Goal: Task Accomplishment & Management: Manage account settings

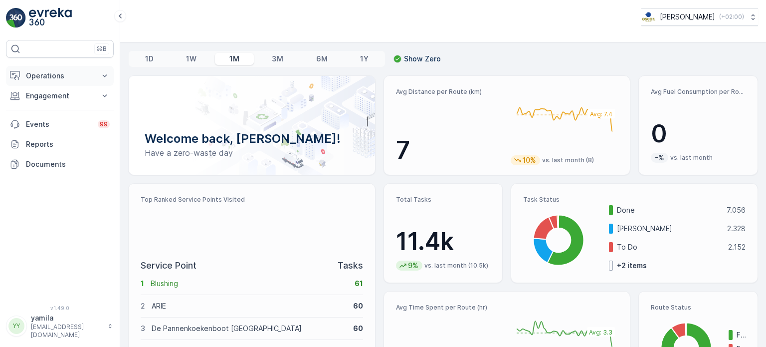
click at [60, 75] on p "Operations" at bounding box center [60, 76] width 68 height 10
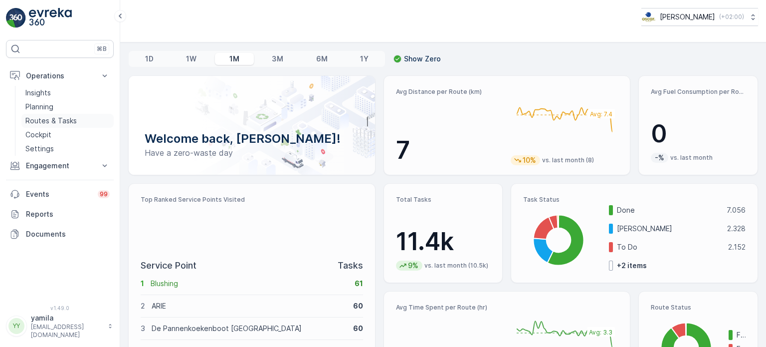
click at [50, 119] on p "Routes & Tasks" at bounding box center [50, 121] width 51 height 10
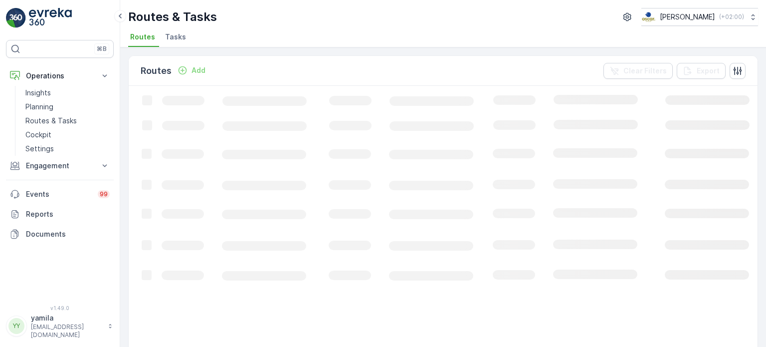
click at [174, 36] on span "Tasks" at bounding box center [175, 37] width 21 height 10
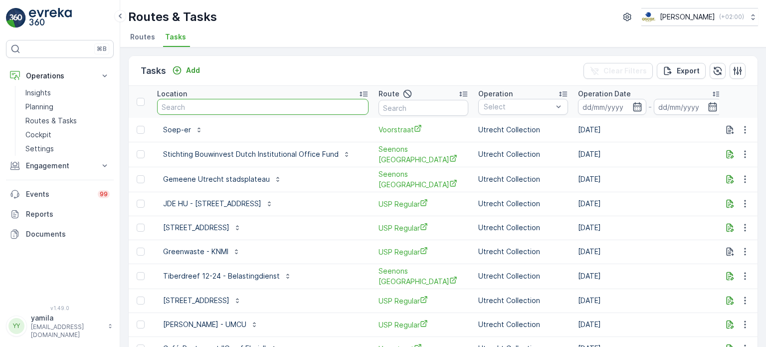
click at [195, 103] on input "text" at bounding box center [262, 107] width 211 height 16
type input "scheltema"
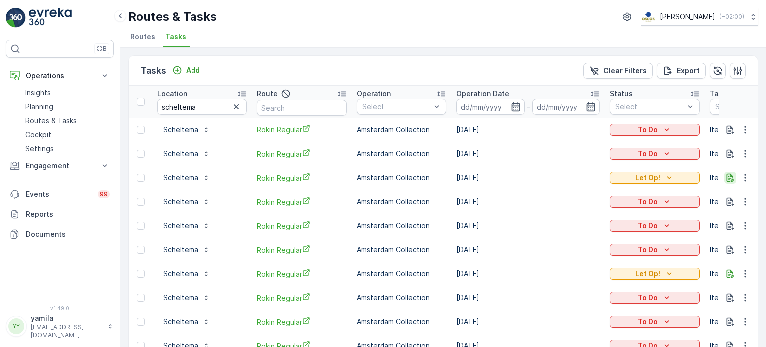
click at [726, 178] on icon "button" at bounding box center [730, 178] width 10 height 10
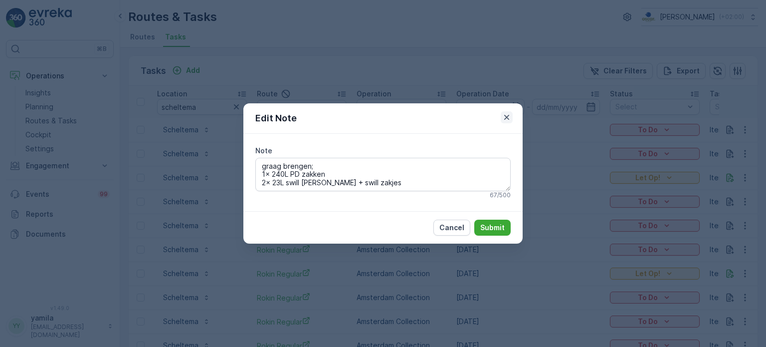
click at [511, 114] on icon "button" at bounding box center [507, 117] width 10 height 10
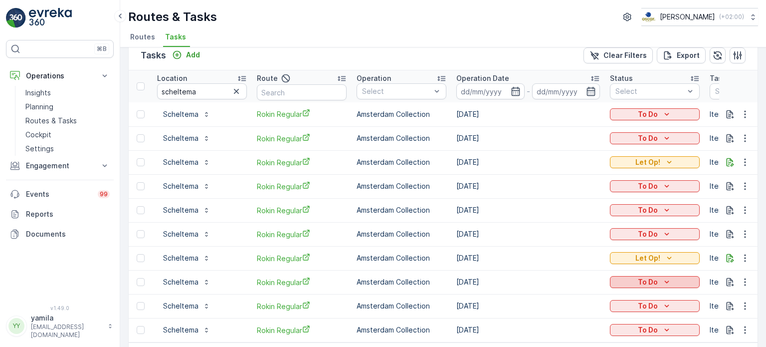
scroll to position [51, 0]
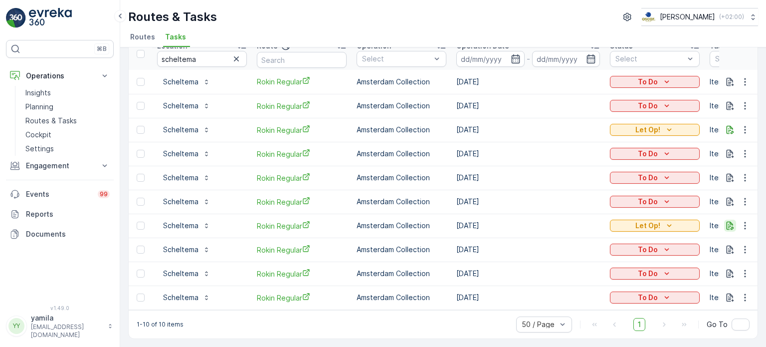
click at [725, 225] on icon "button" at bounding box center [730, 225] width 10 height 10
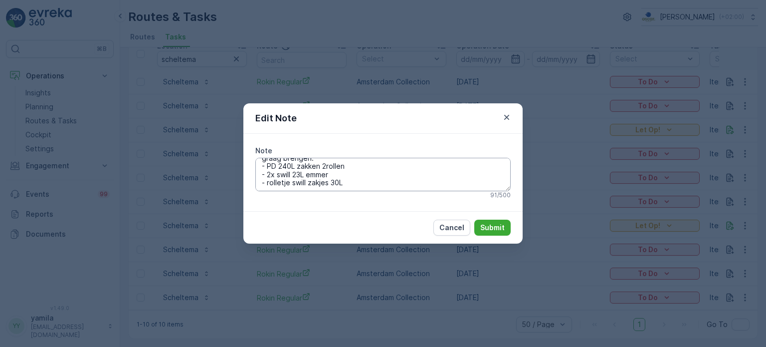
scroll to position [0, 0]
click at [503, 115] on icon "button" at bounding box center [507, 117] width 10 height 10
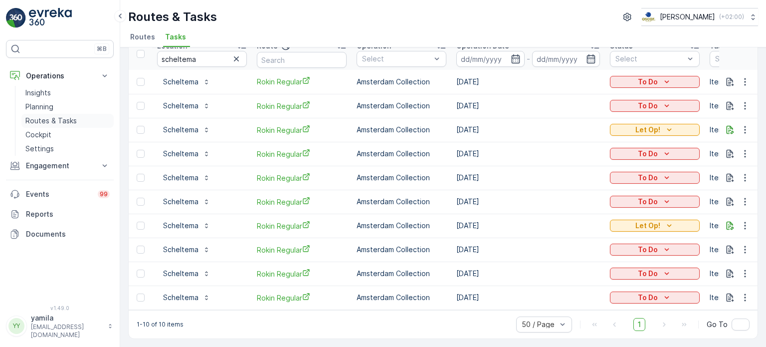
click at [60, 120] on p "Routes & Tasks" at bounding box center [50, 121] width 51 height 10
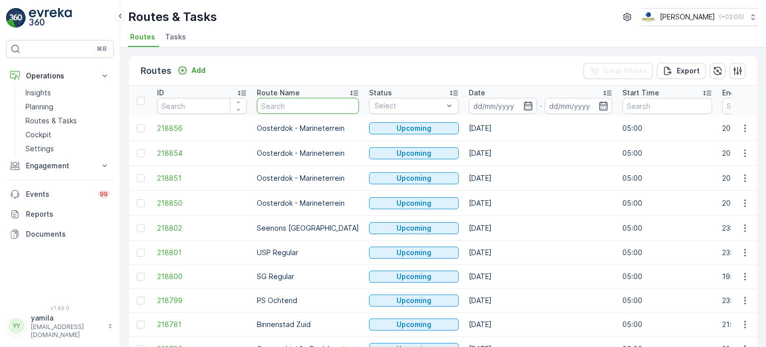
click at [265, 105] on input "text" at bounding box center [308, 106] width 102 height 16
type input "ndsm"
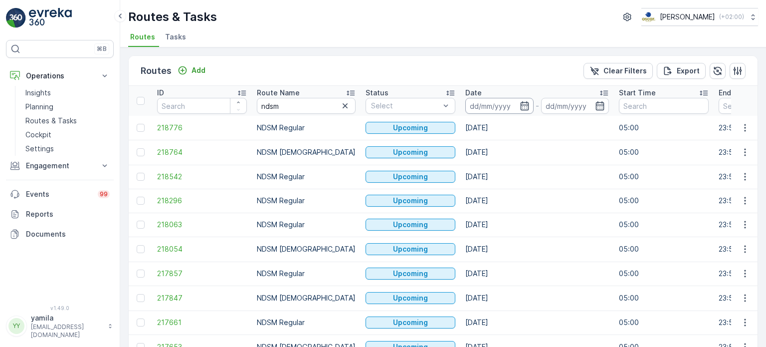
click at [476, 103] on input at bounding box center [499, 106] width 68 height 16
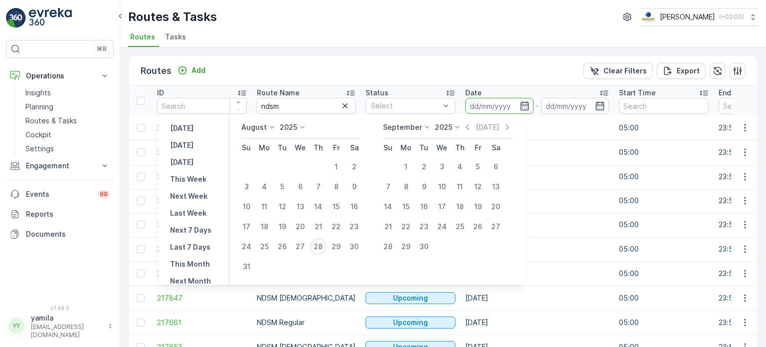
click at [322, 250] on div "28" at bounding box center [318, 246] width 16 height 16
type input "[DATE]"
click at [322, 250] on div "28" at bounding box center [318, 246] width 16 height 16
type input "[DATE]"
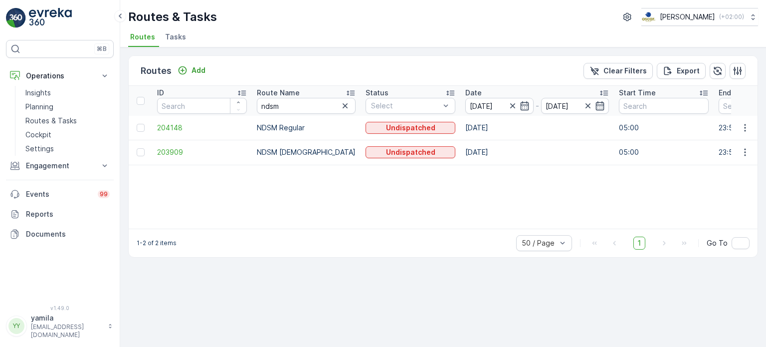
drag, startPoint x: 747, startPoint y: 144, endPoint x: 743, endPoint y: 160, distance: 15.9
click at [743, 160] on td at bounding box center [744, 152] width 27 height 25
drag, startPoint x: 743, startPoint y: 160, endPoint x: 750, endPoint y: 150, distance: 11.8
click at [750, 150] on td at bounding box center [744, 152] width 27 height 25
click at [750, 150] on button "button" at bounding box center [745, 152] width 18 height 12
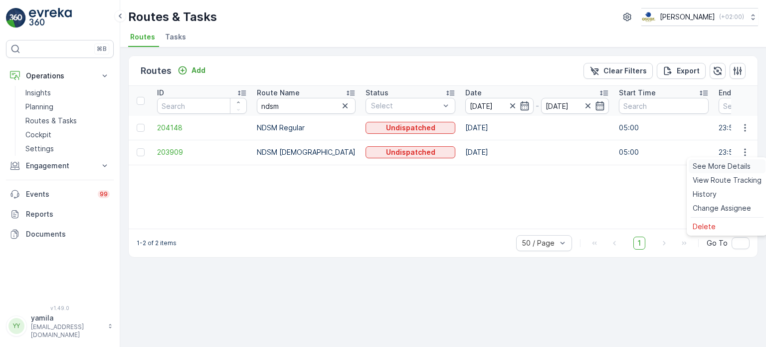
click at [736, 170] on span "See More Details" at bounding box center [722, 166] width 58 height 10
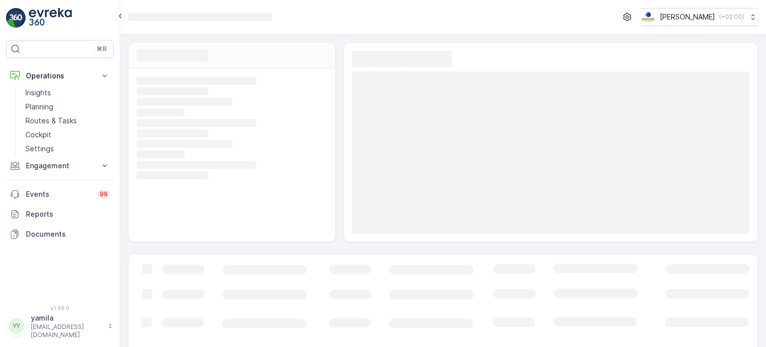
scroll to position [114, 0]
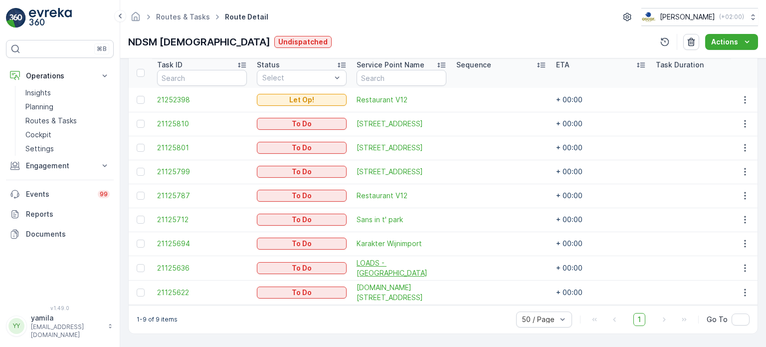
scroll to position [275, 0]
click at [60, 116] on p "Routes & Tasks" at bounding box center [50, 121] width 51 height 10
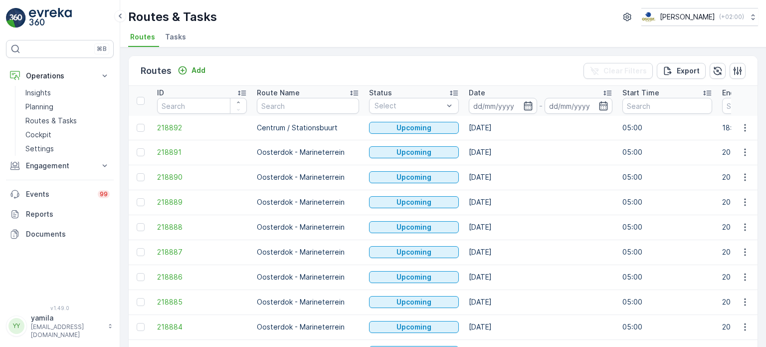
click at [178, 35] on span "Tasks" at bounding box center [175, 37] width 21 height 10
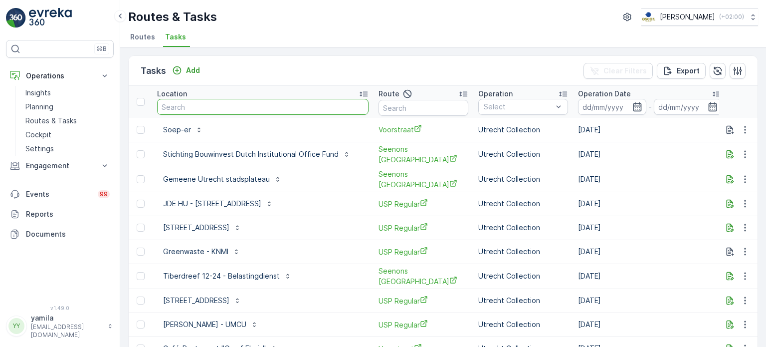
click at [188, 105] on input "text" at bounding box center [262, 107] width 211 height 16
type input "ube"
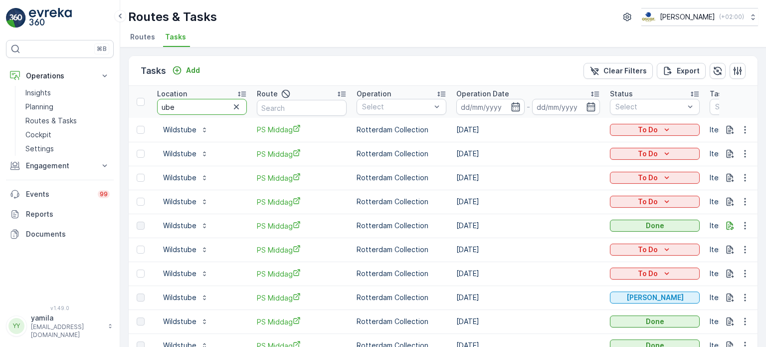
click at [196, 105] on input "ube" at bounding box center [202, 107] width 90 height 16
type input "ub"
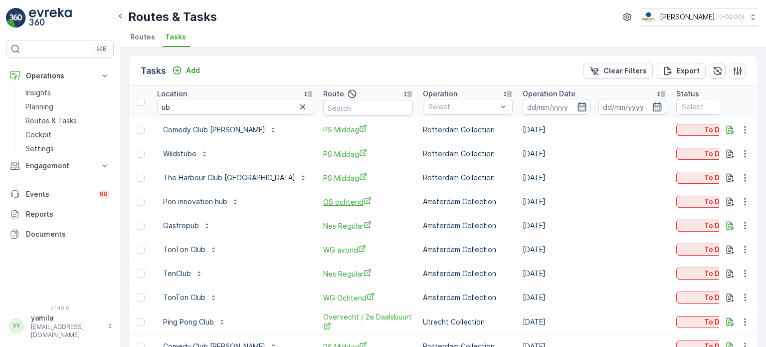
click at [323, 200] on span "OS ochtend" at bounding box center [368, 202] width 90 height 10
click at [150, 33] on span "Routes" at bounding box center [142, 37] width 25 height 10
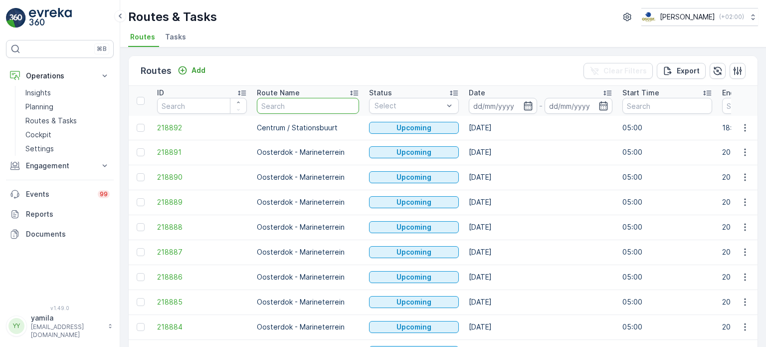
click at [280, 105] on input "text" at bounding box center [308, 106] width 102 height 16
click at [280, 105] on input "o" at bounding box center [308, 106] width 102 height 16
type input "os"
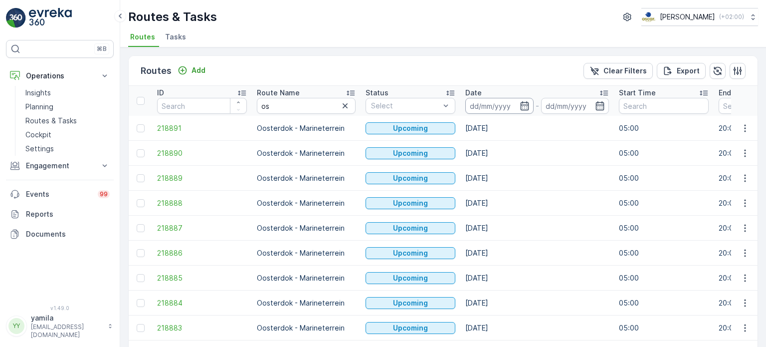
click at [470, 108] on input at bounding box center [499, 106] width 68 height 16
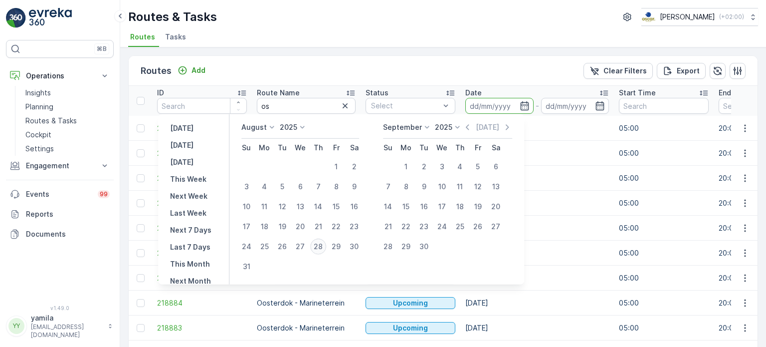
click at [326, 247] on div "28" at bounding box center [318, 246] width 16 height 16
type input "[DATE]"
click at [326, 247] on div "28" at bounding box center [318, 246] width 16 height 16
type input "[DATE]"
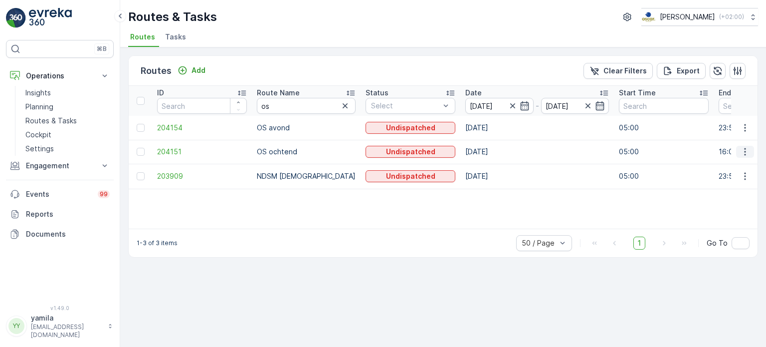
click at [743, 153] on icon "button" at bounding box center [745, 152] width 10 height 10
click at [737, 166] on span "See More Details" at bounding box center [722, 166] width 58 height 10
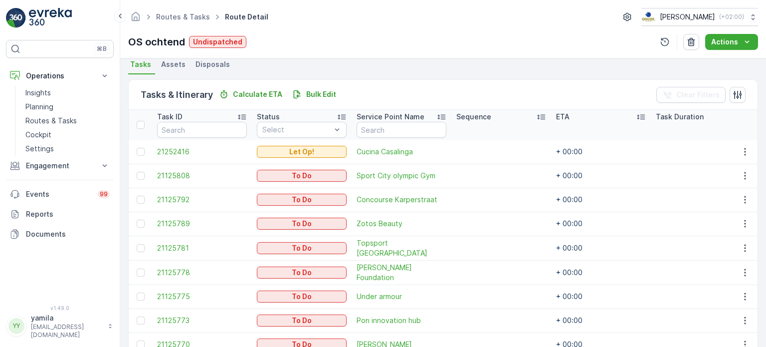
scroll to position [219, 0]
click at [58, 116] on p "Routes & Tasks" at bounding box center [50, 121] width 51 height 10
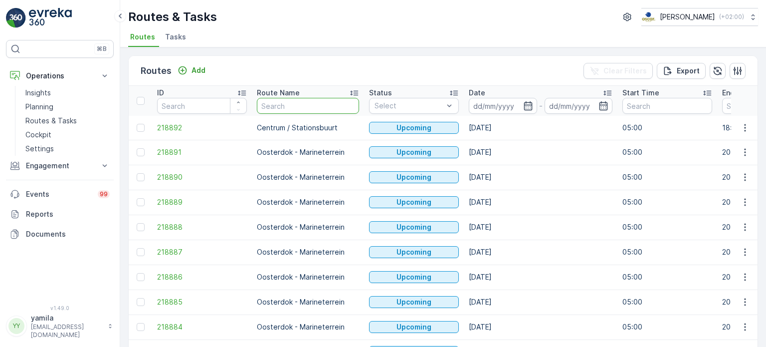
click at [291, 108] on input "text" at bounding box center [308, 106] width 102 height 16
type input "sg"
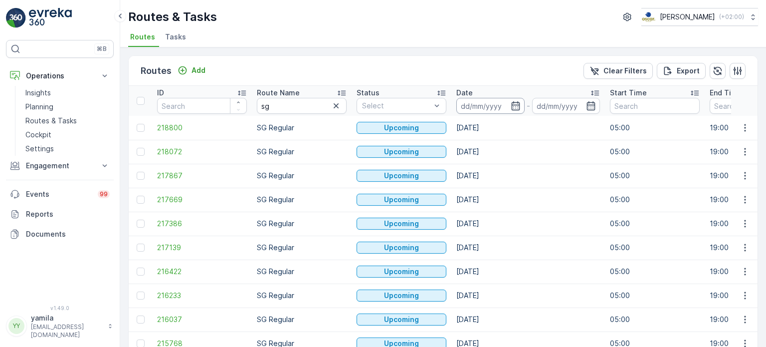
click at [479, 105] on input at bounding box center [490, 106] width 68 height 16
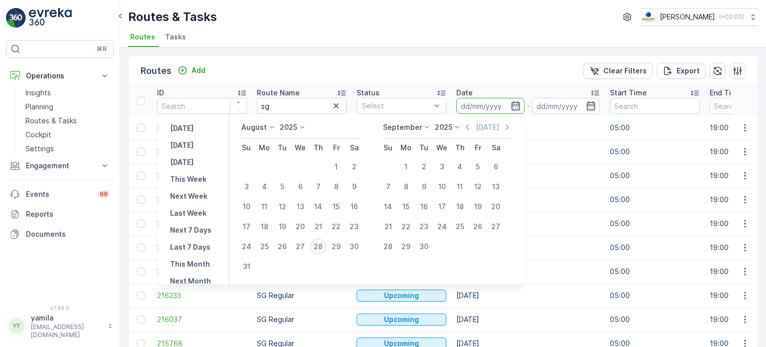
click at [321, 245] on div "28" at bounding box center [318, 246] width 16 height 16
type input "[DATE]"
click at [321, 245] on div "28" at bounding box center [318, 246] width 16 height 16
type input "[DATE]"
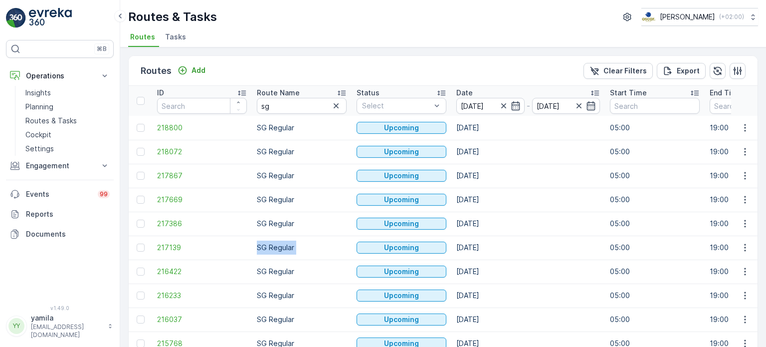
click at [321, 245] on td "SG Regular" at bounding box center [302, 247] width 100 height 24
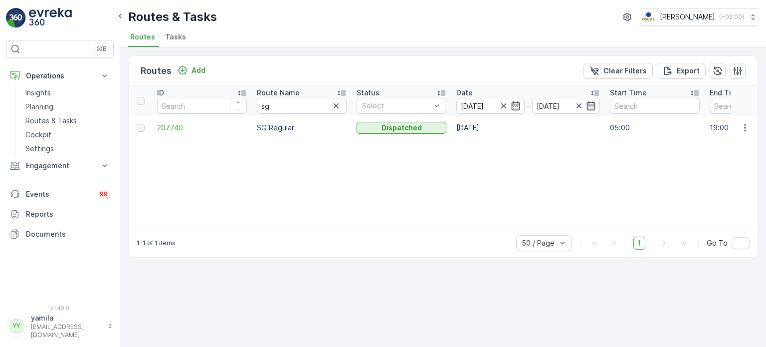
click at [750, 120] on td at bounding box center [744, 128] width 27 height 24
click at [742, 137] on td at bounding box center [744, 128] width 27 height 24
click at [742, 132] on button "button" at bounding box center [745, 128] width 18 height 12
click at [732, 145] on span "See More Details" at bounding box center [722, 142] width 58 height 10
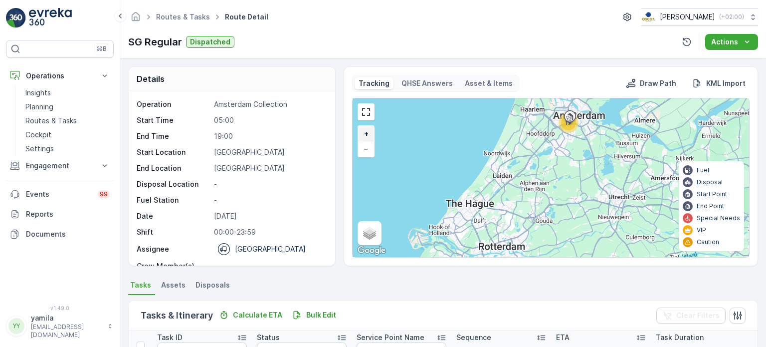
click at [364, 134] on span "+" at bounding box center [366, 133] width 4 height 8
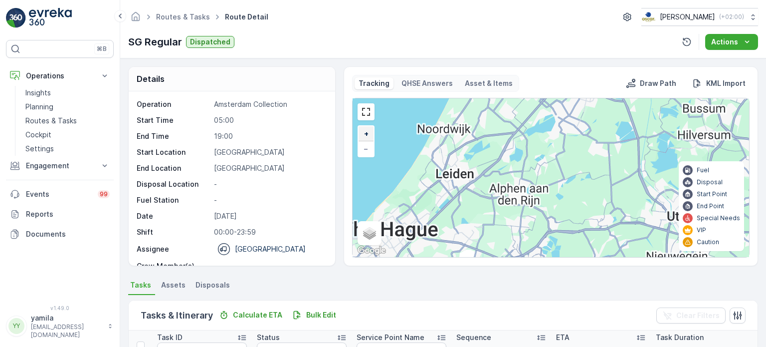
click at [364, 134] on span "+" at bounding box center [366, 133] width 4 height 8
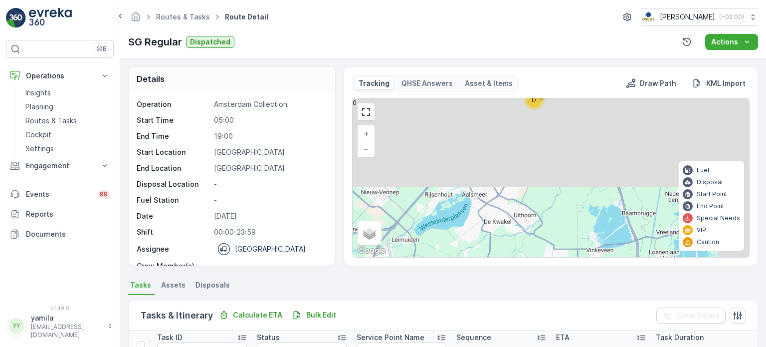
drag, startPoint x: 524, startPoint y: 145, endPoint x: 426, endPoint y: 299, distance: 182.3
click at [426, 299] on div "Details Operation Amsterdam Collection Start Time 05:00 End Time 19:00 Start Lo…" at bounding box center [443, 202] width 646 height 288
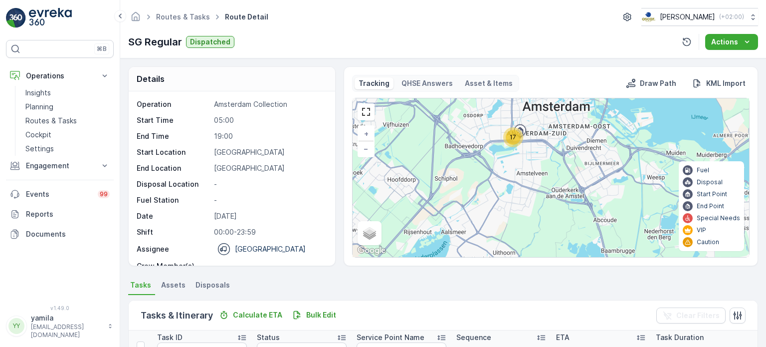
drag, startPoint x: 468, startPoint y: 221, endPoint x: 464, endPoint y: 274, distance: 53.0
click at [464, 274] on div "Details Operation Amsterdam Collection Start Time 05:00 End Time 19:00 Start Lo…" at bounding box center [443, 202] width 646 height 288
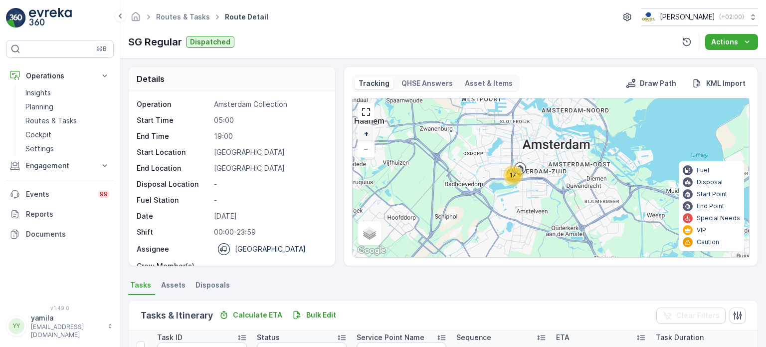
click at [359, 129] on link "+" at bounding box center [366, 133] width 15 height 15
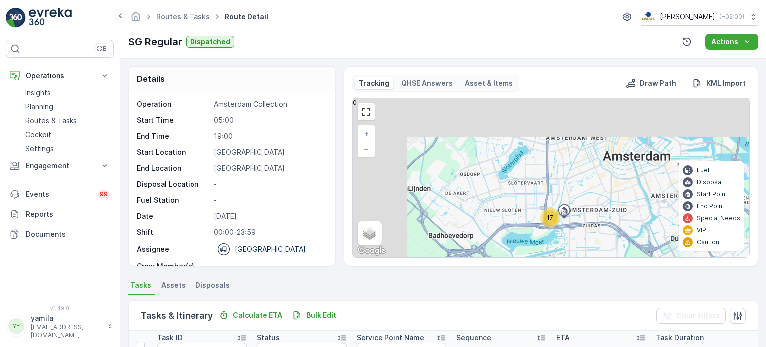
drag, startPoint x: 464, startPoint y: 168, endPoint x: 513, endPoint y: 181, distance: 50.7
click at [513, 181] on div "17 + − Satellite Roadmap Terrain Hybrid Leaflet Keyboard shortcuts Map Data Map…" at bounding box center [551, 177] width 397 height 159
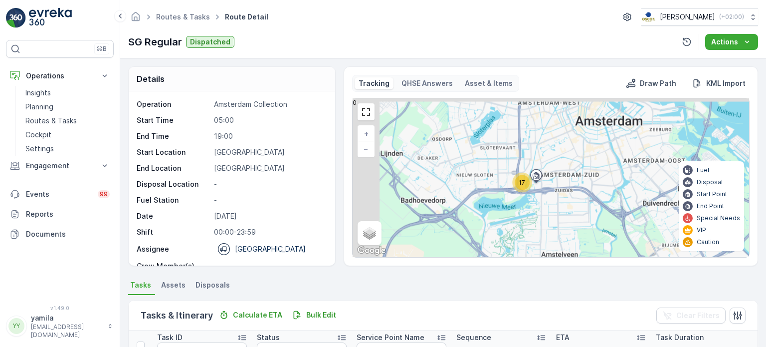
click at [512, 178] on div "17" at bounding box center [522, 183] width 20 height 20
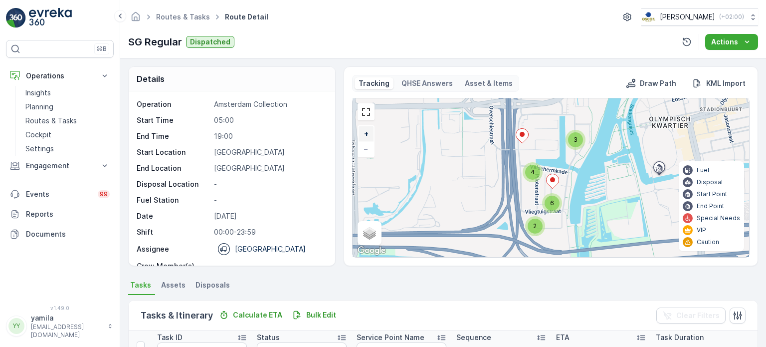
click at [370, 137] on link "+" at bounding box center [366, 133] width 15 height 15
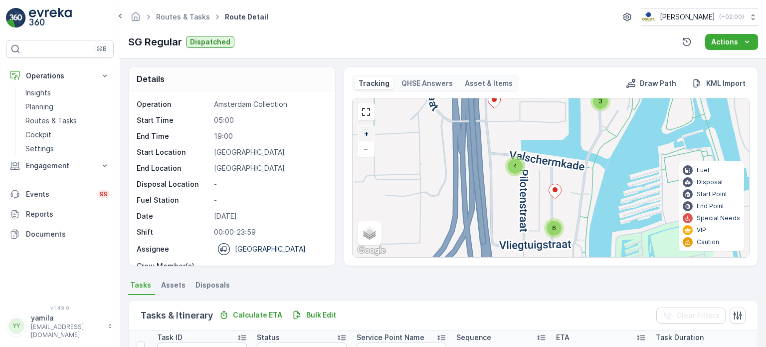
click at [370, 137] on link "+" at bounding box center [366, 133] width 15 height 15
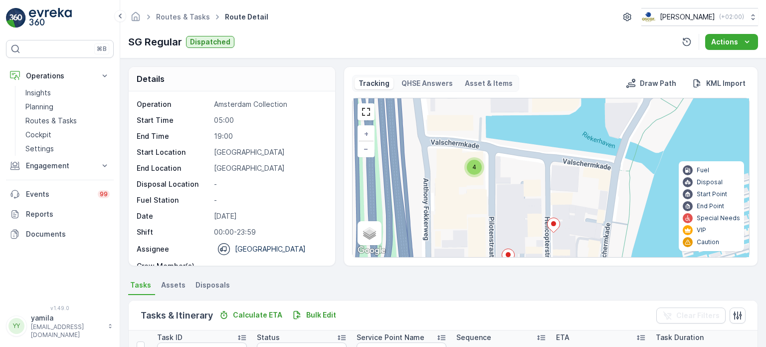
drag, startPoint x: 541, startPoint y: 174, endPoint x: 526, endPoint y: 193, distance: 24.2
click at [526, 193] on div "2 4 2 + − Satellite Roadmap Terrain Hybrid Leaflet Keyboard shortcuts Map Data …" at bounding box center [551, 177] width 397 height 159
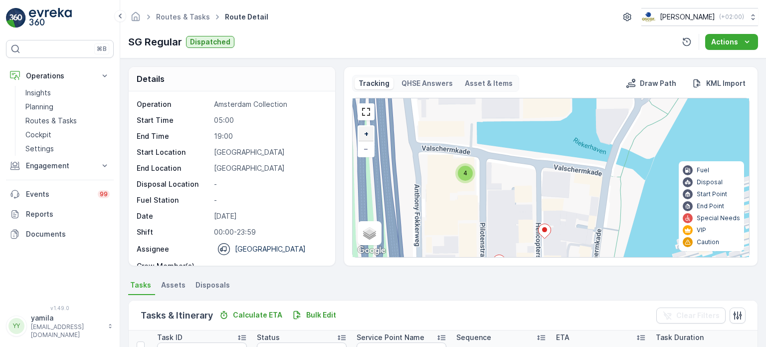
click at [360, 131] on link "+" at bounding box center [366, 133] width 15 height 15
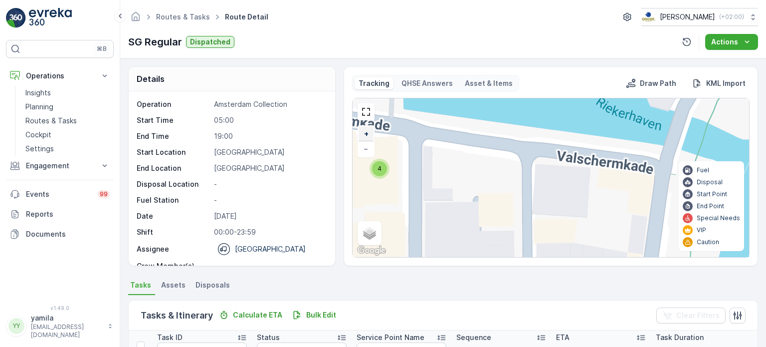
click at [360, 131] on link "+" at bounding box center [366, 133] width 15 height 15
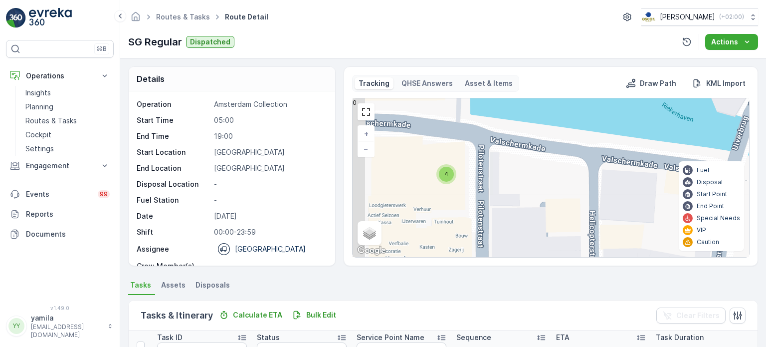
drag, startPoint x: 492, startPoint y: 182, endPoint x: 562, endPoint y: 186, distance: 69.9
click at [562, 186] on div "2 4 2 + − Satellite Roadmap Terrain Hybrid Leaflet Keyboard shortcuts Map Data …" at bounding box center [551, 177] width 397 height 159
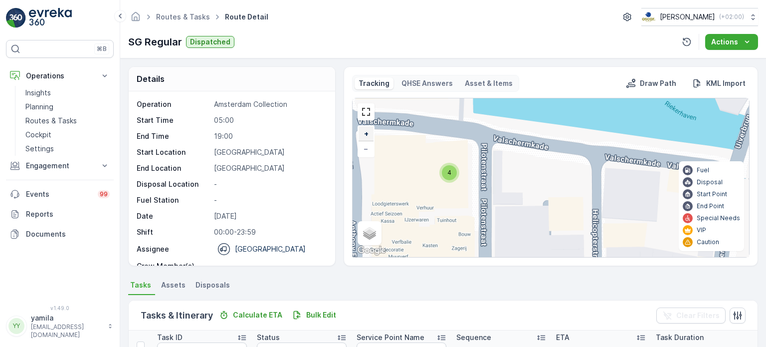
click at [360, 126] on link "+" at bounding box center [366, 133] width 15 height 15
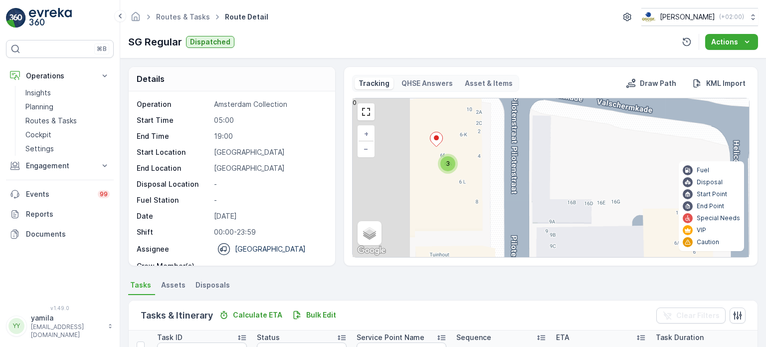
drag, startPoint x: 545, startPoint y: 159, endPoint x: 641, endPoint y: 151, distance: 96.5
click at [641, 151] on div "2 3 + − Satellite Roadmap Terrain Hybrid Leaflet Keyboard shortcuts Map Data Ma…" at bounding box center [551, 177] width 397 height 159
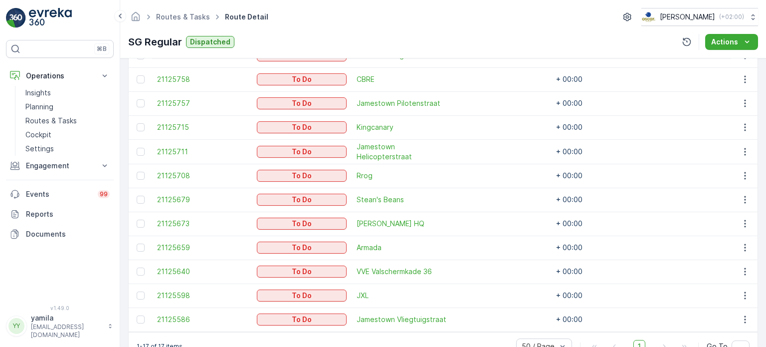
scroll to position [467, 0]
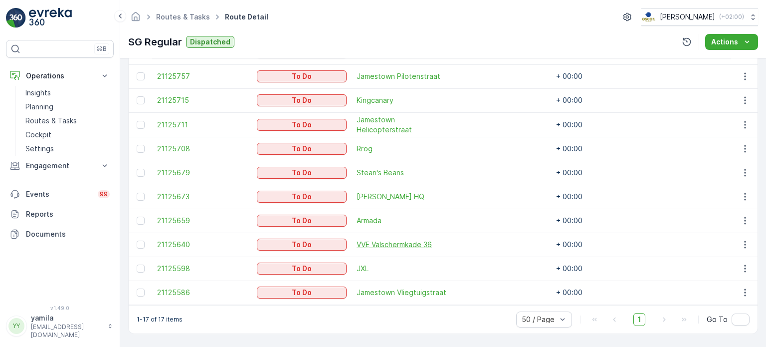
click at [382, 240] on span "VVE Valschermkade 36" at bounding box center [402, 244] width 90 height 10
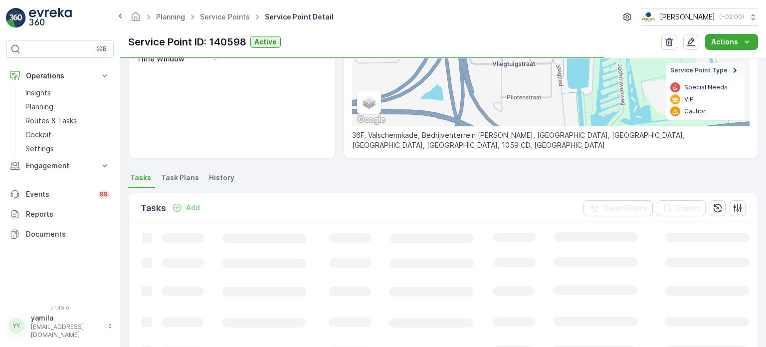
scroll to position [173, 0]
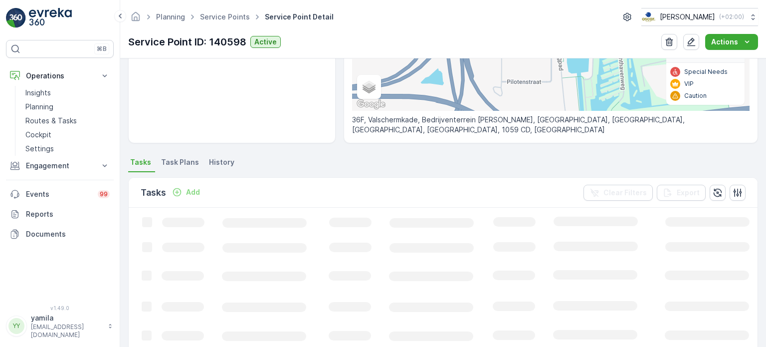
click at [182, 161] on span "Task Plans" at bounding box center [180, 162] width 38 height 10
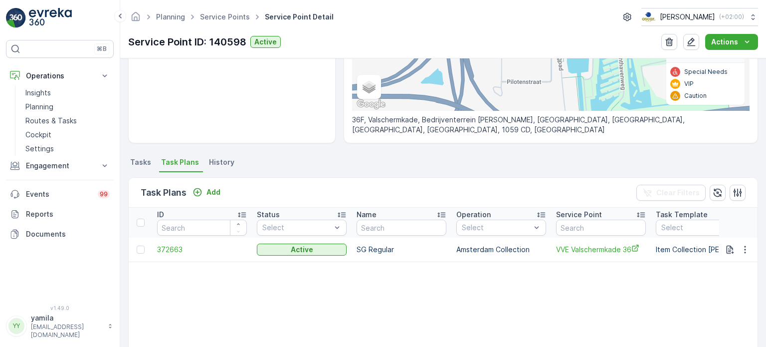
click at [140, 161] on span "Tasks" at bounding box center [140, 162] width 21 height 10
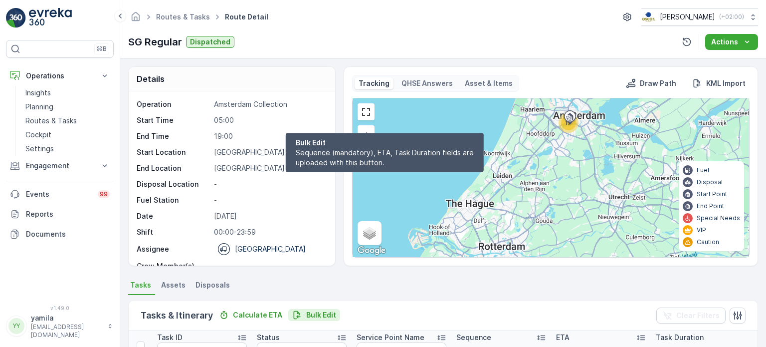
scroll to position [147, 0]
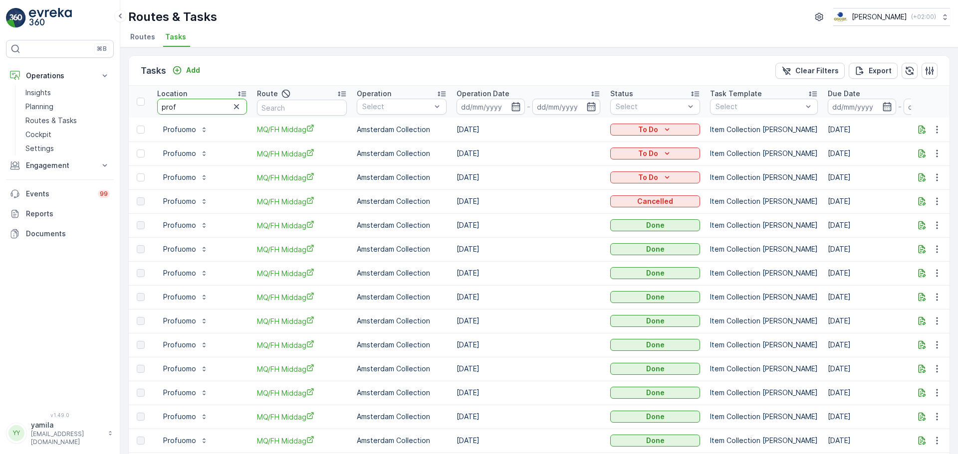
click at [184, 100] on input "prof" at bounding box center [202, 107] width 90 height 16
type input "scheltema"
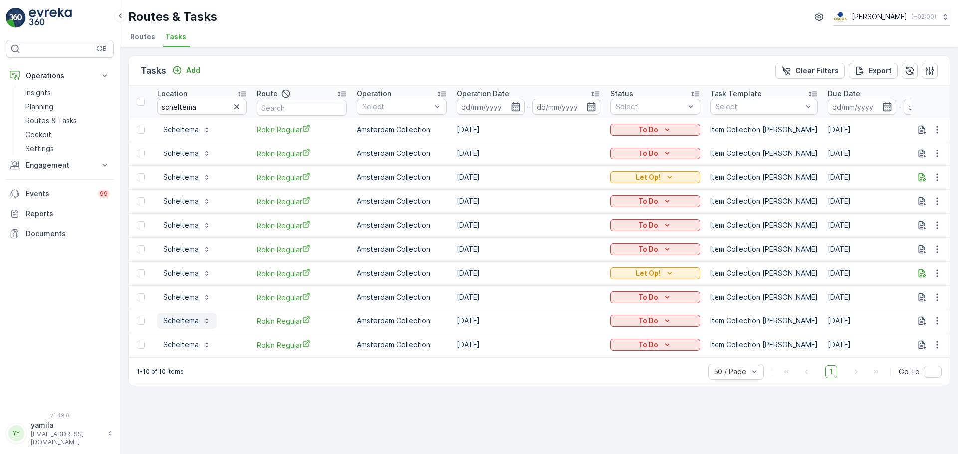
click at [188, 324] on p "Scheltema" at bounding box center [180, 321] width 35 height 10
click at [193, 340] on span "Scheltema" at bounding box center [178, 335] width 43 height 10
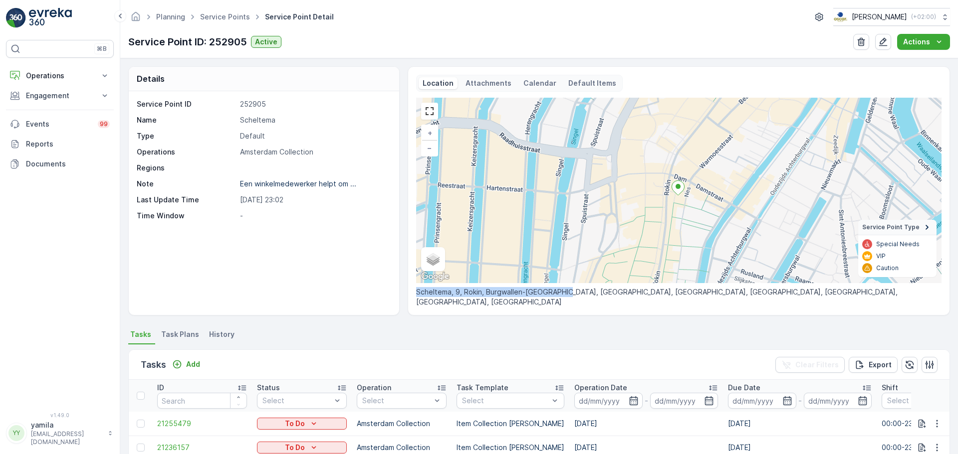
drag, startPoint x: 415, startPoint y: 302, endPoint x: 560, endPoint y: 303, distance: 145.1
click at [560, 303] on p "Scheltema, 9, Rokin, Burgwallen-Oude Zijde, Centrum, Amsterdam, Noord-Holland, …" at bounding box center [678, 297] width 525 height 20
copy p "Scheltema, 9, Rokin, Burgwallen-Oude Zijde"
drag, startPoint x: 226, startPoint y: 452, endPoint x: 621, endPoint y: 339, distance: 411.4
click at [621, 339] on ul "Tasks Task Plans History" at bounding box center [538, 336] width 821 height 17
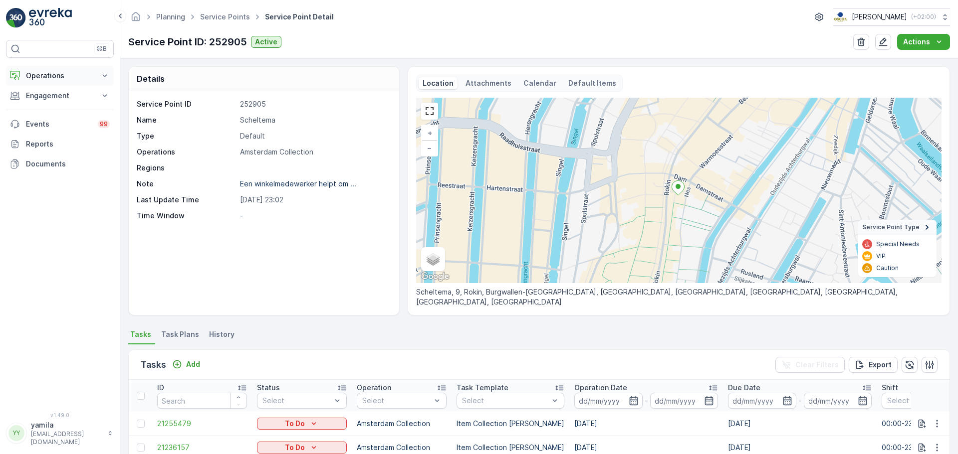
click at [49, 79] on p "Operations" at bounding box center [60, 76] width 68 height 10
click at [50, 123] on p "Routes & Tasks" at bounding box center [50, 121] width 51 height 10
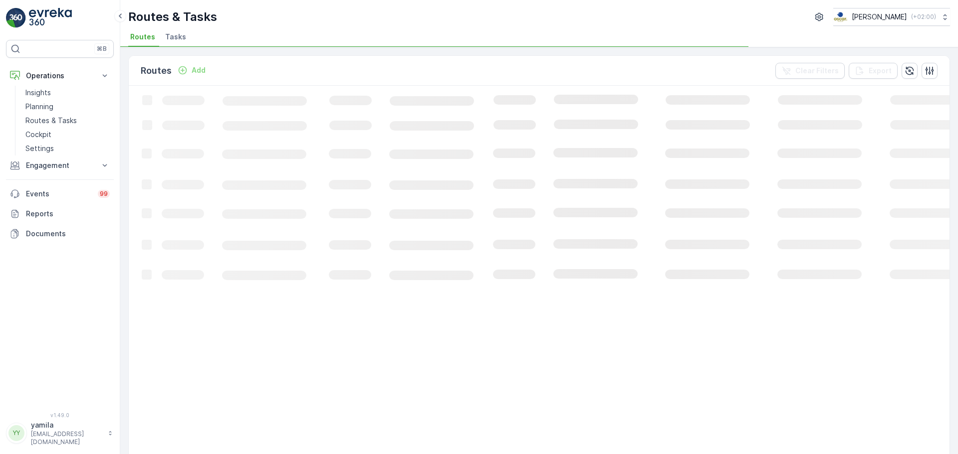
click at [183, 35] on span "Tasks" at bounding box center [175, 37] width 21 height 10
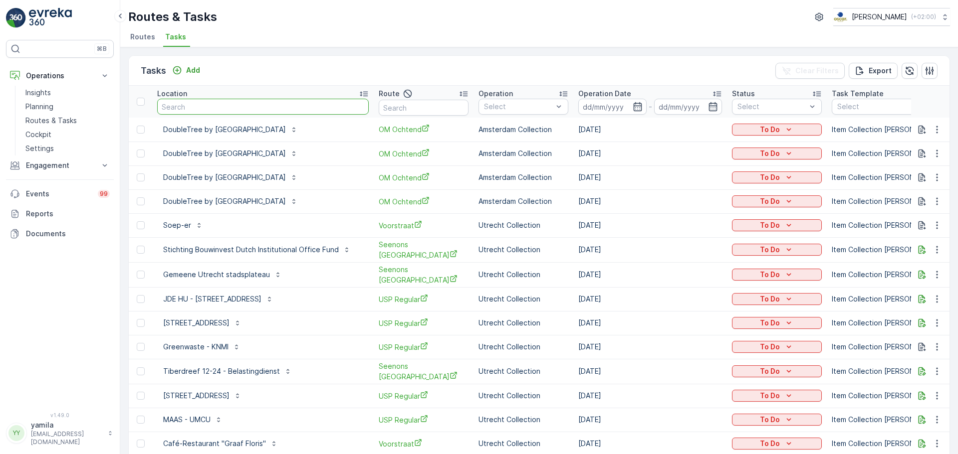
click at [219, 108] on input "text" at bounding box center [262, 107] width 211 height 16
type input "groene paleis"
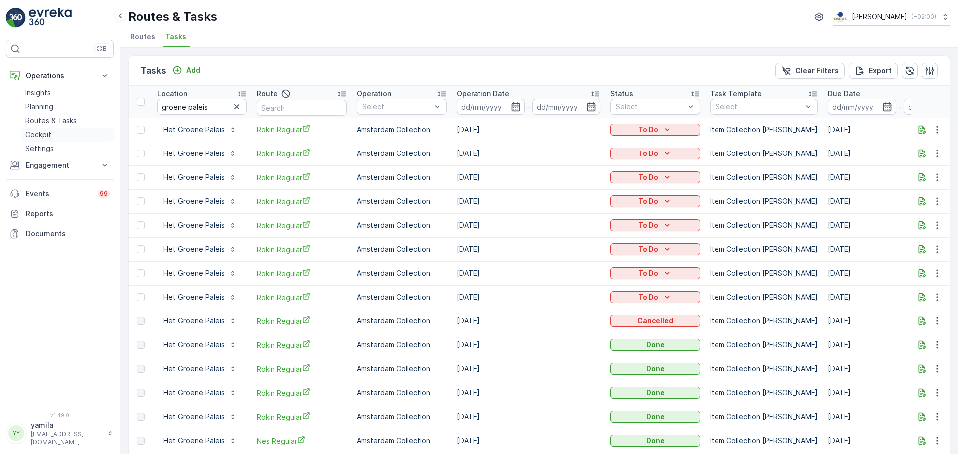
click at [66, 137] on link "Cockpit" at bounding box center [67, 135] width 92 height 14
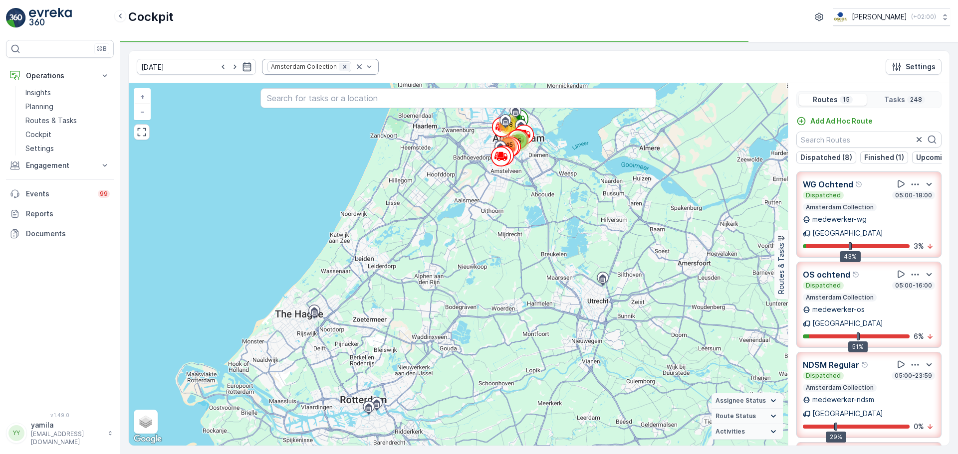
click at [343, 68] on icon "Remove Amsterdam Collection" at bounding box center [344, 66] width 3 height 3
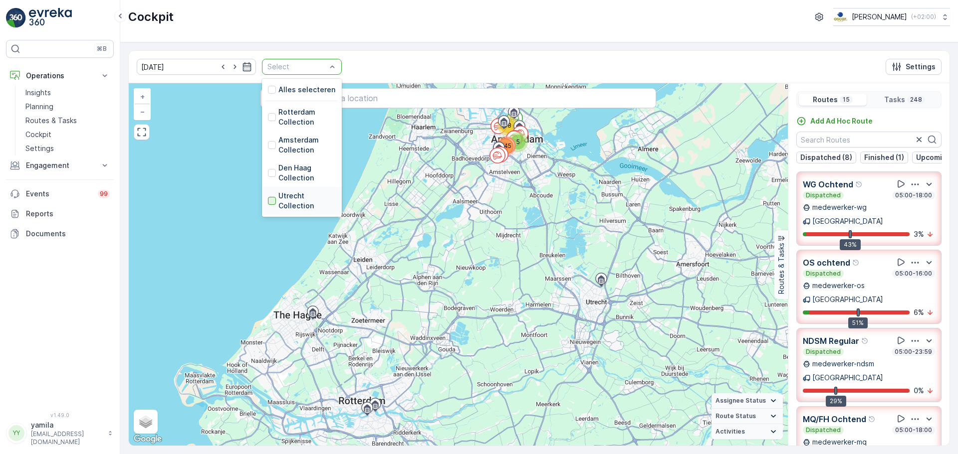
click at [268, 200] on div at bounding box center [272, 201] width 8 height 8
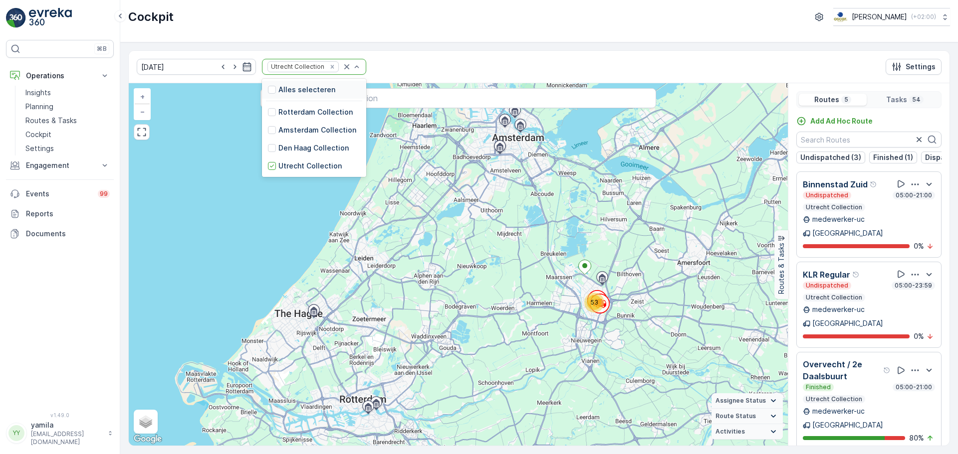
click at [342, 73] on div at bounding box center [352, 66] width 20 height 15
click at [268, 169] on icon at bounding box center [271, 166] width 7 height 7
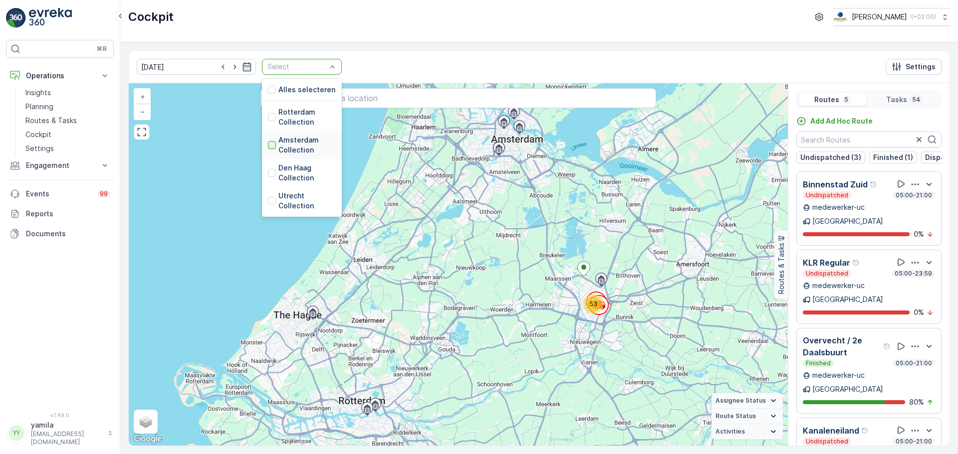
click at [268, 145] on div at bounding box center [272, 145] width 8 height 8
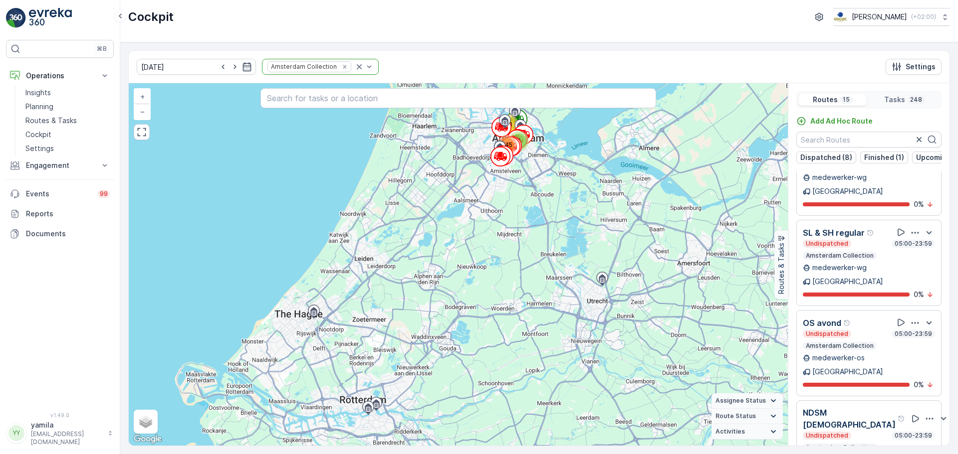
scroll to position [25, 0]
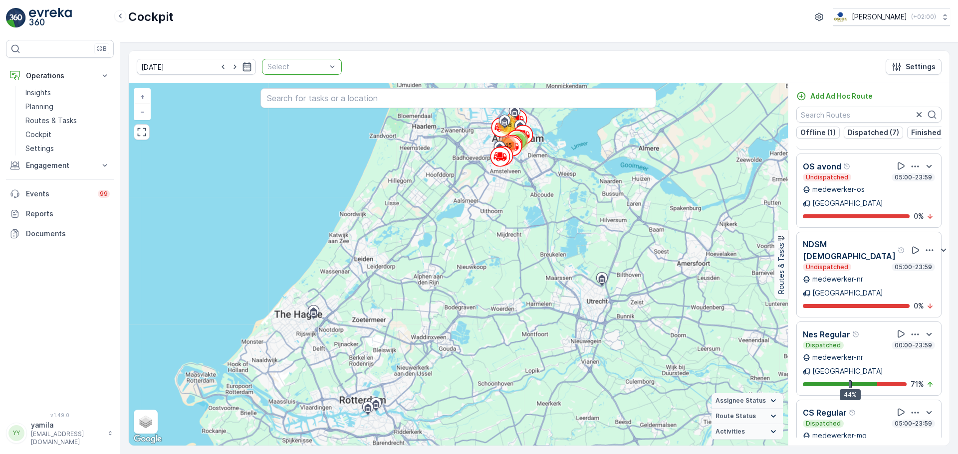
scroll to position [675, 0]
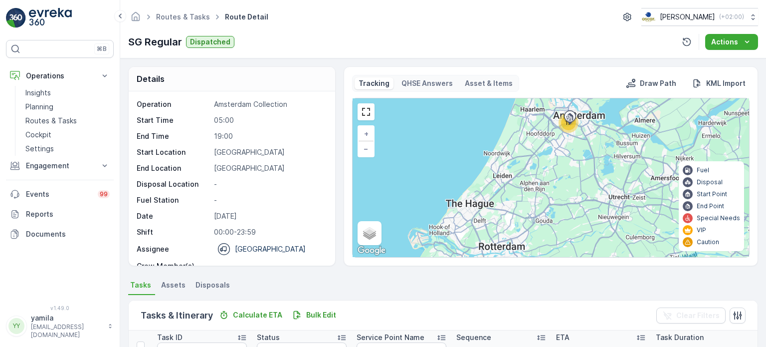
click at [60, 126] on link "Routes & Tasks" at bounding box center [67, 121] width 92 height 14
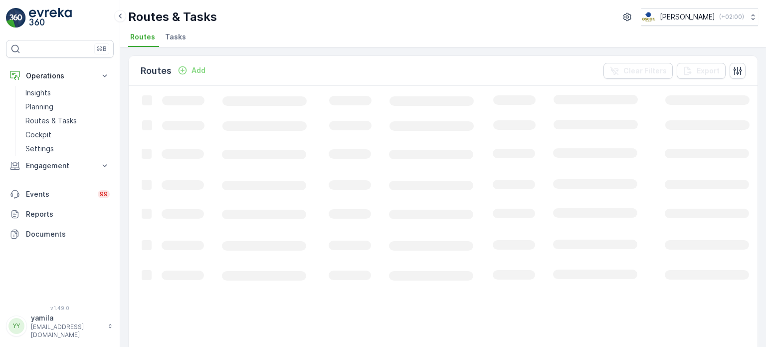
click at [179, 39] on span "Tasks" at bounding box center [175, 37] width 21 height 10
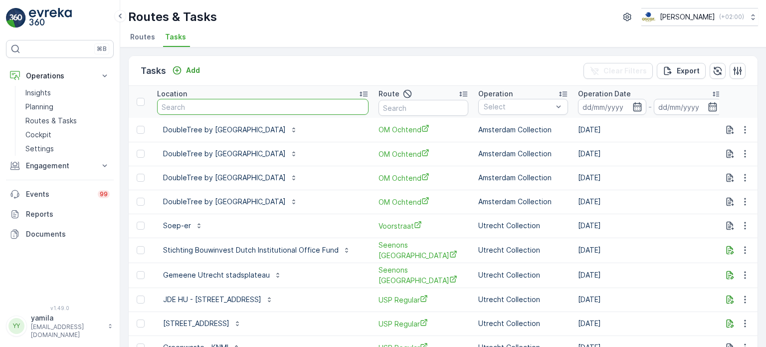
click at [194, 100] on input "text" at bounding box center [262, 107] width 211 height 16
type input "oudezijds"
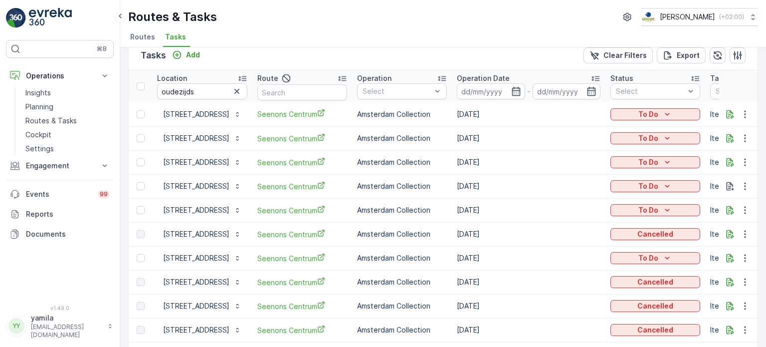
scroll to position [14, 0]
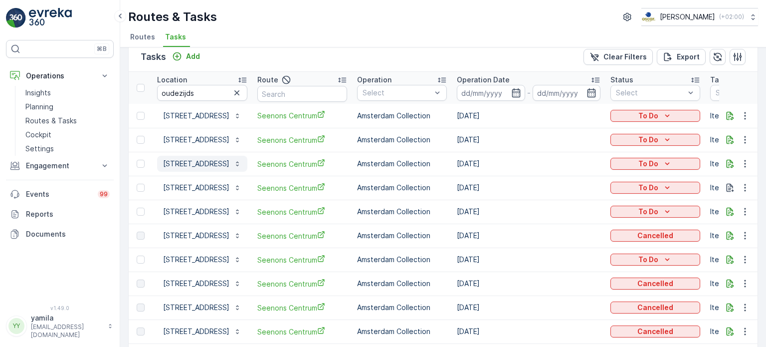
click at [207, 161] on p "[STREET_ADDRESS]" at bounding box center [196, 164] width 66 height 10
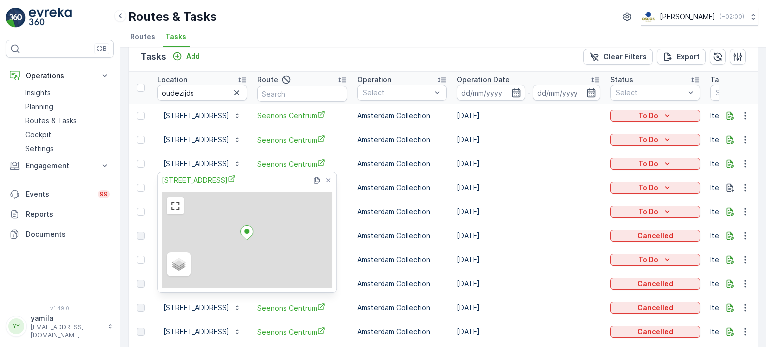
click at [330, 21] on div "Routes & Tasks Oscar Circulair ( +02:00 )" at bounding box center [443, 17] width 630 height 18
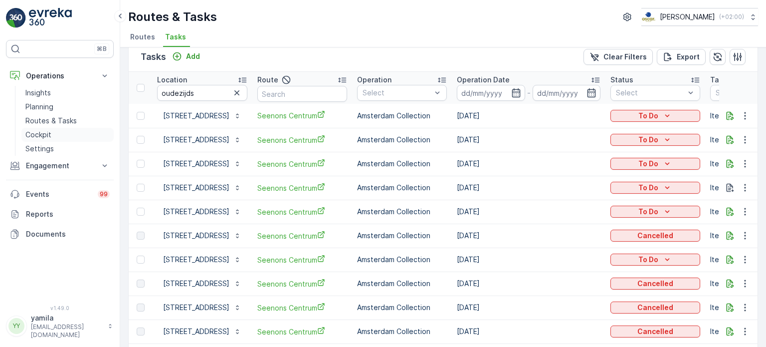
click at [52, 130] on link "Cockpit" at bounding box center [67, 135] width 92 height 14
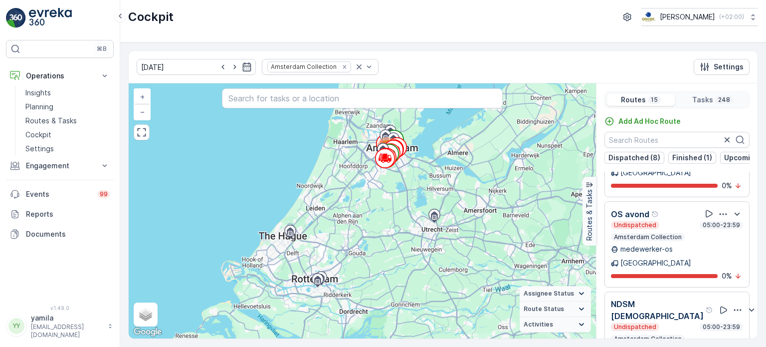
scroll to position [24, 0]
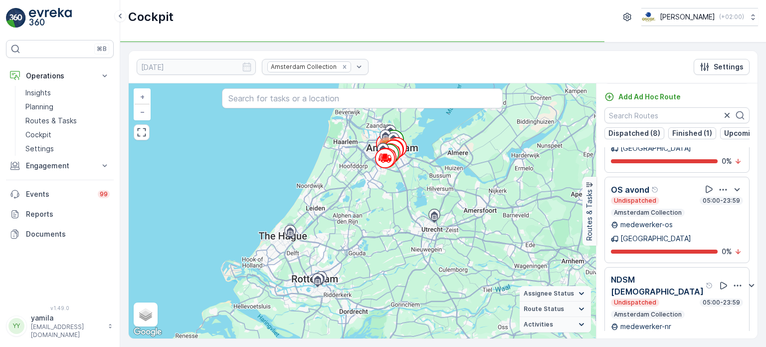
click at [339, 68] on div "Amsterdam Collection" at bounding box center [315, 67] width 107 height 16
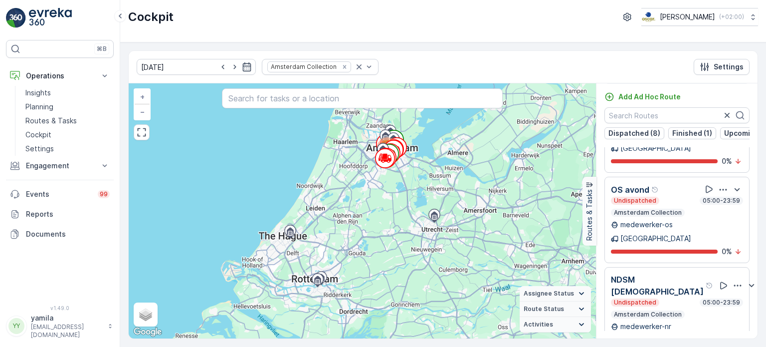
click at [325, 68] on div "Amsterdam Collection" at bounding box center [320, 67] width 117 height 16
click at [341, 68] on icon "Remove Amsterdam Collection" at bounding box center [344, 66] width 7 height 7
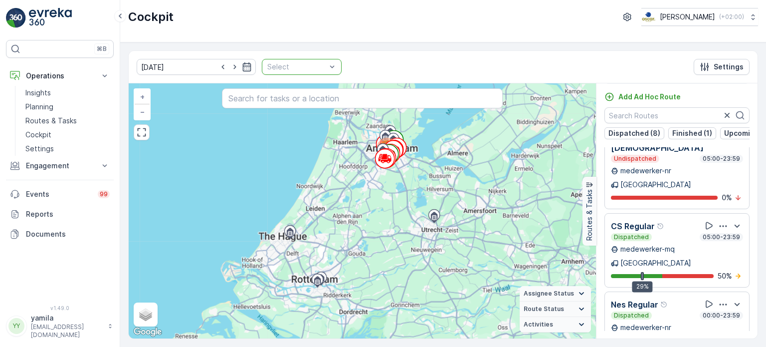
scroll to position [784, 0]
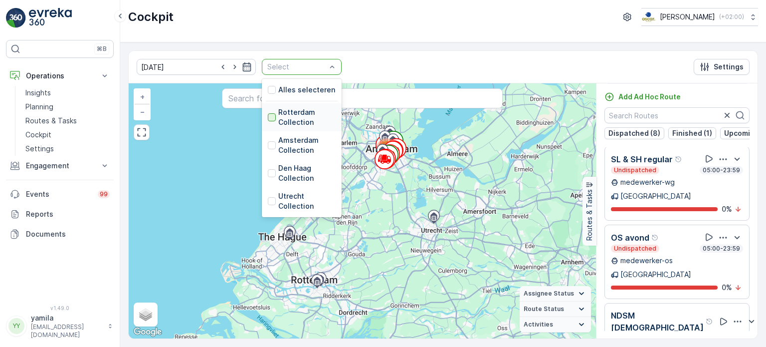
click at [268, 119] on div at bounding box center [272, 117] width 8 height 8
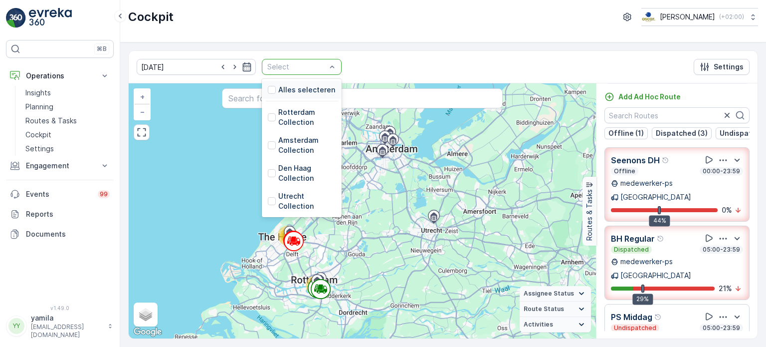
click at [322, 65] on div "Select" at bounding box center [302, 67] width 80 height 16
click at [268, 205] on div "Utrecht Collection" at bounding box center [302, 201] width 68 height 20
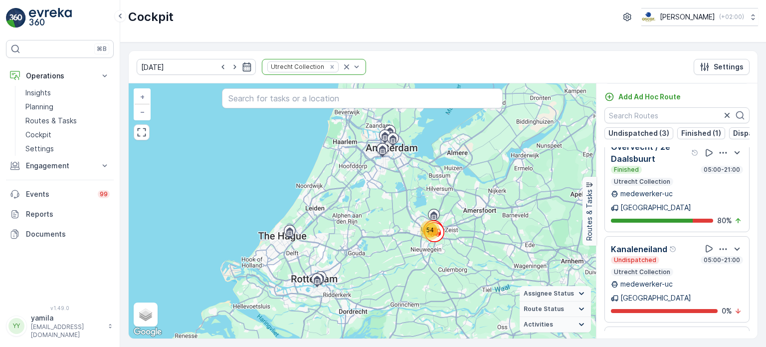
scroll to position [210, 0]
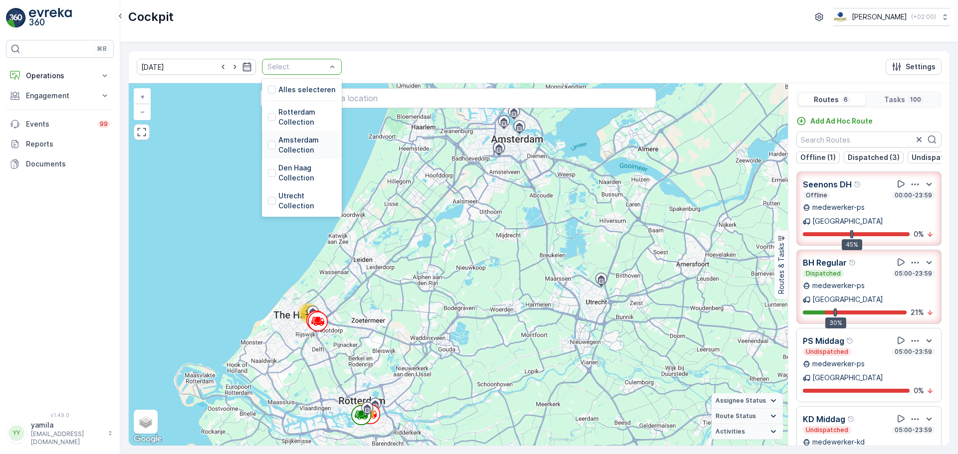
click at [268, 140] on div "Amsterdam Collection" at bounding box center [302, 145] width 68 height 20
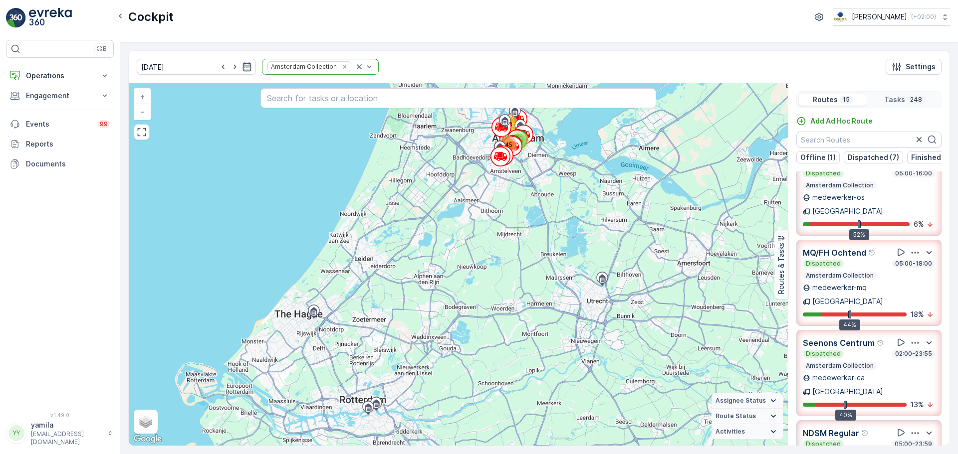
scroll to position [138, 0]
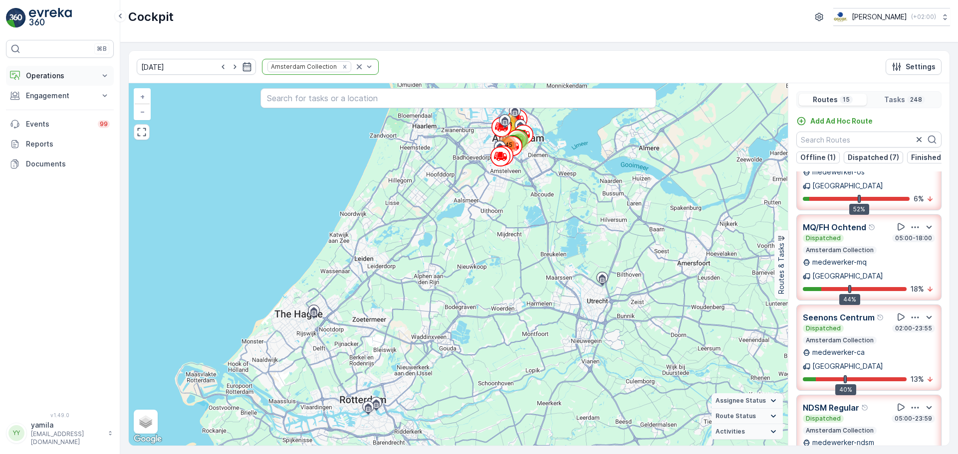
click at [49, 81] on button "Operations" at bounding box center [60, 76] width 108 height 20
click at [51, 120] on p "Routes & Tasks" at bounding box center [50, 121] width 51 height 10
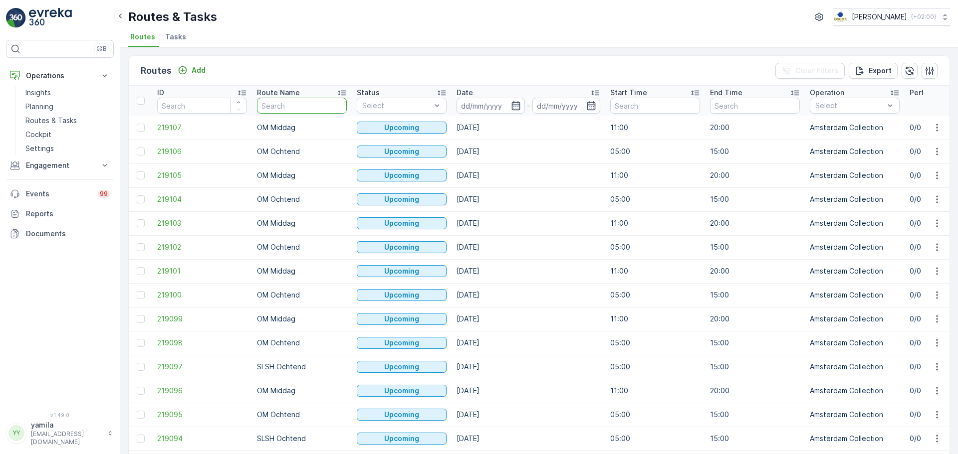
click at [267, 103] on input "text" at bounding box center [302, 106] width 90 height 16
type input "seenons"
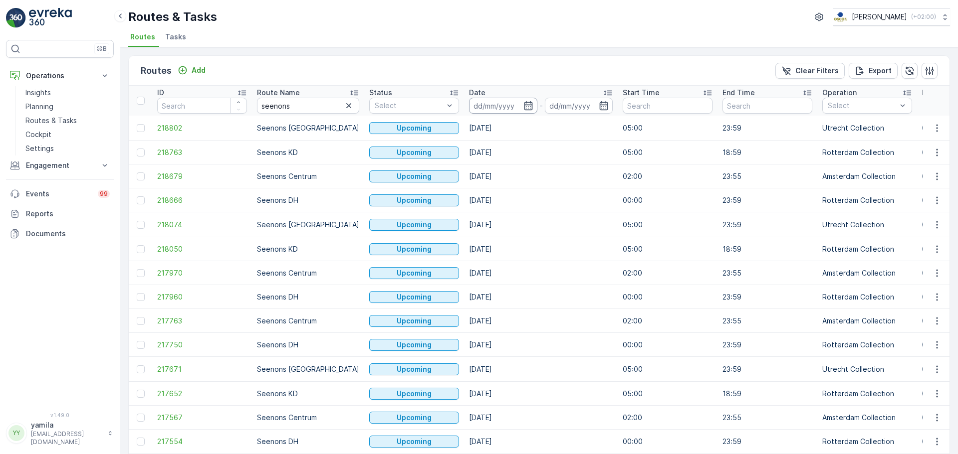
click at [477, 105] on input at bounding box center [503, 106] width 68 height 16
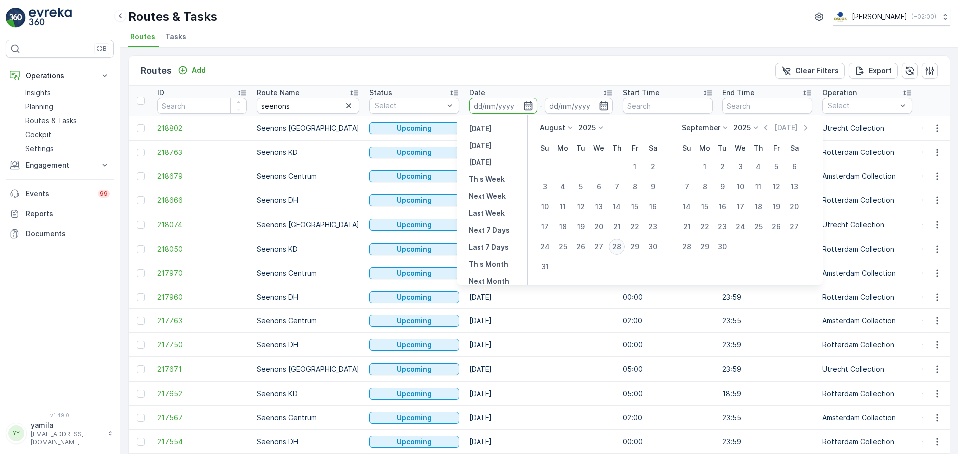
click at [619, 244] on div "28" at bounding box center [616, 247] width 16 height 16
type input "[DATE]"
click at [619, 244] on div "28" at bounding box center [616, 247] width 16 height 16
type input "[DATE]"
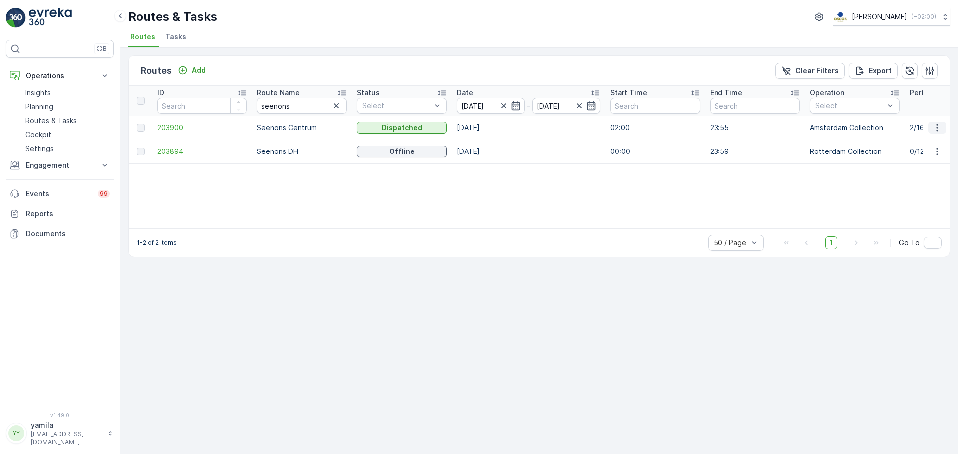
click at [933, 129] on icon "button" at bounding box center [937, 128] width 10 height 10
click at [931, 139] on span "See More Details" at bounding box center [913, 143] width 58 height 10
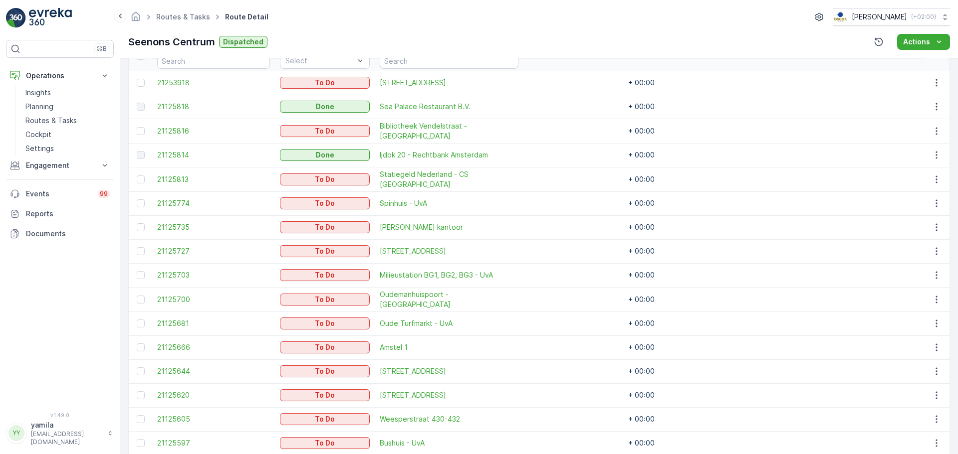
scroll to position [329, 0]
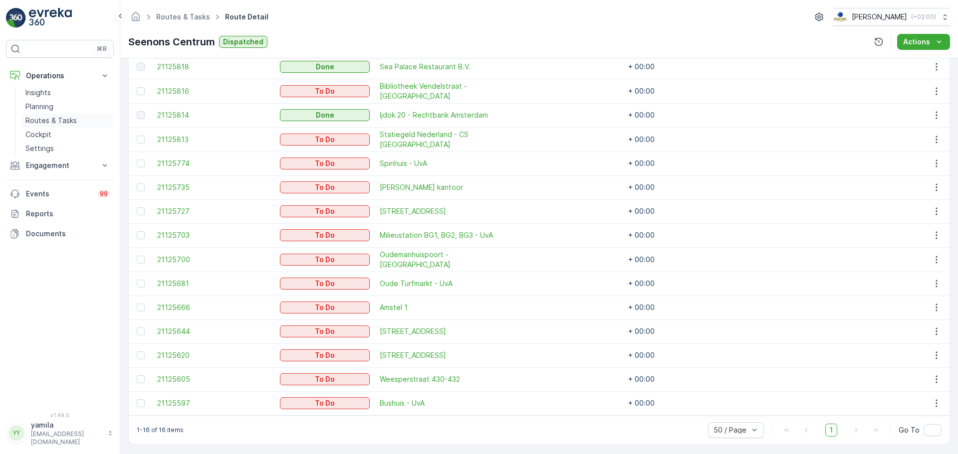
click at [50, 115] on link "Routes & Tasks" at bounding box center [67, 121] width 92 height 14
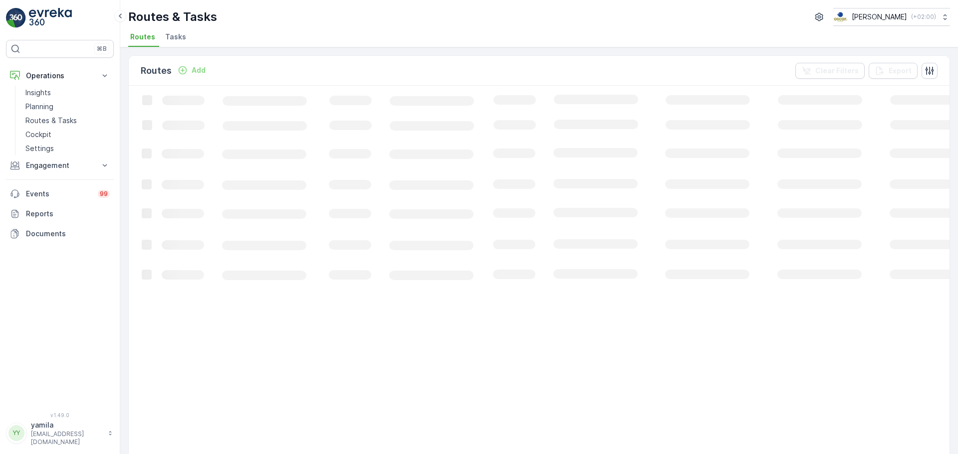
click at [175, 36] on span "Tasks" at bounding box center [175, 37] width 21 height 10
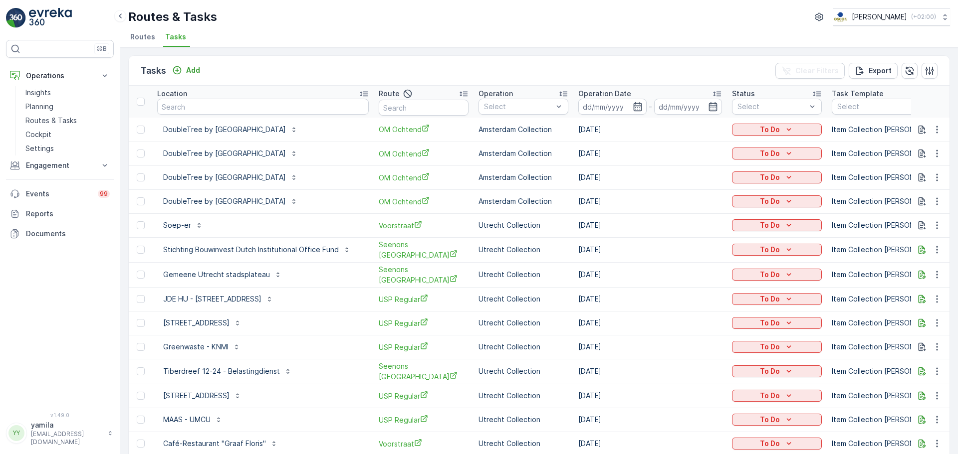
drag, startPoint x: 199, startPoint y: 117, endPoint x: 187, endPoint y: 104, distance: 18.3
click at [187, 104] on th "Location" at bounding box center [262, 102] width 221 height 32
click at [187, 104] on input "text" at bounding box center [262, 107] width 211 height 16
type input "burger room"
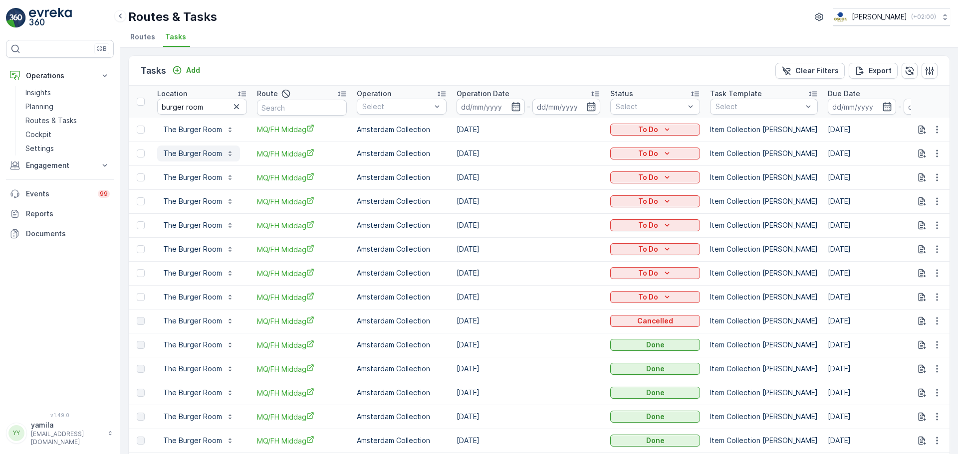
click at [192, 146] on button "The Burger Room" at bounding box center [198, 154] width 83 height 16
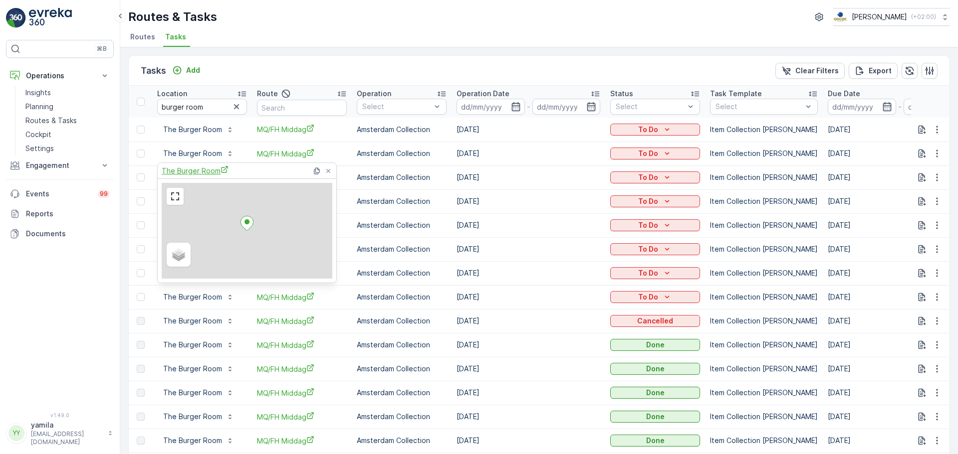
click at [195, 170] on span "The Burger Room" at bounding box center [195, 171] width 67 height 10
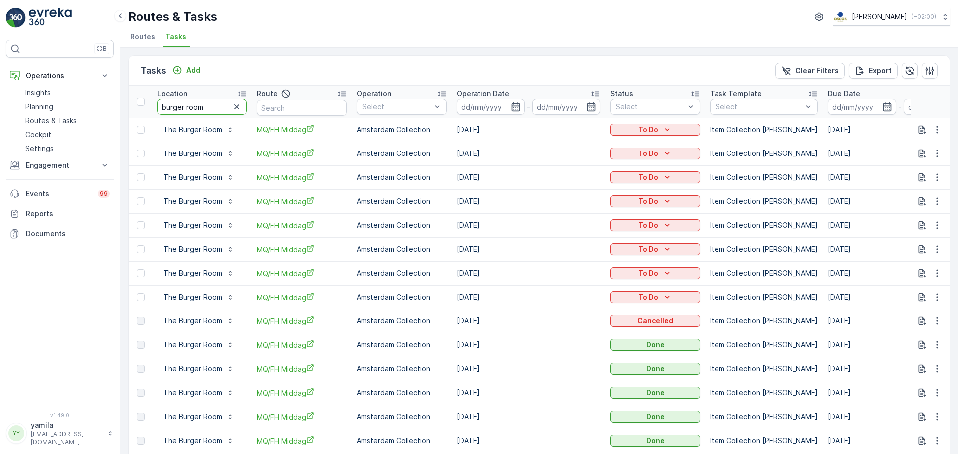
click at [196, 102] on input "burger room" at bounding box center [202, 107] width 90 height 16
type input "esh pita"
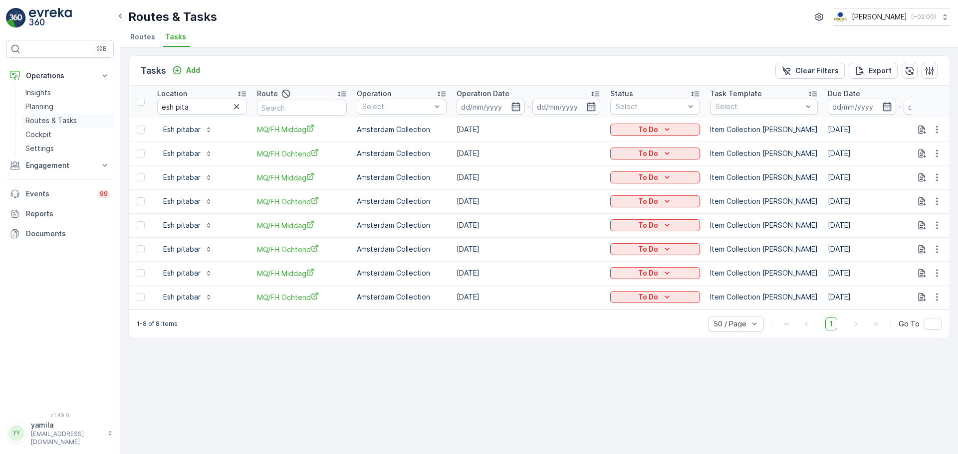
click at [46, 120] on p "Routes & Tasks" at bounding box center [50, 121] width 51 height 10
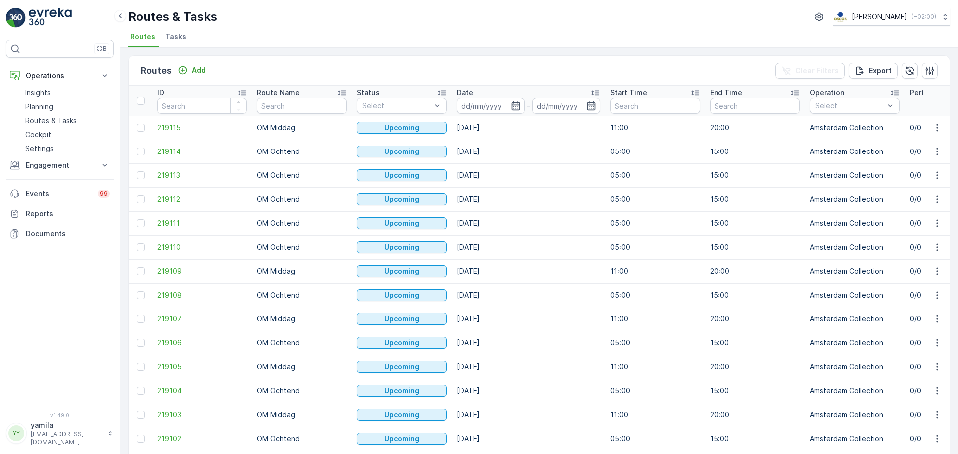
click at [183, 38] on span "Tasks" at bounding box center [175, 37] width 21 height 10
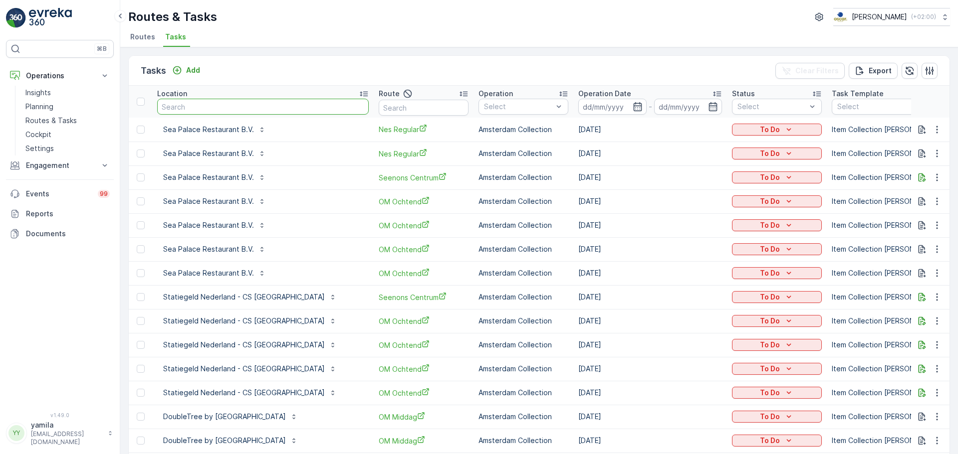
click at [249, 108] on input "text" at bounding box center [262, 107] width 211 height 16
type input "pon"
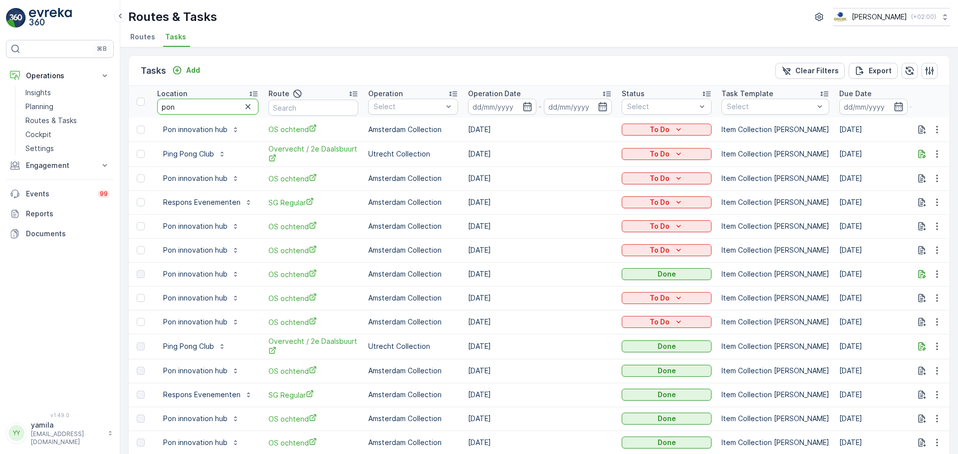
click at [193, 105] on input "pon" at bounding box center [207, 107] width 101 height 16
type input "pon innova"
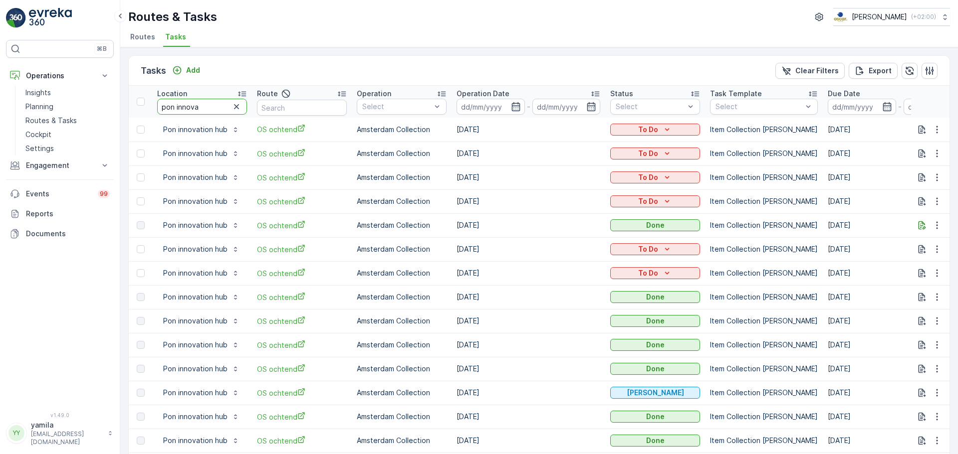
drag, startPoint x: 204, startPoint y: 109, endPoint x: 175, endPoint y: 110, distance: 29.5
click at [175, 110] on input "pon innova" at bounding box center [202, 107] width 90 height 16
type input "pon"
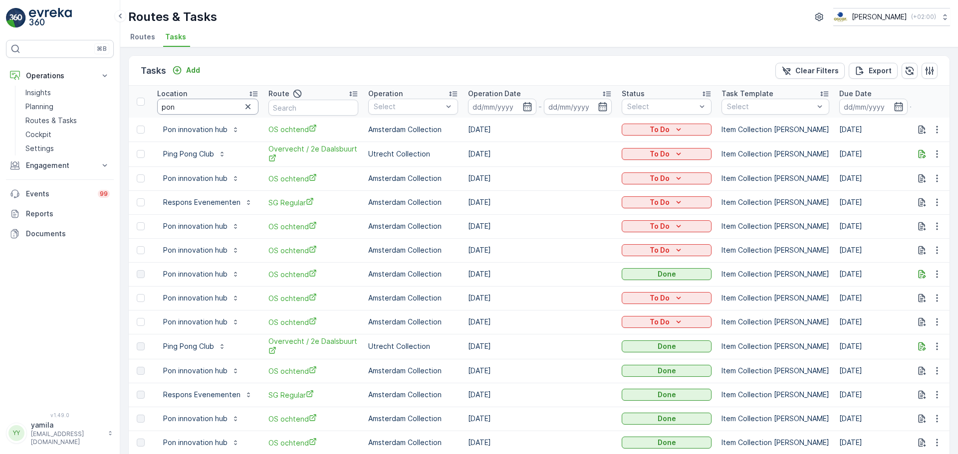
click at [182, 103] on input "pon" at bounding box center [207, 107] width 101 height 16
type input "move"
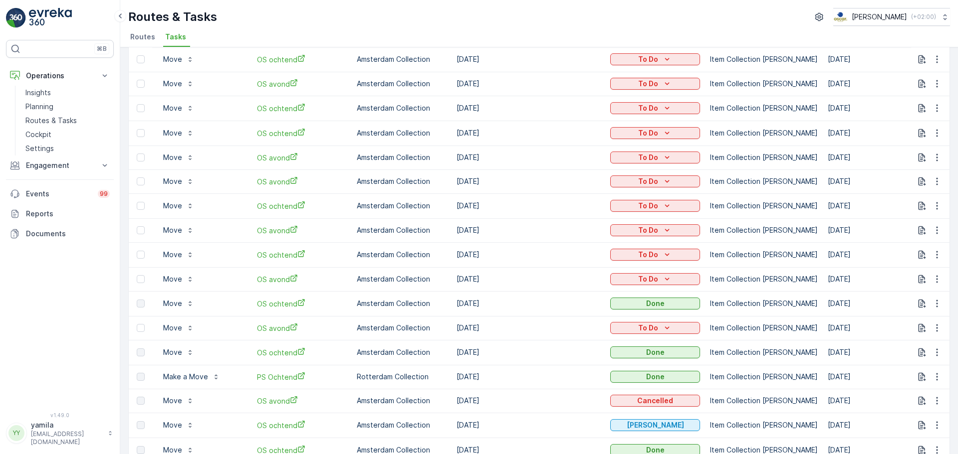
scroll to position [313, 0]
click at [173, 251] on p "Move" at bounding box center [172, 255] width 19 height 10
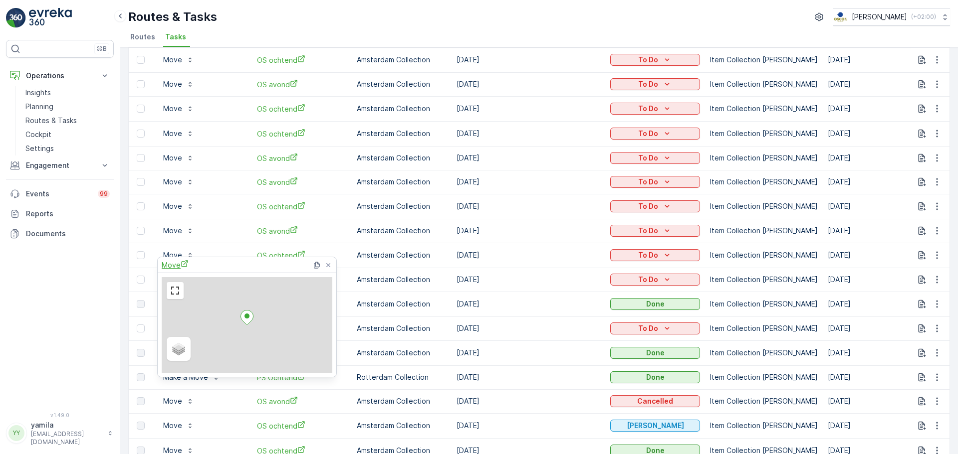
click at [176, 263] on span "Move" at bounding box center [175, 265] width 27 height 10
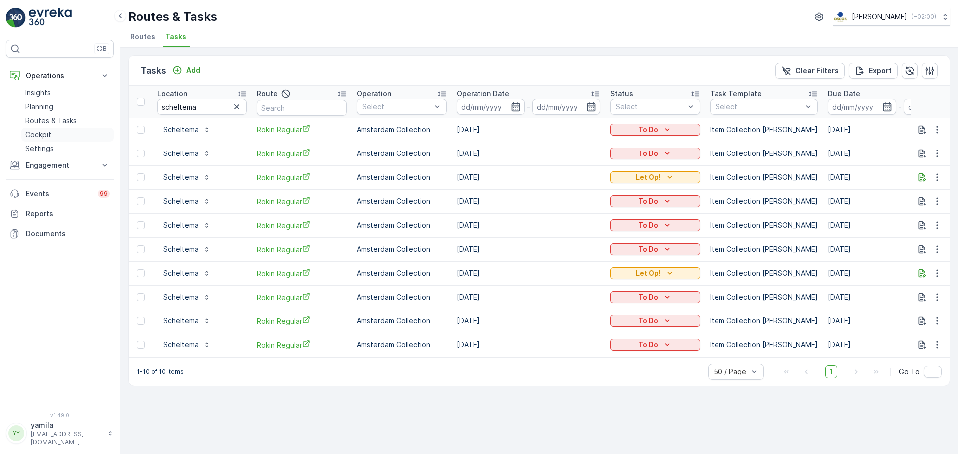
click at [47, 131] on p "Cockpit" at bounding box center [38, 135] width 26 height 10
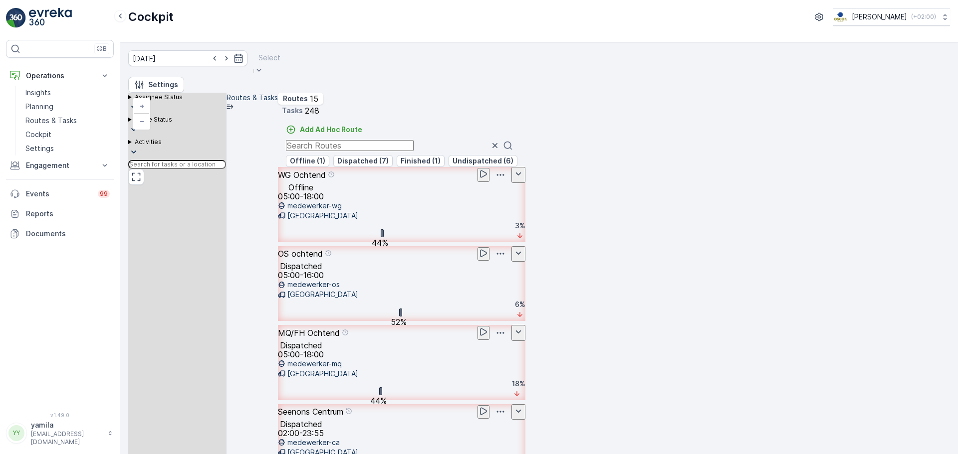
drag, startPoint x: 345, startPoint y: 70, endPoint x: 317, endPoint y: 63, distance: 29.4
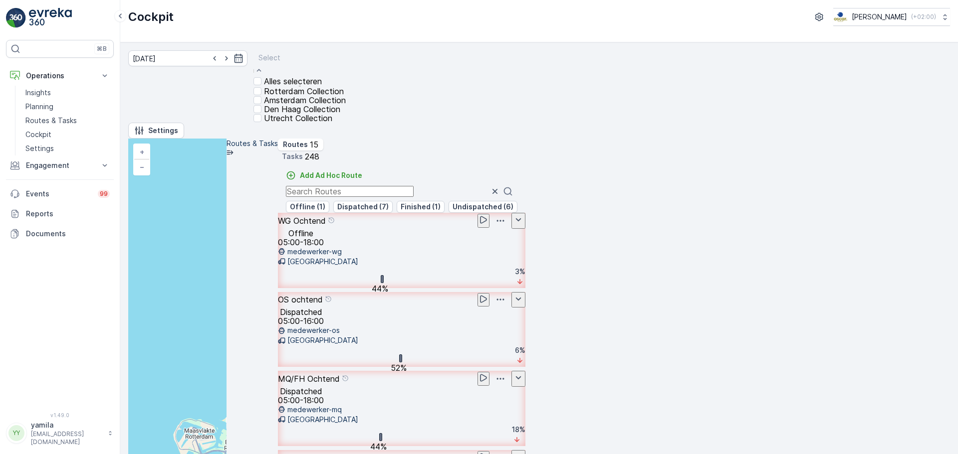
click at [262, 123] on div "Utrecht Collection" at bounding box center [292, 118] width 79 height 9
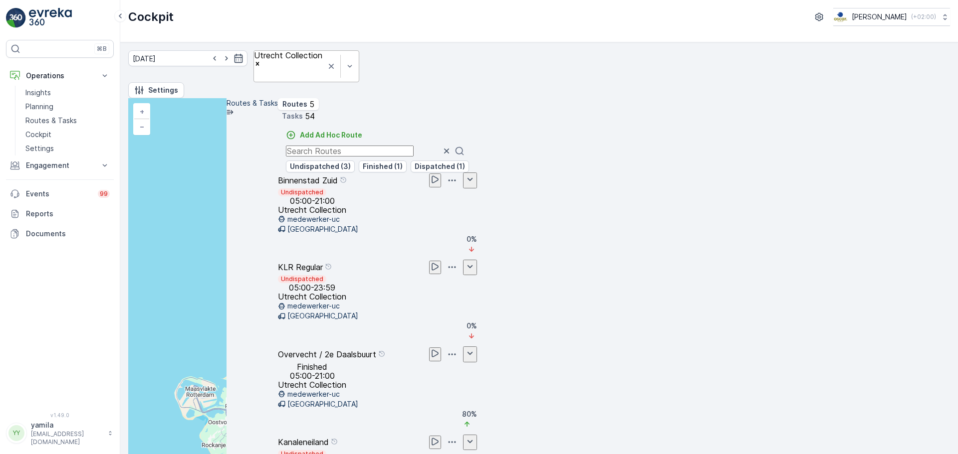
scroll to position [103, 0]
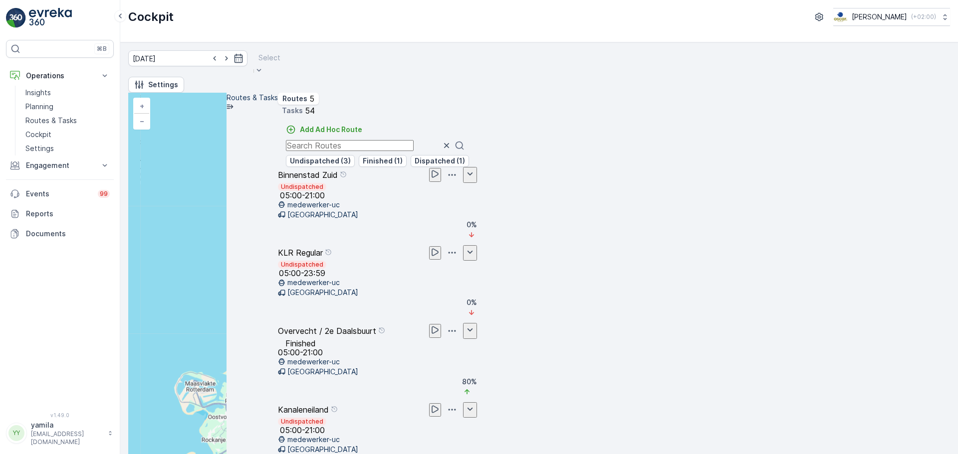
scroll to position [43, 0]
drag, startPoint x: 333, startPoint y: 66, endPoint x: 312, endPoint y: 66, distance: 20.4
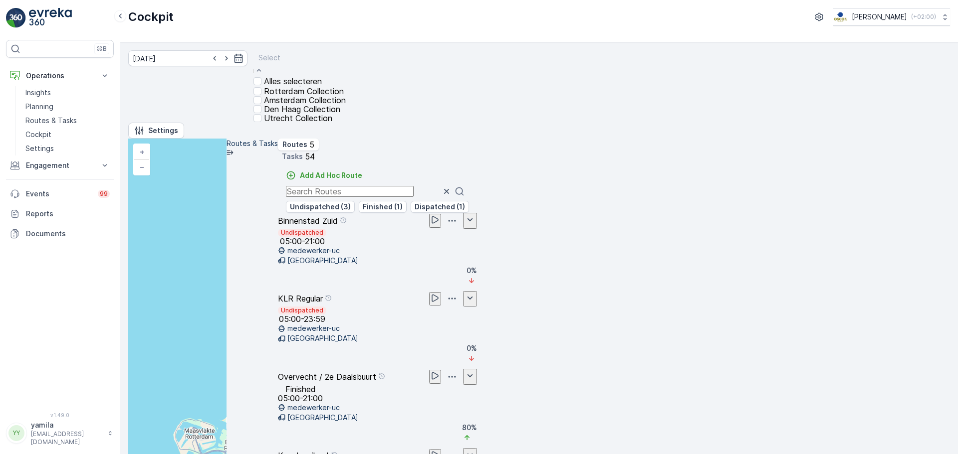
click at [312, 63] on div at bounding box center [299, 57] width 82 height 11
click at [261, 104] on div at bounding box center [257, 100] width 8 height 8
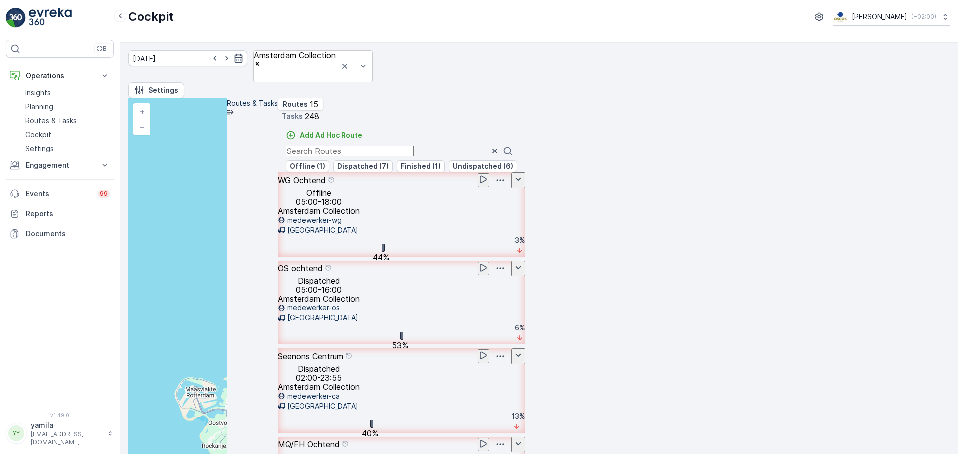
scroll to position [854, 0]
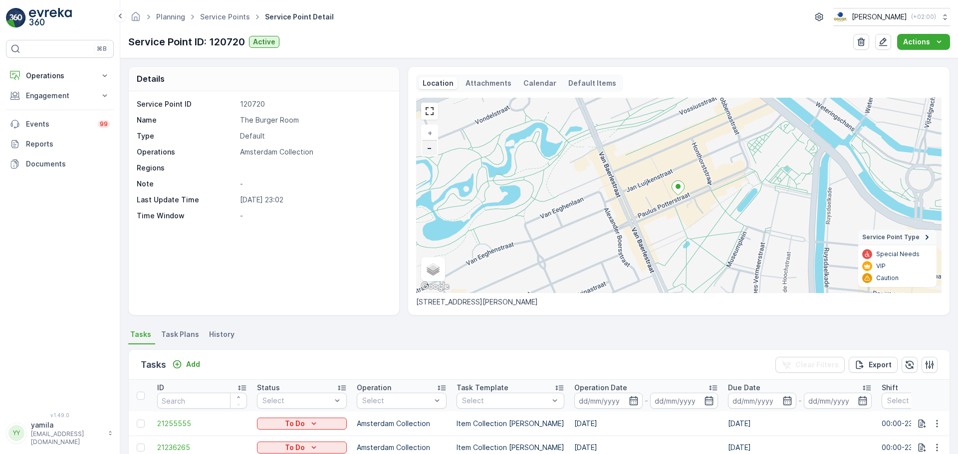
click at [434, 154] on link "−" at bounding box center [429, 148] width 15 height 15
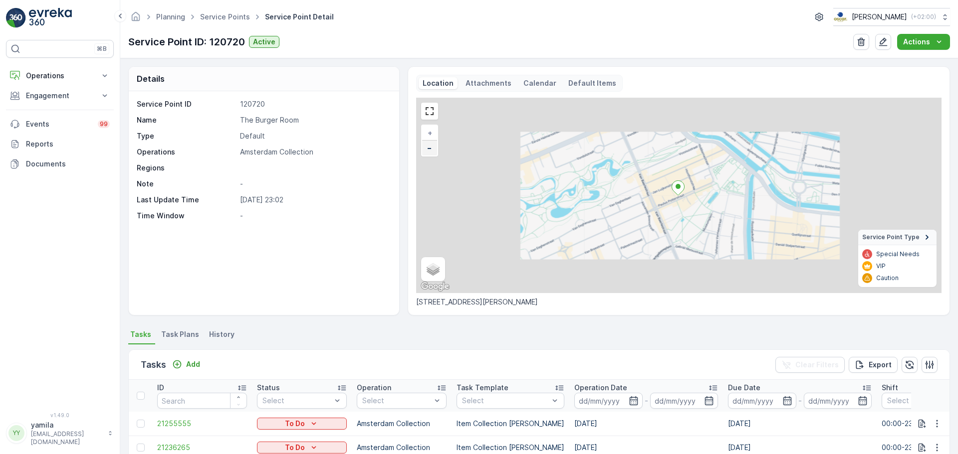
click at [434, 154] on link "−" at bounding box center [429, 148] width 15 height 15
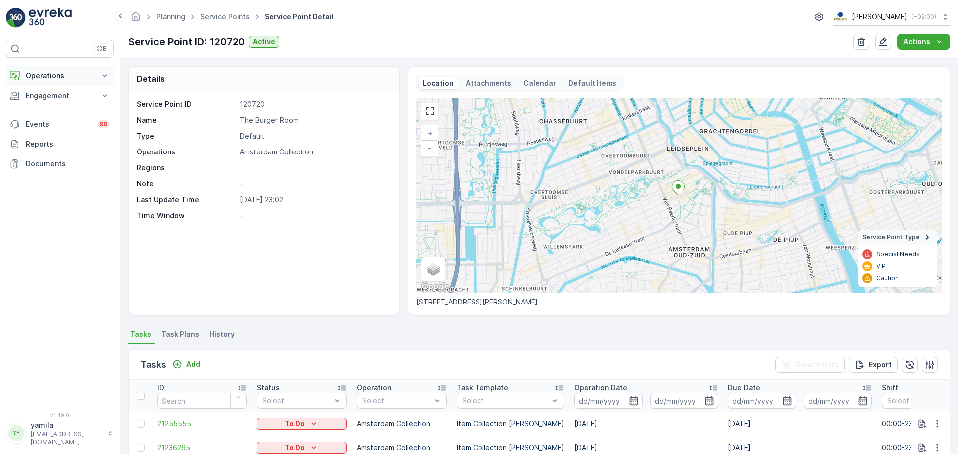
click at [68, 79] on p "Operations" at bounding box center [60, 76] width 68 height 10
click at [63, 122] on p "Routes & Tasks" at bounding box center [50, 121] width 51 height 10
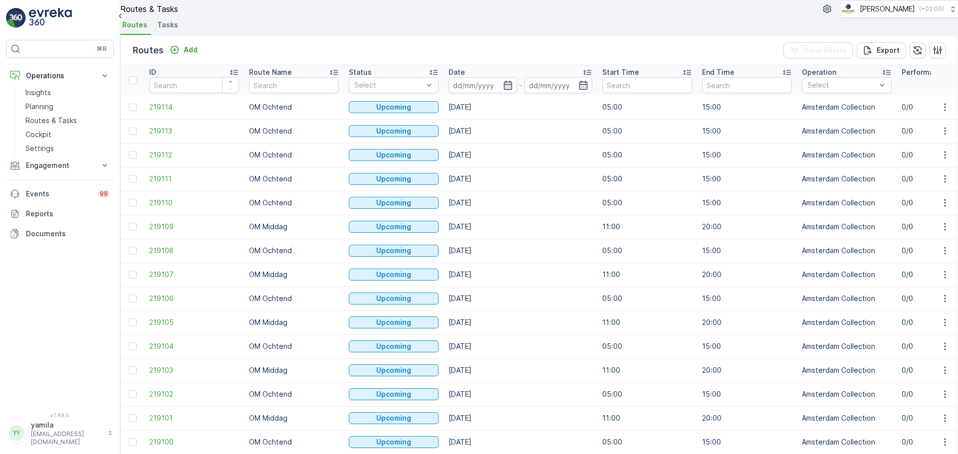
click at [167, 35] on li "Tasks" at bounding box center [168, 26] width 27 height 17
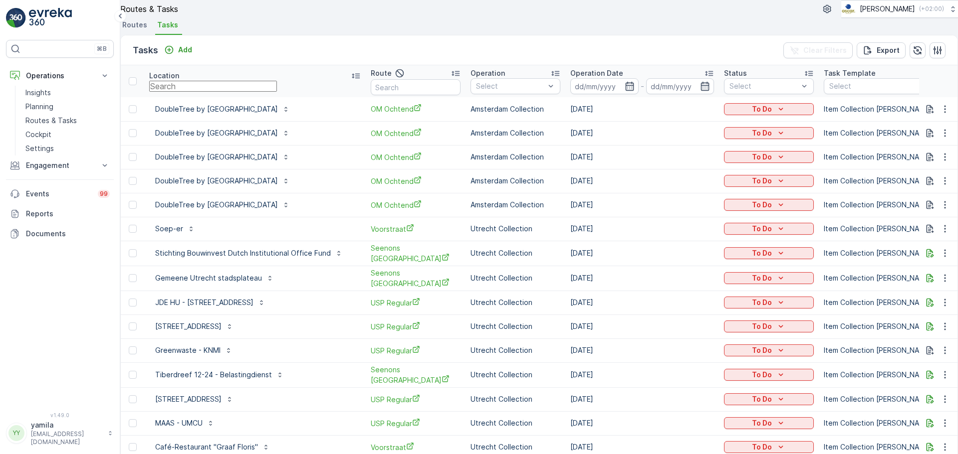
click at [191, 92] on input "text" at bounding box center [213, 86] width 128 height 11
type input "coffe"
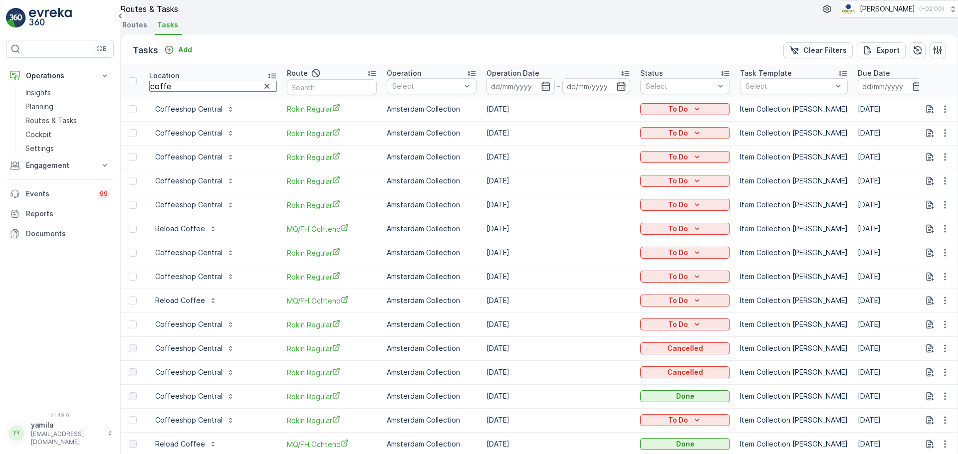
click at [199, 92] on input "coffe" at bounding box center [213, 86] width 128 height 11
type input "coffeeshop"
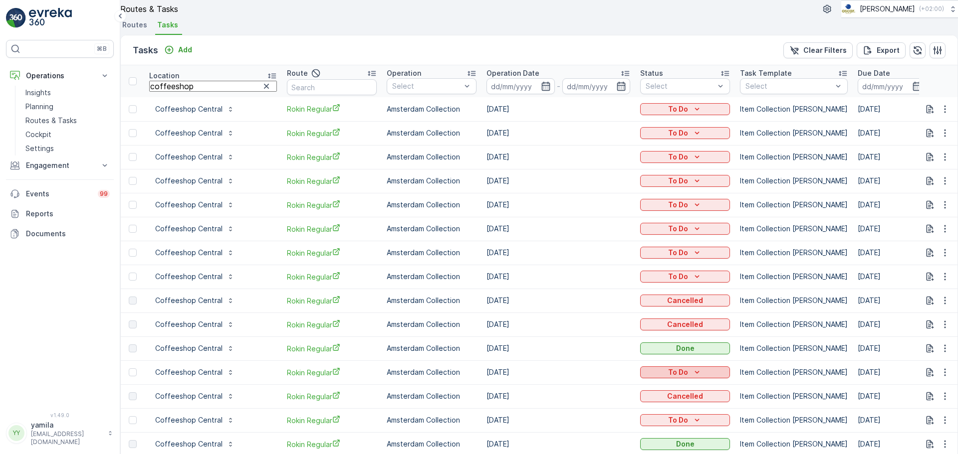
scroll to position [136, 0]
click at [287, 272] on span "Rokin Regular" at bounding box center [332, 277] width 90 height 10
click at [28, 132] on p "Cockpit" at bounding box center [38, 135] width 26 height 10
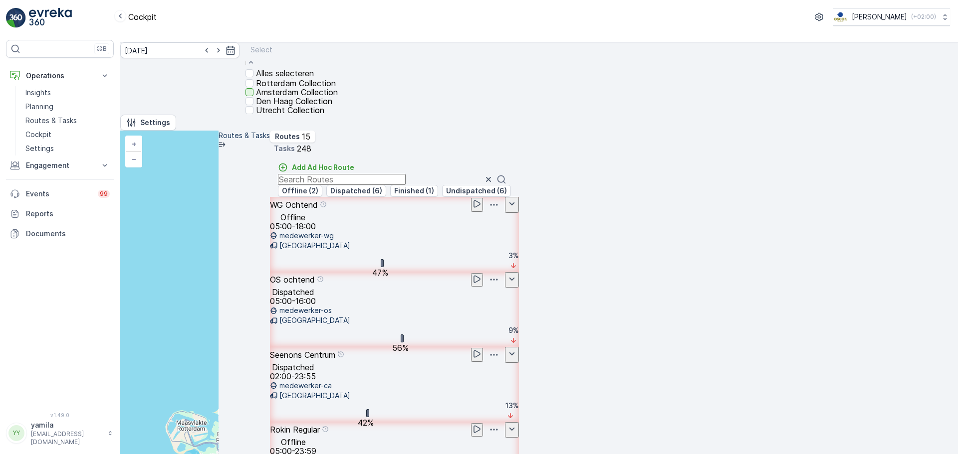
click at [253, 96] on div at bounding box center [249, 92] width 8 height 8
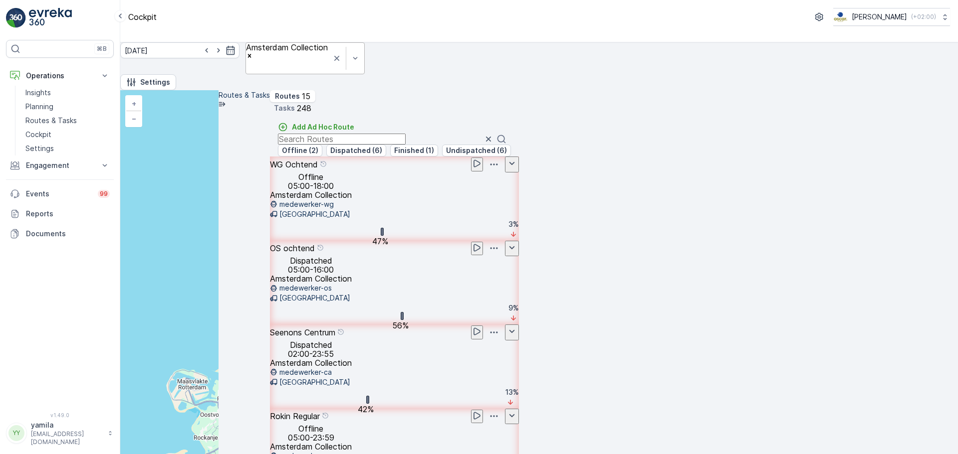
scroll to position [88, 0]
click at [519, 325] on div "Seenons Centrum Dispatched 02:00-23:55 Amsterdam Collection medewerker-ca Amste…" at bounding box center [394, 367] width 249 height 84
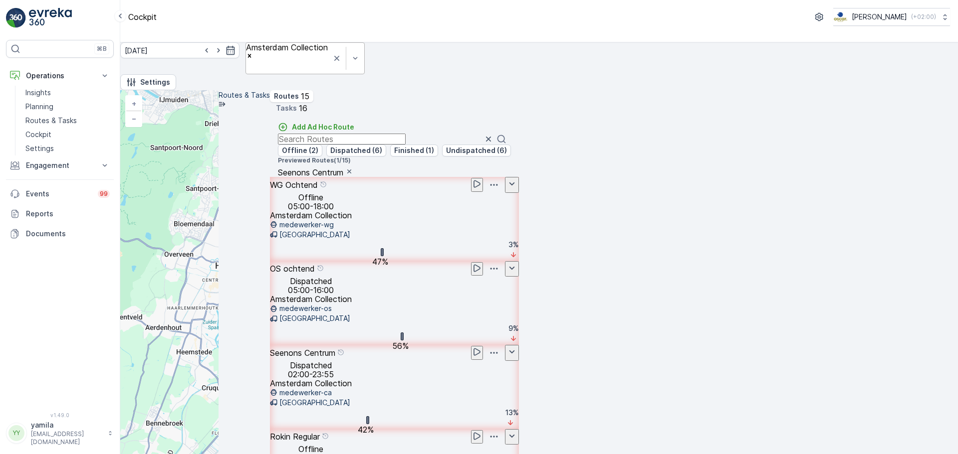
scroll to position [25, 0]
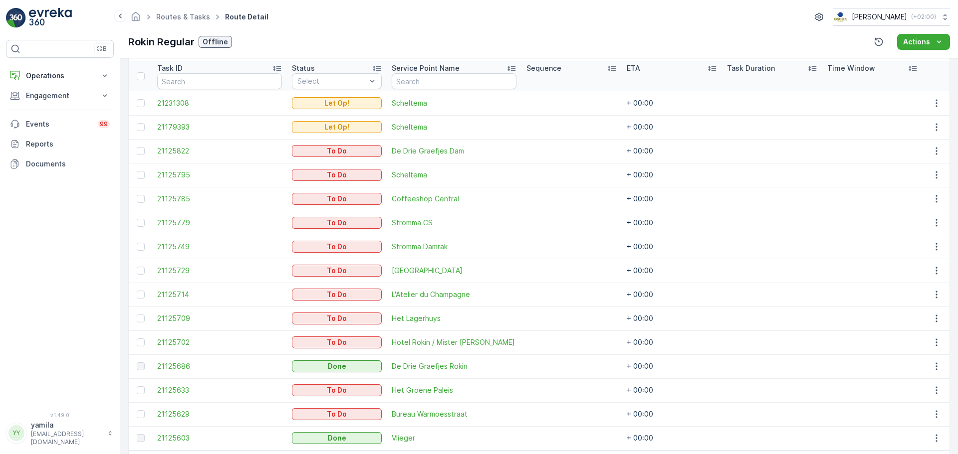
scroll to position [268, 0]
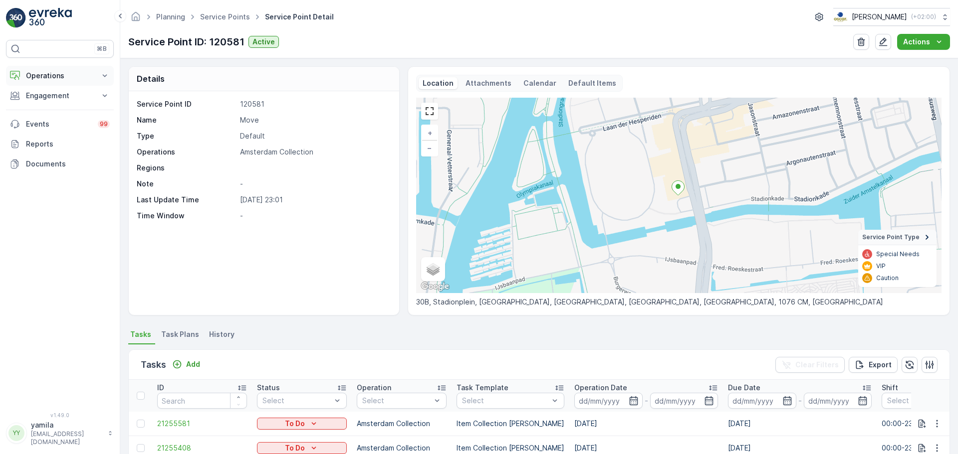
click at [32, 70] on button "Operations" at bounding box center [60, 76] width 108 height 20
click at [42, 115] on link "Routes & Tasks" at bounding box center [67, 121] width 92 height 14
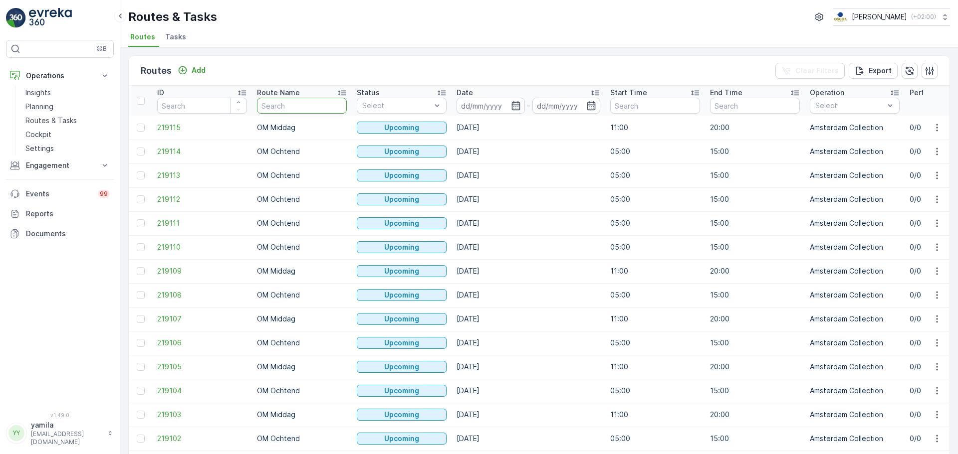
click at [279, 100] on input "text" at bounding box center [302, 106] width 90 height 16
type input "cs"
click at [493, 106] on input at bounding box center [490, 106] width 68 height 16
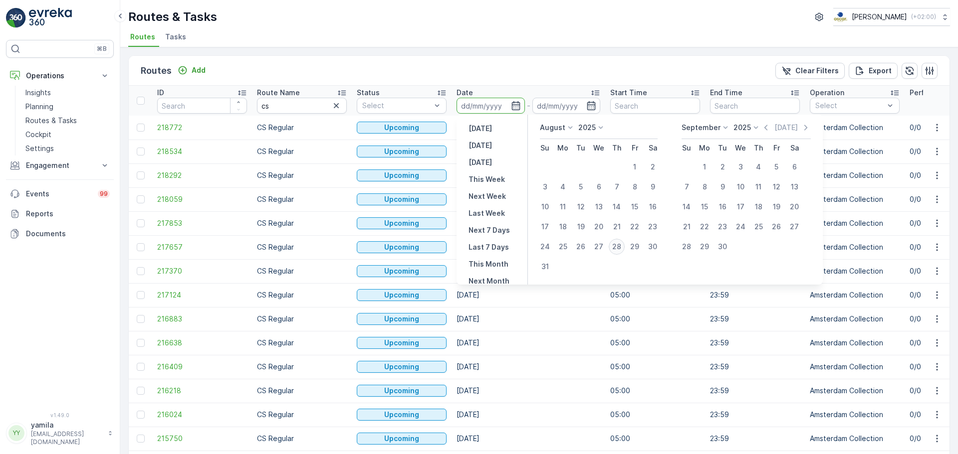
click at [618, 246] on div "28" at bounding box center [616, 247] width 16 height 16
type input "[DATE]"
click at [618, 246] on div "28" at bounding box center [616, 247] width 16 height 16
type input "[DATE]"
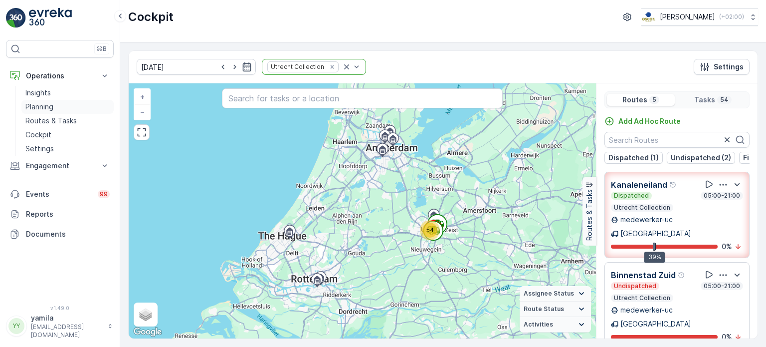
scroll to position [24, 0]
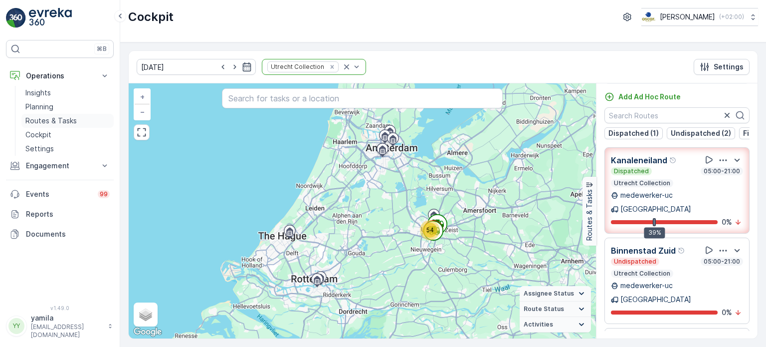
click at [56, 121] on p "Routes & Tasks" at bounding box center [50, 121] width 51 height 10
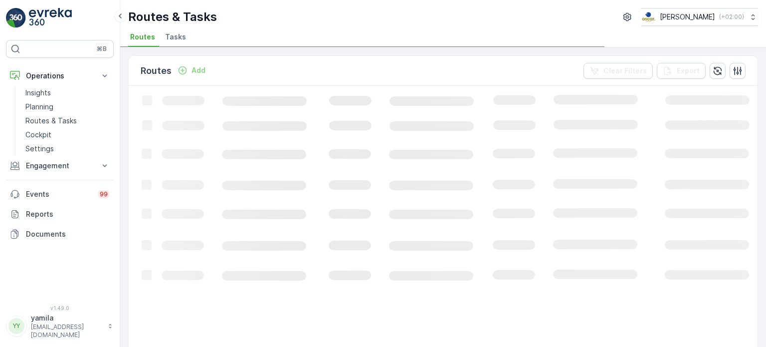
click at [178, 38] on span "Tasks" at bounding box center [175, 37] width 21 height 10
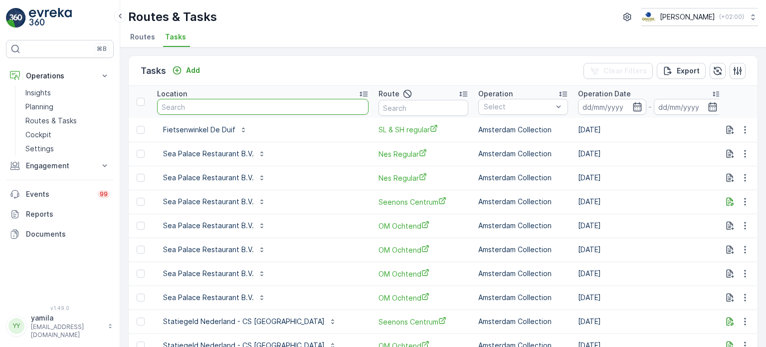
click at [193, 103] on input "text" at bounding box center [262, 107] width 211 height 16
type input "amstel 1"
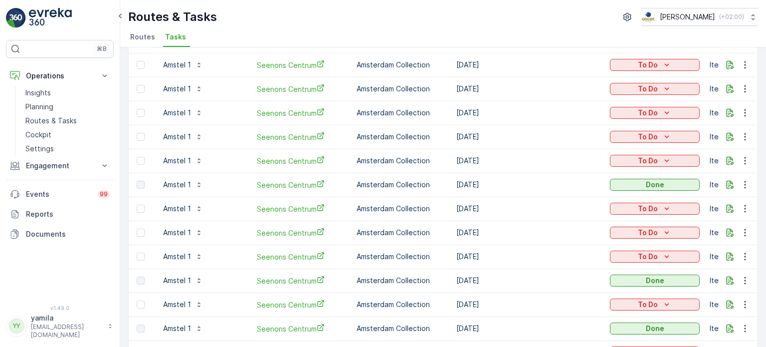
scroll to position [89, 0]
click at [743, 161] on icon "button" at bounding box center [745, 160] width 10 height 10
click at [730, 173] on span "See More Details" at bounding box center [724, 174] width 58 height 10
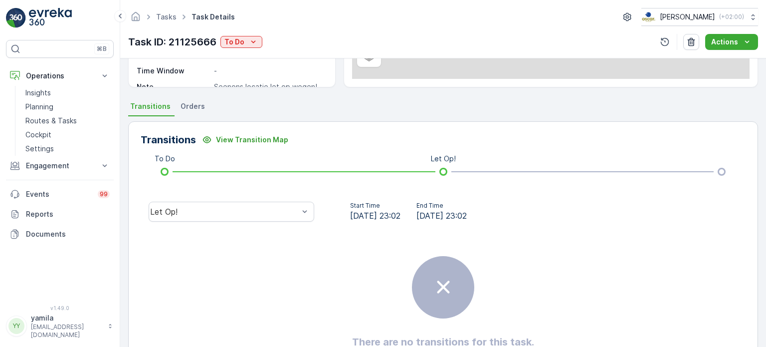
scroll to position [197, 0]
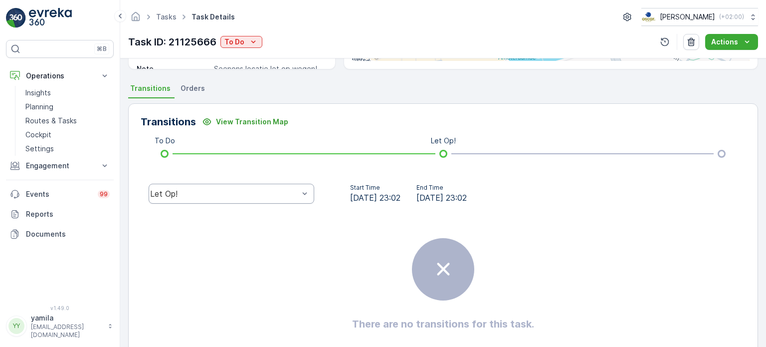
click at [215, 189] on div "Let Op!" at bounding box center [224, 193] width 149 height 9
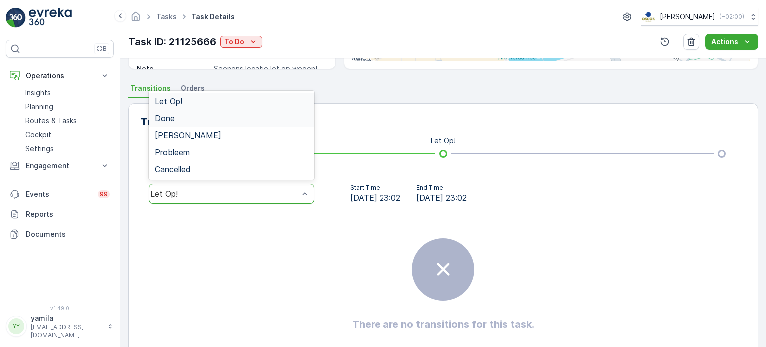
click at [189, 119] on div "Done" at bounding box center [232, 118] width 154 height 9
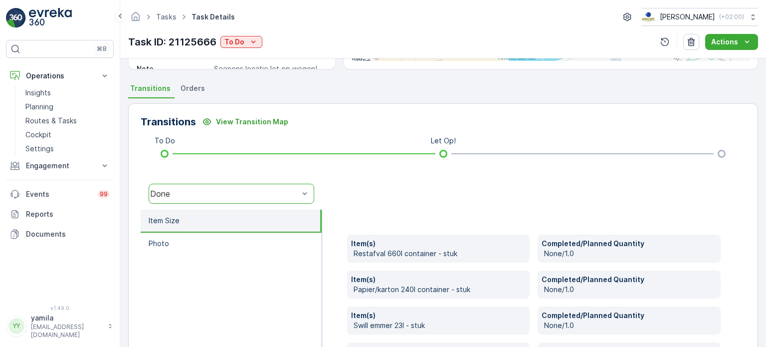
scroll to position [311, 0]
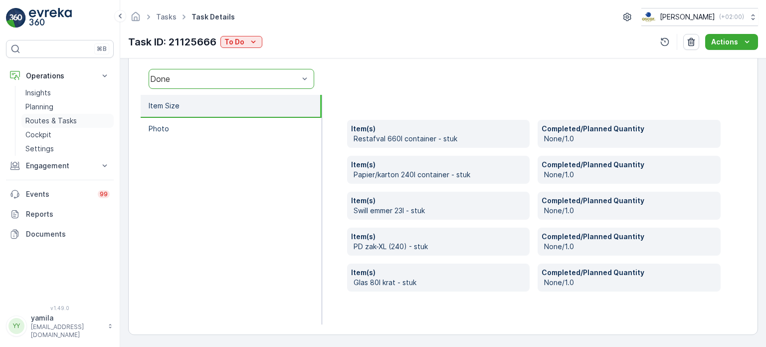
click at [52, 117] on p "Routes & Tasks" at bounding box center [50, 121] width 51 height 10
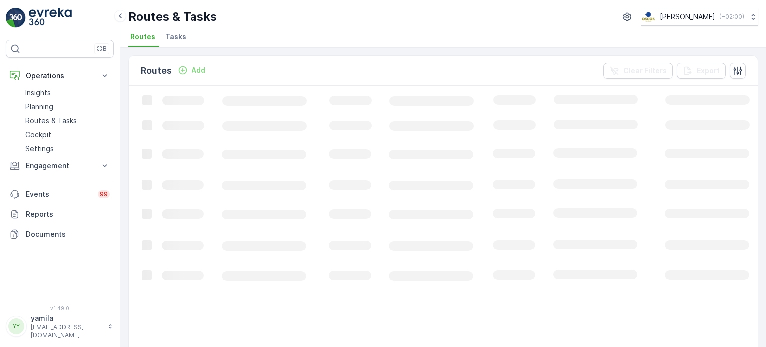
click at [179, 34] on span "Tasks" at bounding box center [175, 37] width 21 height 10
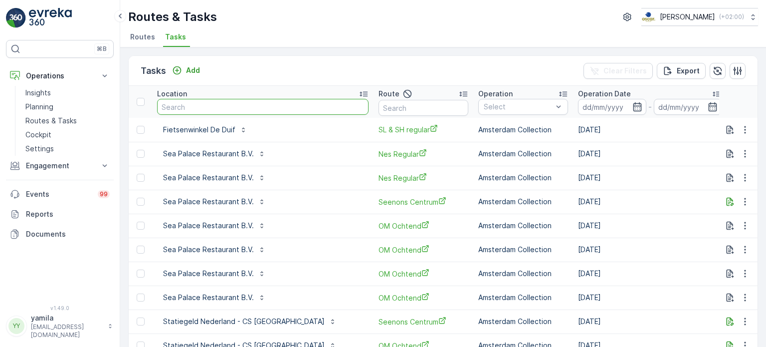
click at [205, 111] on input "text" at bounding box center [262, 107] width 211 height 16
type input "agnietenkapel"
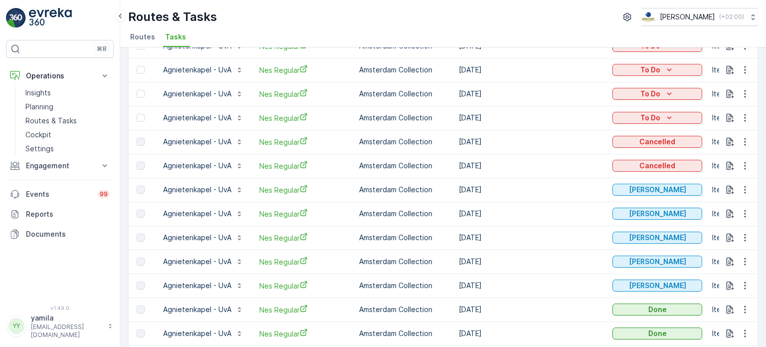
scroll to position [154, 0]
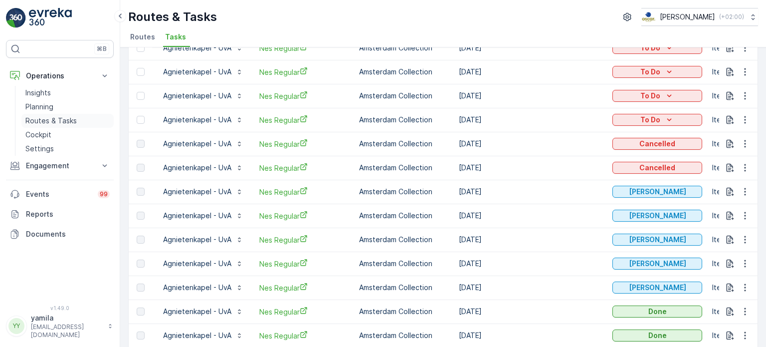
click at [52, 125] on p "Routes & Tasks" at bounding box center [50, 121] width 51 height 10
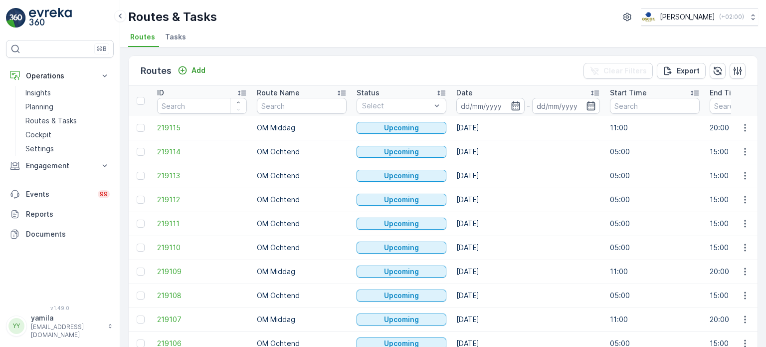
click at [175, 39] on span "Tasks" at bounding box center [175, 37] width 21 height 10
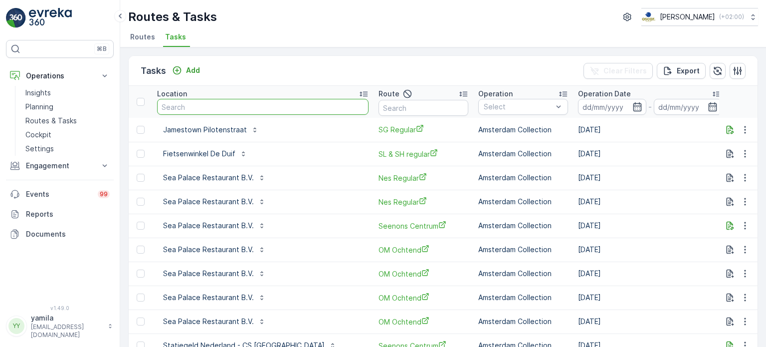
click at [181, 103] on input "text" at bounding box center [262, 107] width 211 height 16
type input "anne"
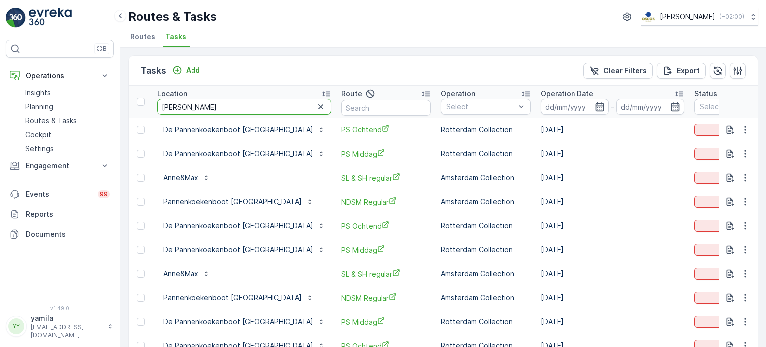
click at [181, 103] on input "anne" at bounding box center [244, 107] width 174 height 16
type input "&"
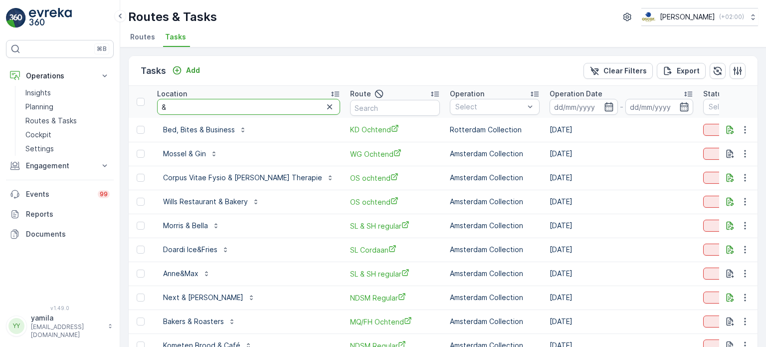
click at [187, 108] on input "&" at bounding box center [248, 107] width 183 height 16
type input "anne&max"
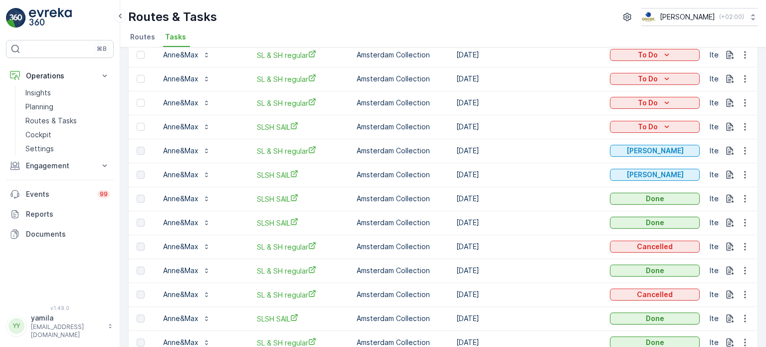
scroll to position [158, 0]
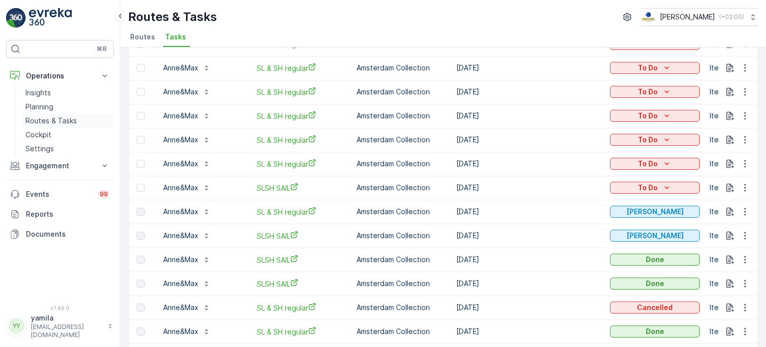
click at [68, 119] on p "Routes & Tasks" at bounding box center [50, 121] width 51 height 10
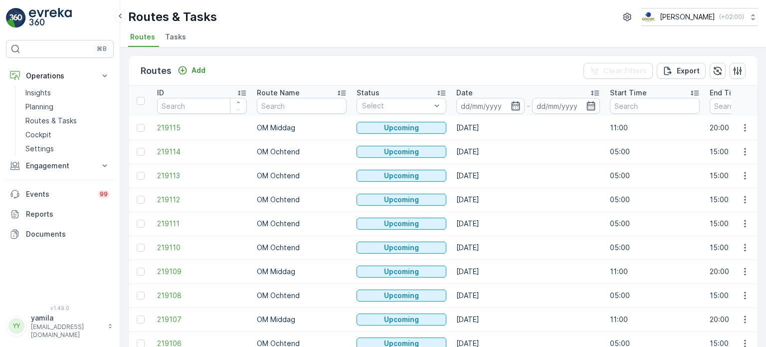
click at [180, 43] on li "Tasks" at bounding box center [176, 38] width 27 height 17
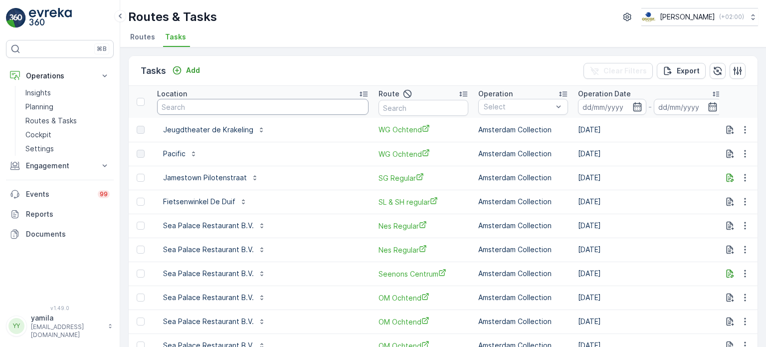
click at [206, 103] on input "text" at bounding box center [262, 107] width 211 height 16
type input "anne&max"
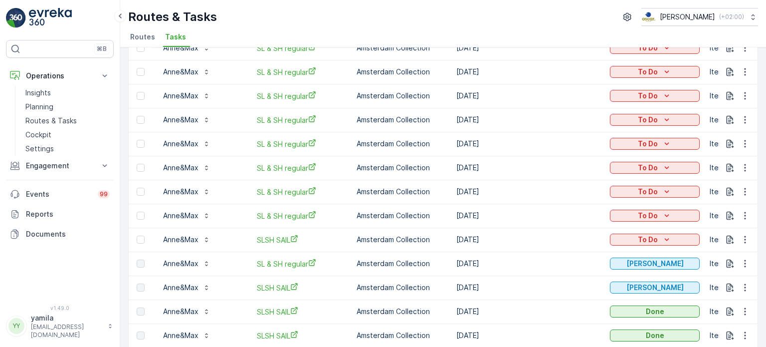
scroll to position [106, 0]
click at [51, 115] on link "Routes & Tasks" at bounding box center [67, 121] width 92 height 14
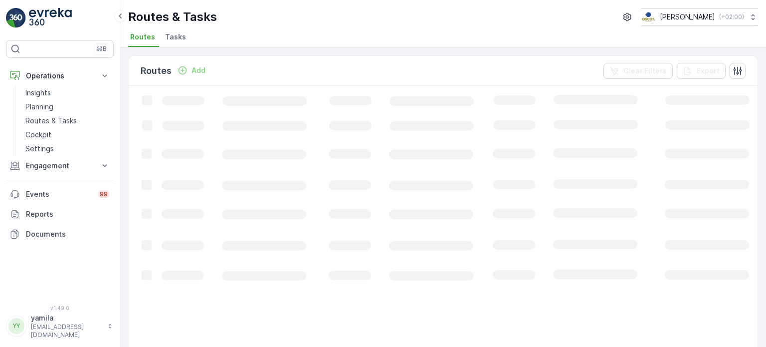
click at [180, 31] on li "Tasks" at bounding box center [176, 38] width 27 height 17
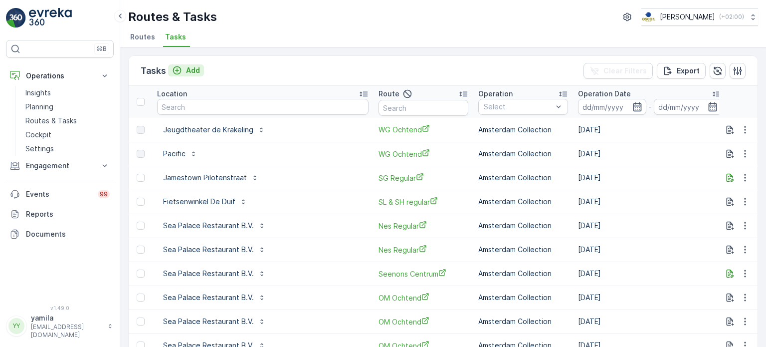
click at [193, 65] on p "Add" at bounding box center [193, 70] width 14 height 10
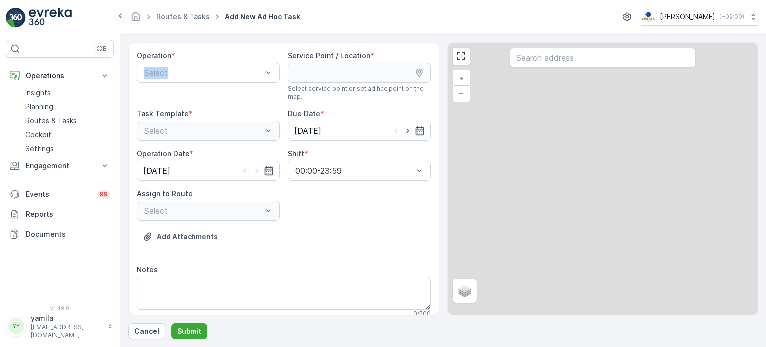
drag, startPoint x: 180, startPoint y: 58, endPoint x: 172, endPoint y: 83, distance: 25.7
click at [172, 83] on div "Operation * Select" at bounding box center [208, 76] width 143 height 50
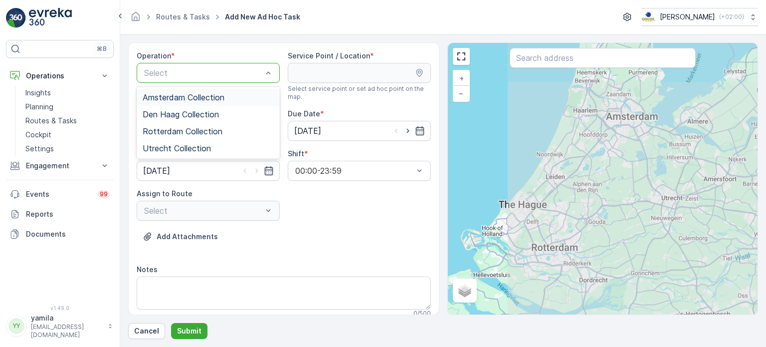
click at [179, 79] on div "Select" at bounding box center [208, 73] width 143 height 20
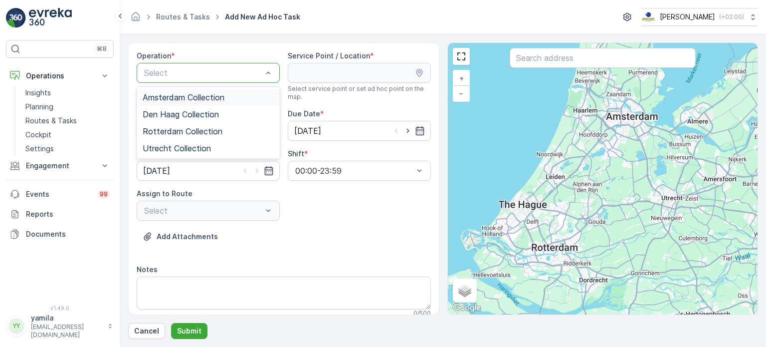
click at [173, 99] on span "Amsterdam Collection" at bounding box center [184, 97] width 82 height 9
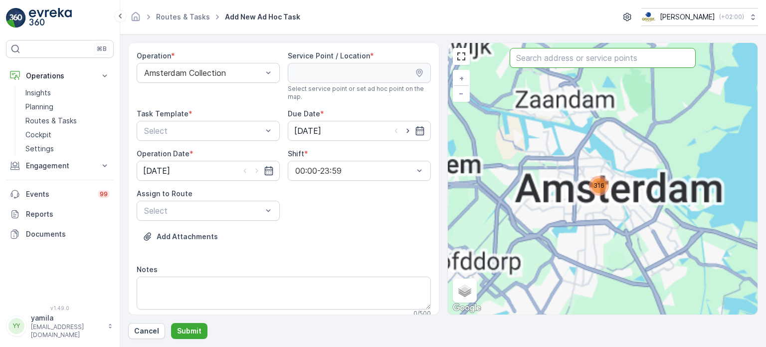
click at [552, 58] on input "text" at bounding box center [603, 58] width 186 height 20
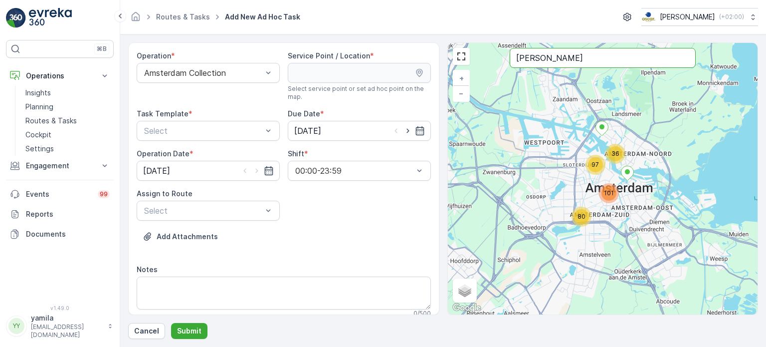
type input "anne"
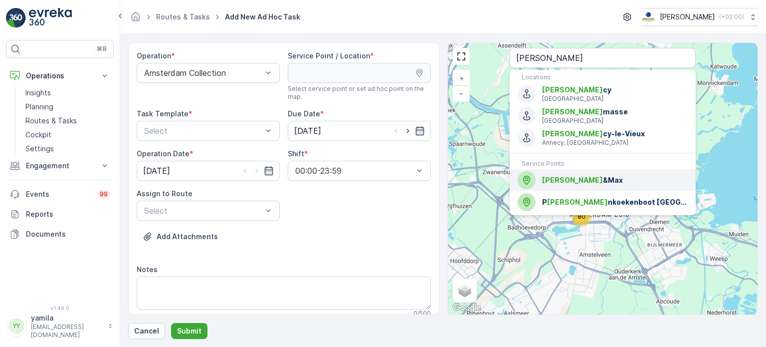
click at [557, 183] on span "Anne" at bounding box center [572, 180] width 61 height 8
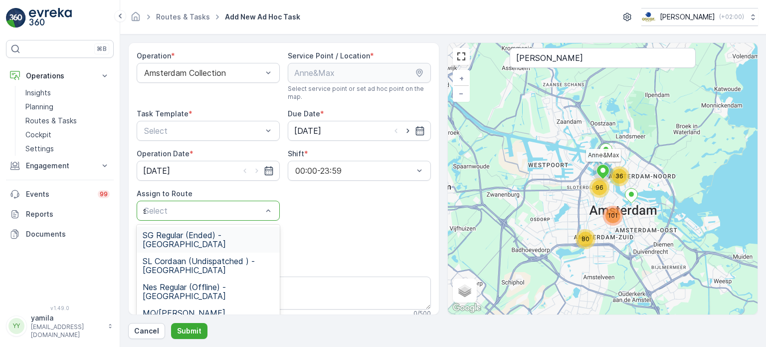
type input "sl"
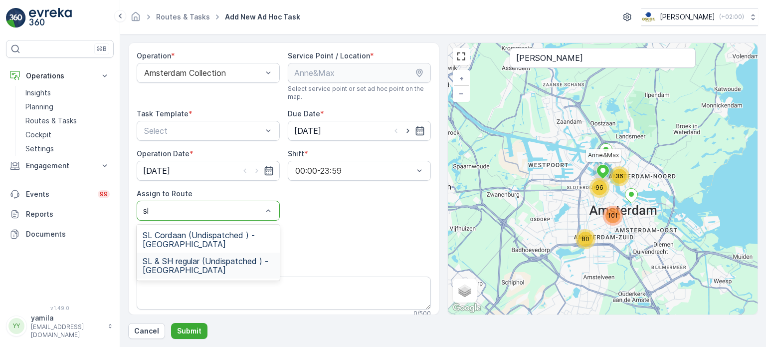
click at [169, 276] on div "SL & SH regular (Undispatched ) - Amsterdam" at bounding box center [208, 265] width 143 height 26
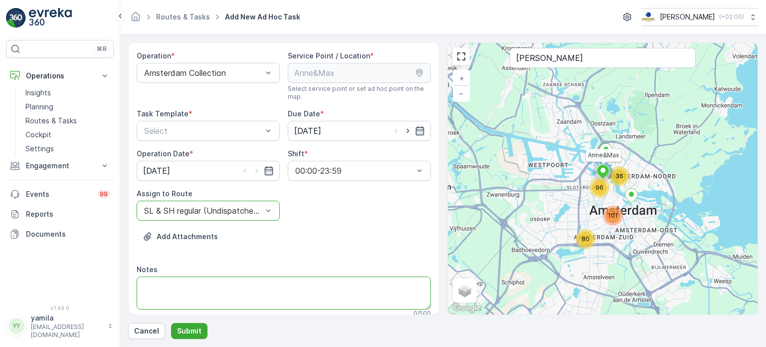
click at [171, 284] on textarea "Notes" at bounding box center [284, 292] width 294 height 33
type textarea "Heel veel prio"
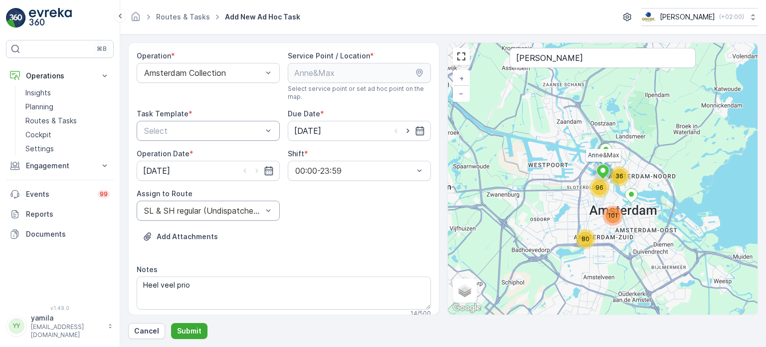
click at [191, 131] on div at bounding box center [203, 130] width 120 height 9
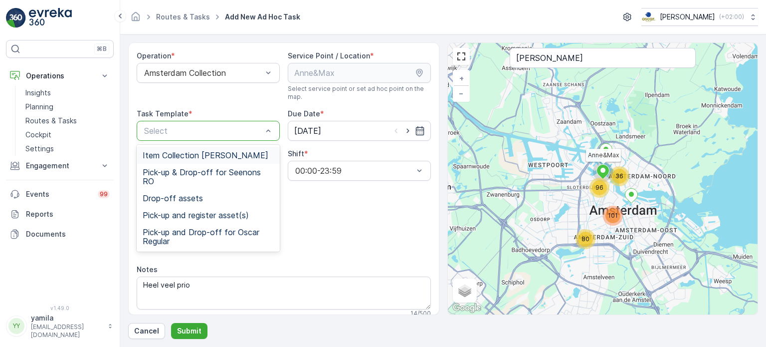
click at [175, 154] on span "Item Collection [PERSON_NAME]" at bounding box center [206, 155] width 126 height 9
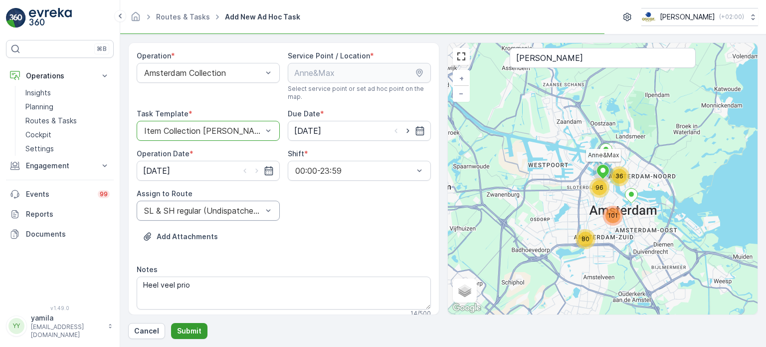
click at [178, 326] on p "Submit" at bounding box center [189, 331] width 24 height 10
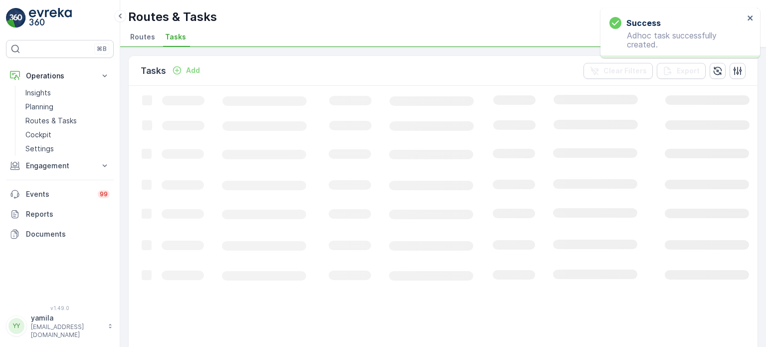
click at [754, 17] on div "Success Adhoc task successfully created." at bounding box center [680, 33] width 160 height 50
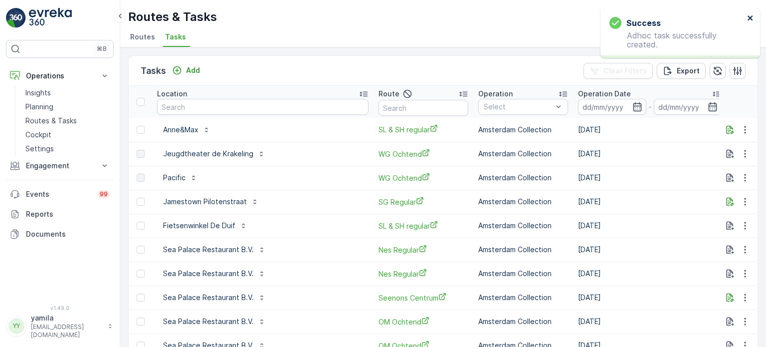
click at [749, 17] on icon "close" at bounding box center [750, 17] width 5 height 5
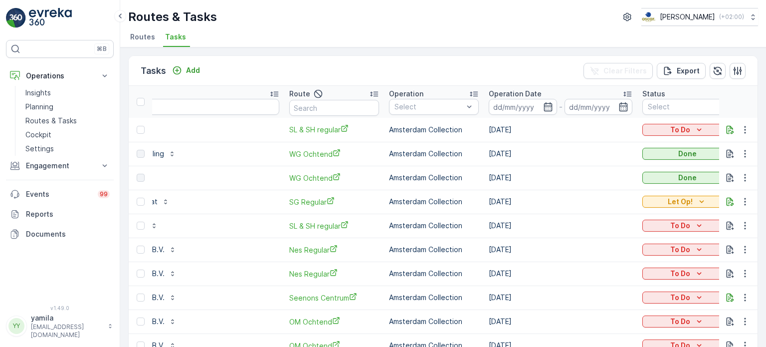
scroll to position [0, 90]
click at [666, 135] on div "To Do" at bounding box center [687, 130] width 90 height 14
click at [662, 132] on div "To Do" at bounding box center [687, 130] width 82 height 10
click at [667, 141] on span "Let Op!" at bounding box center [656, 144] width 25 height 10
click at [324, 131] on span "SL & SH regular" at bounding box center [334, 129] width 90 height 10
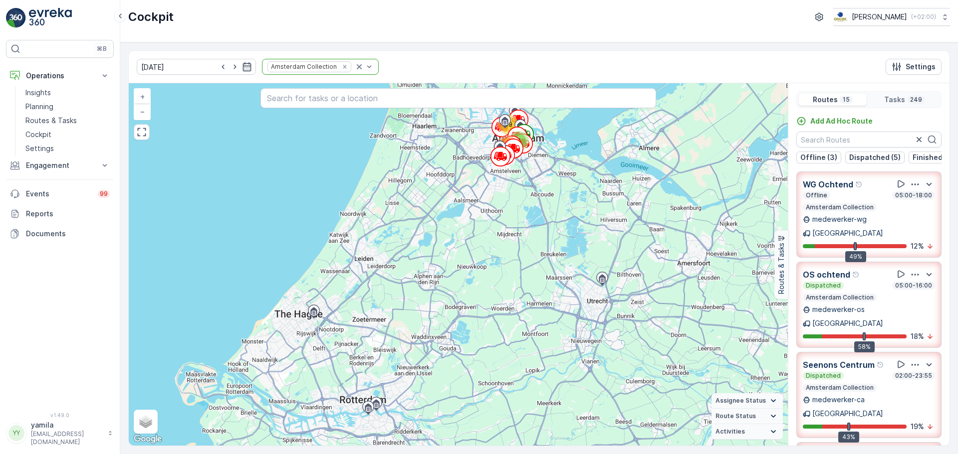
scroll to position [778, 0]
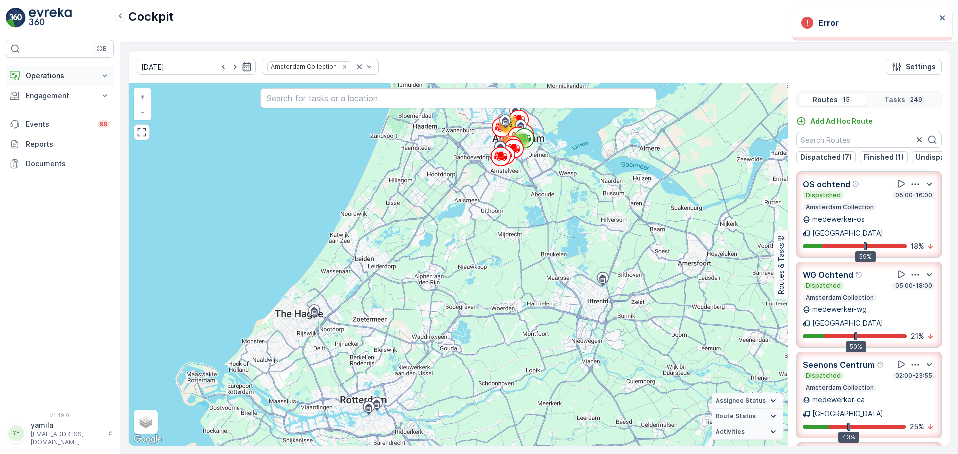
click at [62, 73] on p "Operations" at bounding box center [60, 76] width 68 height 10
click at [56, 122] on p "Routes & Tasks" at bounding box center [50, 121] width 51 height 10
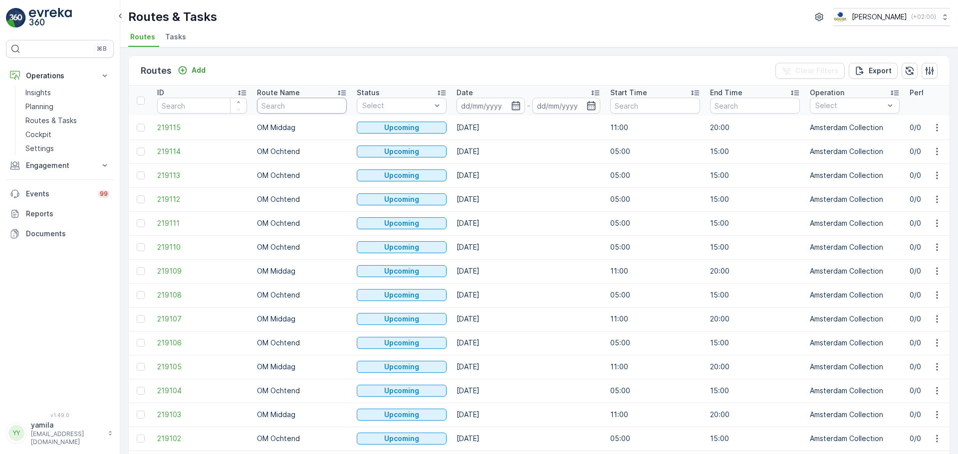
click at [300, 107] on input "text" at bounding box center [302, 106] width 90 height 16
click at [61, 135] on link "Cockpit" at bounding box center [67, 135] width 92 height 14
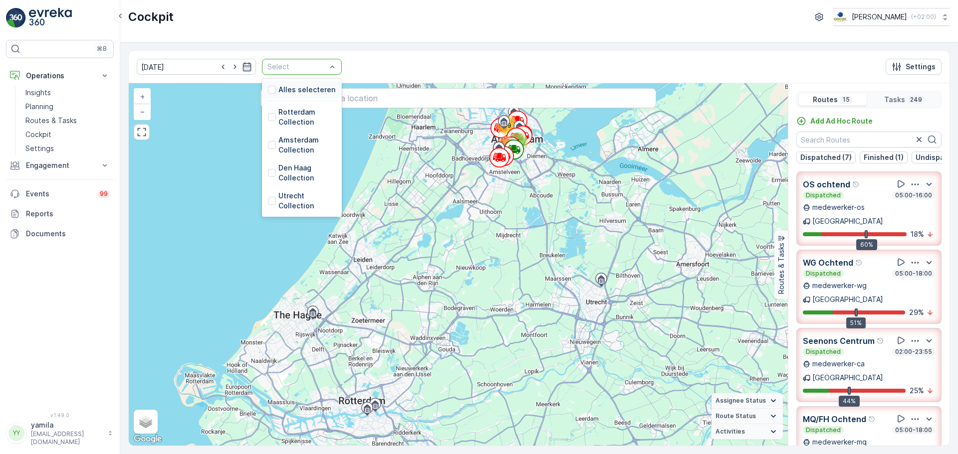
click at [326, 66] on div "Select" at bounding box center [302, 67] width 80 height 16
click at [268, 141] on div at bounding box center [272, 145] width 8 height 8
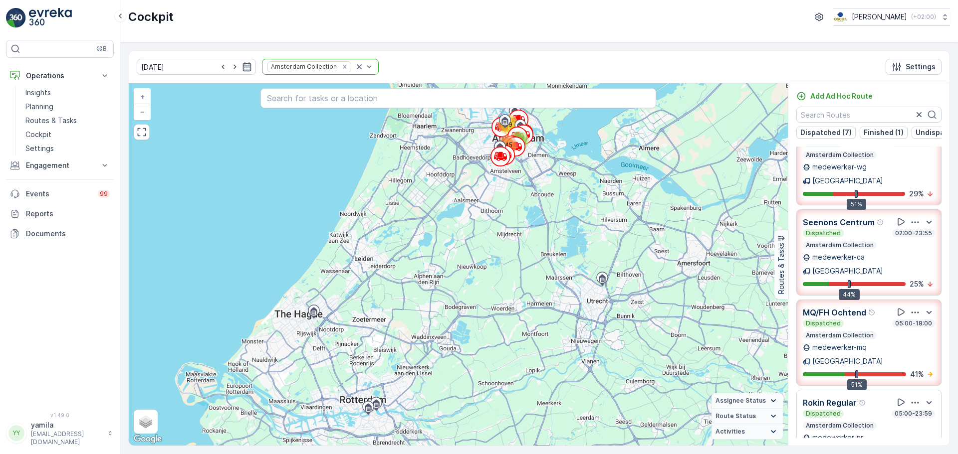
scroll to position [117, 0]
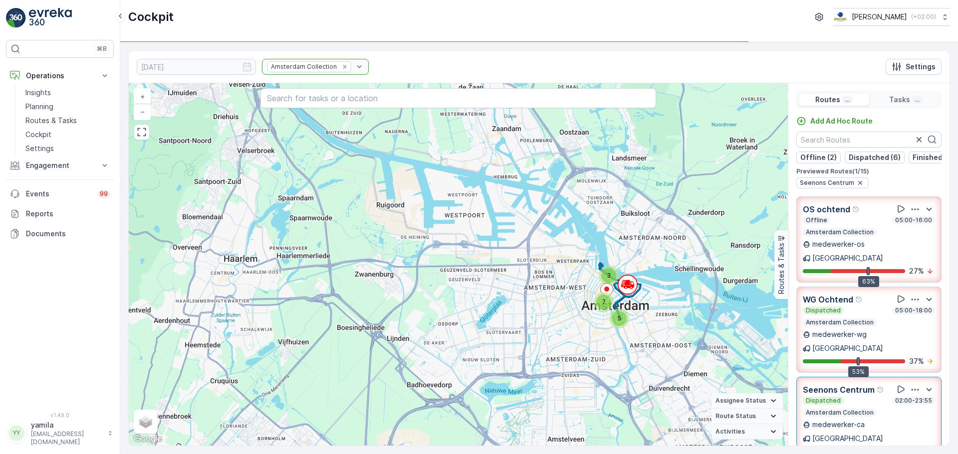
scroll to position [650, 0]
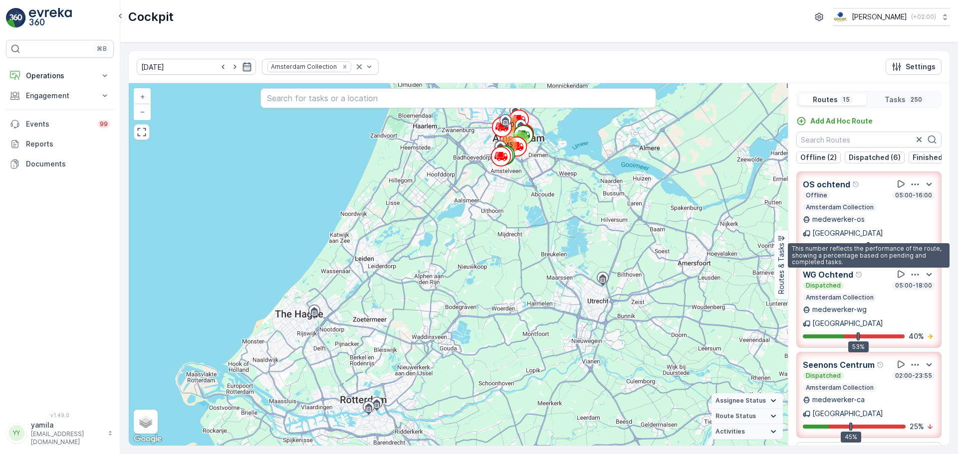
click at [911, 241] on p "27 %" at bounding box center [916, 246] width 15 height 10
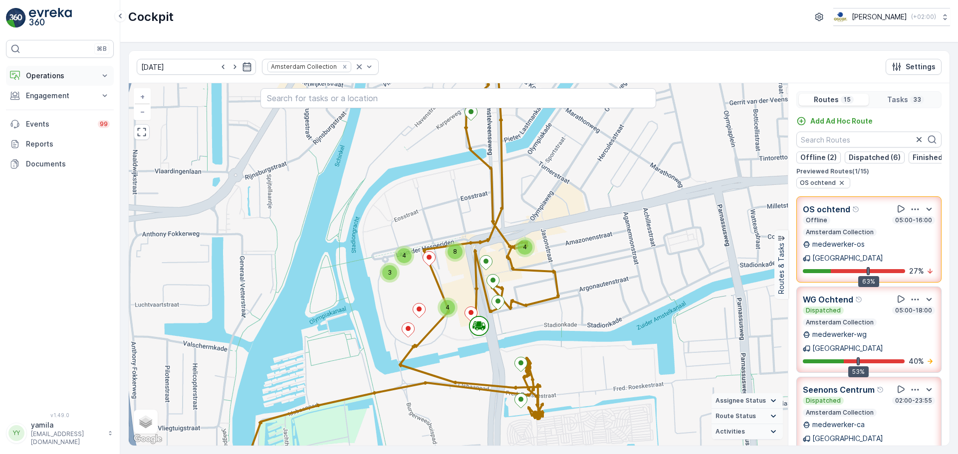
click at [41, 81] on button "Operations" at bounding box center [60, 76] width 108 height 20
click at [44, 122] on p "Routes & Tasks" at bounding box center [50, 121] width 51 height 10
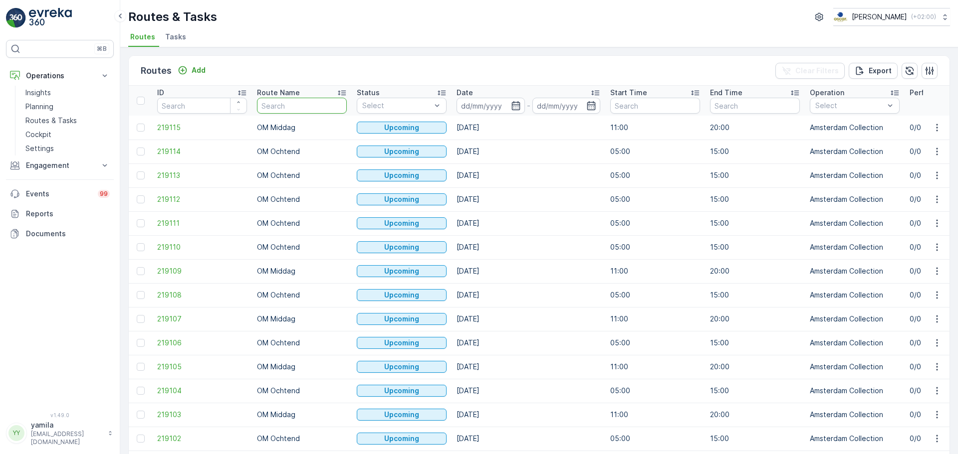
click at [273, 107] on input "text" at bounding box center [302, 106] width 90 height 16
type input "os"
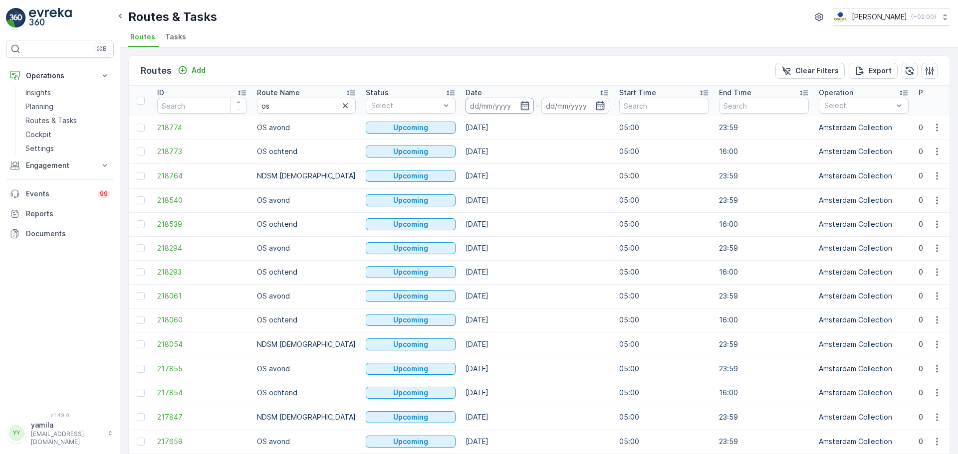
click at [485, 105] on input at bounding box center [499, 106] width 68 height 16
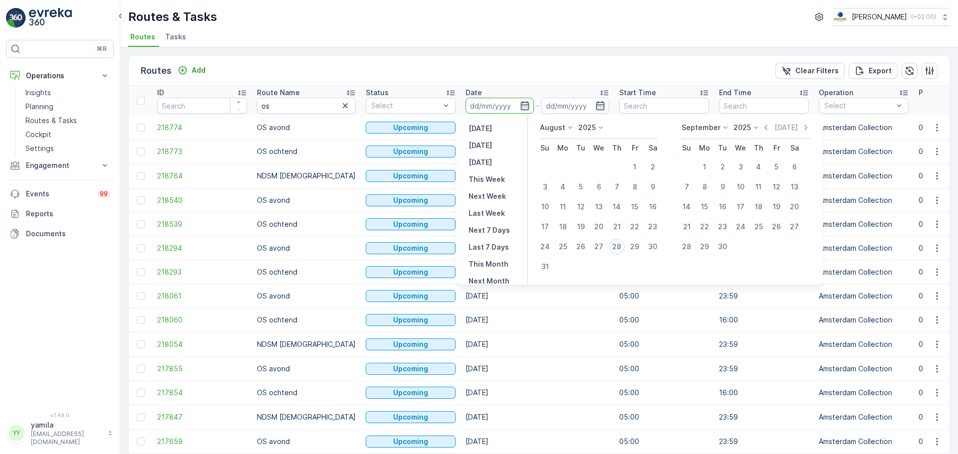
click at [612, 243] on div "28" at bounding box center [616, 247] width 16 height 16
type input "[DATE]"
click at [612, 243] on div "28" at bounding box center [616, 247] width 16 height 16
type input "[DATE]"
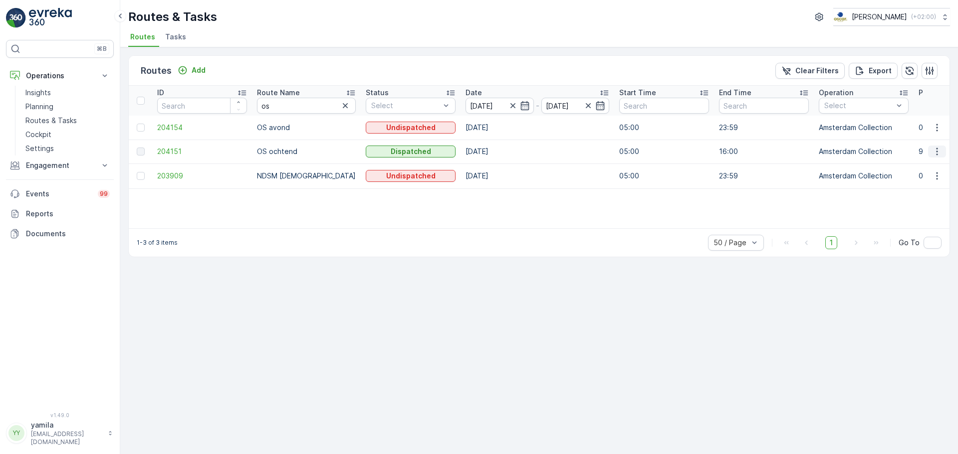
click at [941, 151] on icon "button" at bounding box center [937, 152] width 10 height 10
click at [916, 168] on span "See More Details" at bounding box center [913, 167] width 58 height 10
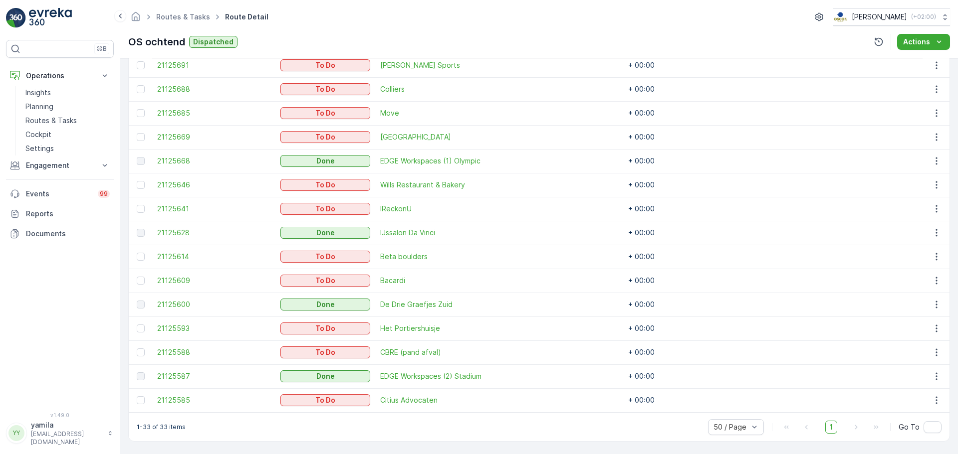
scroll to position [710, 0]
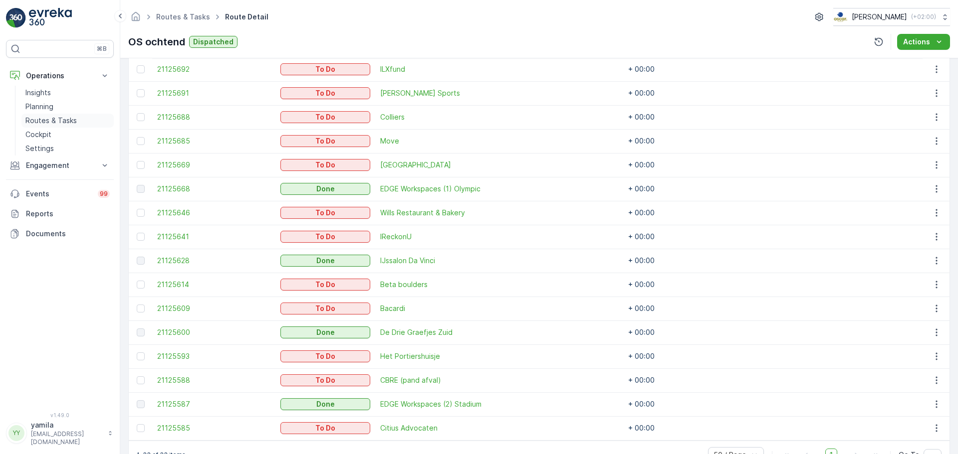
click at [74, 125] on p "Routes & Tasks" at bounding box center [50, 121] width 51 height 10
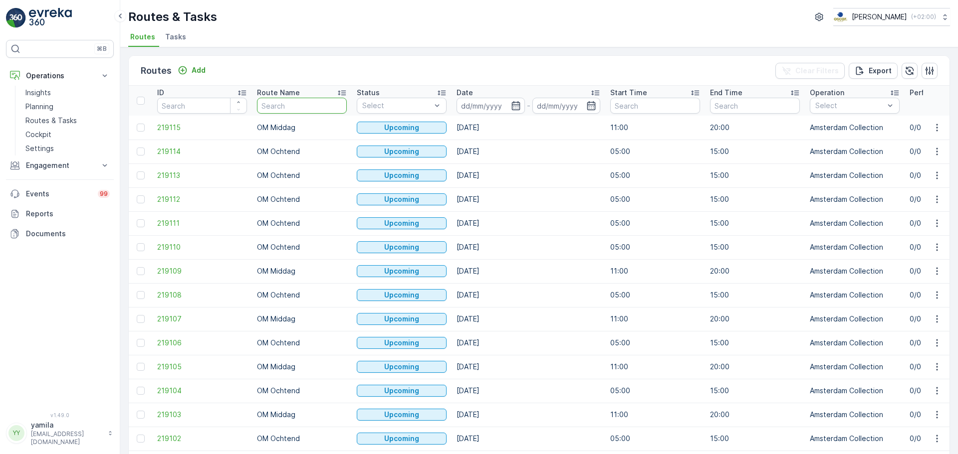
click at [295, 104] on input "text" at bounding box center [302, 106] width 90 height 16
type input "sl"
click at [473, 112] on input at bounding box center [490, 106] width 68 height 16
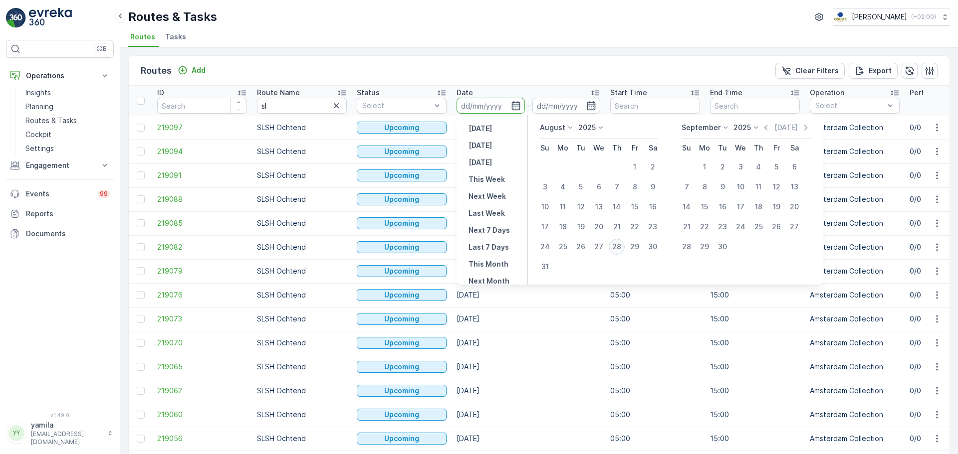
click at [615, 245] on div "28" at bounding box center [616, 247] width 16 height 16
type input "[DATE]"
click at [615, 245] on div "28" at bounding box center [616, 247] width 16 height 16
type input "[DATE]"
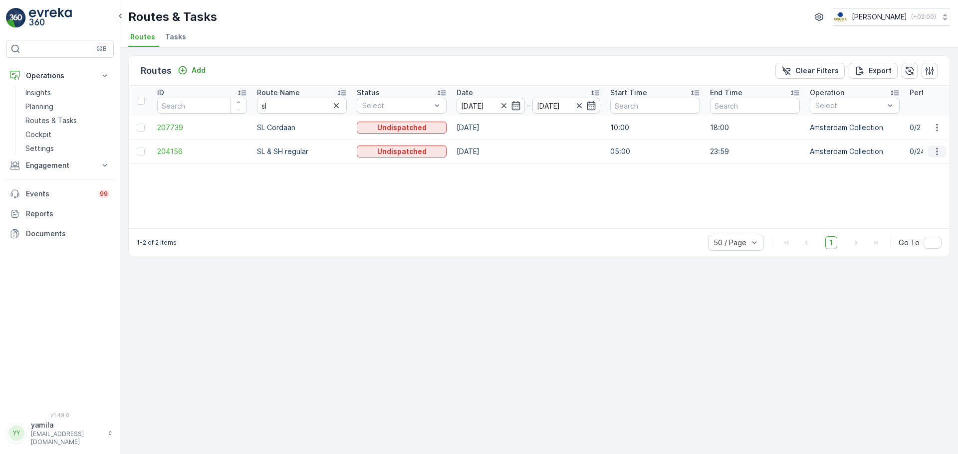
click at [933, 155] on icon "button" at bounding box center [937, 152] width 10 height 10
click at [922, 168] on span "See More Details" at bounding box center [913, 167] width 58 height 10
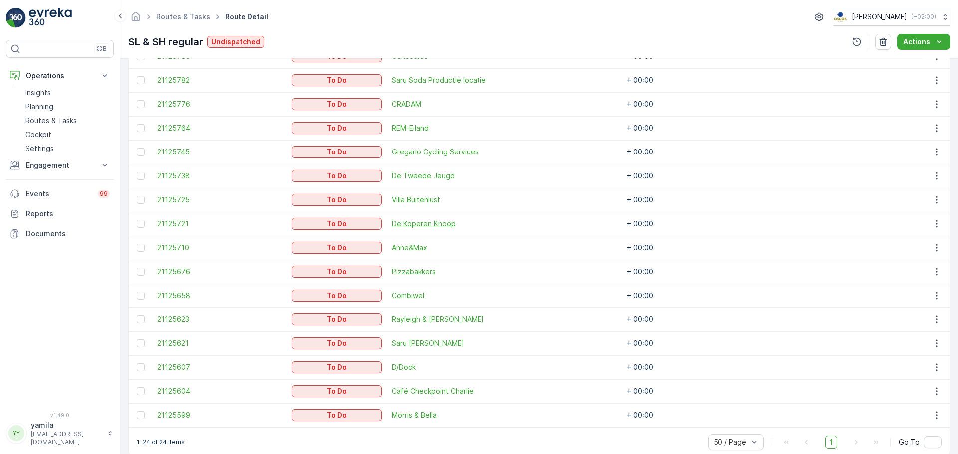
scroll to position [515, 0]
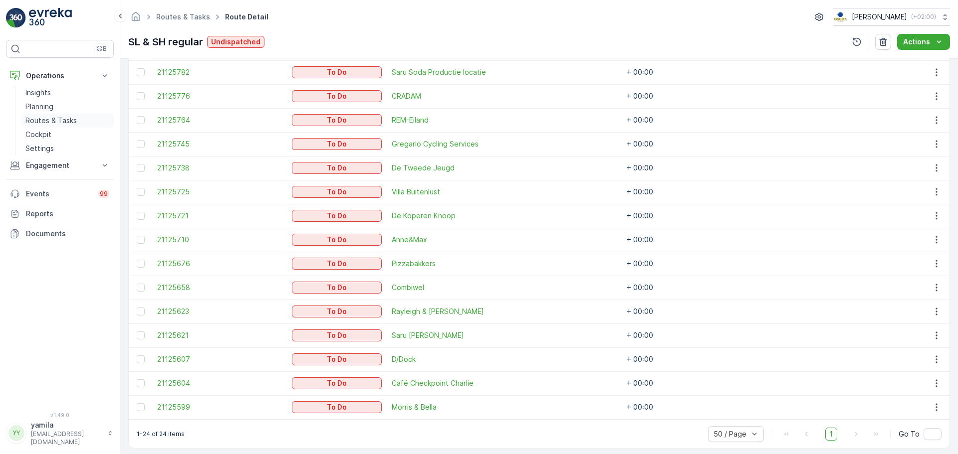
click at [54, 121] on p "Routes & Tasks" at bounding box center [50, 121] width 51 height 10
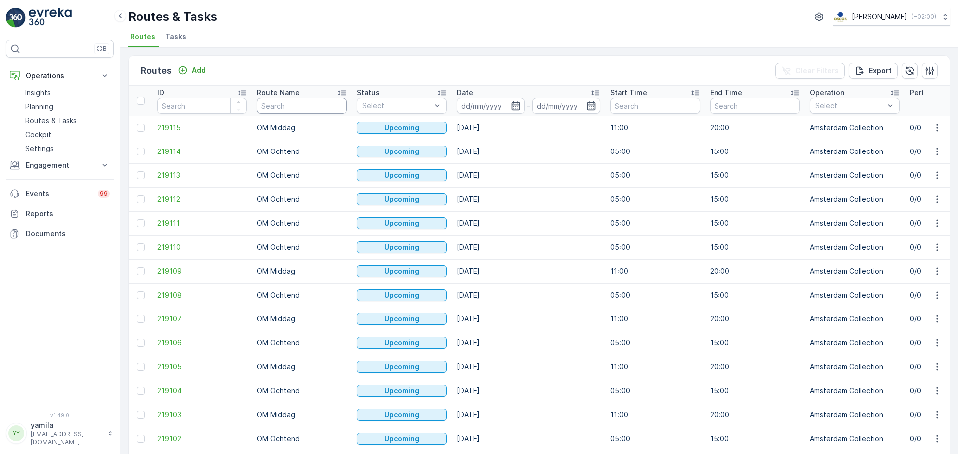
click at [262, 110] on input "text" at bounding box center [302, 106] width 90 height 16
type input "mq"
click at [165, 32] on span "Tasks" at bounding box center [175, 37] width 21 height 10
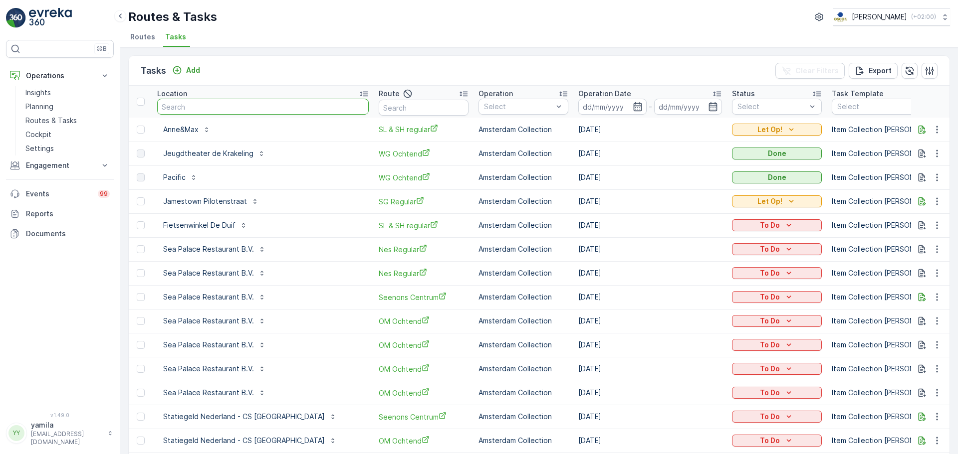
click at [226, 105] on input "text" at bounding box center [262, 107] width 211 height 16
type input "gregario"
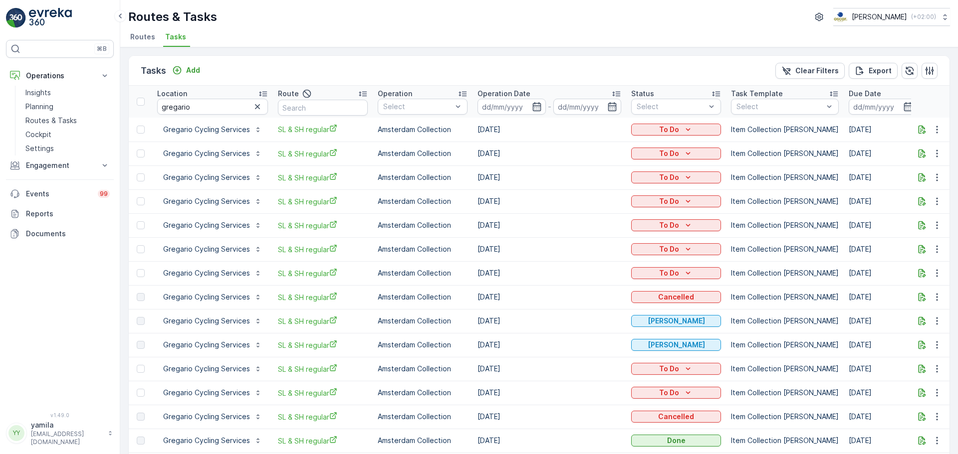
click at [143, 47] on div "Routes & Tasks Oscar Circulair ( +02:00 ) Routes Tasks" at bounding box center [538, 23] width 837 height 47
click at [137, 30] on li "Routes" at bounding box center [143, 38] width 31 height 17
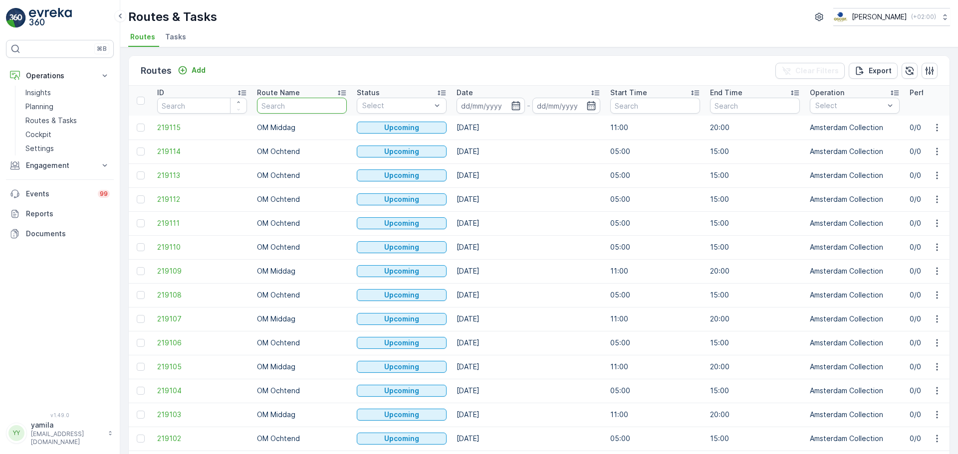
click at [279, 101] on input "text" at bounding box center [302, 106] width 90 height 16
type input "mq"
click at [474, 106] on input at bounding box center [490, 106] width 68 height 16
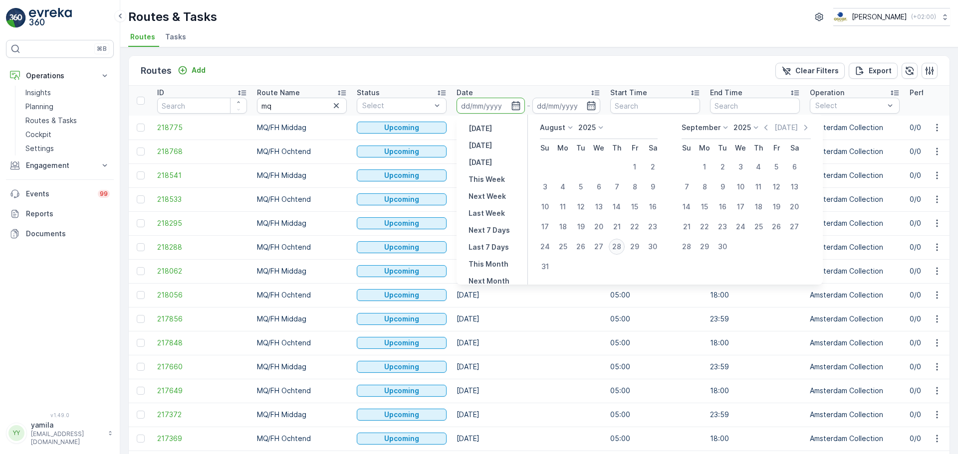
click at [618, 247] on div "28" at bounding box center [616, 247] width 16 height 16
type input "[DATE]"
click at [618, 247] on div "28" at bounding box center [616, 247] width 16 height 16
type input "[DATE]"
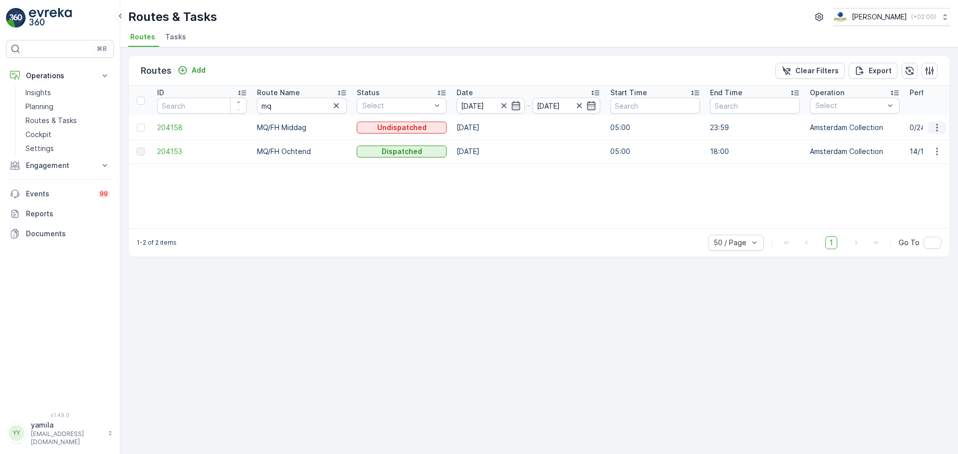
click at [934, 127] on icon "button" at bounding box center [937, 128] width 10 height 10
click at [927, 139] on span "See More Details" at bounding box center [913, 143] width 58 height 10
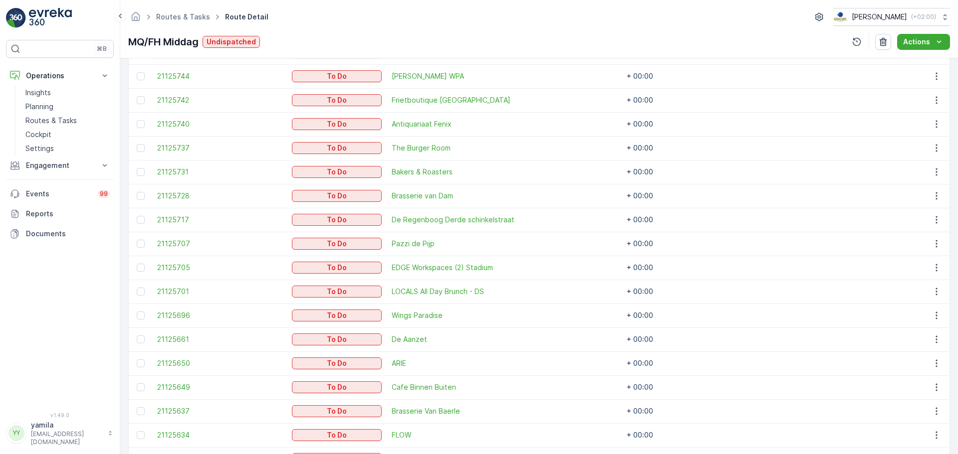
scroll to position [523, 0]
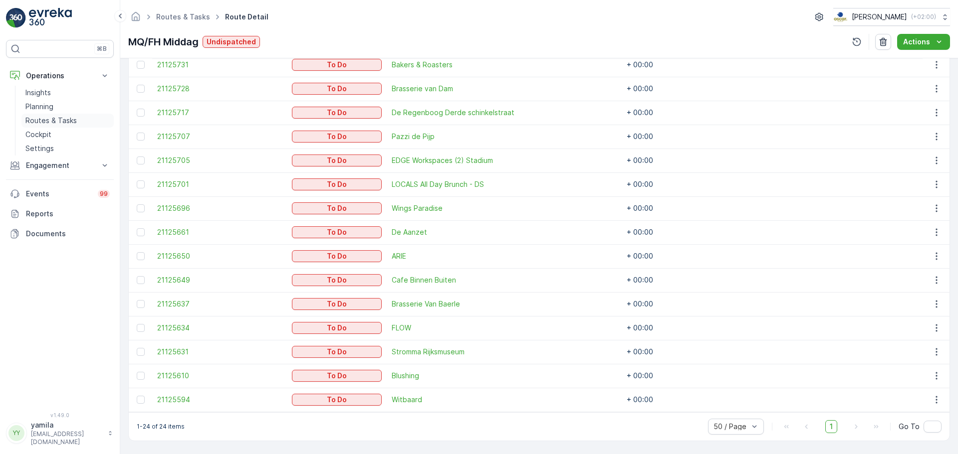
click at [69, 118] on p "Routes & Tasks" at bounding box center [50, 121] width 51 height 10
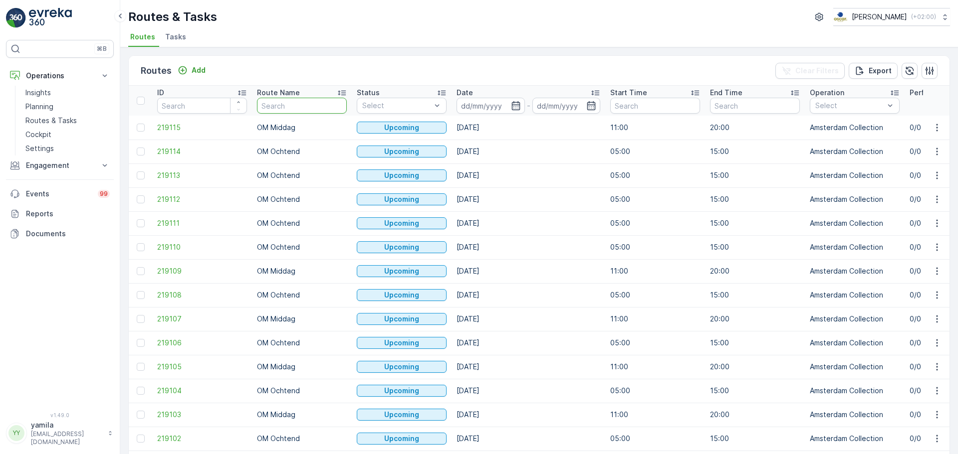
click at [295, 110] on input "text" at bounding box center [302, 106] width 90 height 16
type input "rokin"
click at [473, 105] on input at bounding box center [490, 106] width 68 height 16
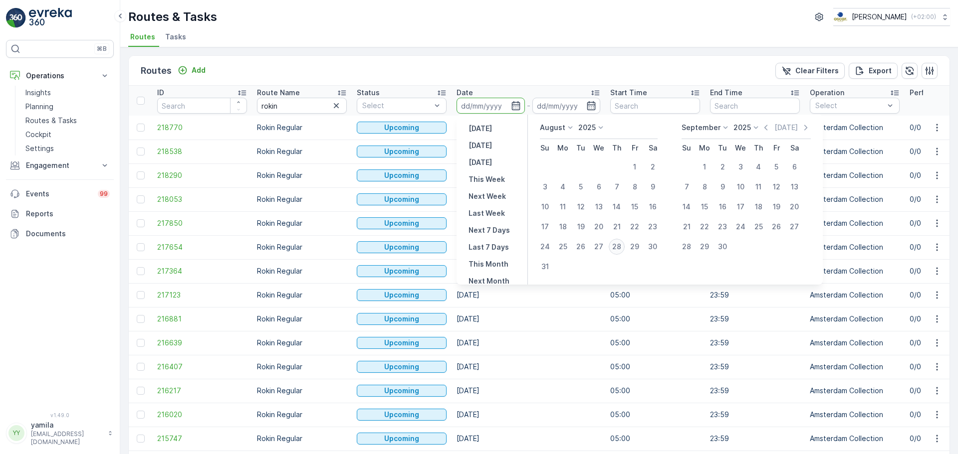
click at [616, 245] on div "28" at bounding box center [616, 247] width 16 height 16
type input "28.08.2025"
click at [616, 245] on div "28" at bounding box center [616, 247] width 16 height 16
type input "[DATE]"
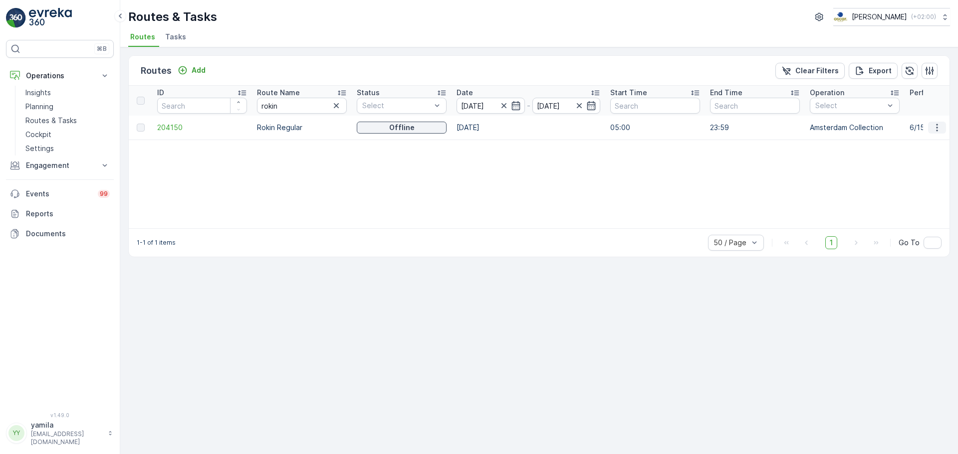
click at [934, 133] on button "button" at bounding box center [937, 128] width 18 height 12
click at [922, 143] on span "See More Details" at bounding box center [913, 143] width 58 height 10
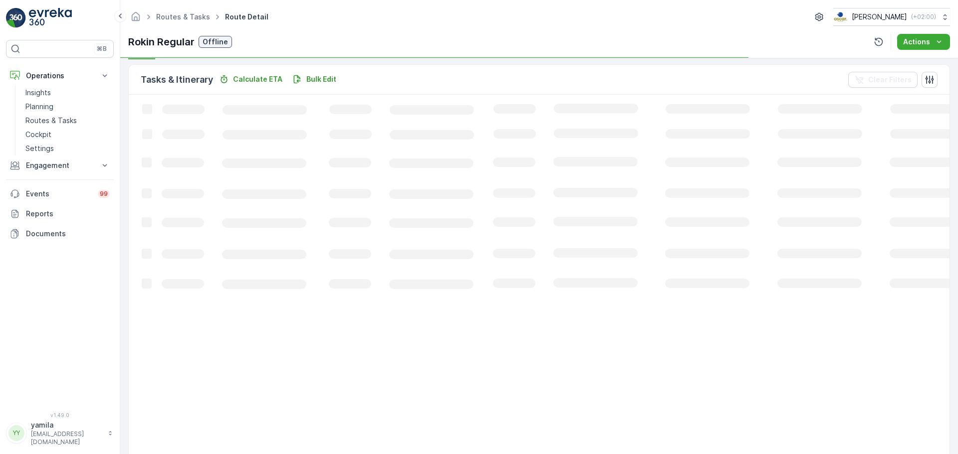
scroll to position [247, 0]
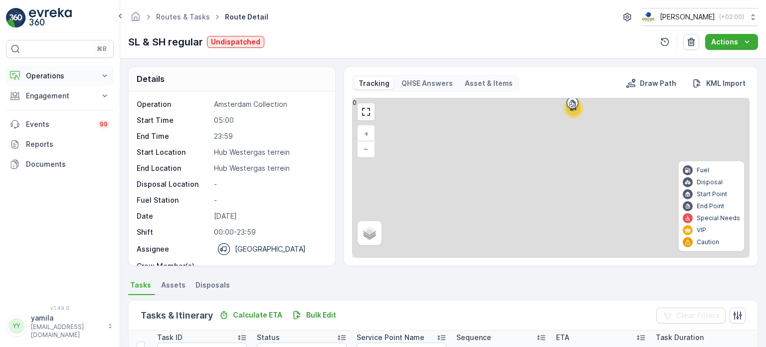
click at [54, 77] on p "Operations" at bounding box center [60, 76] width 68 height 10
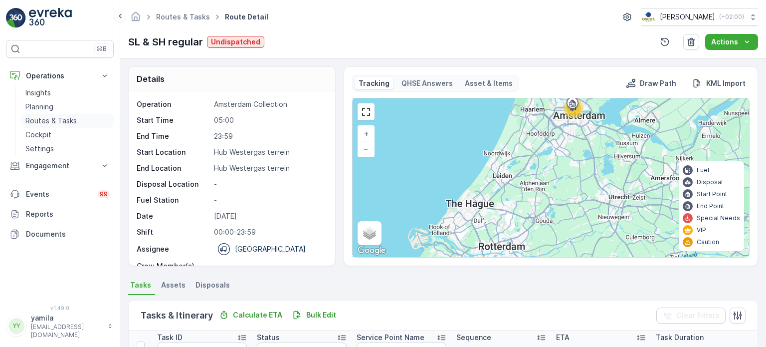
click at [57, 124] on p "Routes & Tasks" at bounding box center [50, 121] width 51 height 10
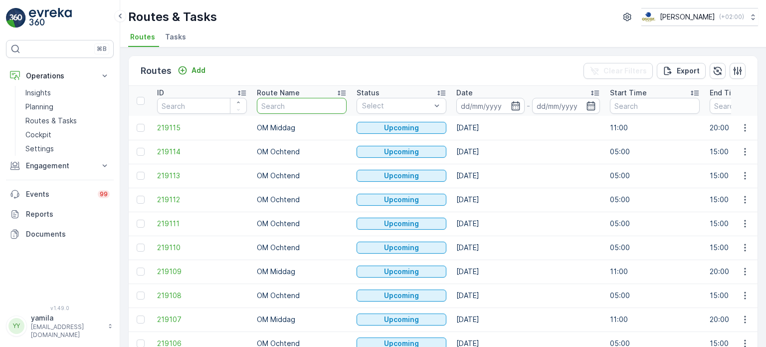
click at [273, 110] on input "text" at bounding box center [302, 106] width 90 height 16
type input "sl"
click at [483, 109] on input at bounding box center [490, 106] width 68 height 16
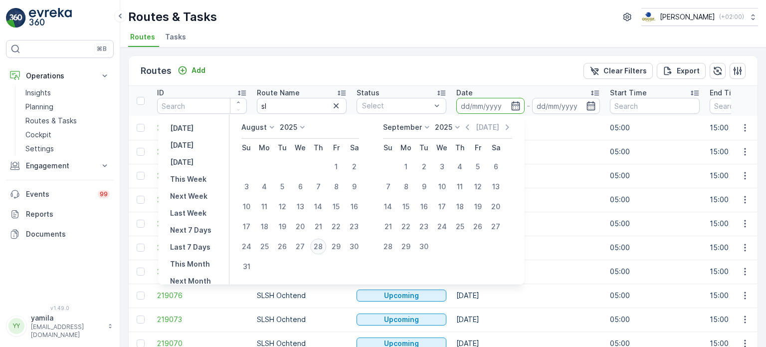
click at [324, 247] on div "28" at bounding box center [318, 246] width 16 height 16
type input "[DATE]"
click at [324, 247] on div "28" at bounding box center [318, 246] width 16 height 16
type input "[DATE]"
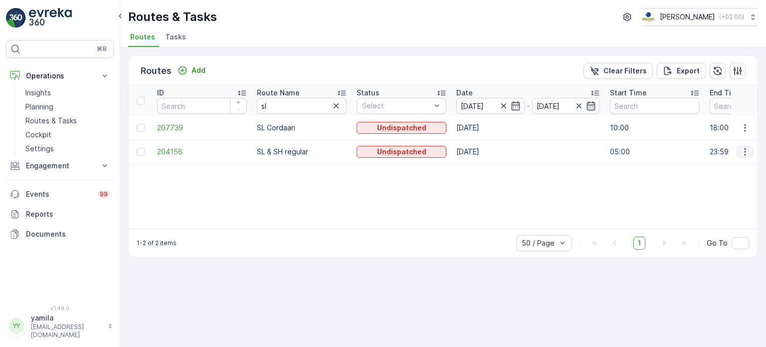
click at [743, 151] on icon "button" at bounding box center [745, 152] width 10 height 10
click at [732, 162] on span "See More Details" at bounding box center [722, 166] width 58 height 10
click at [471, 103] on input "[DATE]" at bounding box center [490, 106] width 68 height 16
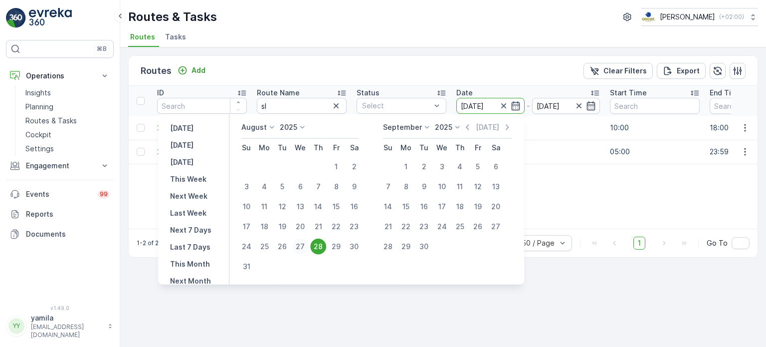
click at [303, 244] on div "27" at bounding box center [300, 246] width 16 height 16
type input "[DATE]"
click at [303, 244] on div "27" at bounding box center [300, 246] width 16 height 16
type input "[DATE]"
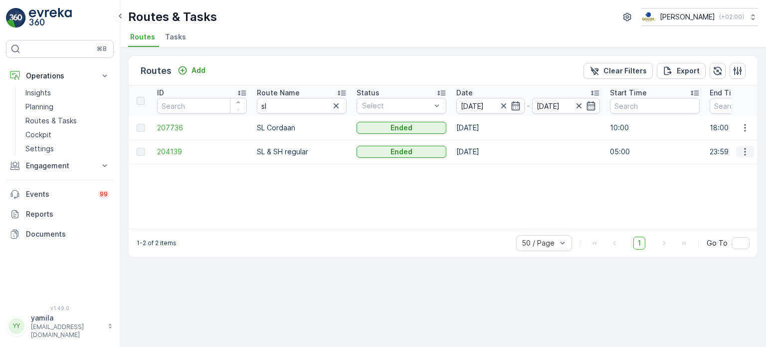
click at [748, 148] on icon "button" at bounding box center [745, 152] width 10 height 10
click at [726, 166] on span "See More Details" at bounding box center [722, 166] width 58 height 10
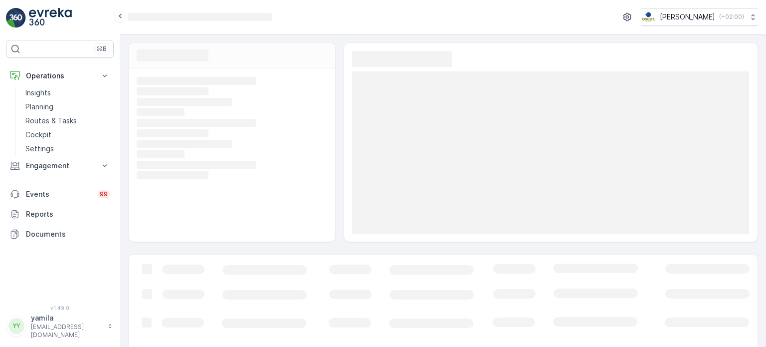
scroll to position [114, 0]
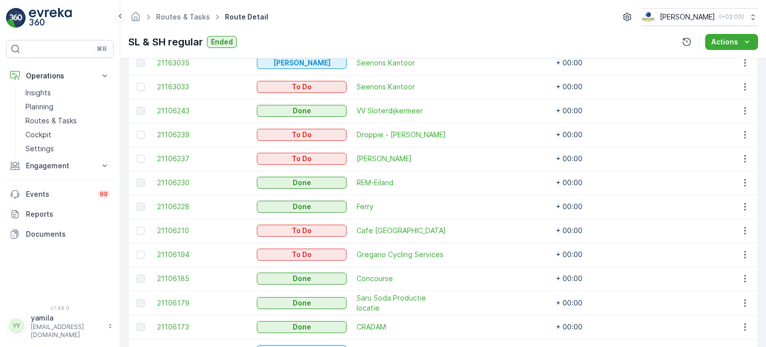
scroll to position [357, 0]
click at [741, 133] on icon "button" at bounding box center [745, 135] width 10 height 10
click at [711, 180] on span "Change Route" at bounding box center [719, 177] width 48 height 10
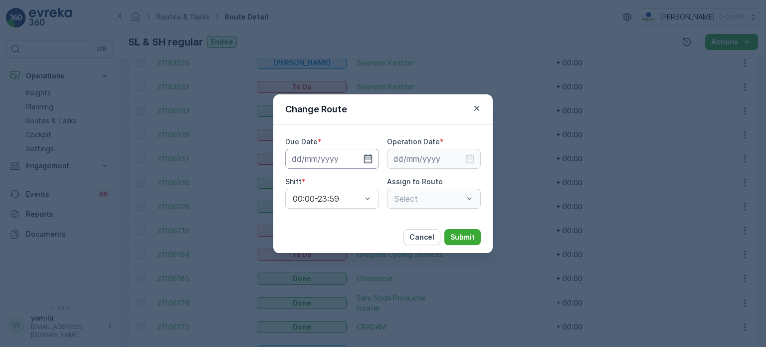
type input "[DATE]"
click at [359, 160] on icon "button" at bounding box center [356, 159] width 10 height 10
type input "[DATE]"
click at [454, 161] on input at bounding box center [434, 159] width 94 height 20
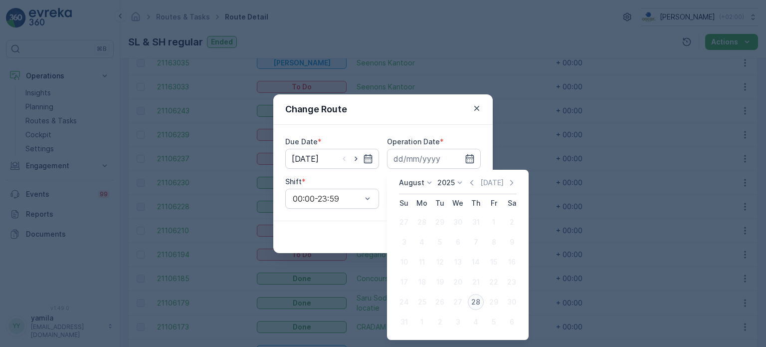
click at [474, 305] on div "28" at bounding box center [476, 302] width 16 height 16
type input "[DATE]"
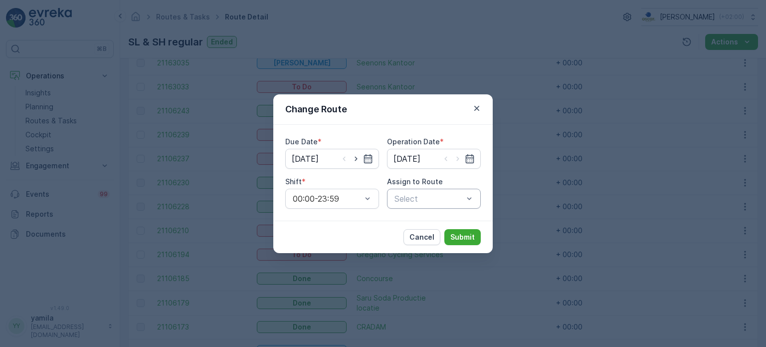
click at [457, 198] on div at bounding box center [429, 198] width 71 height 9
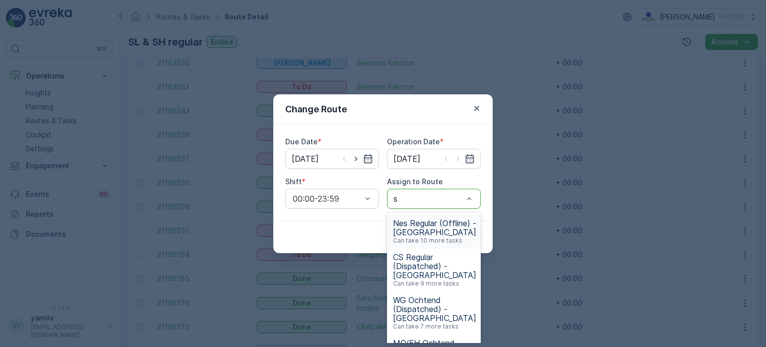
type input "sl"
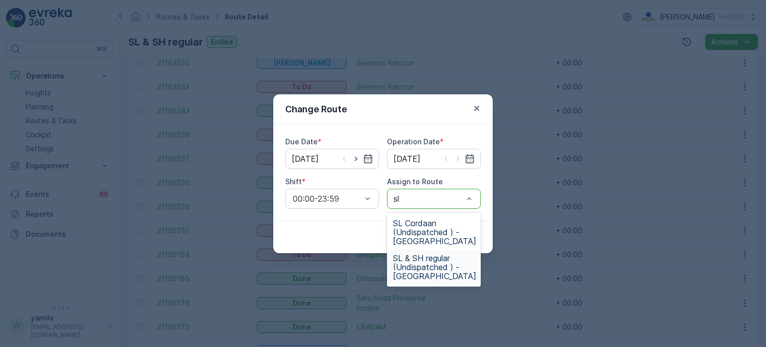
click at [429, 272] on span "SL & SH regular (Undispatched ) - Amsterdam" at bounding box center [434, 266] width 83 height 27
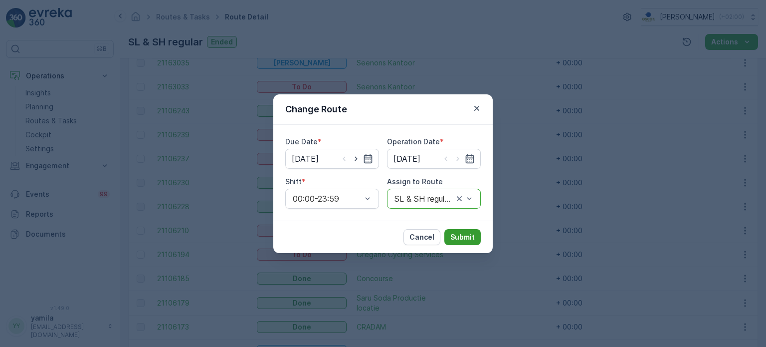
click at [458, 241] on p "Submit" at bounding box center [462, 237] width 24 height 10
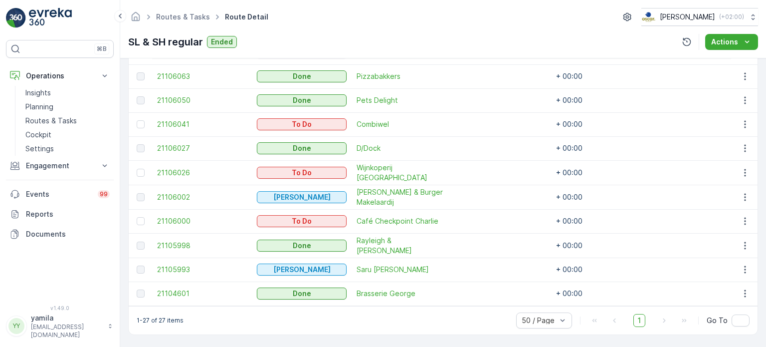
scroll to position [704, 0]
click at [71, 116] on p "Routes & Tasks" at bounding box center [50, 121] width 51 height 10
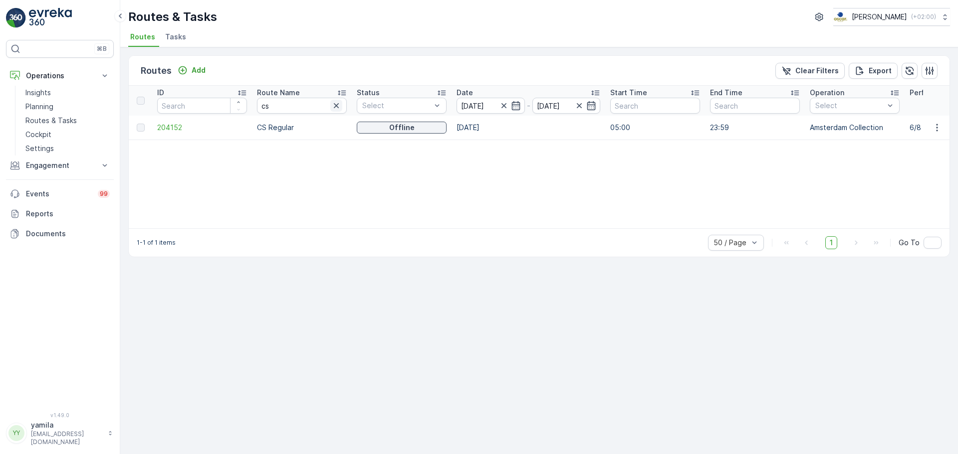
click at [332, 101] on icon "button" at bounding box center [336, 106] width 10 height 10
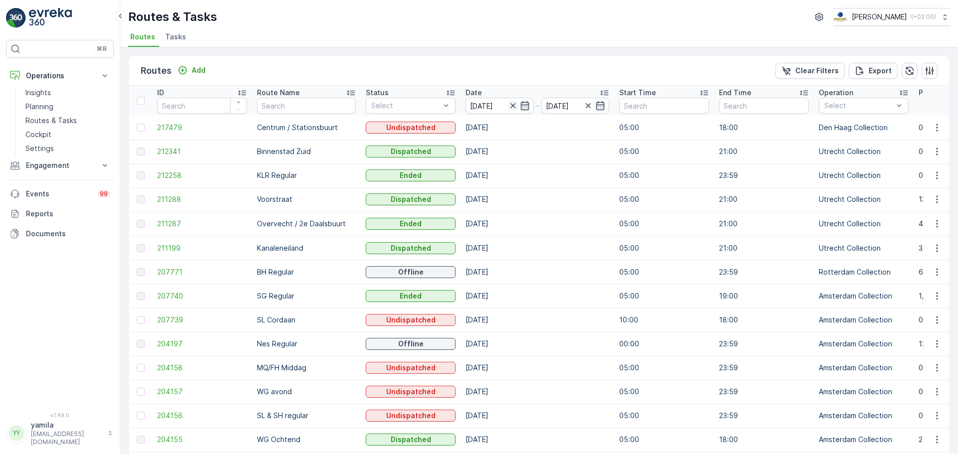
click at [508, 106] on icon "button" at bounding box center [513, 106] width 10 height 10
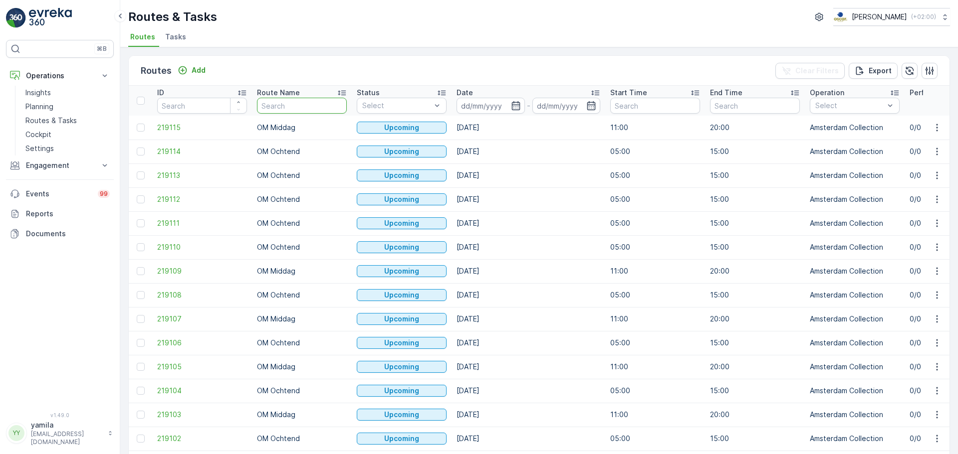
click at [274, 105] on input "text" at bounding box center [302, 106] width 90 height 16
type input "sl"
click at [463, 104] on input at bounding box center [490, 106] width 68 height 16
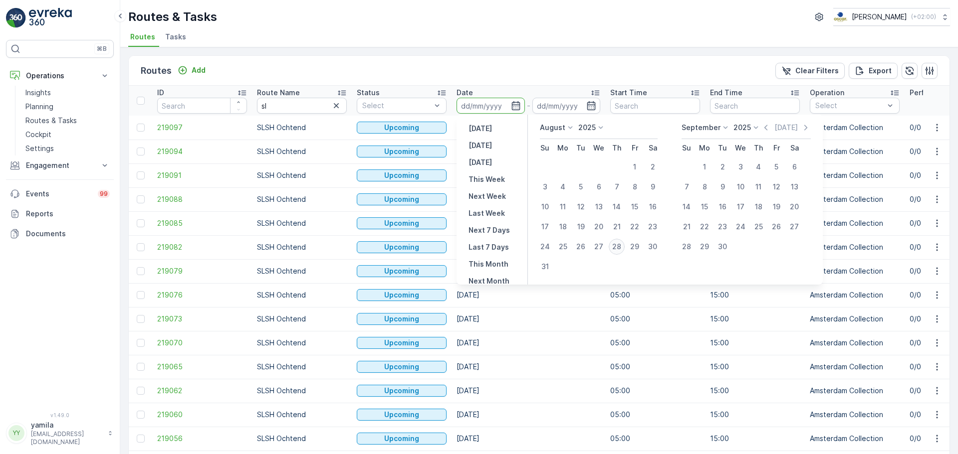
click at [621, 250] on div "28" at bounding box center [616, 247] width 16 height 16
type input "[DATE]"
click at [621, 250] on div "28" at bounding box center [616, 247] width 16 height 16
type input "[DATE]"
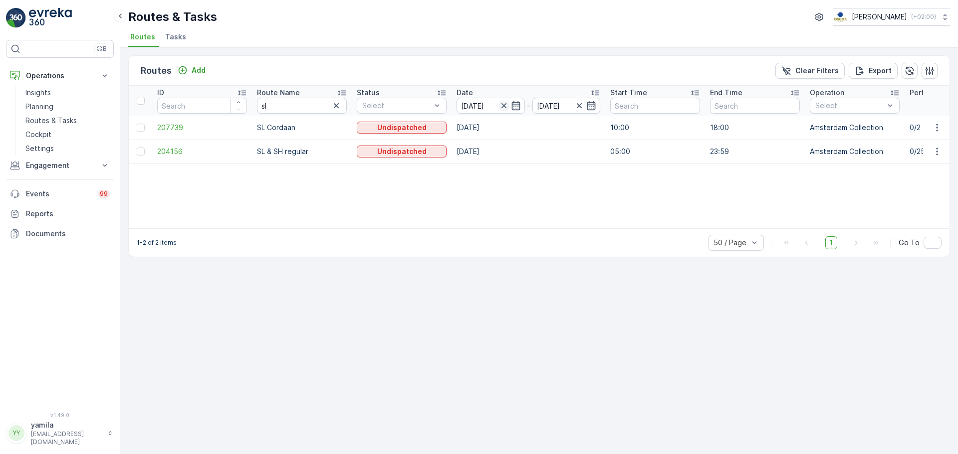
click at [502, 110] on icon "button" at bounding box center [504, 106] width 10 height 10
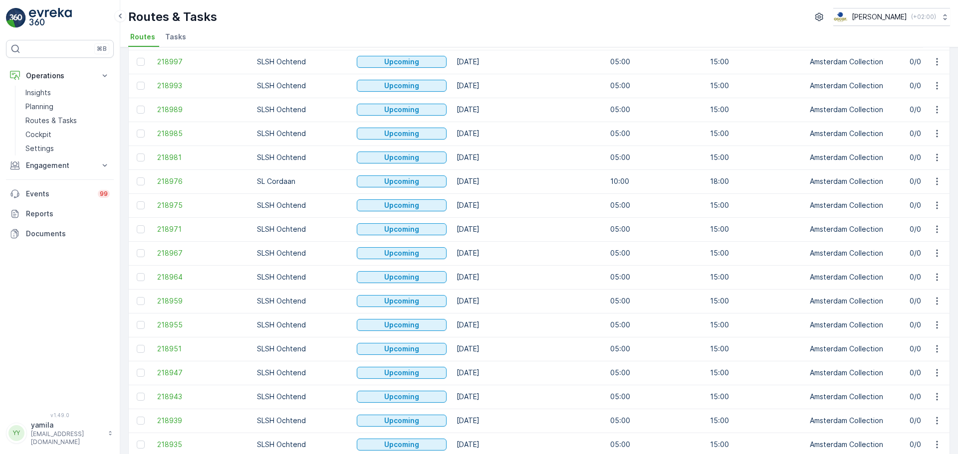
scroll to position [901, 0]
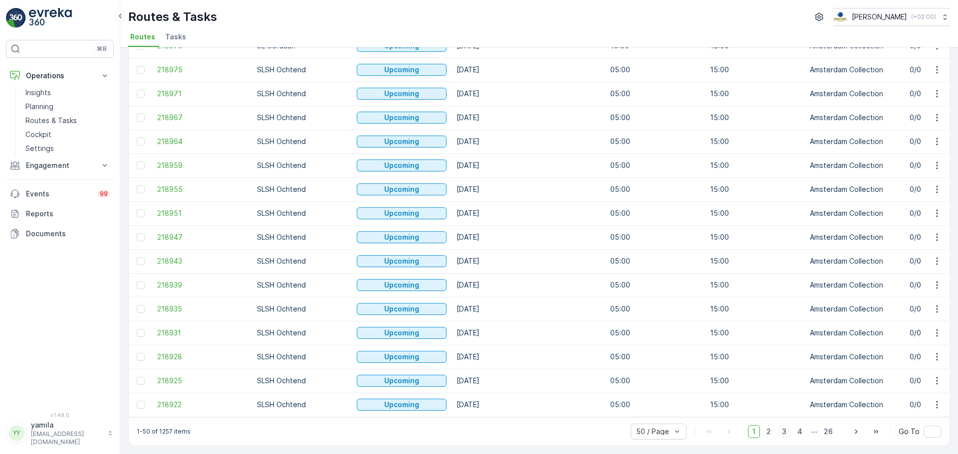
click at [784, 431] on span "3" at bounding box center [783, 431] width 13 height 13
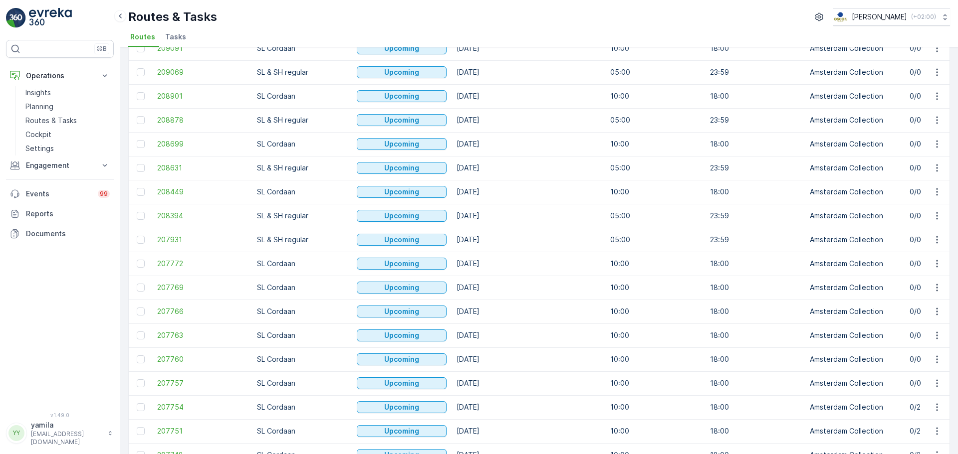
scroll to position [901, 0]
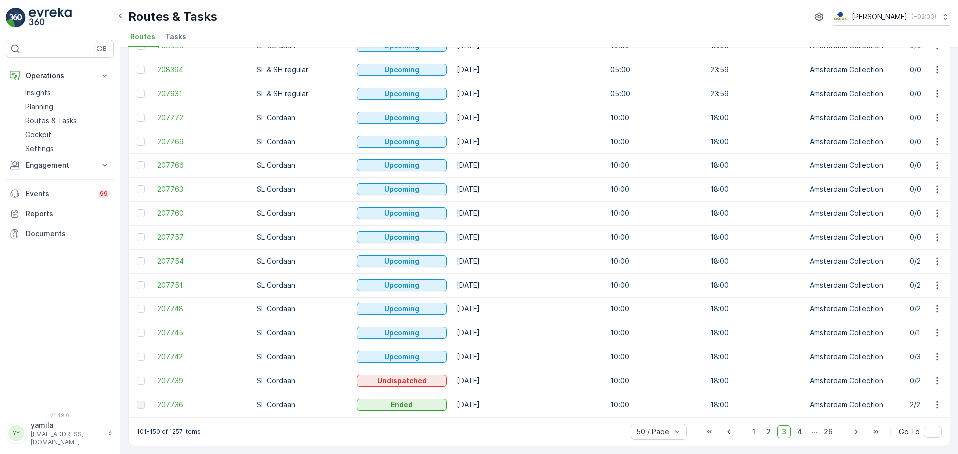
click at [800, 434] on span "4" at bounding box center [800, 431] width 14 height 13
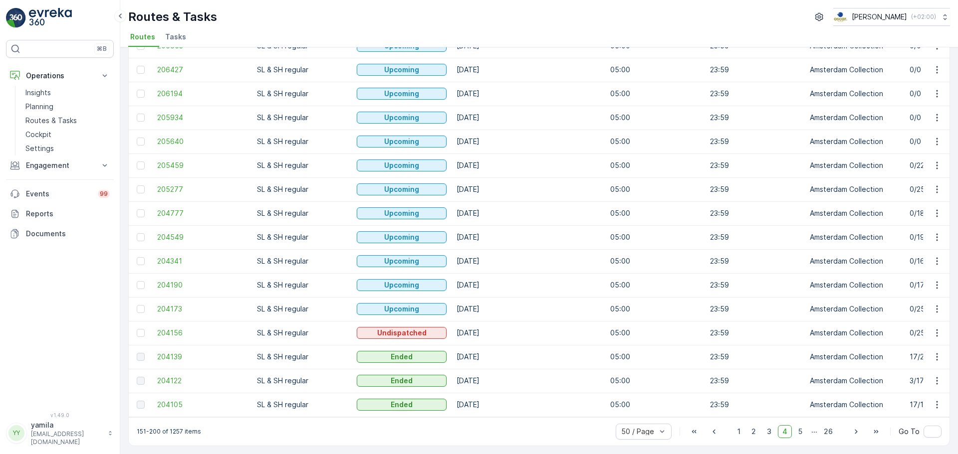
scroll to position [901, 0]
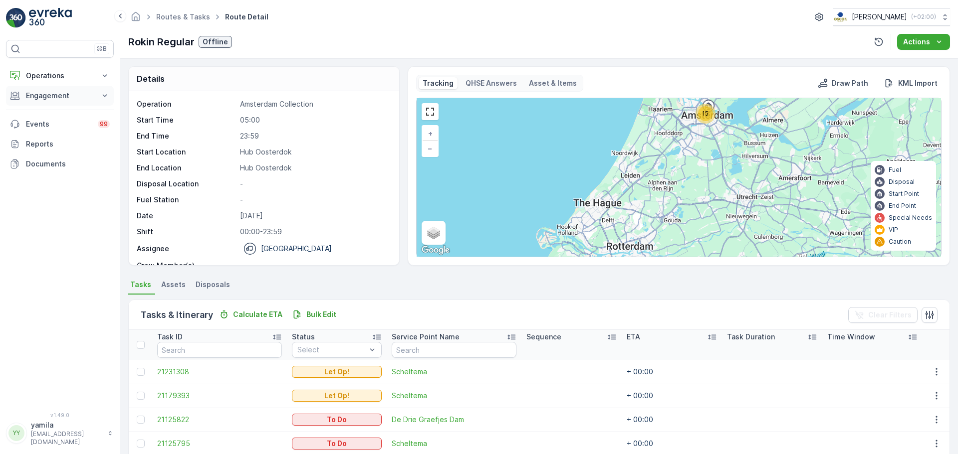
scroll to position [268, 0]
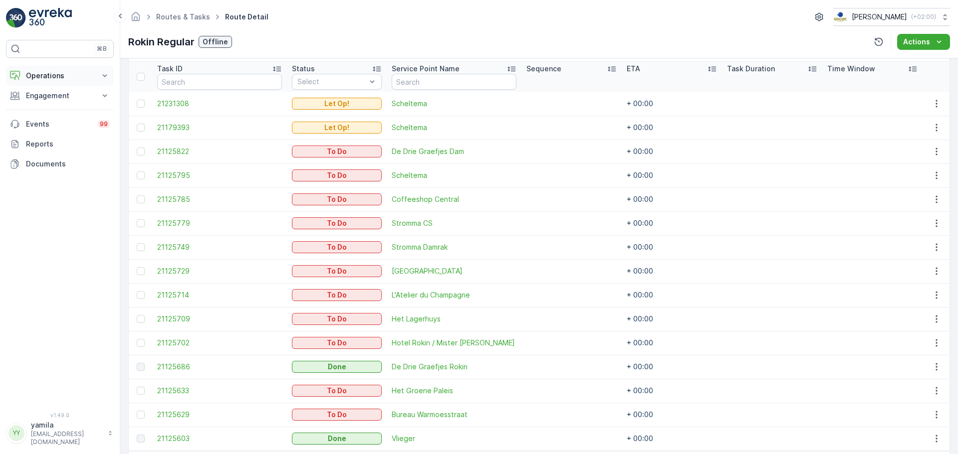
click at [49, 79] on p "Operations" at bounding box center [60, 76] width 68 height 10
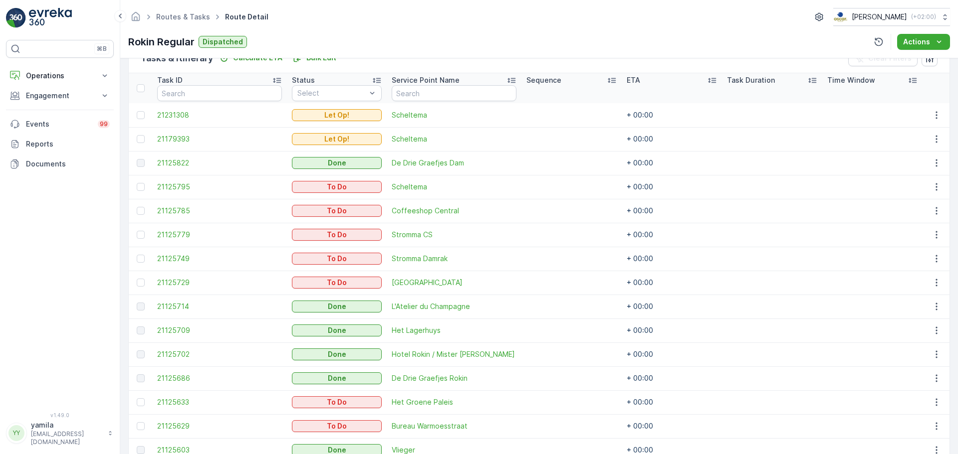
scroll to position [266, 0]
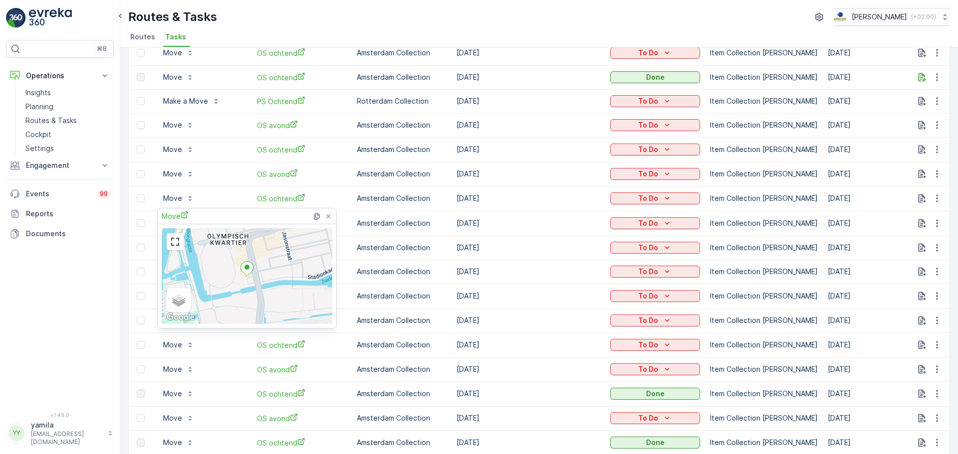
scroll to position [222, 0]
click at [328, 217] on icon at bounding box center [328, 216] width 4 height 4
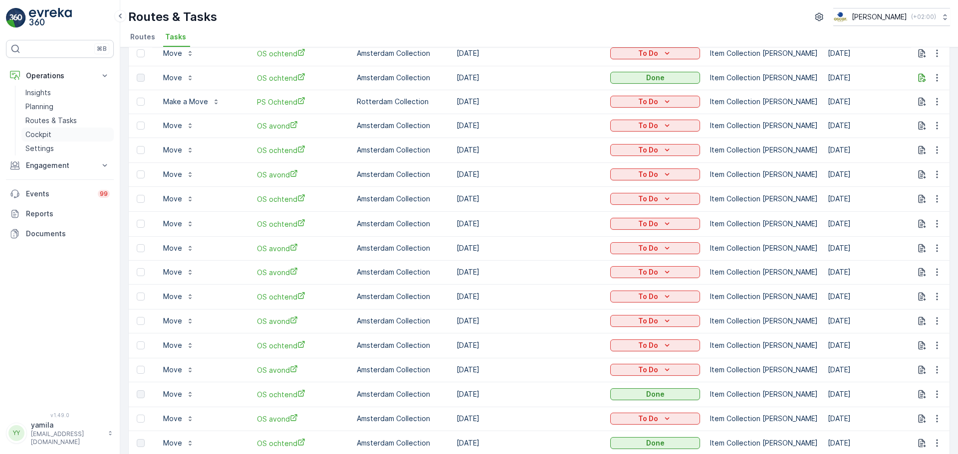
click at [67, 137] on link "Cockpit" at bounding box center [67, 135] width 92 height 14
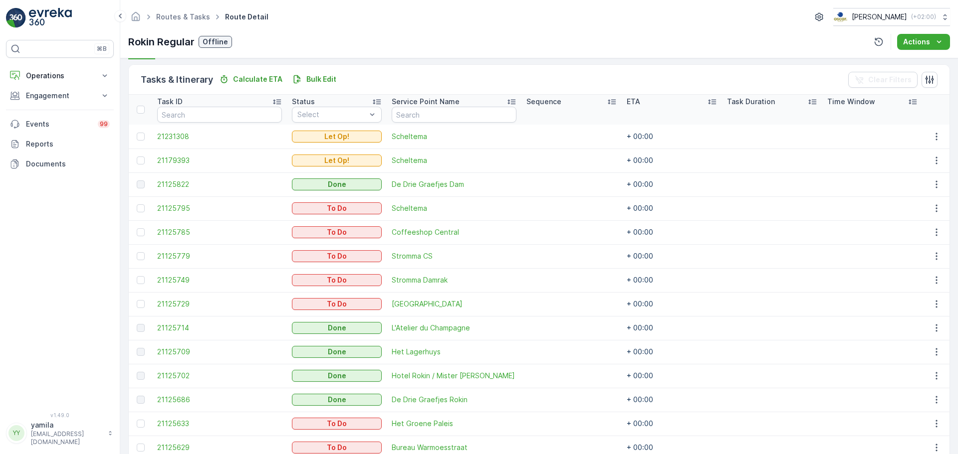
scroll to position [307, 0]
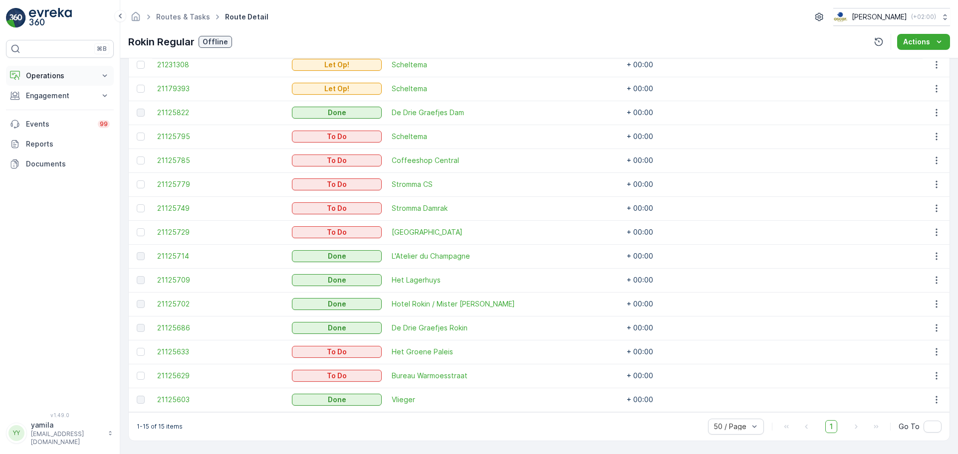
click at [70, 72] on p "Operations" at bounding box center [60, 76] width 68 height 10
click at [52, 120] on p "Routes & Tasks" at bounding box center [50, 121] width 51 height 10
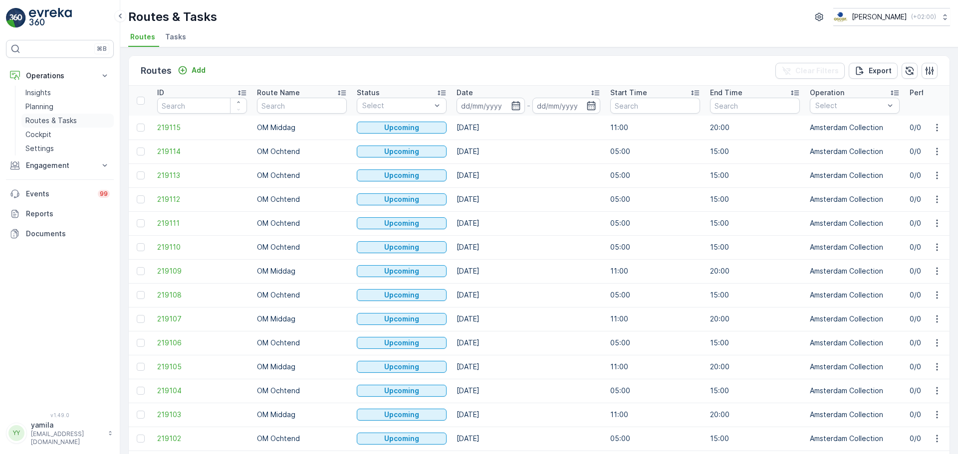
click at [74, 126] on link "Routes & Tasks" at bounding box center [67, 121] width 92 height 14
click at [314, 103] on input "text" at bounding box center [302, 106] width 90 height 16
type input "mq"
click at [469, 109] on input at bounding box center [490, 106] width 68 height 16
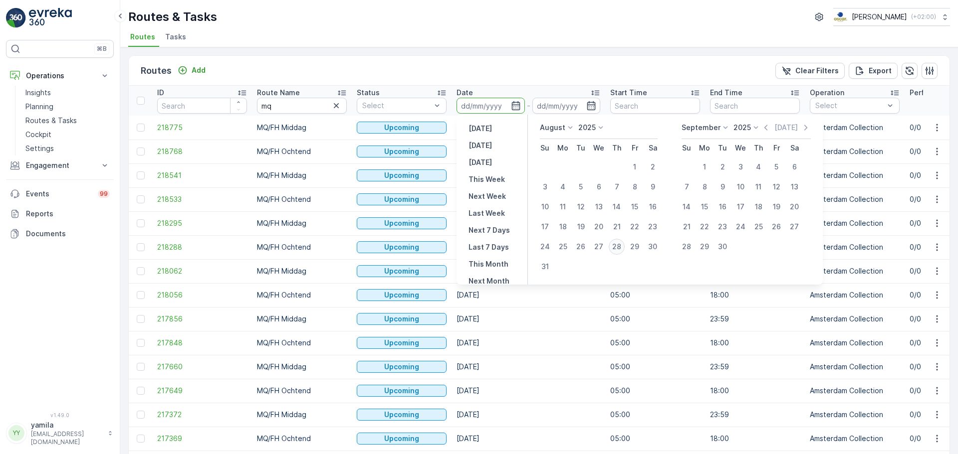
click at [611, 248] on div "28" at bounding box center [616, 247] width 16 height 16
type input "[DATE]"
click at [611, 248] on div "28" at bounding box center [616, 247] width 16 height 16
type input "[DATE]"
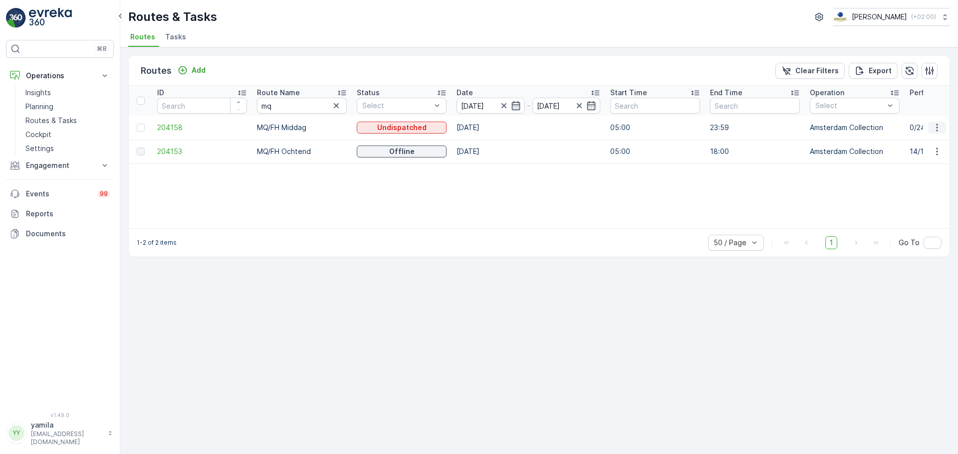
click at [933, 128] on icon "button" at bounding box center [937, 128] width 10 height 10
click at [917, 146] on span "See More Details" at bounding box center [913, 143] width 58 height 10
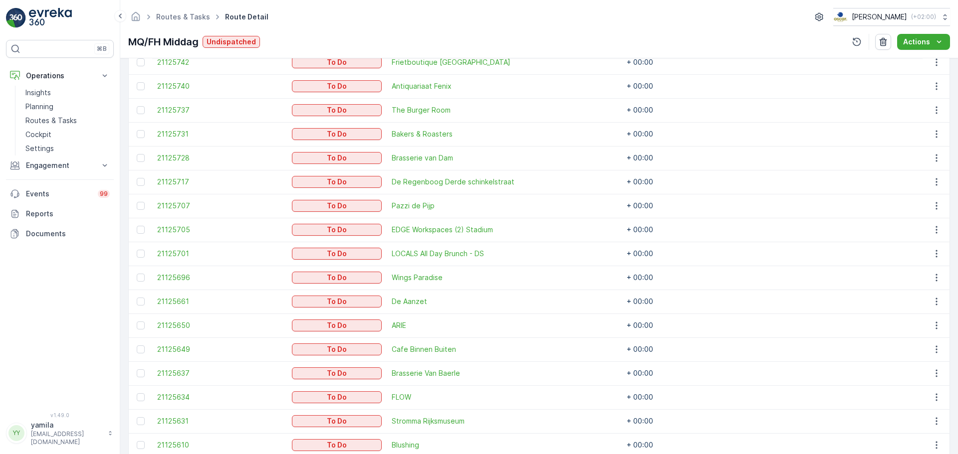
scroll to position [523, 0]
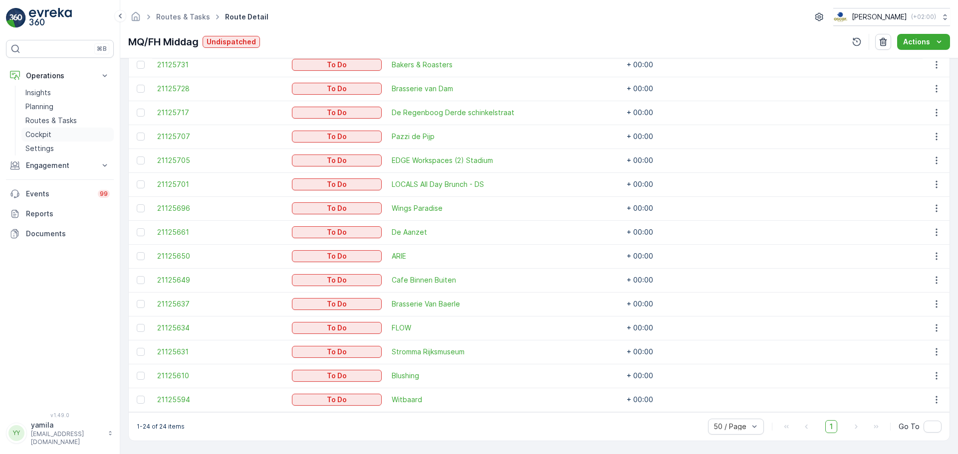
click at [52, 131] on link "Cockpit" at bounding box center [67, 135] width 92 height 14
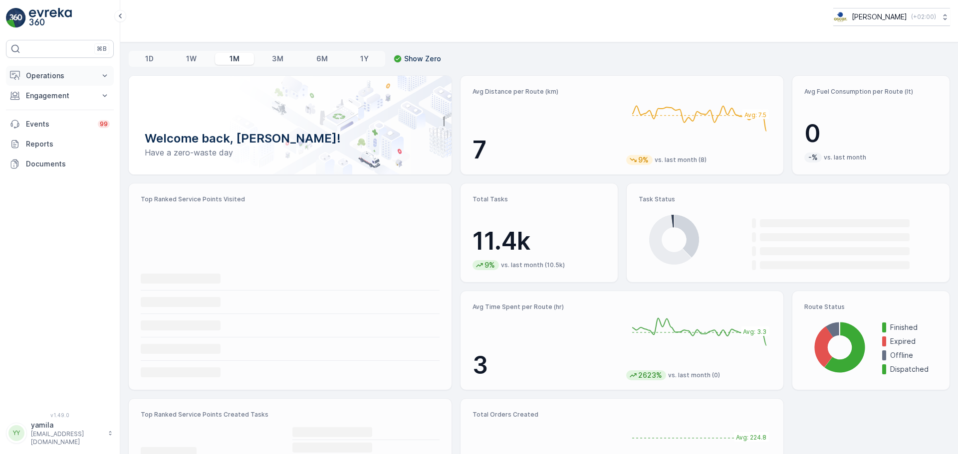
click at [76, 72] on p "Operations" at bounding box center [60, 76] width 68 height 10
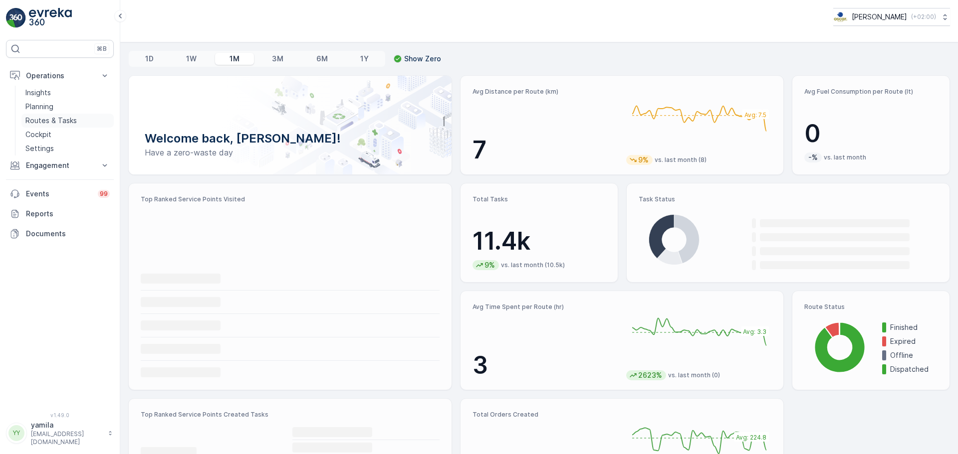
click at [48, 121] on p "Routes & Tasks" at bounding box center [50, 121] width 51 height 10
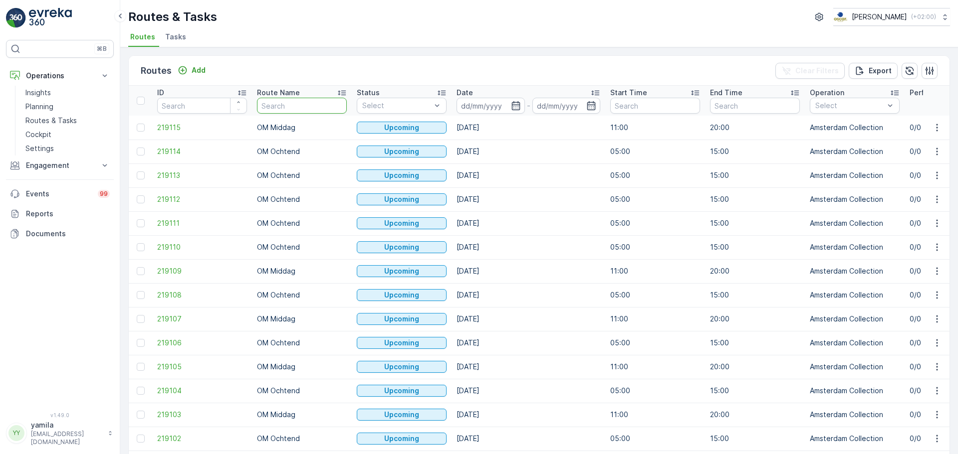
click at [304, 108] on input "text" at bounding box center [302, 106] width 90 height 16
type input "mq"
click at [495, 111] on input at bounding box center [490, 106] width 68 height 16
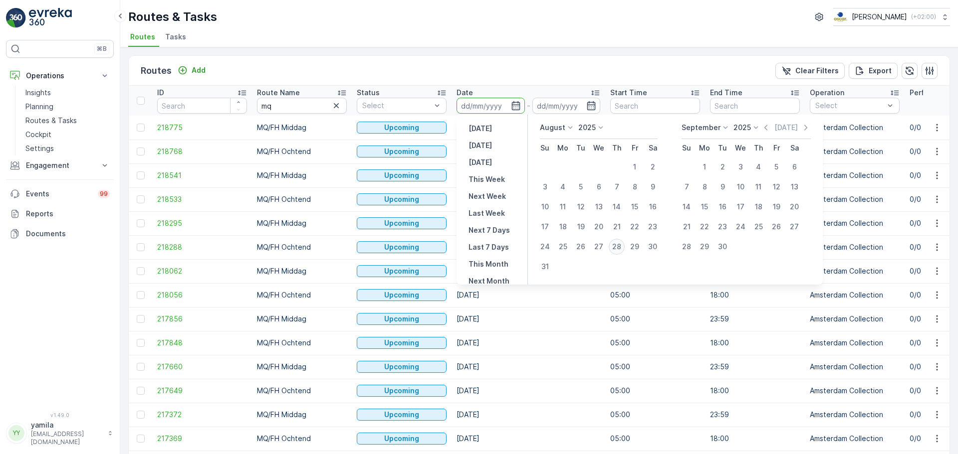
click at [616, 245] on div "28" at bounding box center [616, 247] width 16 height 16
type input "[DATE]"
click at [616, 245] on div "28" at bounding box center [616, 247] width 16 height 16
type input "[DATE]"
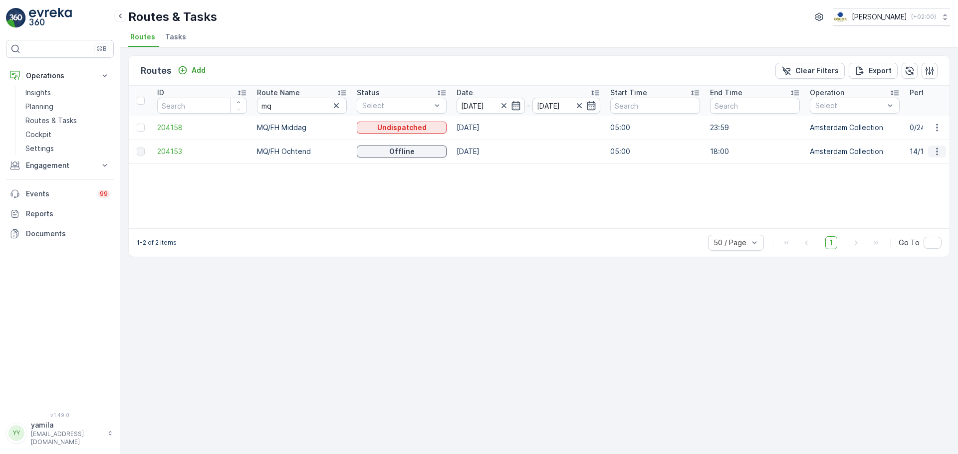
click at [932, 150] on icon "button" at bounding box center [937, 152] width 10 height 10
click at [920, 165] on span "See More Details" at bounding box center [913, 167] width 58 height 10
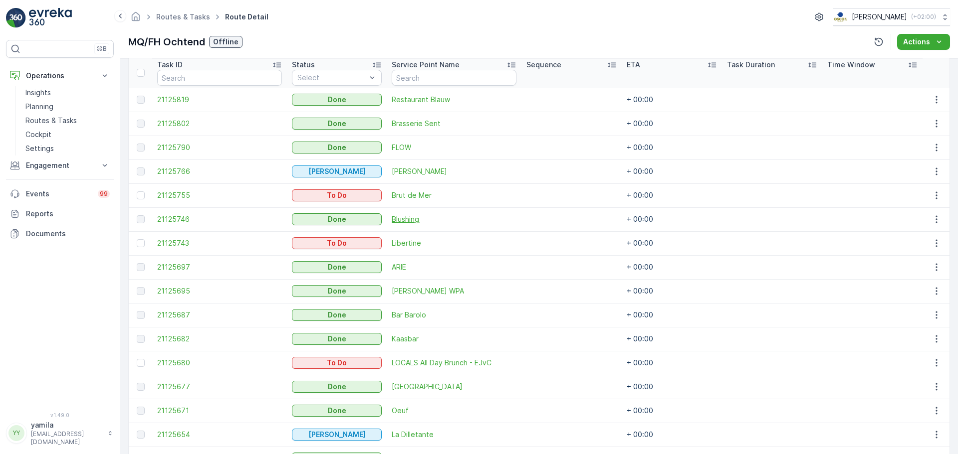
scroll to position [258, 0]
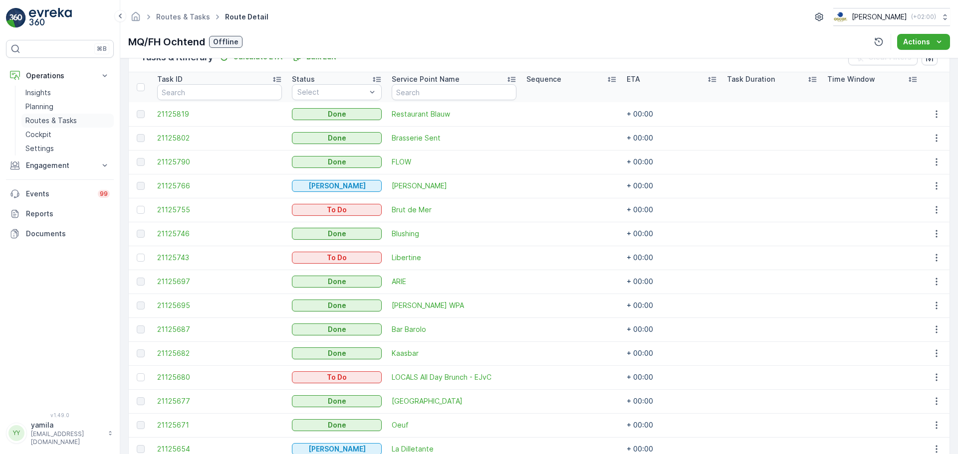
click at [84, 115] on link "Routes & Tasks" at bounding box center [67, 121] width 92 height 14
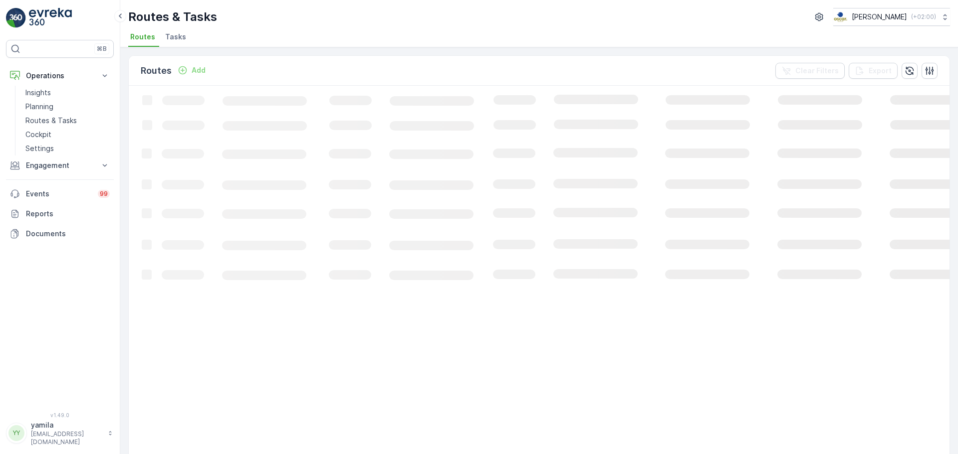
drag, startPoint x: 193, startPoint y: 35, endPoint x: 179, endPoint y: 38, distance: 14.3
click at [179, 38] on ul "Routes Tasks" at bounding box center [534, 38] width 813 height 17
click at [179, 38] on span "Tasks" at bounding box center [175, 37] width 21 height 10
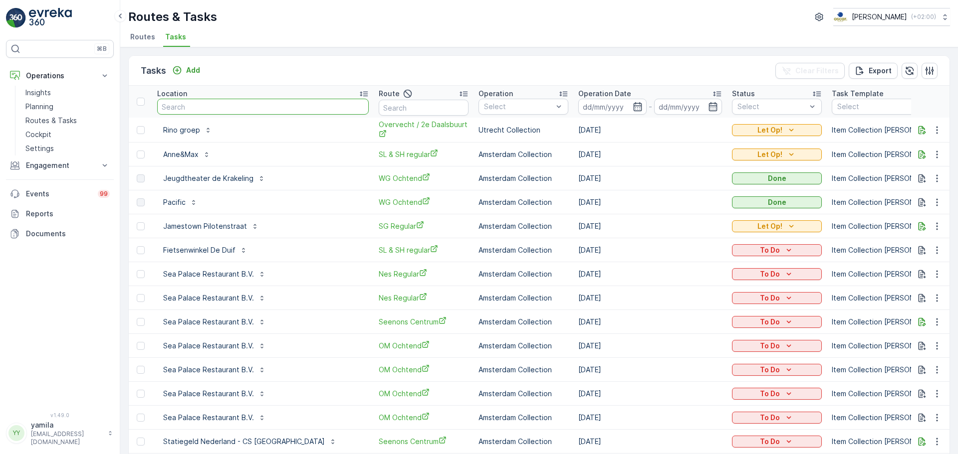
click at [237, 104] on input "text" at bounding box center [262, 107] width 211 height 16
type input "move"
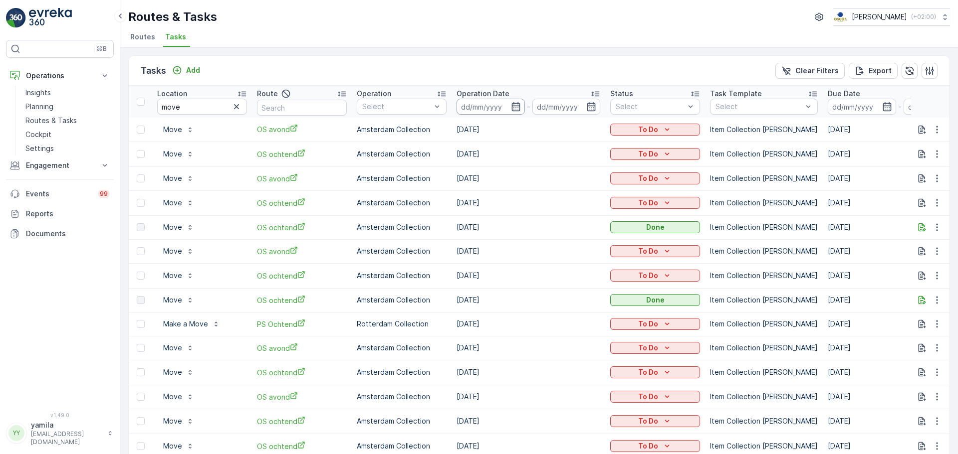
click at [471, 103] on input at bounding box center [490, 107] width 68 height 16
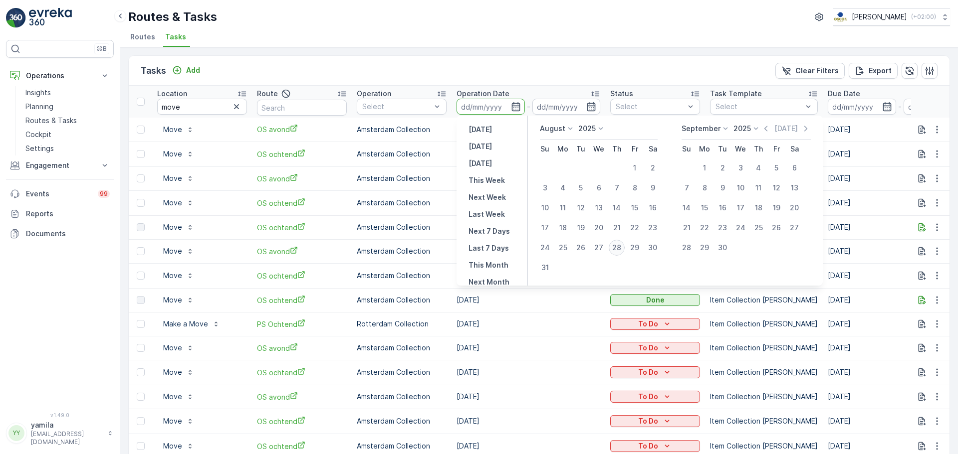
click at [618, 245] on div "28" at bounding box center [616, 248] width 16 height 16
type input "[DATE]"
click at [618, 245] on div "28" at bounding box center [616, 248] width 16 height 16
type input "[DATE]"
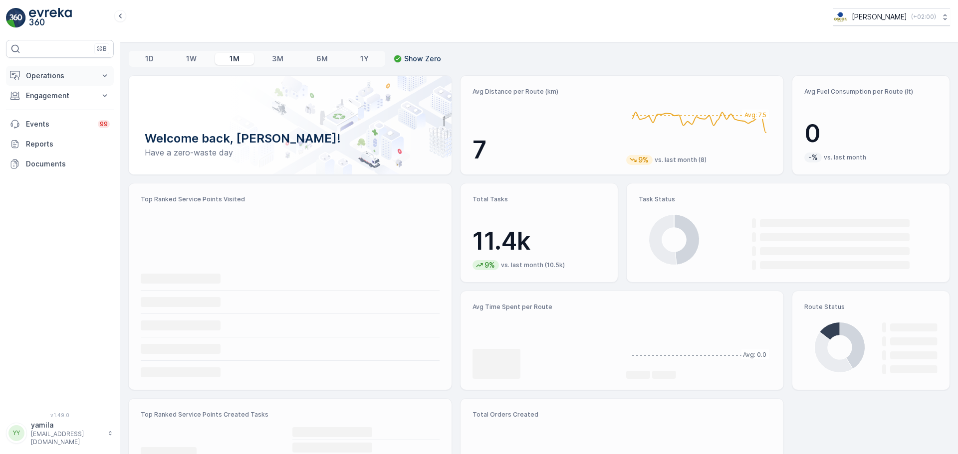
click at [55, 75] on p "Operations" at bounding box center [60, 76] width 68 height 10
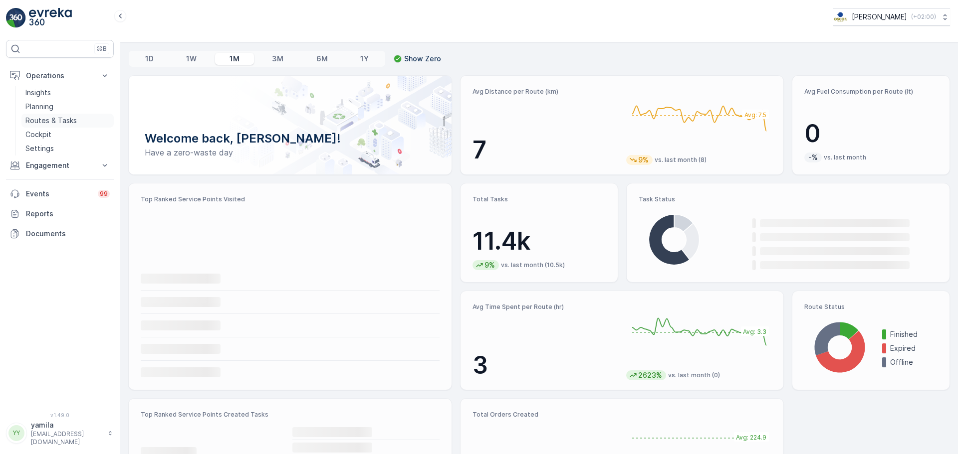
click at [53, 125] on p "Routes & Tasks" at bounding box center [50, 121] width 51 height 10
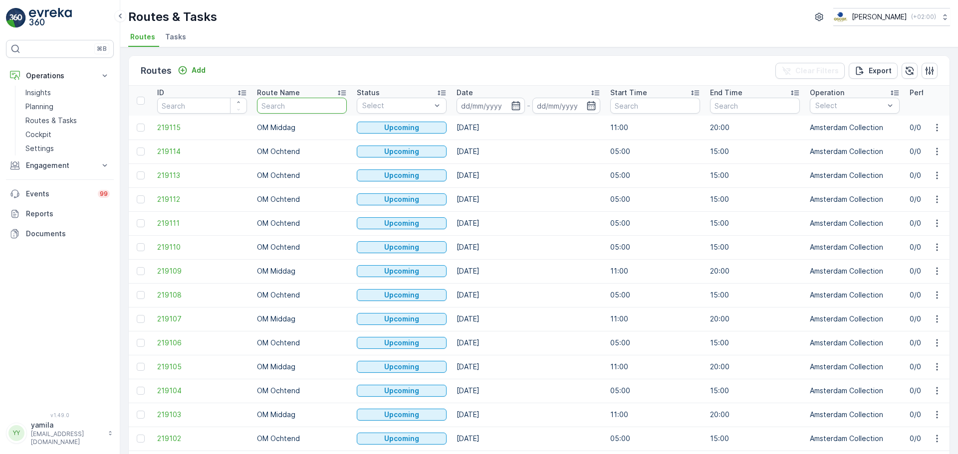
click at [274, 106] on input "text" at bounding box center [302, 106] width 90 height 16
type input "cs"
click at [498, 113] on input at bounding box center [490, 106] width 68 height 16
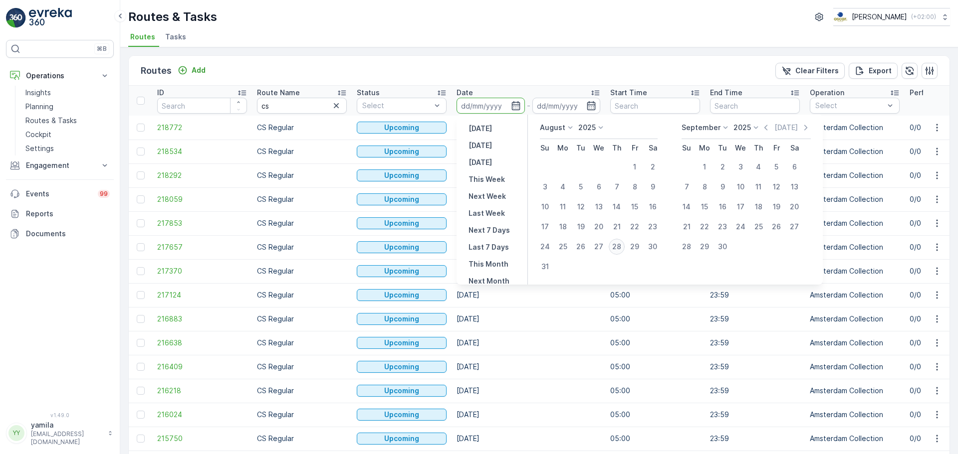
click at [616, 245] on div "28" at bounding box center [616, 247] width 16 height 16
type input "28.08.2025"
click at [616, 245] on div "28" at bounding box center [616, 247] width 16 height 16
type input "28.08.2025"
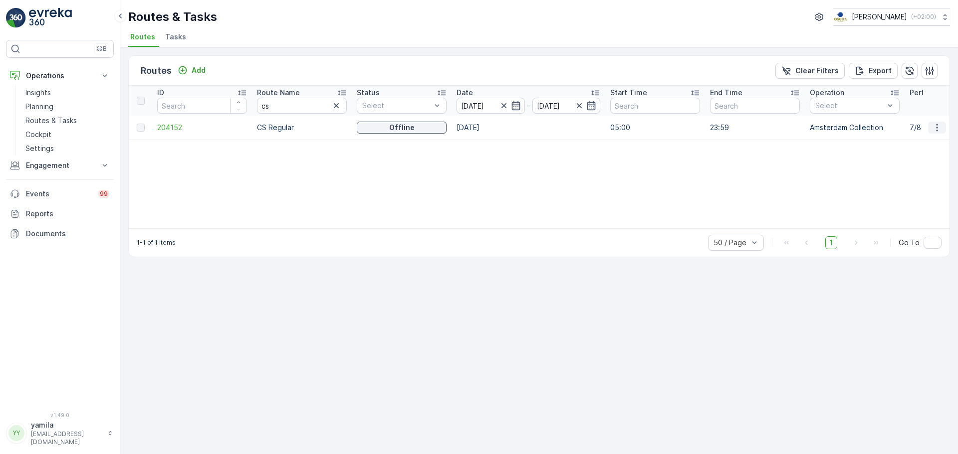
click at [936, 127] on icon "button" at bounding box center [937, 128] width 10 height 10
click at [924, 141] on span "See More Details" at bounding box center [913, 143] width 58 height 10
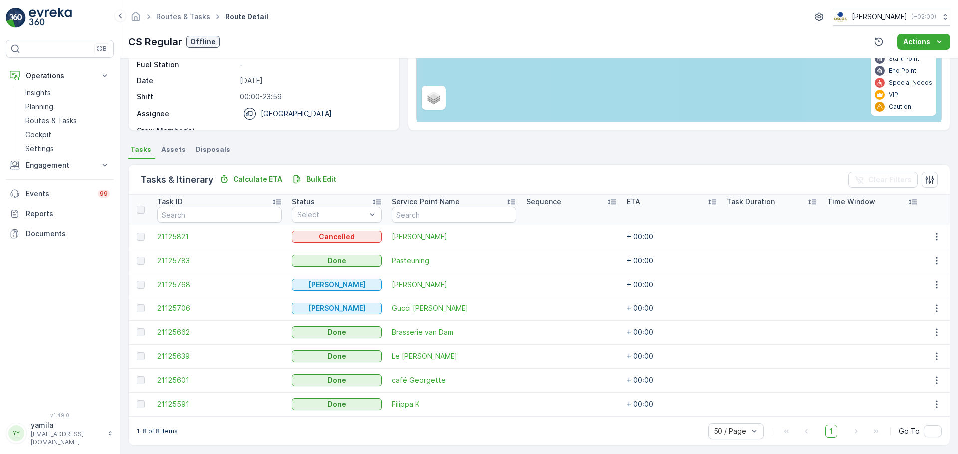
scroll to position [140, 0]
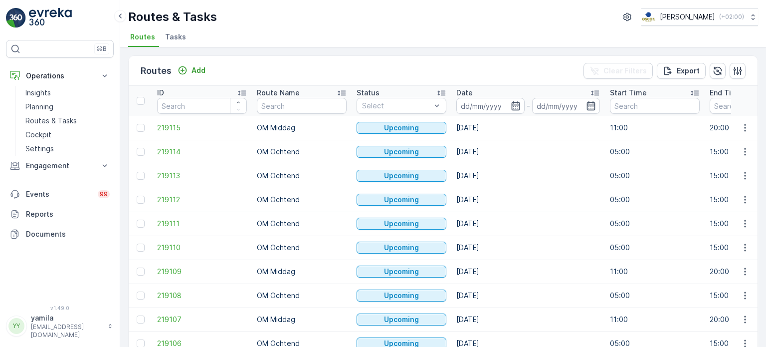
click at [77, 116] on link "Routes & Tasks" at bounding box center [67, 121] width 92 height 14
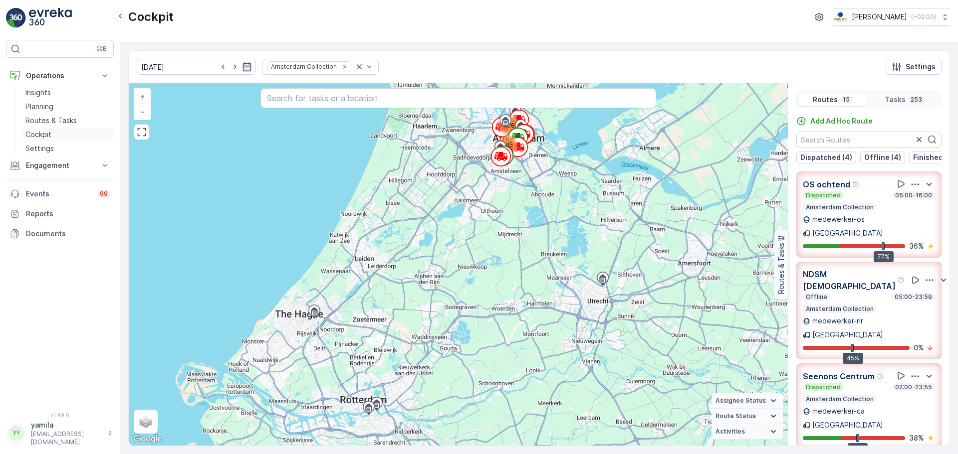
click at [49, 140] on link "Cockpit" at bounding box center [67, 135] width 92 height 14
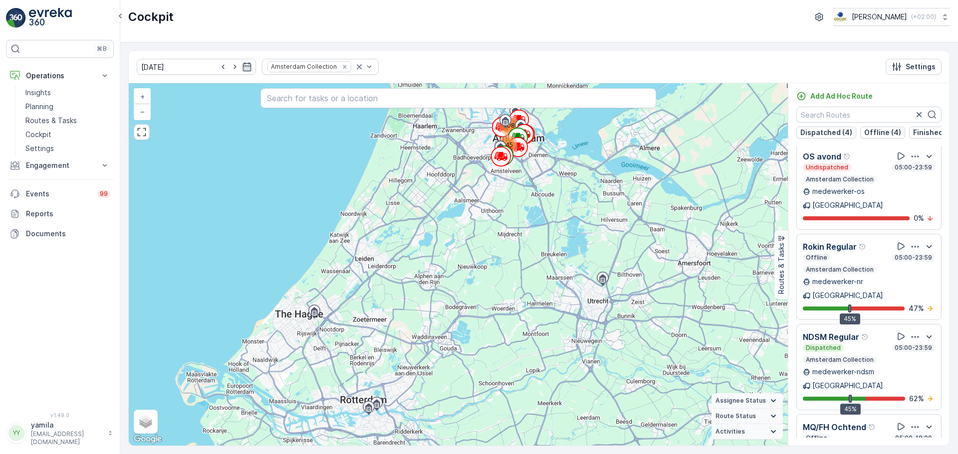
scroll to position [826, 0]
click at [341, 67] on icon "Remove Amsterdam Collection" at bounding box center [344, 66] width 7 height 7
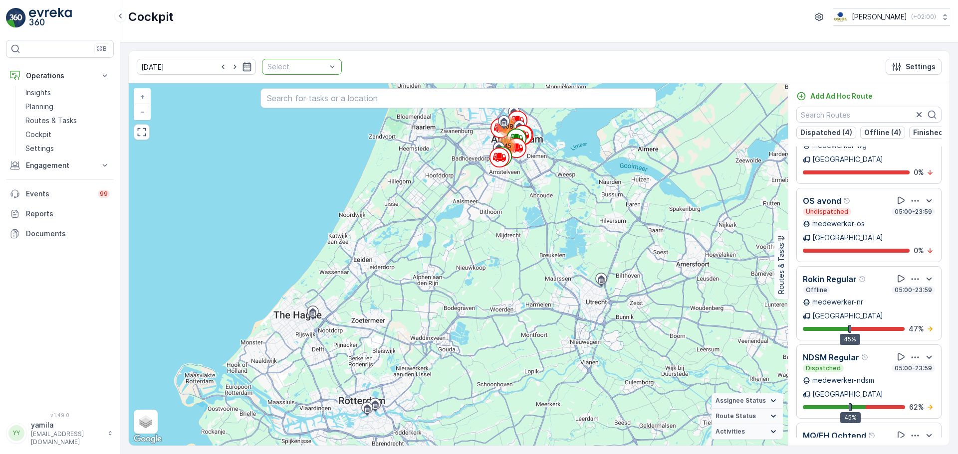
click at [331, 67] on div "28.08.2025 option , selected. Select is focused ,type to refine list, press Dow…" at bounding box center [539, 67] width 820 height 32
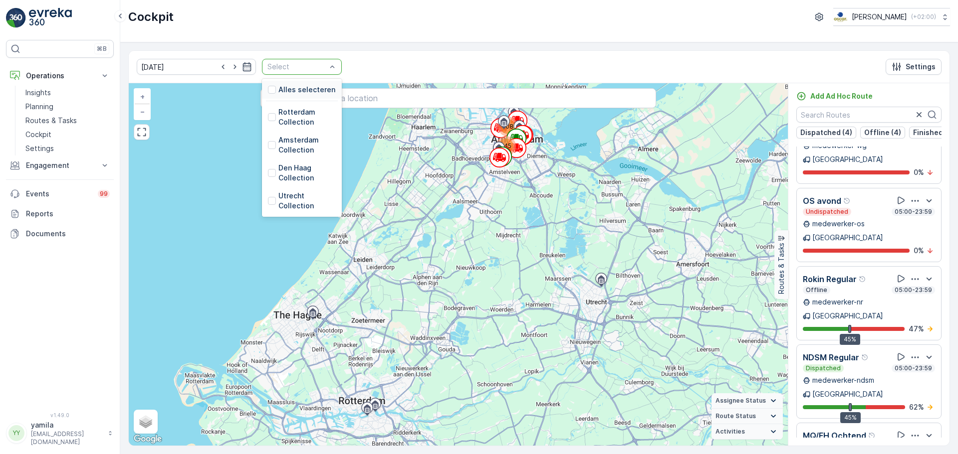
click at [327, 67] on div "Select" at bounding box center [302, 67] width 80 height 16
click at [268, 126] on div "Rotterdam Collection" at bounding box center [302, 117] width 68 height 20
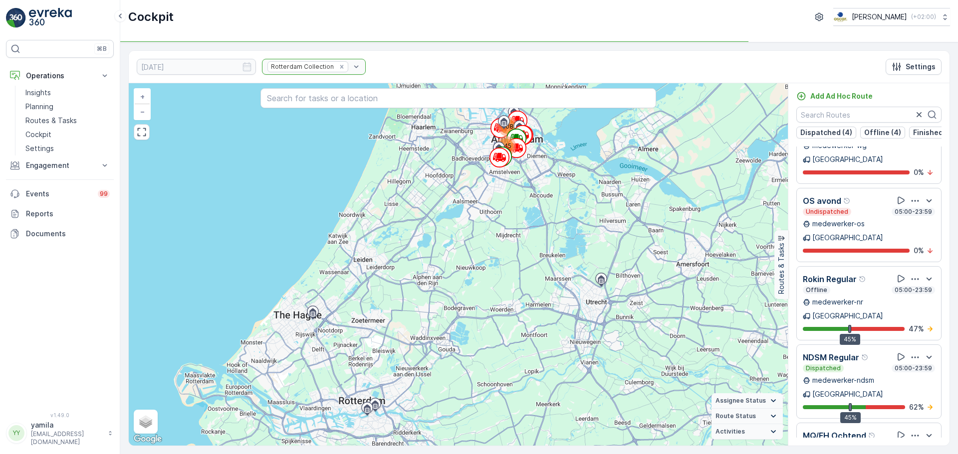
click at [263, 126] on div "145 108 + − Satellite Roadmap Terrain Hybrid Leaflet Keyboard shortcuts Map Dat…" at bounding box center [458, 264] width 659 height 363
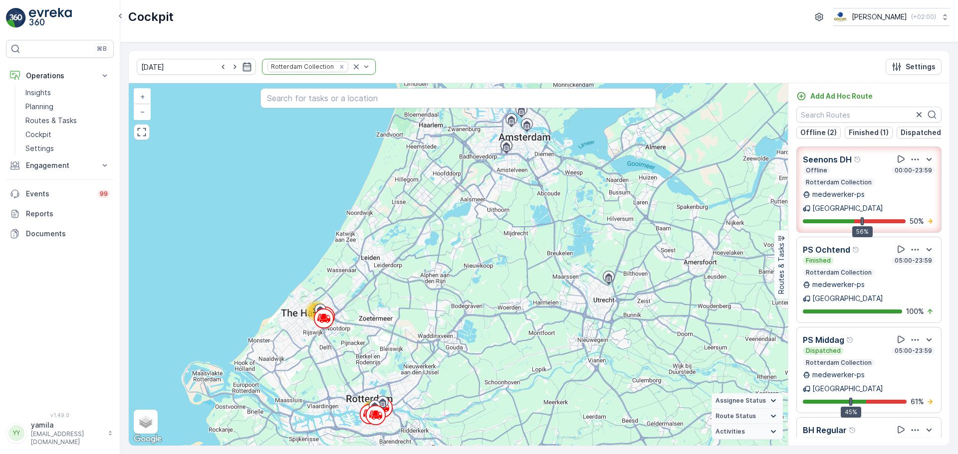
scroll to position [168, 0]
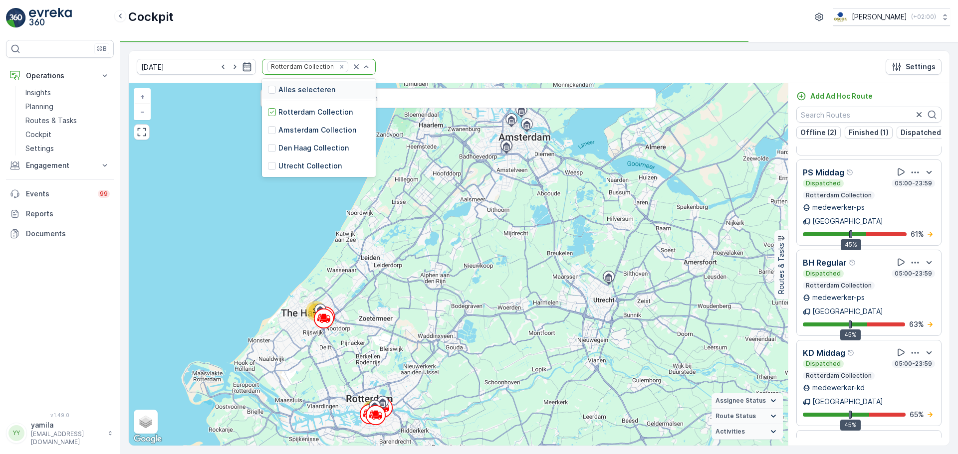
click at [351, 73] on div at bounding box center [361, 66] width 20 height 15
click at [338, 68] on icon "Remove Rotterdam Collection" at bounding box center [341, 66] width 7 height 7
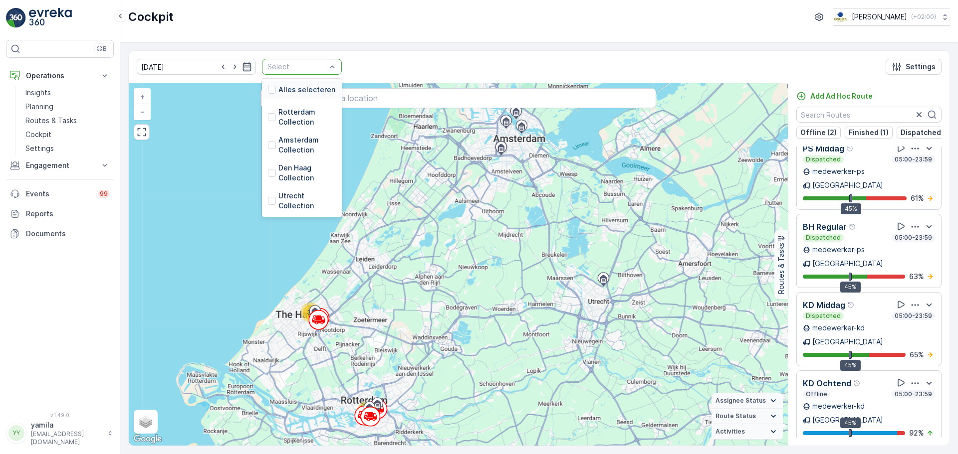
scroll to position [96, 0]
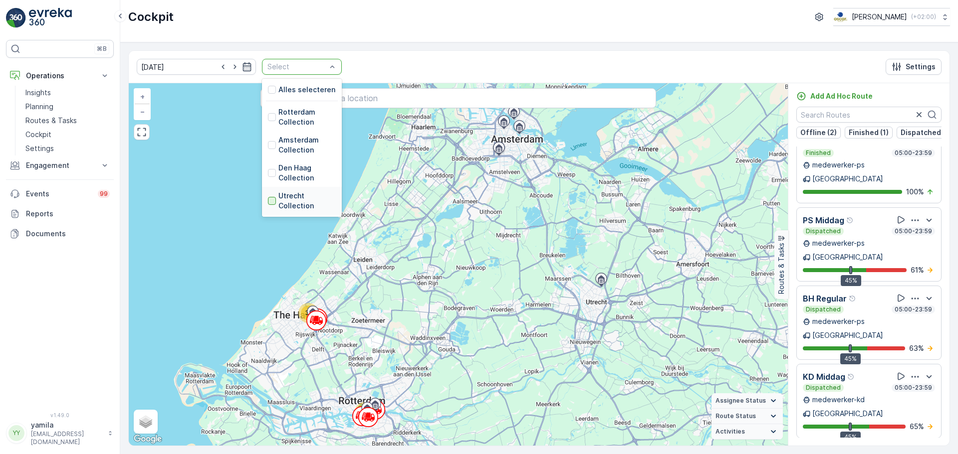
click at [268, 198] on div at bounding box center [272, 201] width 8 height 8
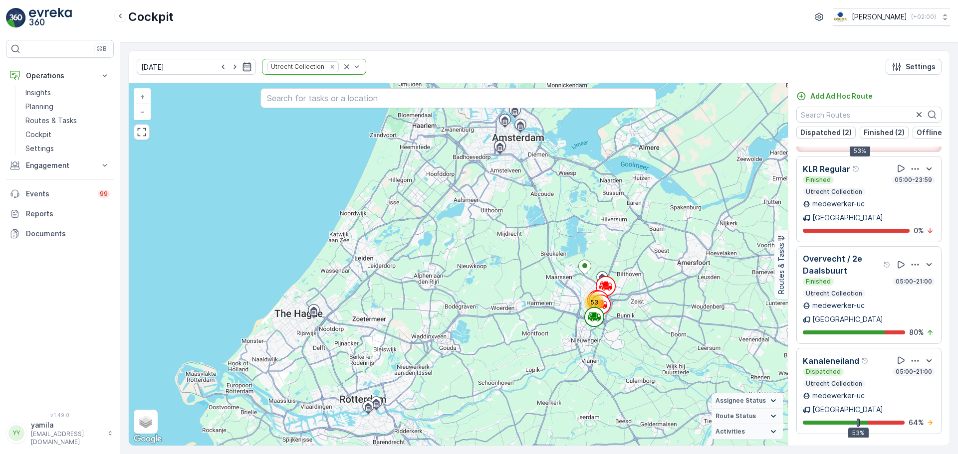
scroll to position [103, 0]
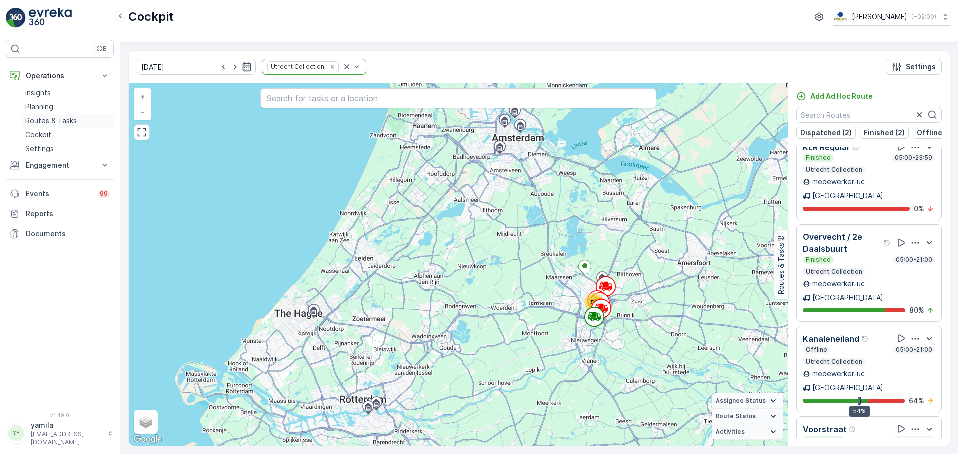
click at [58, 122] on p "Routes & Tasks" at bounding box center [50, 121] width 51 height 10
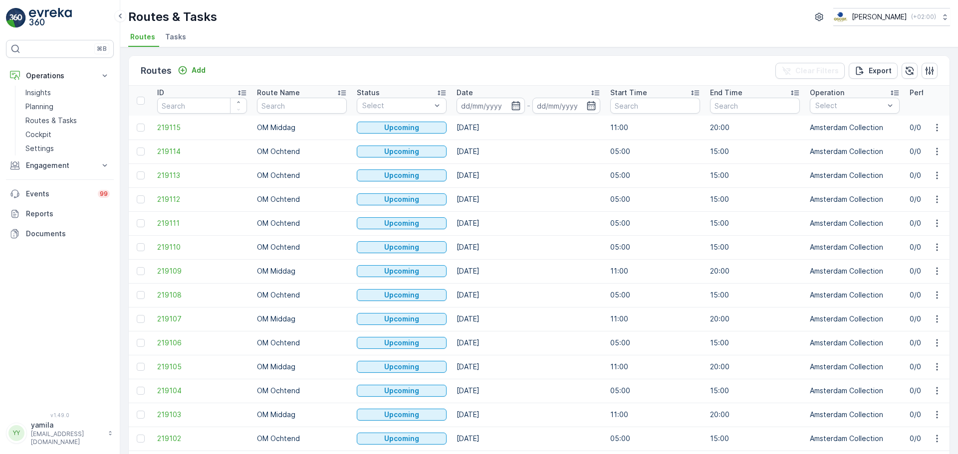
click at [183, 34] on span "Tasks" at bounding box center [175, 37] width 21 height 10
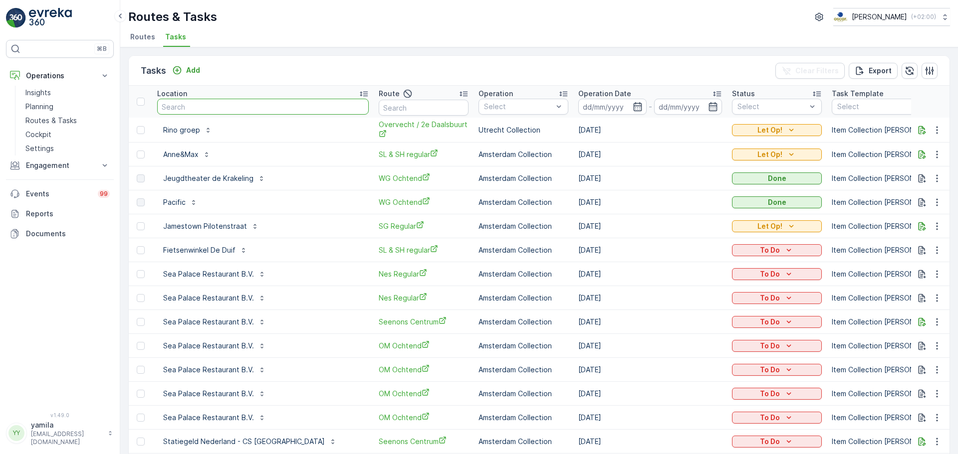
click at [216, 109] on input "text" at bounding box center [262, 107] width 211 height 16
type input "notk"
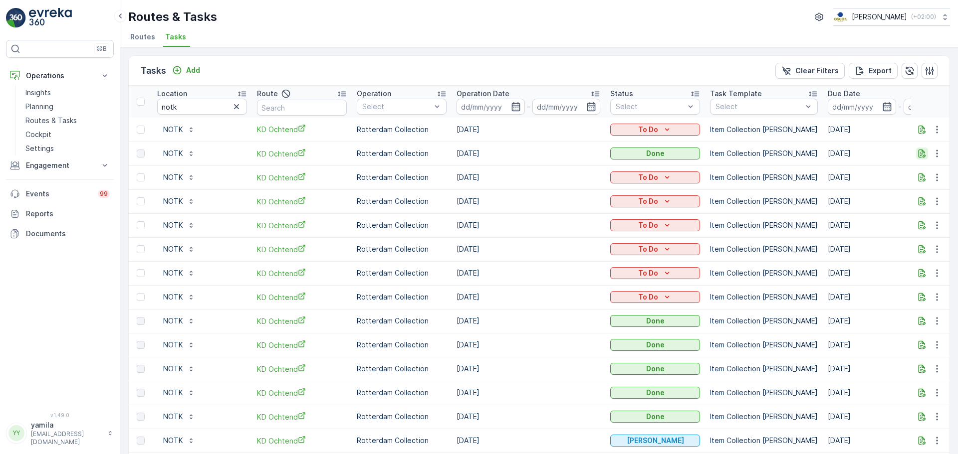
click at [922, 157] on icon "button" at bounding box center [922, 154] width 10 height 10
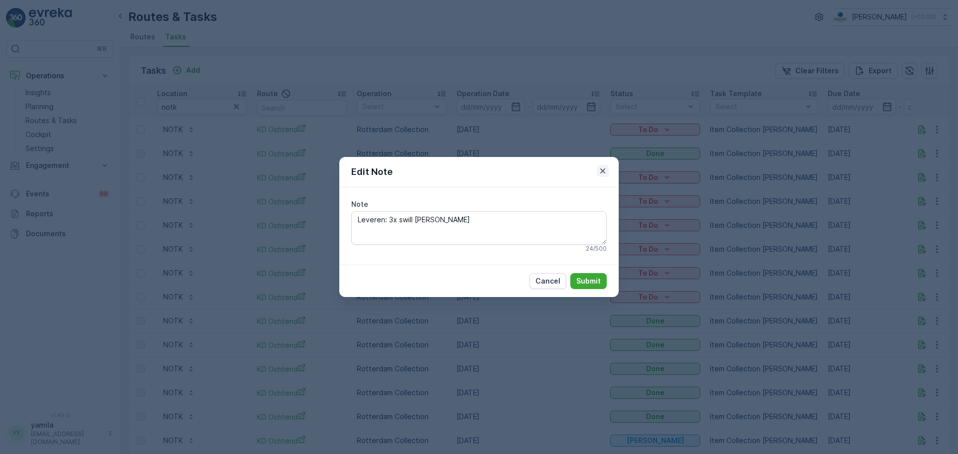
click at [603, 168] on icon "button" at bounding box center [603, 171] width 10 height 10
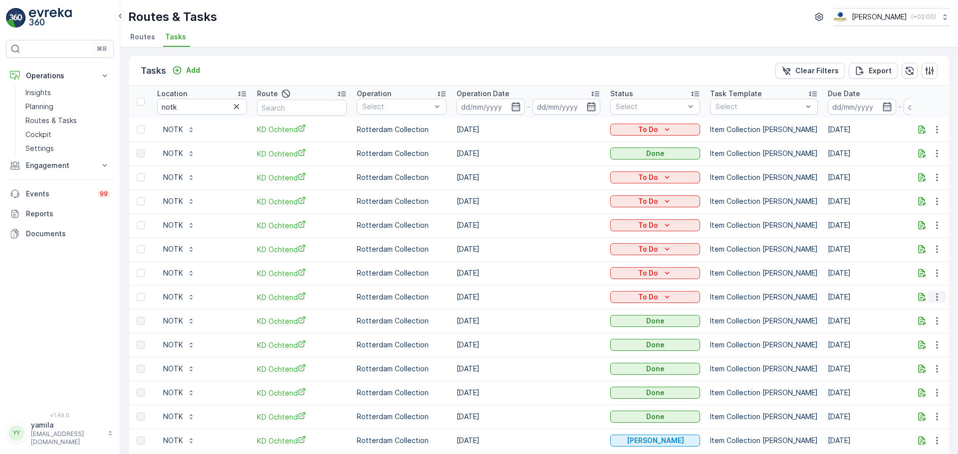
click at [937, 293] on icon "button" at bounding box center [937, 297] width 10 height 10
click at [901, 342] on span "Change Route" at bounding box center [911, 340] width 48 height 10
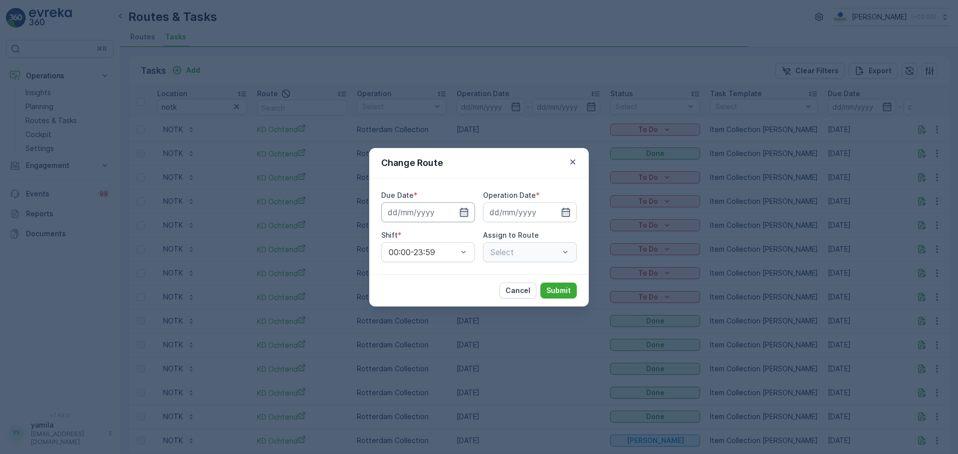
type input "[DATE]"
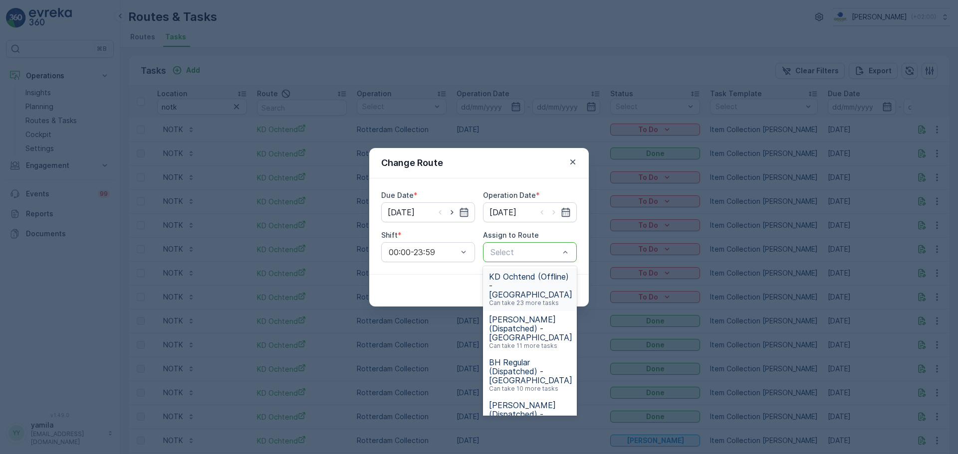
click at [537, 249] on div at bounding box center [524, 252] width 71 height 9
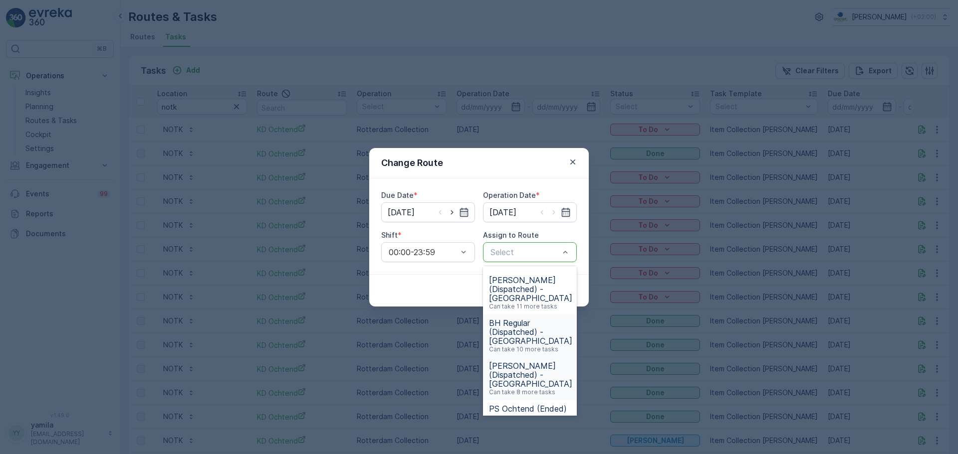
scroll to position [40, 0]
click at [517, 368] on span "KD Middag (Dispatched) - Rotterdam" at bounding box center [530, 374] width 83 height 27
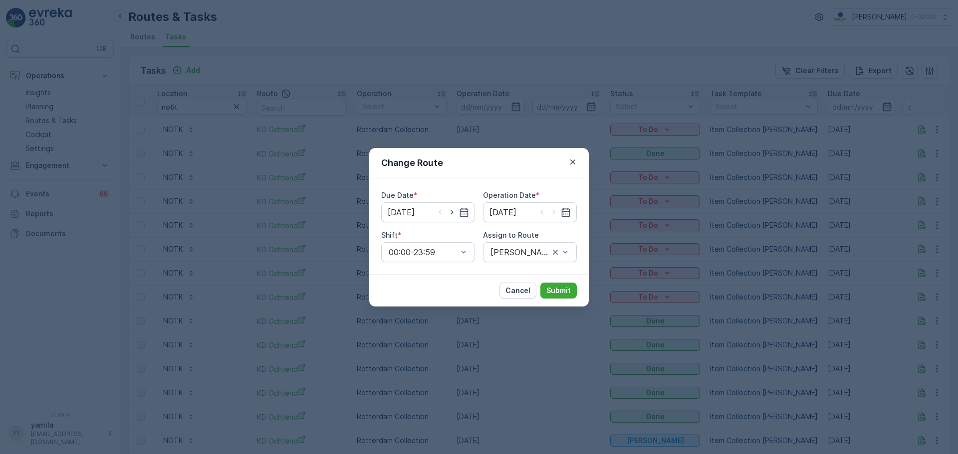
click at [518, 367] on div "Change Route Due Date * 28.08.2025 Operation Date * 28.08.2025 Shift * 00:00-23…" at bounding box center [479, 227] width 958 height 454
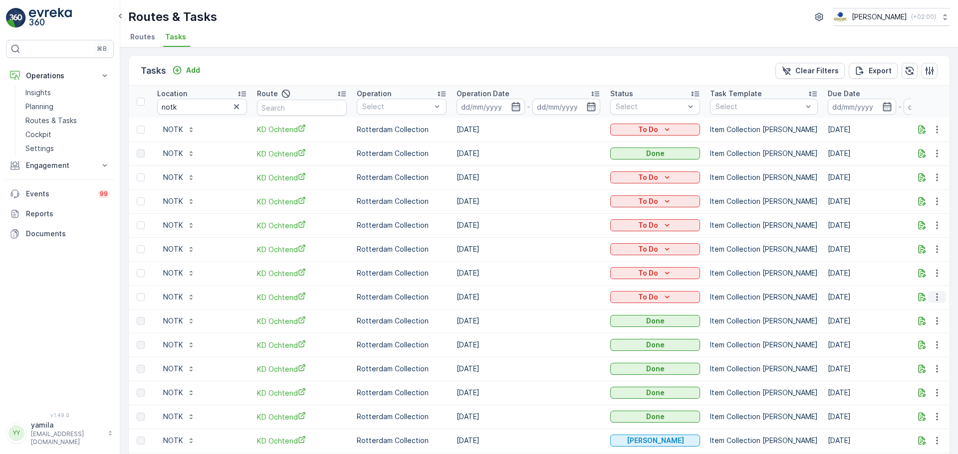
click at [932, 299] on icon "button" at bounding box center [937, 297] width 10 height 10
click at [899, 340] on span "Change Route" at bounding box center [911, 340] width 48 height 10
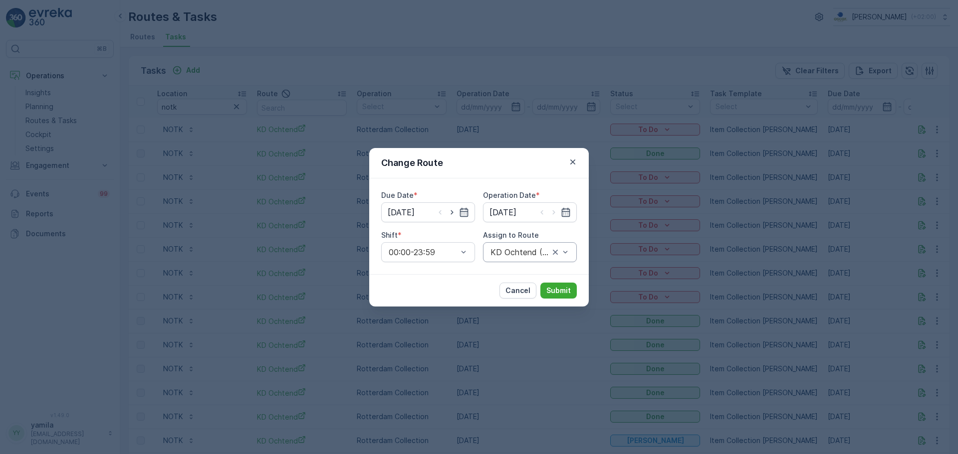
click at [547, 249] on div at bounding box center [519, 252] width 61 height 9
click at [526, 252] on div at bounding box center [524, 252] width 71 height 9
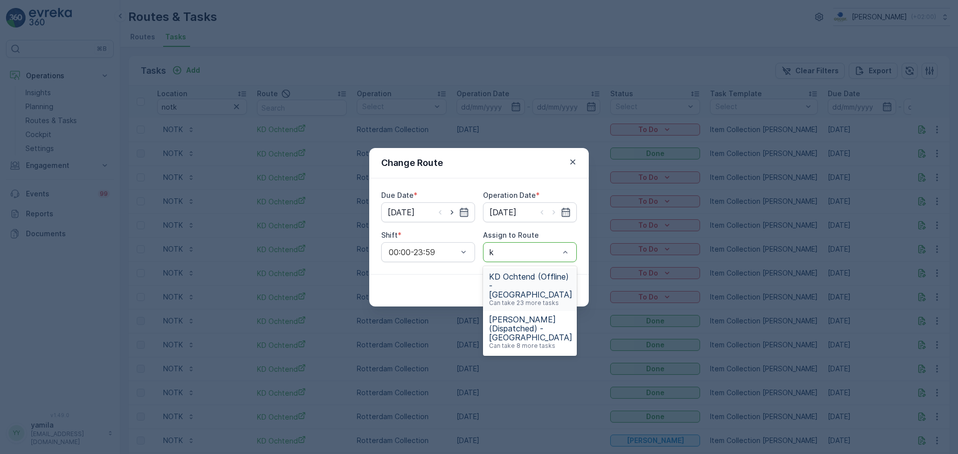
type input "kd"
click at [509, 331] on span "KD Middag (Dispatched) - Rotterdam" at bounding box center [530, 328] width 83 height 27
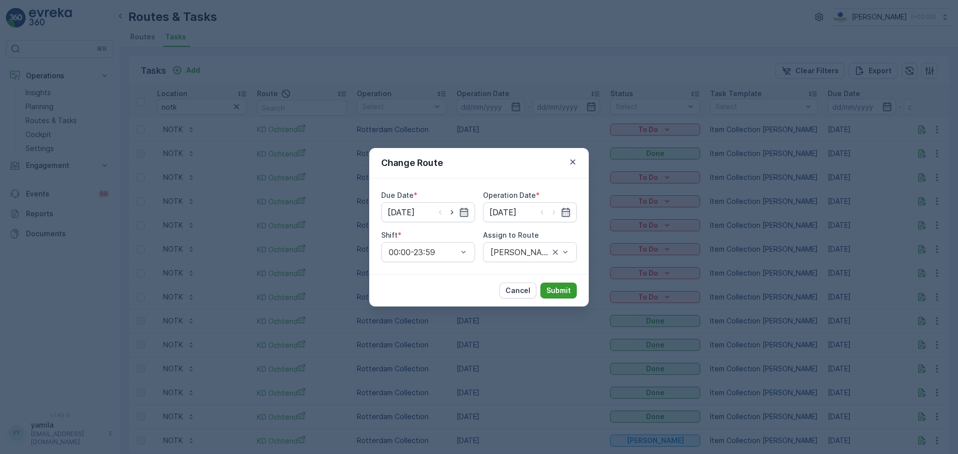
click at [564, 290] on p "Submit" at bounding box center [558, 291] width 24 height 10
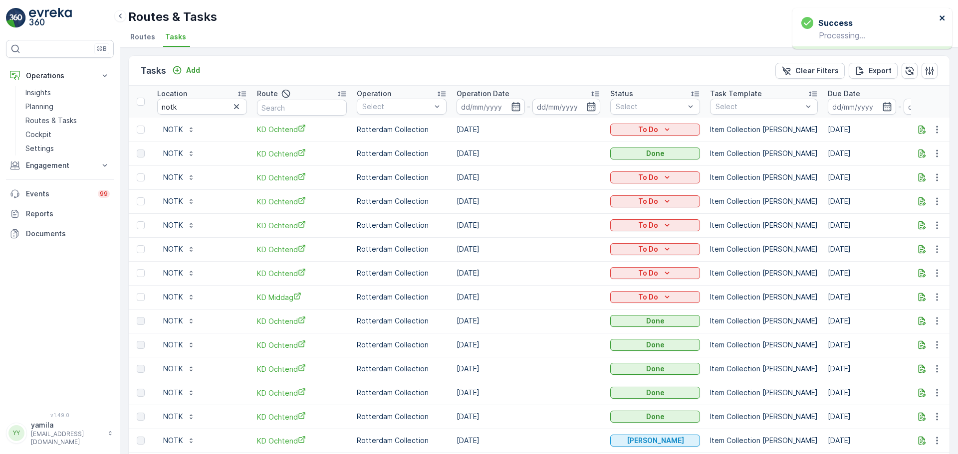
click at [943, 20] on icon "close" at bounding box center [942, 18] width 7 height 8
click at [199, 112] on input "notk" at bounding box center [202, 107] width 90 height 16
type input "scheltema"
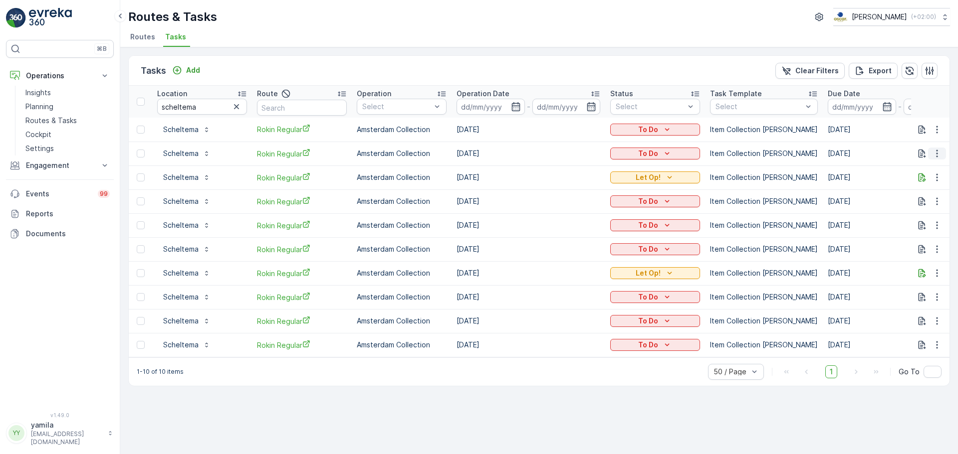
click at [938, 150] on icon "button" at bounding box center [937, 154] width 10 height 10
click at [930, 166] on span "See More Details" at bounding box center [916, 169] width 58 height 10
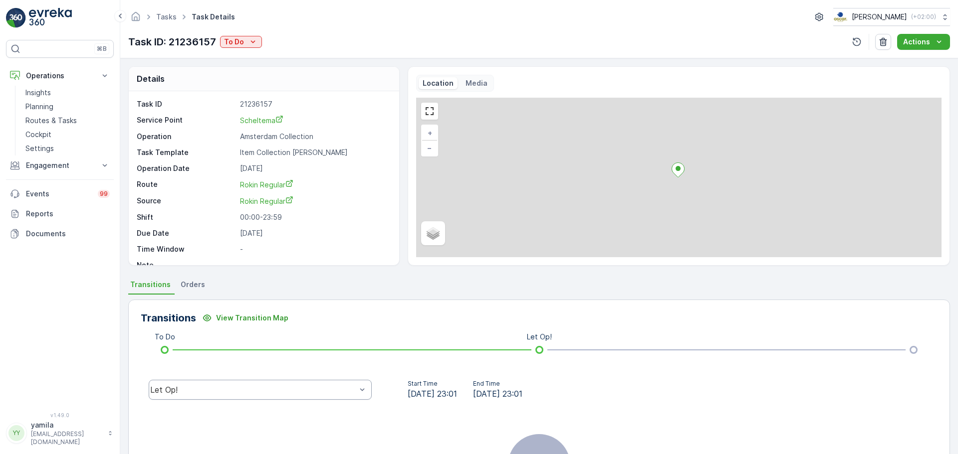
click at [187, 393] on div "Let Op!" at bounding box center [253, 390] width 206 height 9
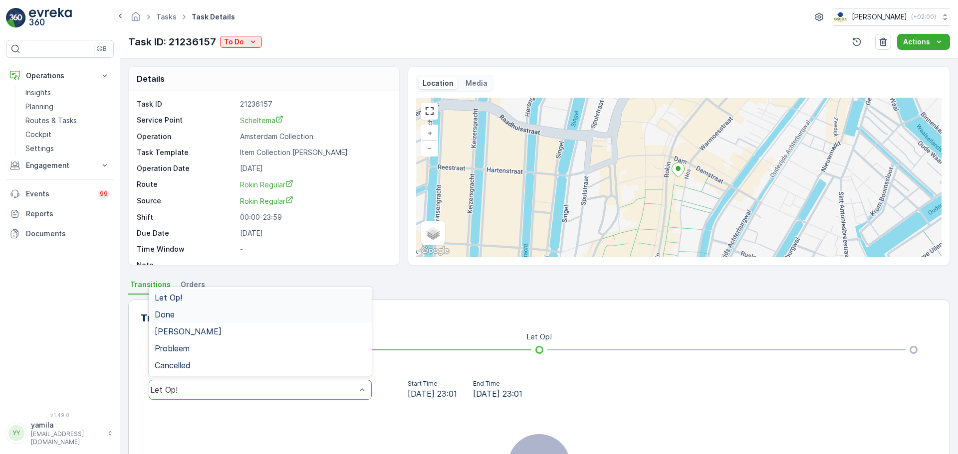
click at [185, 309] on div "Done" at bounding box center [260, 314] width 223 height 17
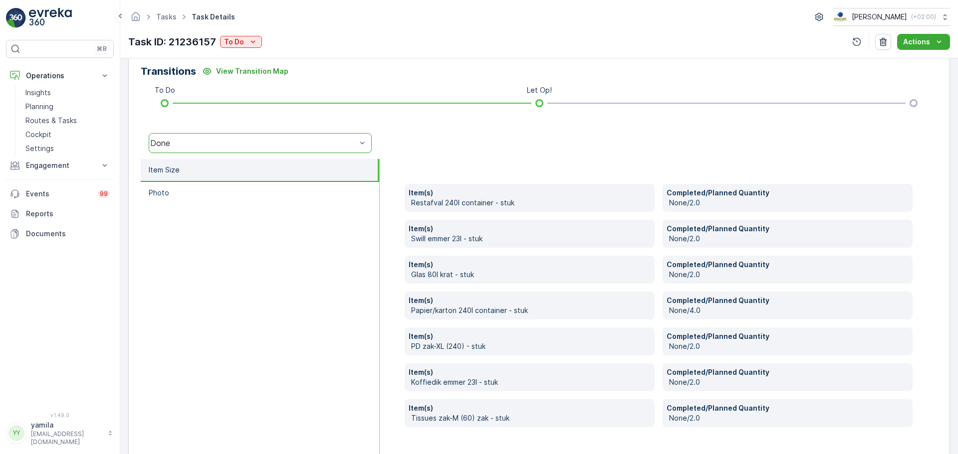
scroll to position [247, 0]
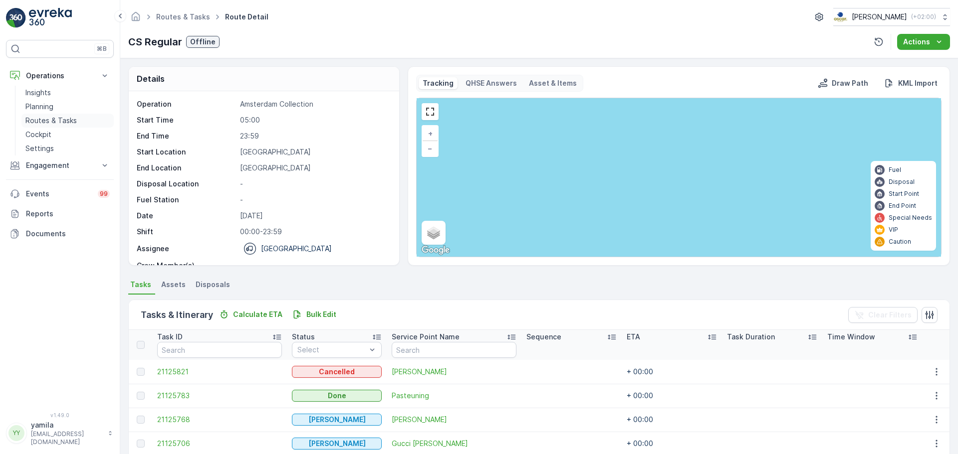
scroll to position [140, 0]
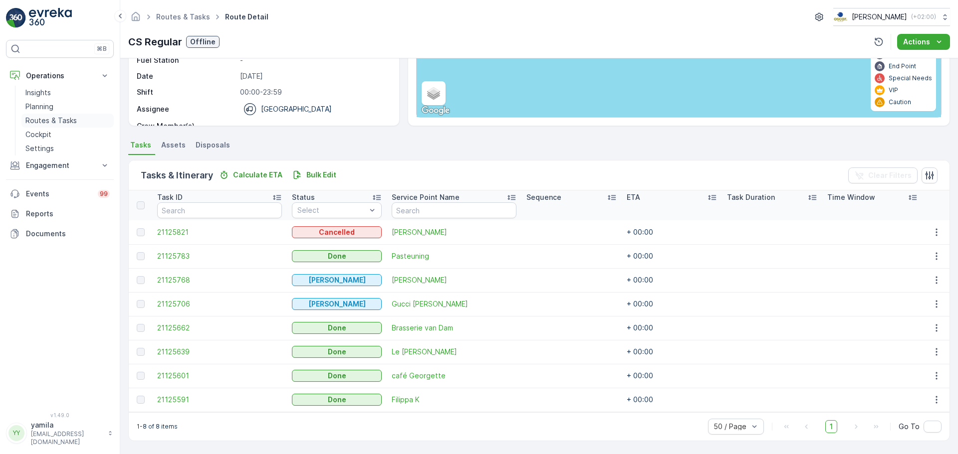
click at [50, 123] on p "Routes & Tasks" at bounding box center [50, 121] width 51 height 10
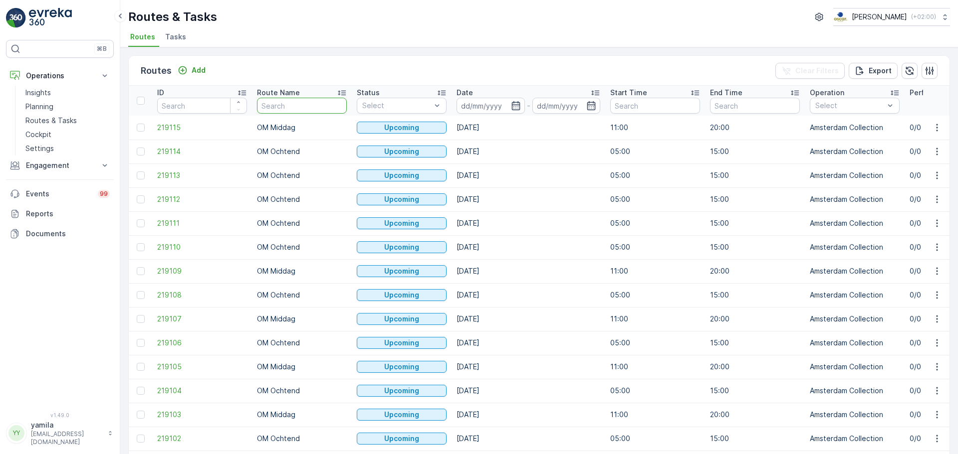
click at [275, 103] on input "text" at bounding box center [302, 106] width 90 height 16
type input "mq"
click at [496, 109] on input at bounding box center [490, 106] width 68 height 16
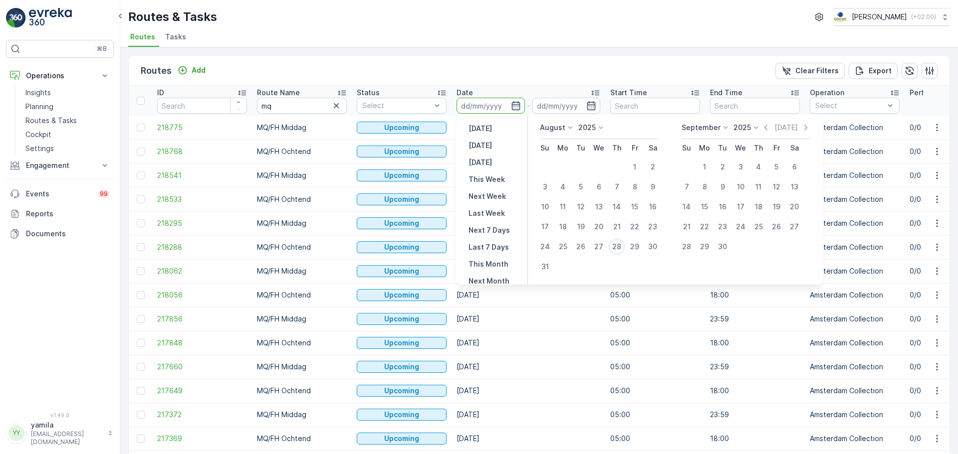
click at [621, 246] on div "28" at bounding box center [616, 247] width 16 height 16
type input "[DATE]"
click at [621, 246] on div "28" at bounding box center [616, 247] width 16 height 16
type input "[DATE]"
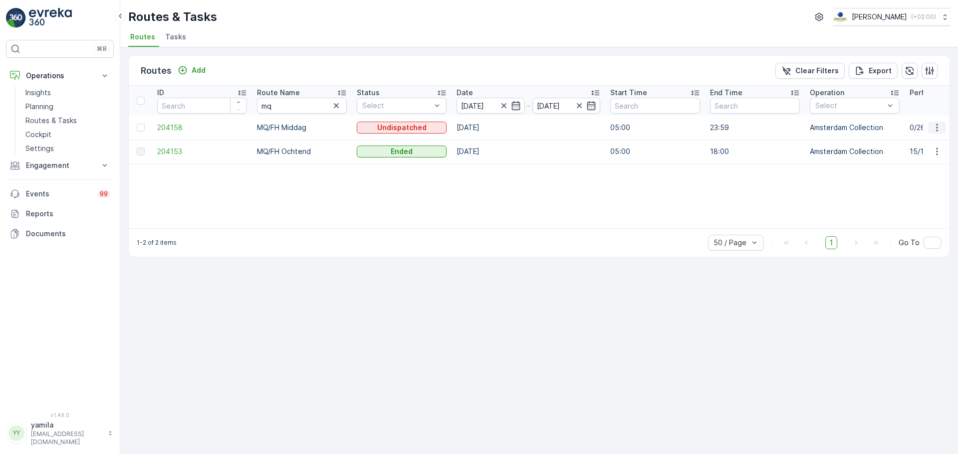
click at [933, 123] on icon "button" at bounding box center [937, 128] width 10 height 10
click at [923, 140] on span "See More Details" at bounding box center [913, 143] width 58 height 10
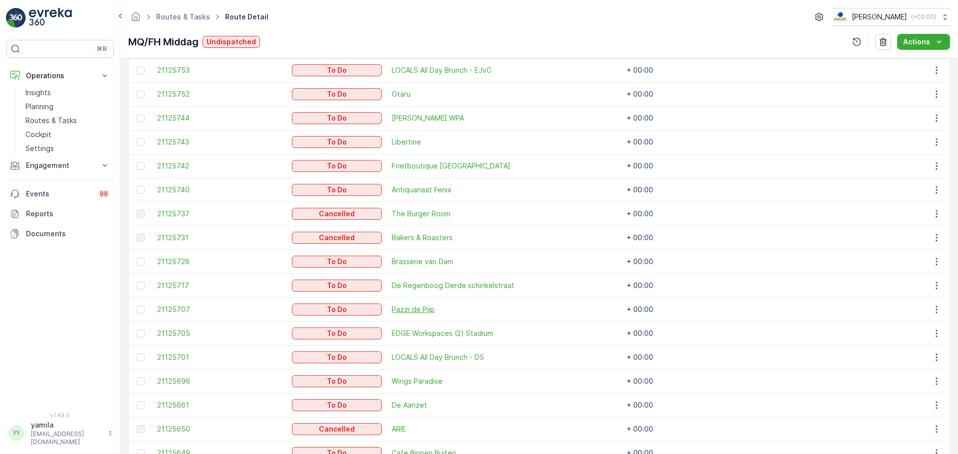
scroll to position [398, 0]
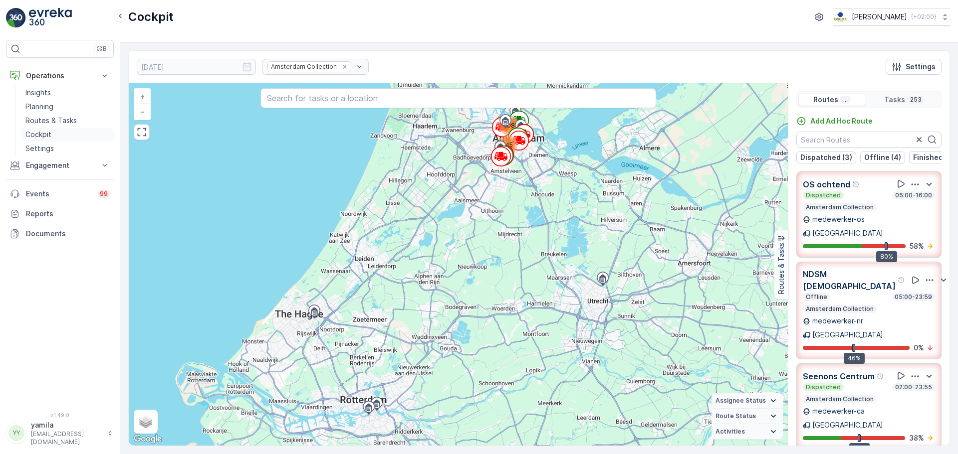
click at [44, 137] on p "Cockpit" at bounding box center [38, 135] width 26 height 10
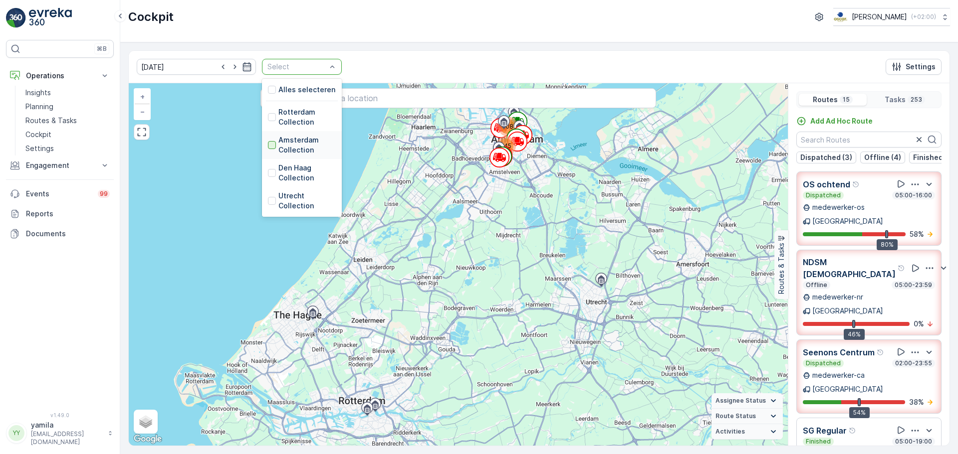
click at [268, 142] on div at bounding box center [272, 145] width 8 height 8
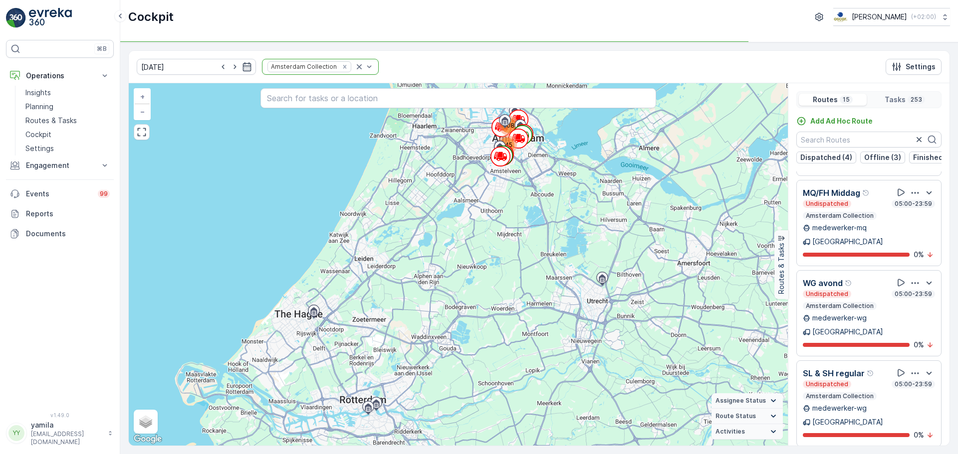
scroll to position [468, 0]
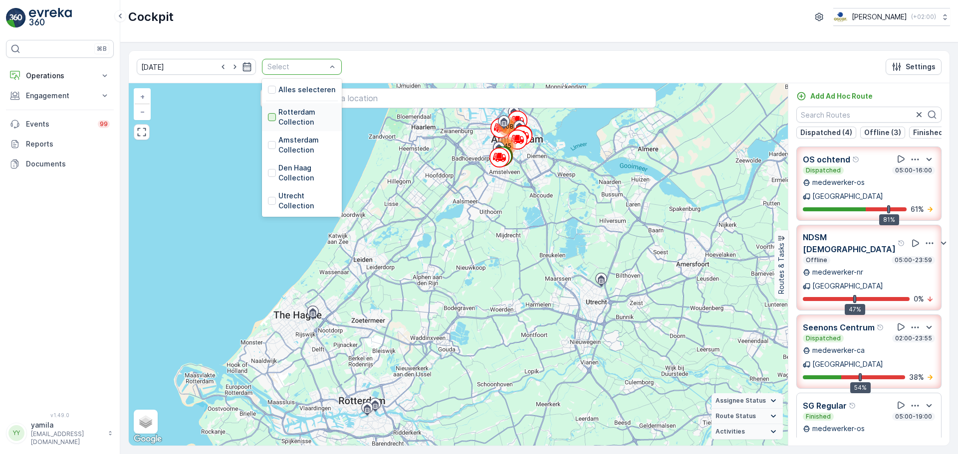
click at [268, 121] on div at bounding box center [272, 117] width 8 height 8
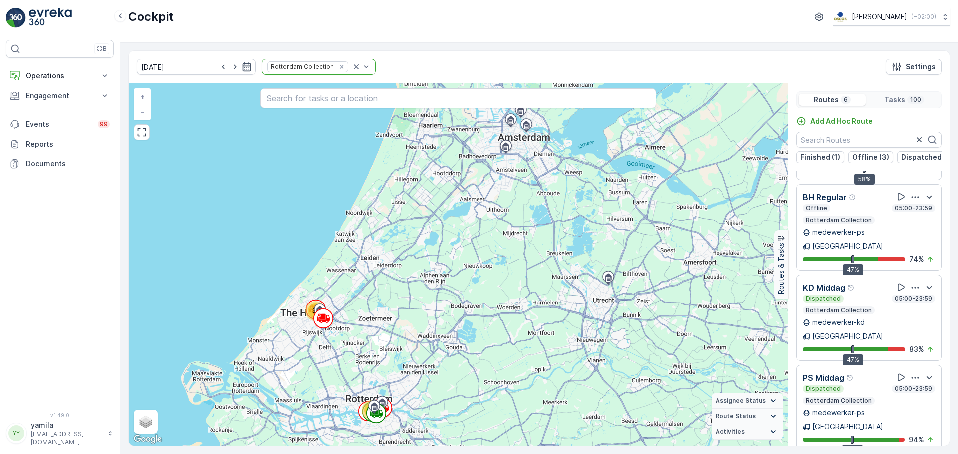
scroll to position [25, 0]
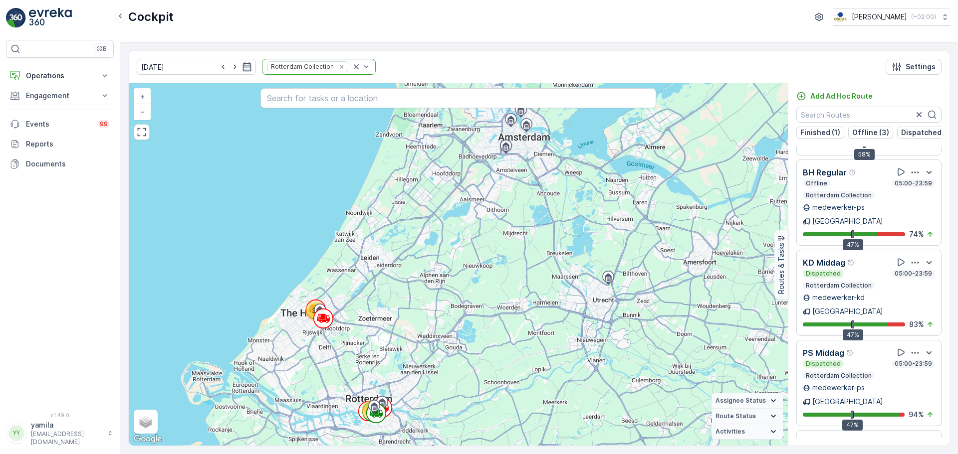
scroll to position [96, 0]
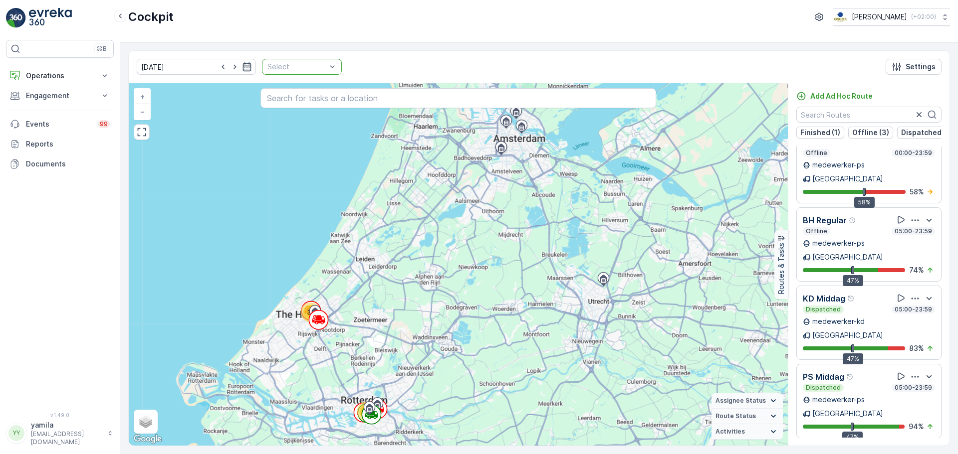
drag, startPoint x: 339, startPoint y: 66, endPoint x: 321, endPoint y: 64, distance: 18.1
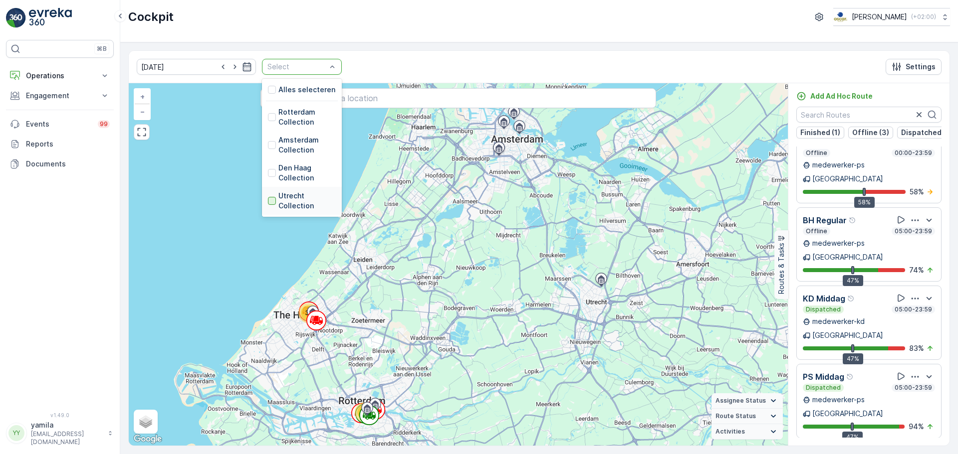
click at [268, 199] on div at bounding box center [272, 201] width 8 height 8
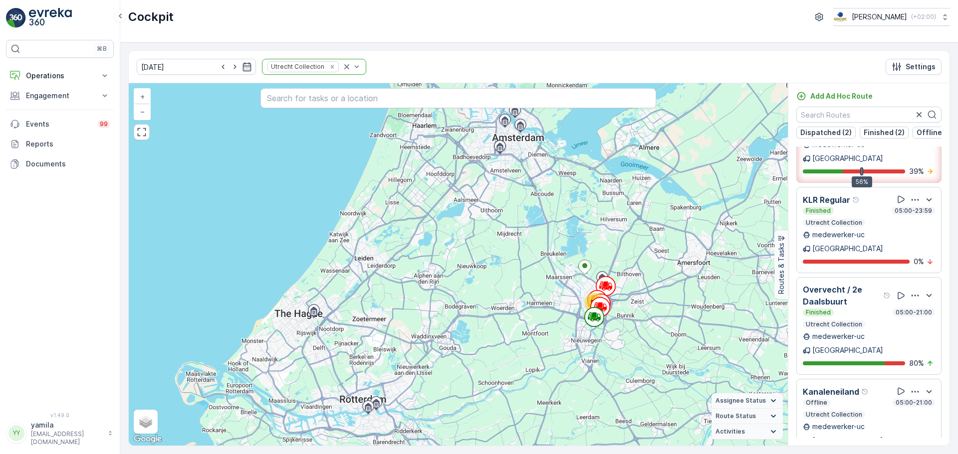
scroll to position [103, 0]
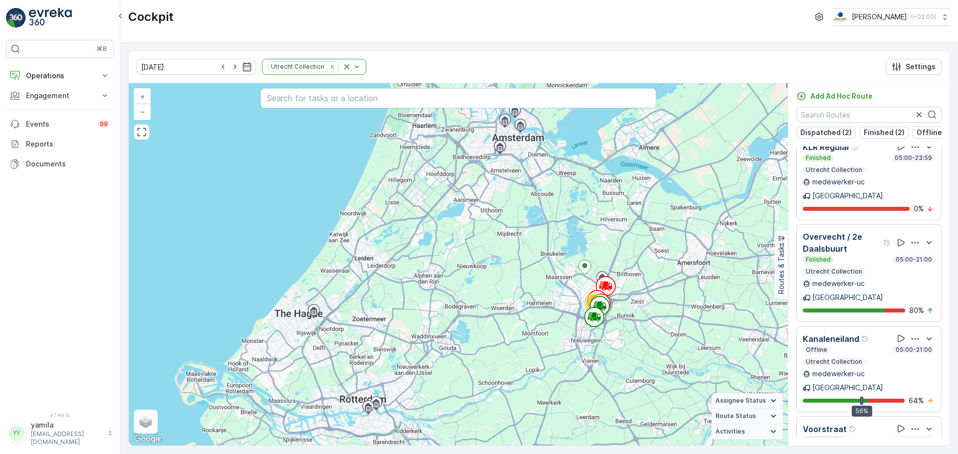
scroll to position [43, 0]
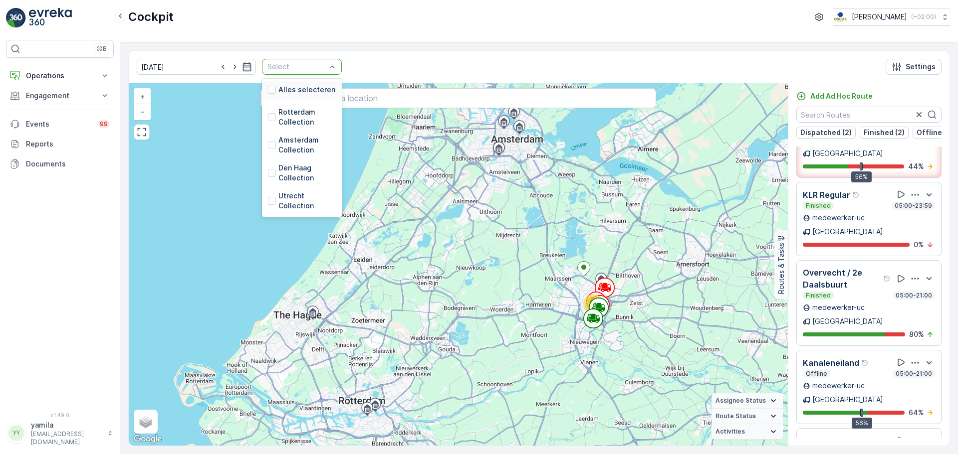
click at [306, 73] on div "Select" at bounding box center [302, 67] width 80 height 16
click at [268, 148] on div at bounding box center [272, 145] width 8 height 8
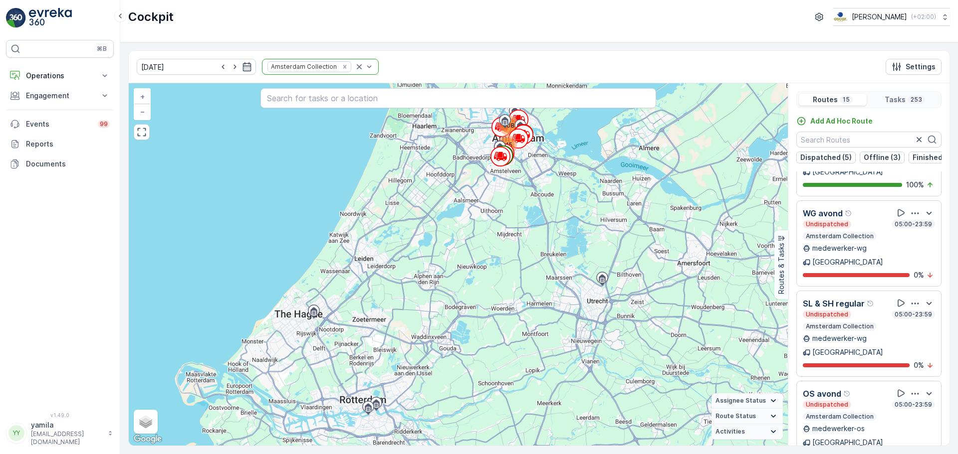
scroll to position [615, 0]
click at [53, 86] on button "Engagement" at bounding box center [60, 96] width 108 height 20
click at [53, 80] on p "Operations" at bounding box center [60, 76] width 68 height 10
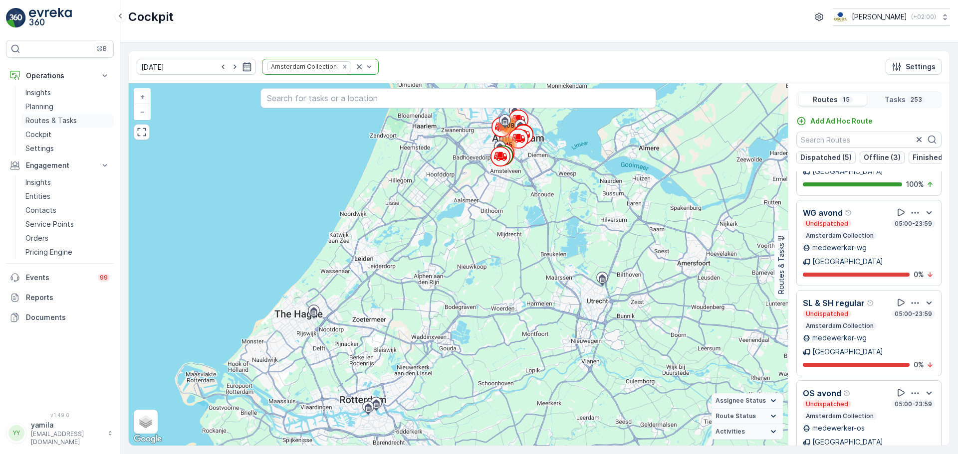
click at [64, 117] on p "Routes & Tasks" at bounding box center [50, 121] width 51 height 10
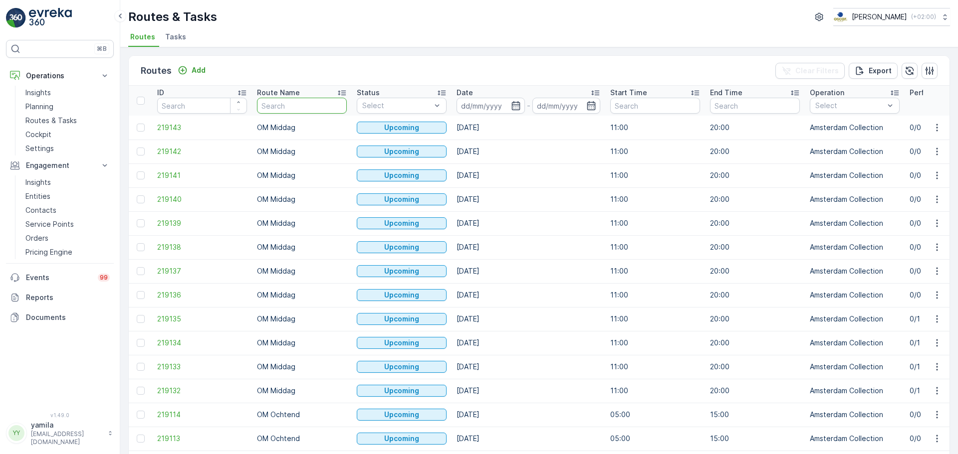
click at [268, 105] on input "text" at bounding box center [302, 106] width 90 height 16
type input "sl"
click at [505, 104] on input at bounding box center [490, 106] width 68 height 16
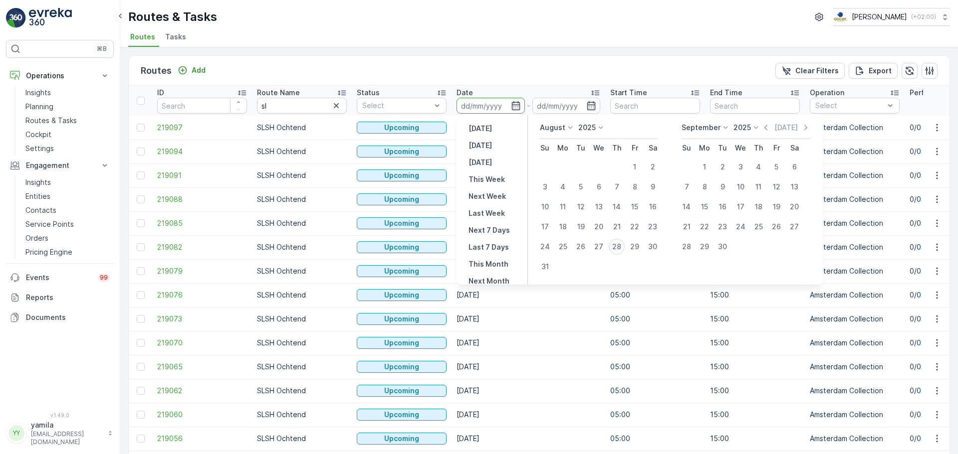
click at [619, 250] on div "28" at bounding box center [616, 247] width 16 height 16
type input "[DATE]"
click at [619, 250] on div "28" at bounding box center [616, 247] width 16 height 16
type input "[DATE]"
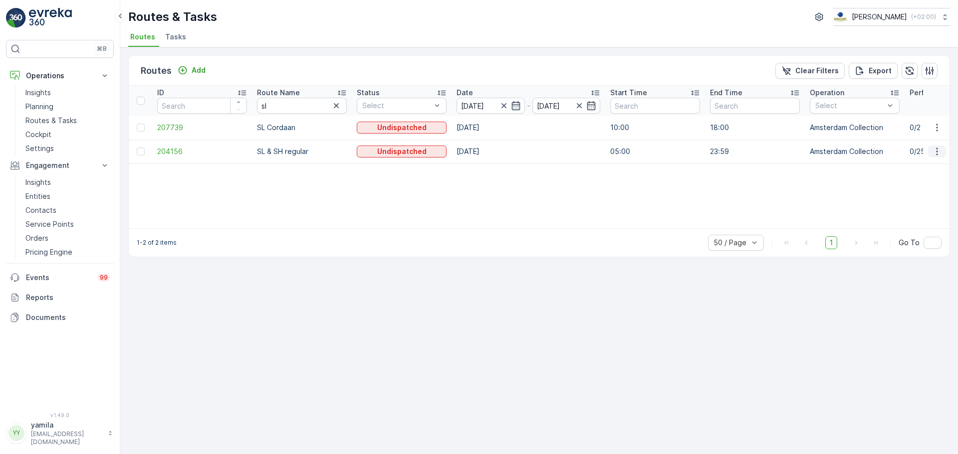
click at [938, 148] on icon "button" at bounding box center [937, 152] width 10 height 10
drag, startPoint x: 927, startPoint y: 159, endPoint x: 922, endPoint y: 164, distance: 7.1
click at [922, 164] on ul "See More Details View Route Tracking History Change Assignee Delete" at bounding box center [918, 197] width 81 height 78
click at [922, 164] on span "See More Details" at bounding box center [913, 167] width 58 height 10
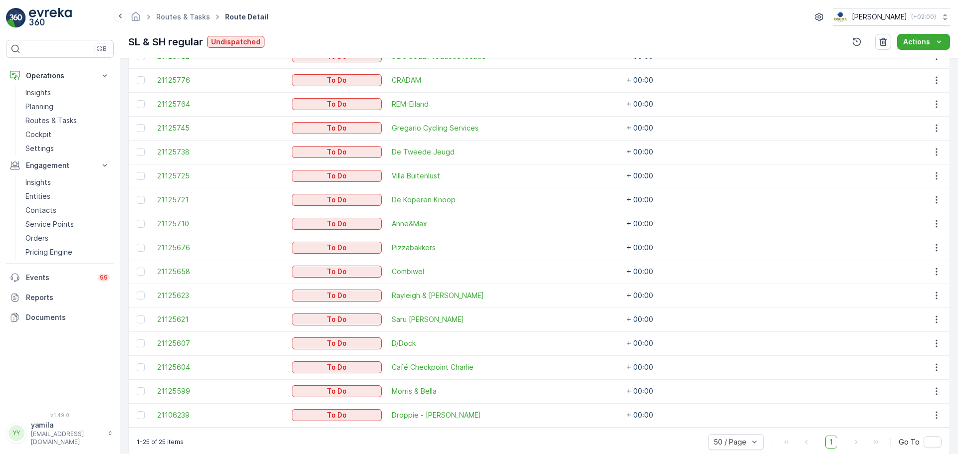
scroll to position [547, 0]
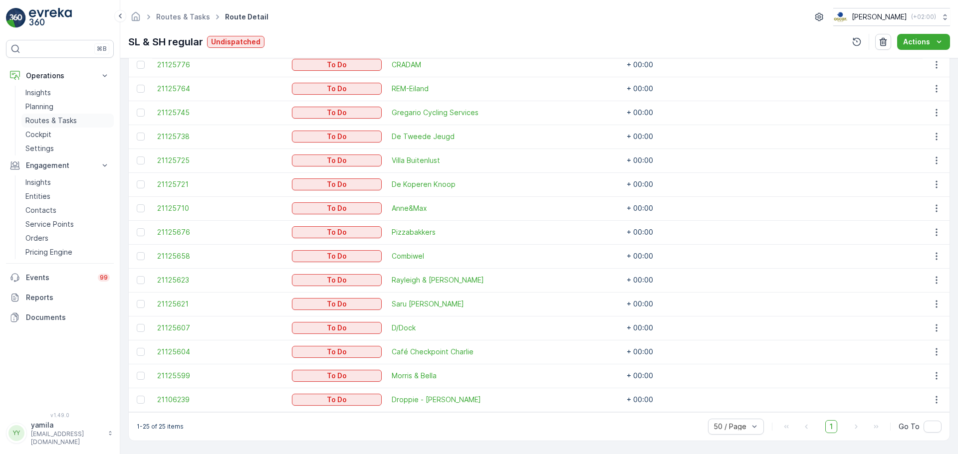
click at [38, 118] on p "Routes & Tasks" at bounding box center [50, 121] width 51 height 10
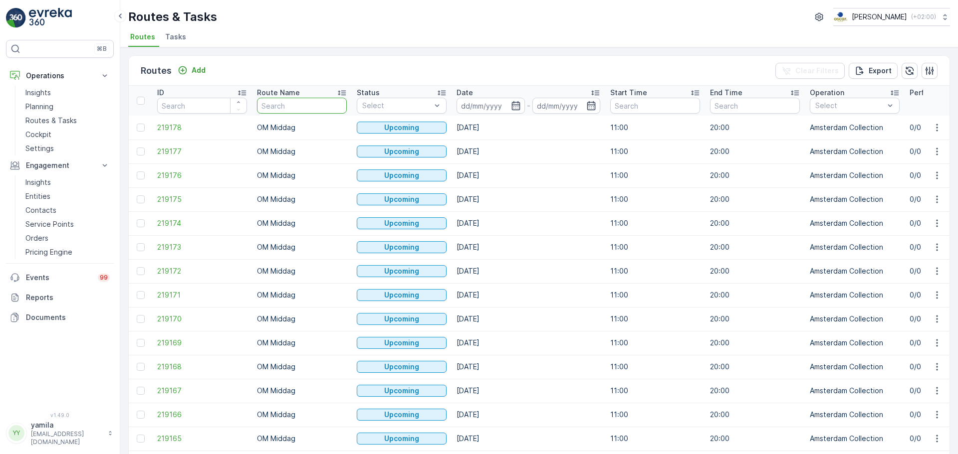
click at [276, 105] on input "text" at bounding box center [302, 106] width 90 height 16
type input "mq"
click at [464, 114] on th "Date -" at bounding box center [528, 101] width 154 height 30
click at [473, 111] on input at bounding box center [490, 106] width 68 height 16
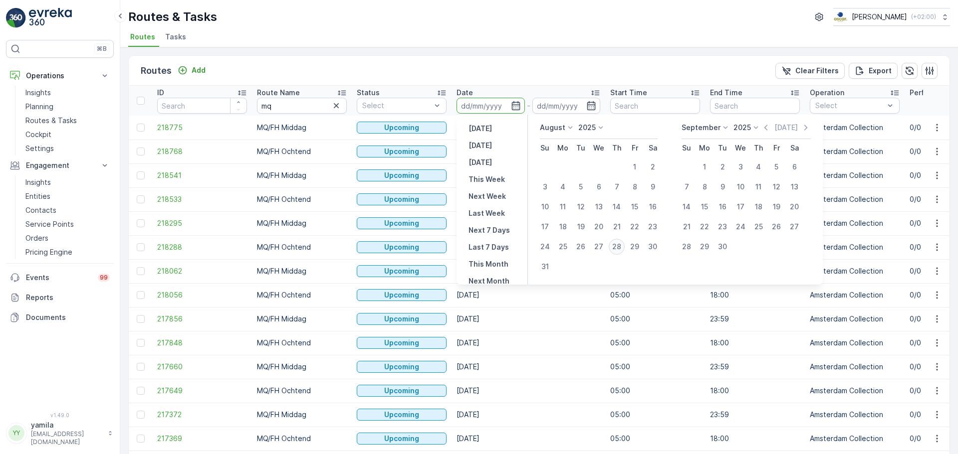
click at [616, 248] on div "28" at bounding box center [616, 247] width 16 height 16
type input "[DATE]"
click at [616, 248] on div "28" at bounding box center [616, 247] width 16 height 16
type input "[DATE]"
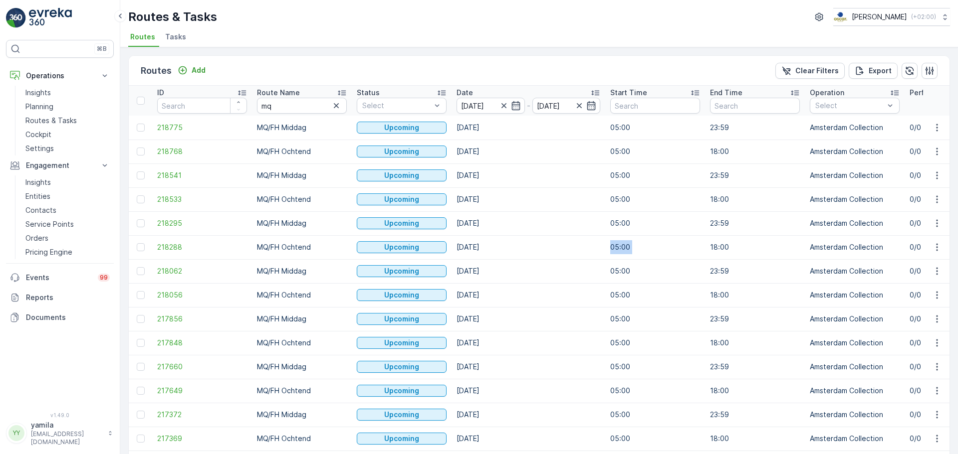
click at [616, 248] on td "05:00" at bounding box center [655, 247] width 100 height 24
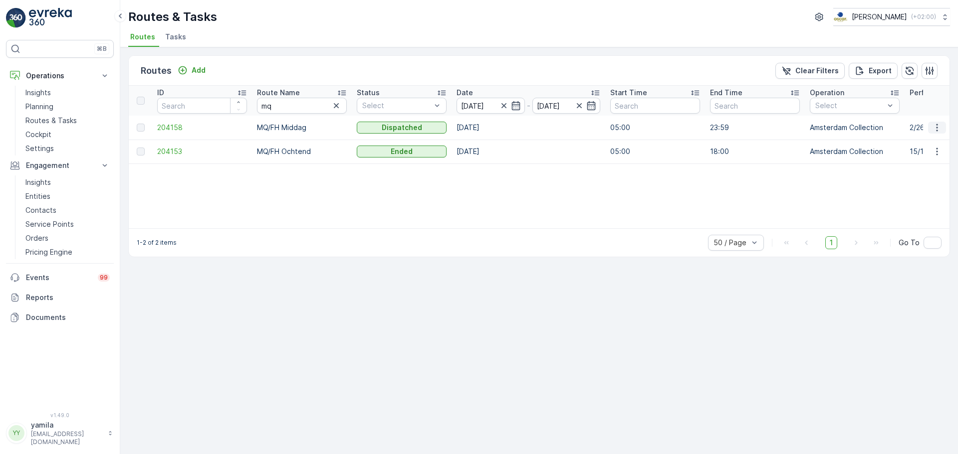
click at [935, 128] on icon "button" at bounding box center [937, 128] width 10 height 10
click at [922, 141] on span "See More Details" at bounding box center [913, 143] width 58 height 10
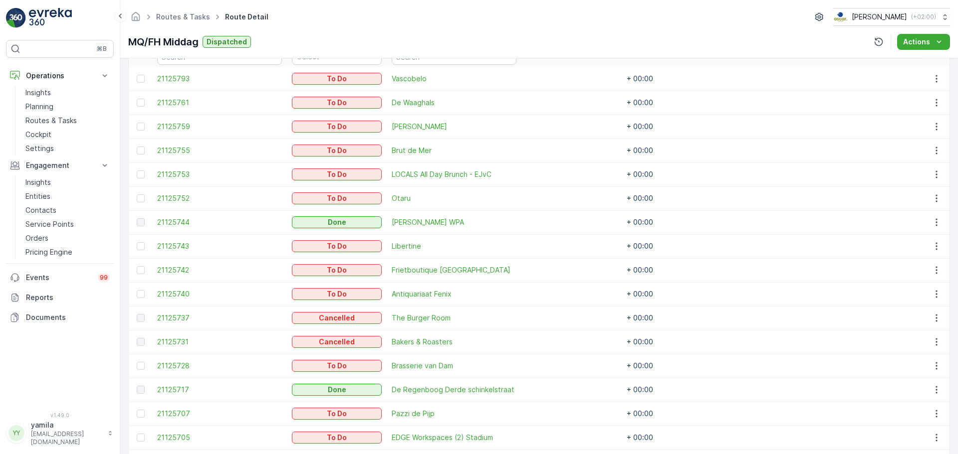
scroll to position [294, 0]
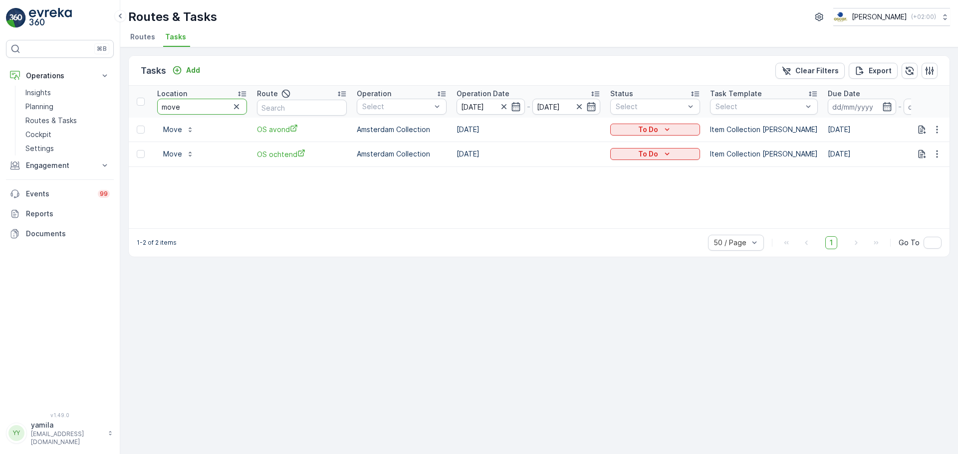
click at [167, 110] on input "move" at bounding box center [202, 107] width 90 height 16
type input "goesting"
click at [916, 131] on button "button" at bounding box center [922, 130] width 12 height 12
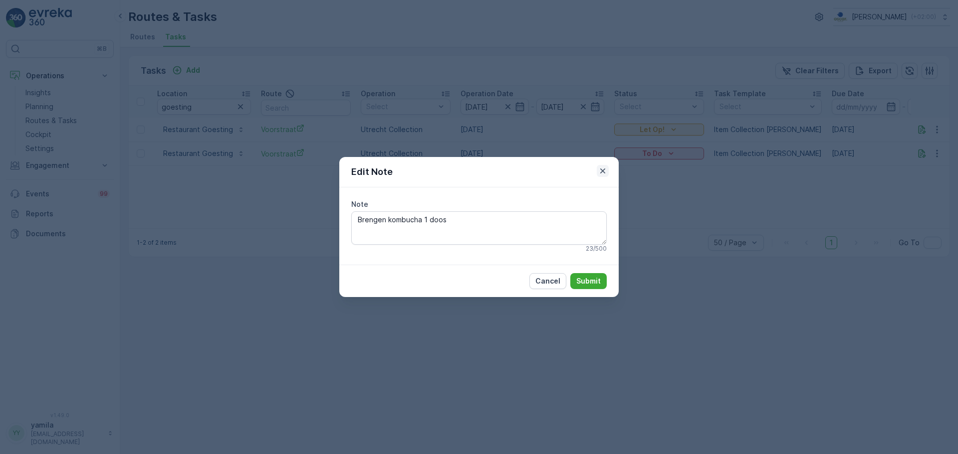
click at [599, 167] on icon "button" at bounding box center [603, 171] width 10 height 10
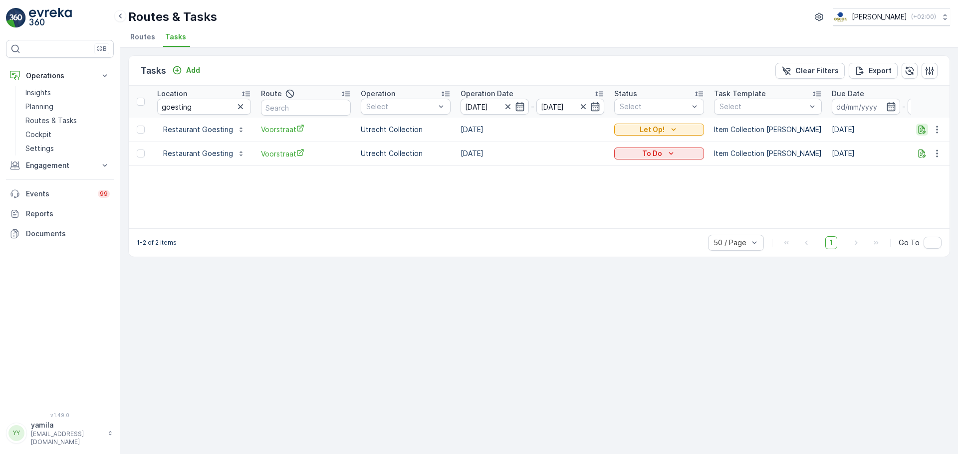
click at [925, 128] on icon "button" at bounding box center [922, 130] width 10 height 10
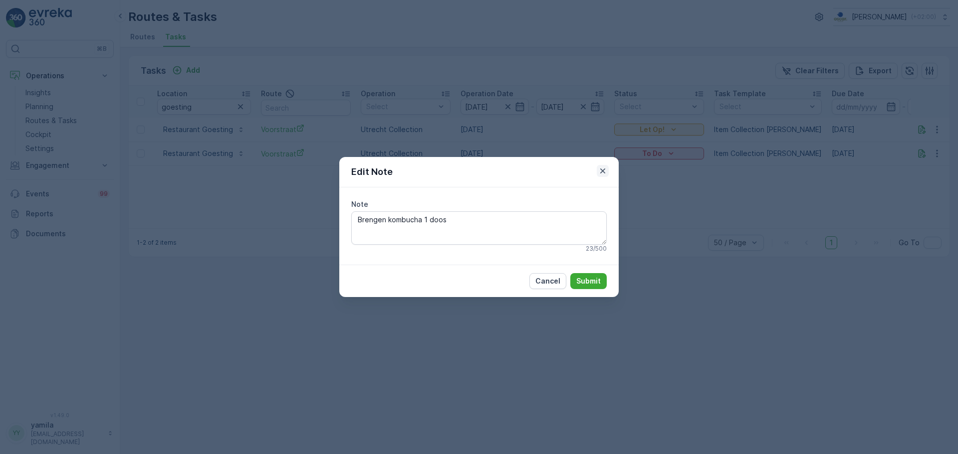
click at [604, 170] on icon "button" at bounding box center [603, 171] width 10 height 10
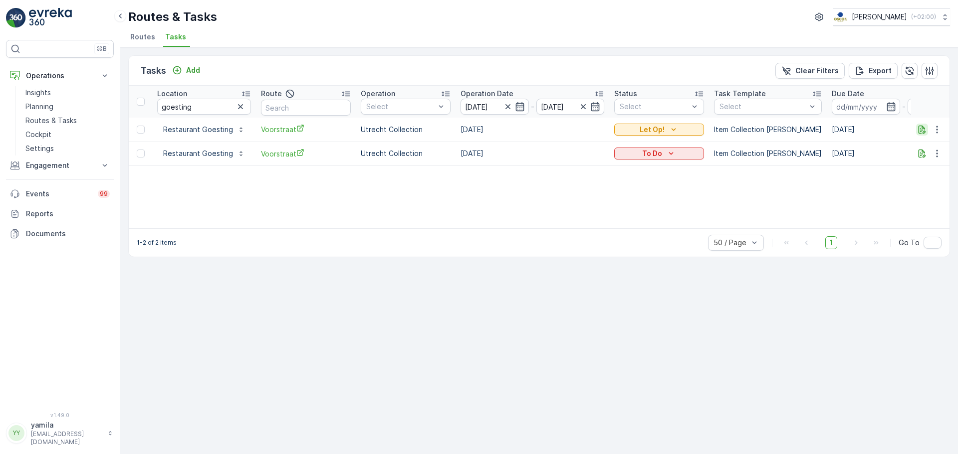
click at [921, 131] on icon "button" at bounding box center [922, 130] width 10 height 10
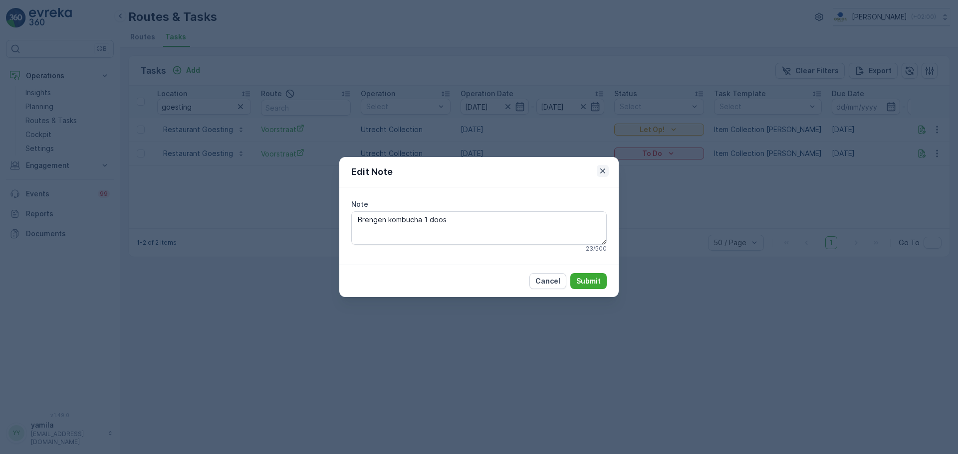
click at [601, 173] on icon "button" at bounding box center [603, 171] width 10 height 10
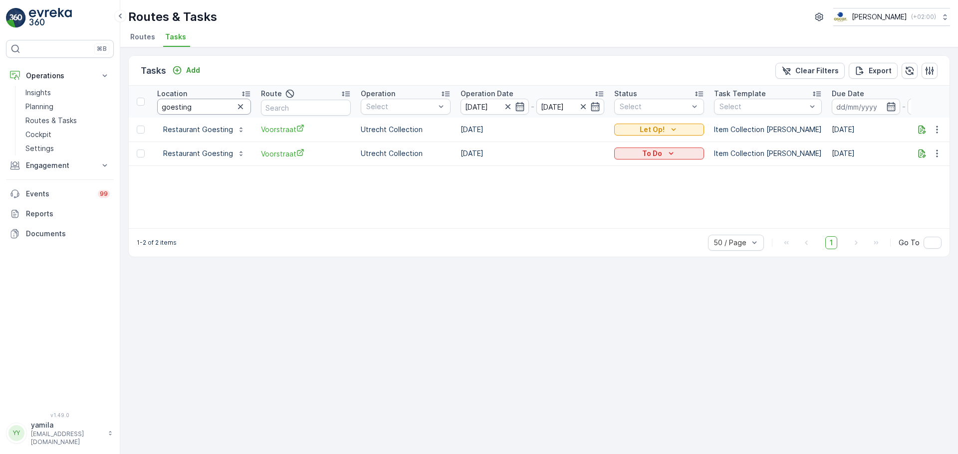
click at [193, 113] on input "goesting" at bounding box center [204, 107] width 94 height 16
type input "george"
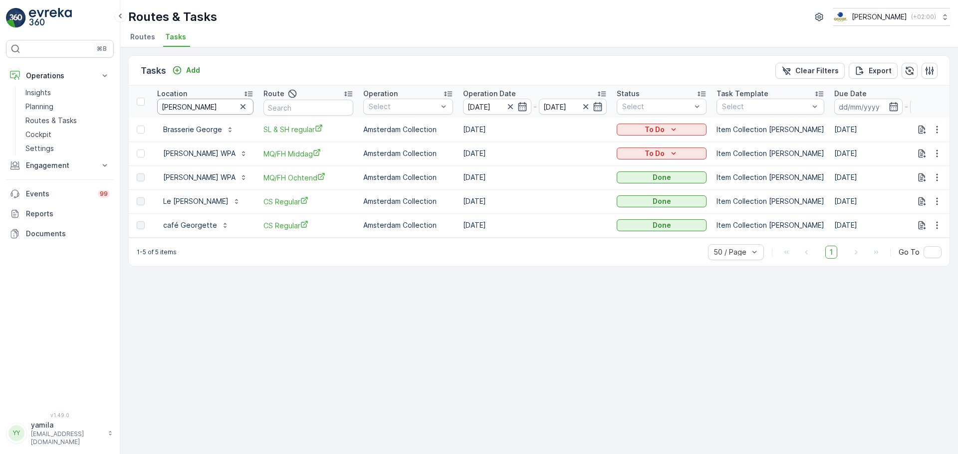
click at [186, 103] on input "george" at bounding box center [205, 107] width 96 height 16
type input "door space"
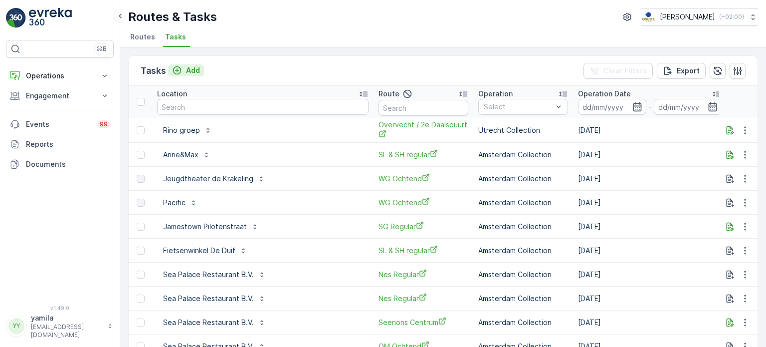
drag, startPoint x: 190, startPoint y: 84, endPoint x: 190, endPoint y: 71, distance: 13.0
click at [190, 71] on div "Tasks Add Clear Filters Export" at bounding box center [443, 71] width 629 height 30
click at [190, 71] on p "Add" at bounding box center [193, 70] width 14 height 10
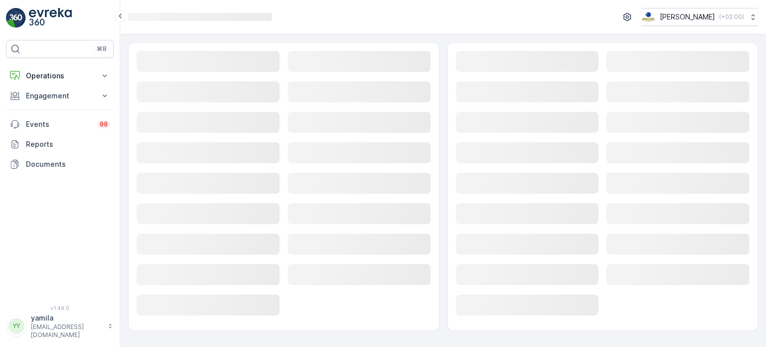
click at [201, 72] on div "Loading..." at bounding box center [208, 62] width 143 height 22
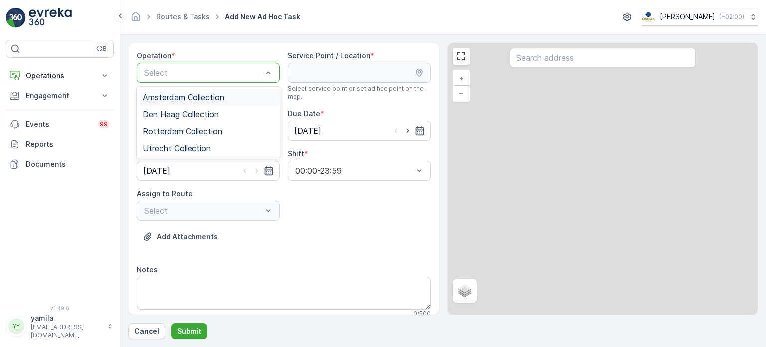
click at [201, 72] on div at bounding box center [203, 72] width 120 height 9
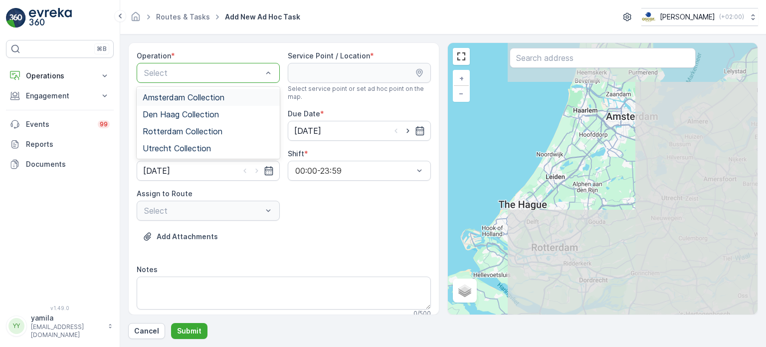
click at [189, 95] on span "Amsterdam Collection" at bounding box center [184, 97] width 82 height 9
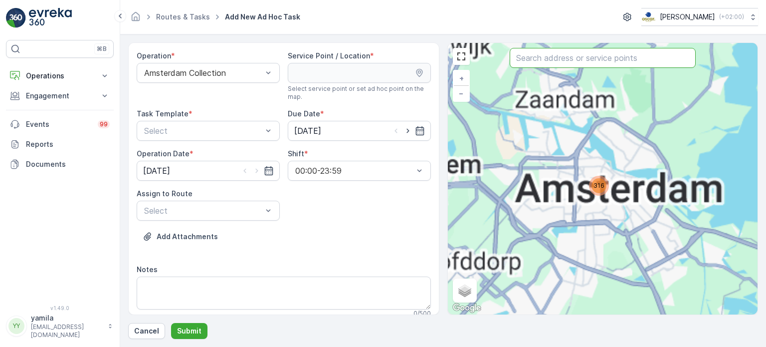
click at [540, 61] on input "text" at bounding box center [603, 58] width 186 height 20
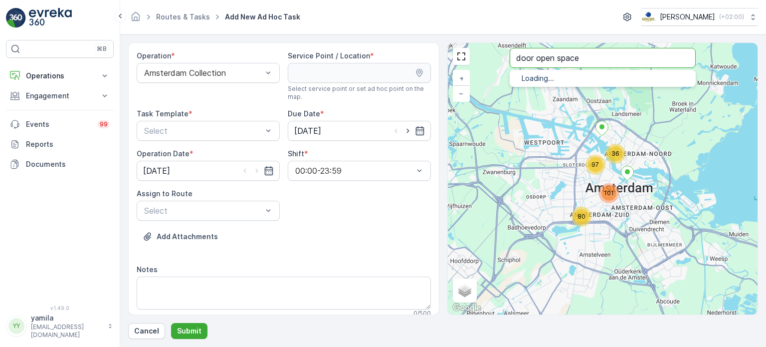
type input "door open space"
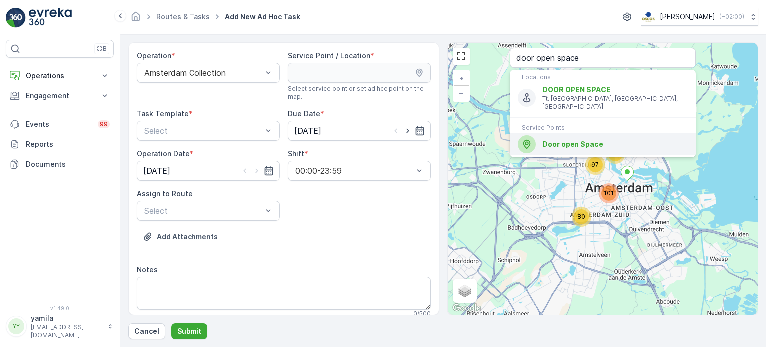
click at [570, 140] on span "Door open Space" at bounding box center [572, 144] width 61 height 8
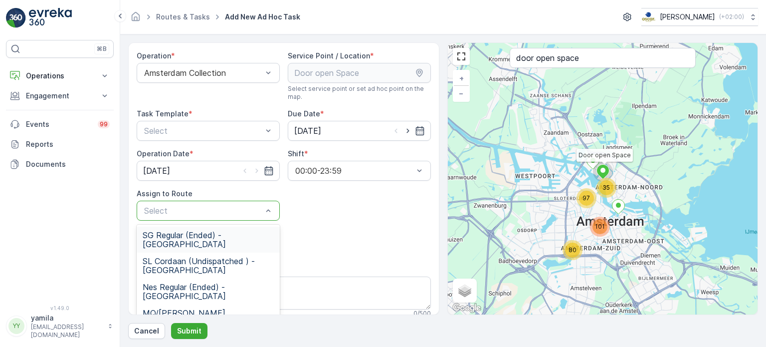
click at [208, 209] on div at bounding box center [203, 210] width 120 height 9
type input "m"
type input "ndsm"
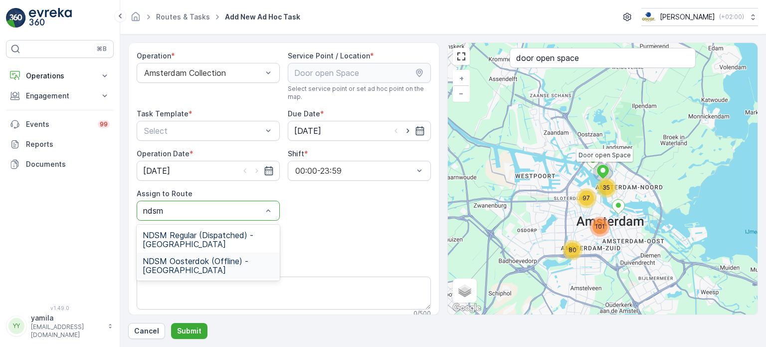
click at [192, 271] on span "NDSM Oosterdok (Offline) - Amsterdam" at bounding box center [208, 265] width 131 height 18
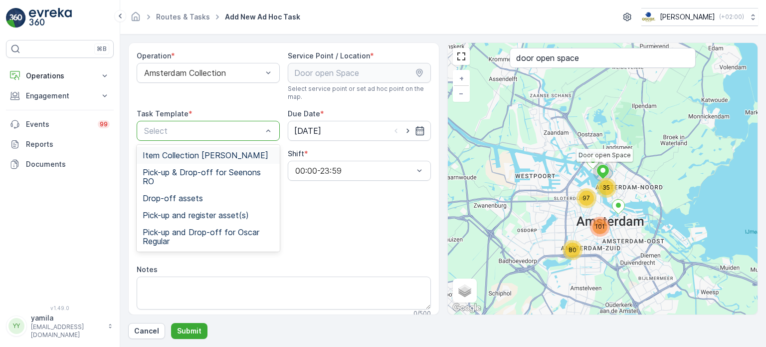
click at [194, 134] on div at bounding box center [203, 130] width 120 height 9
click at [188, 151] on span "Item Collection [PERSON_NAME]" at bounding box center [206, 155] width 126 height 9
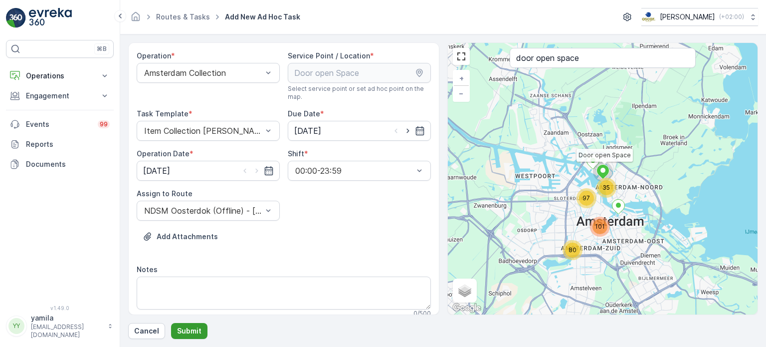
click at [193, 333] on p "Submit" at bounding box center [189, 331] width 24 height 10
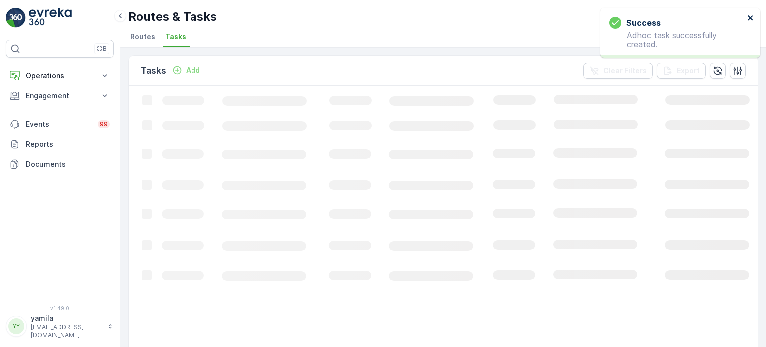
click at [747, 19] on icon "close" at bounding box center [750, 18] width 7 height 8
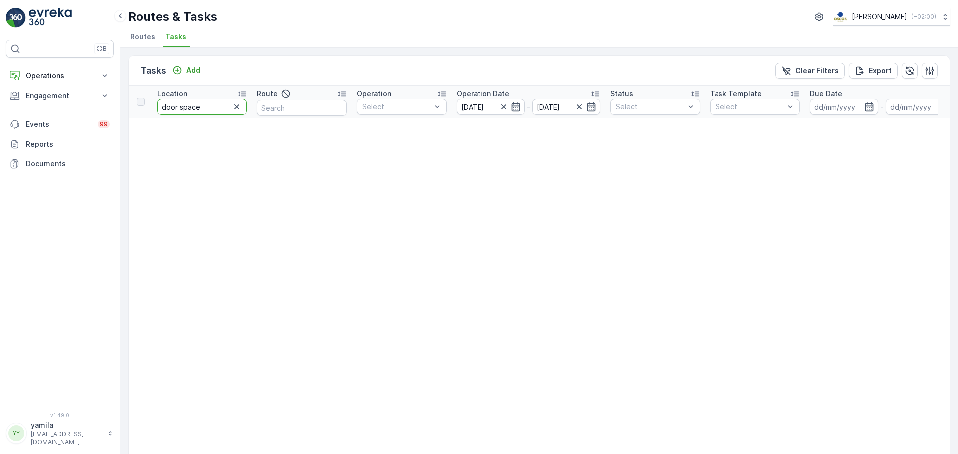
click at [194, 106] on input "door space" at bounding box center [202, 107] width 90 height 16
click at [67, 80] on p "Operations" at bounding box center [60, 76] width 68 height 10
click at [54, 120] on p "Routes & Tasks" at bounding box center [50, 121] width 51 height 10
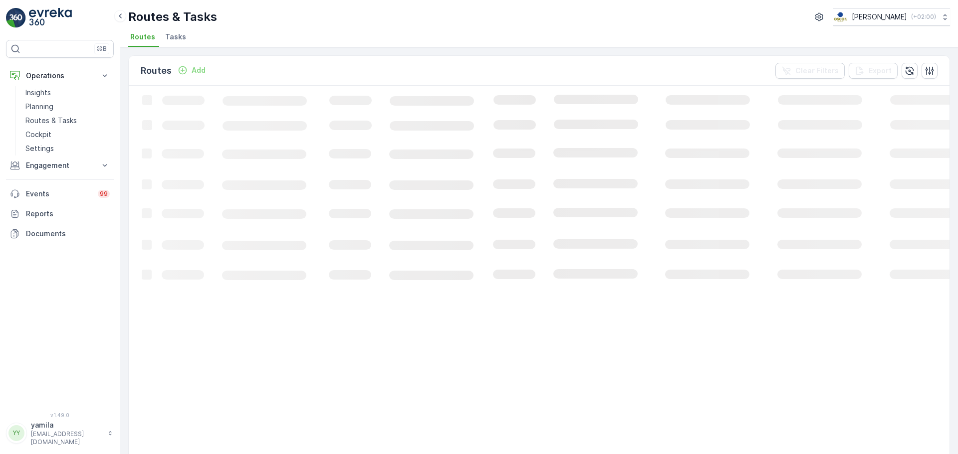
click at [178, 38] on span "Tasks" at bounding box center [175, 37] width 21 height 10
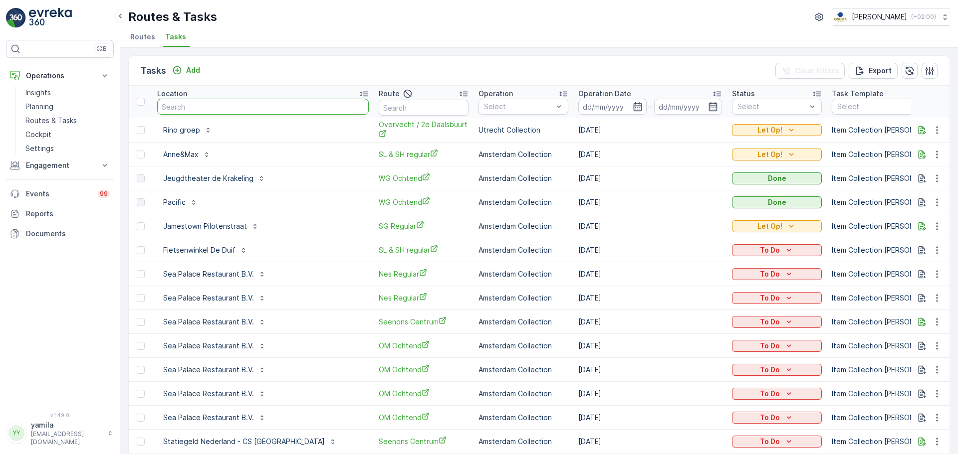
click at [191, 106] on input "text" at bounding box center [262, 107] width 211 height 16
type input "door open space"
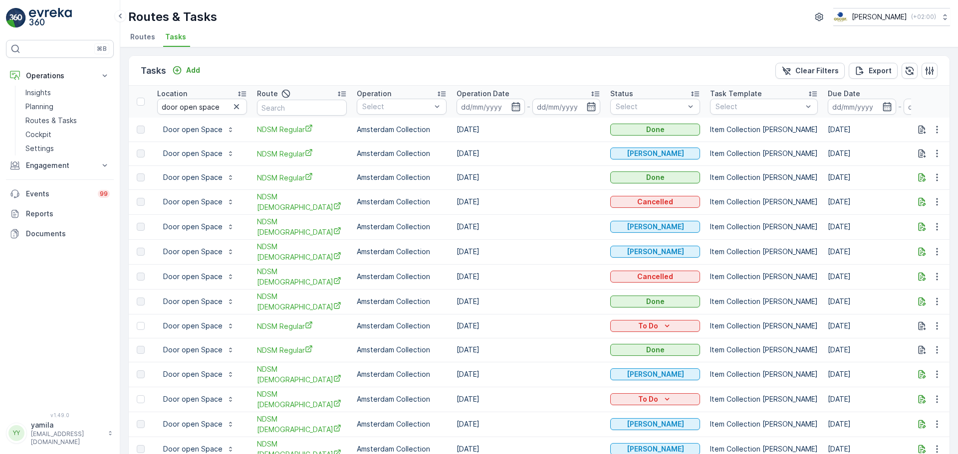
click at [470, 243] on td "[DATE]" at bounding box center [528, 251] width 154 height 25
click at [208, 105] on input "door open space" at bounding box center [202, 107] width 90 height 16
click at [202, 108] on input "door open space" at bounding box center [202, 107] width 90 height 16
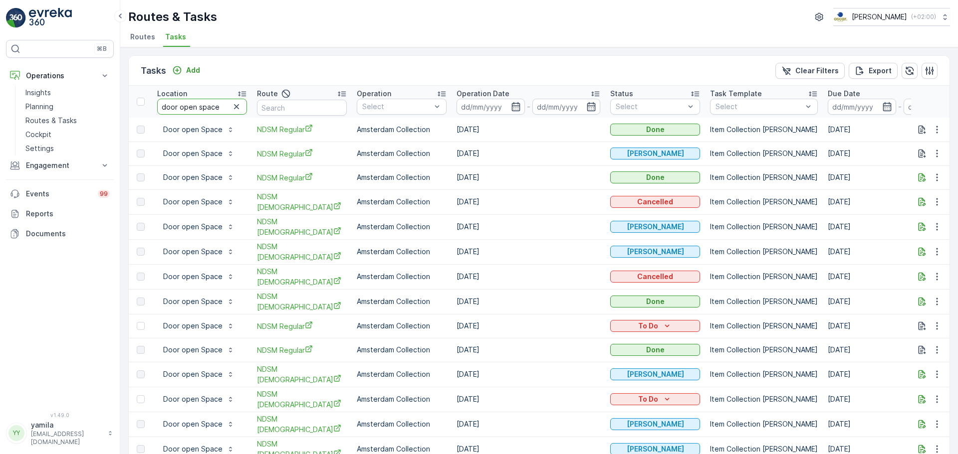
click at [202, 108] on input "door open space" at bounding box center [202, 107] width 90 height 16
type input "ferry"
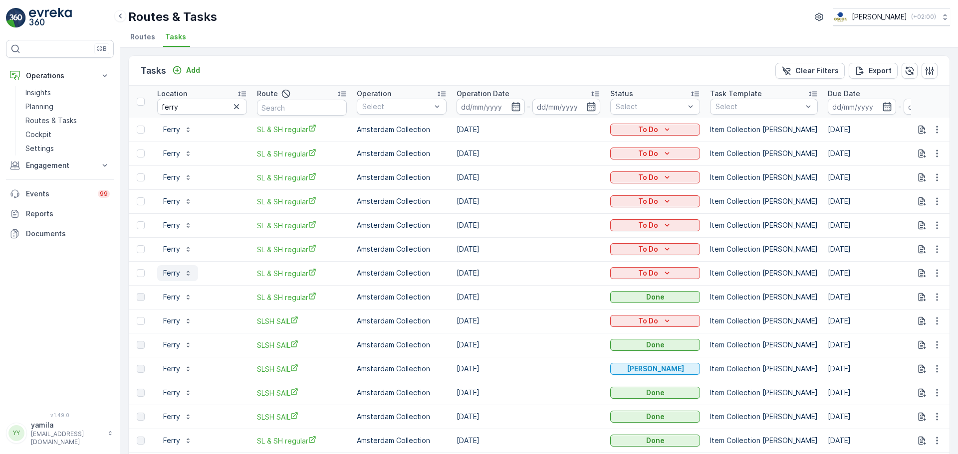
click at [167, 272] on p "Ferry" at bounding box center [171, 273] width 17 height 10
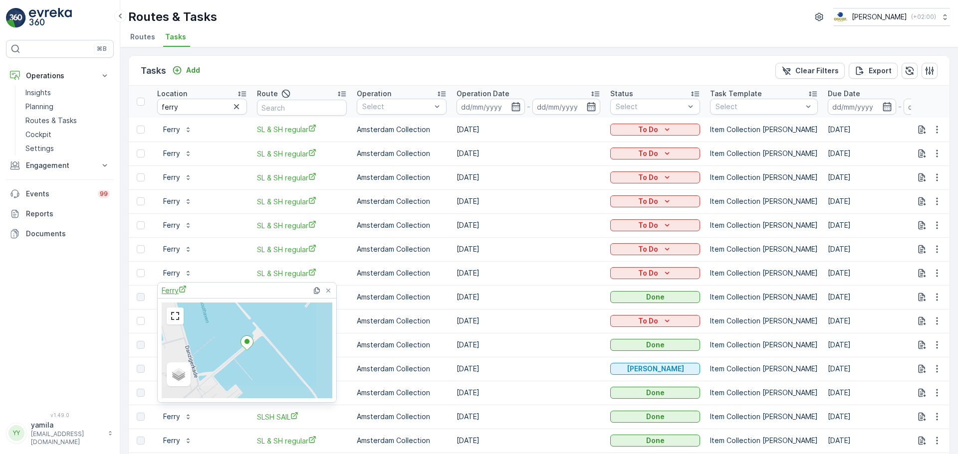
click at [178, 294] on span "Ferry" at bounding box center [174, 290] width 25 height 10
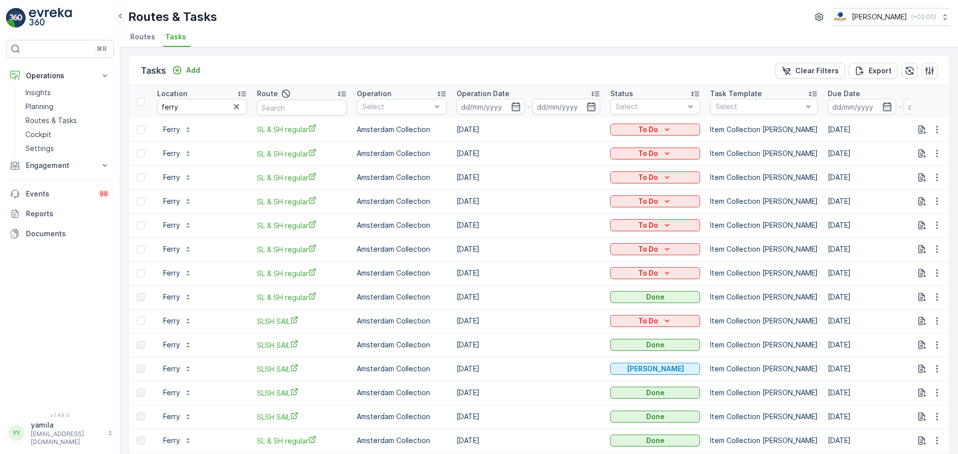
click at [515, 246] on td "[DATE]" at bounding box center [528, 249] width 154 height 24
click at [176, 106] on input "ferry" at bounding box center [202, 107] width 90 height 16
click at [178, 220] on button "Ferry" at bounding box center [177, 225] width 41 height 16
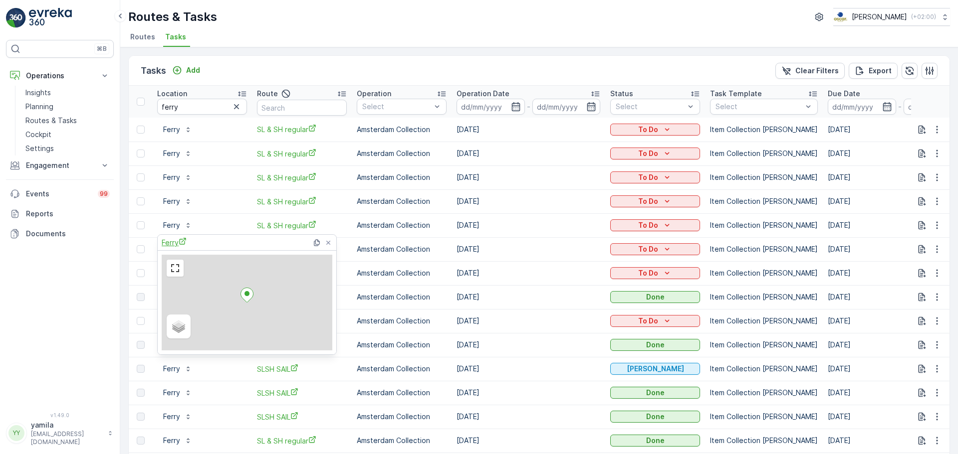
click at [182, 246] on span "Ferry" at bounding box center [174, 242] width 25 height 10
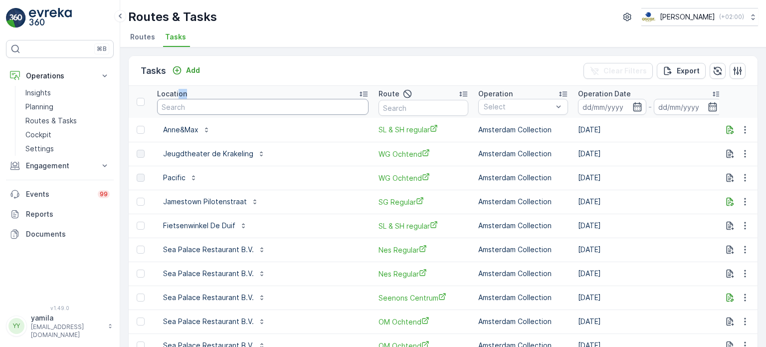
drag, startPoint x: 177, startPoint y: 97, endPoint x: 177, endPoint y: 106, distance: 8.5
click at [177, 106] on th "Location" at bounding box center [262, 102] width 221 height 32
click at [177, 106] on input "text" at bounding box center [262, 107] width 211 height 16
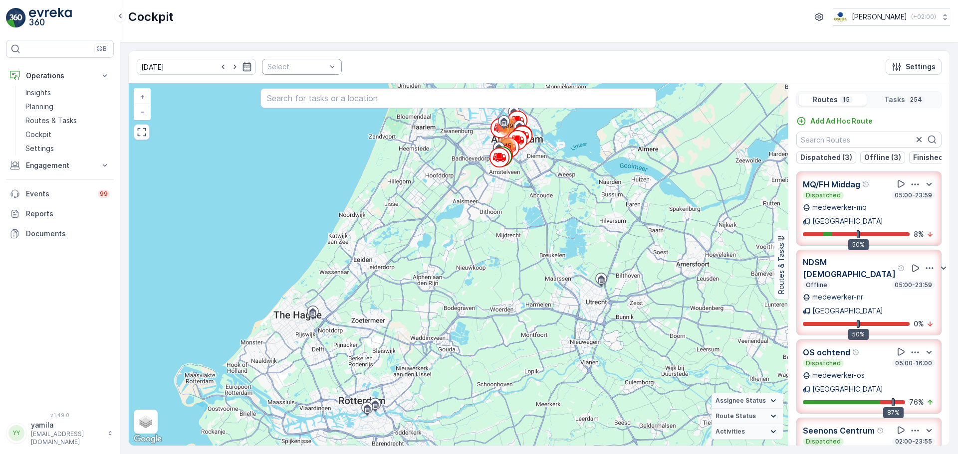
drag, startPoint x: 331, startPoint y: 66, endPoint x: 314, endPoint y: 69, distance: 17.2
click at [314, 69] on div "[DATE] Select Settings" at bounding box center [539, 67] width 820 height 32
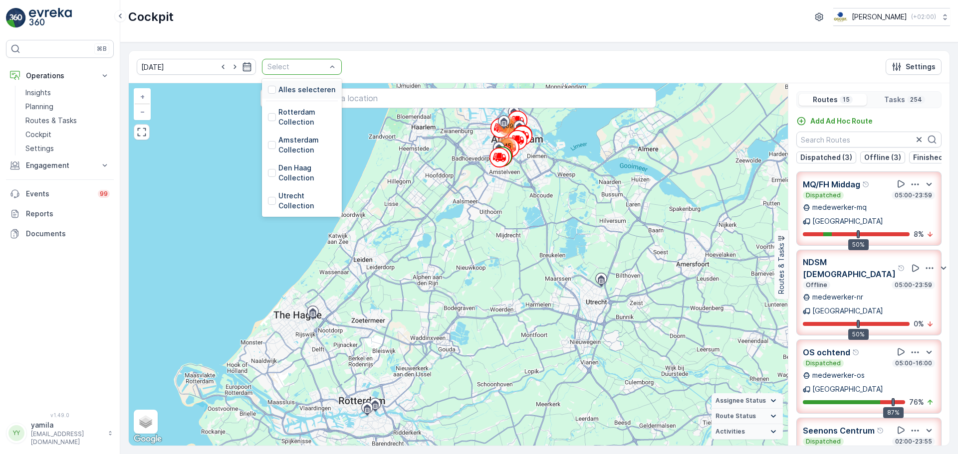
click at [314, 69] on div at bounding box center [296, 67] width 61 height 8
click at [268, 143] on div at bounding box center [272, 145] width 8 height 8
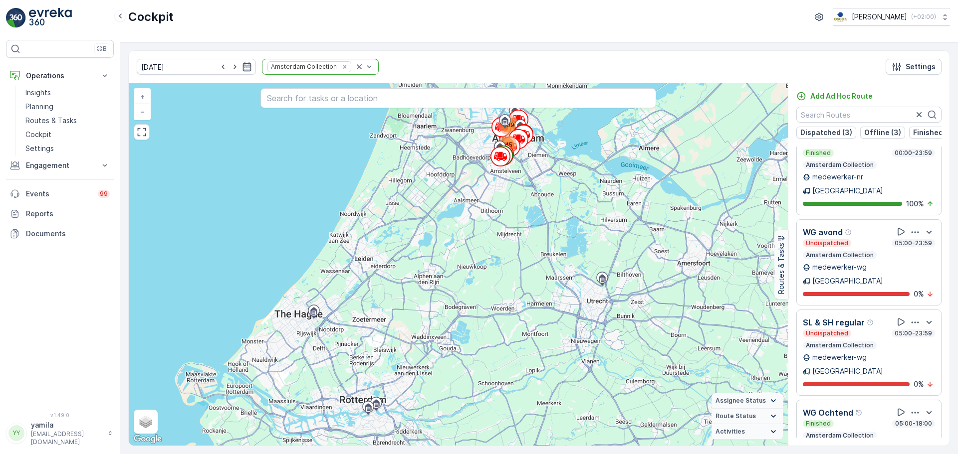
scroll to position [633, 0]
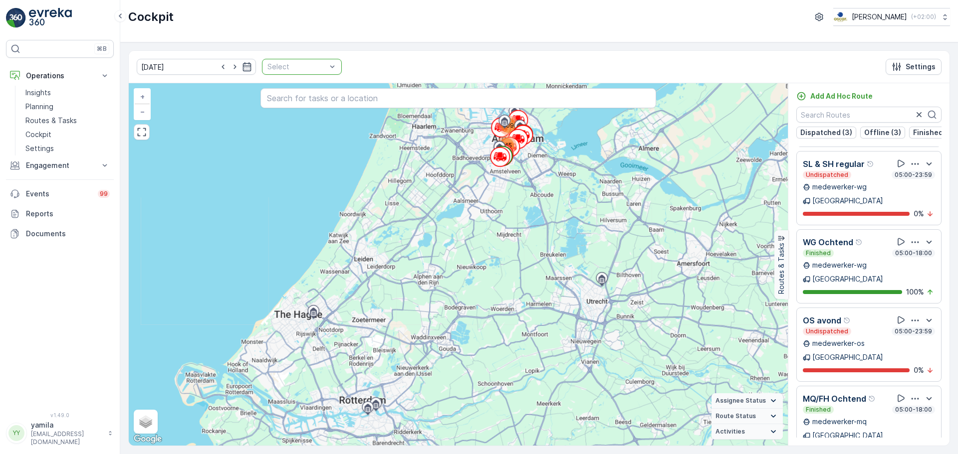
scroll to position [538, 0]
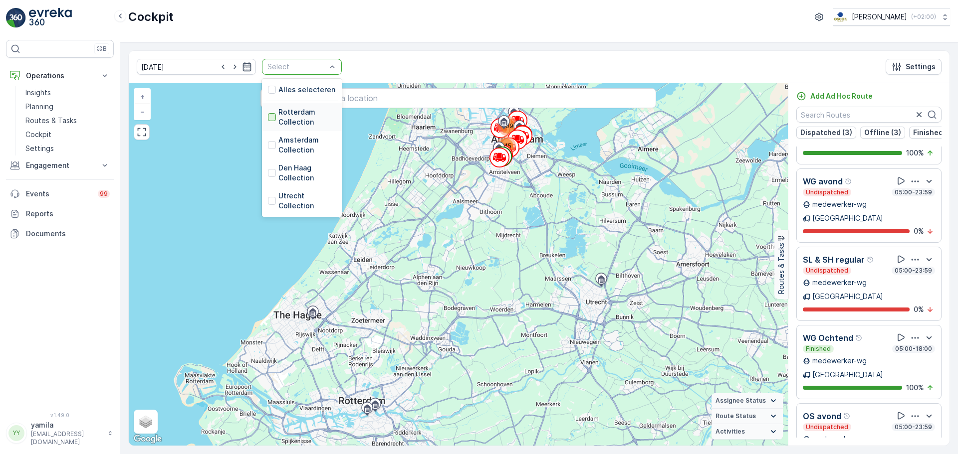
click at [268, 118] on div at bounding box center [272, 117] width 8 height 8
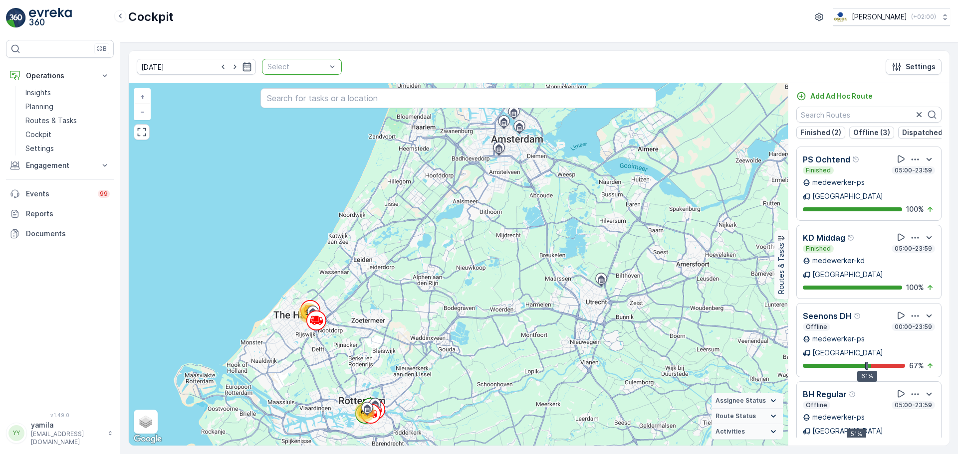
drag, startPoint x: 339, startPoint y: 65, endPoint x: 322, endPoint y: 66, distance: 17.5
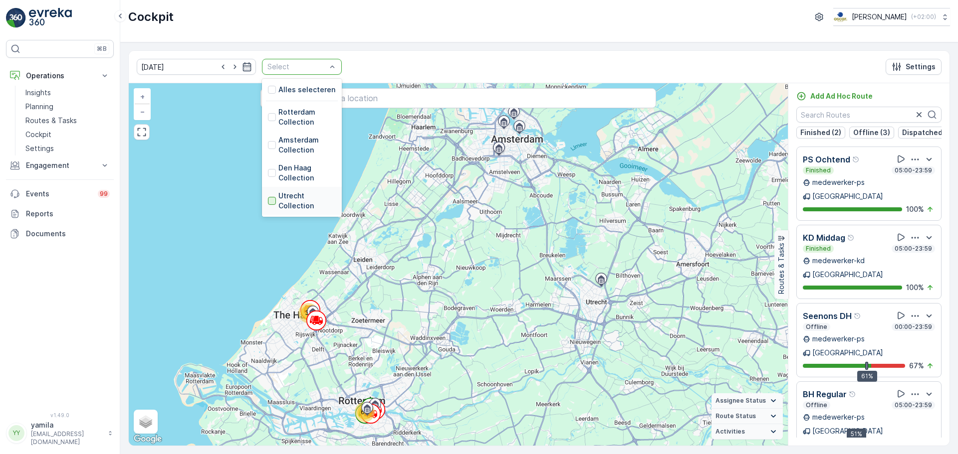
click at [268, 201] on div at bounding box center [272, 201] width 8 height 8
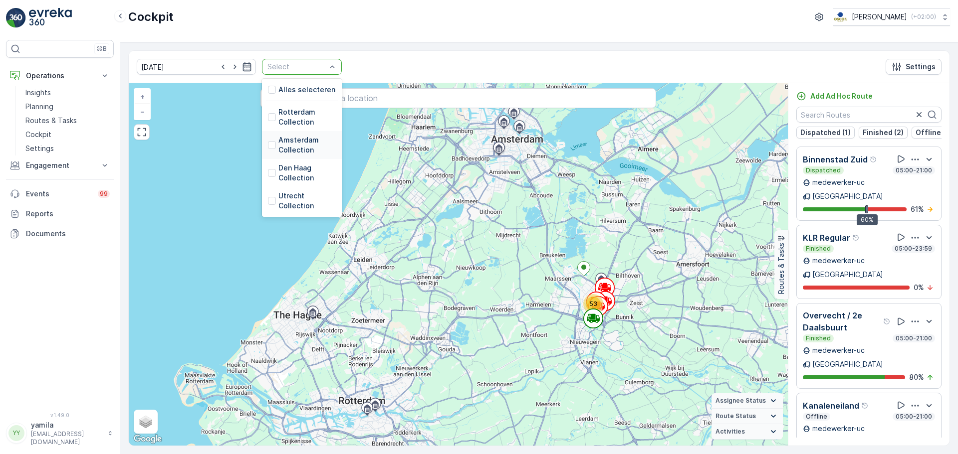
click at [268, 150] on div "Amsterdam Collection" at bounding box center [302, 145] width 68 height 20
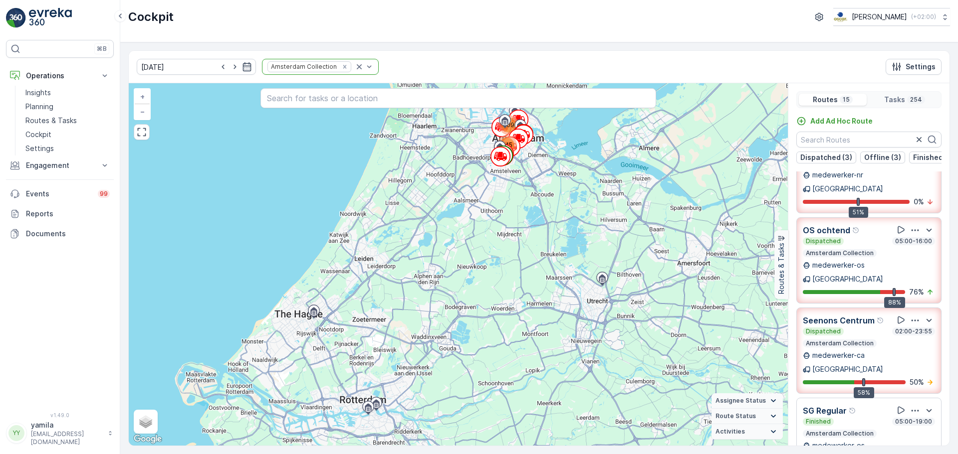
scroll to position [145, 0]
click at [68, 124] on p "Routes & Tasks" at bounding box center [50, 121] width 51 height 10
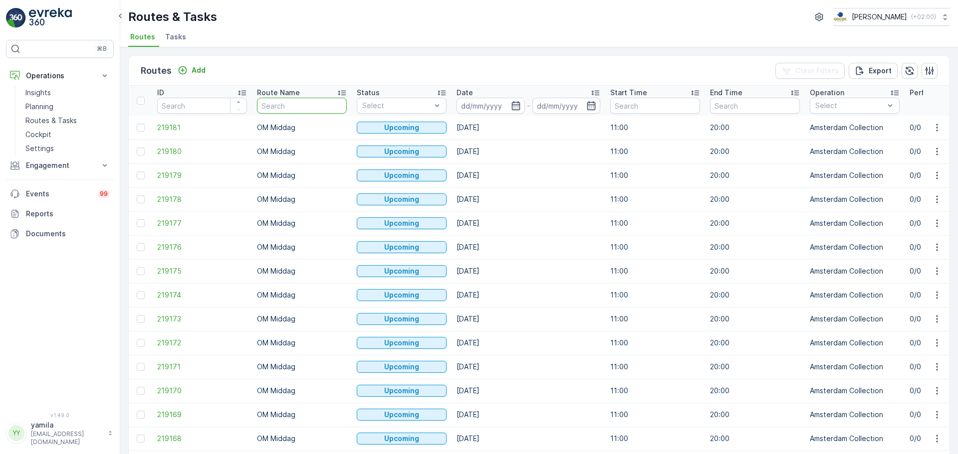
click at [285, 110] on input "text" at bounding box center [302, 106] width 90 height 16
type input "seenons"
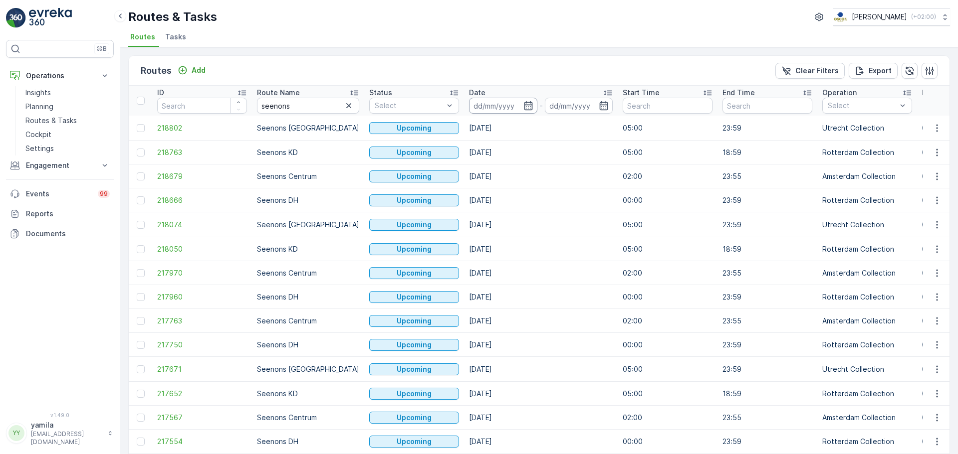
click at [479, 106] on input at bounding box center [503, 106] width 68 height 16
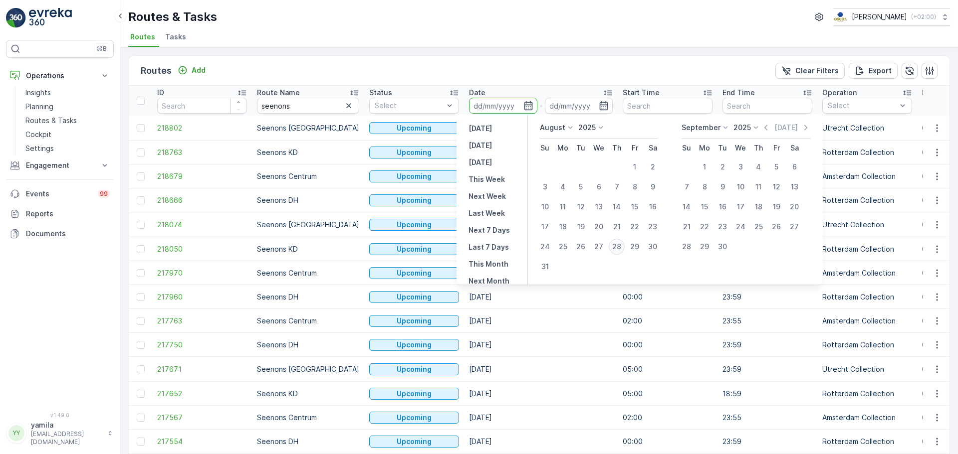
click at [617, 248] on div "28" at bounding box center [616, 247] width 16 height 16
type input "[DATE]"
click at [617, 248] on div "28" at bounding box center [616, 247] width 16 height 16
type input "[DATE]"
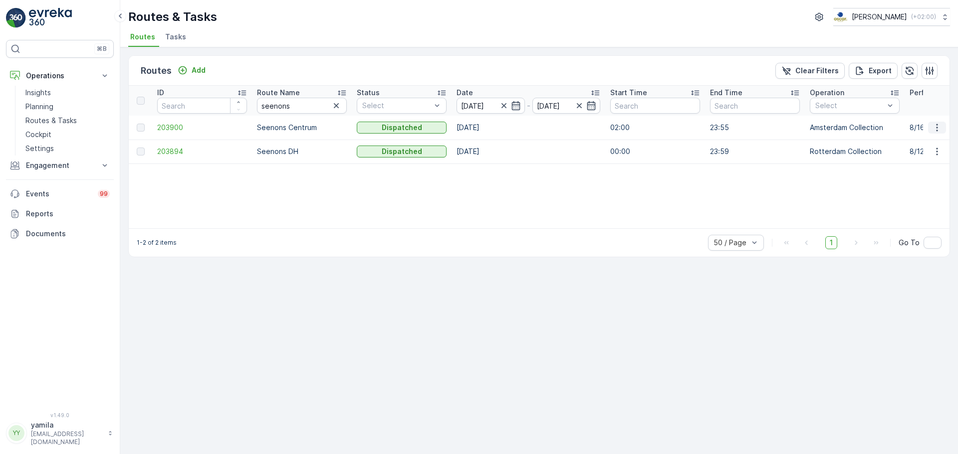
click at [945, 128] on button "button" at bounding box center [937, 128] width 18 height 12
click at [937, 129] on icon "button" at bounding box center [937, 128] width 10 height 10
click at [926, 143] on span "See More Details" at bounding box center [913, 143] width 58 height 10
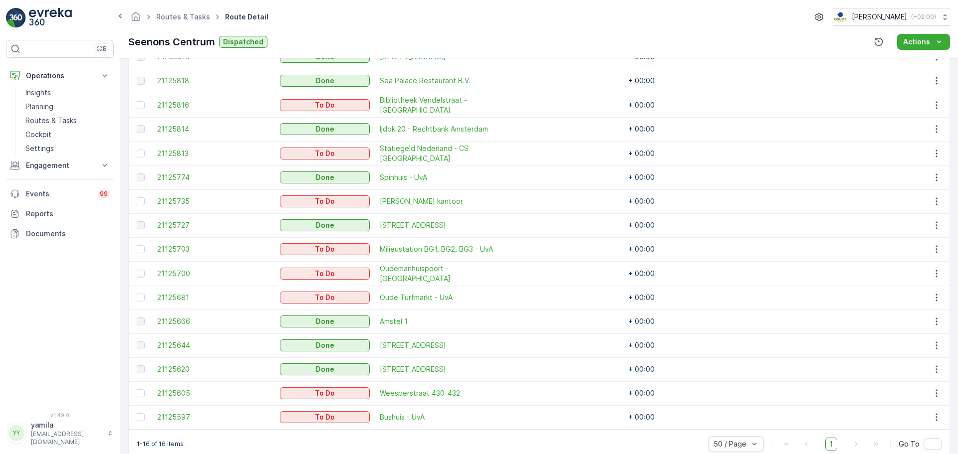
scroll to position [316, 0]
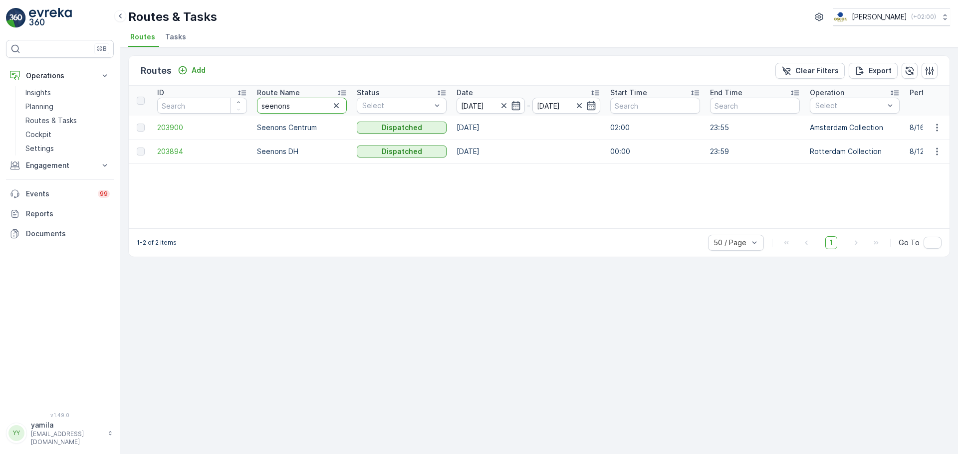
click at [289, 105] on input "seenons" at bounding box center [302, 106] width 90 height 16
type input "rokin"
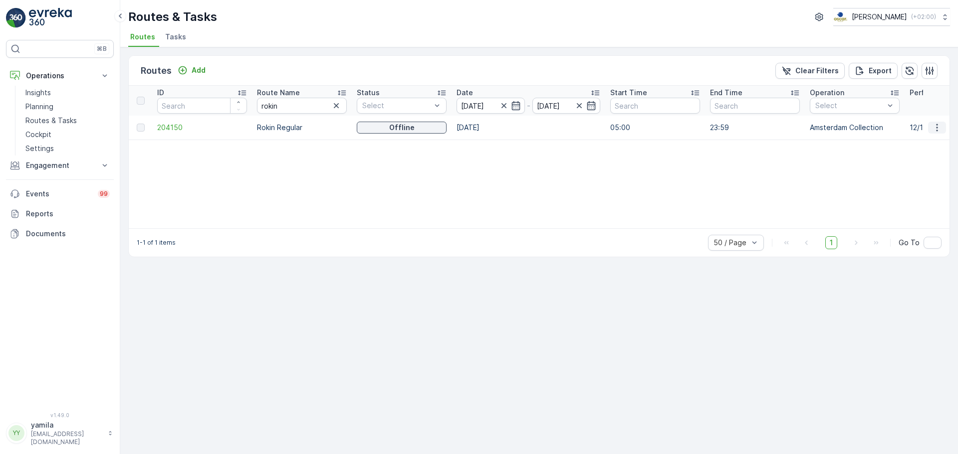
click at [945, 126] on button "button" at bounding box center [937, 128] width 18 height 12
click at [922, 142] on span "See More Details" at bounding box center [913, 143] width 58 height 10
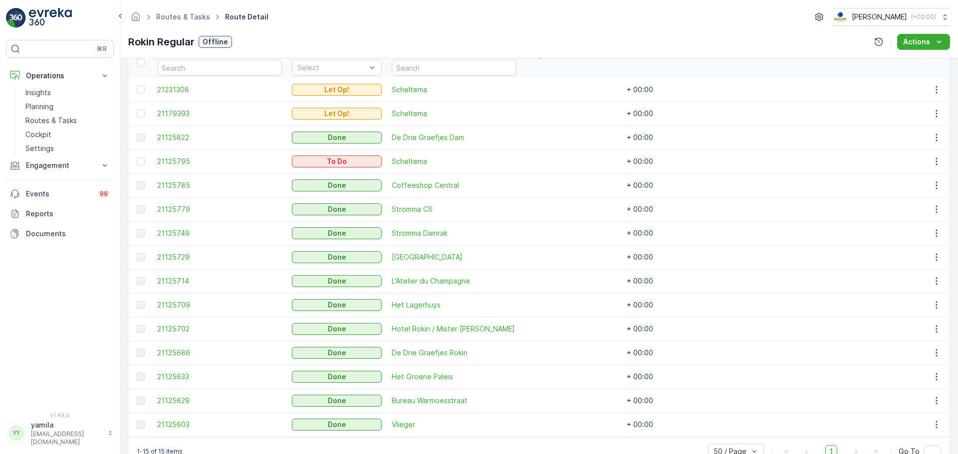
scroll to position [307, 0]
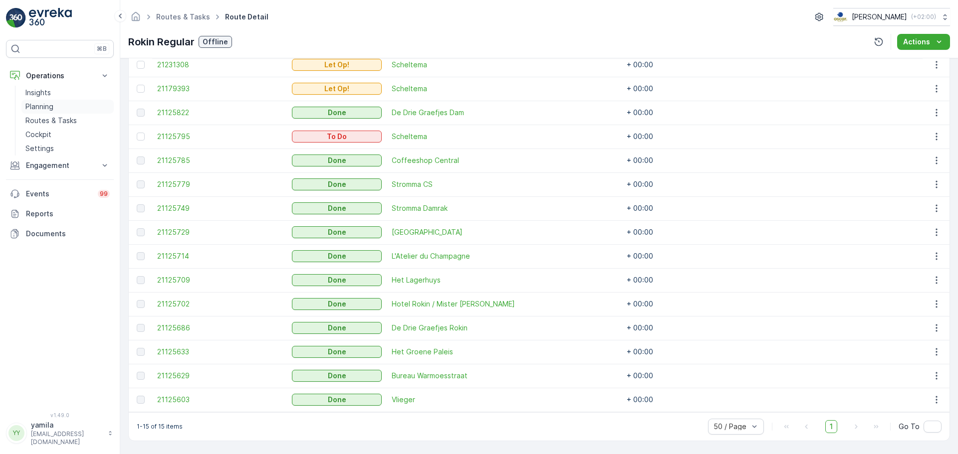
click at [78, 113] on link "Planning" at bounding box center [67, 107] width 92 height 14
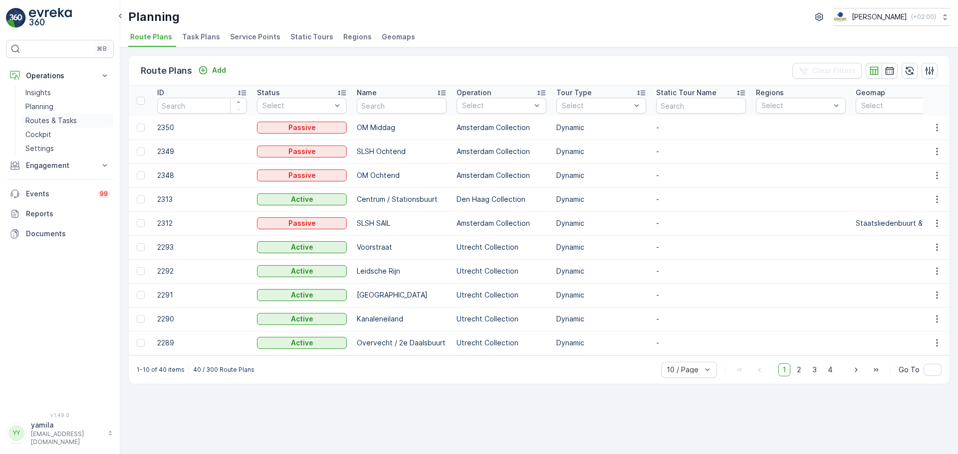
click at [61, 120] on p "Routes & Tasks" at bounding box center [50, 121] width 51 height 10
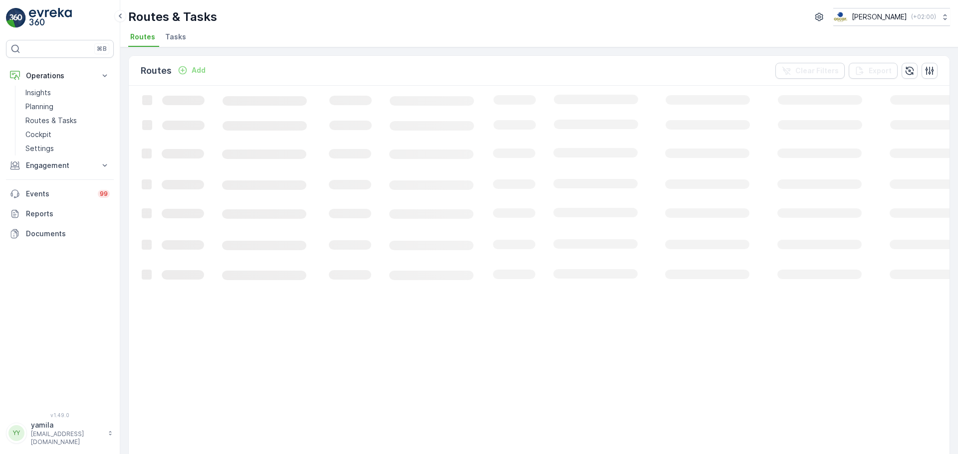
click at [171, 37] on span "Tasks" at bounding box center [175, 37] width 21 height 10
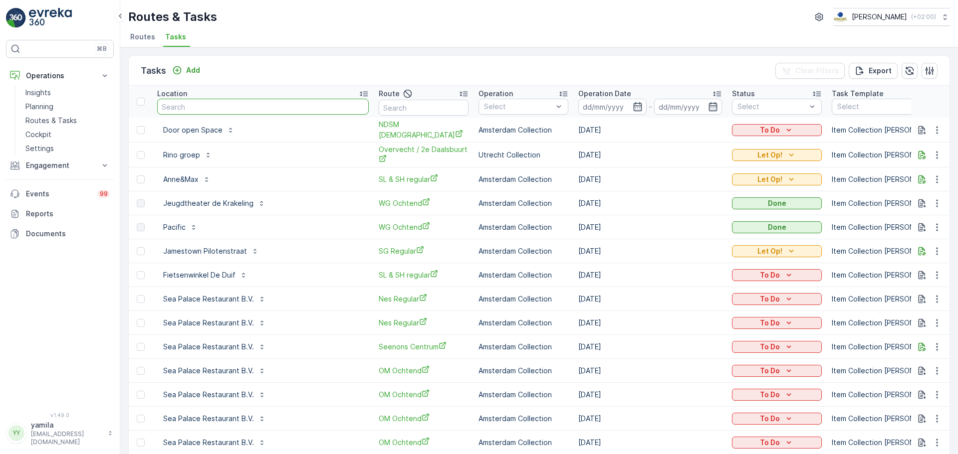
click at [204, 100] on input "text" at bounding box center [262, 107] width 211 height 16
type input "goesting"
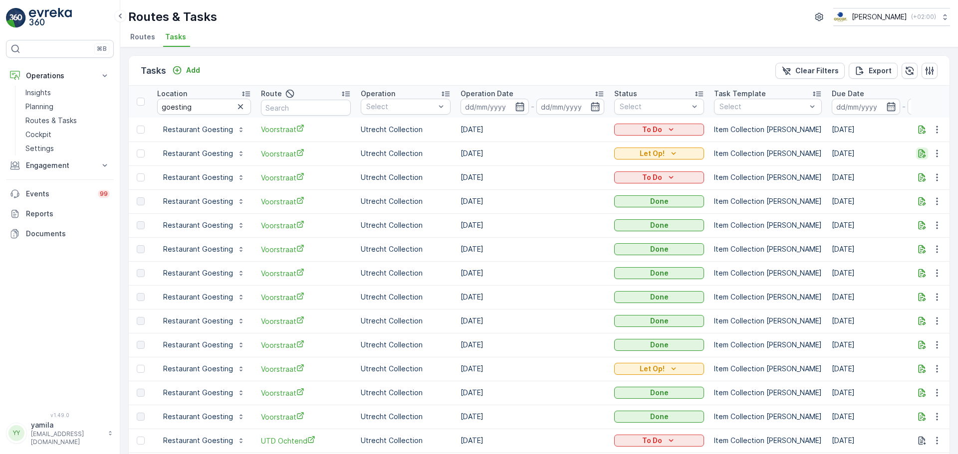
click at [922, 156] on icon "button" at bounding box center [921, 154] width 7 height 8
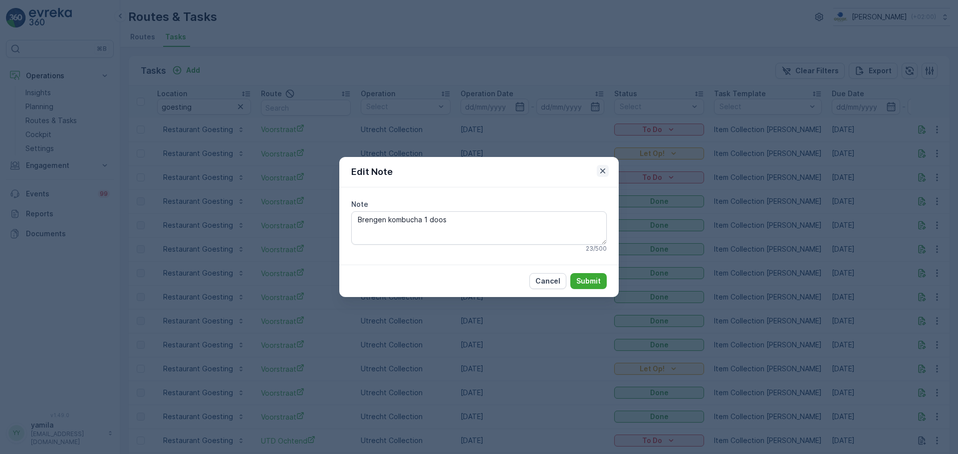
drag, startPoint x: 597, startPoint y: 164, endPoint x: 607, endPoint y: 175, distance: 15.2
click at [607, 175] on div "Edit Note" at bounding box center [478, 172] width 279 height 30
click at [607, 175] on button "button" at bounding box center [603, 171] width 12 height 12
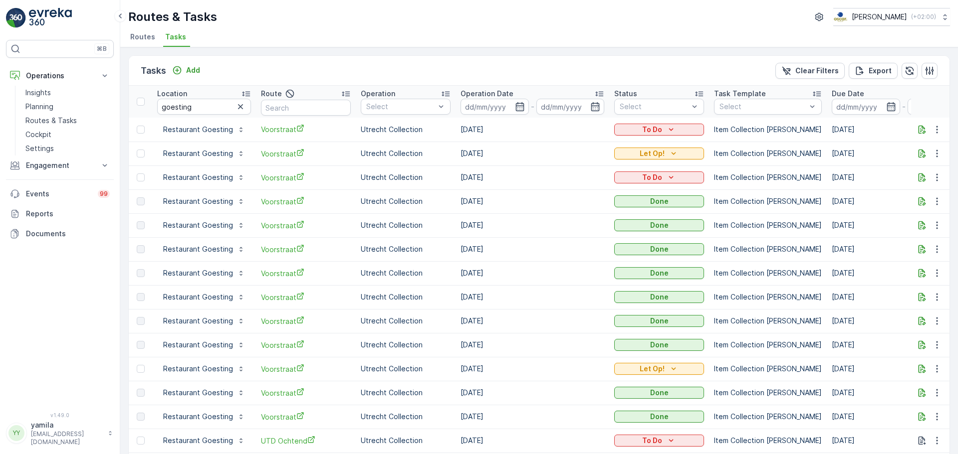
click at [136, 33] on span "Routes" at bounding box center [142, 37] width 25 height 10
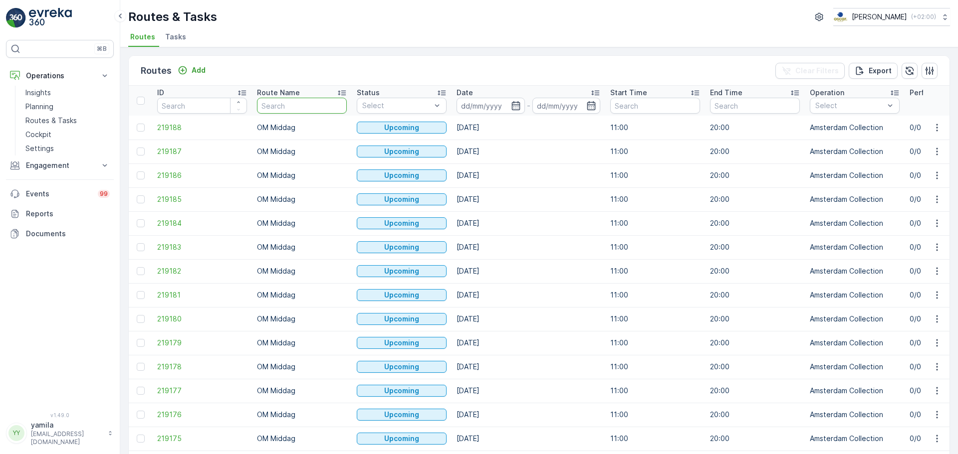
click at [272, 104] on input "text" at bounding box center [302, 106] width 90 height 16
type input "sl"
click at [467, 100] on input at bounding box center [490, 106] width 68 height 16
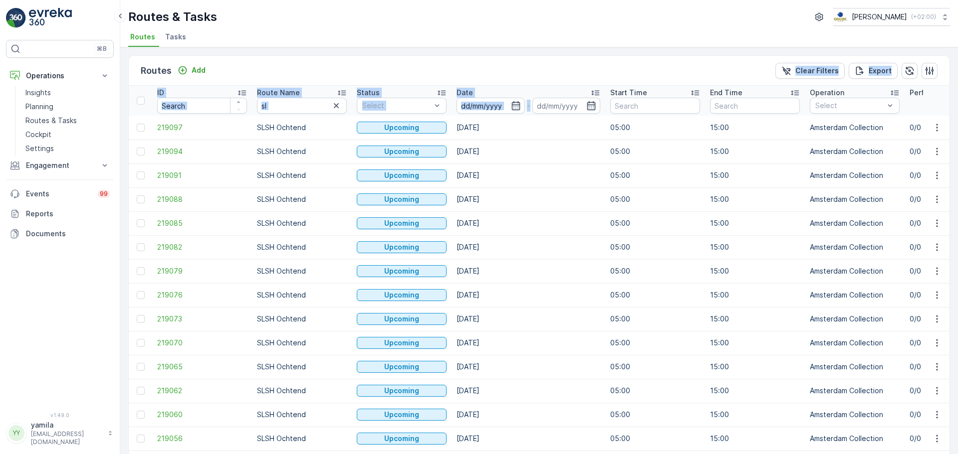
drag, startPoint x: 557, startPoint y: 59, endPoint x: 561, endPoint y: 236, distance: 177.6
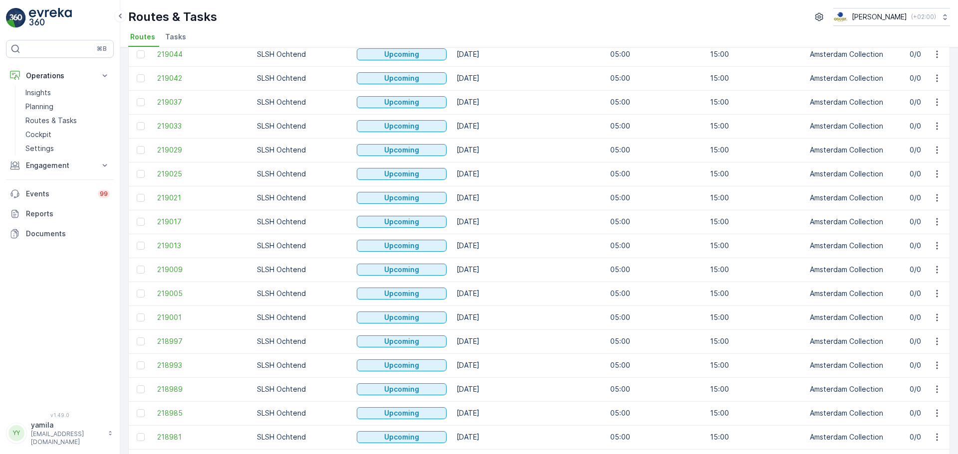
click at [571, 257] on td "[DATE]" at bounding box center [528, 246] width 154 height 24
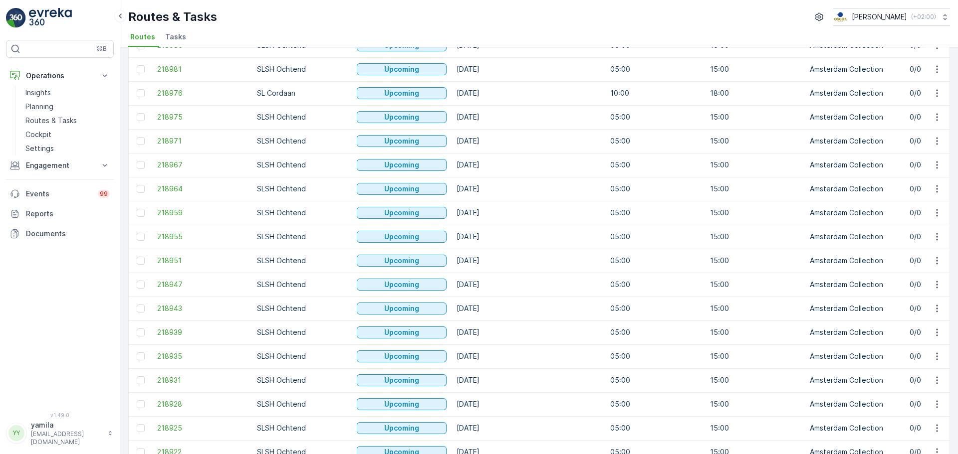
scroll to position [901, 0]
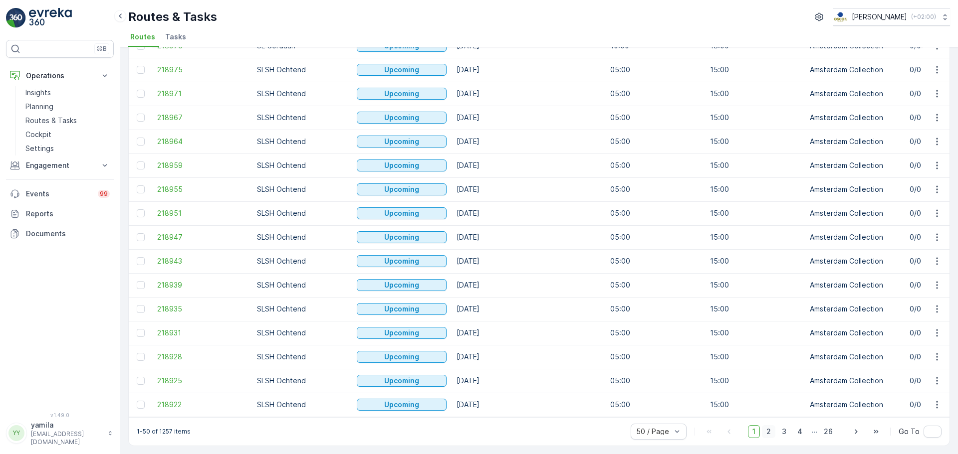
click at [768, 434] on span "2" at bounding box center [768, 431] width 13 height 13
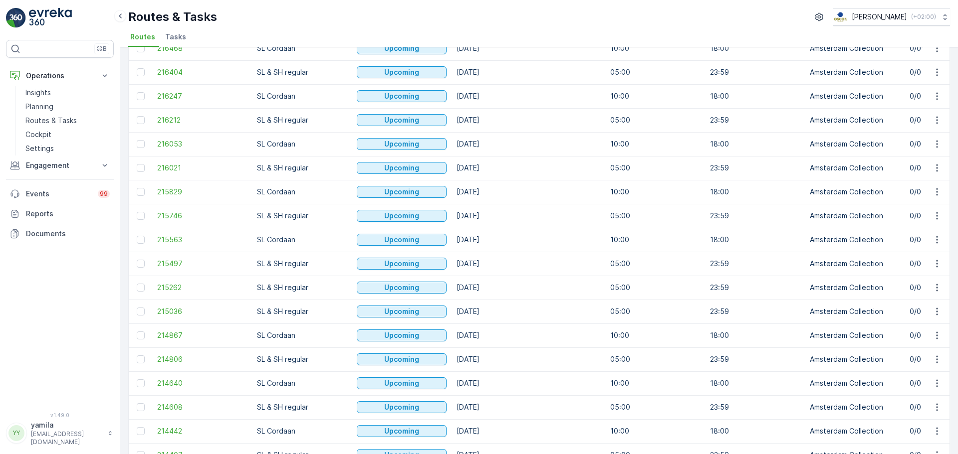
scroll to position [901, 0]
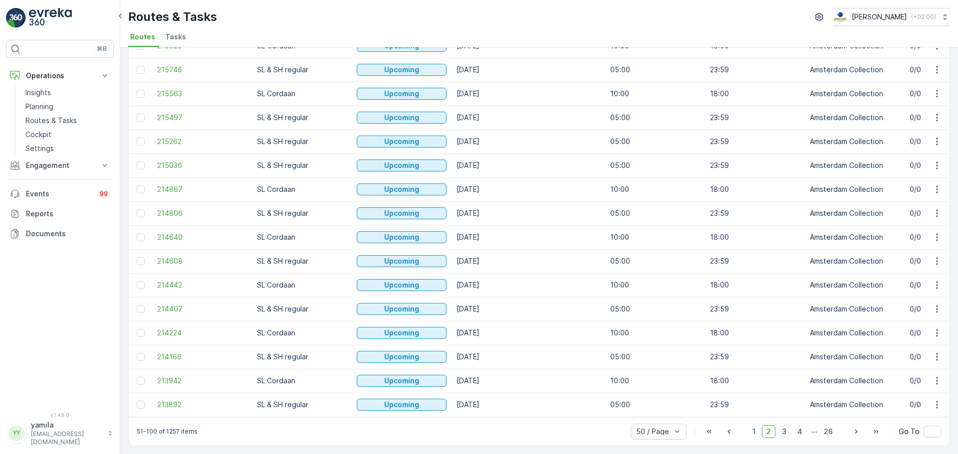
click at [780, 434] on span "3" at bounding box center [783, 431] width 13 height 13
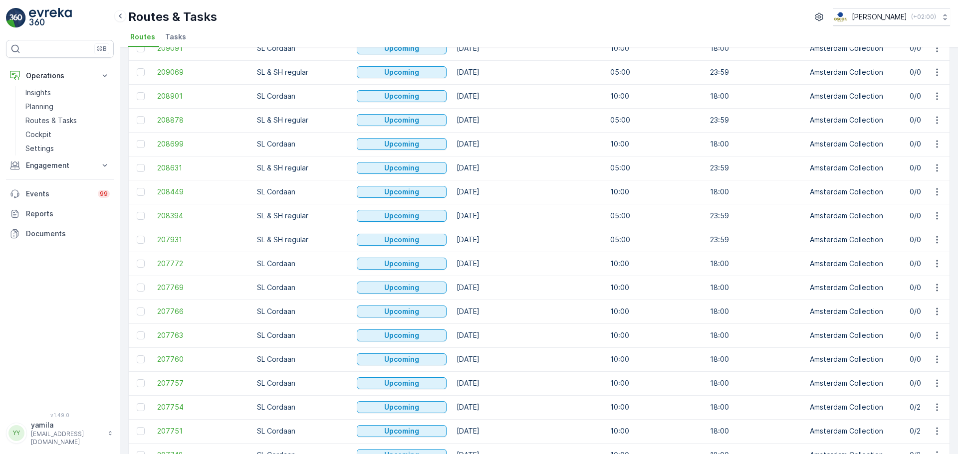
scroll to position [901, 0]
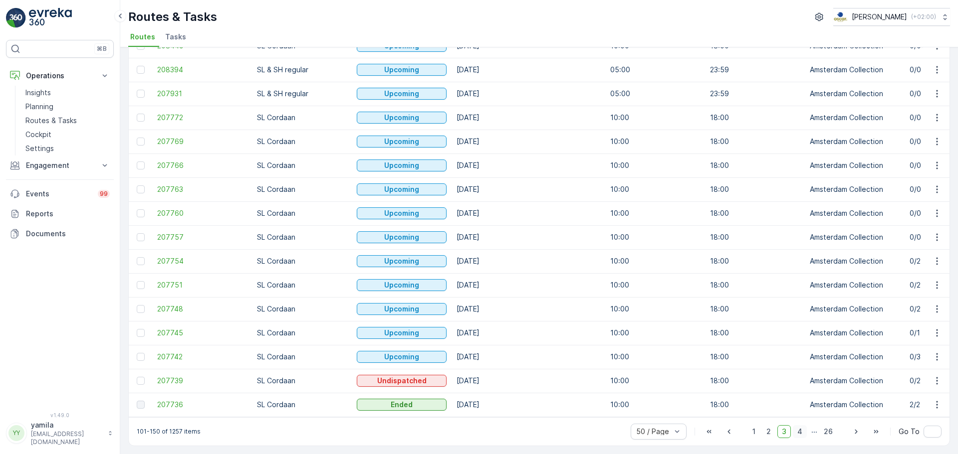
click at [801, 430] on span "4" at bounding box center [800, 431] width 14 height 13
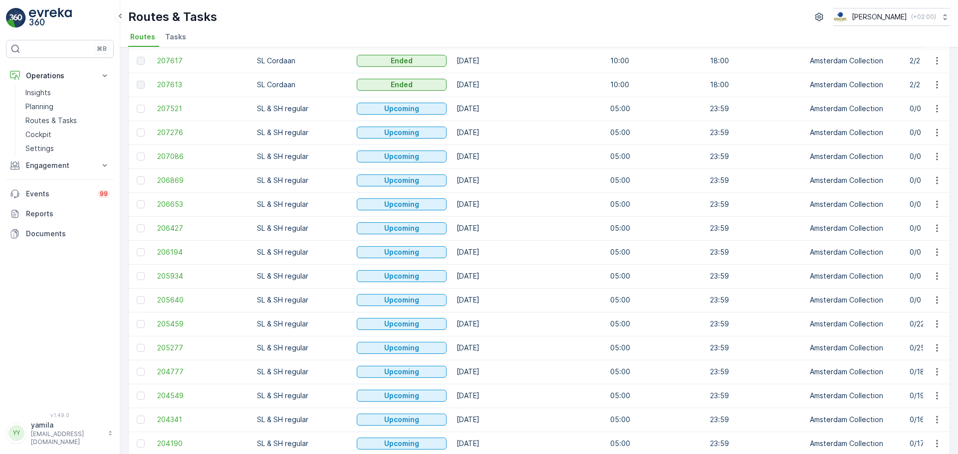
scroll to position [901, 0]
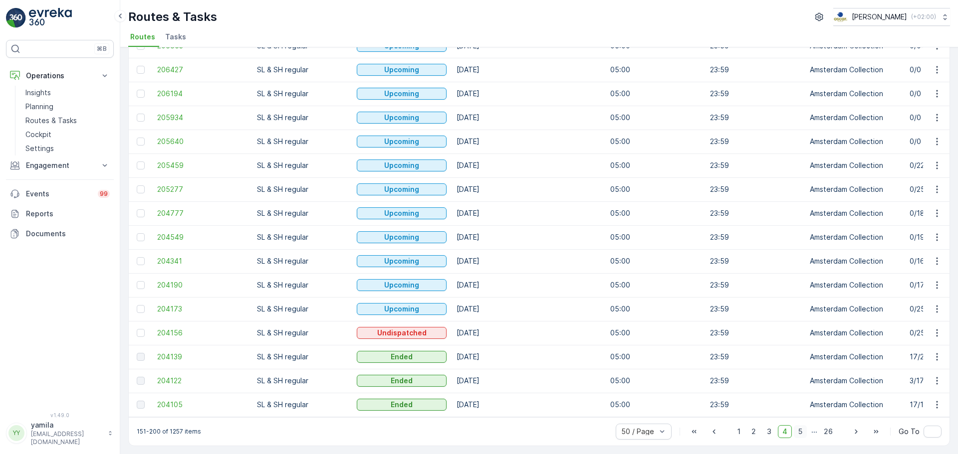
click at [802, 432] on span "5" at bounding box center [800, 431] width 13 height 13
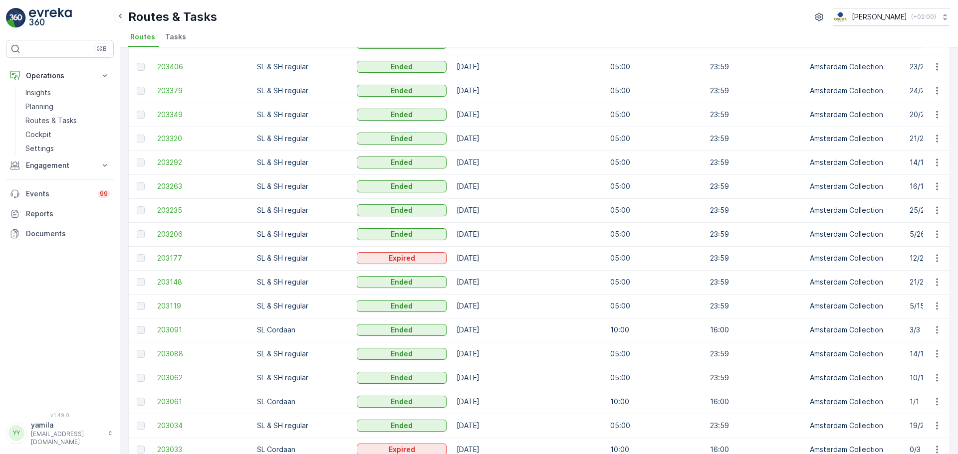
scroll to position [901, 0]
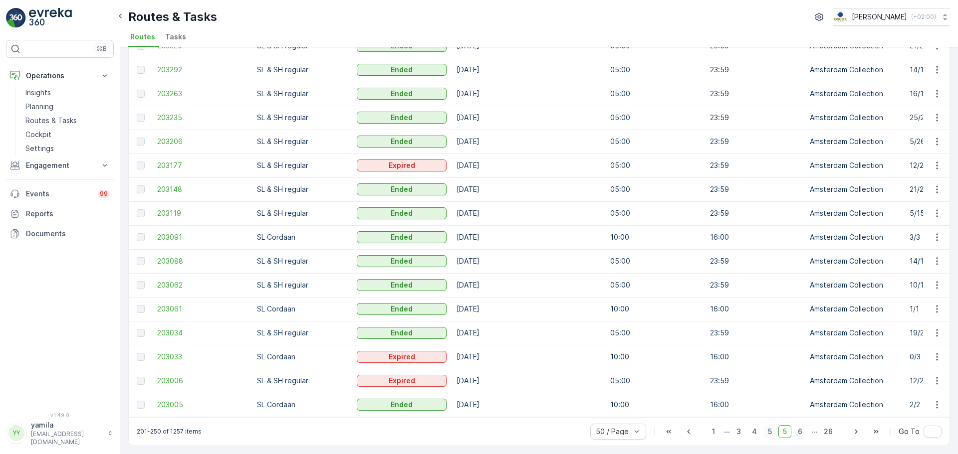
click at [771, 430] on span "5" at bounding box center [769, 431] width 13 height 13
click at [769, 431] on span "5" at bounding box center [769, 431] width 13 height 13
click at [769, 430] on span "5" at bounding box center [769, 431] width 13 height 13
click at [754, 433] on span "4" at bounding box center [754, 431] width 14 height 13
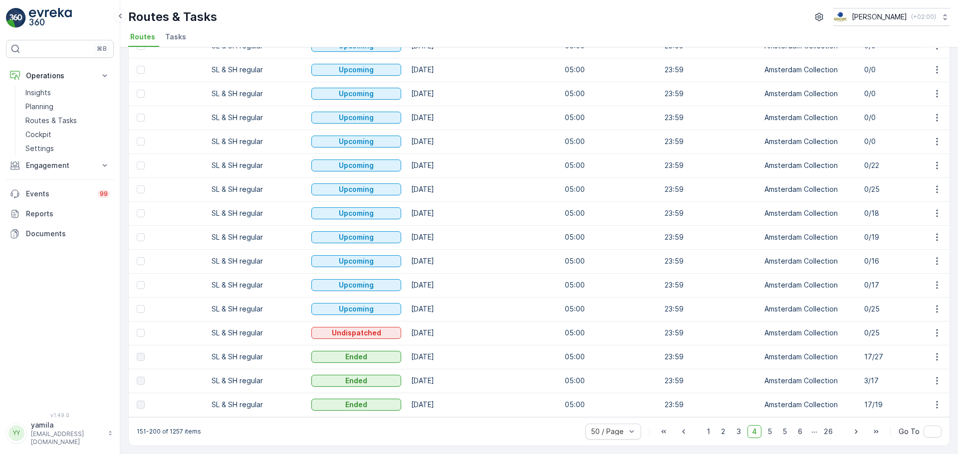
scroll to position [0, 46]
click at [767, 431] on span "5" at bounding box center [769, 431] width 13 height 13
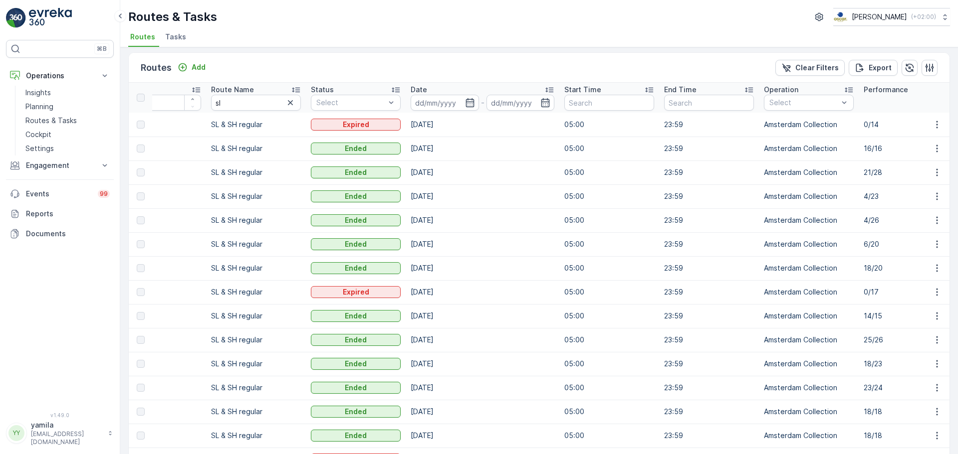
scroll to position [3, 0]
click at [45, 140] on link "Cockpit" at bounding box center [67, 135] width 92 height 14
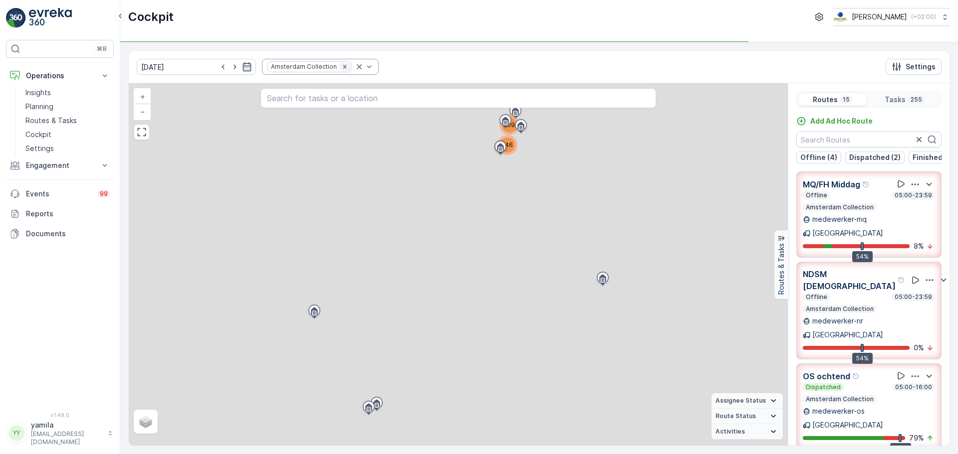
click at [341, 65] on icon "Remove Amsterdam Collection" at bounding box center [344, 66] width 7 height 7
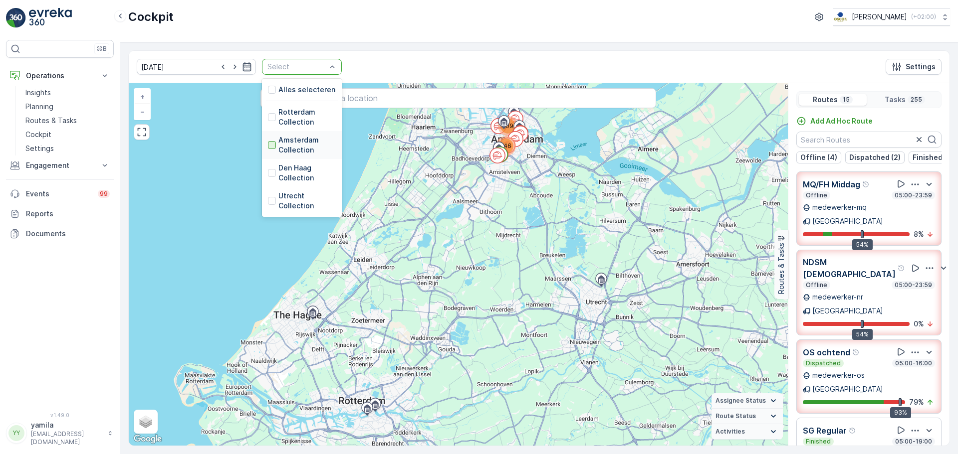
click at [268, 143] on div at bounding box center [272, 145] width 8 height 8
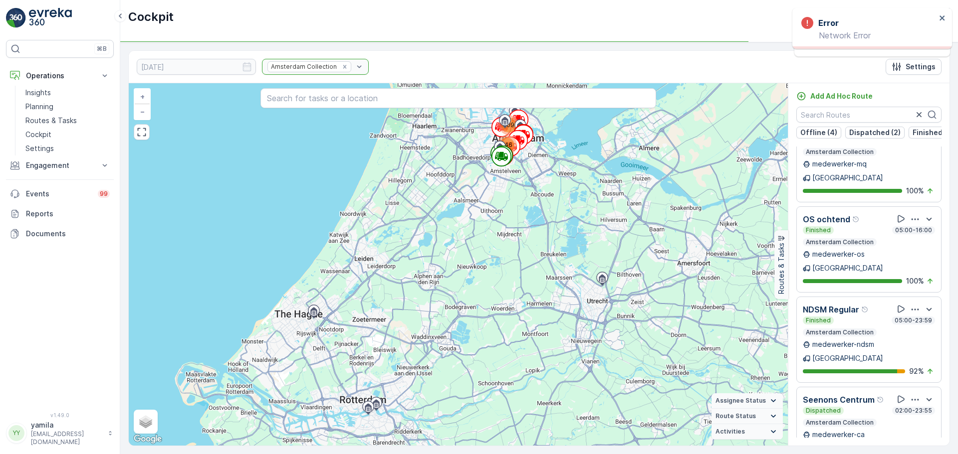
scroll to position [625, 0]
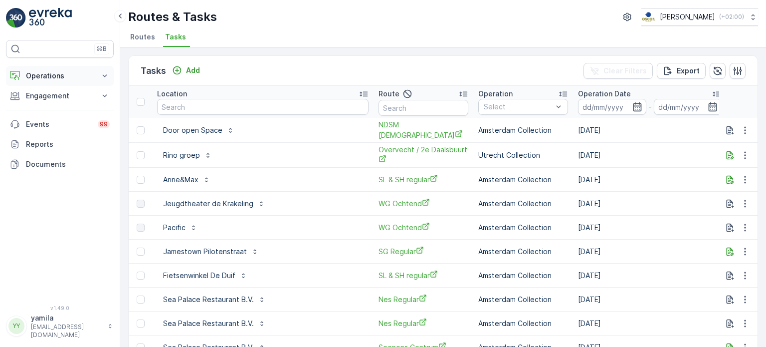
click at [52, 73] on p "Operations" at bounding box center [60, 76] width 68 height 10
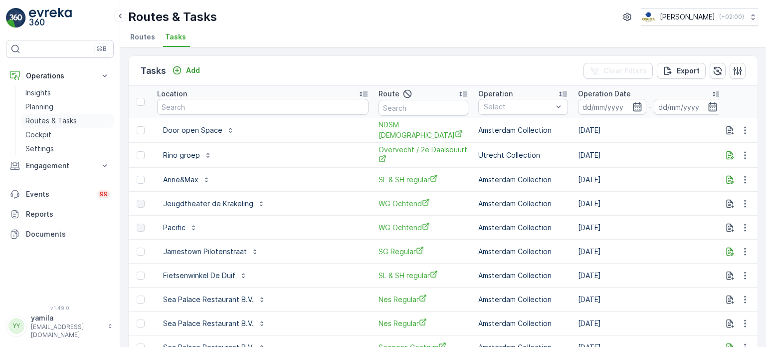
click at [58, 116] on p "Routes & Tasks" at bounding box center [50, 121] width 51 height 10
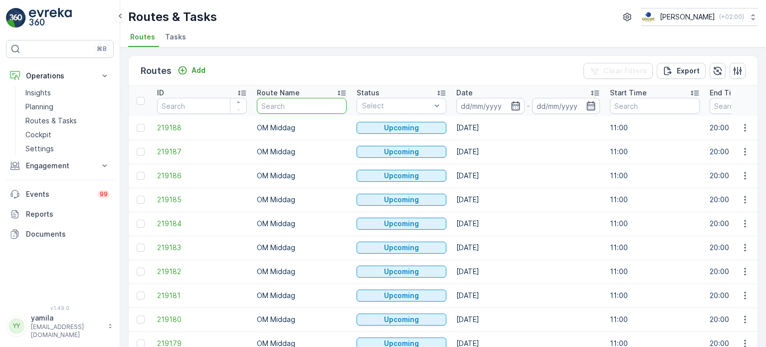
click at [267, 109] on input "text" at bounding box center [302, 106] width 90 height 16
type input "ndsm"
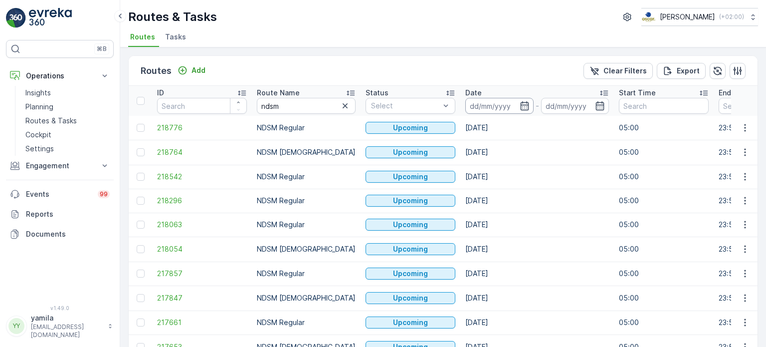
click at [484, 109] on input at bounding box center [499, 106] width 68 height 16
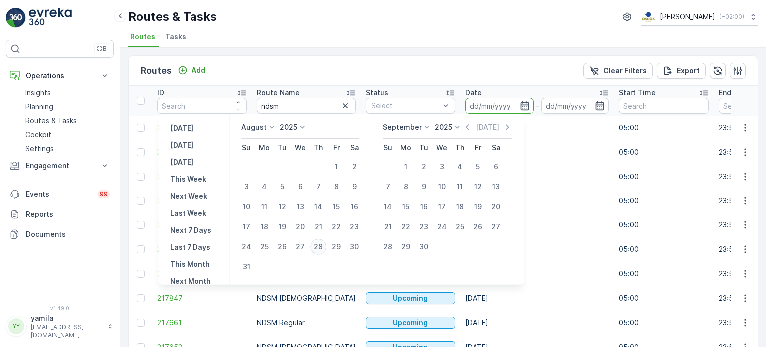
click at [322, 248] on div "28" at bounding box center [318, 246] width 16 height 16
type input "[DATE]"
click at [322, 248] on div "28" at bounding box center [318, 246] width 16 height 16
type input "[DATE]"
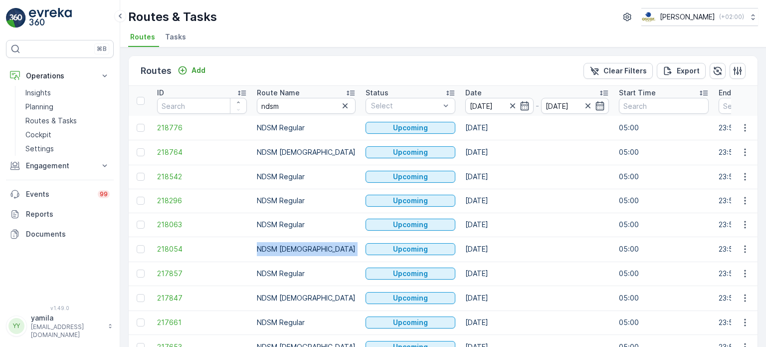
click at [322, 248] on td "NDSM [DEMOGRAPHIC_DATA]" at bounding box center [306, 248] width 109 height 25
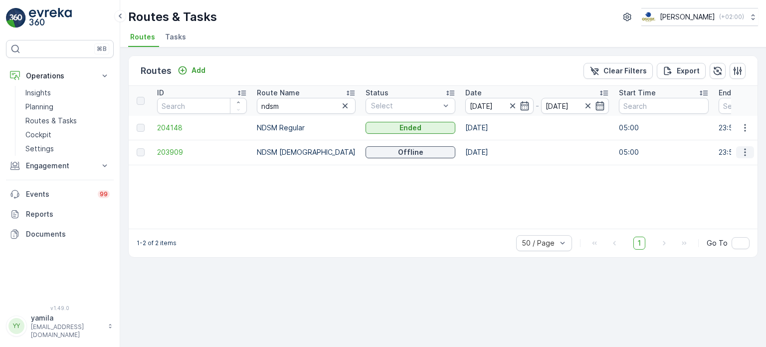
click at [749, 152] on icon "button" at bounding box center [745, 152] width 10 height 10
click at [736, 160] on div "See More Details" at bounding box center [727, 166] width 77 height 14
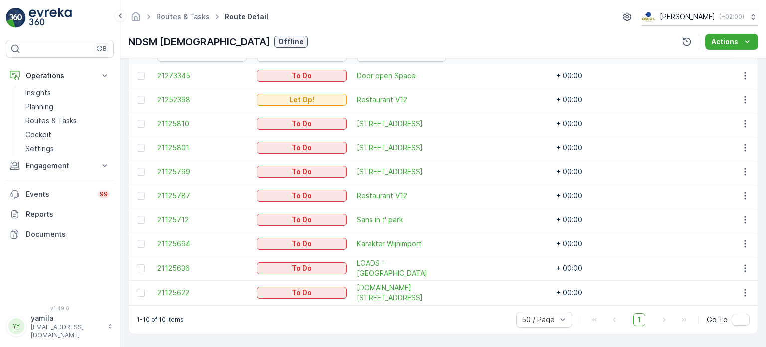
scroll to position [269, 0]
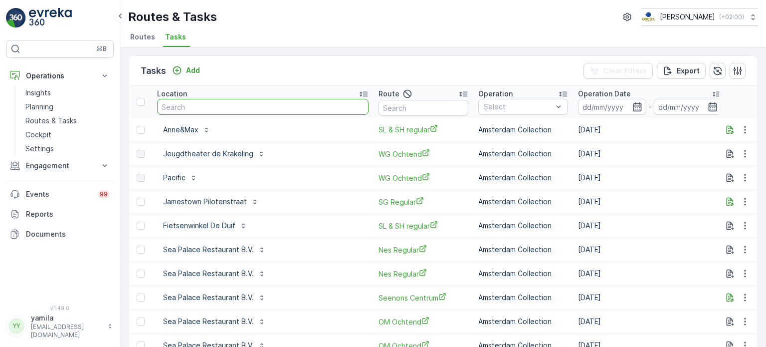
click at [141, 34] on span "Routes" at bounding box center [142, 37] width 25 height 10
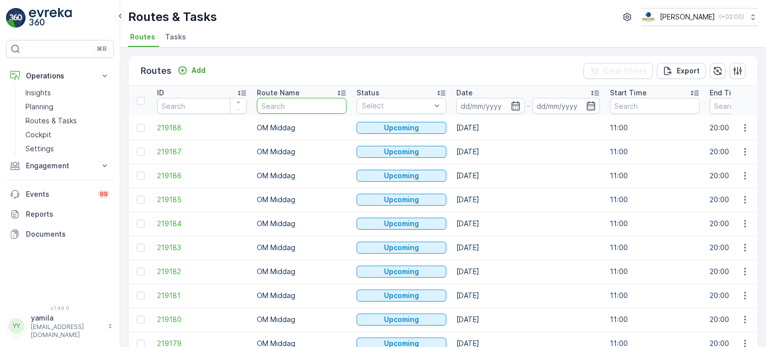
drag, startPoint x: 235, startPoint y: 105, endPoint x: 269, endPoint y: 103, distance: 34.4
click at [269, 103] on input "text" at bounding box center [302, 106] width 90 height 16
type input "seenons"
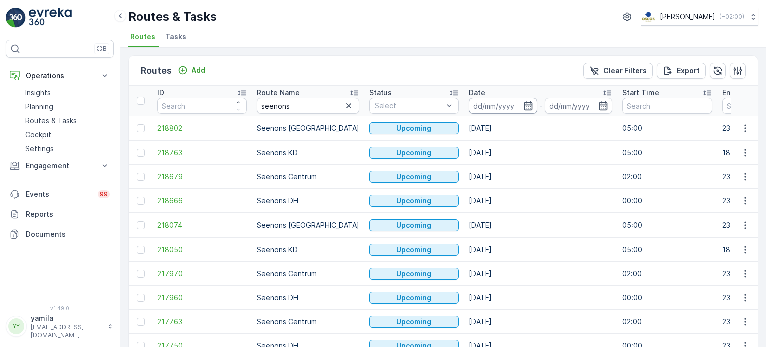
click at [482, 109] on input at bounding box center [503, 106] width 68 height 16
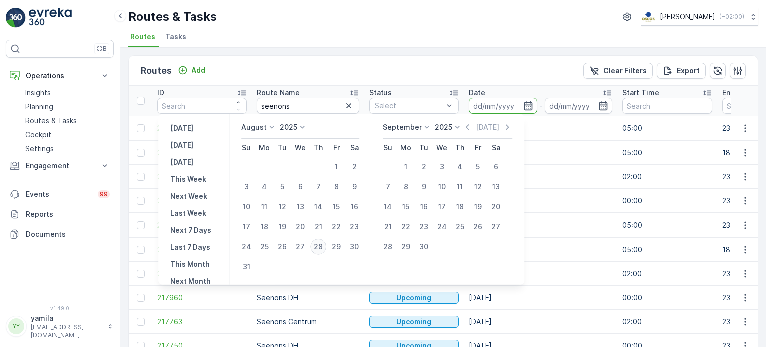
click at [321, 252] on div "28" at bounding box center [318, 246] width 16 height 16
type input "[DATE]"
click at [321, 252] on div "28" at bounding box center [318, 246] width 16 height 16
type input "[DATE]"
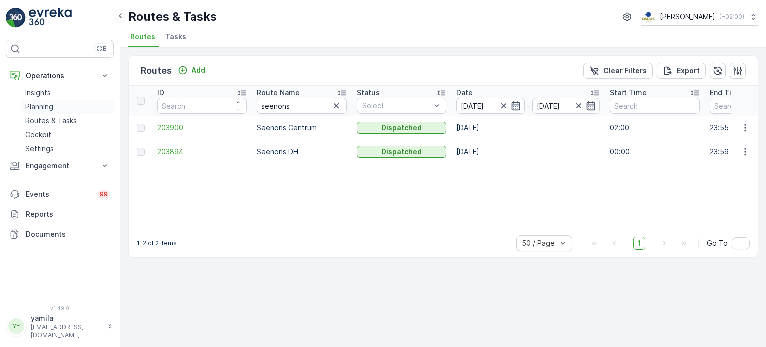
click at [68, 113] on link "Planning" at bounding box center [67, 107] width 92 height 14
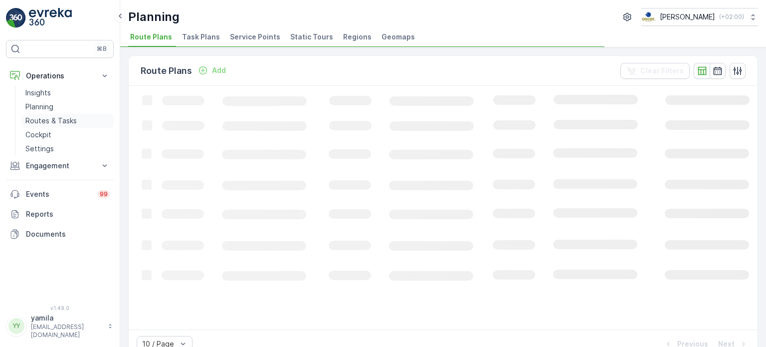
click at [67, 115] on link "Routes & Tasks" at bounding box center [67, 121] width 92 height 14
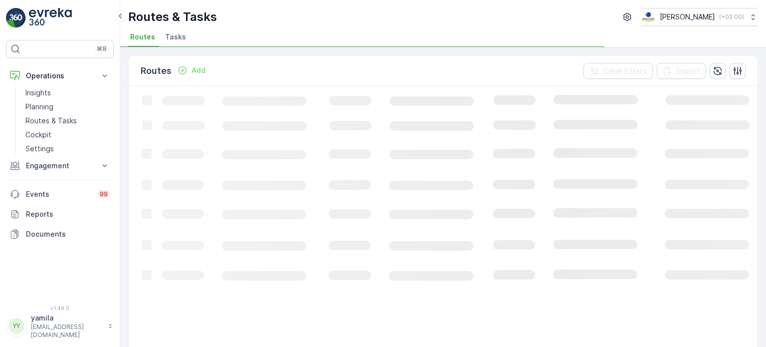
click at [182, 32] on span "Tasks" at bounding box center [175, 37] width 21 height 10
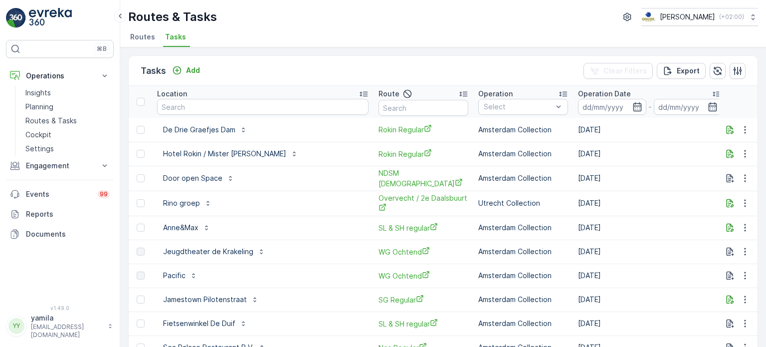
click at [192, 105] on input "text" at bounding box center [262, 107] width 211 height 16
type input "move"
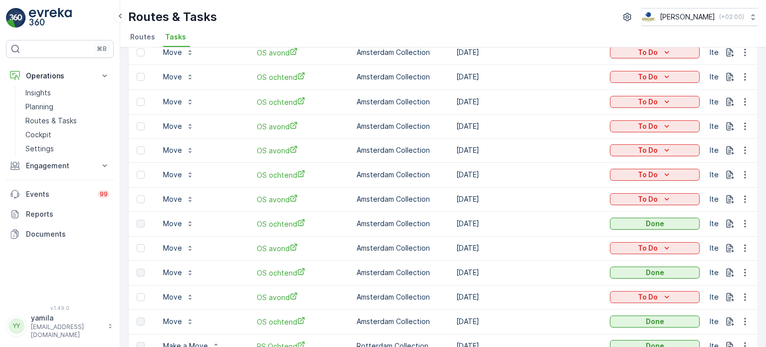
scroll to position [349, 0]
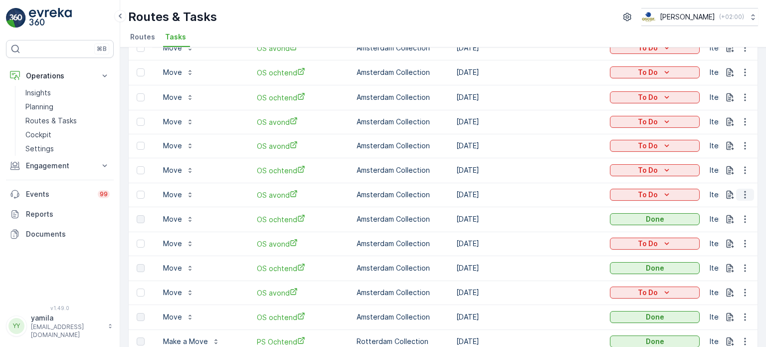
click at [747, 190] on icon "button" at bounding box center [745, 195] width 10 height 10
click at [720, 227] on span "Change Route" at bounding box center [719, 230] width 48 height 10
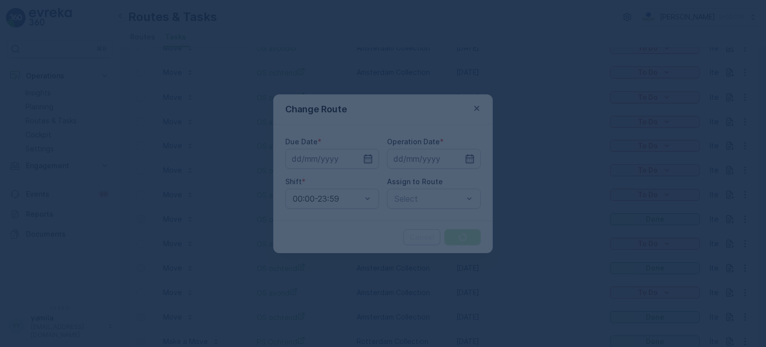
type input "[DATE]"
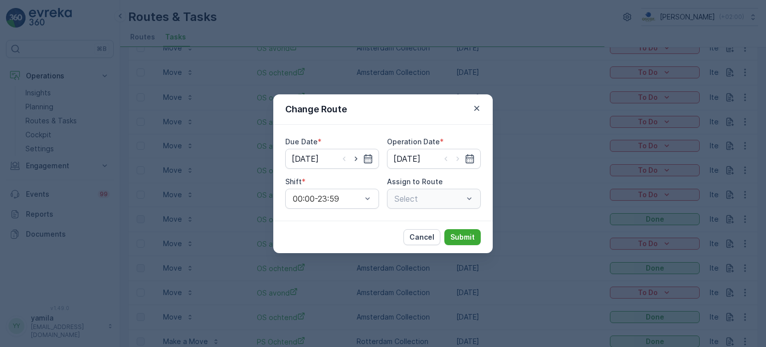
click at [468, 199] on div "Select" at bounding box center [434, 199] width 94 height 20
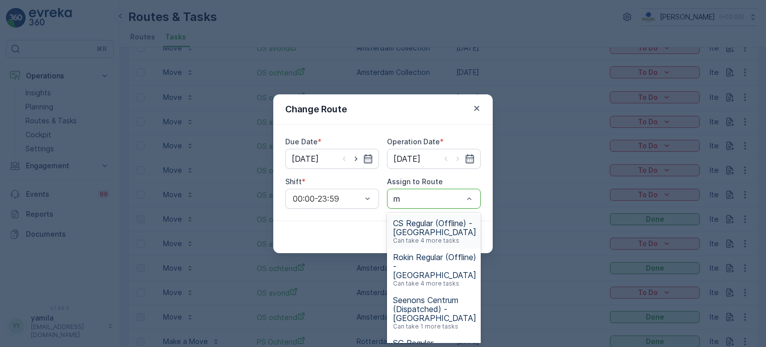
type input "mq"
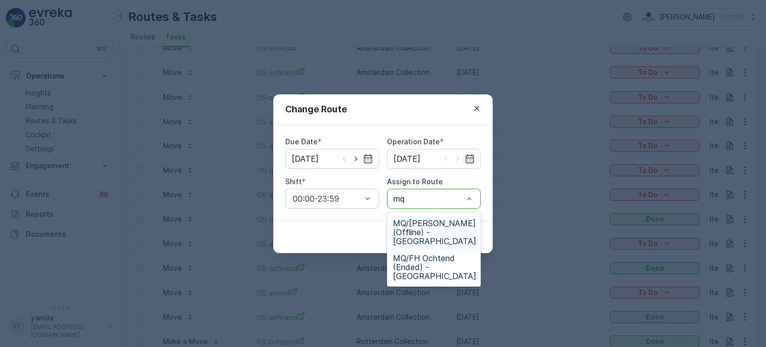
click at [434, 229] on span "MQ/[PERSON_NAME] (Offline) - [GEOGRAPHIC_DATA]" at bounding box center [434, 231] width 83 height 27
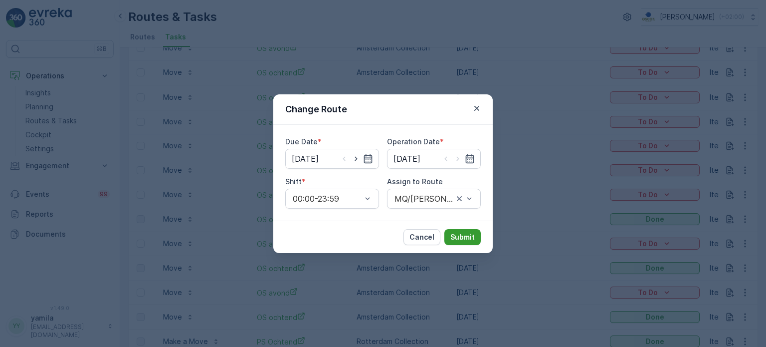
click at [465, 237] on p "Submit" at bounding box center [462, 237] width 24 height 10
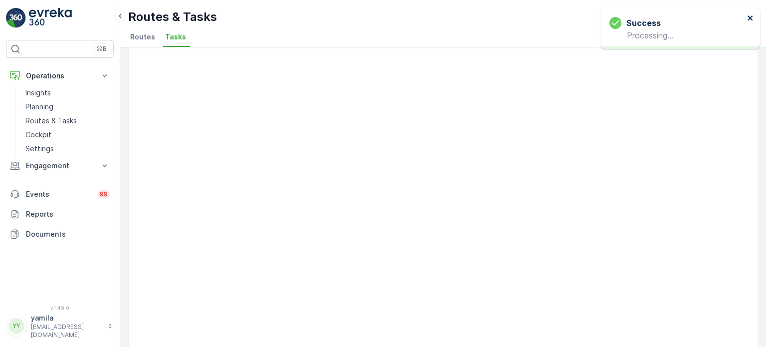
click at [748, 17] on icon "close" at bounding box center [750, 18] width 7 height 8
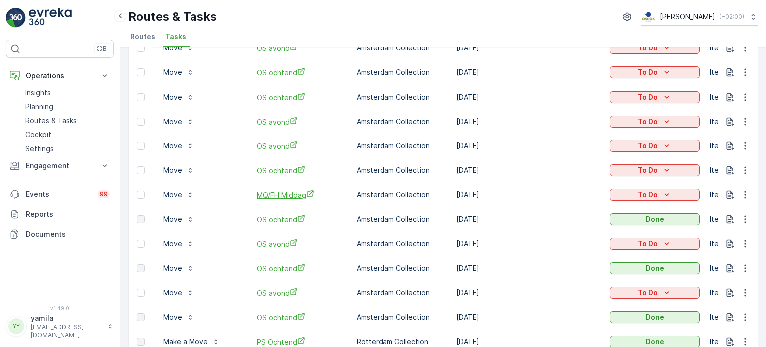
click at [289, 190] on span "MQ/FH Middag" at bounding box center [302, 195] width 90 height 10
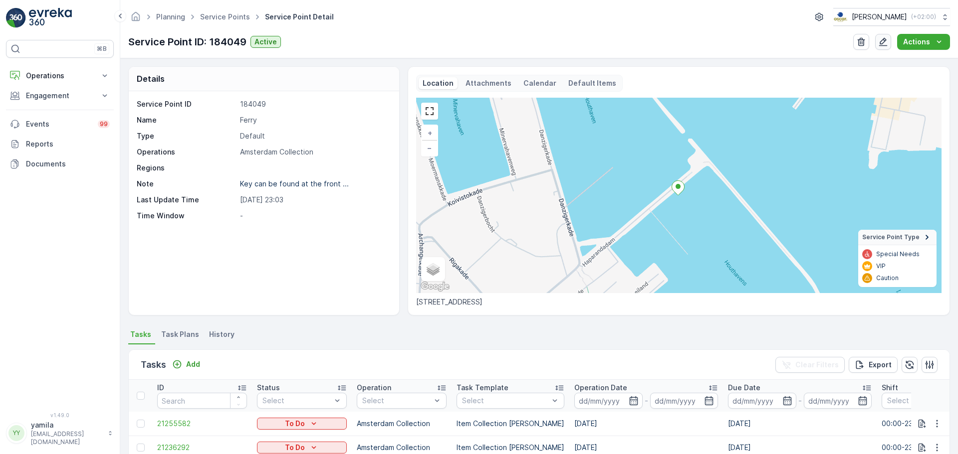
click at [880, 47] on button "button" at bounding box center [883, 42] width 16 height 16
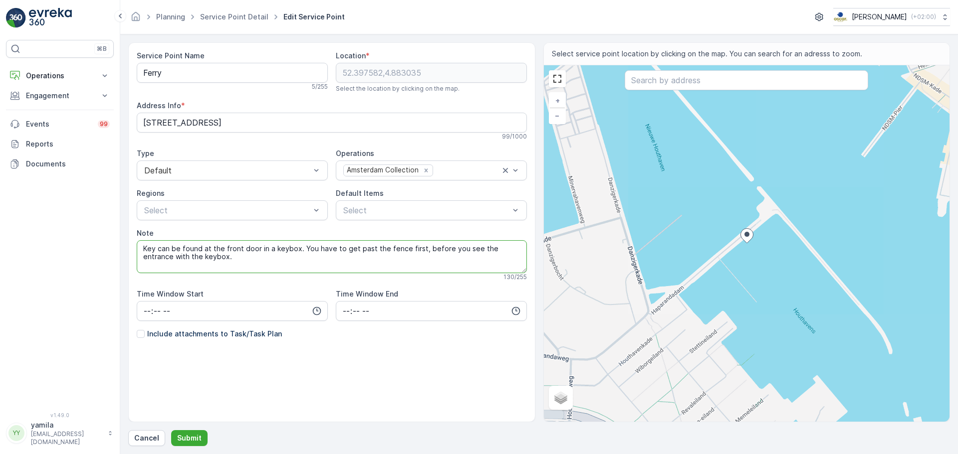
click at [223, 263] on textarea "Key can be found at the front door in a keybox. You have to get past the fence …" at bounding box center [332, 256] width 390 height 33
type textarea "Key can be found at the front door in a keybox. You have to get past the fence …"
click at [192, 440] on p "Submit" at bounding box center [189, 438] width 24 height 10
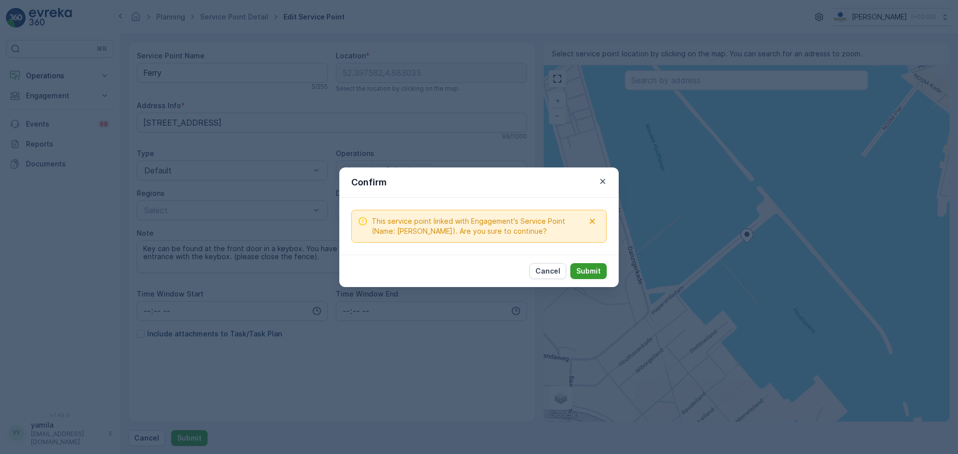
click at [592, 264] on button "Submit" at bounding box center [588, 271] width 36 height 16
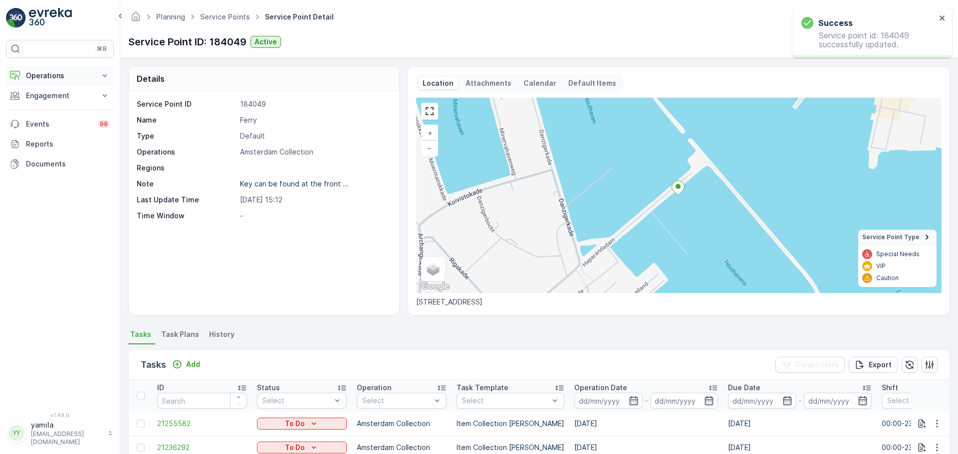
click at [53, 77] on p "Operations" at bounding box center [60, 76] width 68 height 10
click at [53, 119] on p "Routes & Tasks" at bounding box center [50, 121] width 51 height 10
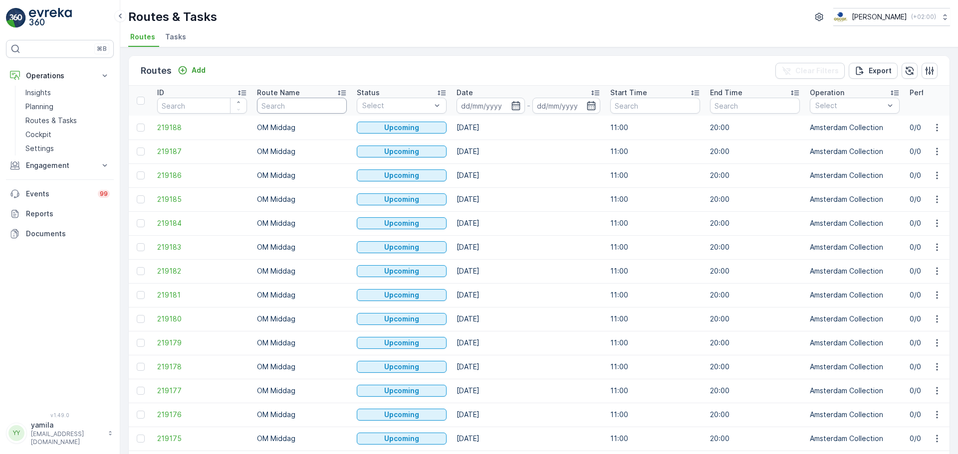
click at [276, 105] on input "text" at bounding box center [302, 106] width 90 height 16
click at [189, 41] on ul "Routes Tasks" at bounding box center [534, 38] width 813 height 17
click at [178, 32] on span "Tasks" at bounding box center [175, 37] width 21 height 10
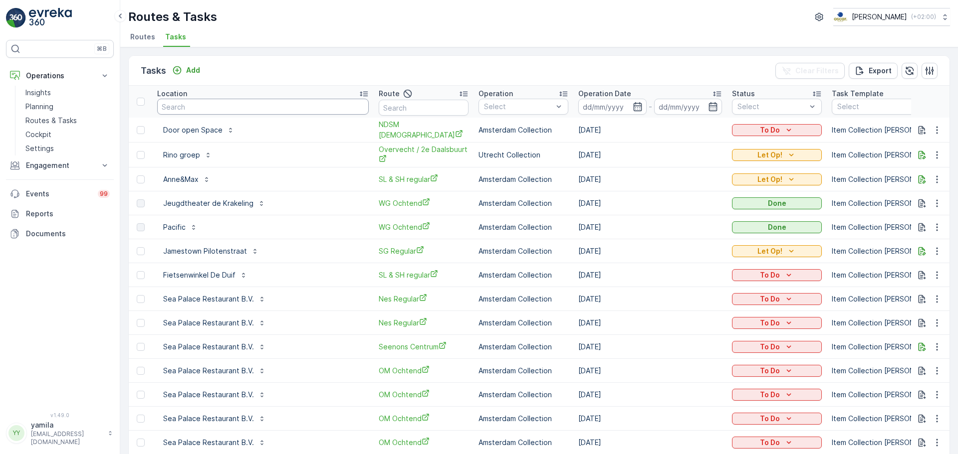
click at [244, 109] on input "text" at bounding box center [262, 107] width 211 height 16
type input "highland"
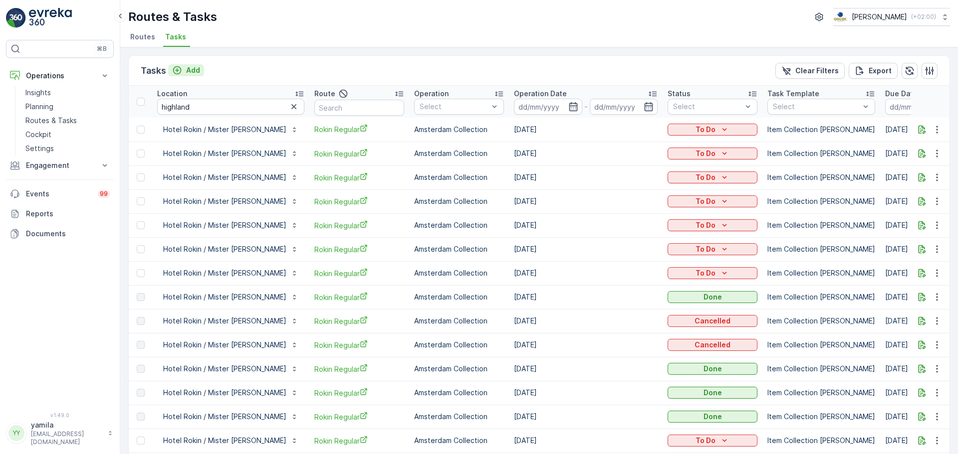
click at [191, 70] on p "Add" at bounding box center [193, 70] width 14 height 10
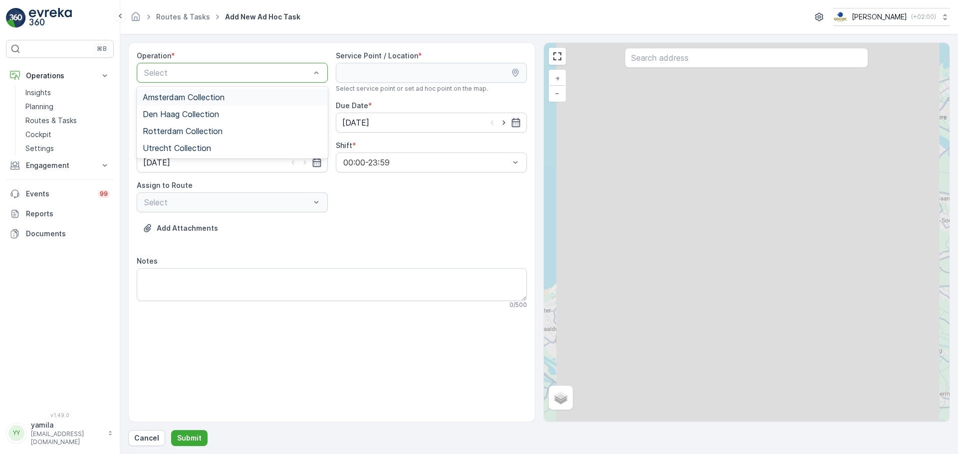
click at [181, 97] on span "Amsterdam Collection" at bounding box center [184, 97] width 82 height 9
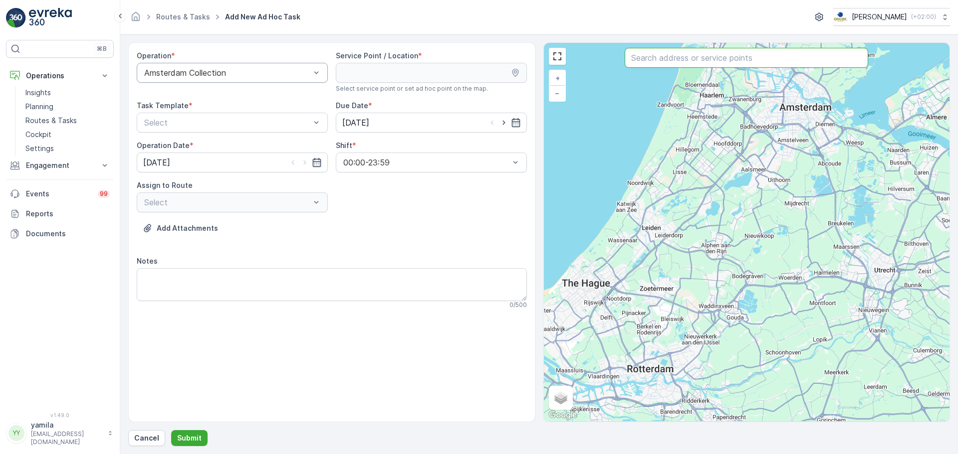
click at [662, 63] on input "text" at bounding box center [745, 58] width 243 height 20
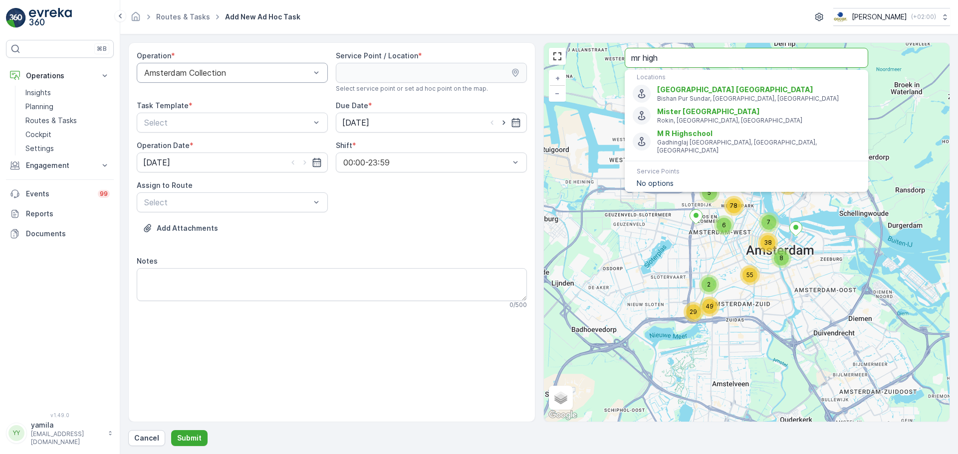
drag, startPoint x: 643, startPoint y: 54, endPoint x: 625, endPoint y: 53, distance: 18.0
click at [625, 53] on input "mr high" at bounding box center [745, 58] width 243 height 20
type input "high"
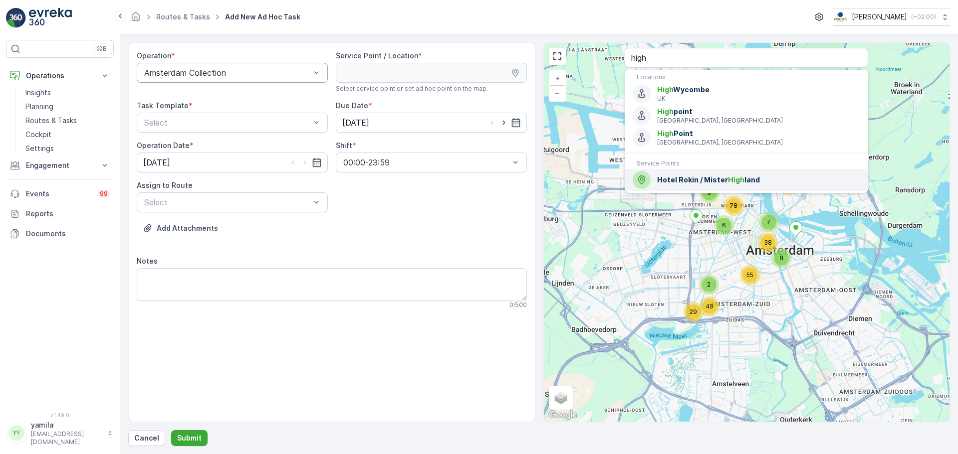
click at [681, 176] on span "Hotel Rokin / Mister High land" at bounding box center [758, 180] width 203 height 10
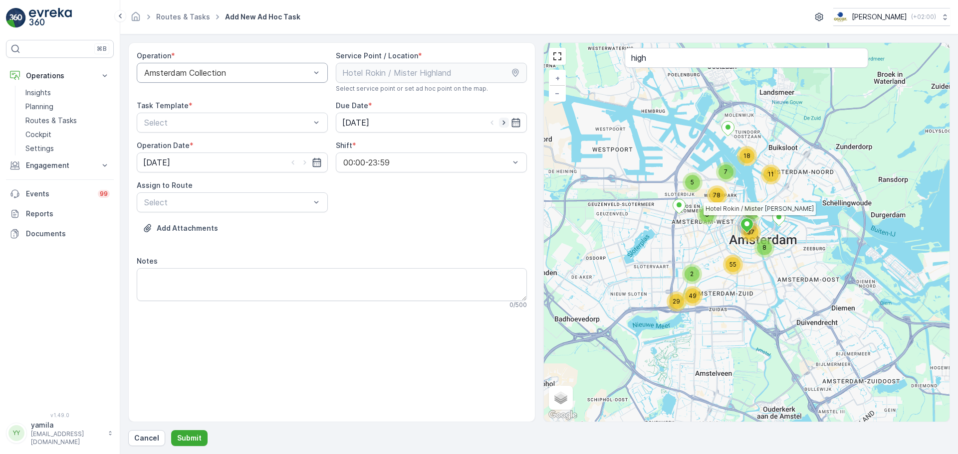
click at [507, 124] on icon "button" at bounding box center [504, 123] width 10 height 10
type input "[DATE]"
click at [306, 166] on icon "button" at bounding box center [305, 163] width 10 height 10
type input "[DATE]"
click at [249, 123] on div at bounding box center [227, 122] width 168 height 9
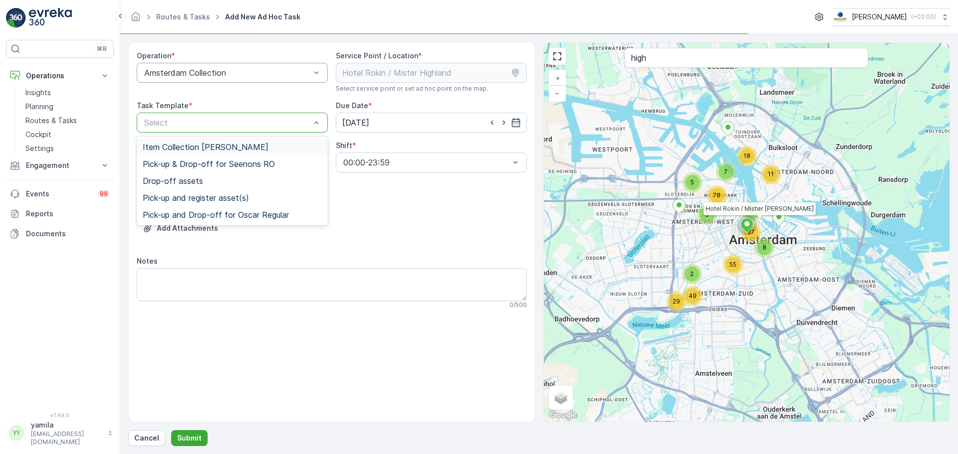
click at [241, 138] on div "Item Collection Oscar Regulier Pick-up & Drop-off for Seenons RO Drop-off asset…" at bounding box center [232, 181] width 191 height 89
click at [239, 146] on span "Item Collection [PERSON_NAME]" at bounding box center [206, 147] width 126 height 9
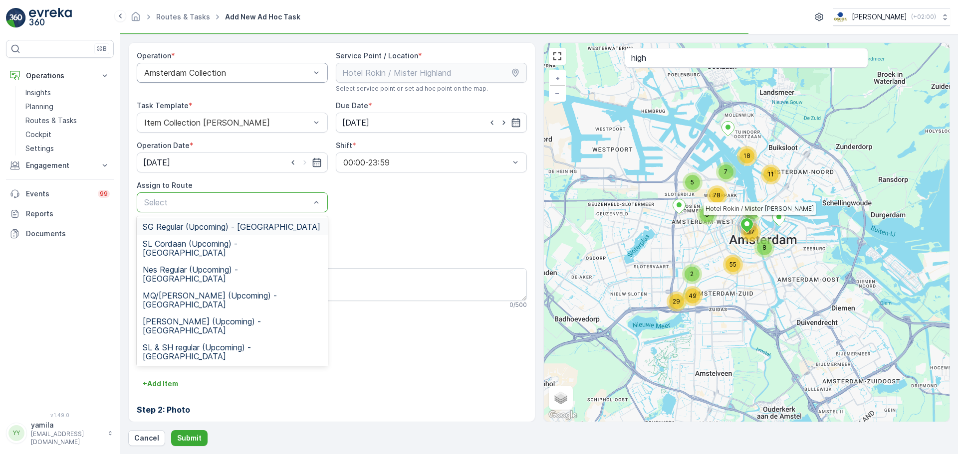
click at [227, 205] on div at bounding box center [227, 202] width 168 height 9
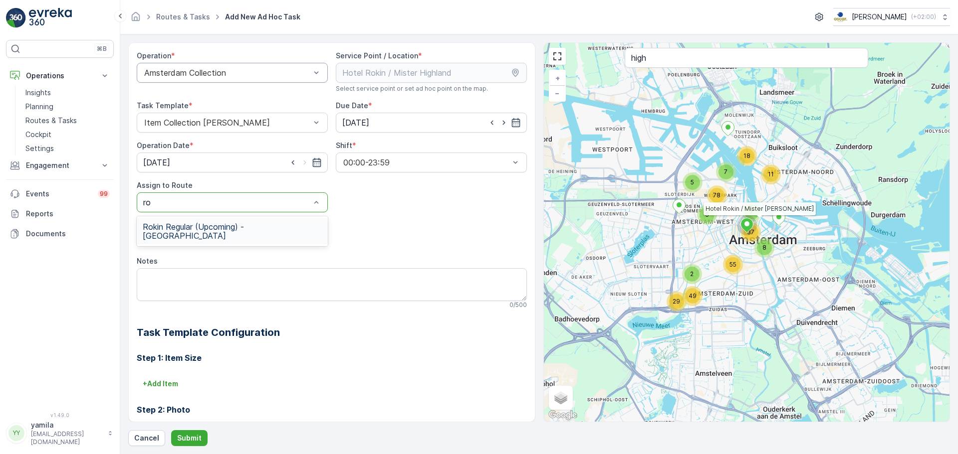
type input "rok"
click at [212, 229] on span "Rokin Regular (Upcoming) - Amsterdam" at bounding box center [232, 231] width 179 height 18
click at [213, 295] on textarea "Notes" at bounding box center [332, 284] width 390 height 33
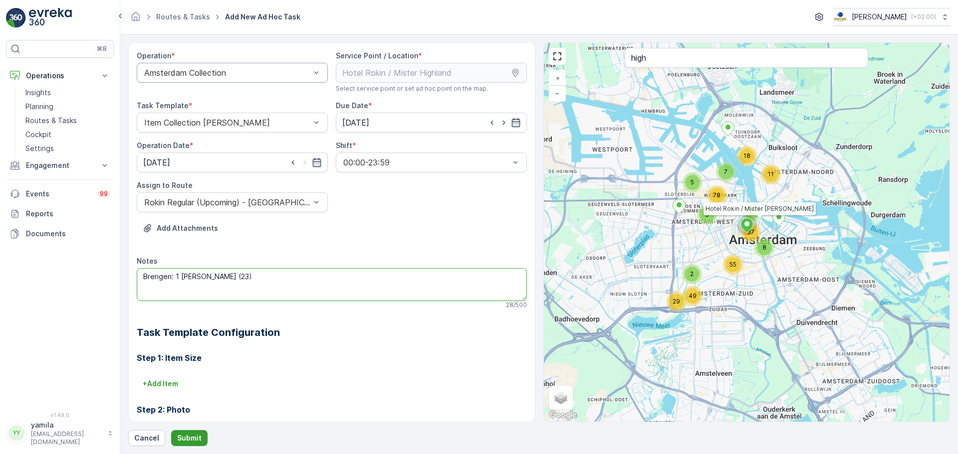
type textarea "Brengen: 1 koffie emmer (23)"
click at [187, 438] on p "Submit" at bounding box center [189, 438] width 24 height 10
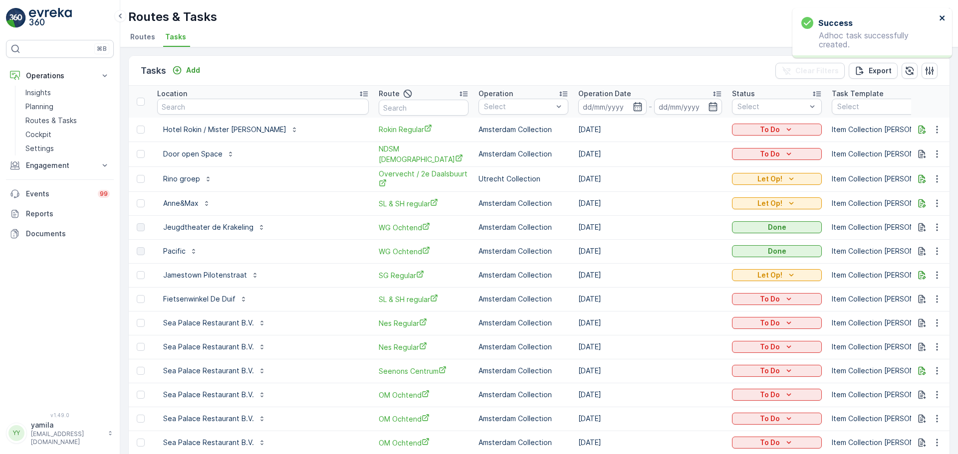
click at [943, 16] on icon "close" at bounding box center [942, 18] width 7 height 8
click at [769, 128] on p "To Do" at bounding box center [770, 130] width 20 height 10
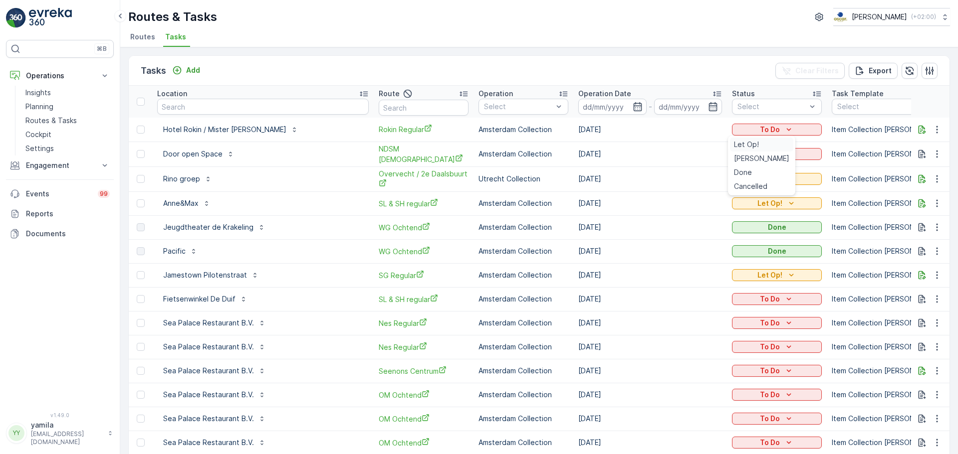
click at [743, 144] on span "Let Op!" at bounding box center [746, 145] width 25 height 10
click at [192, 70] on p "Add" at bounding box center [193, 70] width 14 height 10
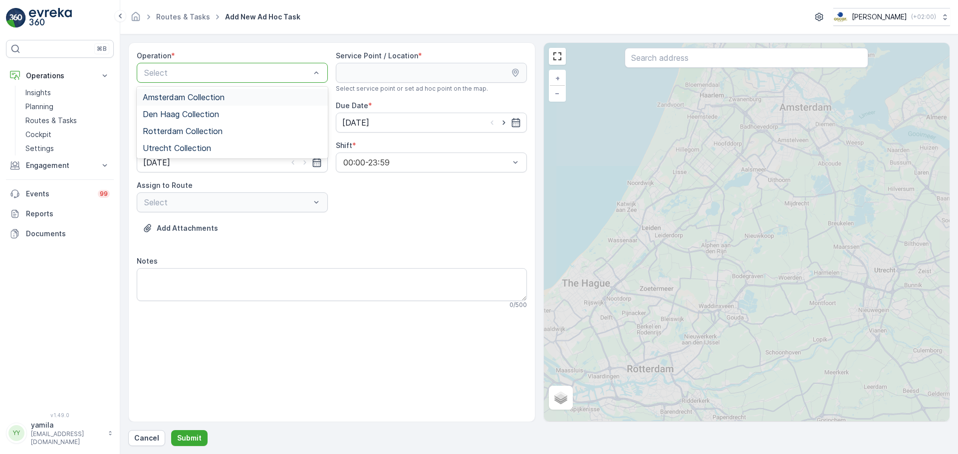
drag, startPoint x: 181, startPoint y: 76, endPoint x: 176, endPoint y: 96, distance: 20.1
click at [176, 83] on div "4 results available. Use Up and Down to choose options, press Enter to select t…" at bounding box center [232, 73] width 191 height 20
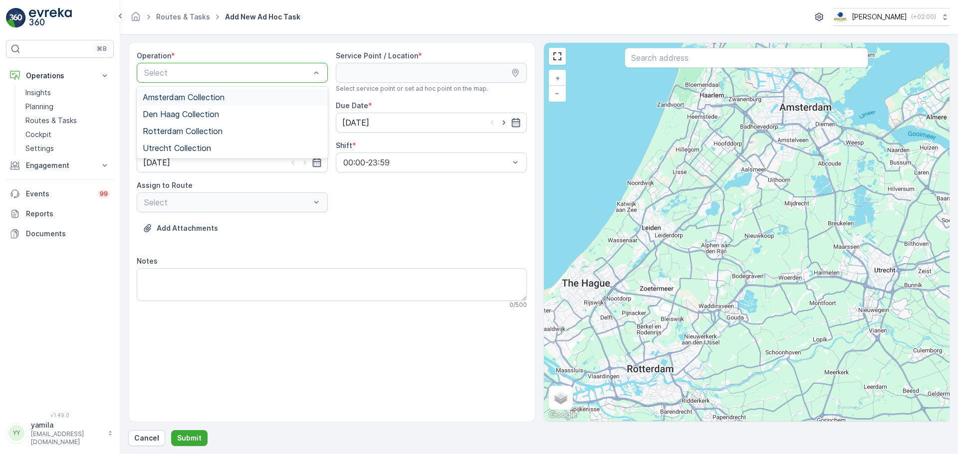
click at [176, 96] on span "Amsterdam Collection" at bounding box center [184, 97] width 82 height 9
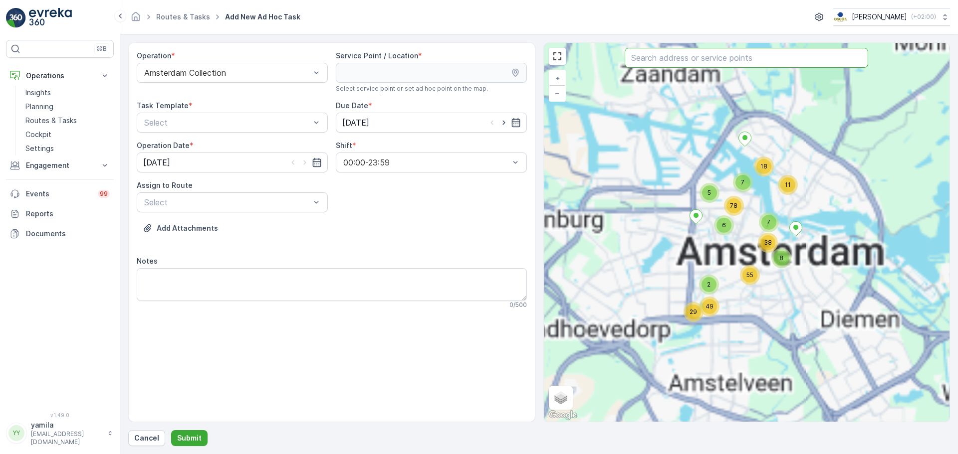
click at [650, 57] on input "text" at bounding box center [745, 58] width 243 height 20
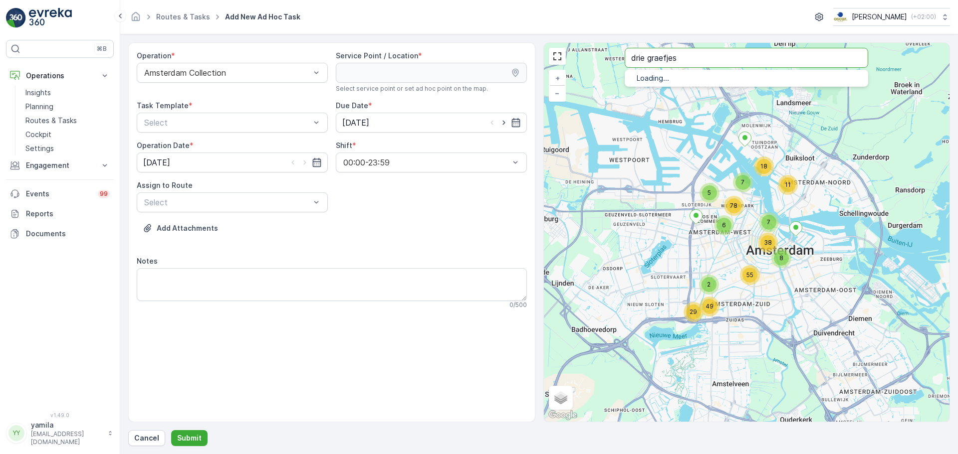
type input "drie graefjes"
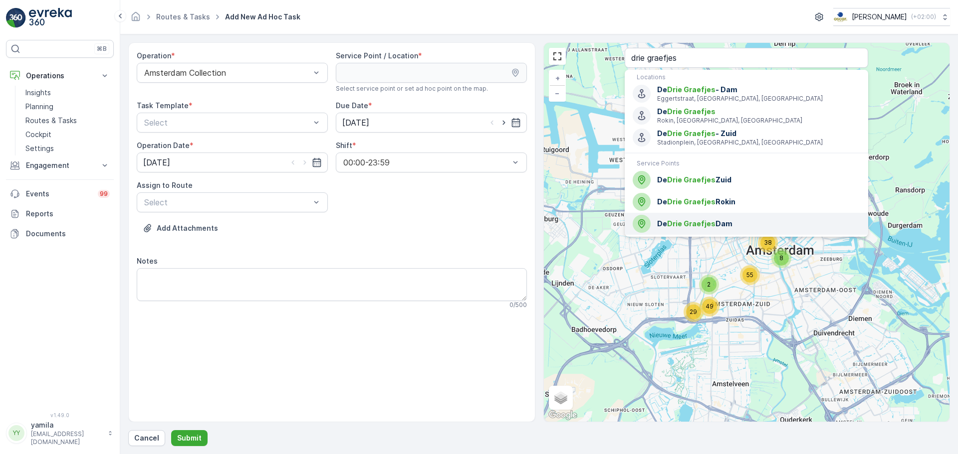
click at [690, 227] on span "Drie Graefjes" at bounding box center [691, 223] width 48 height 8
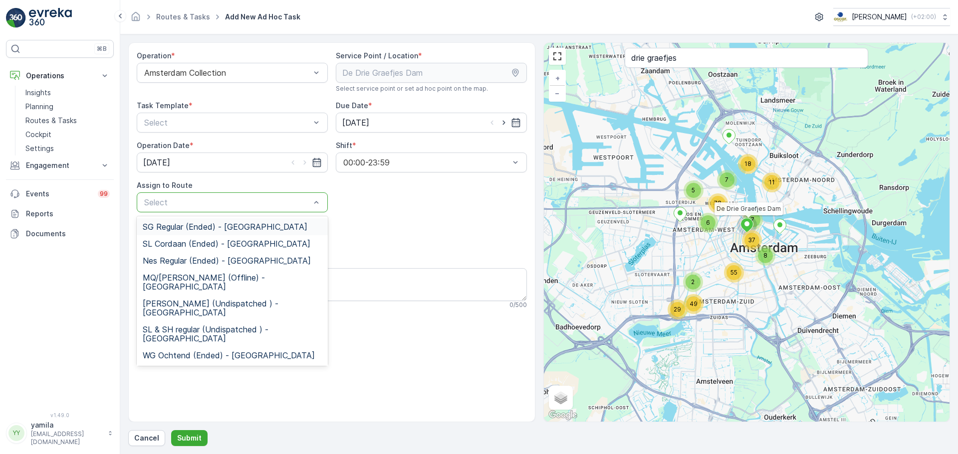
click at [262, 199] on div at bounding box center [227, 202] width 168 height 9
type input "rok"
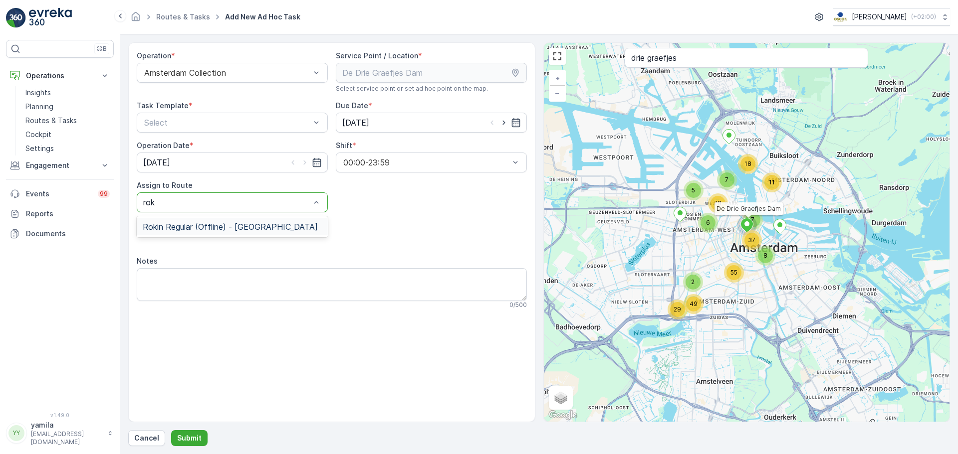
click at [258, 219] on div "Rokin Regular (Offline) - Amsterdam" at bounding box center [232, 226] width 191 height 17
click at [502, 119] on icon "button" at bounding box center [504, 123] width 10 height 10
type input "29.08.2025"
click at [306, 163] on icon "button" at bounding box center [304, 163] width 2 height 4
type input "29.08.2025"
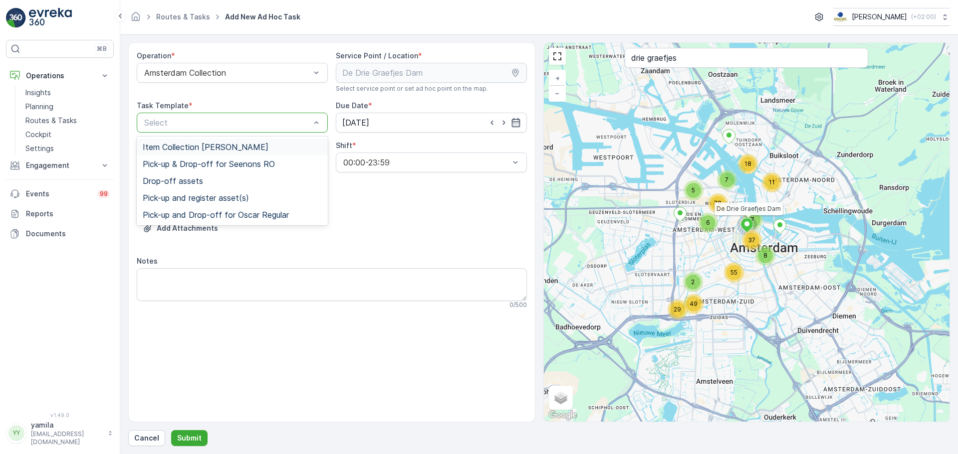
click at [274, 148] on div "Item Collection Oscar Regulier" at bounding box center [232, 147] width 179 height 9
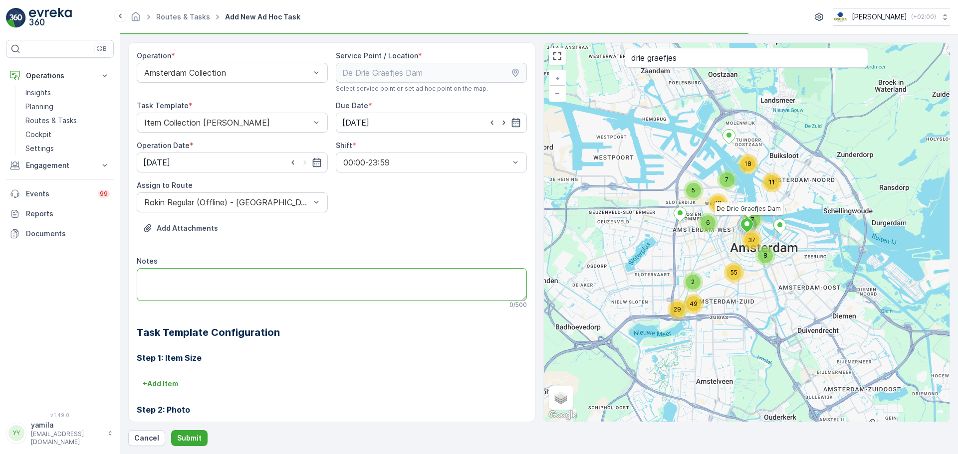
click at [241, 269] on textarea "Notes" at bounding box center [332, 284] width 390 height 33
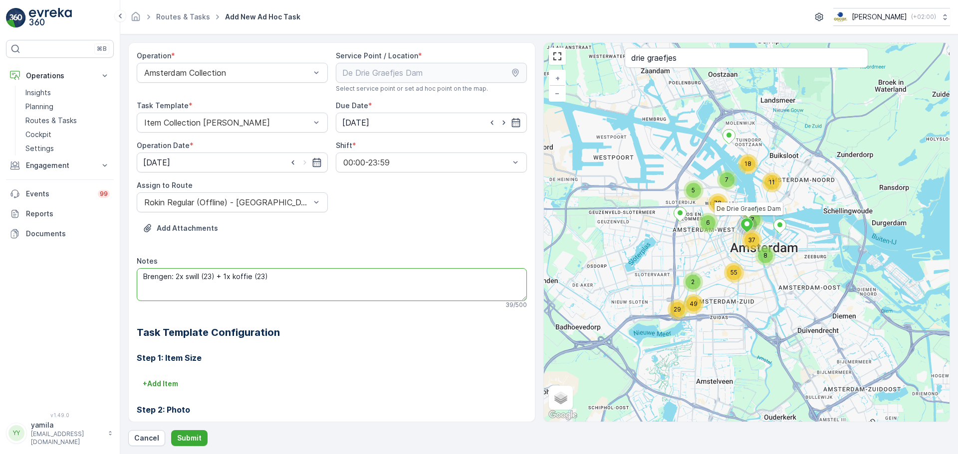
click at [253, 277] on textarea "Brengen: 2x swill (23) + 1x koffie (23)" at bounding box center [332, 284] width 390 height 33
click at [278, 277] on textarea "Brengen: 2x swill (23) + 1x koffie (23)" at bounding box center [332, 284] width 390 height 33
type textarea "Brengen: 2x swill (23) + 1x koffie (23 - emmers"
click at [197, 439] on p "Submit" at bounding box center [189, 438] width 24 height 10
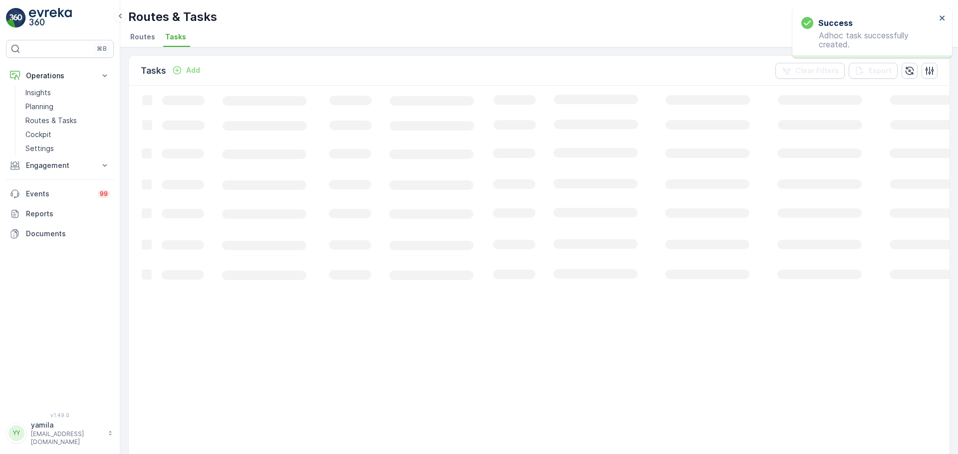
click at [946, 18] on div "Success Adhoc task successfully created." at bounding box center [872, 33] width 160 height 50
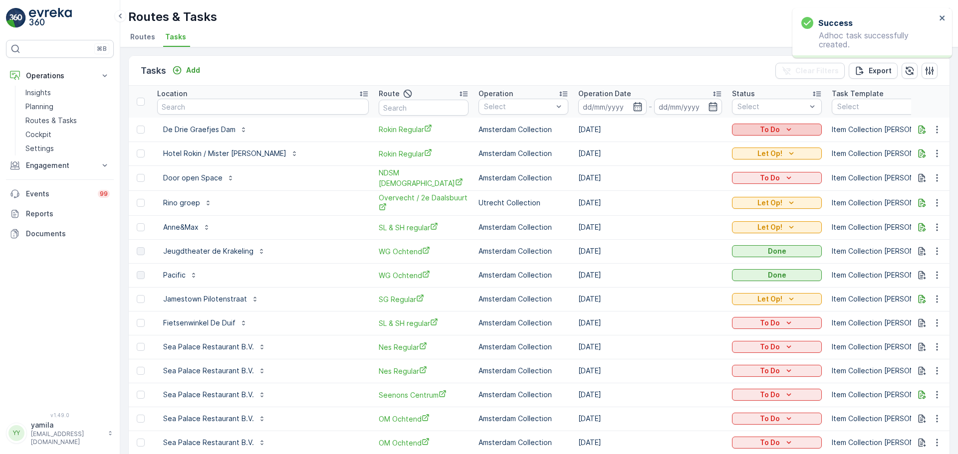
drag, startPoint x: 783, startPoint y: 133, endPoint x: 774, endPoint y: 132, distance: 8.5
click at [774, 132] on div "To Do" at bounding box center [777, 130] width 82 height 10
click at [774, 132] on p "To Do" at bounding box center [770, 130] width 20 height 10
click at [755, 149] on span "Let Op!" at bounding box center [746, 145] width 25 height 10
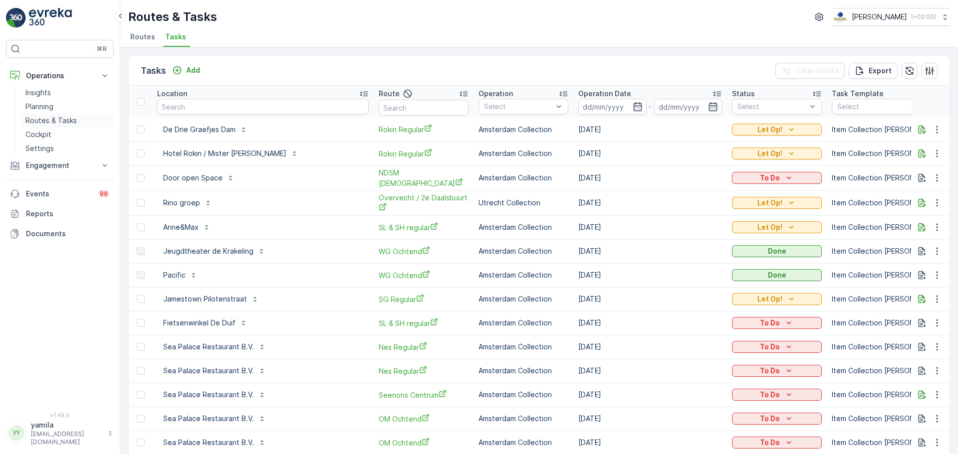
click at [57, 119] on p "Routes & Tasks" at bounding box center [50, 121] width 51 height 10
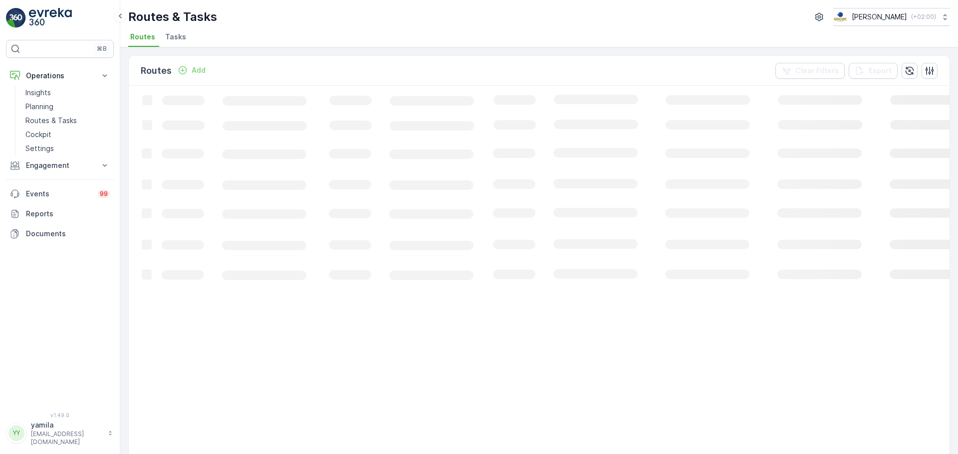
click at [172, 34] on span "Tasks" at bounding box center [175, 37] width 21 height 10
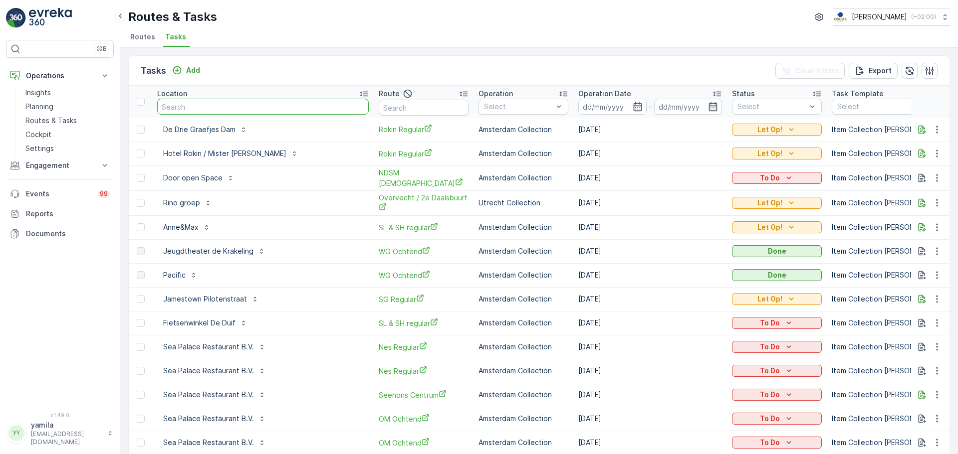
click at [192, 104] on input "text" at bounding box center [262, 107] width 211 height 16
type input "vendel"
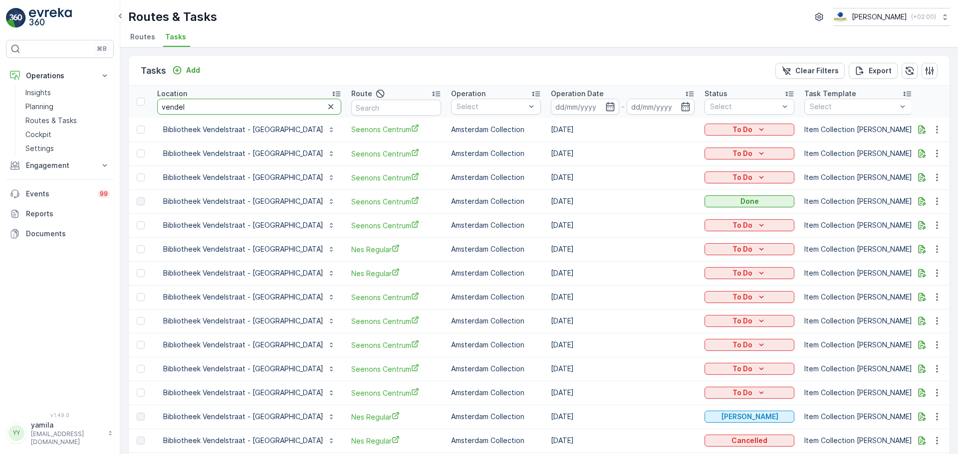
click at [192, 103] on input "vendel" at bounding box center [249, 107] width 184 height 16
click at [190, 108] on input "vendel" at bounding box center [249, 107] width 184 height 16
type input "wester"
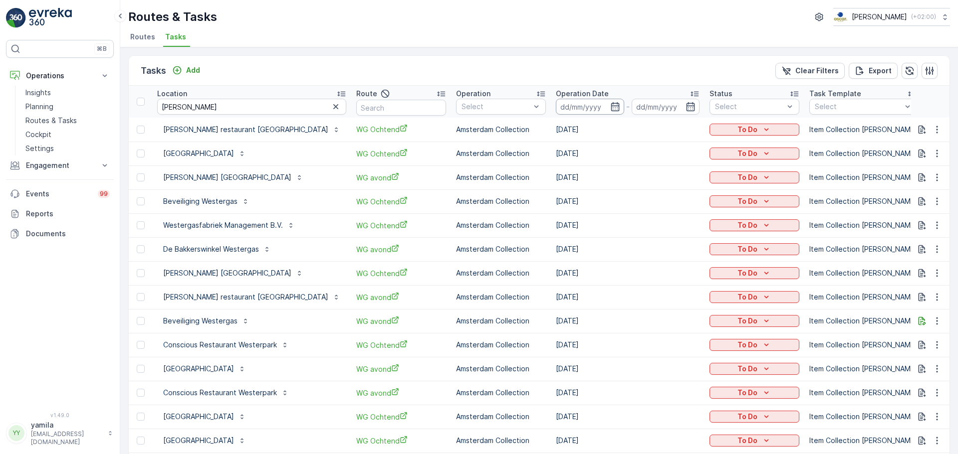
click at [556, 106] on input at bounding box center [590, 107] width 68 height 16
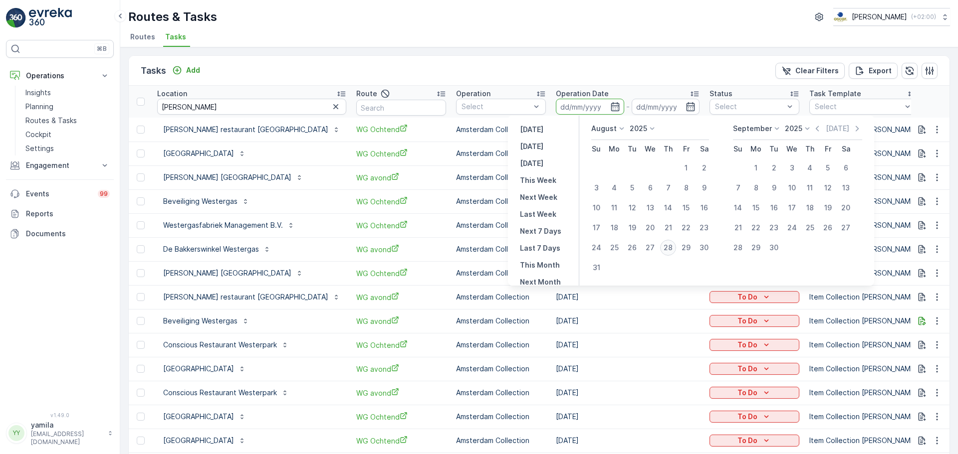
click at [671, 249] on div "28" at bounding box center [668, 248] width 16 height 16
type input "[DATE]"
click at [671, 249] on div "28" at bounding box center [668, 248] width 16 height 16
type input "[DATE]"
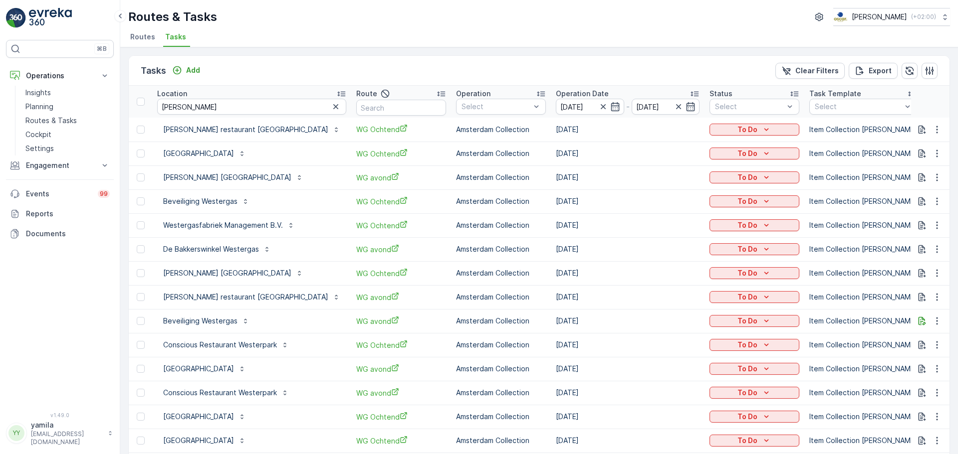
click at [713, 249] on div "To Do" at bounding box center [754, 249] width 82 height 10
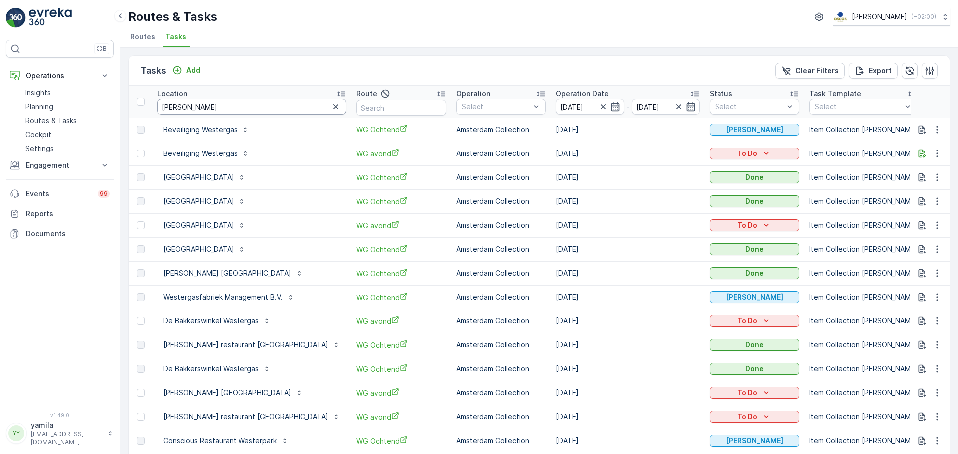
click at [194, 105] on input "wester" at bounding box center [251, 107] width 189 height 16
type input "de wester"
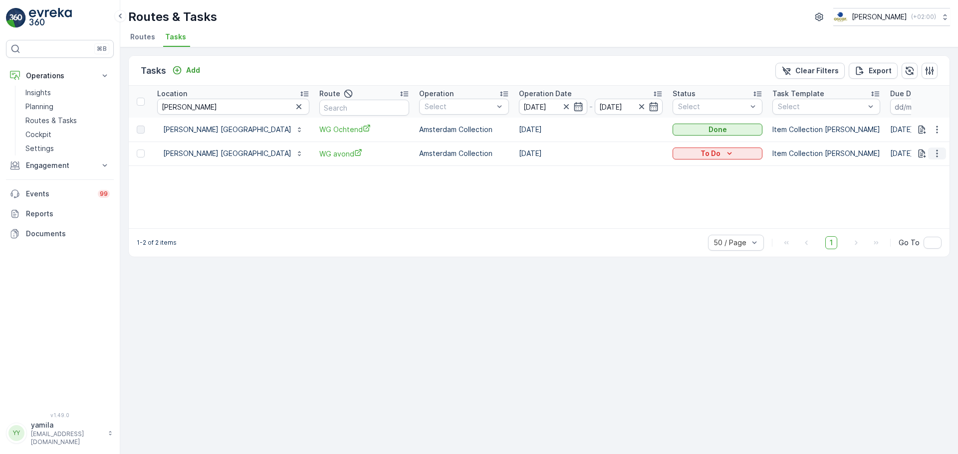
click at [942, 152] on button "button" at bounding box center [937, 154] width 18 height 12
click at [789, 191] on div "Location de wester Route Operation Select Operation Date 28.08.2025 - 28.08.202…" at bounding box center [539, 157] width 820 height 143
click at [938, 128] on icon "button" at bounding box center [937, 130] width 10 height 10
click at [920, 145] on span "See More Details" at bounding box center [925, 145] width 58 height 10
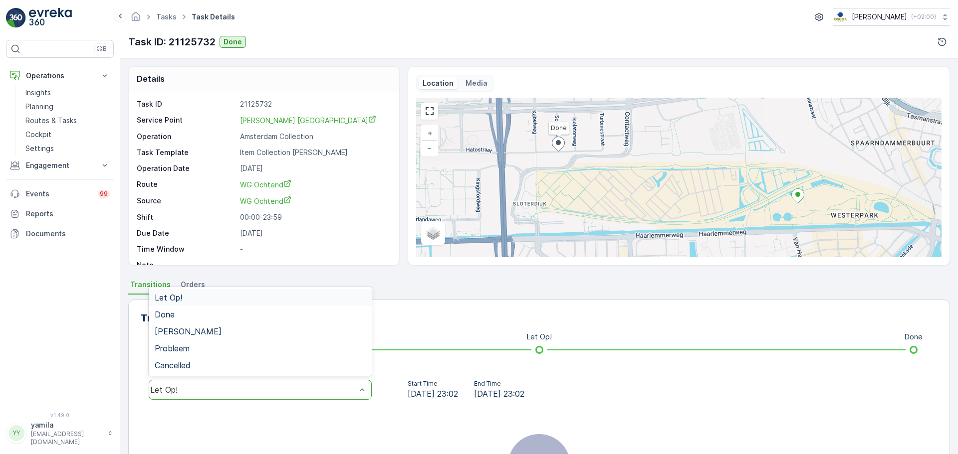
click at [254, 394] on div "Let Op!" at bounding box center [253, 390] width 206 height 9
click at [239, 312] on div "Done" at bounding box center [260, 314] width 211 height 9
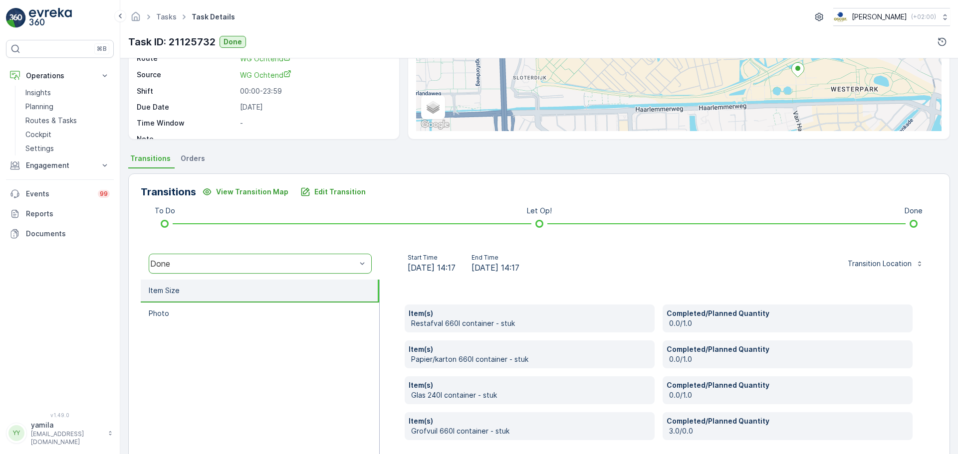
scroll to position [131, 0]
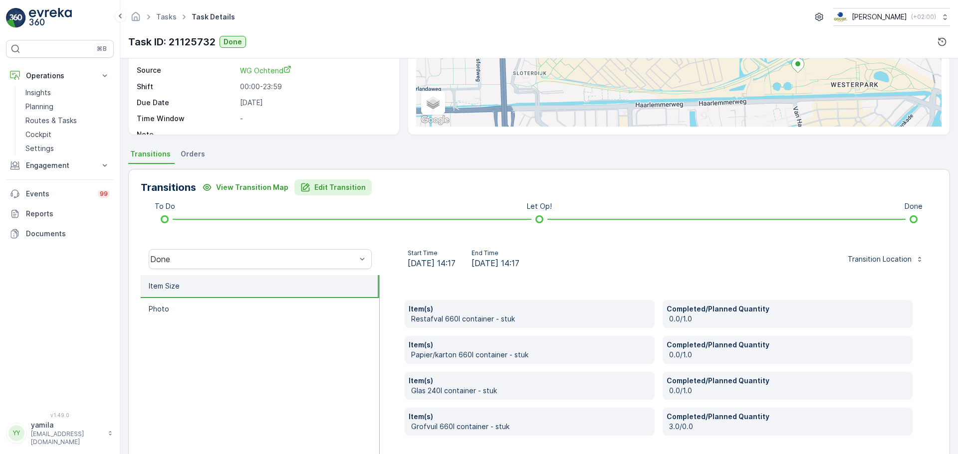
click at [320, 187] on p "Edit Transition" at bounding box center [339, 188] width 51 height 10
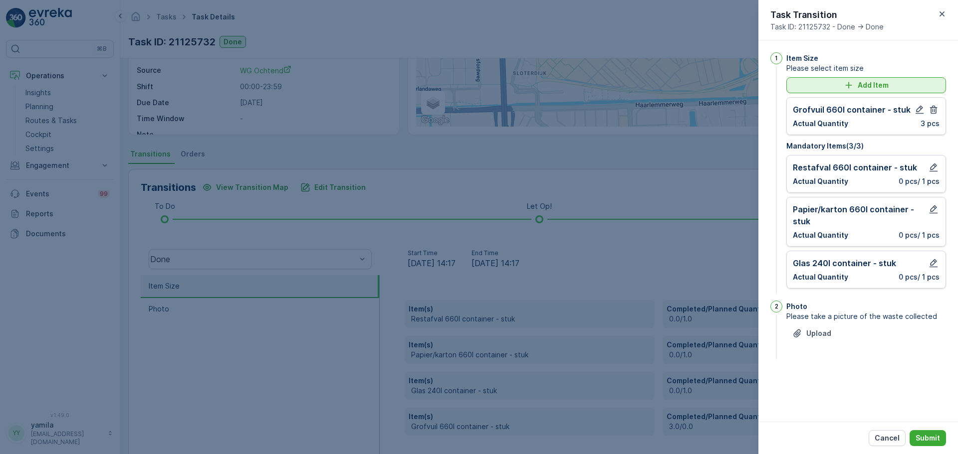
click at [863, 80] on button "Add Item" at bounding box center [866, 85] width 160 height 16
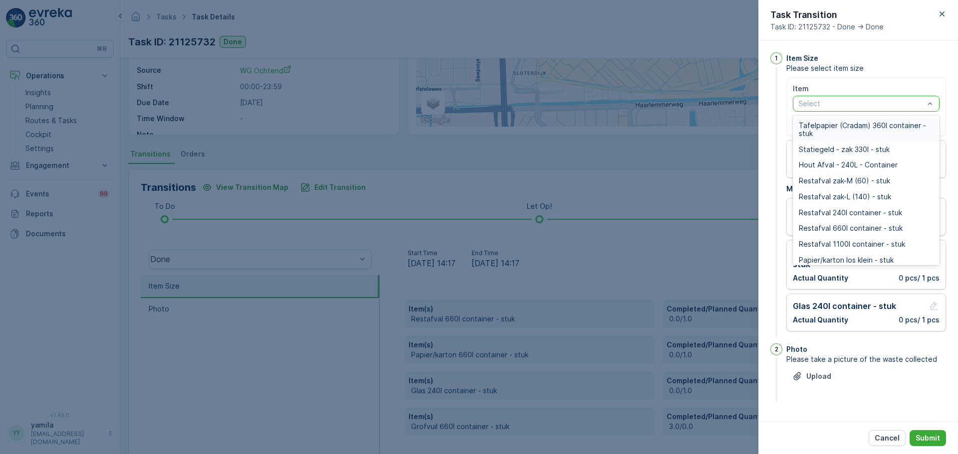
click at [847, 100] on div at bounding box center [861, 104] width 128 height 8
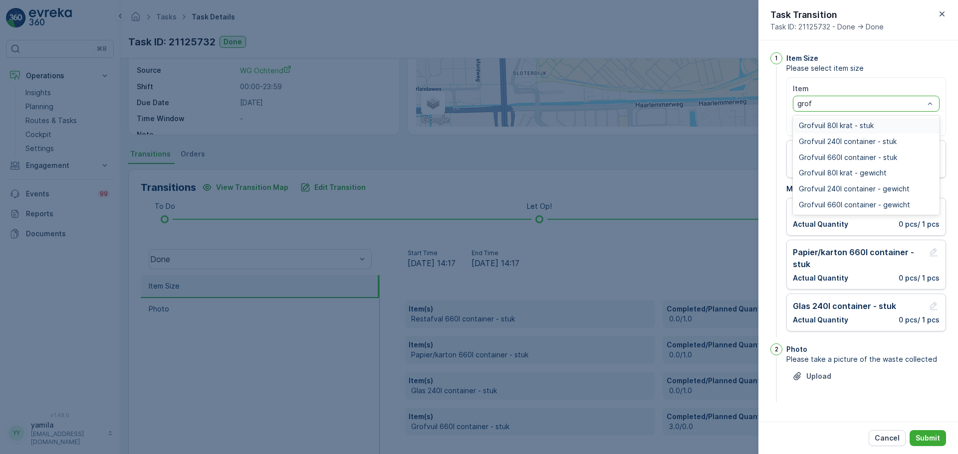
type input "grofv"
click at [859, 159] on span "Grofvuil 660l container - stuk" at bounding box center [847, 158] width 98 height 8
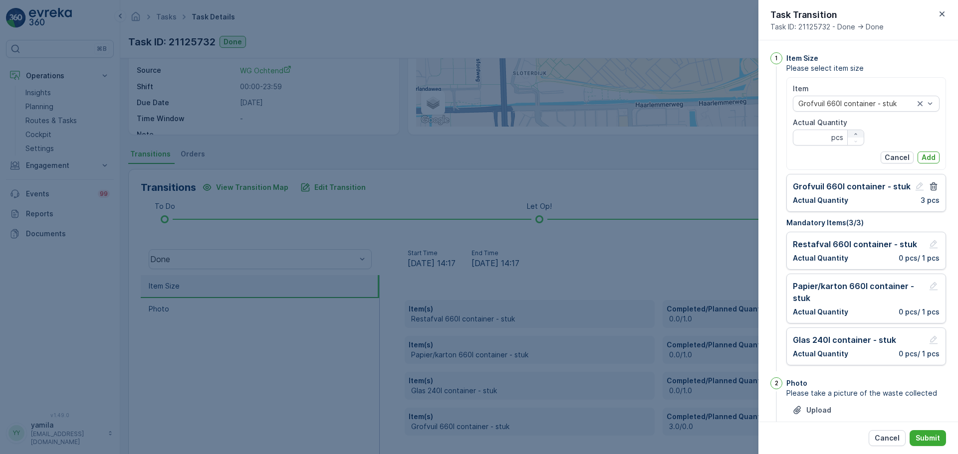
click at [852, 135] on icon "button" at bounding box center [855, 134] width 6 height 6
type Quantity "3"
click at [923, 155] on p "Add" at bounding box center [928, 158] width 14 height 10
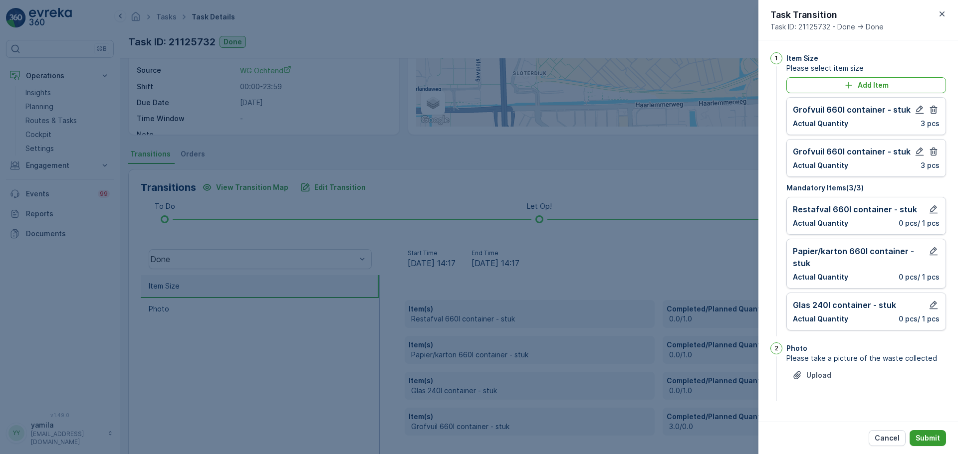
click at [930, 435] on p "Submit" at bounding box center [927, 438] width 24 height 10
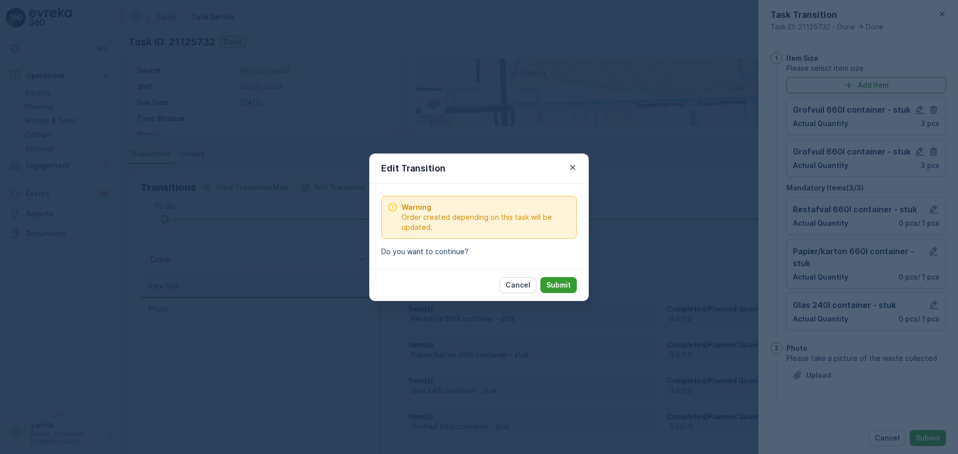
click at [561, 290] on p "Submit" at bounding box center [558, 285] width 24 height 10
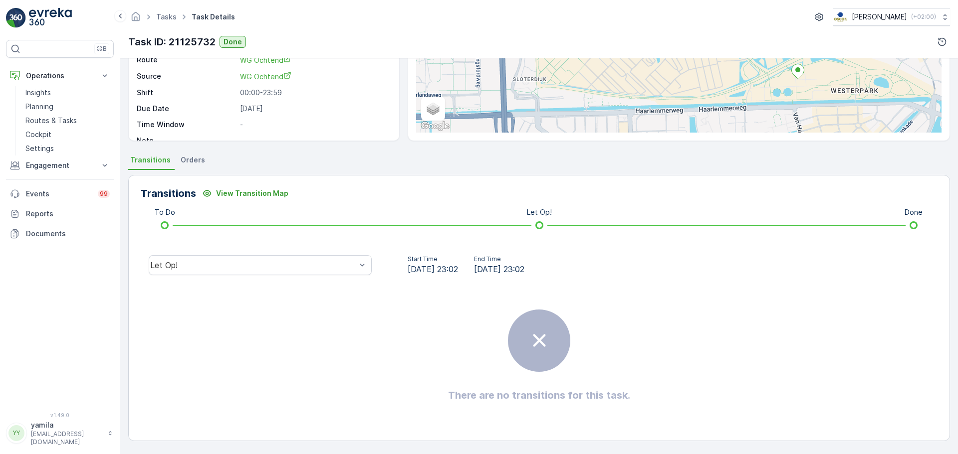
scroll to position [125, 0]
click at [62, 116] on p "Routes & Tasks" at bounding box center [50, 121] width 51 height 10
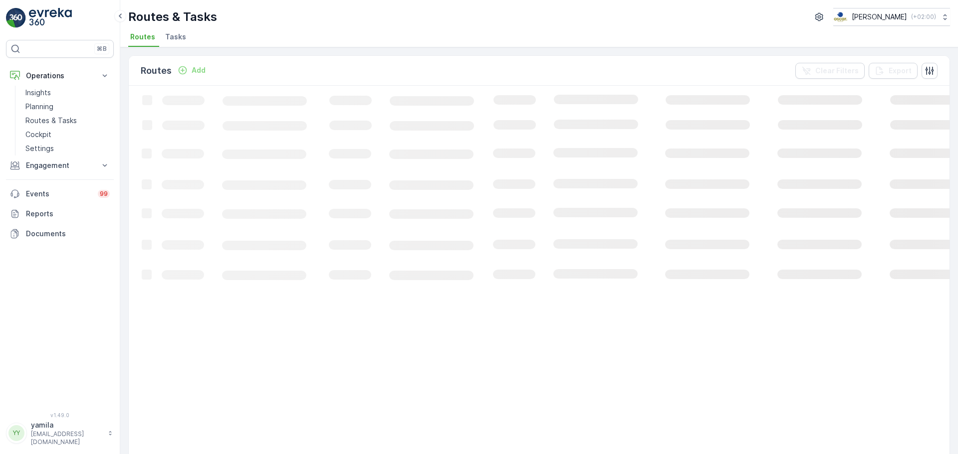
click at [177, 29] on div "Routes & Tasks Oscar Circulair ( +02:00 ) Routes Tasks" at bounding box center [538, 23] width 837 height 47
click at [176, 34] on span "Tasks" at bounding box center [175, 37] width 21 height 10
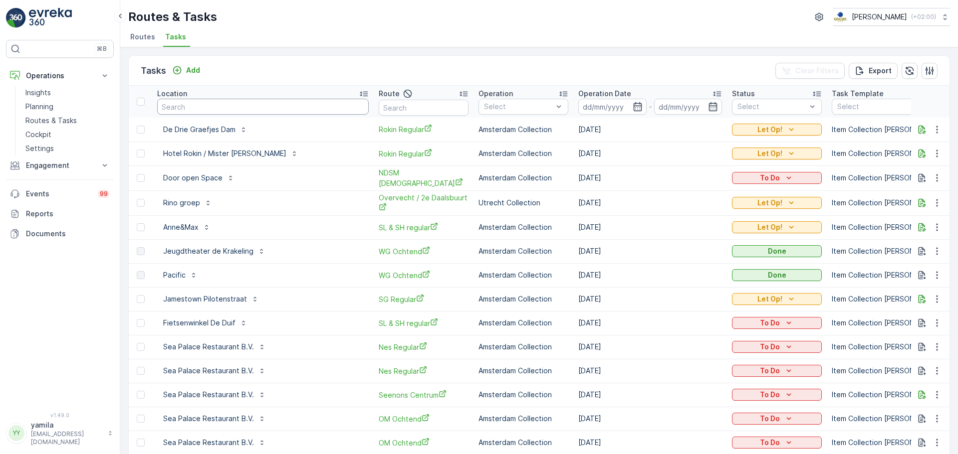
click at [191, 108] on input "text" at bounding box center [262, 107] width 211 height 16
type input "statiegeld"
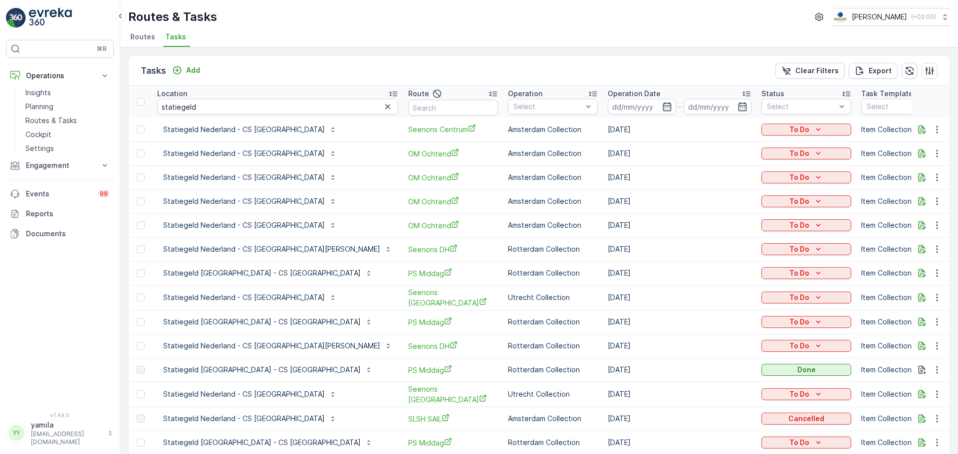
click at [233, 110] on input "statiegeld" at bounding box center [277, 107] width 241 height 16
type input "statiegeld nederland - cs"
click at [258, 128] on p "Statiegeld Nederland - CS [GEOGRAPHIC_DATA]" at bounding box center [244, 130] width 162 height 10
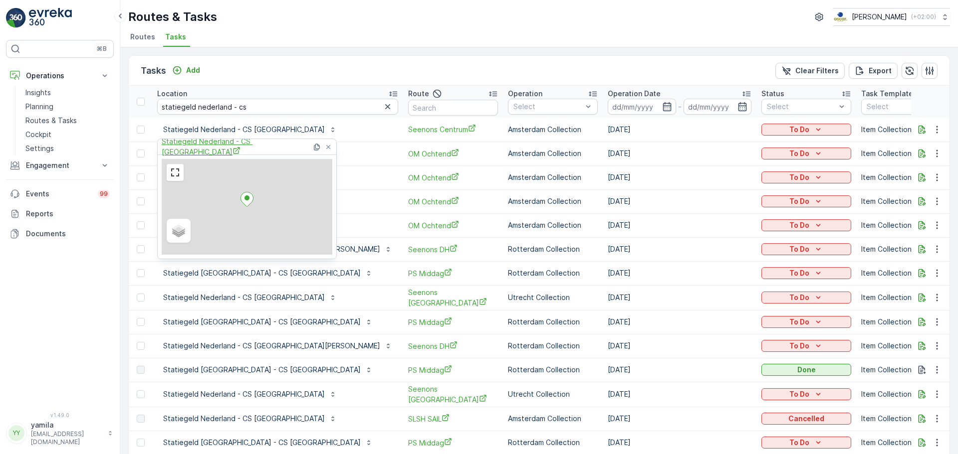
click at [256, 143] on span "Statiegeld Nederland - CS [GEOGRAPHIC_DATA]" at bounding box center [237, 147] width 150 height 20
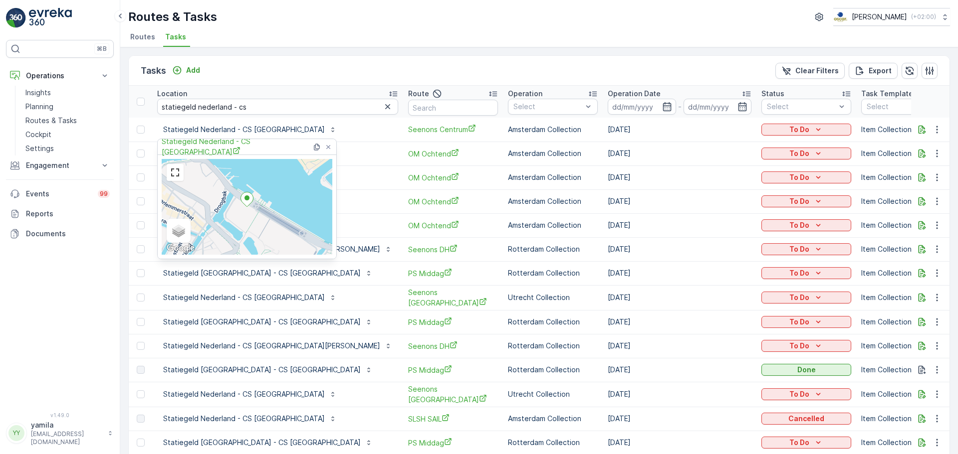
click at [288, 85] on div "Tasks Add Clear Filters Export" at bounding box center [539, 71] width 820 height 30
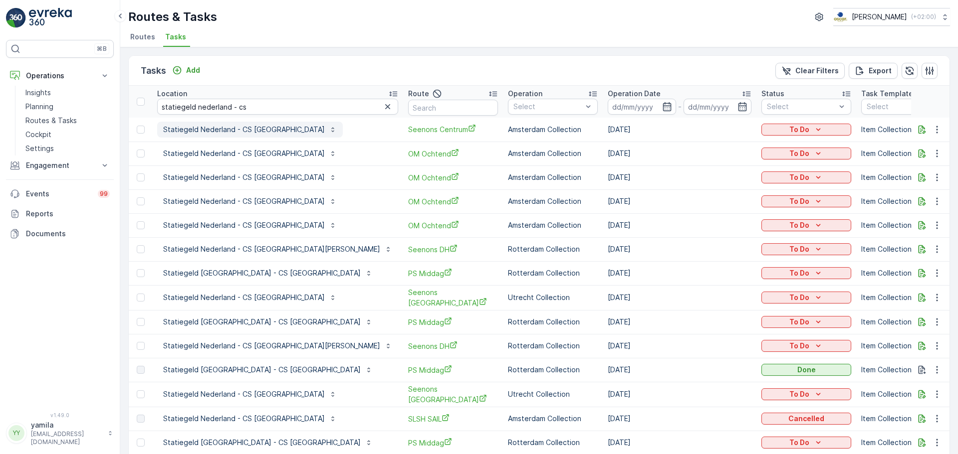
click at [266, 132] on p "Statiegeld Nederland - CS [GEOGRAPHIC_DATA]" at bounding box center [244, 130] width 162 height 10
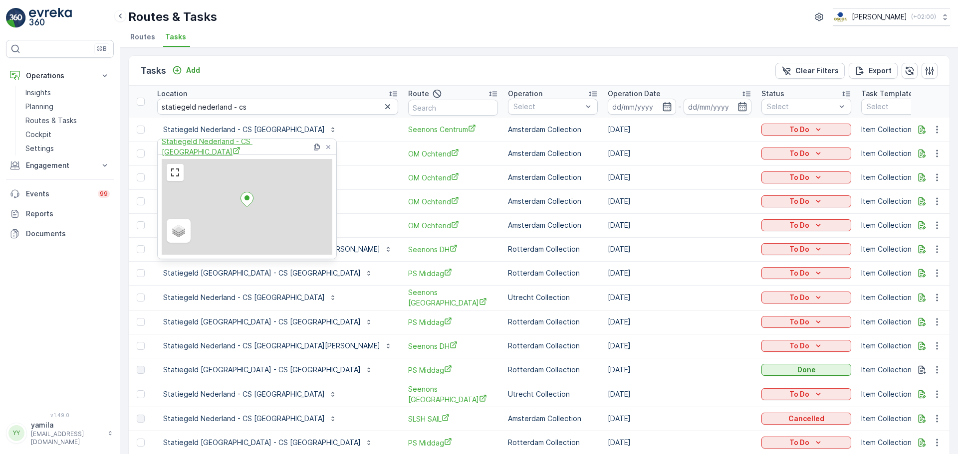
click at [264, 149] on span "Statiegeld Nederland - CS [GEOGRAPHIC_DATA]" at bounding box center [237, 147] width 150 height 20
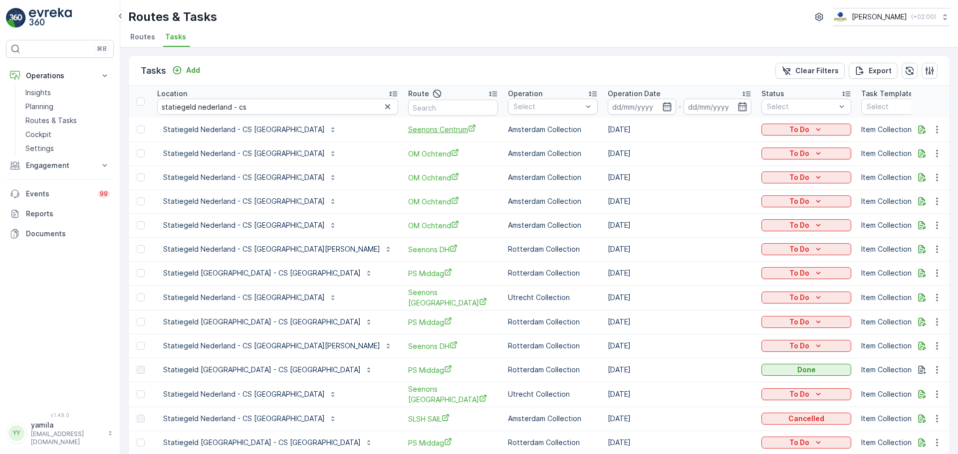
click at [408, 132] on span "Seenons Centrum" at bounding box center [453, 129] width 90 height 10
click at [148, 44] on li "Routes" at bounding box center [143, 38] width 31 height 17
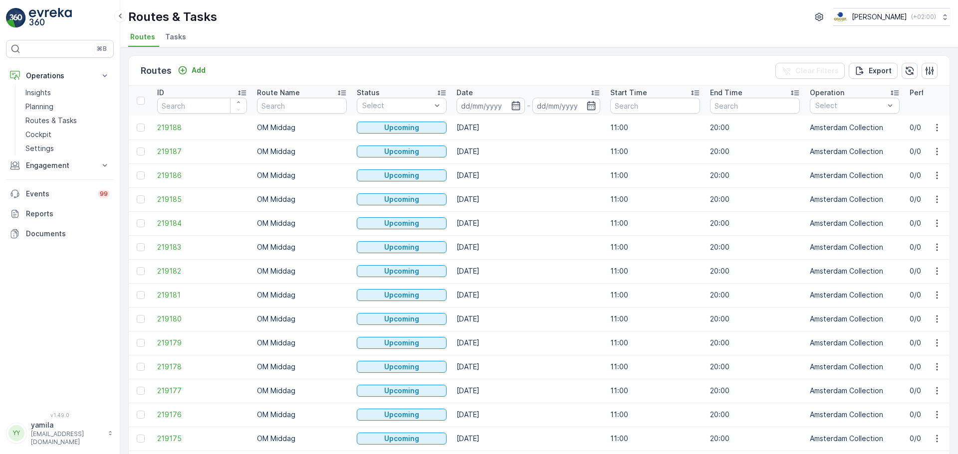
click at [288, 115] on th "Route Name" at bounding box center [302, 101] width 100 height 30
click at [291, 111] on input "text" at bounding box center [302, 106] width 90 height 16
type input "seenons"
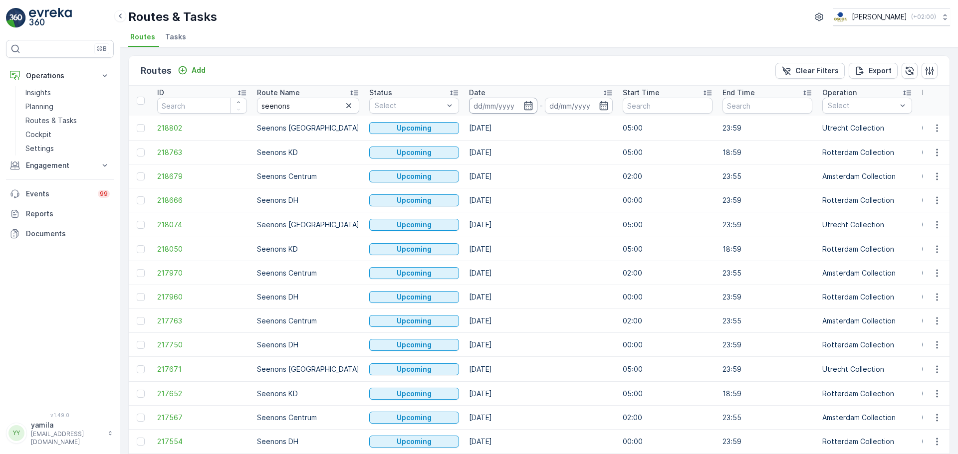
click at [469, 104] on input at bounding box center [503, 106] width 68 height 16
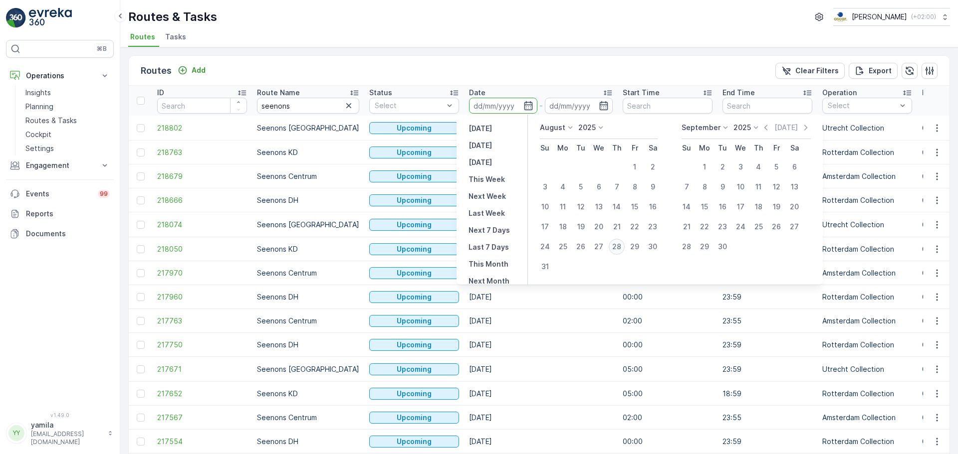
click at [621, 250] on div "28" at bounding box center [616, 247] width 16 height 16
type input "[DATE]"
click at [621, 250] on div "28" at bounding box center [616, 247] width 16 height 16
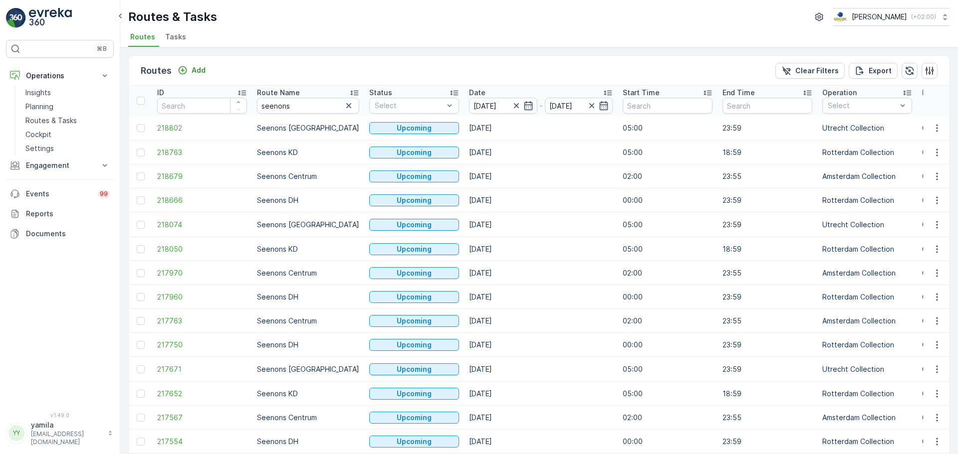
type input "[DATE]"
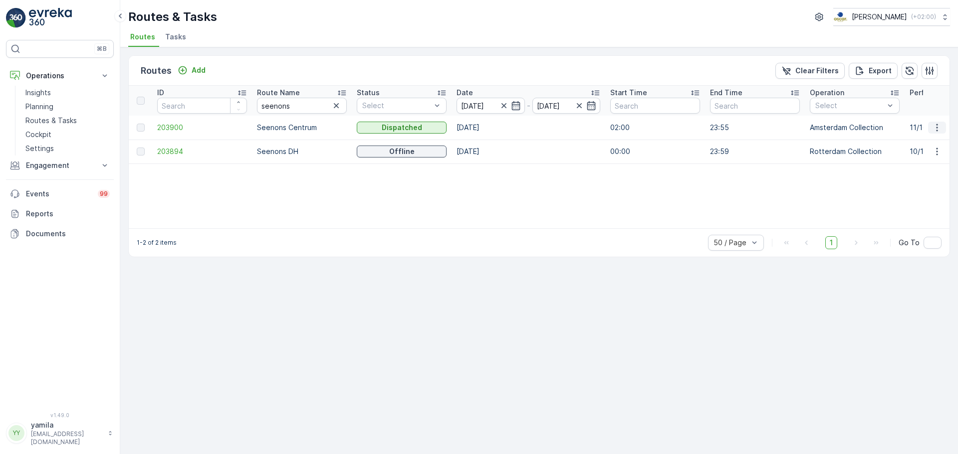
click at [936, 129] on icon "button" at bounding box center [937, 128] width 10 height 10
click at [921, 140] on span "See More Details" at bounding box center [913, 143] width 58 height 10
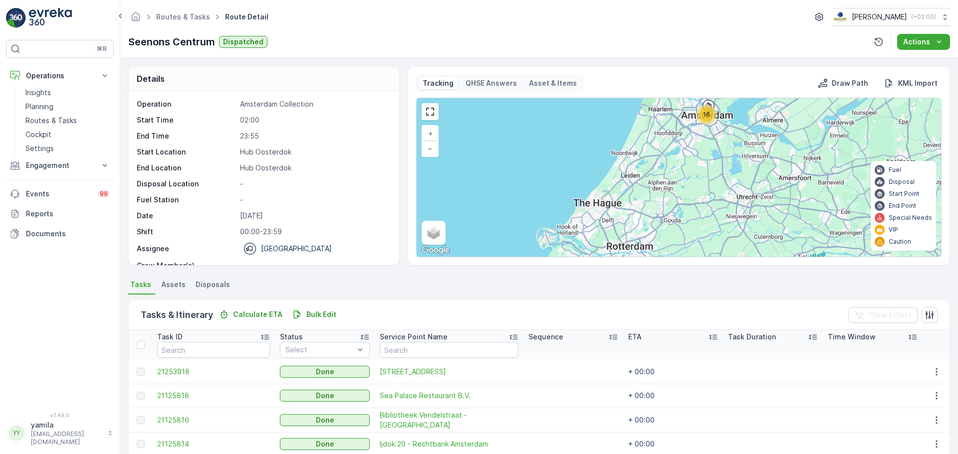
scroll to position [299, 0]
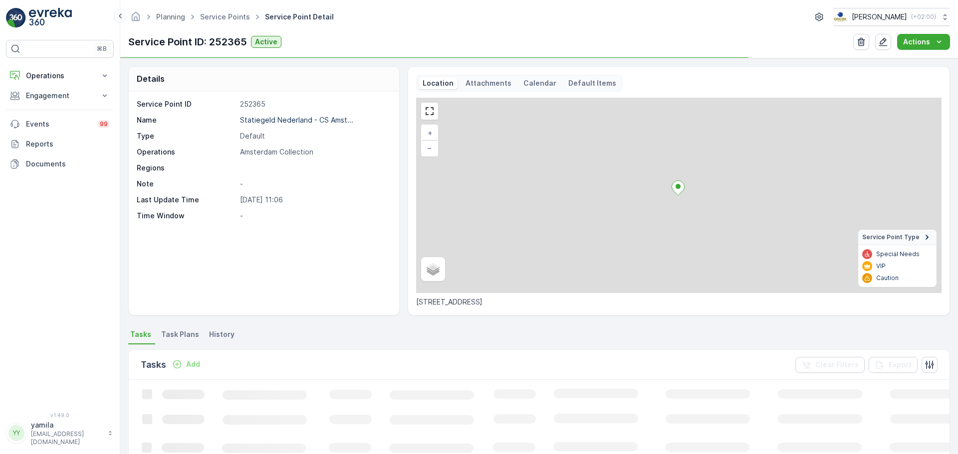
click at [184, 339] on span "Task Plans" at bounding box center [180, 335] width 38 height 10
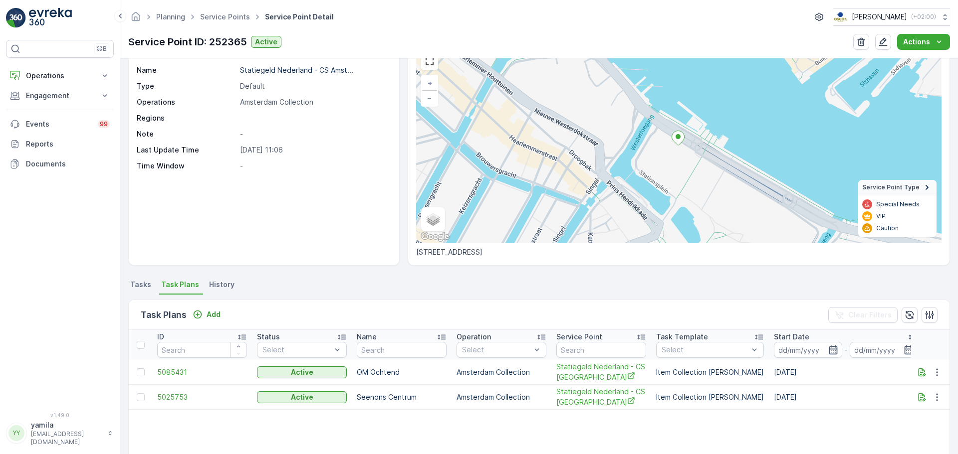
scroll to position [100, 0]
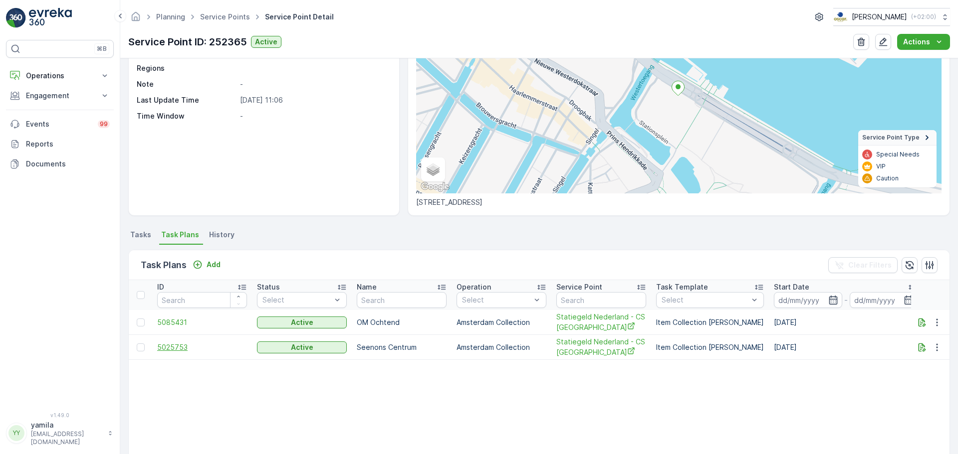
click at [168, 346] on span "5025753" at bounding box center [202, 348] width 90 height 10
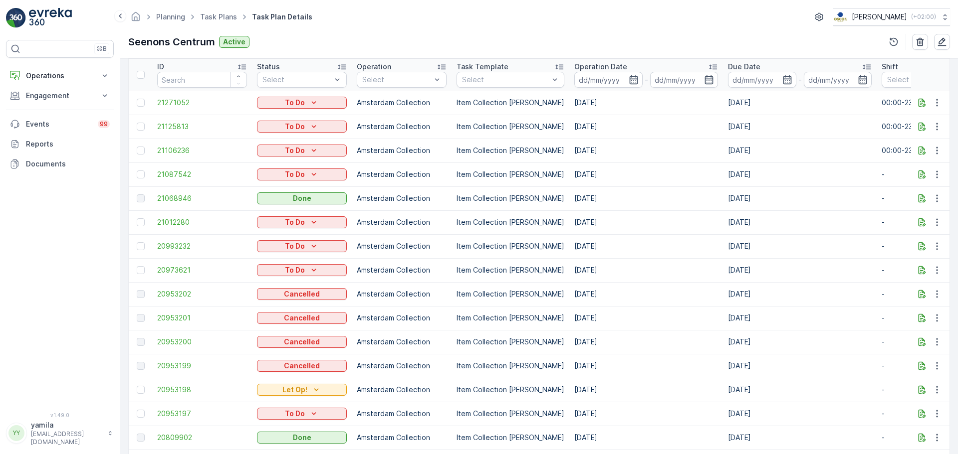
scroll to position [249, 0]
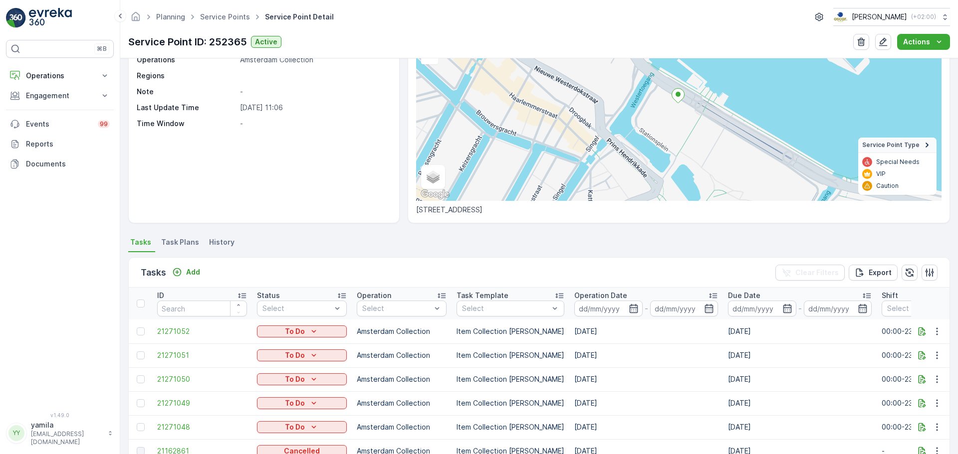
scroll to position [150, 0]
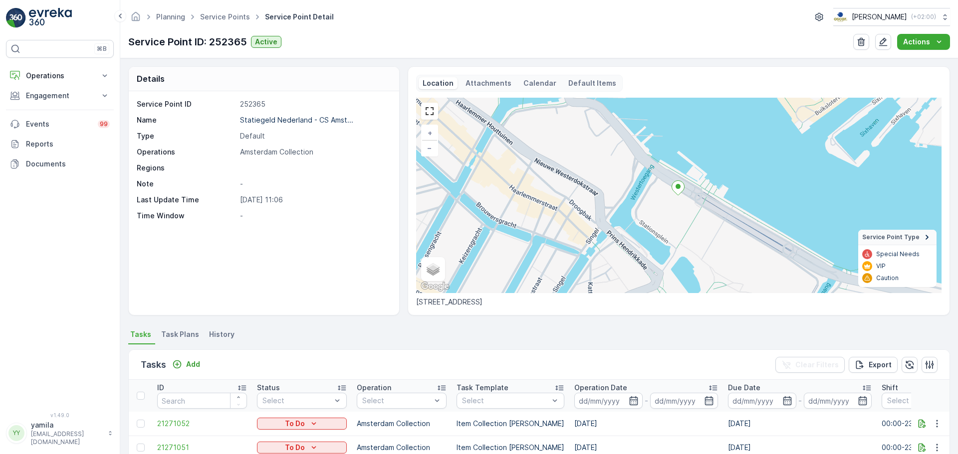
click at [191, 337] on span "Task Plans" at bounding box center [180, 335] width 38 height 10
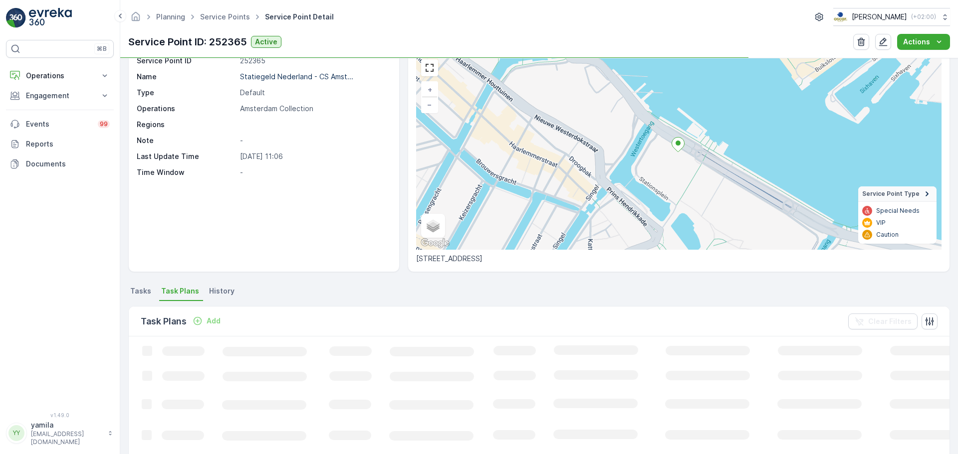
scroll to position [100, 0]
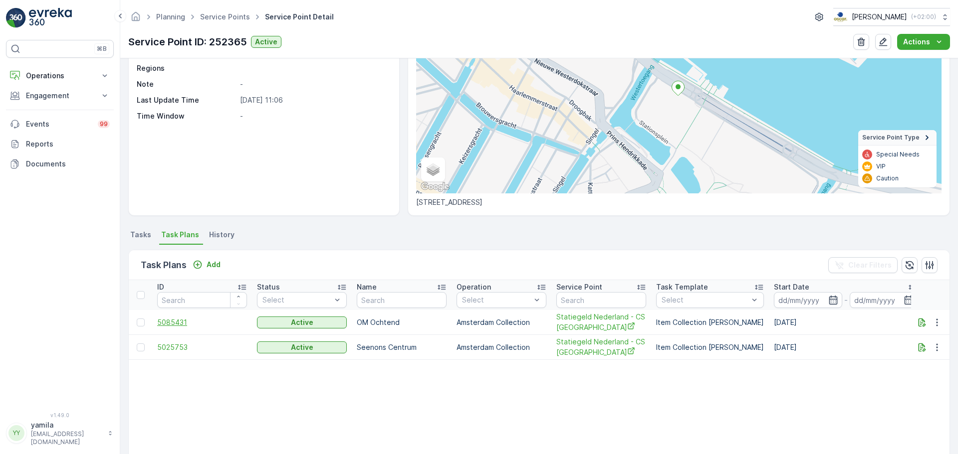
click at [181, 323] on span "5085431" at bounding box center [202, 323] width 90 height 10
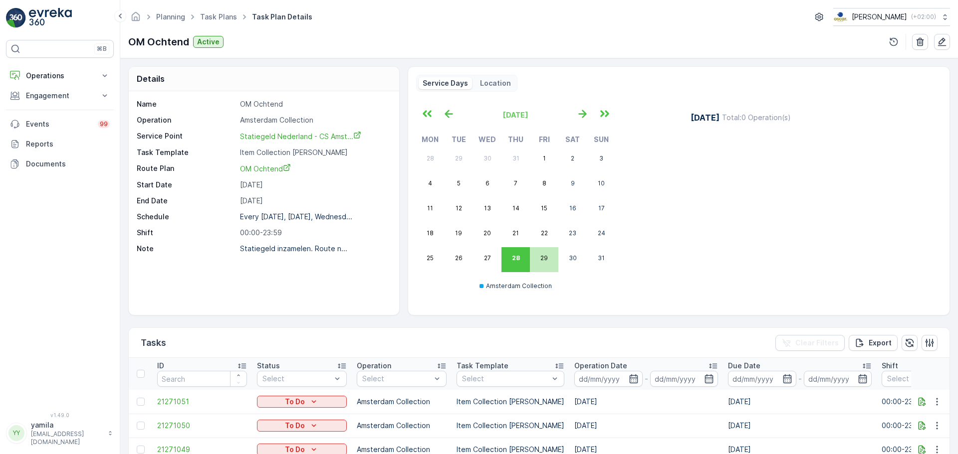
click at [543, 259] on abbr "29" at bounding box center [543, 257] width 7 height 7
click at [586, 119] on icon "button" at bounding box center [582, 114] width 16 height 16
click at [55, 80] on p "Operations" at bounding box center [60, 76] width 68 height 10
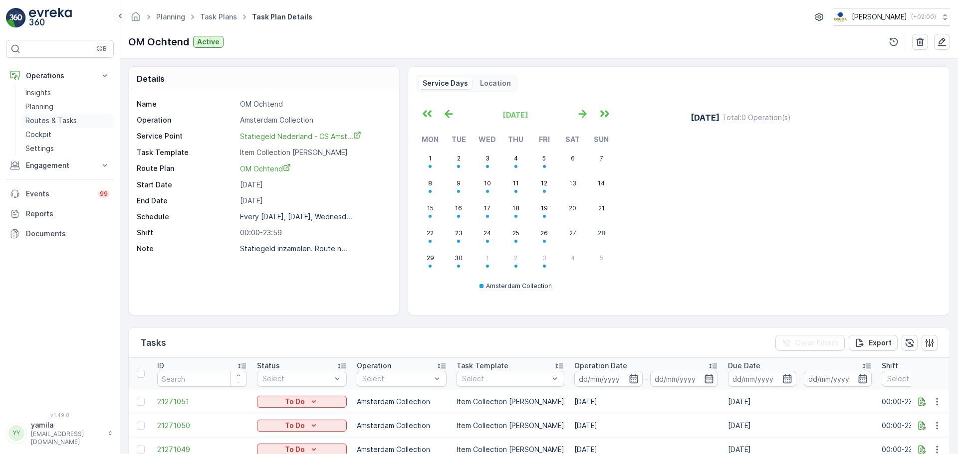
click at [60, 125] on p "Routes & Tasks" at bounding box center [50, 121] width 51 height 10
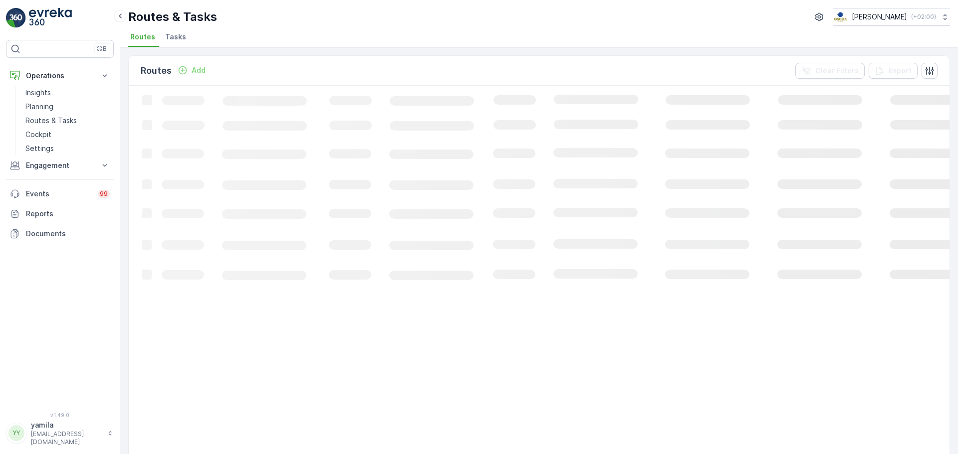
click at [186, 43] on li "Tasks" at bounding box center [176, 38] width 27 height 17
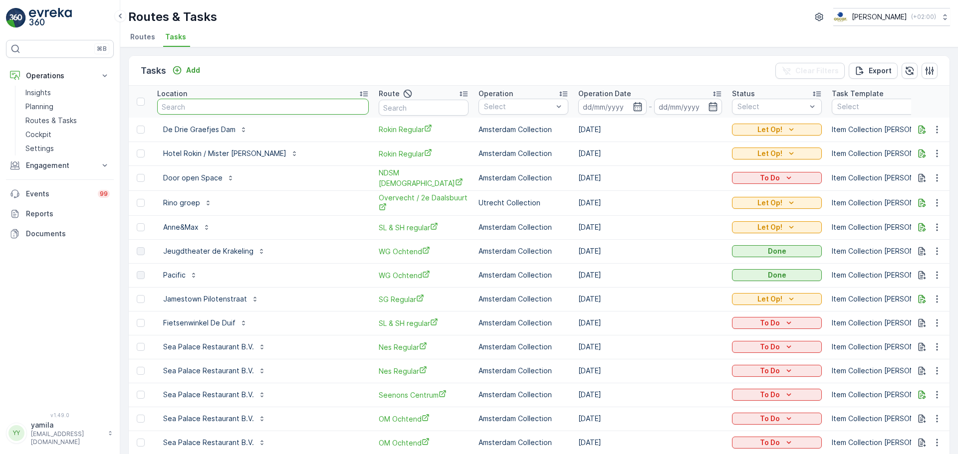
click at [180, 108] on input "text" at bounding box center [262, 107] width 211 height 16
type input "fabriqu"
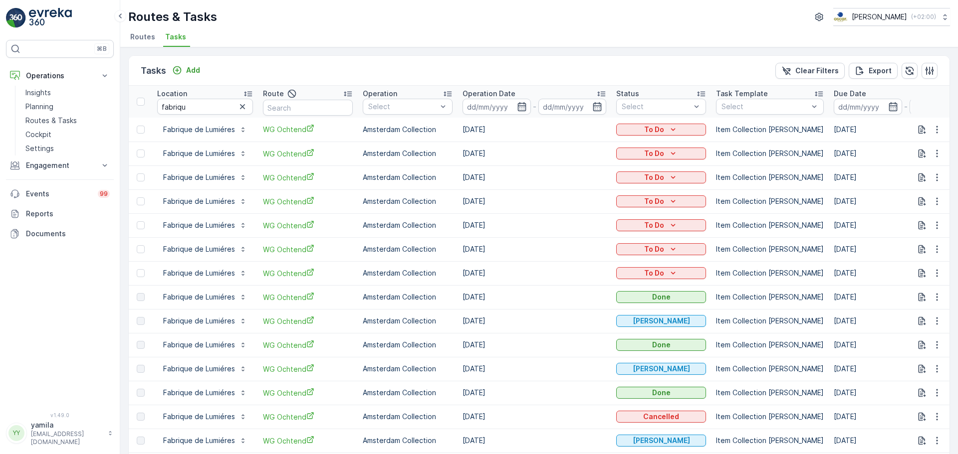
click at [135, 31] on li "Routes" at bounding box center [143, 38] width 31 height 17
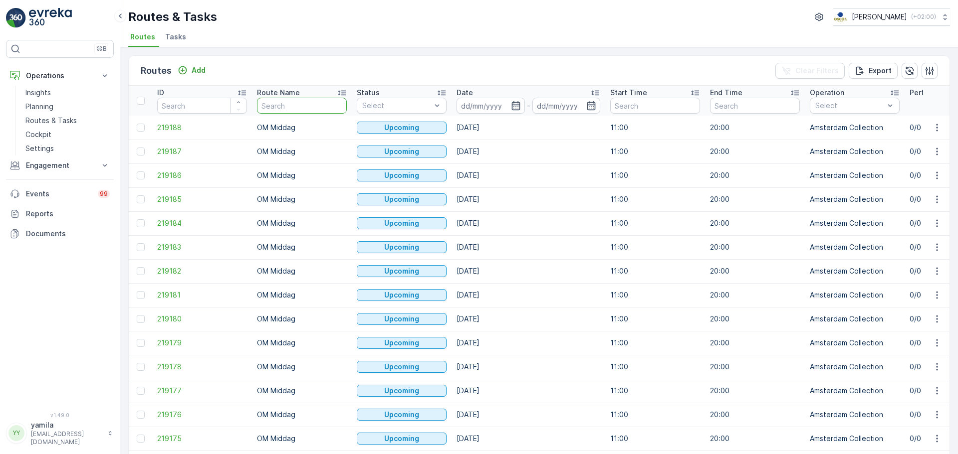
click at [276, 110] on input "text" at bounding box center [302, 106] width 90 height 16
type input "mq"
click at [477, 102] on input at bounding box center [490, 106] width 68 height 16
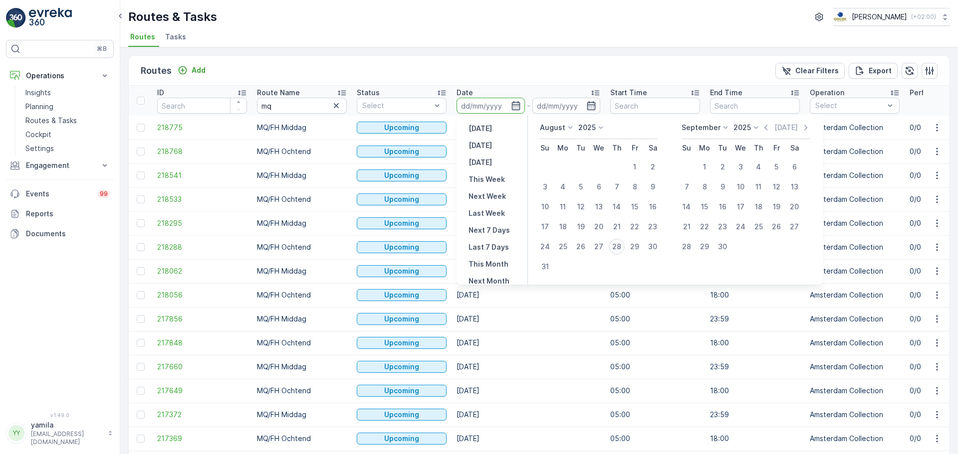
click at [610, 248] on div "28" at bounding box center [616, 247] width 16 height 16
type input "[DATE]"
click at [610, 248] on div "28" at bounding box center [616, 247] width 16 height 16
type input "[DATE]"
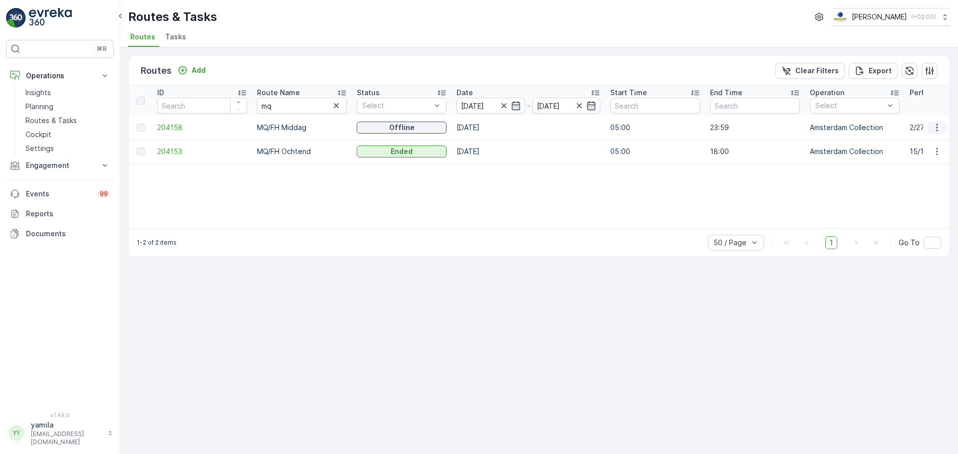
click at [935, 125] on icon "button" at bounding box center [937, 128] width 10 height 10
click at [909, 141] on span "See More Details" at bounding box center [913, 143] width 58 height 10
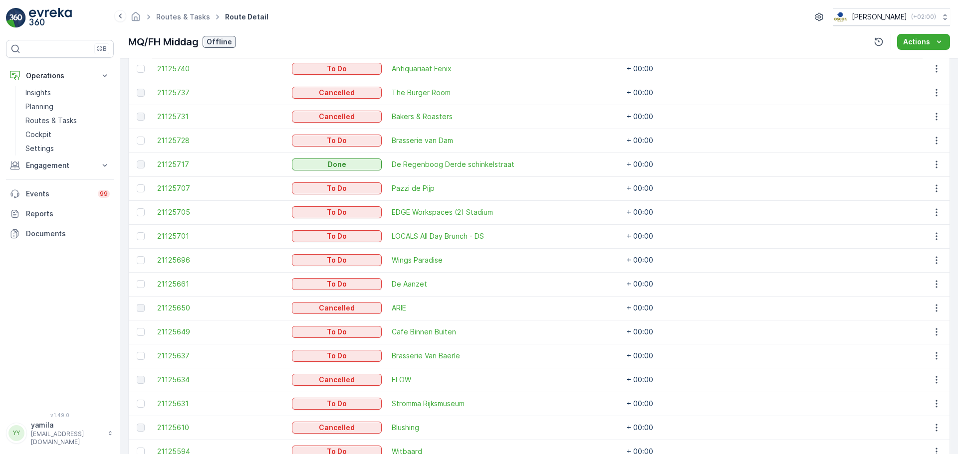
scroll to position [543, 0]
click at [59, 116] on p "Routes & Tasks" at bounding box center [50, 121] width 51 height 10
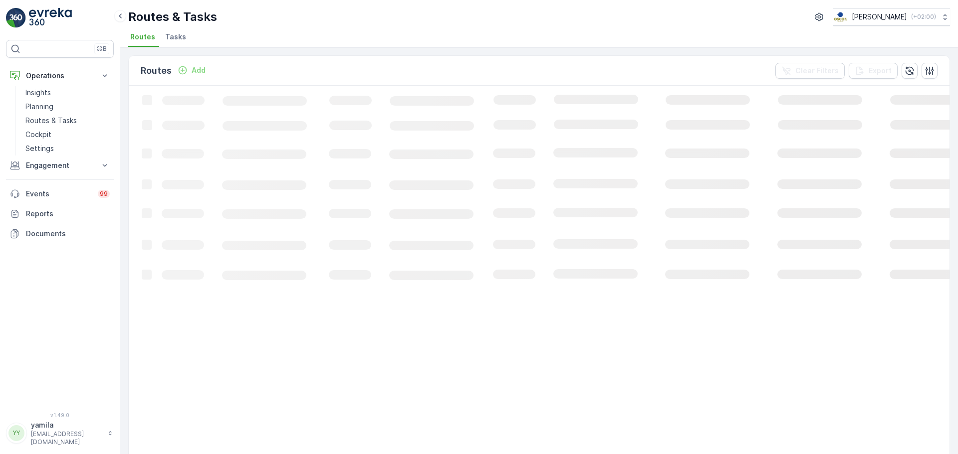
click at [175, 41] on span "Tasks" at bounding box center [175, 37] width 21 height 10
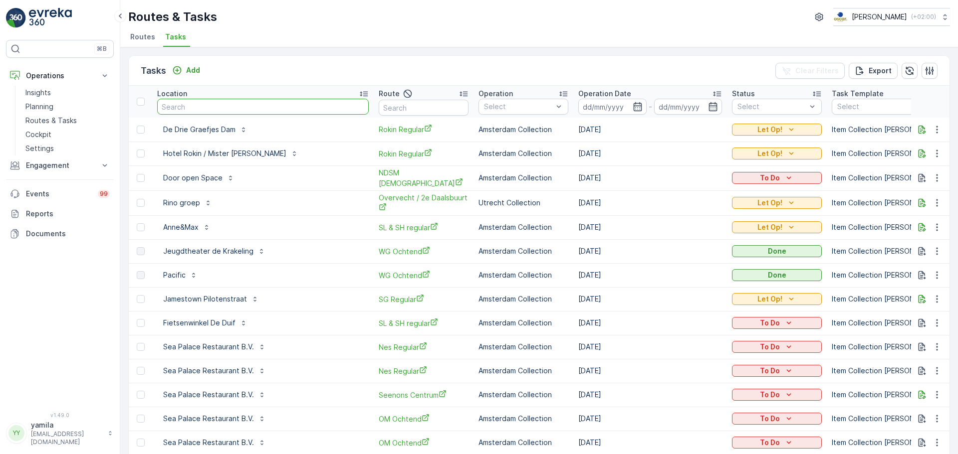
click at [197, 108] on input "text" at bounding box center [262, 107] width 211 height 16
type input "move"
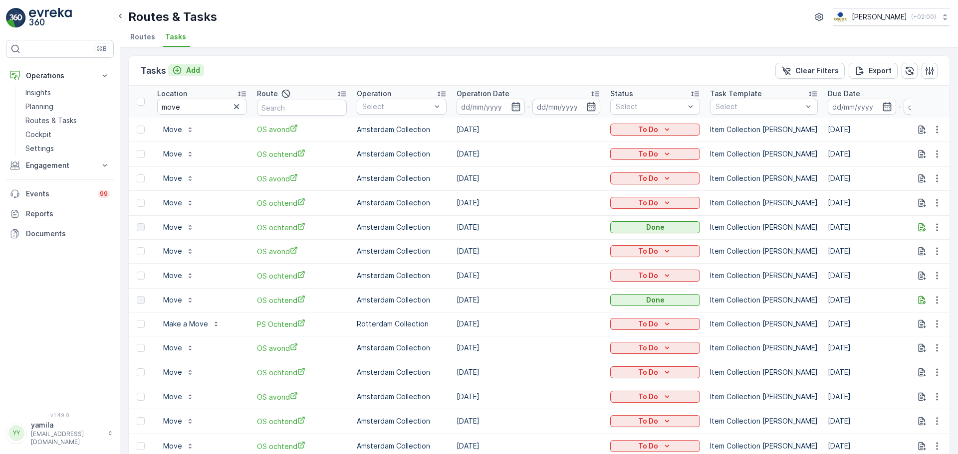
click at [195, 70] on p "Add" at bounding box center [193, 70] width 14 height 10
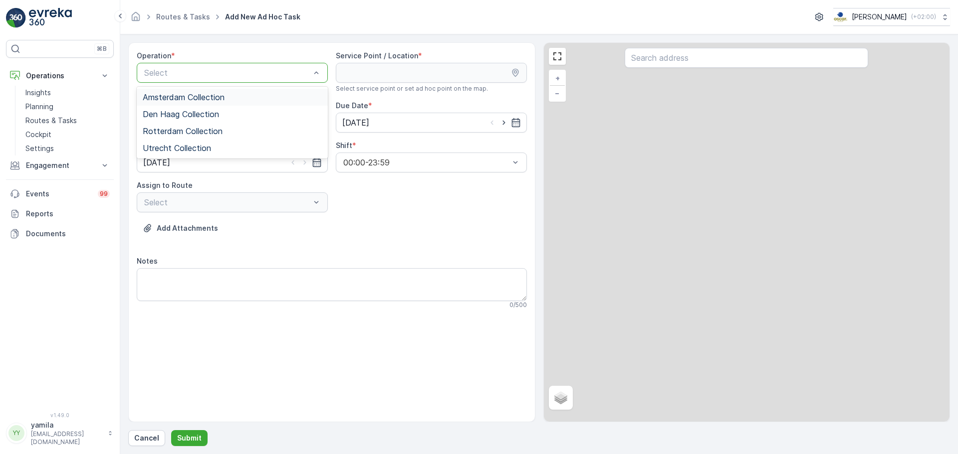
click at [186, 81] on div "Select" at bounding box center [232, 73] width 191 height 20
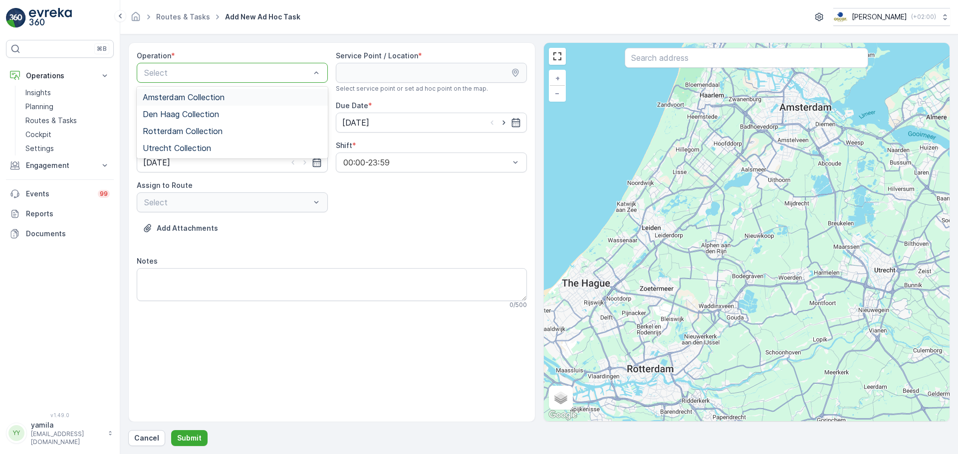
click at [179, 91] on div "Amsterdam Collection" at bounding box center [232, 97] width 191 height 17
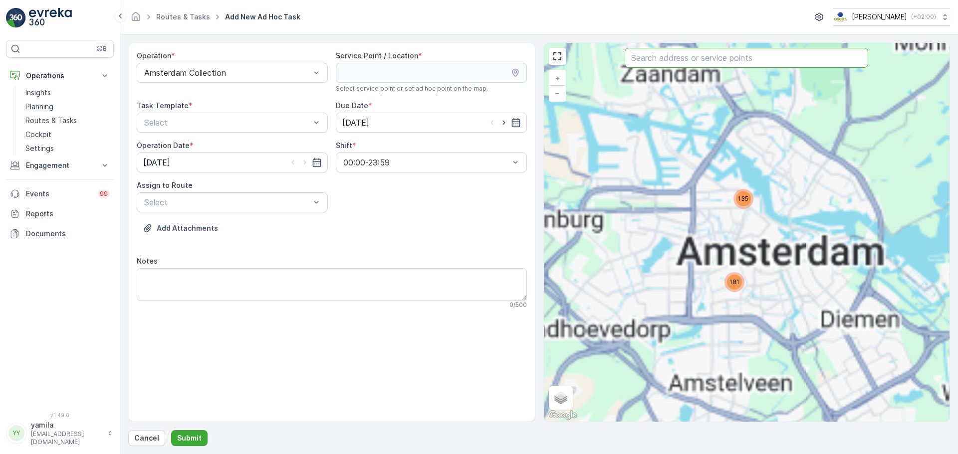
click at [654, 54] on input "text" at bounding box center [745, 58] width 243 height 20
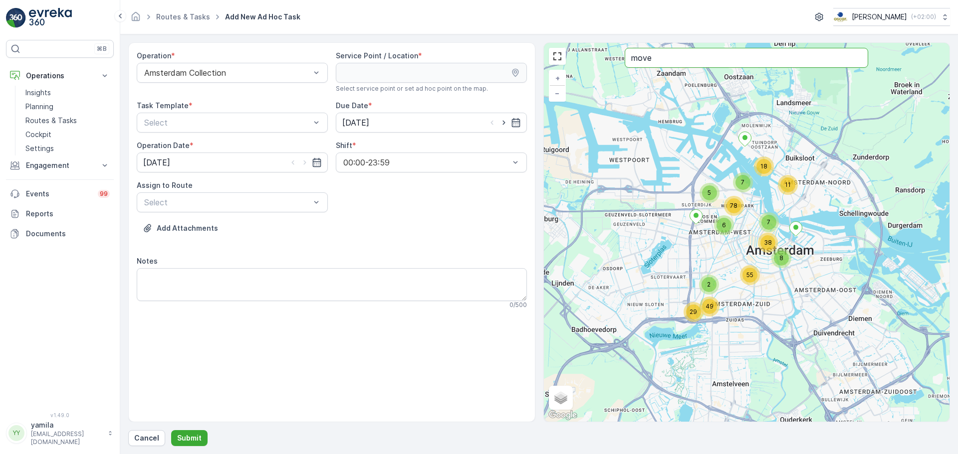
type input "move"
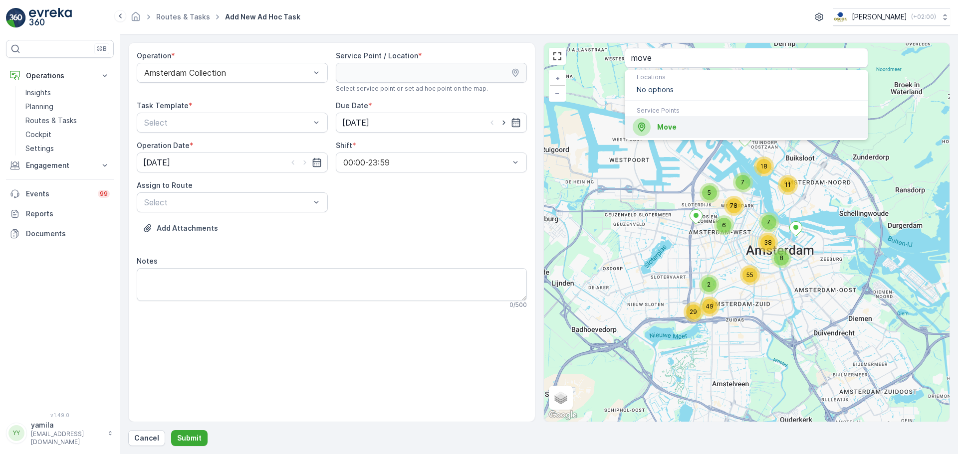
click at [681, 130] on span "Move" at bounding box center [758, 127] width 203 height 10
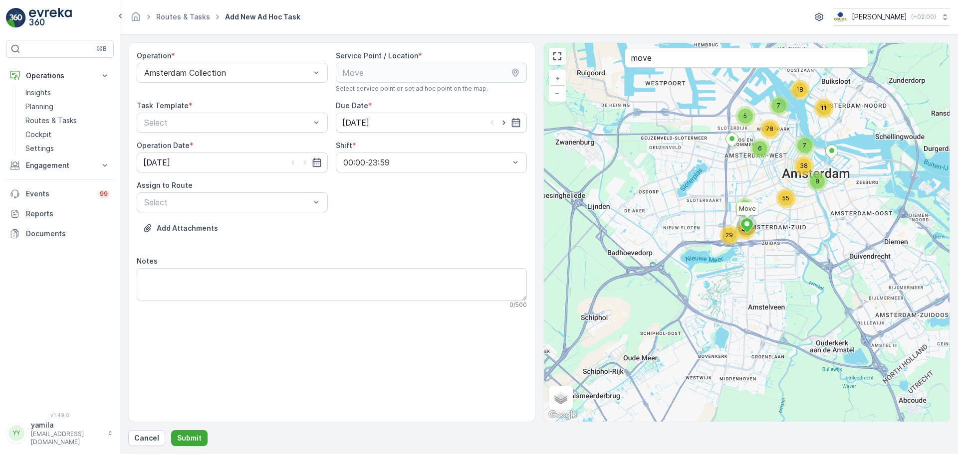
click at [251, 190] on div "Assign to Route" at bounding box center [232, 186] width 191 height 10
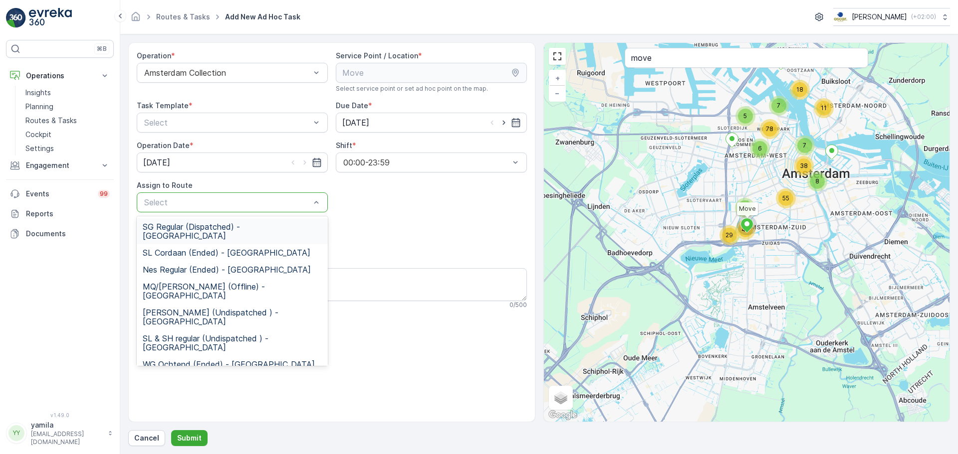
click at [236, 203] on div at bounding box center [227, 202] width 168 height 9
type input "mq"
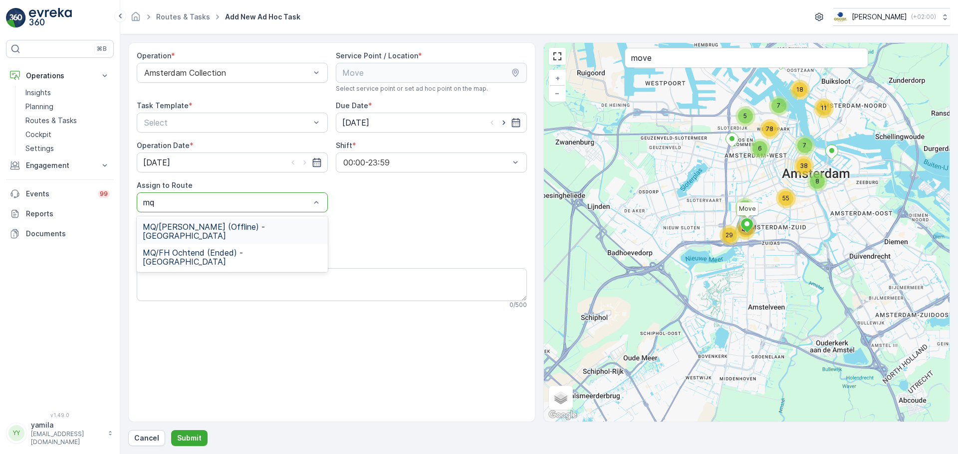
click at [197, 224] on span "MQ/FH Middag (Offline) - Amsterdam" at bounding box center [232, 231] width 179 height 18
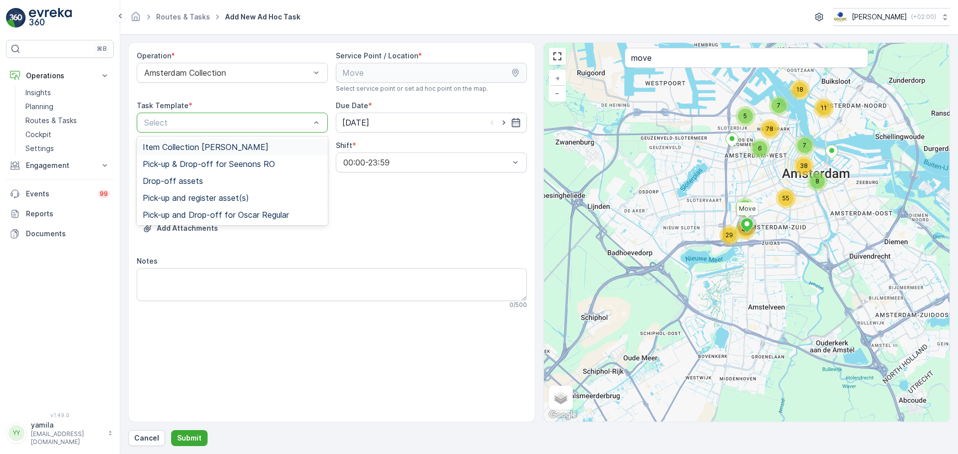
drag, startPoint x: 216, startPoint y: 131, endPoint x: 201, endPoint y: 146, distance: 21.5
click at [201, 133] on Template "5 results available. Use Up and Down to choose options, press Enter to select t…" at bounding box center [232, 123] width 191 height 20
click at [201, 146] on span "Item Collection [PERSON_NAME]" at bounding box center [206, 147] width 126 height 9
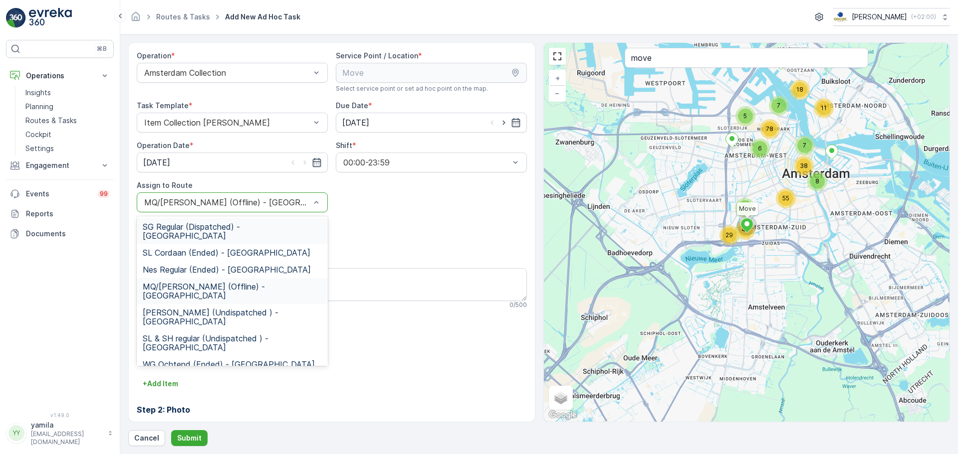
click at [246, 208] on div "MQ/FH Middag (Offline) - Amsterdam" at bounding box center [232, 203] width 191 height 20
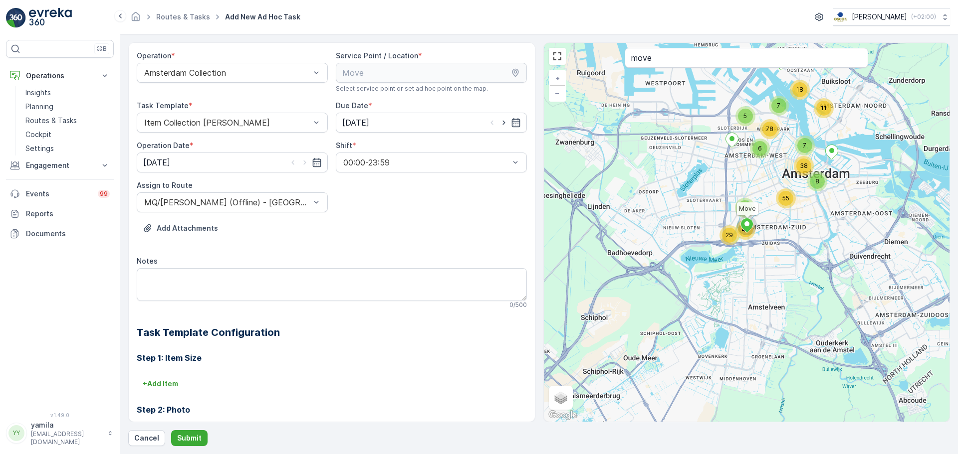
click at [358, 209] on div "Operation * Amsterdam Collection Service Point / Location * Select service poin…" at bounding box center [332, 298] width 390 height 495
click at [229, 293] on textarea "Notes" at bounding box center [332, 284] width 390 height 33
type textarea "Meenemen karton"
click at [184, 436] on p "Submit" at bounding box center [189, 438] width 24 height 10
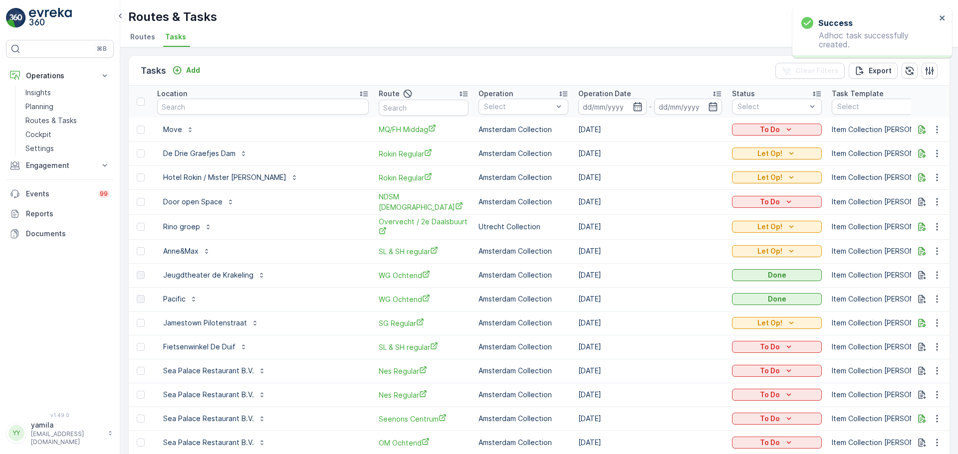
click at [938, 16] on div "Success Adhoc task successfully created." at bounding box center [868, 33] width 141 height 38
click at [778, 123] on div "To Do" at bounding box center [777, 130] width 90 height 14
click at [763, 135] on button "To Do" at bounding box center [777, 130] width 90 height 12
click at [749, 146] on span "Let Op!" at bounding box center [746, 145] width 25 height 10
click at [944, 16] on icon "close" at bounding box center [942, 18] width 7 height 8
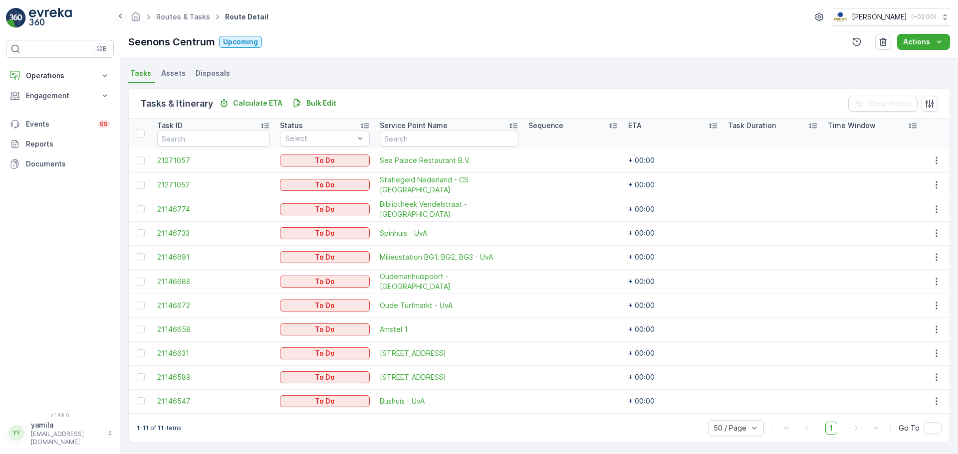
scroll to position [12, 0]
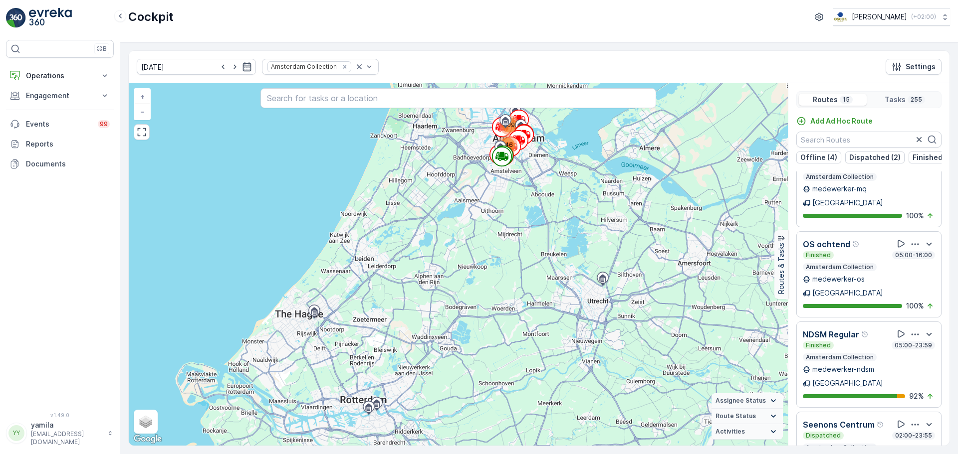
scroll to position [25, 0]
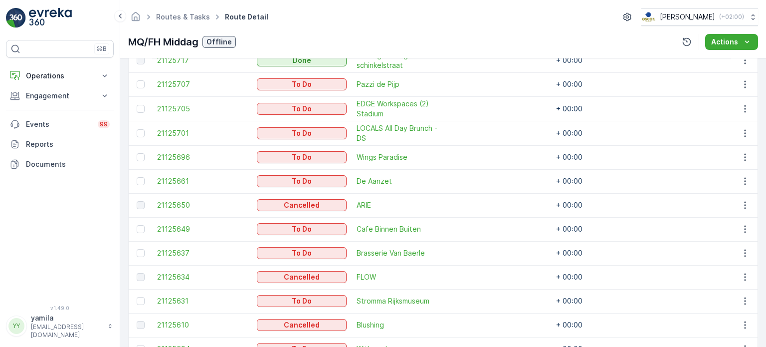
scroll to position [708, 0]
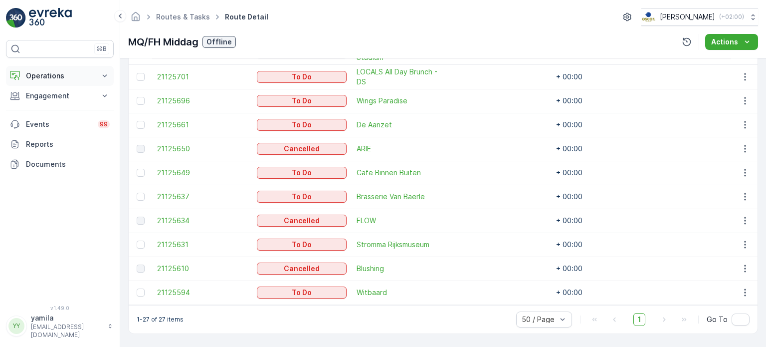
click at [55, 74] on p "Operations" at bounding box center [60, 76] width 68 height 10
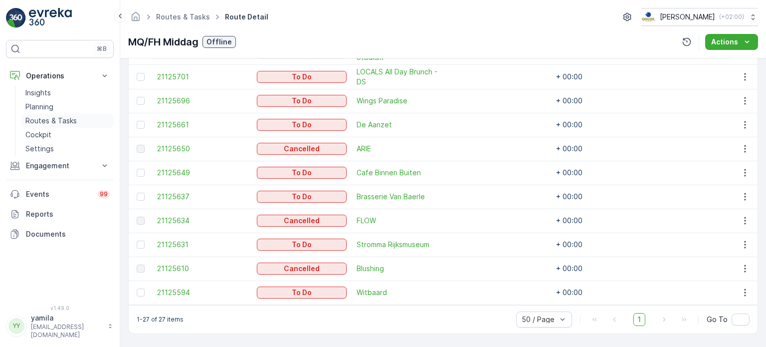
click at [66, 119] on p "Routes & Tasks" at bounding box center [50, 121] width 51 height 10
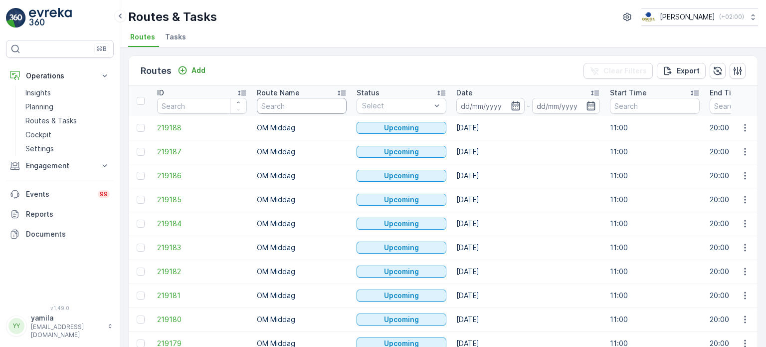
click at [266, 107] on input "text" at bounding box center [302, 106] width 90 height 16
type input "os"
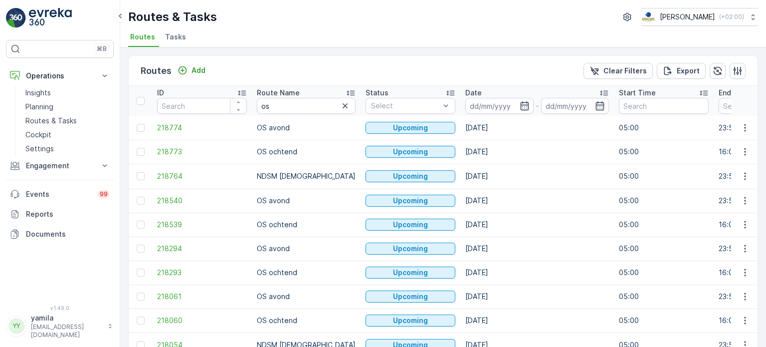
click at [466, 108] on input at bounding box center [499, 106] width 68 height 16
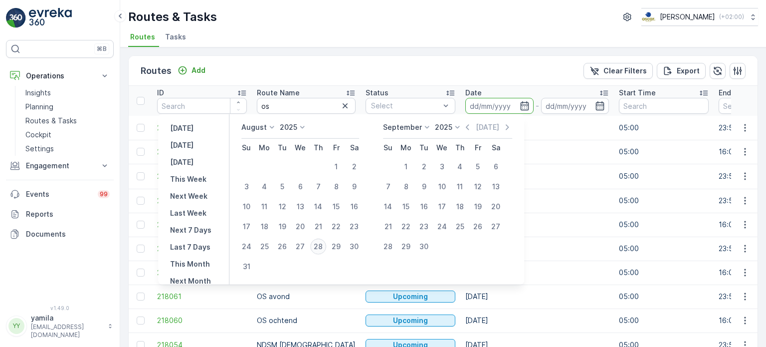
click at [322, 245] on div "28" at bounding box center [318, 246] width 16 height 16
type input "[DATE]"
click at [322, 245] on div "28" at bounding box center [318, 246] width 16 height 16
type input "[DATE]"
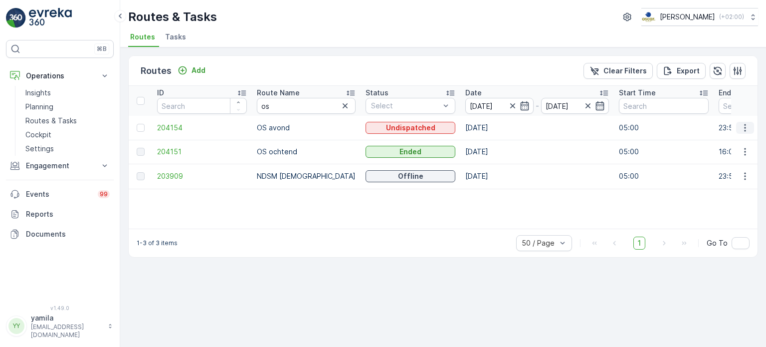
click at [741, 127] on icon "button" at bounding box center [745, 128] width 10 height 10
click at [732, 139] on span "See More Details" at bounding box center [722, 142] width 58 height 10
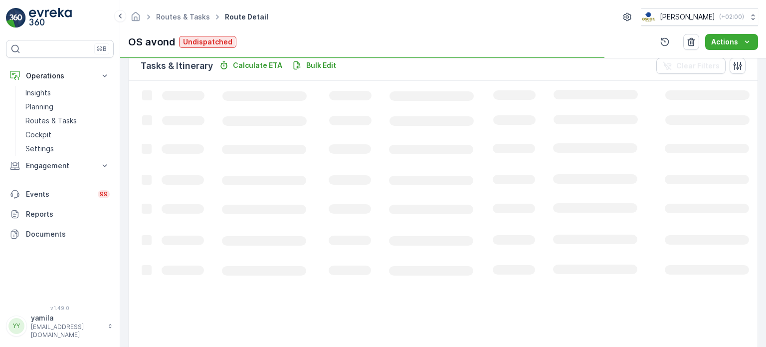
scroll to position [203, 0]
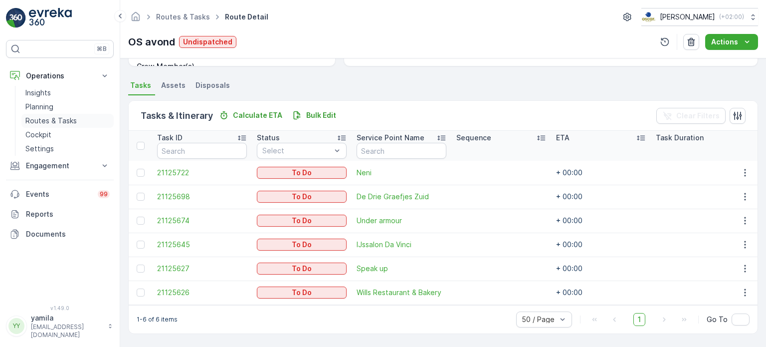
click at [56, 116] on p "Routes & Tasks" at bounding box center [50, 121] width 51 height 10
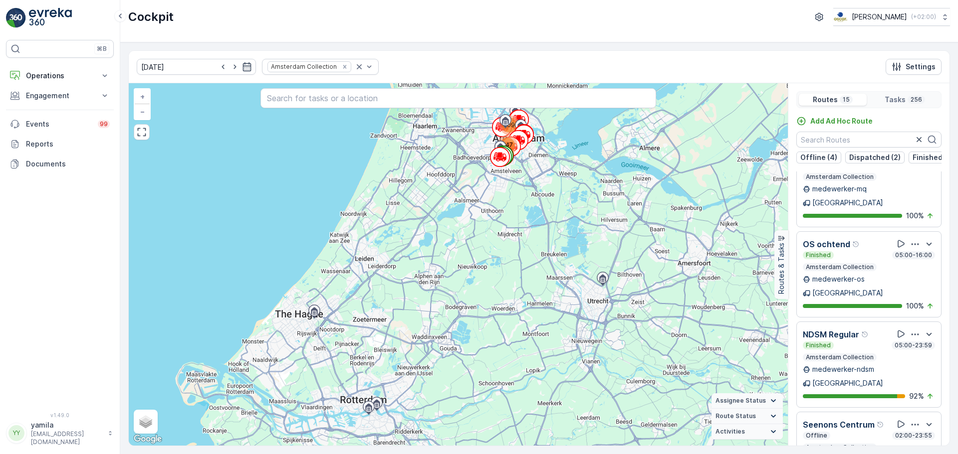
scroll to position [25, 0]
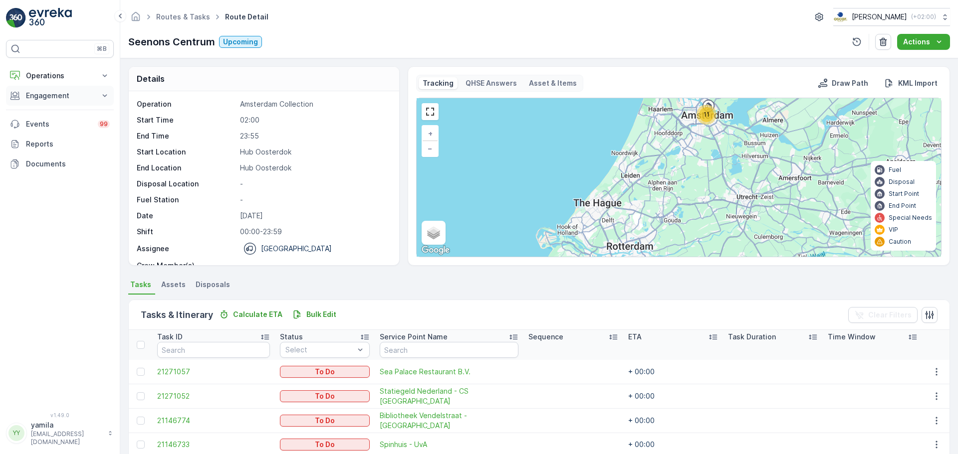
scroll to position [12, 0]
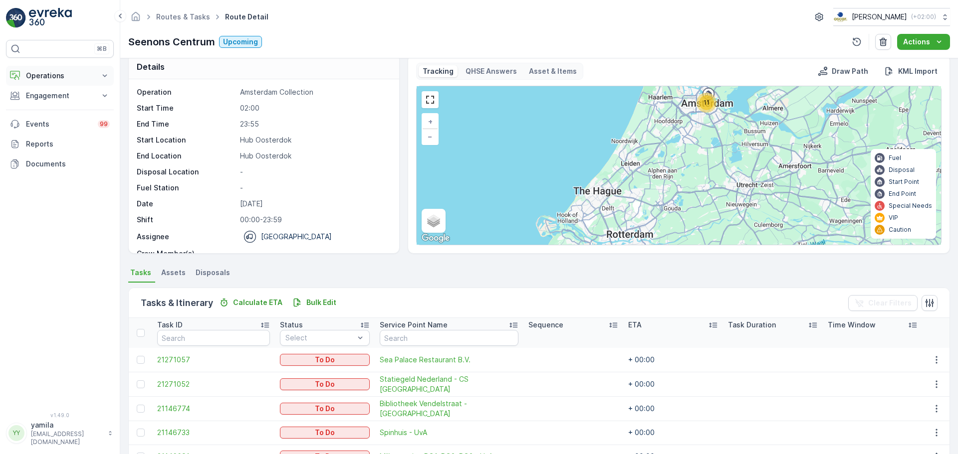
click at [77, 79] on p "Operations" at bounding box center [60, 76] width 68 height 10
click at [63, 125] on p "Routes & Tasks" at bounding box center [50, 121] width 51 height 10
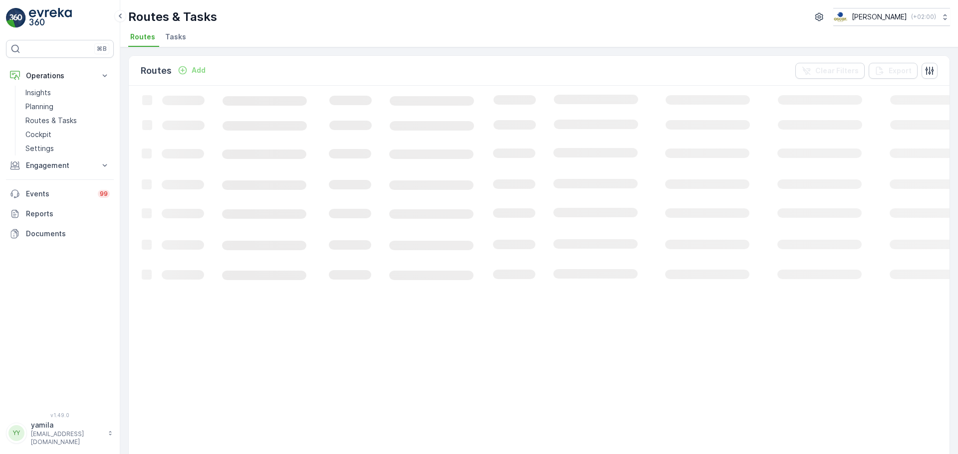
click at [184, 43] on li "Tasks" at bounding box center [176, 38] width 27 height 17
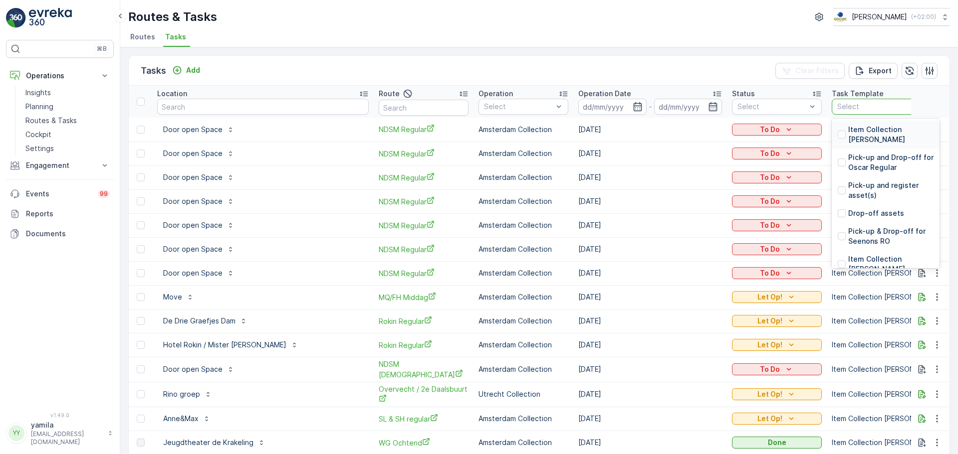
click at [839, 107] on div at bounding box center [880, 107] width 89 height 8
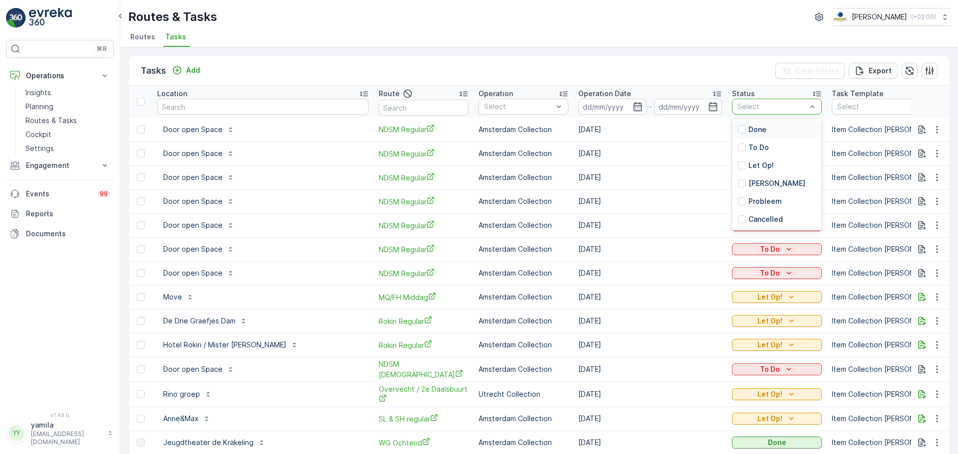
click at [792, 109] on div at bounding box center [771, 107] width 71 height 8
click at [757, 169] on p "Let Op!" at bounding box center [760, 166] width 25 height 10
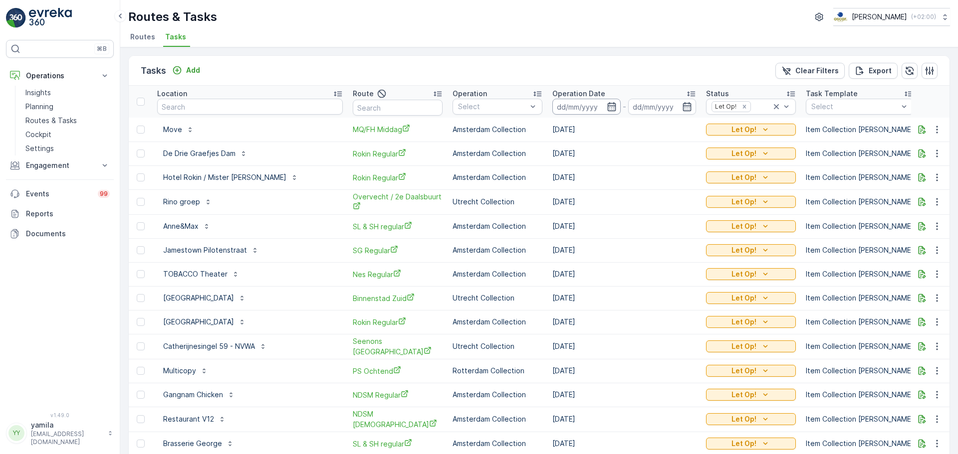
click at [553, 105] on input at bounding box center [586, 107] width 68 height 16
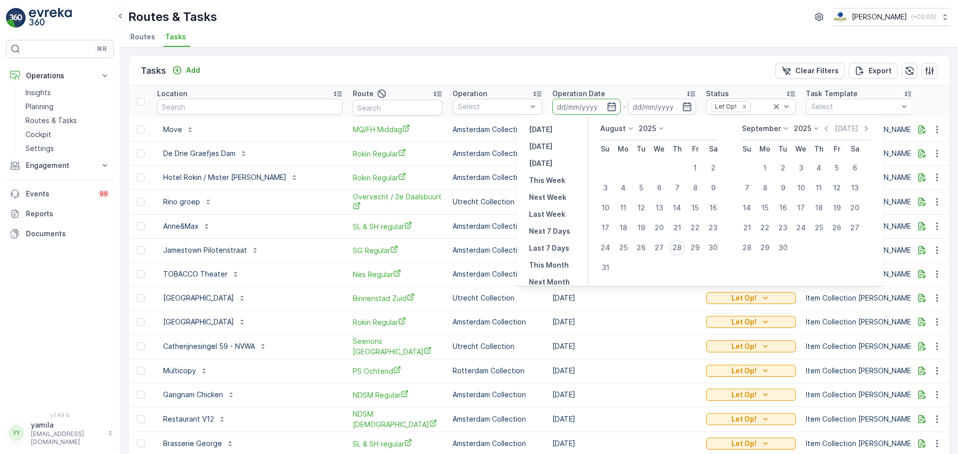
click at [678, 250] on div "28" at bounding box center [677, 248] width 16 height 16
type input "[DATE]"
click at [678, 250] on div "28" at bounding box center [677, 248] width 16 height 16
type input "[DATE]"
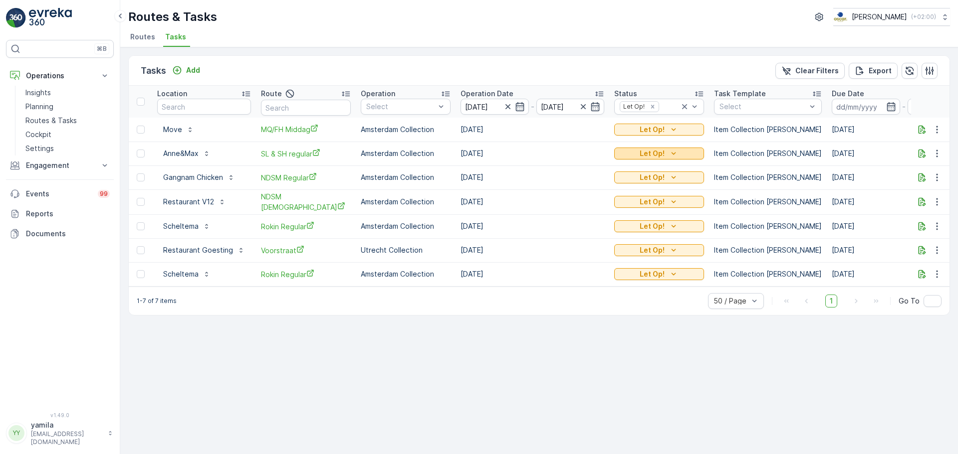
click at [676, 153] on div "Let Op!" at bounding box center [659, 154] width 82 height 10
click at [641, 187] on div "Done" at bounding box center [644, 183] width 63 height 14
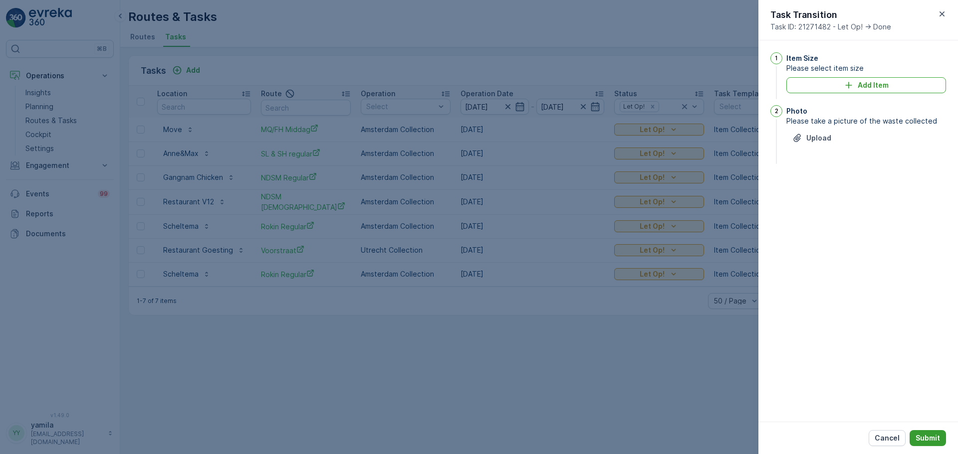
click at [919, 433] on p "Submit" at bounding box center [927, 438] width 24 height 10
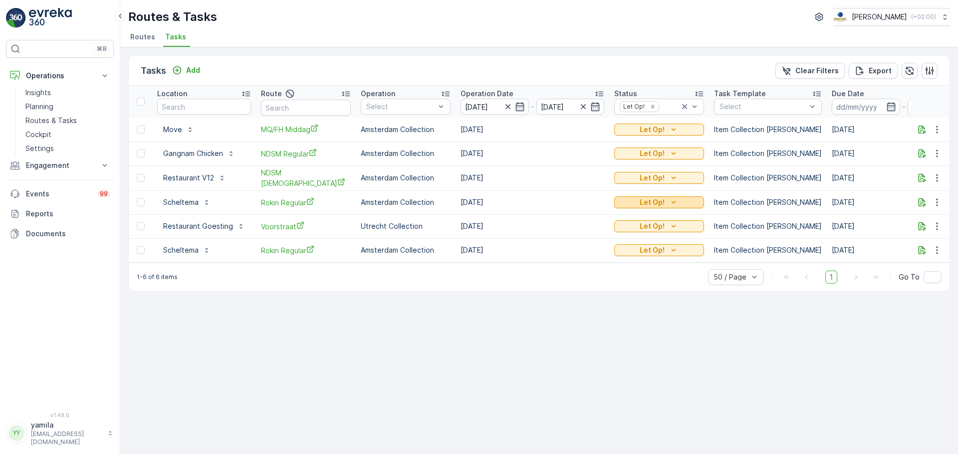
click at [644, 202] on p "Let Op!" at bounding box center [651, 203] width 25 height 10
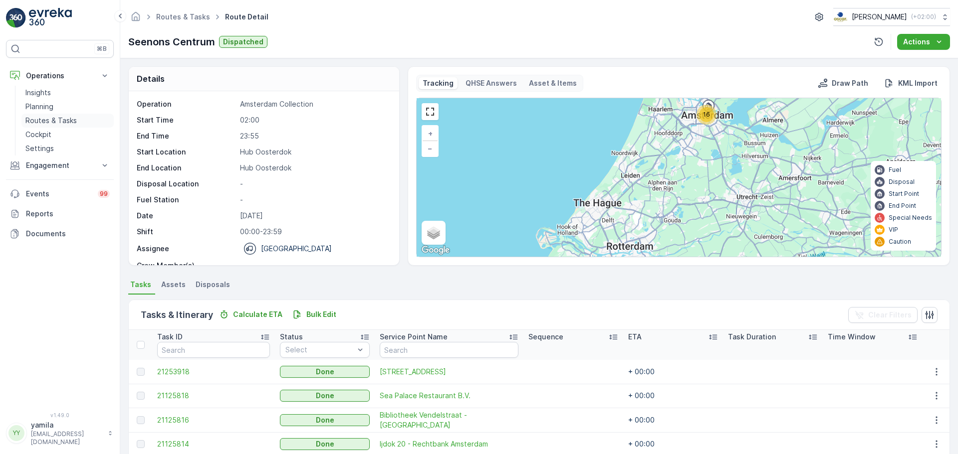
scroll to position [299, 0]
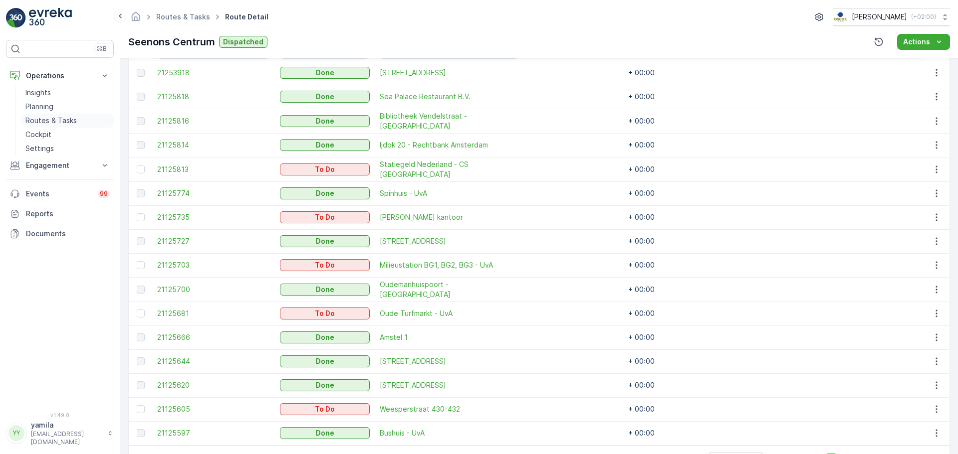
click at [80, 121] on link "Routes & Tasks" at bounding box center [67, 121] width 92 height 14
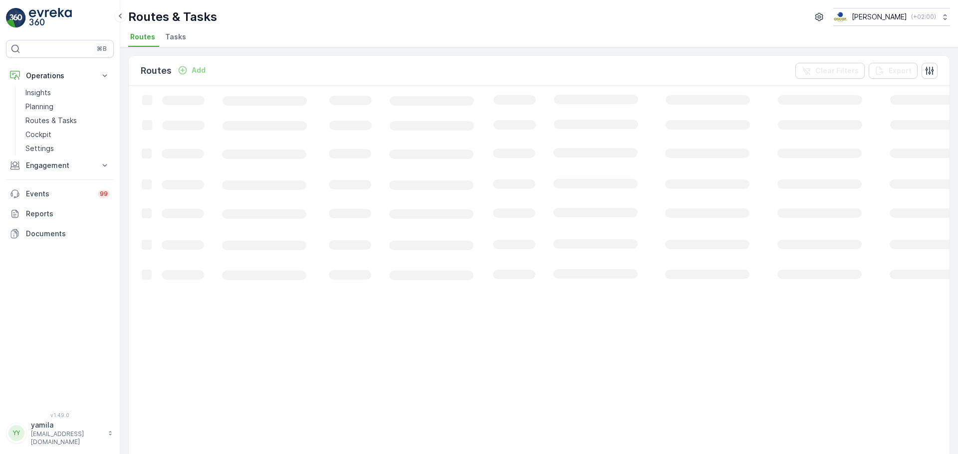
click at [168, 41] on span "Tasks" at bounding box center [175, 37] width 21 height 10
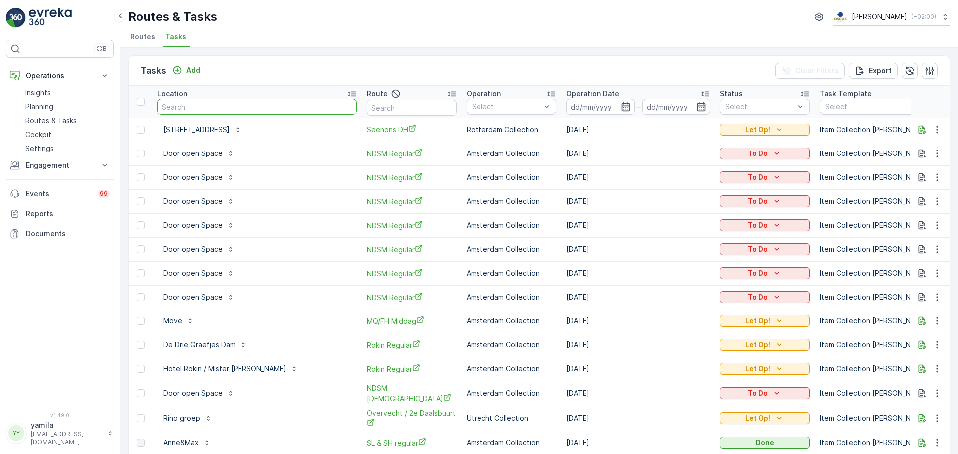
click at [187, 105] on input "text" at bounding box center [256, 107] width 199 height 16
type input "milieustatio"
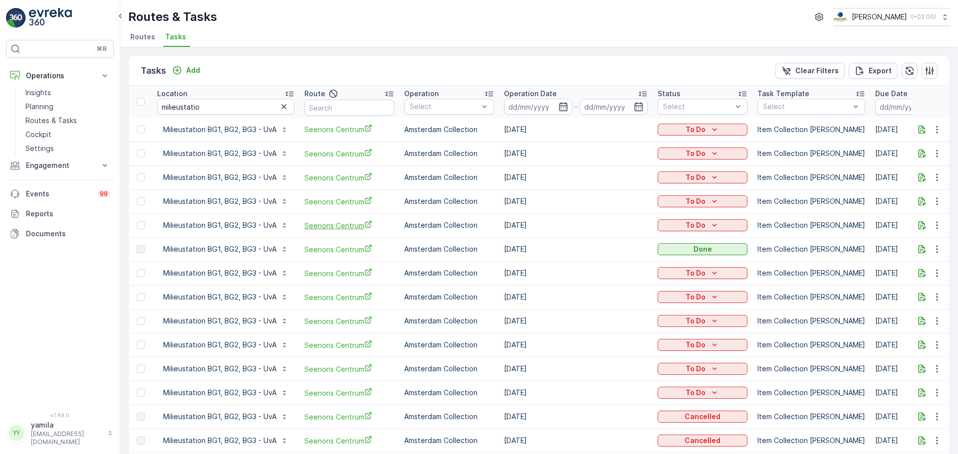
click at [332, 226] on span "Seenons Centrum" at bounding box center [349, 225] width 90 height 10
click at [77, 120] on link "Routes & Tasks" at bounding box center [67, 121] width 92 height 14
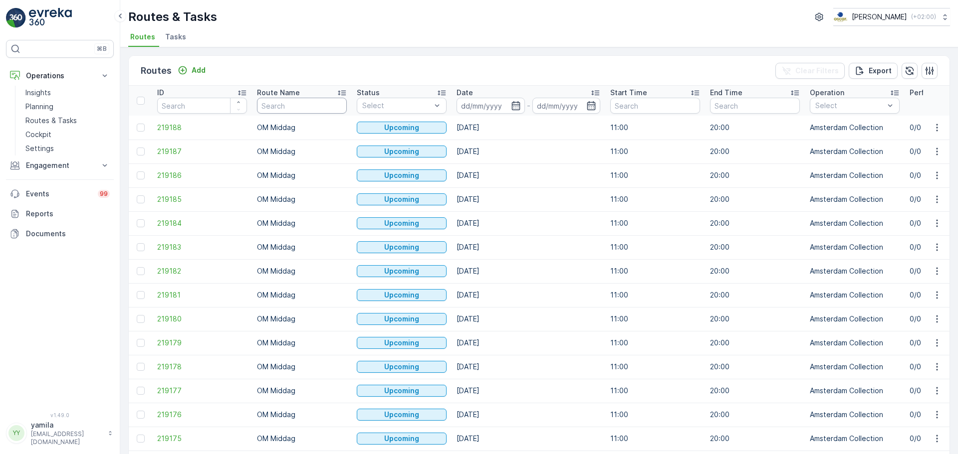
click at [316, 108] on input "text" at bounding box center [302, 106] width 90 height 16
type input "seenons"
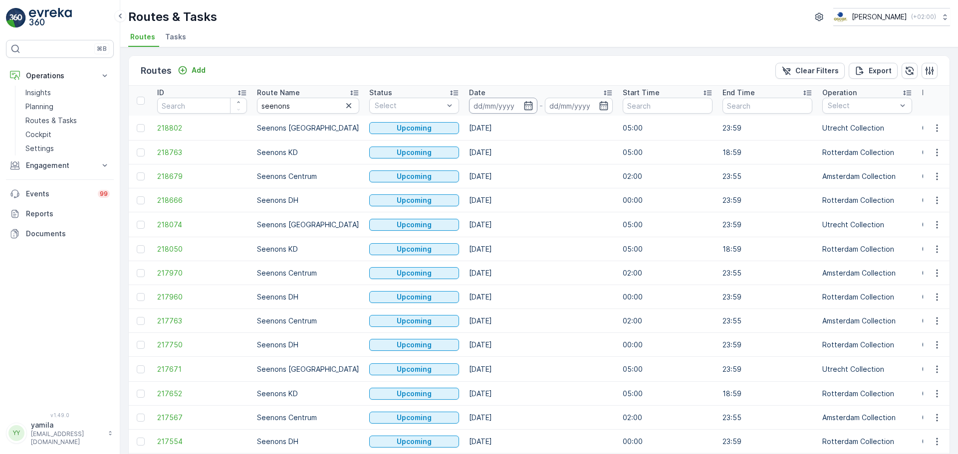
click at [477, 101] on input at bounding box center [503, 106] width 68 height 16
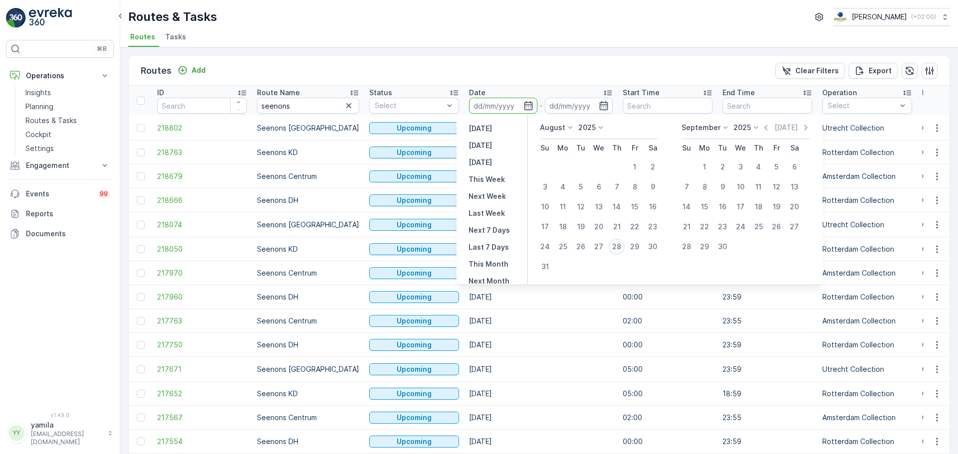
click at [616, 242] on div "28" at bounding box center [616, 247] width 16 height 16
type input "[DATE]"
click at [616, 242] on div "28" at bounding box center [616, 247] width 16 height 16
type input "[DATE]"
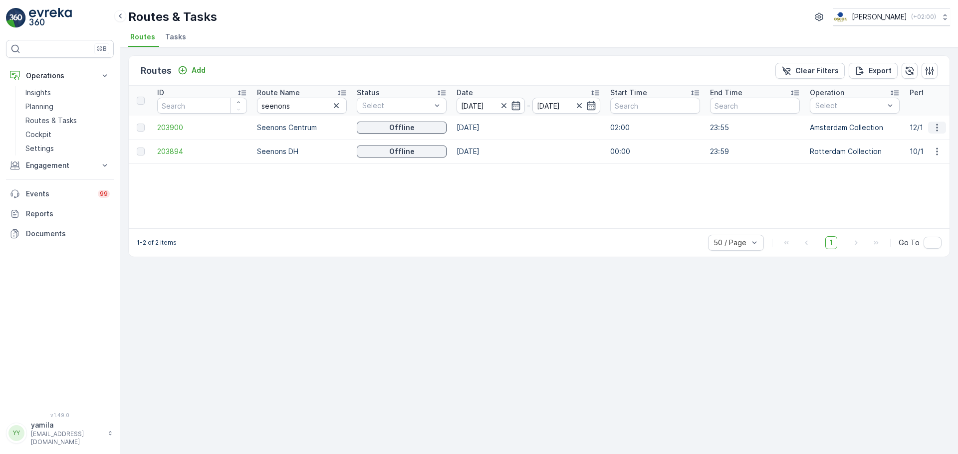
click at [935, 131] on icon "button" at bounding box center [937, 128] width 10 height 10
click at [926, 140] on span "See More Details" at bounding box center [913, 143] width 58 height 10
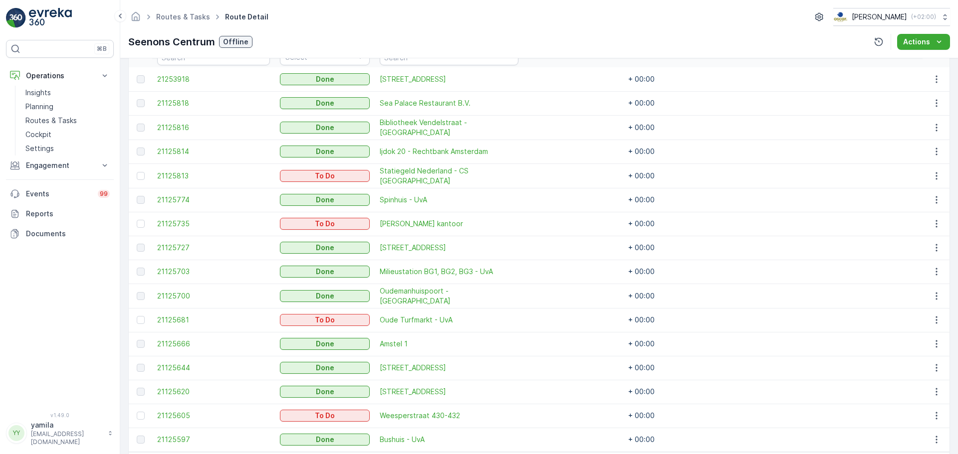
scroll to position [331, 0]
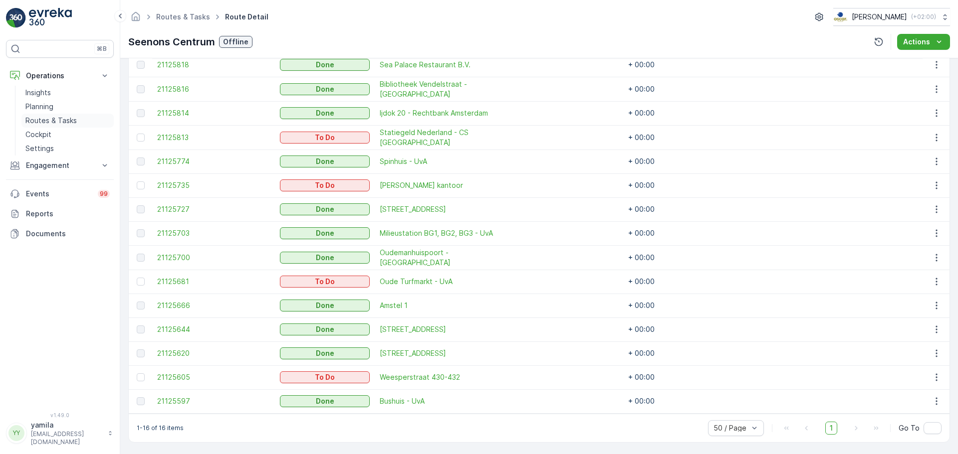
click at [29, 117] on p "Routes & Tasks" at bounding box center [50, 121] width 51 height 10
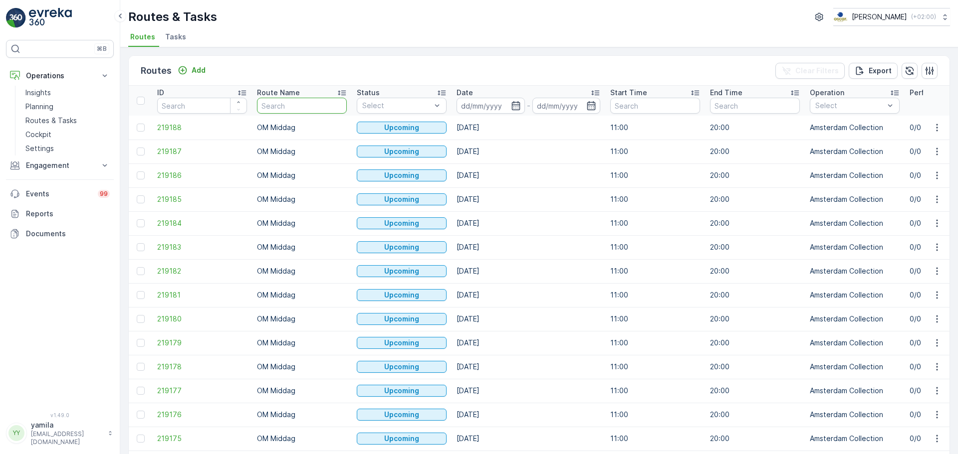
click at [272, 100] on input "text" at bounding box center [302, 106] width 90 height 16
type input "ndsm"
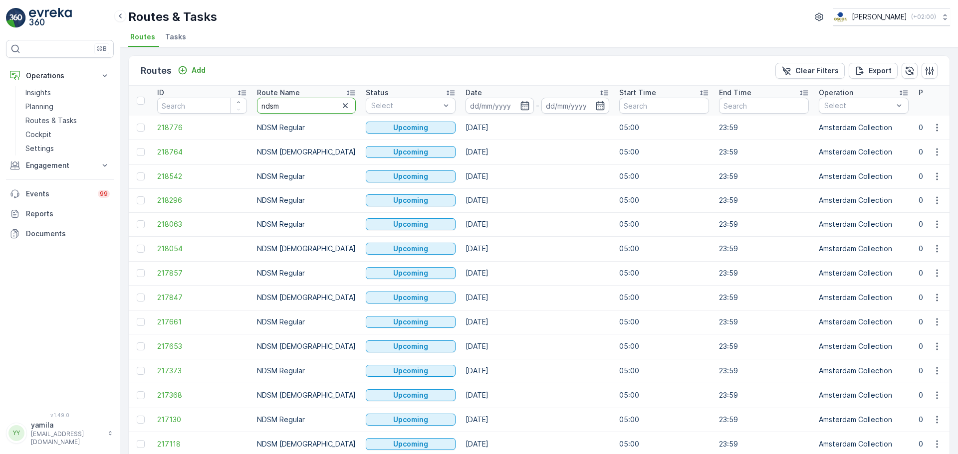
click at [290, 103] on input "ndsm" at bounding box center [306, 106] width 99 height 16
click at [477, 106] on input at bounding box center [499, 106] width 68 height 16
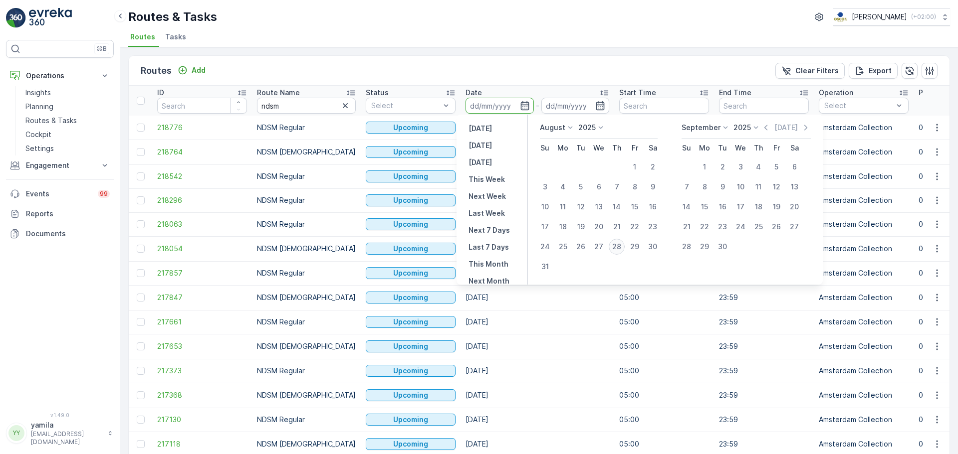
click at [615, 243] on div "28" at bounding box center [616, 247] width 16 height 16
type input "[DATE]"
click at [615, 243] on div "28" at bounding box center [616, 247] width 16 height 16
type input "[DATE]"
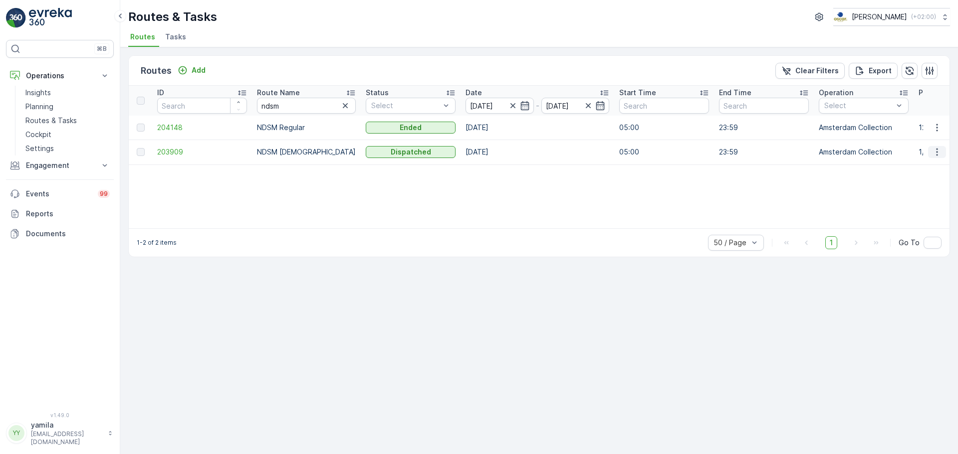
click at [940, 147] on icon "button" at bounding box center [937, 152] width 10 height 10
click at [919, 170] on span "See More Details" at bounding box center [913, 167] width 58 height 10
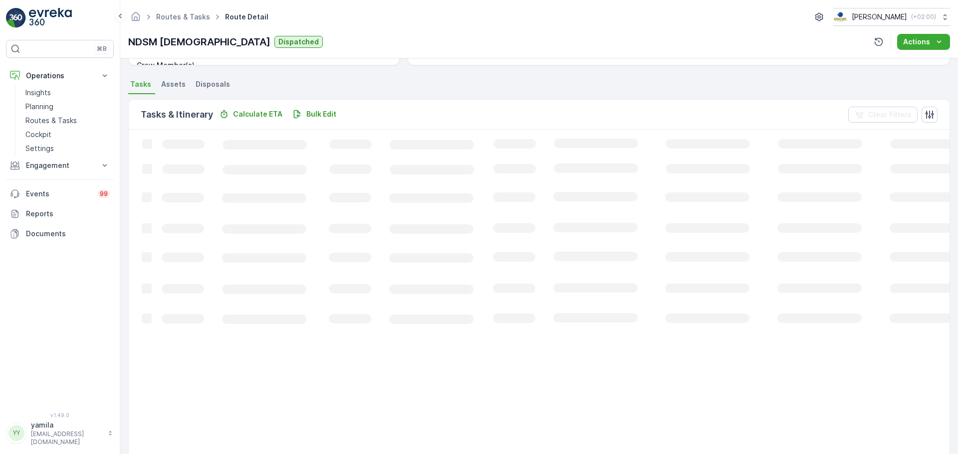
scroll to position [188, 0]
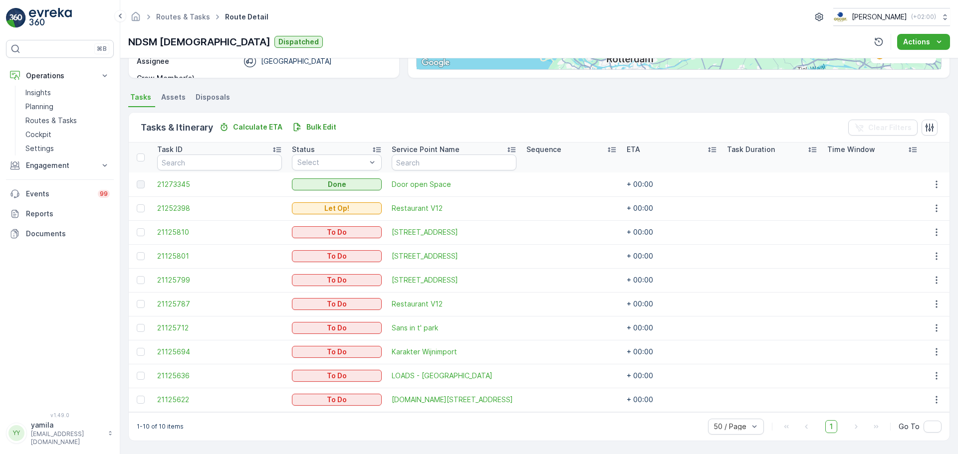
click at [934, 225] on td at bounding box center [935, 232] width 27 height 24
click at [931, 231] on icon "button" at bounding box center [936, 232] width 10 height 10
click at [920, 243] on span "See More Details" at bounding box center [916, 247] width 58 height 10
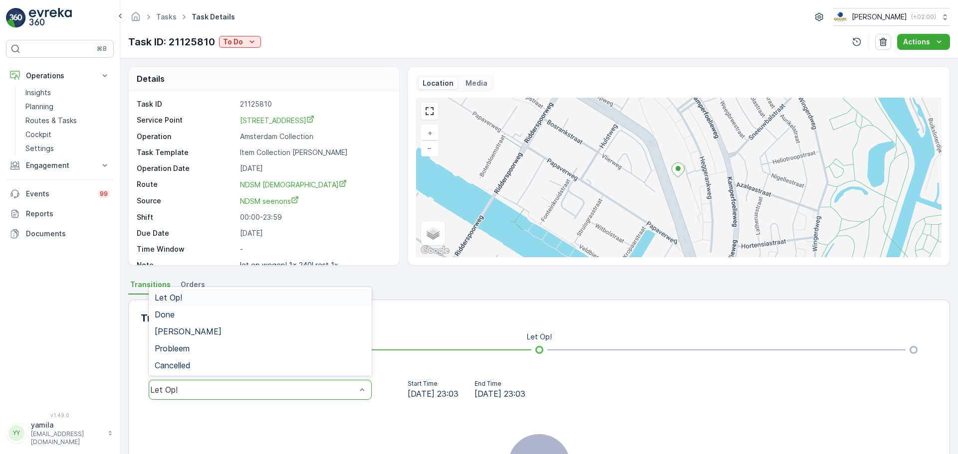
click at [290, 387] on div "Let Op!" at bounding box center [253, 390] width 206 height 9
click at [283, 312] on div "Done" at bounding box center [260, 314] width 211 height 9
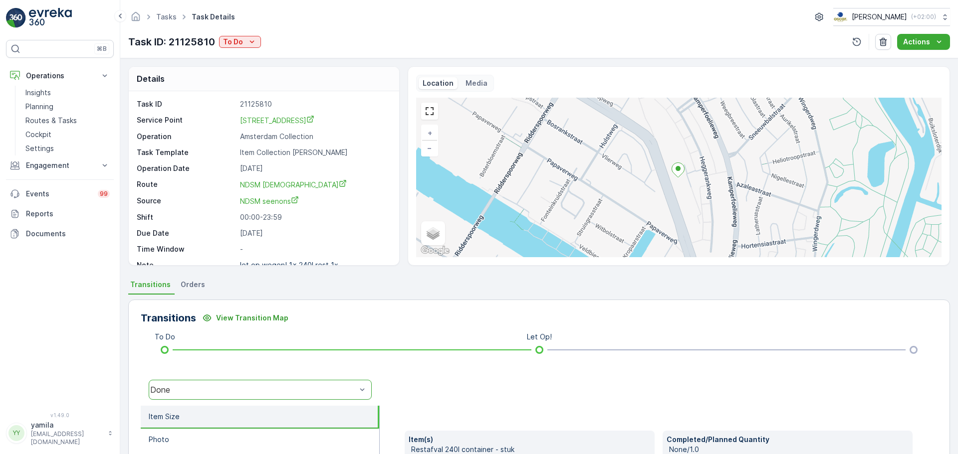
scroll to position [175, 0]
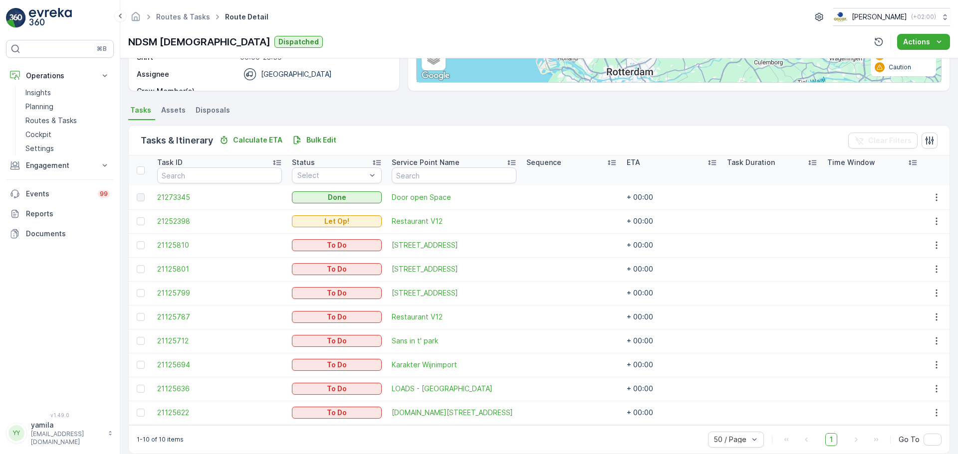
scroll to position [175, 0]
click at [935, 269] on icon "button" at bounding box center [936, 269] width 10 height 10
click at [909, 281] on span "See More Details" at bounding box center [916, 284] width 58 height 10
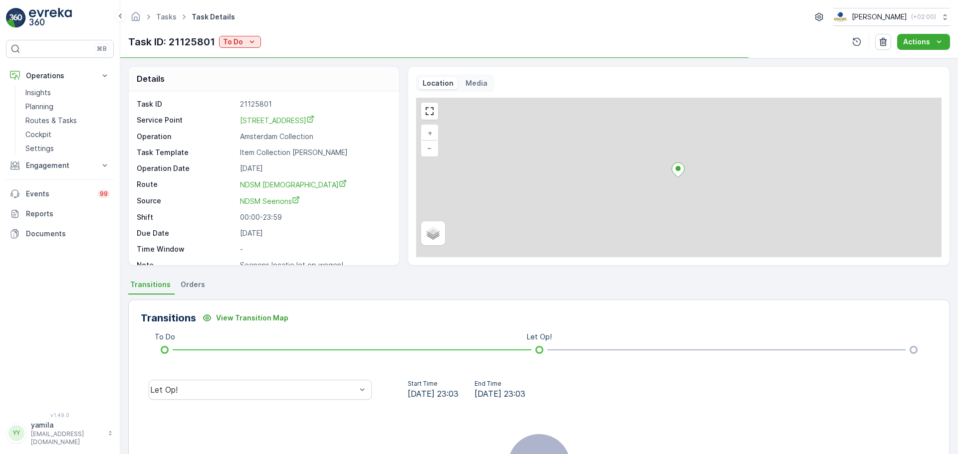
scroll to position [125, 0]
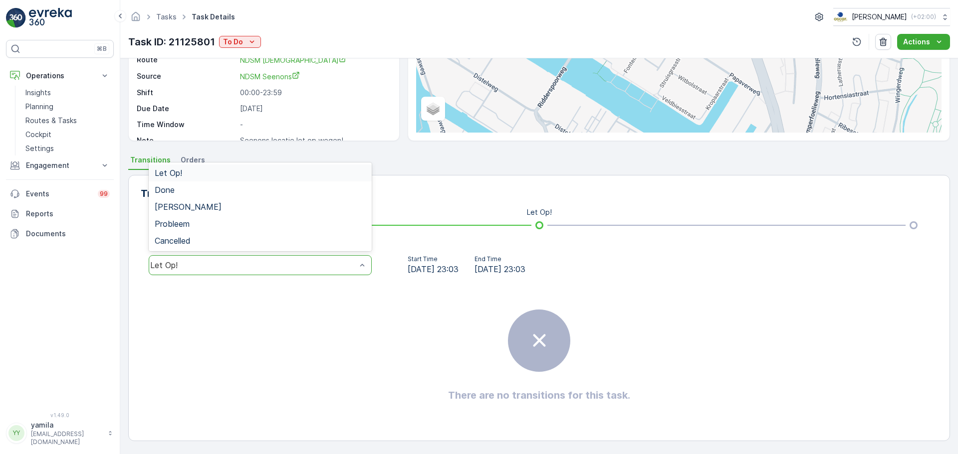
click at [244, 264] on div "Let Op!" at bounding box center [253, 265] width 206 height 9
click at [224, 193] on div "Done" at bounding box center [260, 190] width 211 height 9
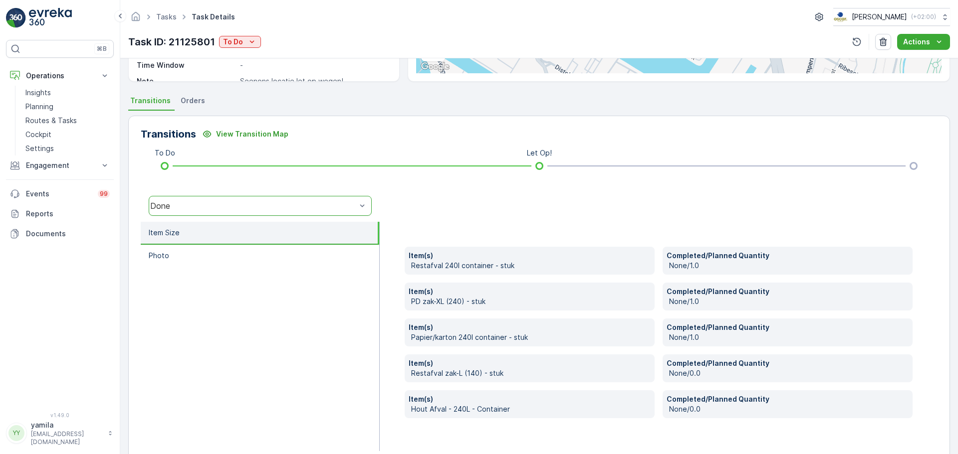
scroll to position [185, 0]
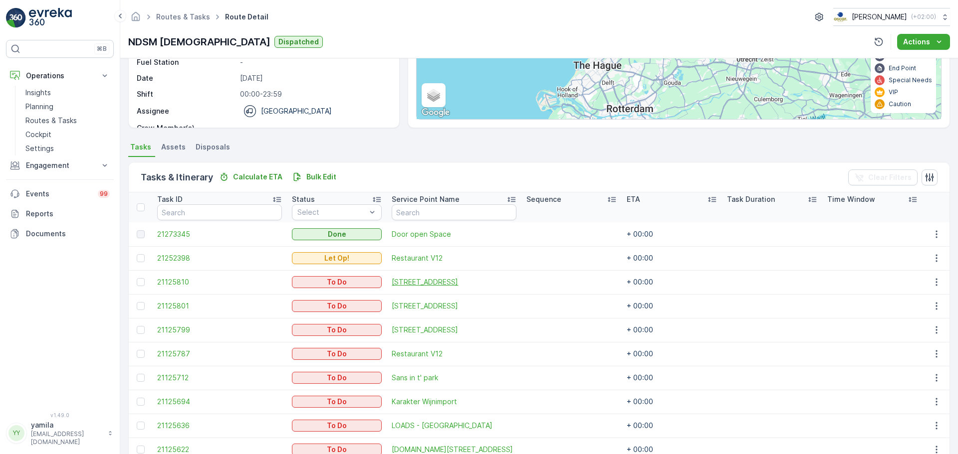
scroll to position [138, 0]
click at [939, 329] on button "button" at bounding box center [936, 330] width 18 height 12
click at [909, 344] on span "See More Details" at bounding box center [916, 345] width 58 height 10
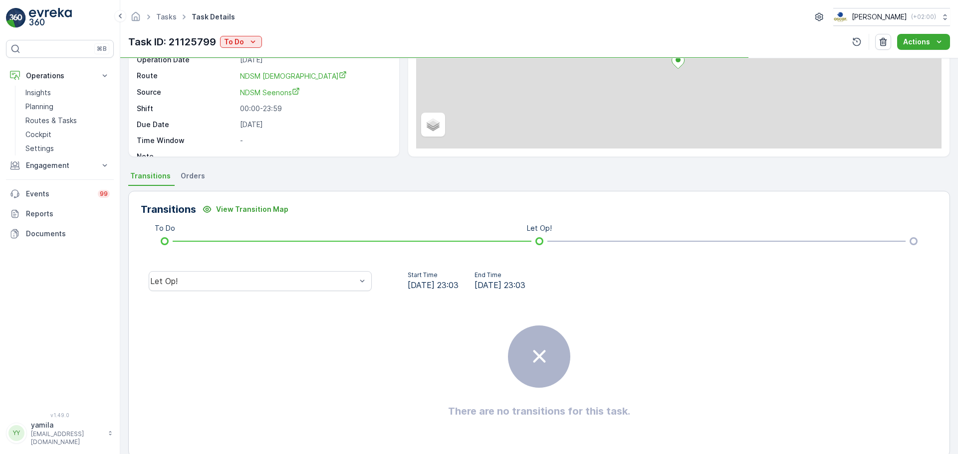
scroll to position [111, 0]
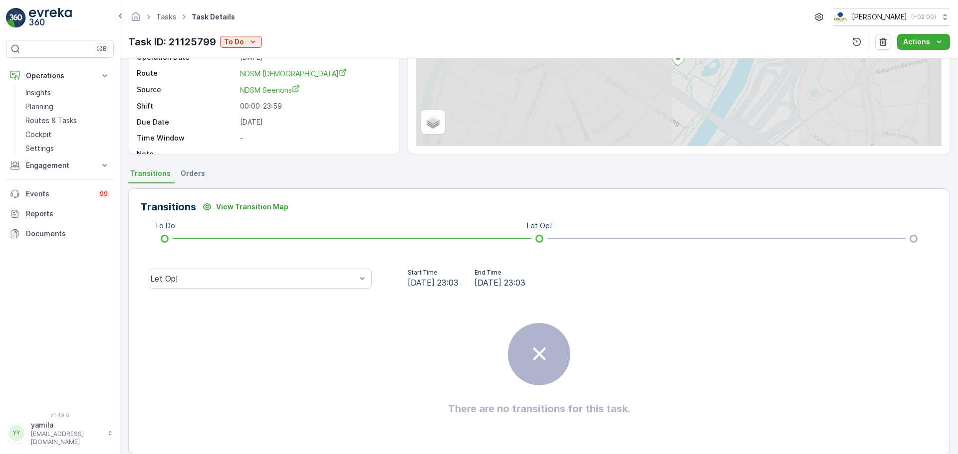
click at [271, 290] on div "Let Op!" at bounding box center [260, 279] width 239 height 32
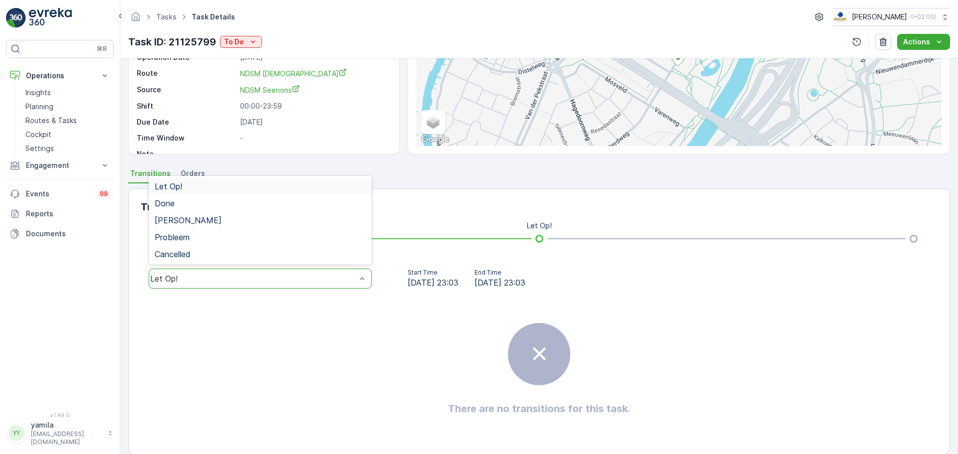
click at [271, 282] on div "Let Op!" at bounding box center [253, 278] width 206 height 9
click at [296, 209] on div "Done" at bounding box center [260, 203] width 223 height 17
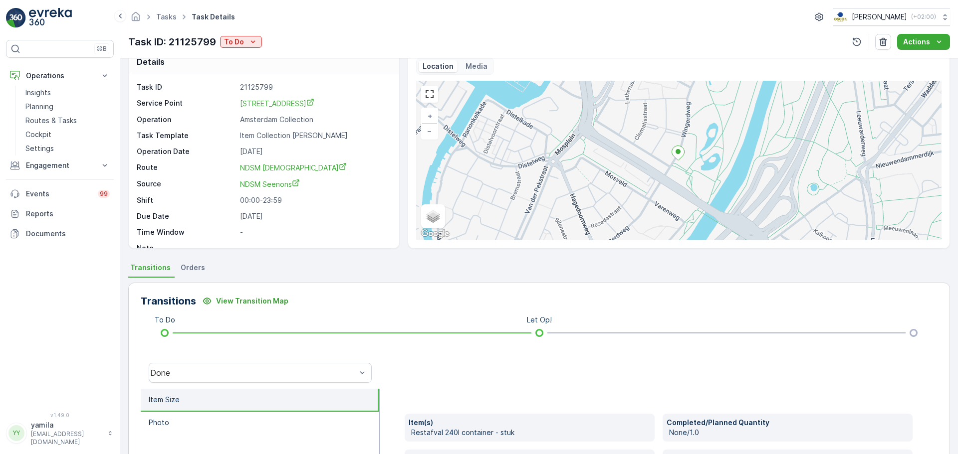
scroll to position [13, 0]
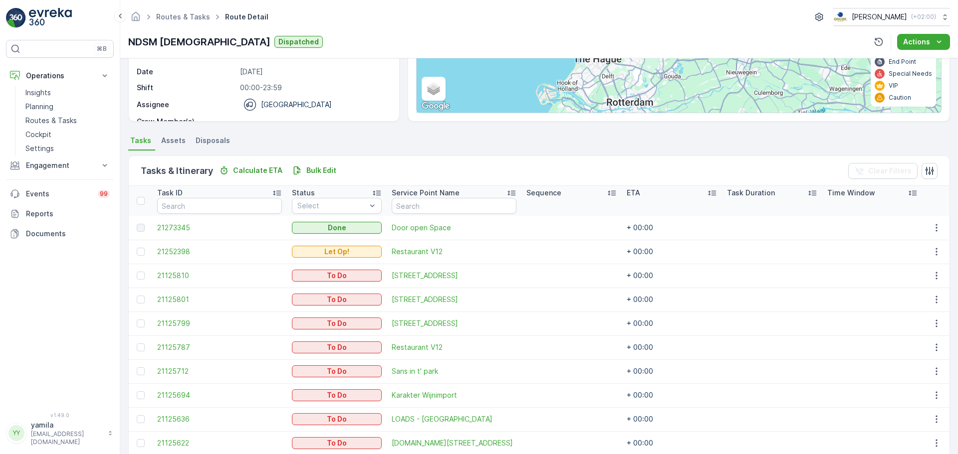
scroll to position [145, 0]
click at [935, 347] on icon "button" at bounding box center [936, 347] width 10 height 10
click at [906, 363] on span "See More Details" at bounding box center [916, 362] width 58 height 10
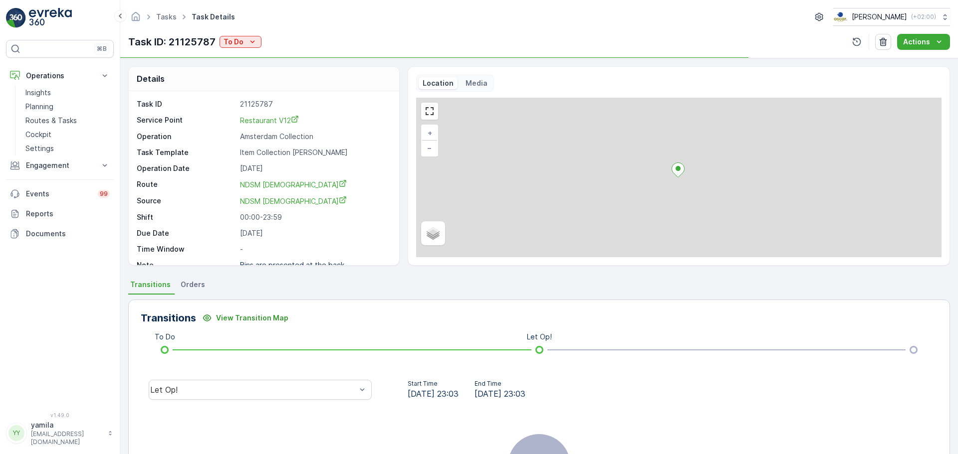
scroll to position [125, 0]
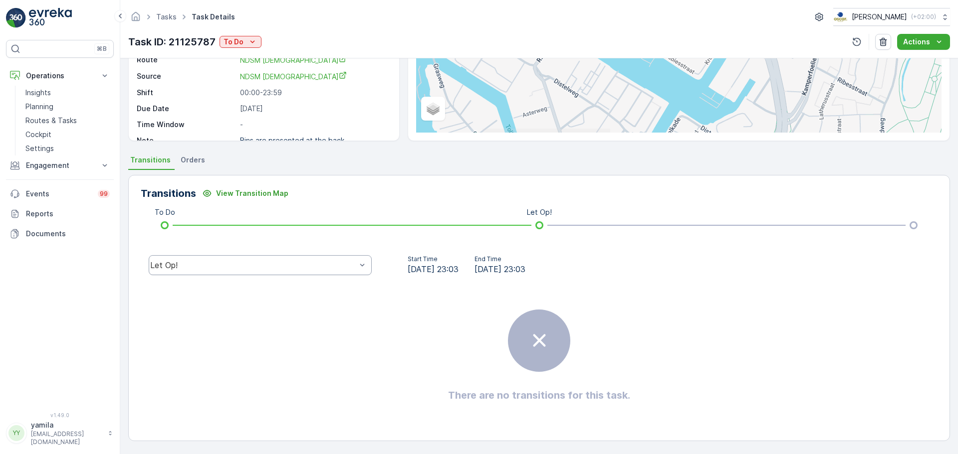
click at [272, 272] on div "Let Op!" at bounding box center [260, 265] width 223 height 20
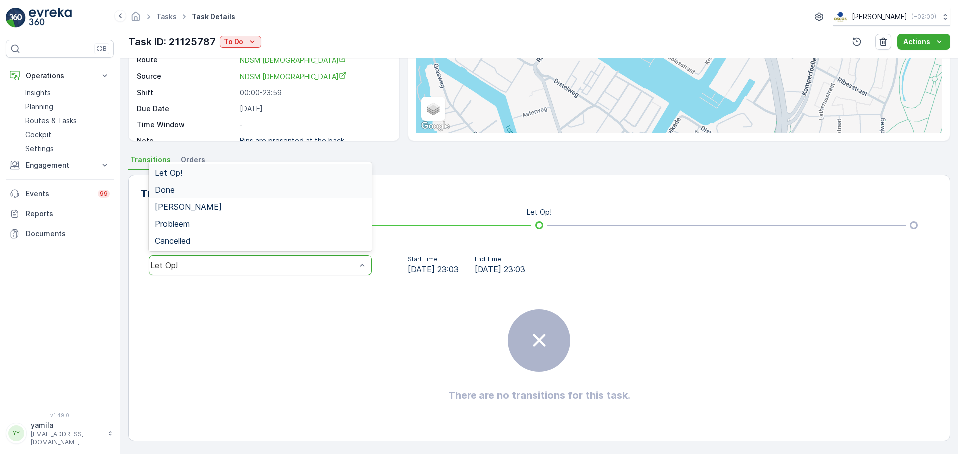
click at [267, 188] on div "Done" at bounding box center [260, 190] width 211 height 9
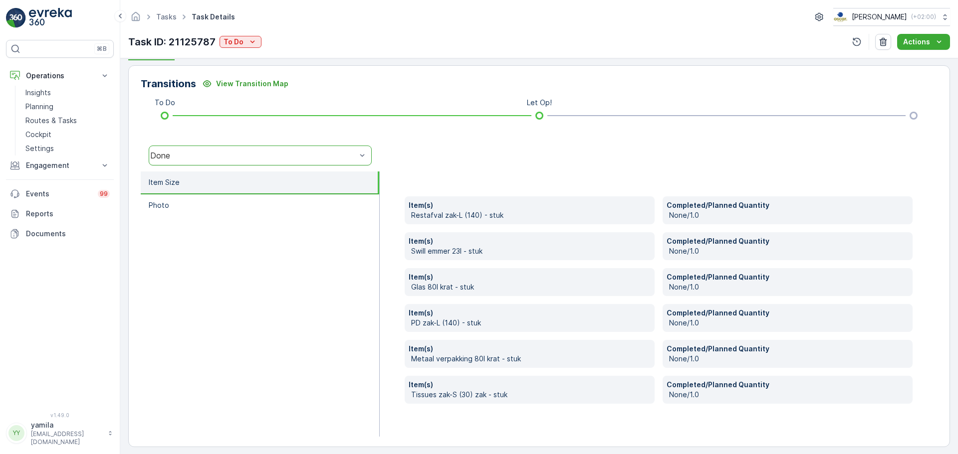
scroll to position [238, 0]
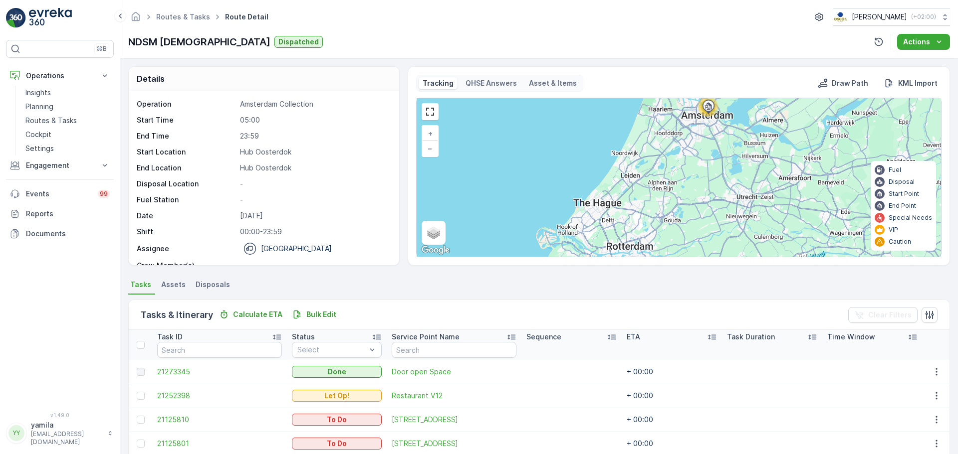
scroll to position [188, 0]
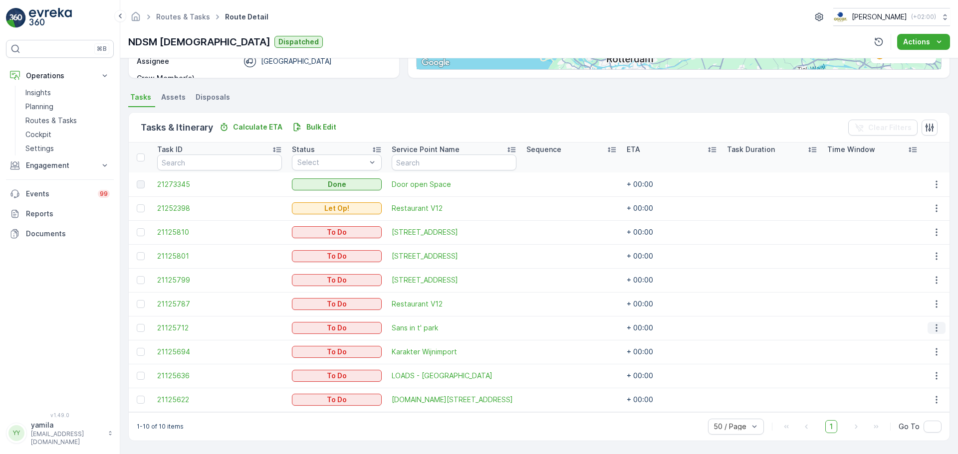
click at [938, 325] on button "button" at bounding box center [936, 328] width 18 height 12
click at [918, 337] on div "See More Details" at bounding box center [920, 343] width 75 height 14
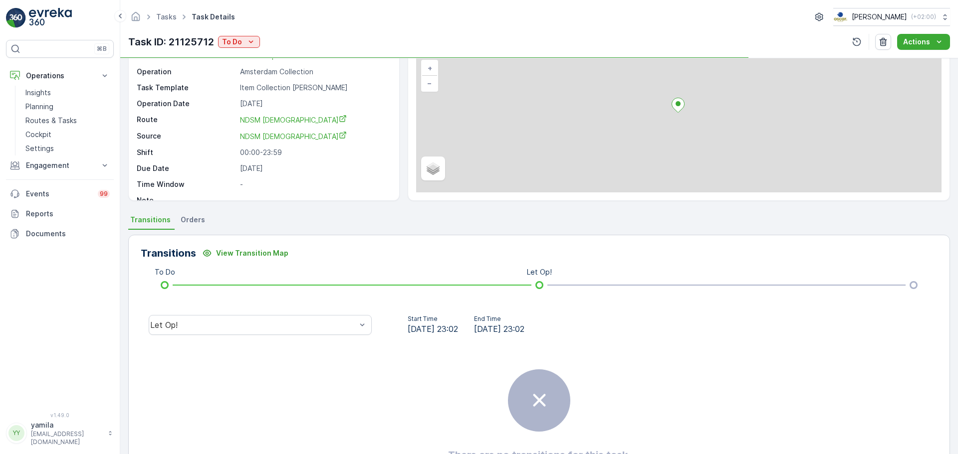
scroll to position [75, 0]
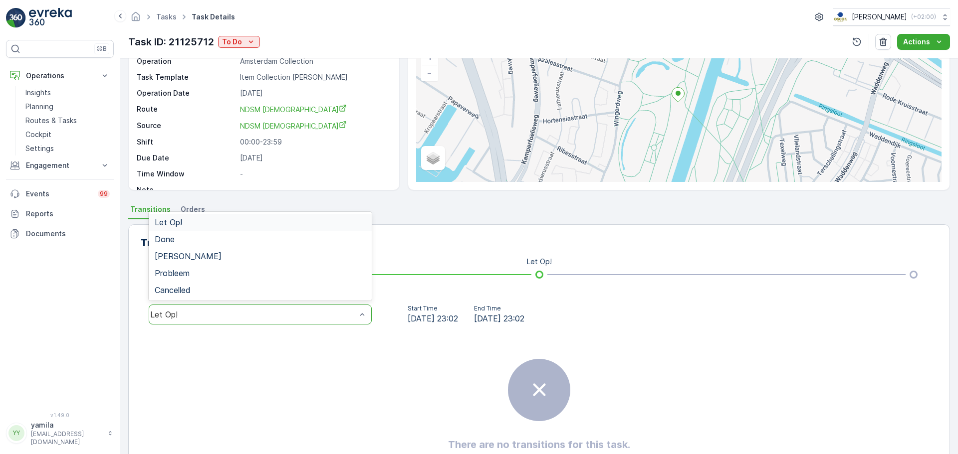
click at [256, 309] on div "Let Op!" at bounding box center [260, 315] width 223 height 20
click at [260, 243] on div "Done" at bounding box center [260, 239] width 211 height 9
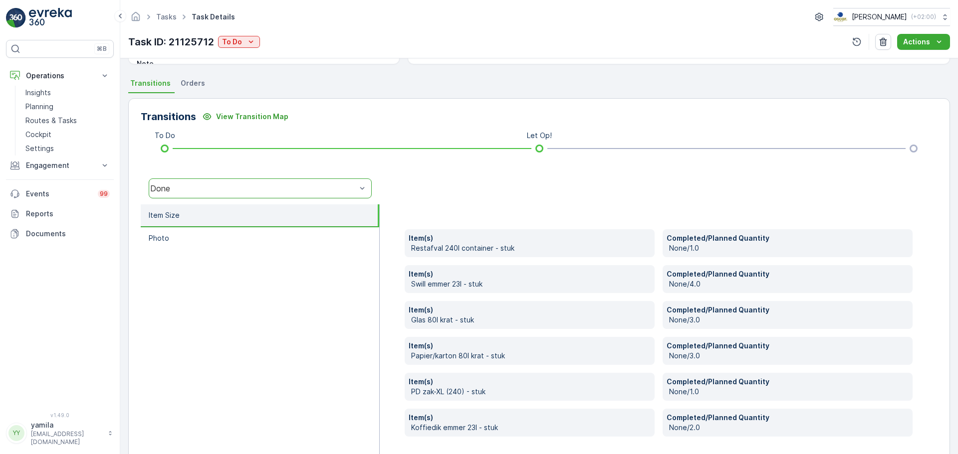
scroll to position [240, 0]
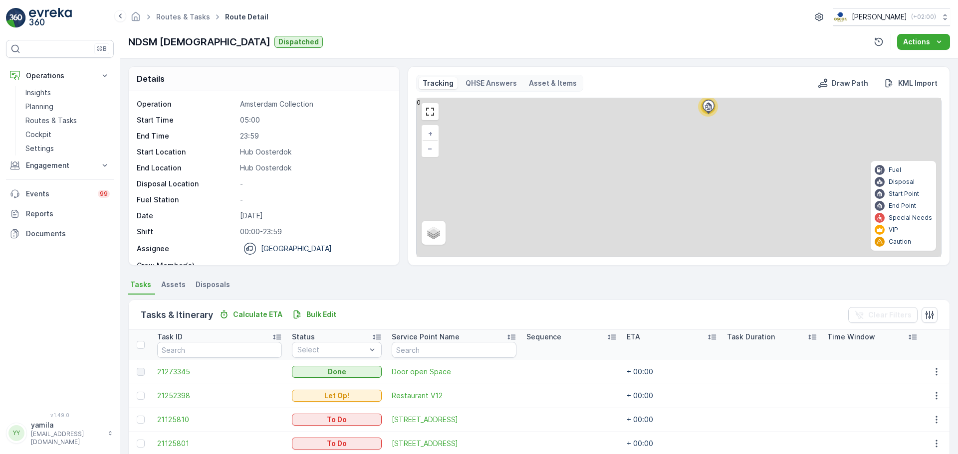
scroll to position [188, 0]
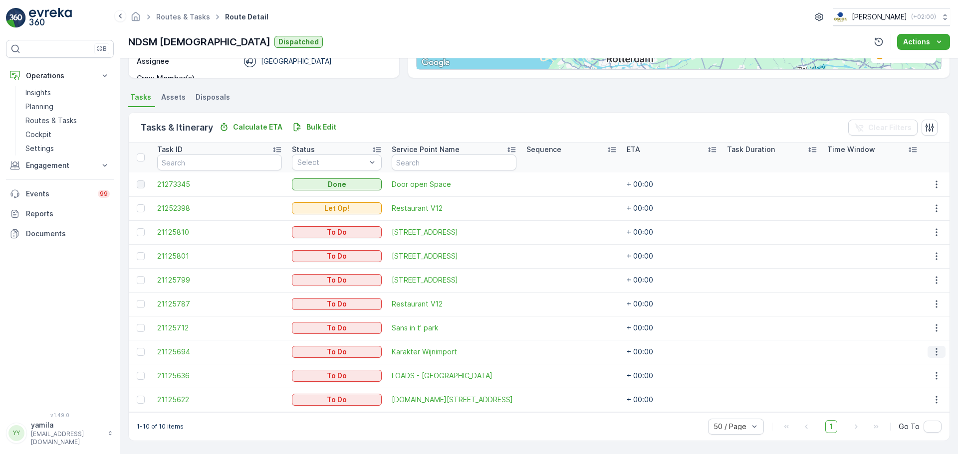
click at [931, 352] on icon "button" at bounding box center [936, 352] width 10 height 10
click at [897, 365] on span "See More Details" at bounding box center [916, 367] width 58 height 10
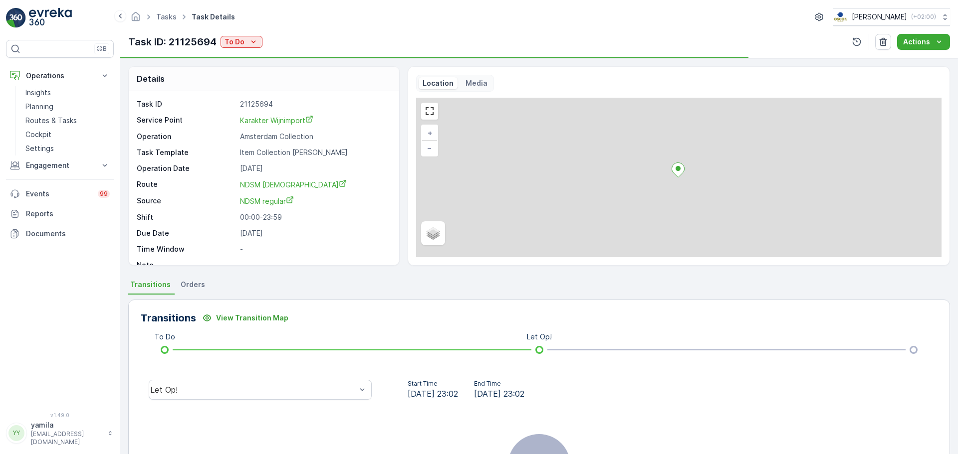
scroll to position [125, 0]
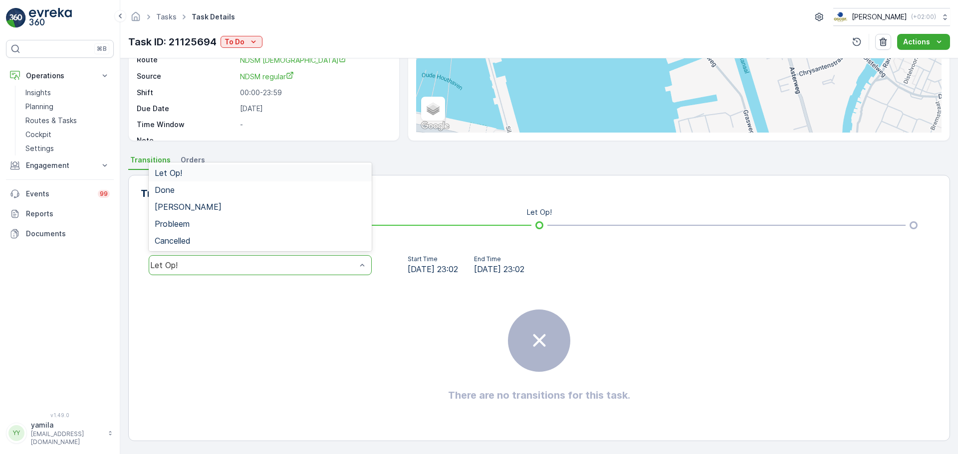
click at [305, 261] on div "Let Op!" at bounding box center [253, 265] width 206 height 9
click at [305, 195] on div "Done" at bounding box center [260, 190] width 223 height 17
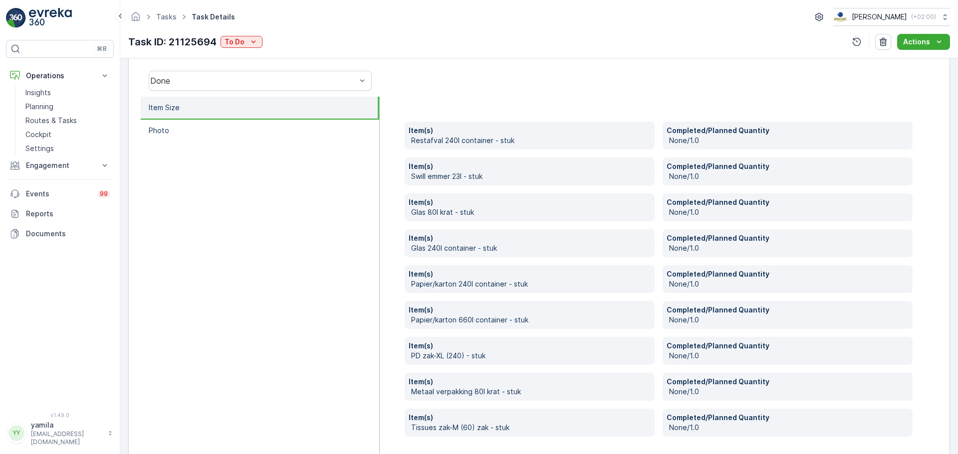
scroll to position [311, 0]
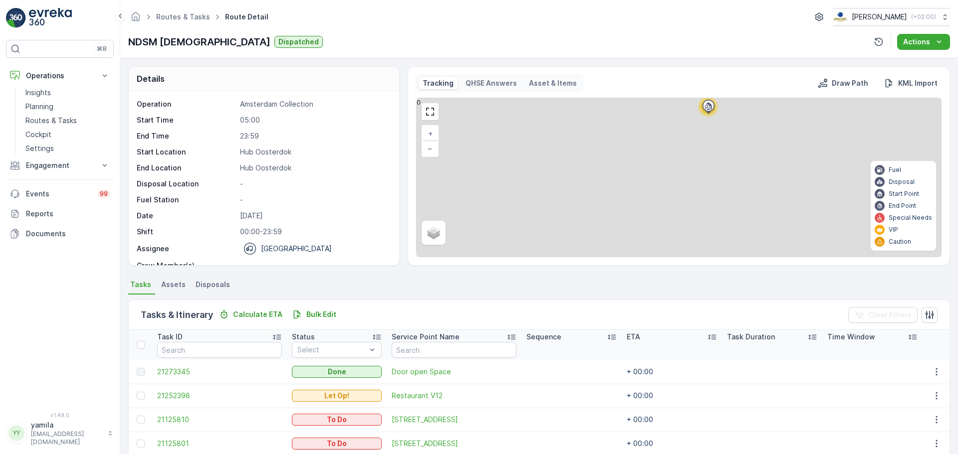
scroll to position [188, 0]
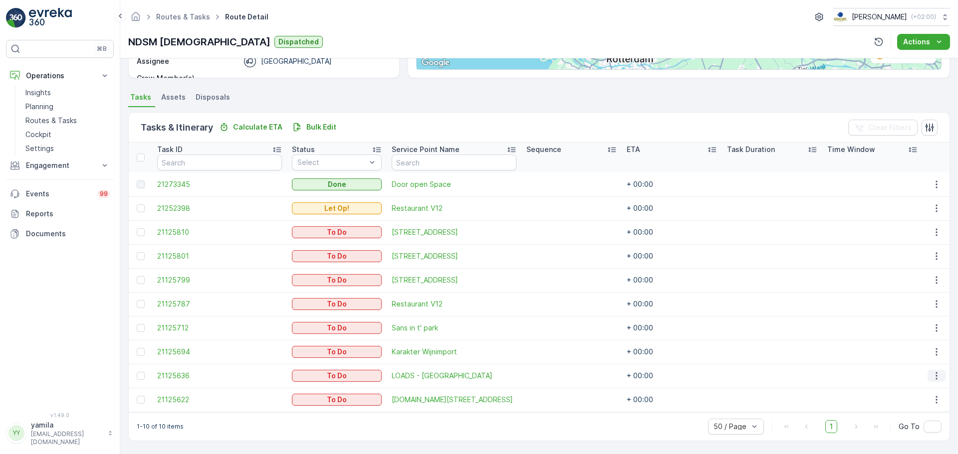
click at [933, 378] on icon "button" at bounding box center [936, 376] width 10 height 10
click at [916, 301] on span "See More Details" at bounding box center [916, 301] width 58 height 10
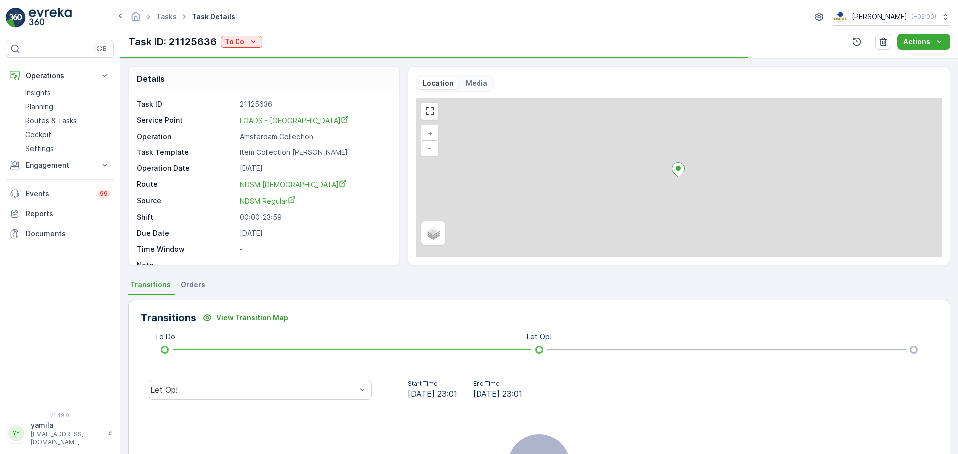
scroll to position [125, 0]
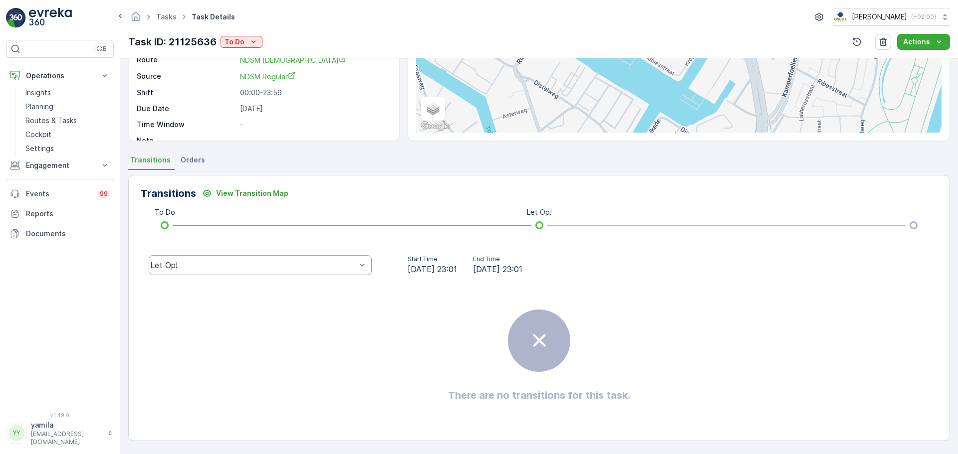
drag, startPoint x: 265, startPoint y: 251, endPoint x: 249, endPoint y: 272, distance: 26.0
click at [249, 272] on div "Let Op!" at bounding box center [260, 265] width 239 height 32
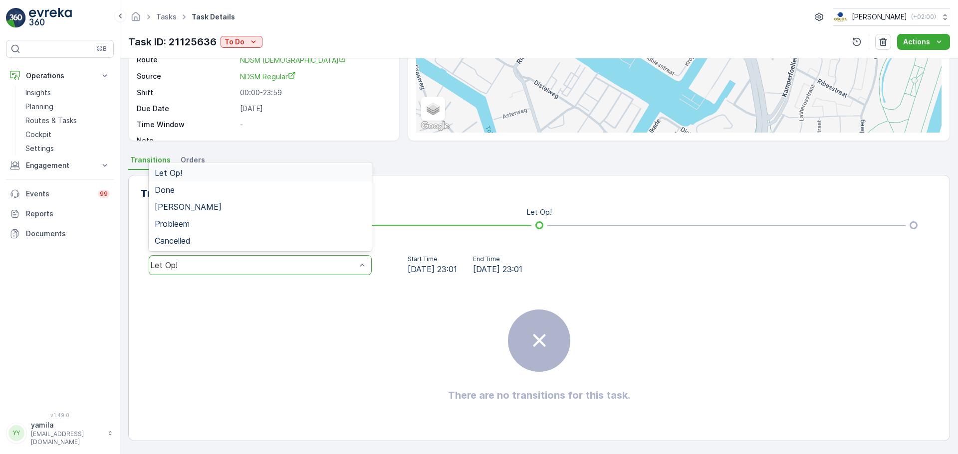
click at [249, 272] on div "Let Op!" at bounding box center [260, 265] width 223 height 20
click at [261, 190] on div "Done" at bounding box center [260, 190] width 211 height 9
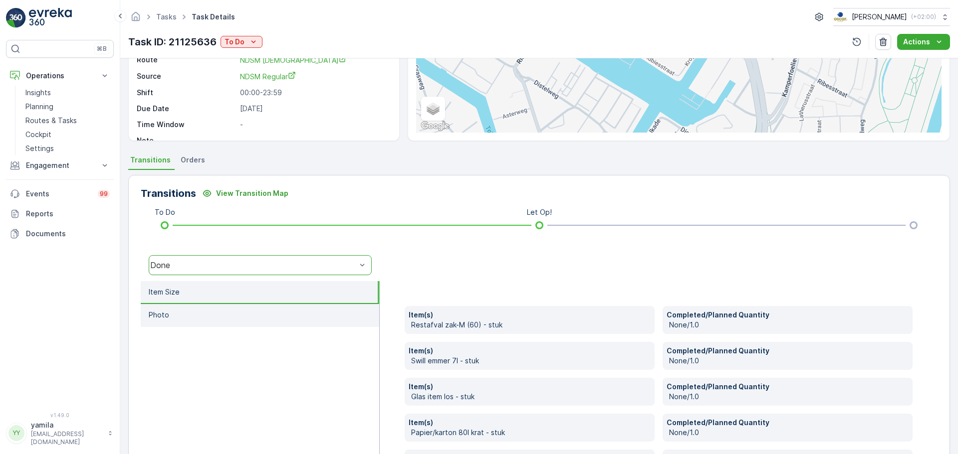
scroll to position [204, 0]
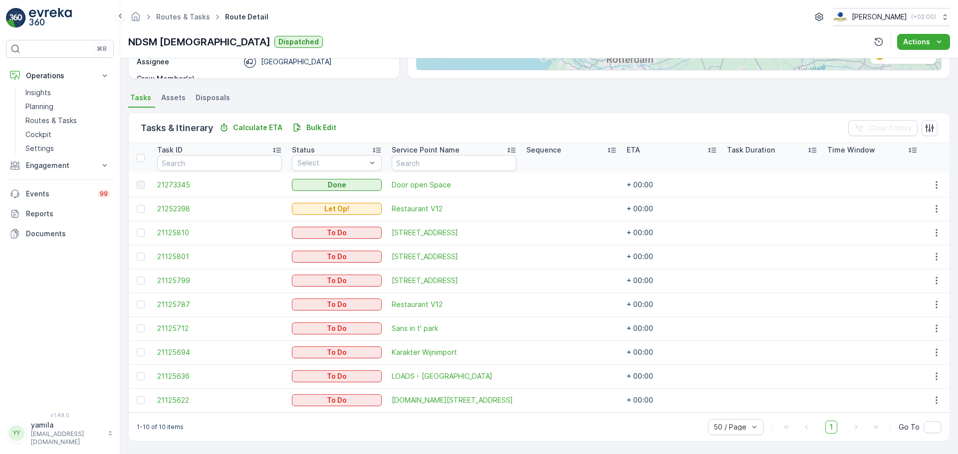
scroll to position [188, 0]
click at [931, 397] on icon "button" at bounding box center [936, 400] width 10 height 10
click at [910, 328] on span "See More Details" at bounding box center [916, 325] width 58 height 10
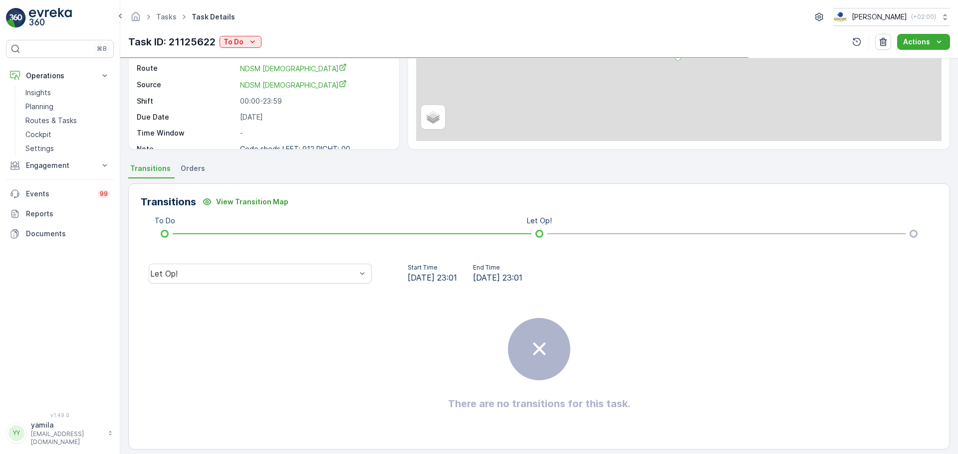
scroll to position [125, 0]
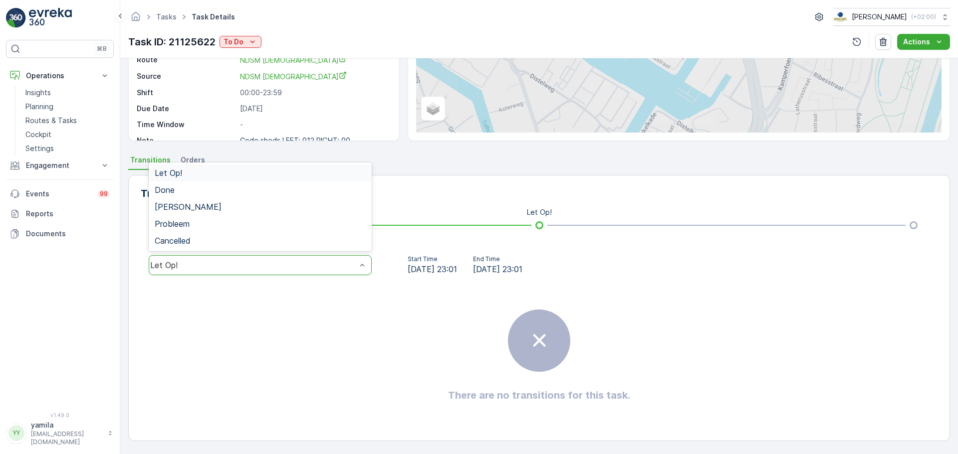
click at [294, 264] on div "Let Op!" at bounding box center [253, 265] width 206 height 9
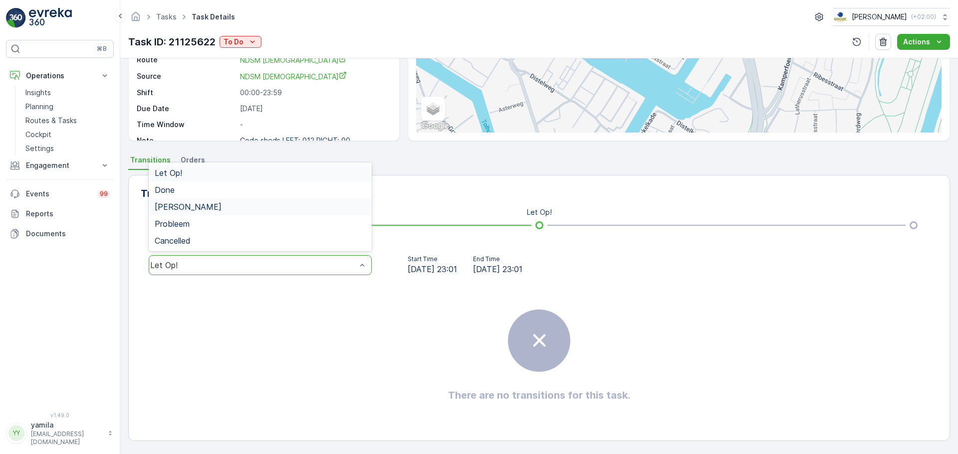
click at [309, 199] on div "[PERSON_NAME]" at bounding box center [260, 207] width 223 height 17
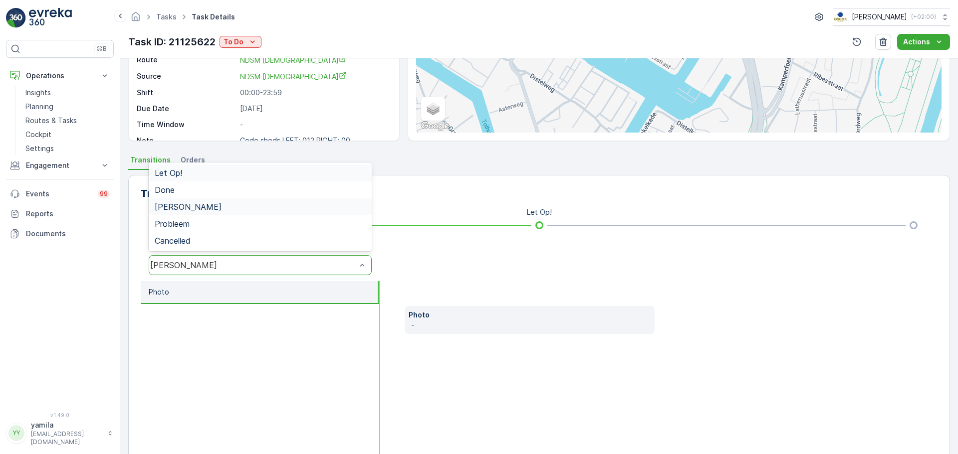
drag, startPoint x: 274, startPoint y: 265, endPoint x: 289, endPoint y: 178, distance: 88.1
click at [289, 255] on div "option Geen Afval, selected. 5 results available. Use Up and Down to choose opt…" at bounding box center [260, 265] width 223 height 20
click at [289, 178] on div "Let Op!" at bounding box center [260, 173] width 223 height 17
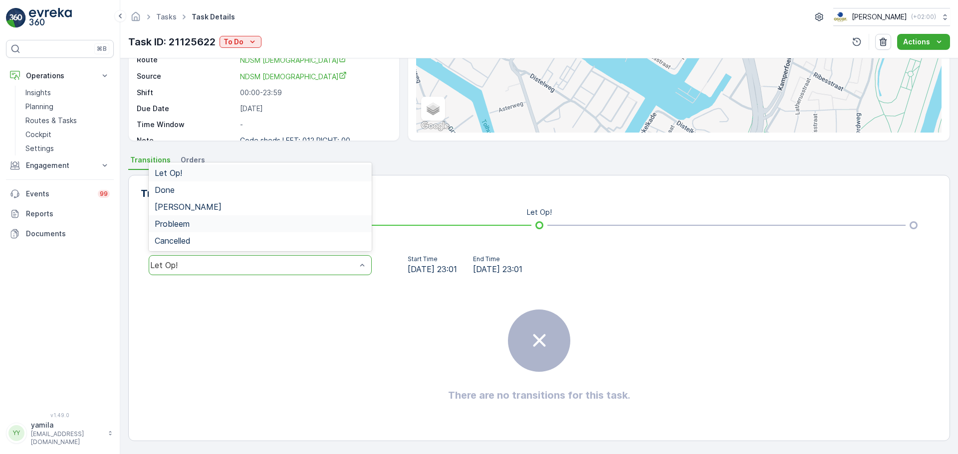
drag, startPoint x: 254, startPoint y: 265, endPoint x: 294, endPoint y: 152, distance: 119.9
click at [294, 152] on div "Details Task ID 21125622 Service Point LOADS.Amsterdam Kropaarstraat ... Operat…" at bounding box center [538, 256] width 837 height 396
click at [276, 183] on div "Done" at bounding box center [260, 190] width 223 height 17
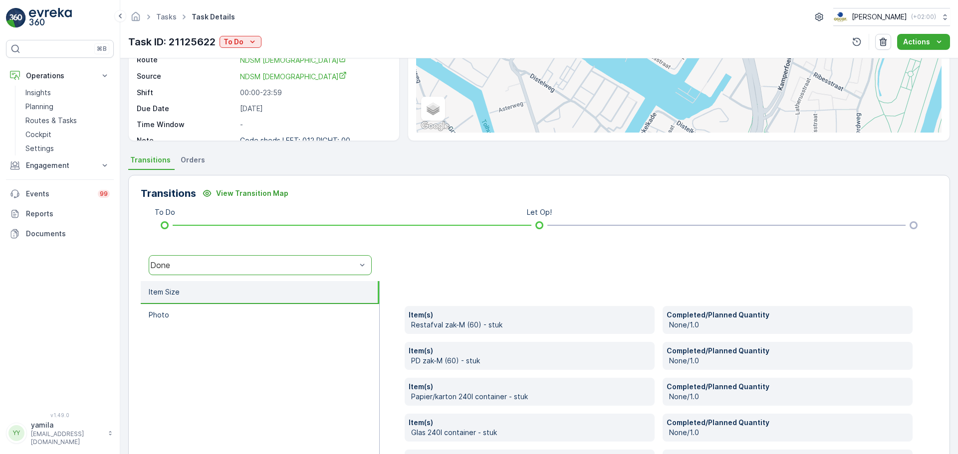
scroll to position [204, 0]
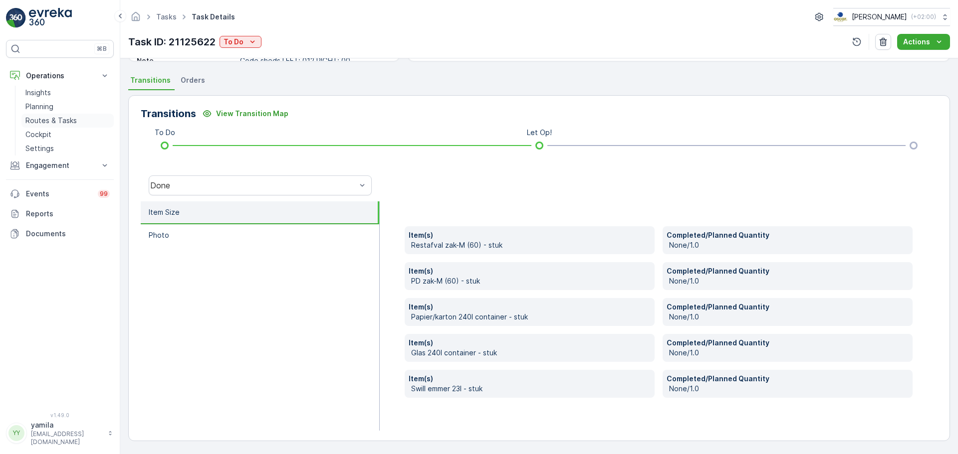
click at [60, 119] on p "Routes & Tasks" at bounding box center [50, 121] width 51 height 10
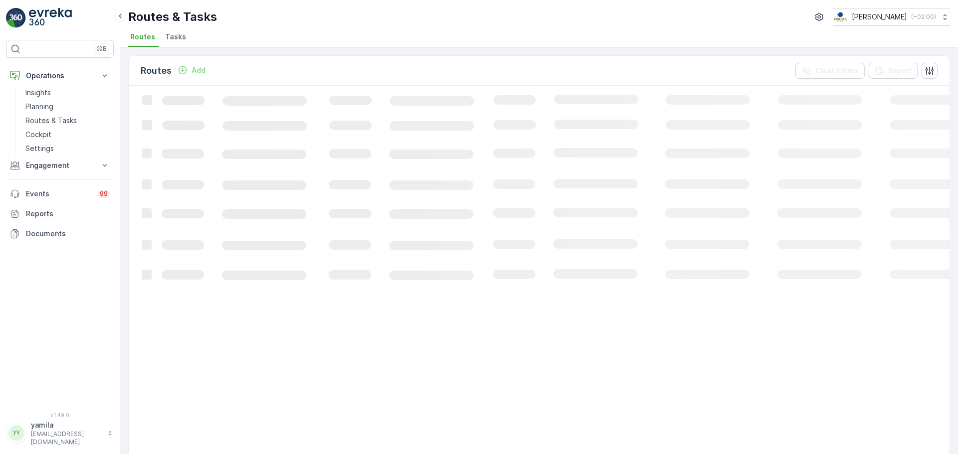
click at [175, 38] on span "Tasks" at bounding box center [175, 37] width 21 height 10
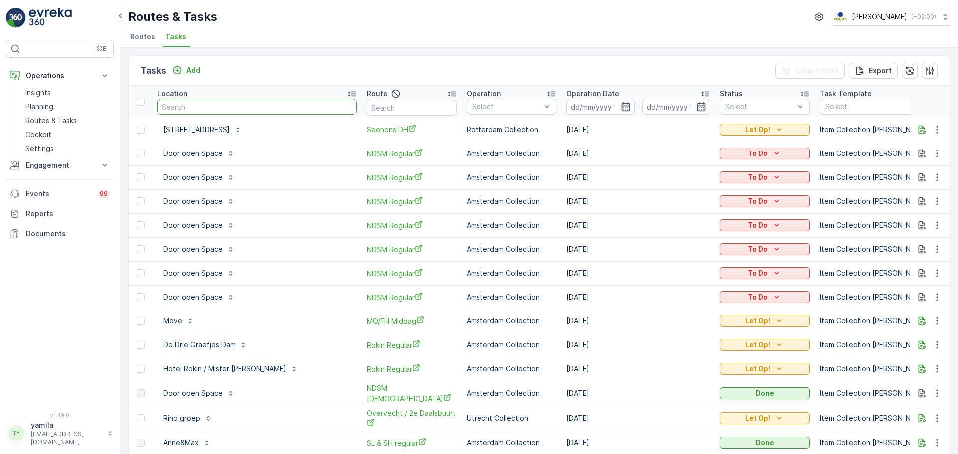
click at [185, 108] on input "text" at bounding box center [256, 107] width 199 height 16
type input "jamestown"
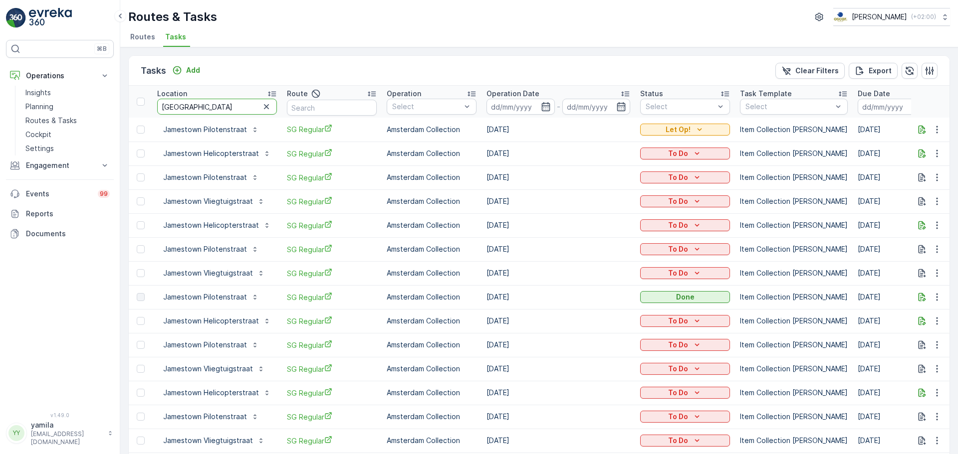
click at [200, 103] on input "jamestown" at bounding box center [217, 107] width 120 height 16
type input "boundles digital"
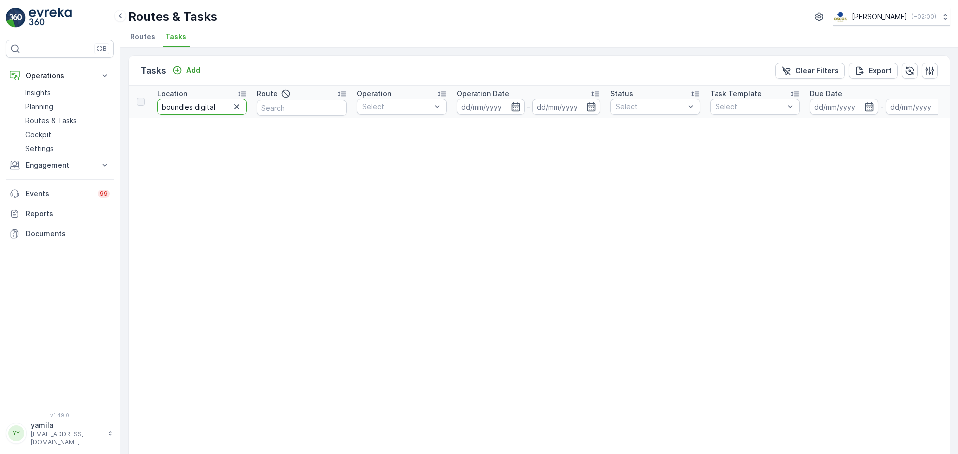
click at [194, 107] on input "boundles digital" at bounding box center [202, 107] width 90 height 16
type input "boundless digital"
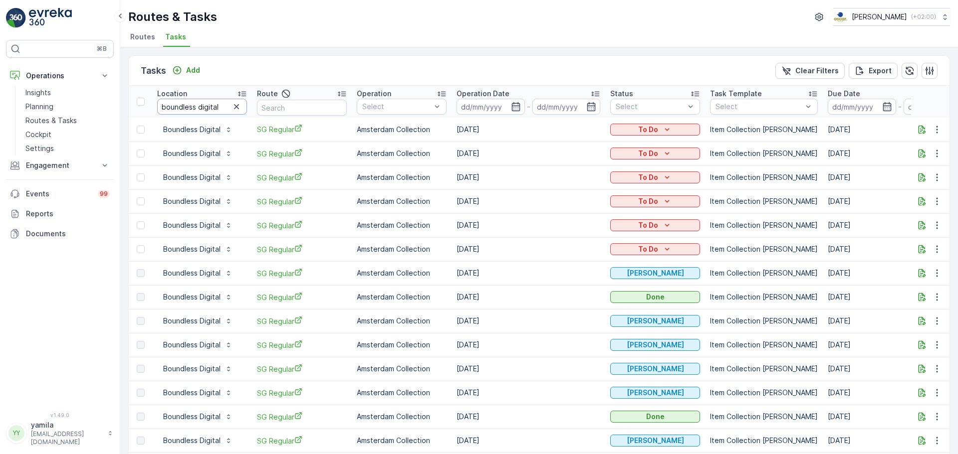
click at [196, 112] on input "boundless digital" at bounding box center [202, 107] width 90 height 16
type input "rrog"
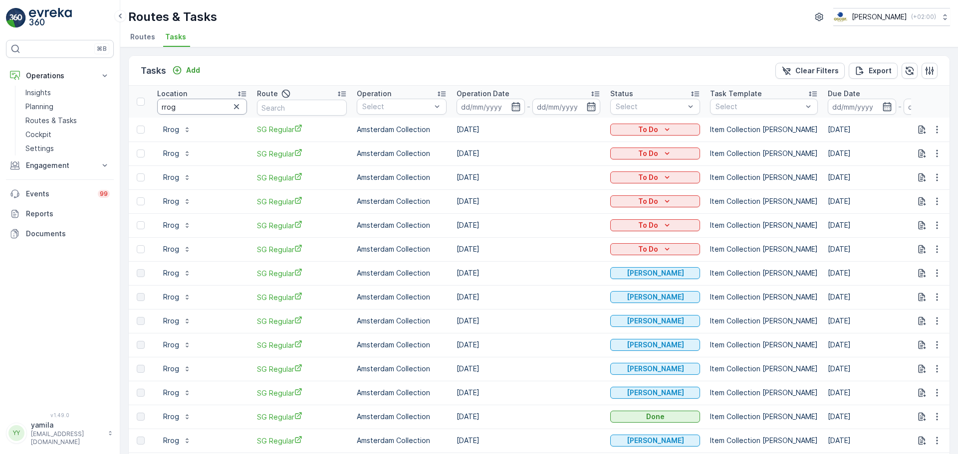
click at [183, 104] on input "rrog" at bounding box center [202, 107] width 90 height 16
type input "kingcanary"
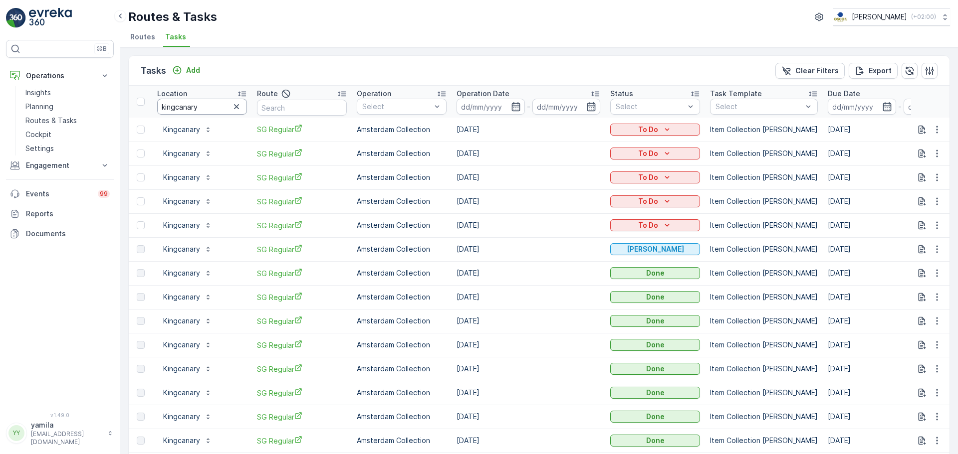
click at [214, 108] on input "kingcanary" at bounding box center [202, 107] width 90 height 16
type input "oude turfmarkt"
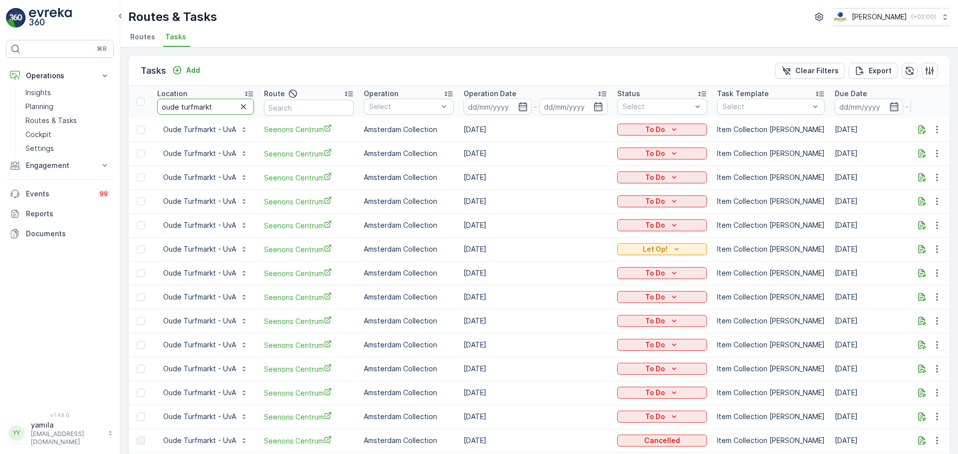
click at [209, 106] on input "oude turfmarkt" at bounding box center [205, 107] width 97 height 16
type input "weesperstraat"
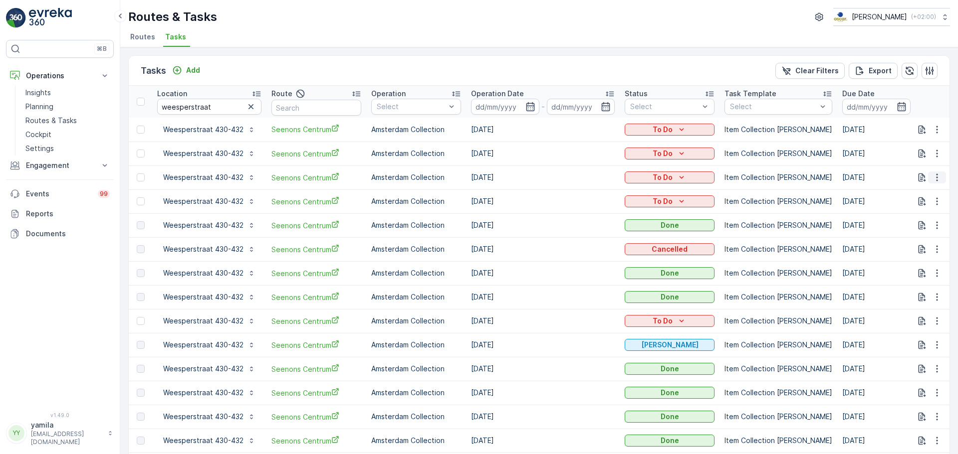
click at [932, 176] on icon "button" at bounding box center [937, 178] width 10 height 10
click at [912, 222] on span "Change Route" at bounding box center [911, 220] width 48 height 10
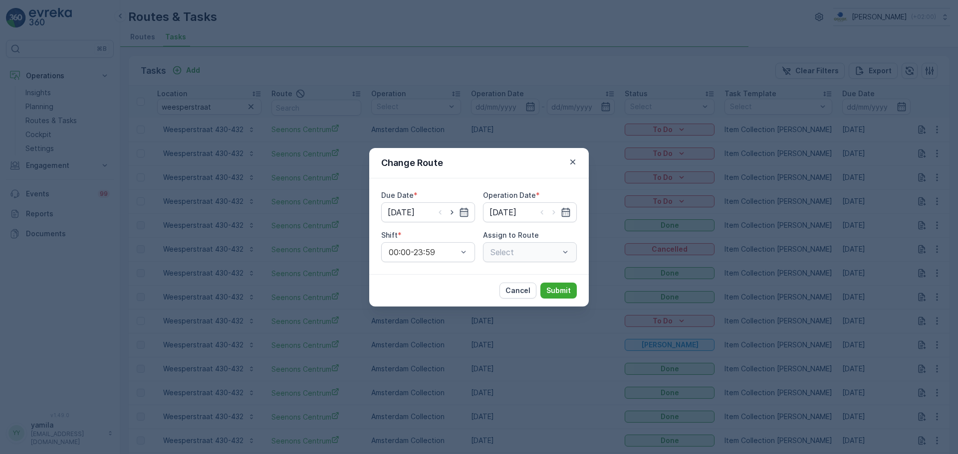
type input "[DATE]"
click at [450, 209] on icon "button" at bounding box center [452, 212] width 10 height 10
type input "[DATE]"
click at [551, 209] on icon "button" at bounding box center [554, 212] width 10 height 10
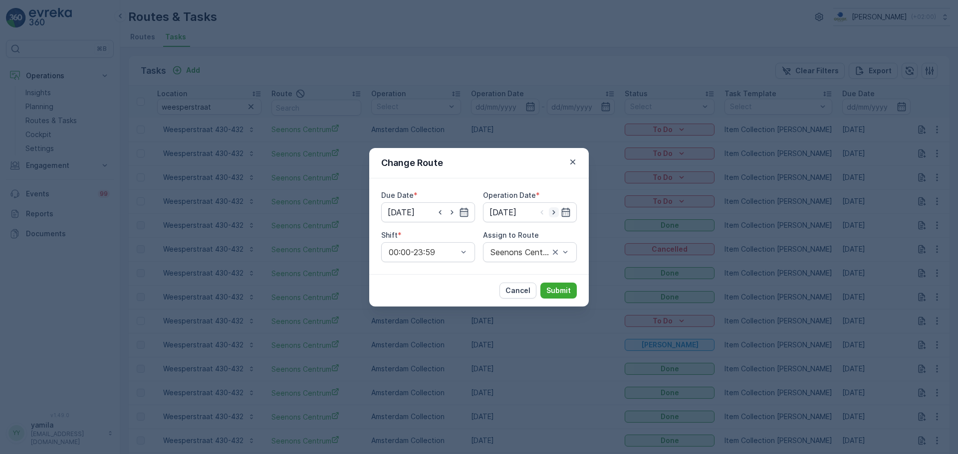
type input "[DATE]"
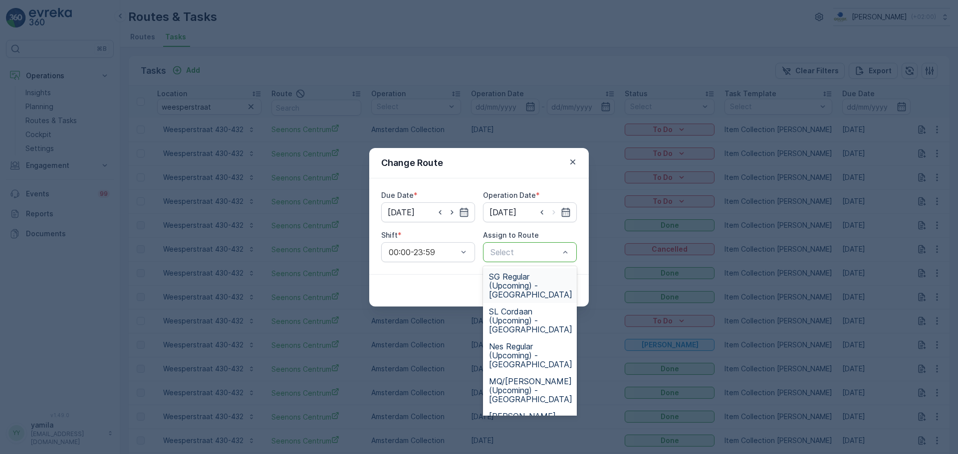
click at [558, 251] on div at bounding box center [524, 252] width 71 height 9
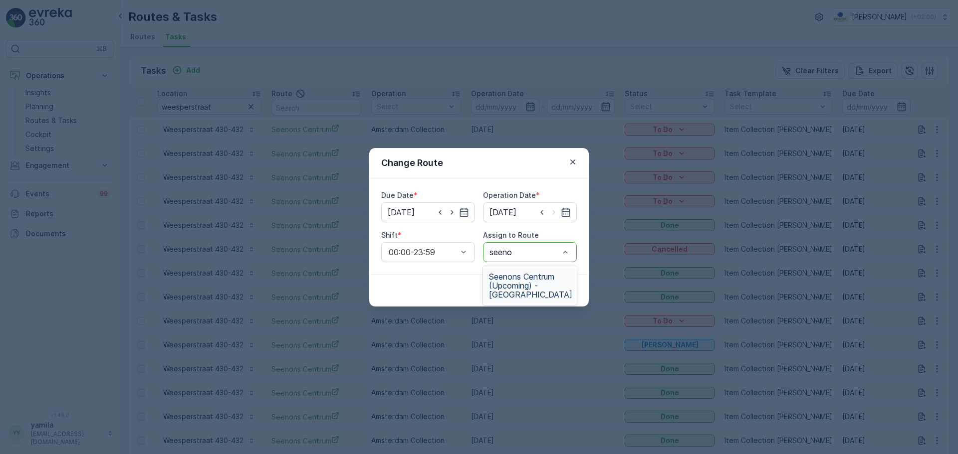
type input "seenon"
click at [525, 282] on span "Seenons Centrum (Upcoming) - [GEOGRAPHIC_DATA]" at bounding box center [530, 285] width 83 height 27
click at [544, 289] on button "Submit" at bounding box center [558, 291] width 36 height 16
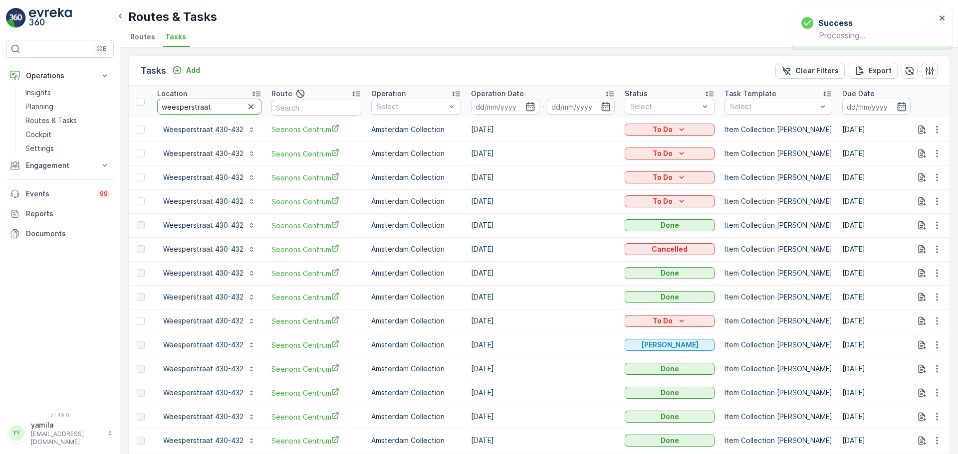
click at [204, 108] on input "weesperstraat" at bounding box center [209, 107] width 104 height 16
type input "oscar c"
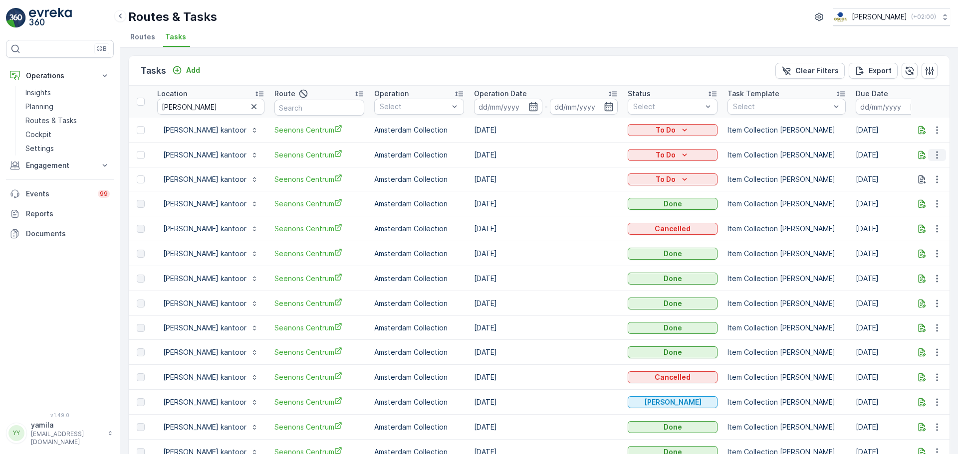
click at [938, 157] on icon "button" at bounding box center [937, 155] width 10 height 10
click at [915, 198] on span "Change Route" at bounding box center [911, 198] width 48 height 10
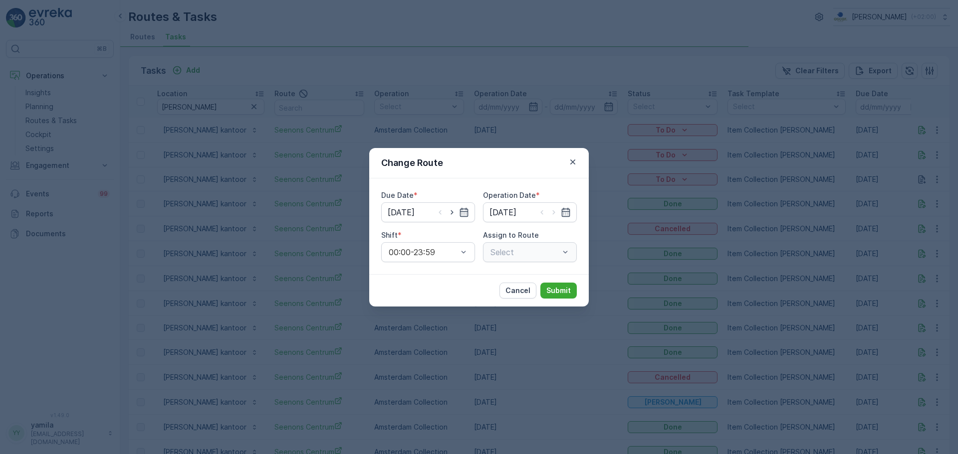
type input "[DATE]"
click at [455, 212] on icon "button" at bounding box center [452, 212] width 10 height 10
type input "[DATE]"
click at [550, 214] on icon "button" at bounding box center [554, 212] width 10 height 10
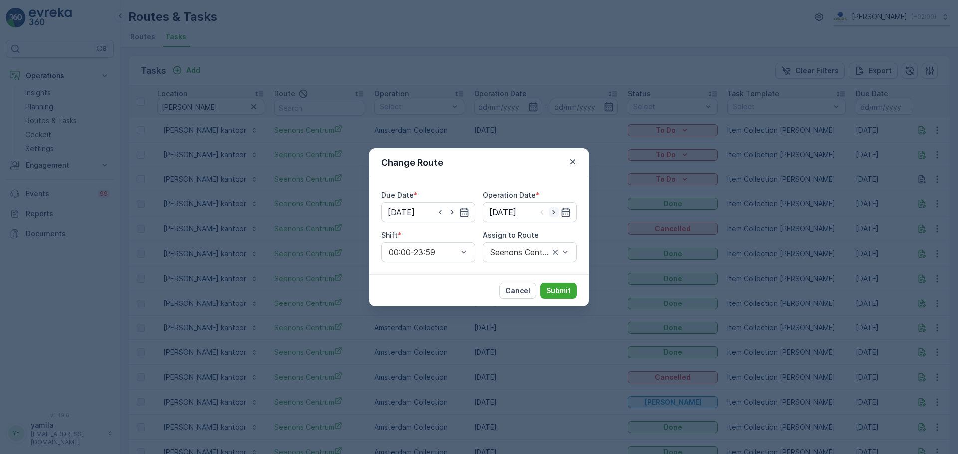
type input "[DATE]"
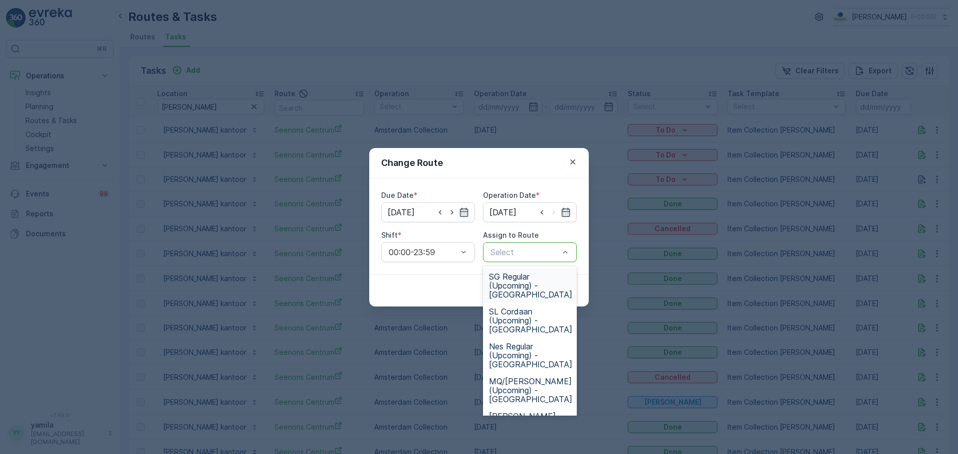
click at [552, 244] on div "Select" at bounding box center [530, 252] width 94 height 20
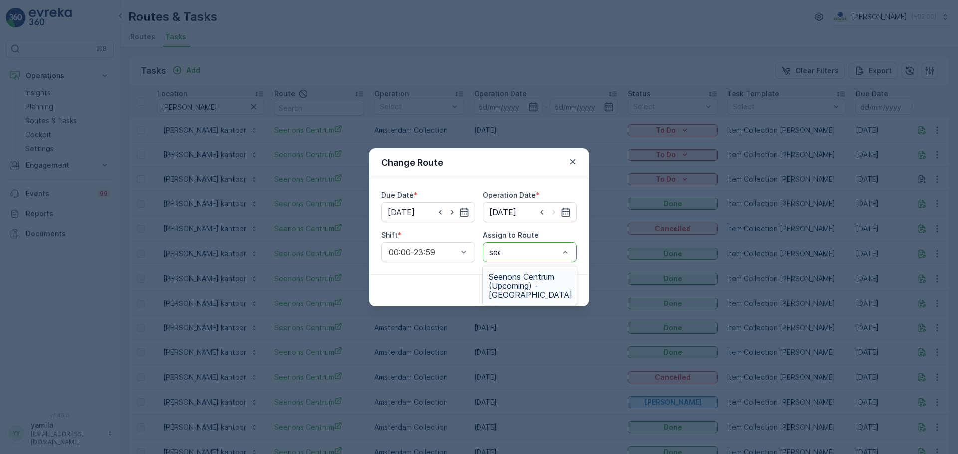
type input "seenon"
click at [504, 283] on span "Seenons Centrum (Upcoming) - [GEOGRAPHIC_DATA]" at bounding box center [530, 285] width 83 height 27
click at [561, 293] on p "Submit" at bounding box center [558, 291] width 24 height 10
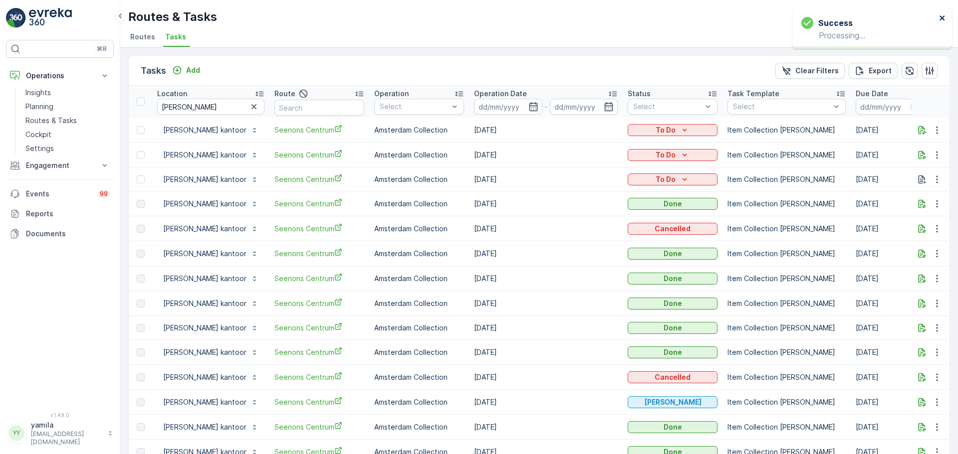
click at [941, 21] on icon "close" at bounding box center [942, 18] width 7 height 8
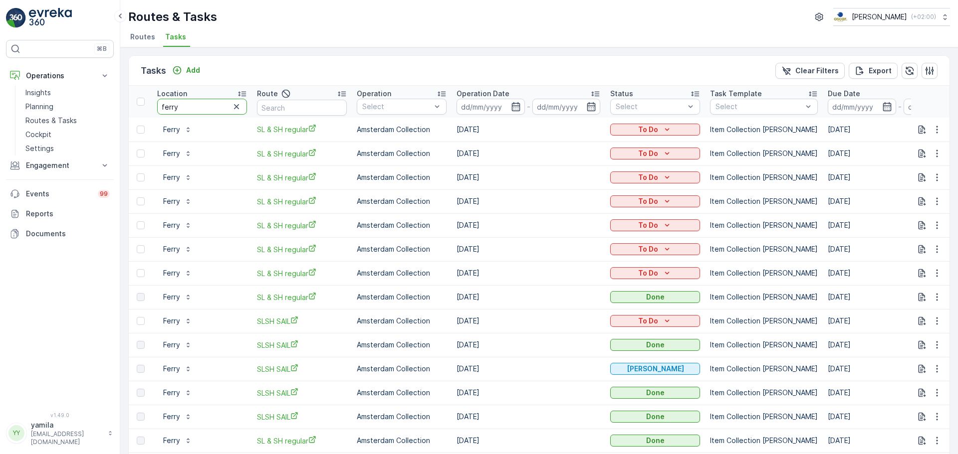
click at [184, 109] on input "ferry" at bounding box center [202, 107] width 90 height 16
type input "oude turfmarkt"
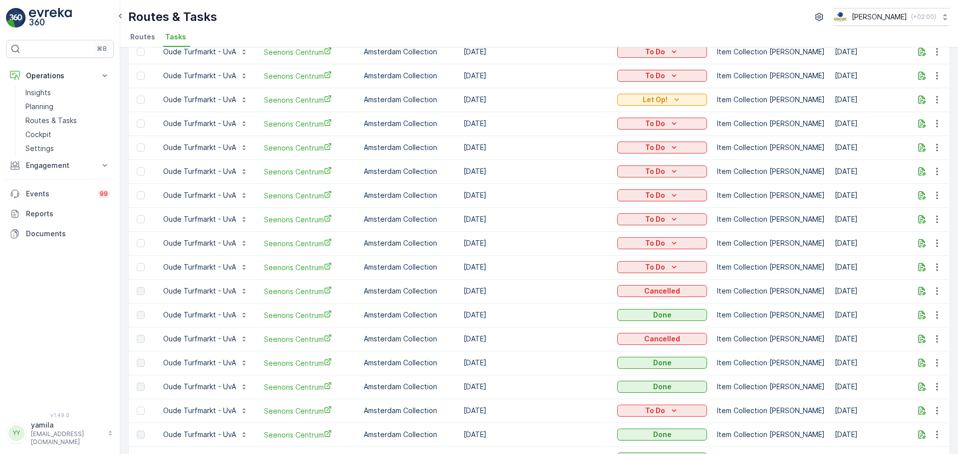
scroll to position [149, 0]
click at [918, 97] on icon "button" at bounding box center [921, 100] width 7 height 8
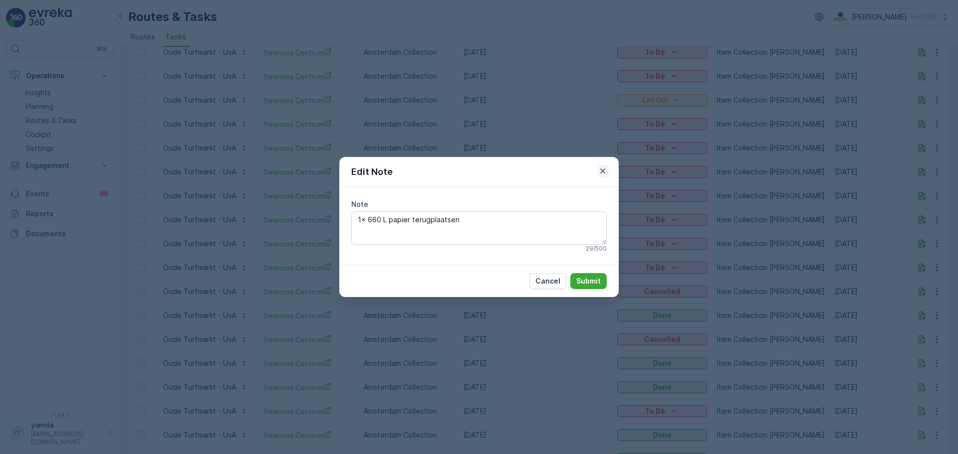
click at [599, 172] on icon "button" at bounding box center [603, 171] width 10 height 10
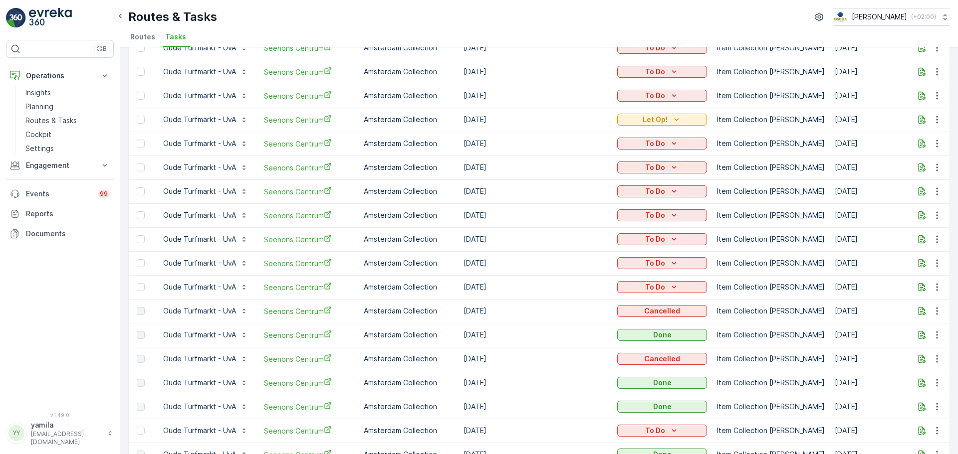
scroll to position [129, 0]
click at [58, 119] on p "Routes & Tasks" at bounding box center [50, 121] width 51 height 10
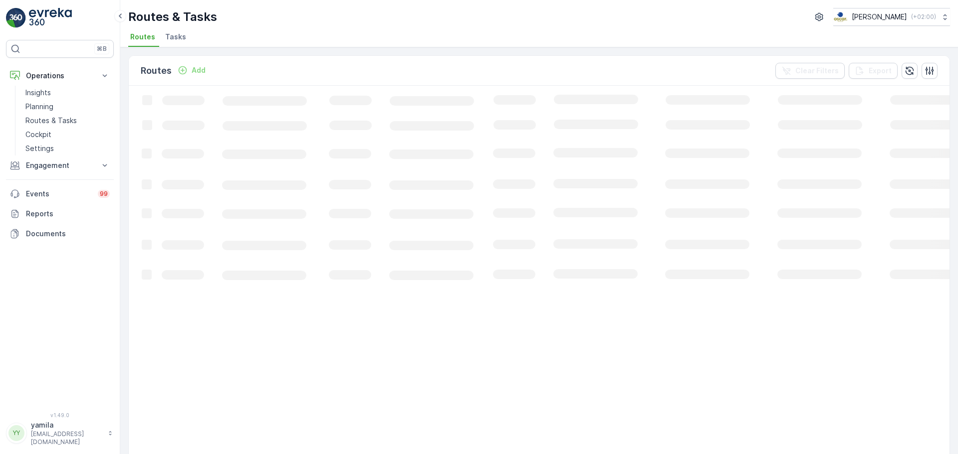
click at [173, 41] on span "Tasks" at bounding box center [175, 37] width 21 height 10
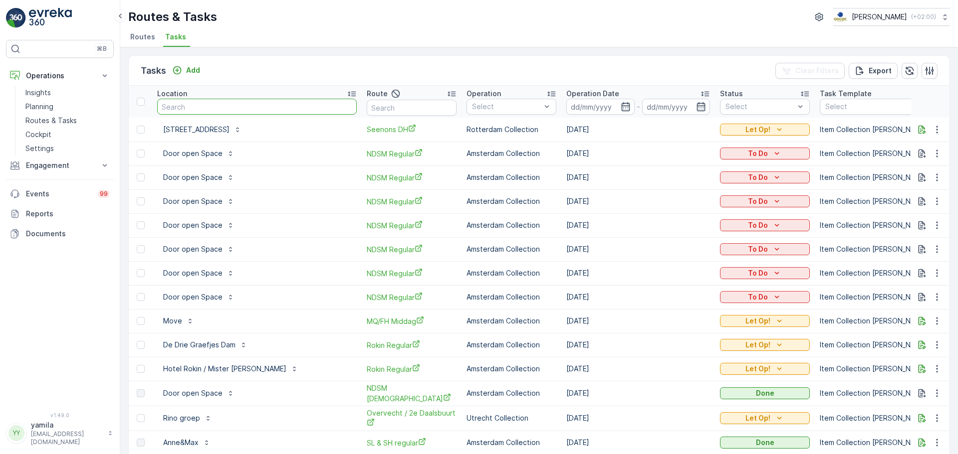
click at [193, 108] on input "text" at bounding box center [256, 107] width 199 height 16
type input "a"
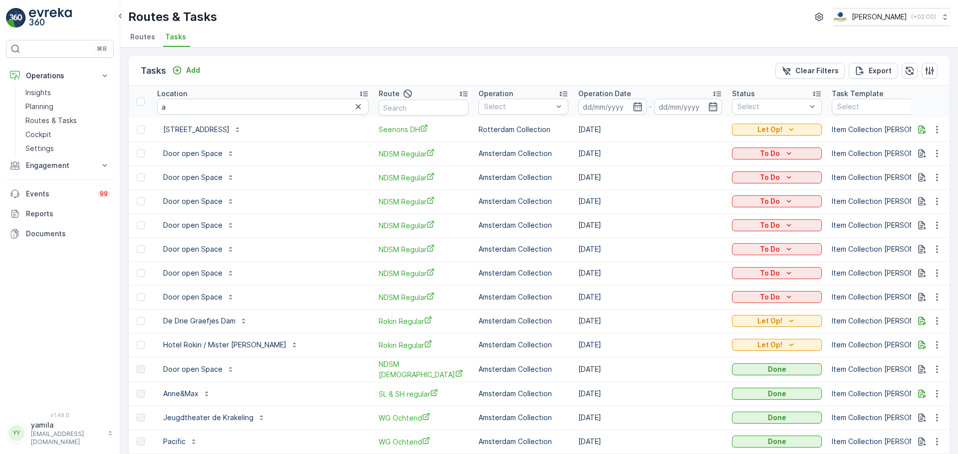
click at [184, 115] on th "Location a" at bounding box center [262, 102] width 221 height 32
click at [172, 104] on input "a" at bounding box center [262, 107] width 211 height 16
type input "sama sebo"
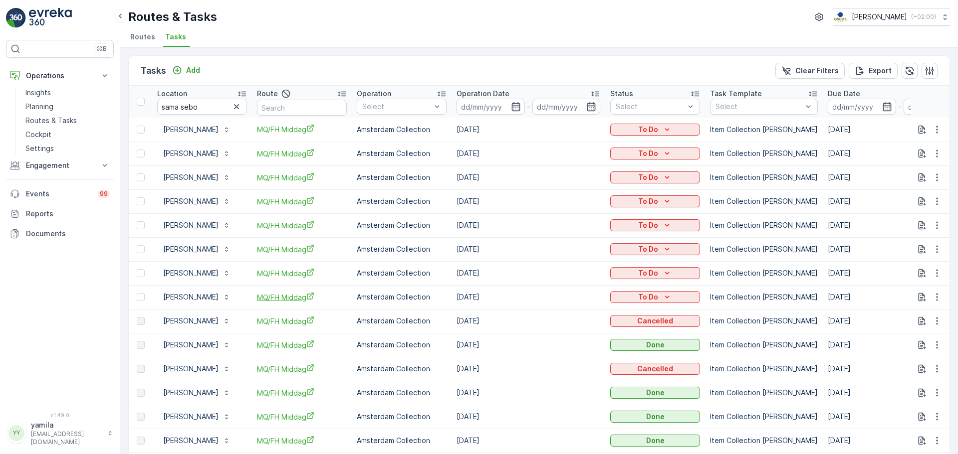
click at [280, 298] on span "MQ/FH Middag" at bounding box center [302, 297] width 90 height 10
click at [185, 109] on input "sama sebo" at bounding box center [202, 107] width 90 height 16
type input "statiegeld"
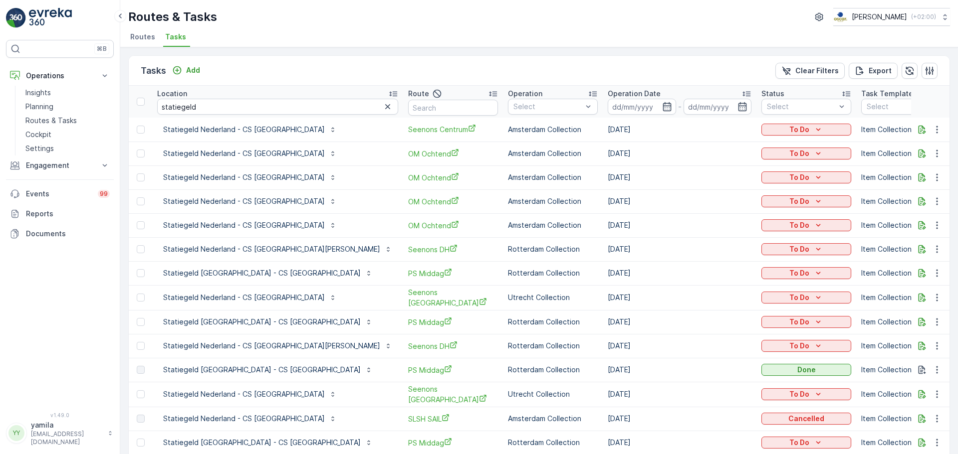
click at [140, 41] on span "Routes" at bounding box center [142, 37] width 25 height 10
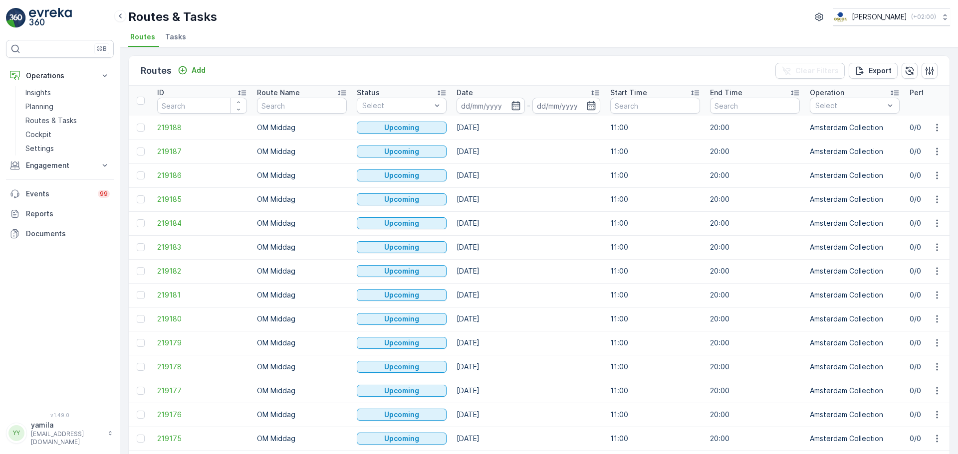
click at [268, 109] on input "text" at bounding box center [302, 106] width 90 height 16
type input "seenons"
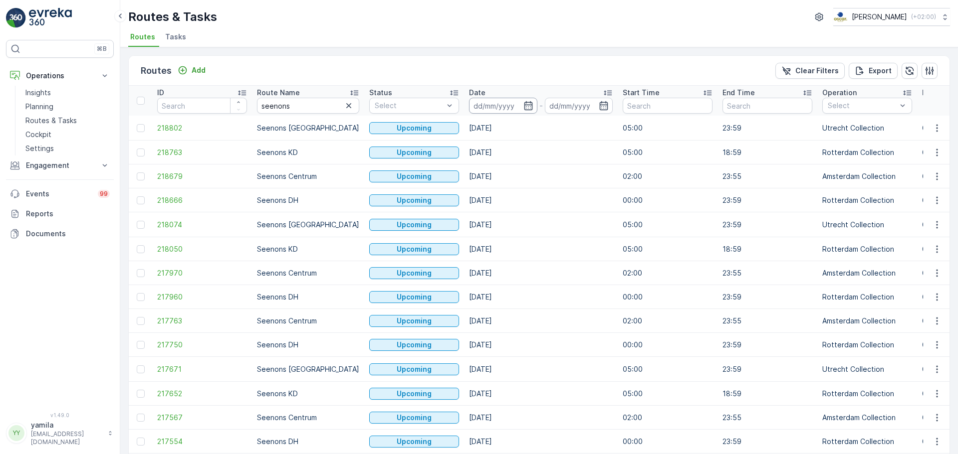
click at [483, 105] on input at bounding box center [503, 106] width 68 height 16
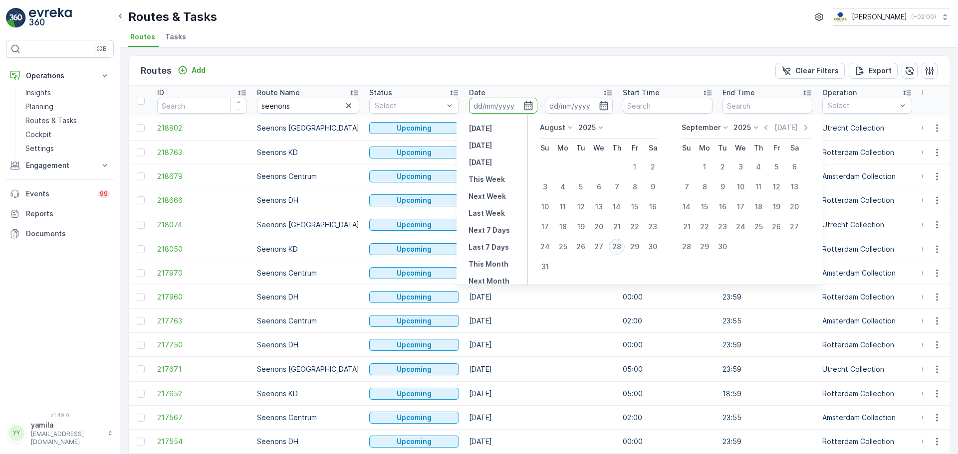
click at [616, 249] on div "28" at bounding box center [616, 247] width 16 height 16
type input "[DATE]"
click at [616, 249] on div "28" at bounding box center [616, 247] width 16 height 16
type input "[DATE]"
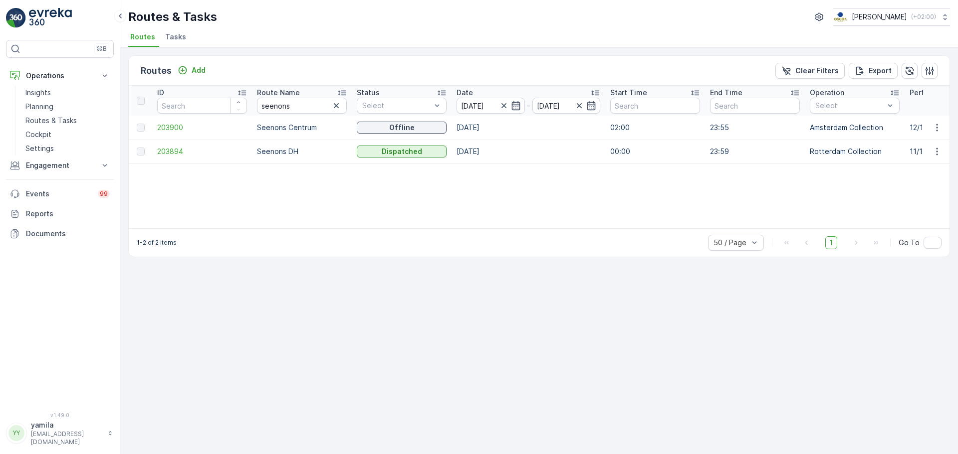
click at [938, 134] on td at bounding box center [936, 128] width 27 height 24
click at [938, 131] on icon "button" at bounding box center [937, 128] width 10 height 10
click at [929, 136] on div "See More Details" at bounding box center [918, 143] width 77 height 14
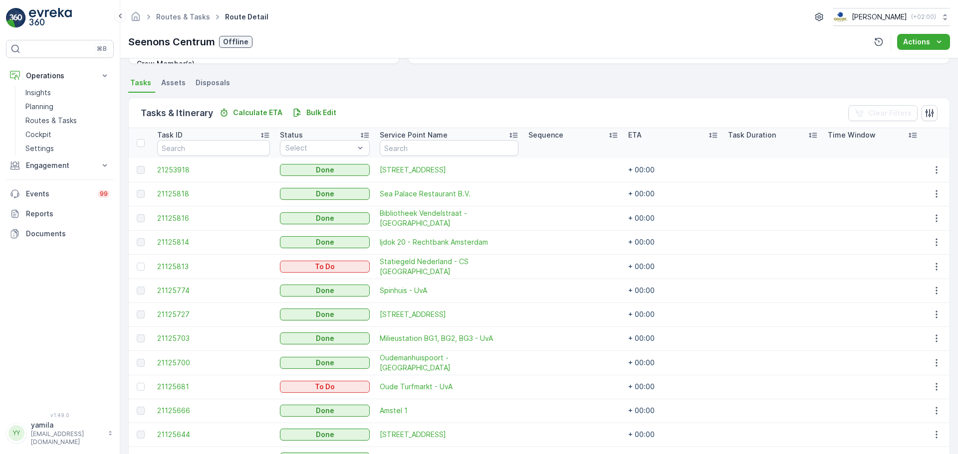
scroll to position [283, 0]
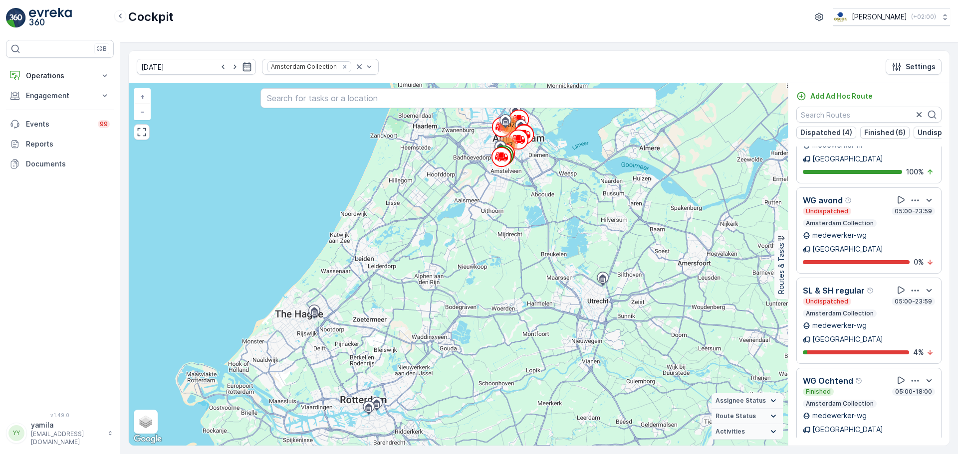
scroll to position [421, 0]
click at [849, 298] on div "Undispatched 05:00-23:59 Amsterdam Collection" at bounding box center [868, 308] width 132 height 20
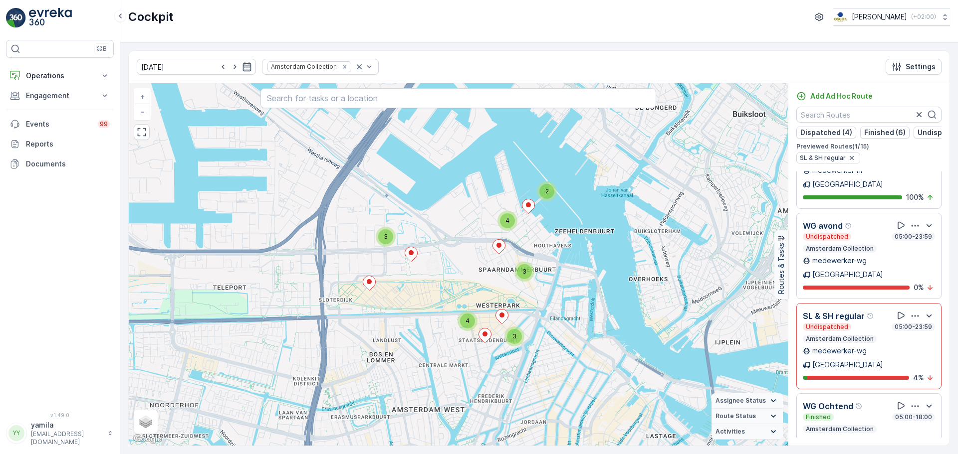
click at [819, 310] on p "SL & SH regular" at bounding box center [833, 316] width 62 height 12
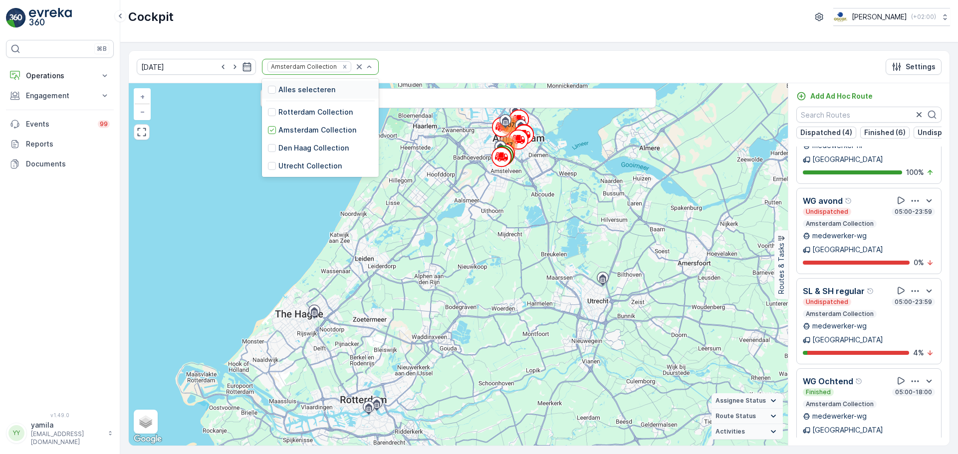
click at [354, 72] on div at bounding box center [364, 66] width 20 height 15
click at [341, 65] on icon "Remove Amsterdam Collection" at bounding box center [344, 66] width 7 height 7
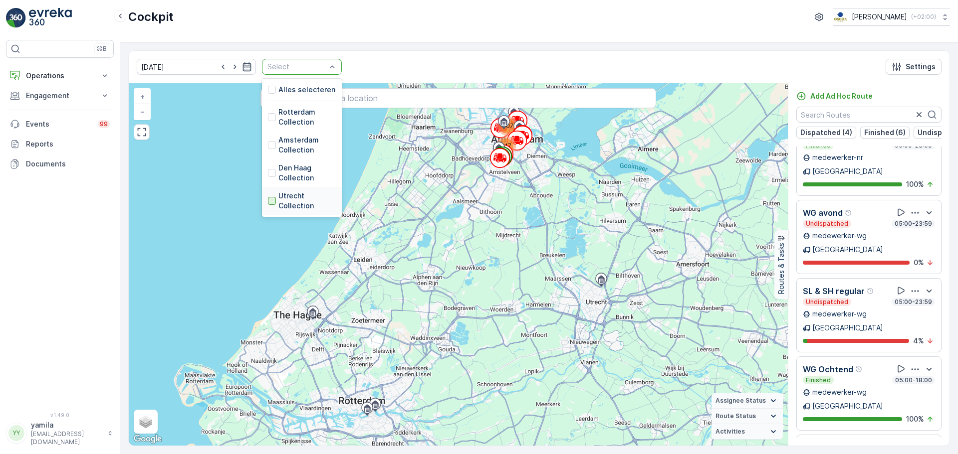
click at [268, 199] on div at bounding box center [272, 201] width 8 height 8
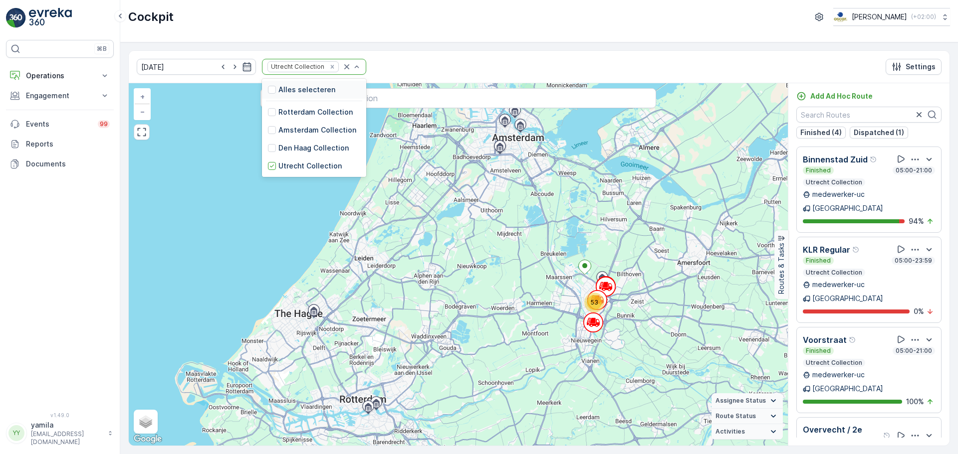
click at [342, 72] on div at bounding box center [352, 66] width 20 height 15
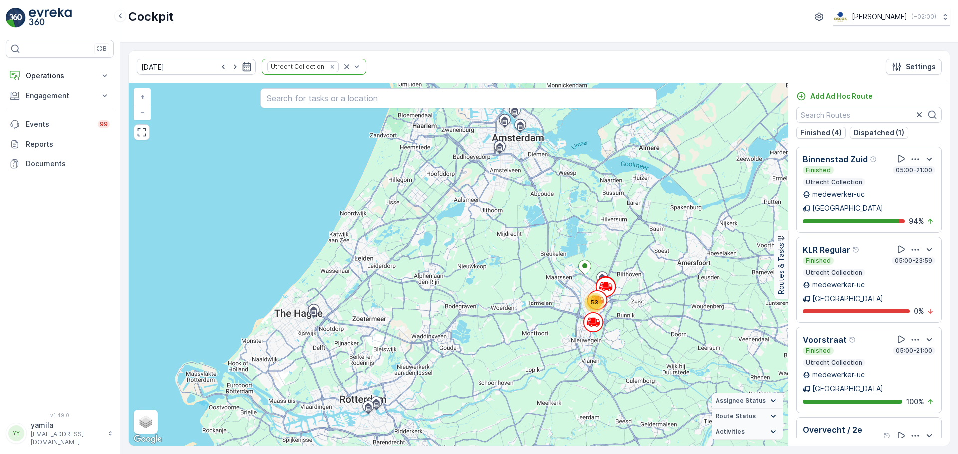
click at [321, 72] on div "Utrecht Collection" at bounding box center [302, 66] width 71 height 10
click at [329, 63] on icon "Remove Utrecht Collection" at bounding box center [332, 66] width 7 height 7
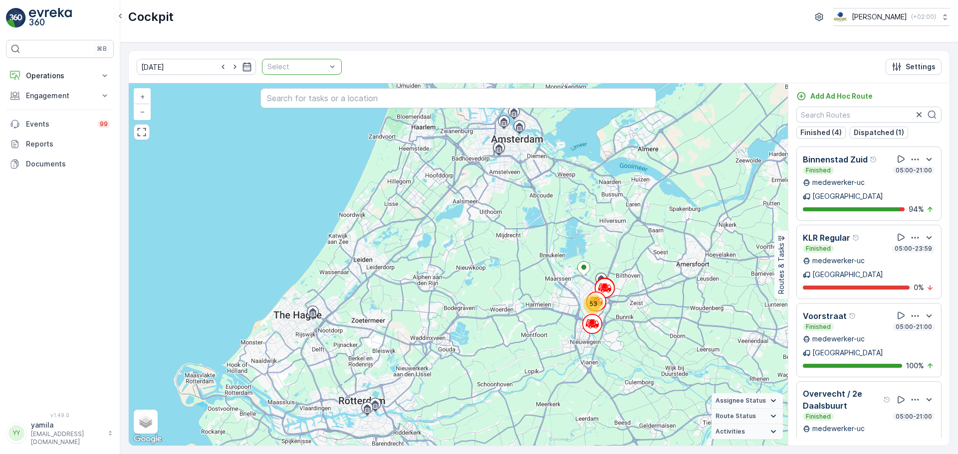
click at [314, 67] on div at bounding box center [296, 67] width 61 height 8
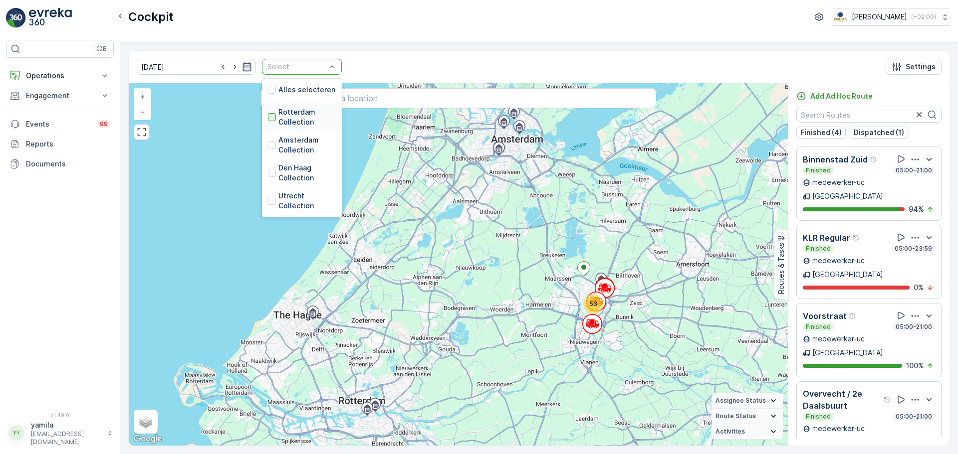
click at [268, 120] on div at bounding box center [272, 117] width 8 height 8
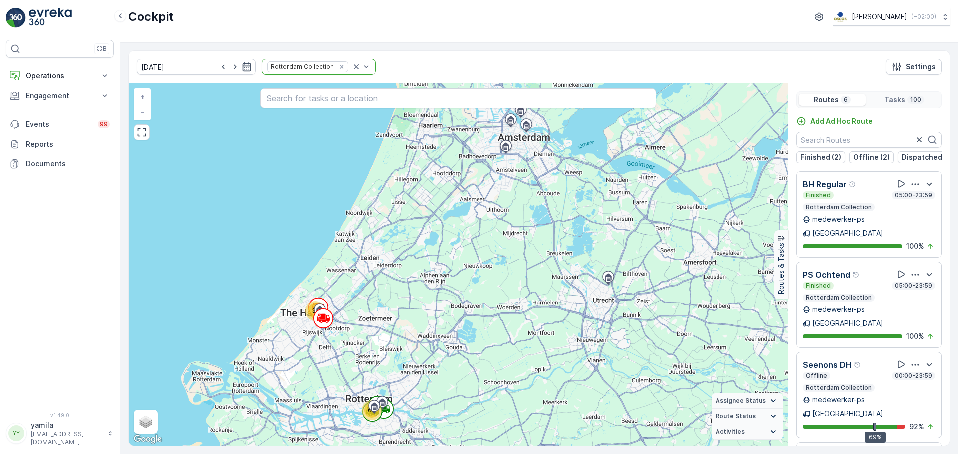
click at [537, 449] on div "[DATE] Rotterdam Collection Settings 31 69 + − Satellite Roadmap Terrain Hybrid…" at bounding box center [538, 248] width 837 height 412
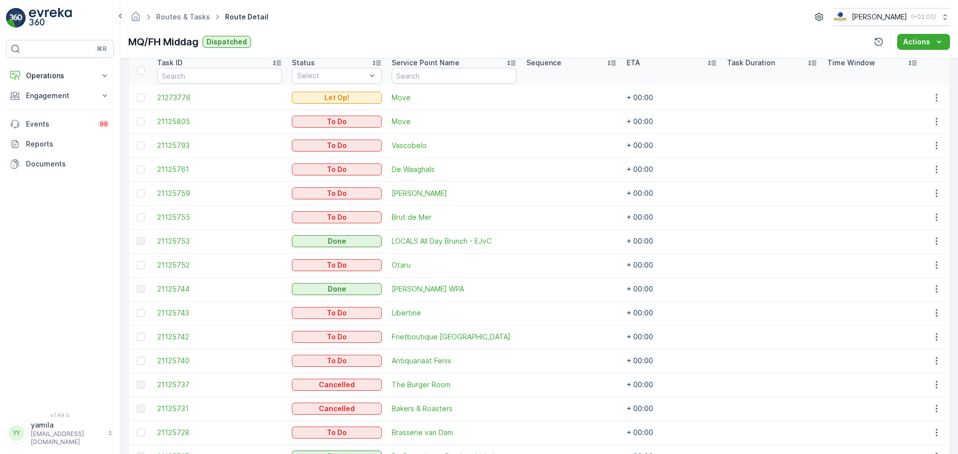
scroll to position [279, 0]
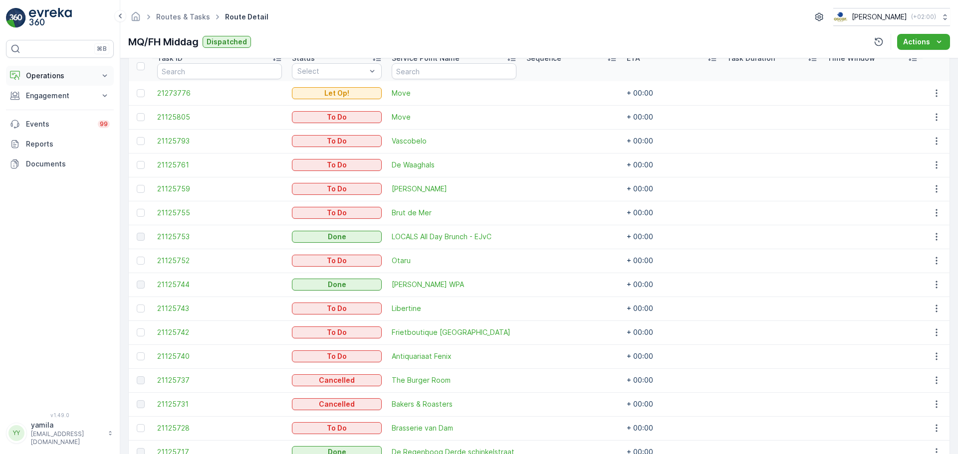
click at [63, 80] on p "Operations" at bounding box center [60, 76] width 68 height 10
click at [59, 119] on p "Routes & Tasks" at bounding box center [50, 121] width 51 height 10
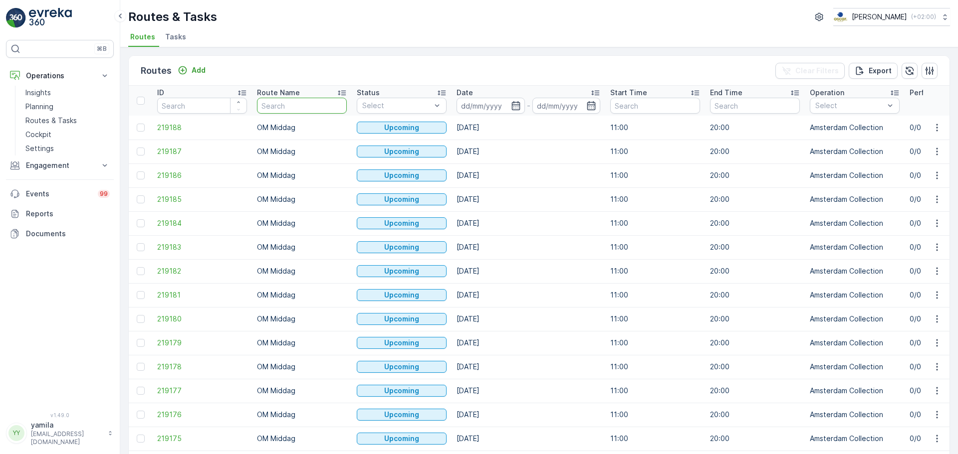
click at [275, 108] on input "text" at bounding box center [302, 106] width 90 height 16
type input "sl/sh"
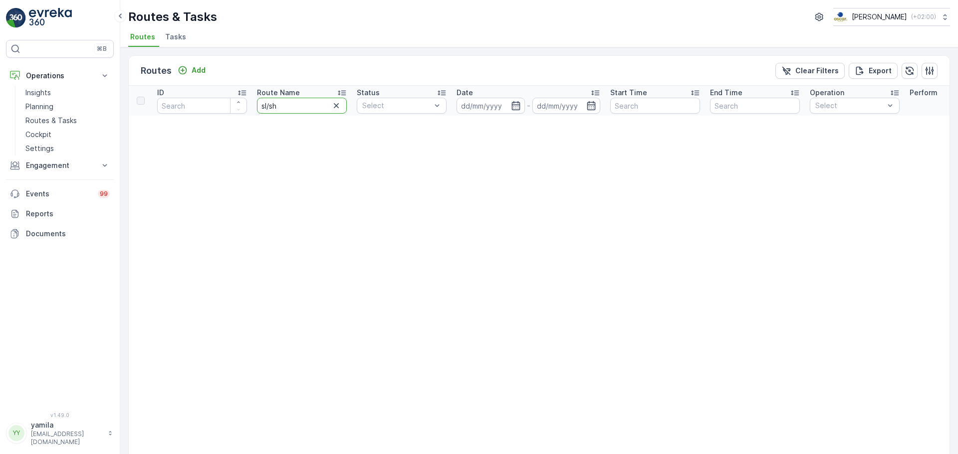
click at [307, 109] on input "sl/sh" at bounding box center [302, 106] width 90 height 16
type input "sl"
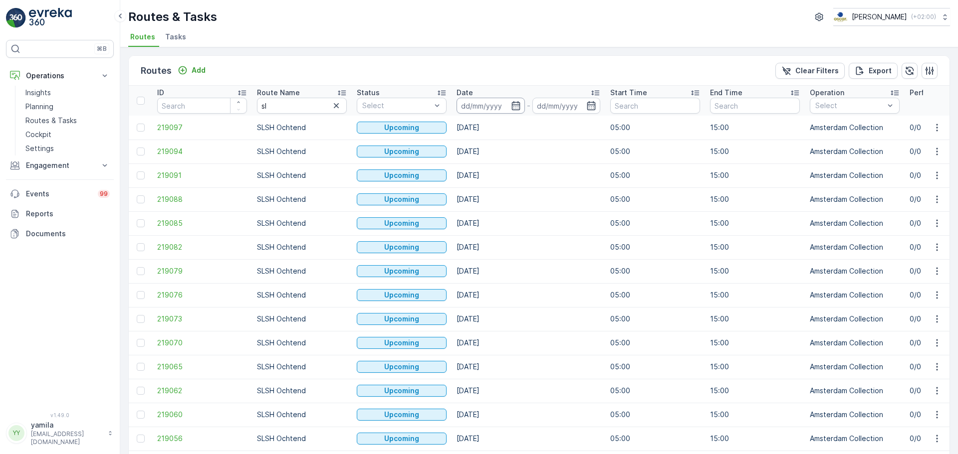
click at [478, 106] on input at bounding box center [490, 106] width 68 height 16
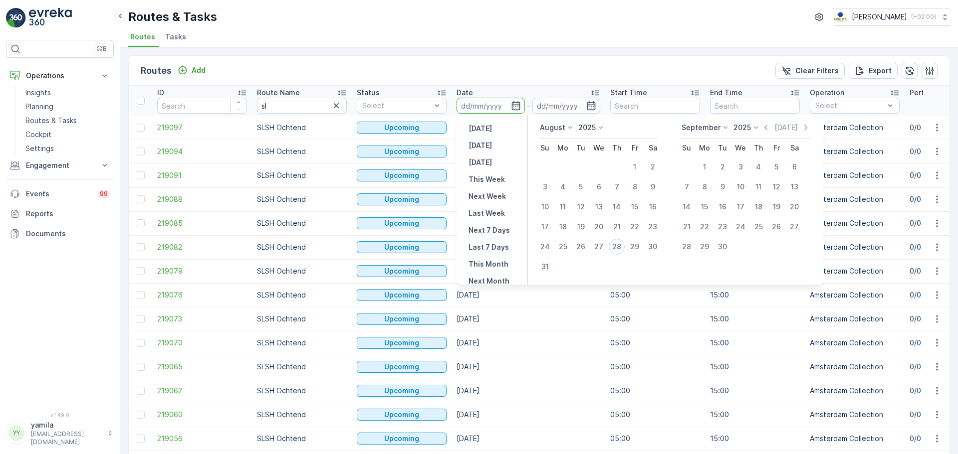
click at [613, 247] on div "28" at bounding box center [616, 247] width 16 height 16
type input "[DATE]"
click at [613, 247] on div "28" at bounding box center [616, 247] width 16 height 16
type input "[DATE]"
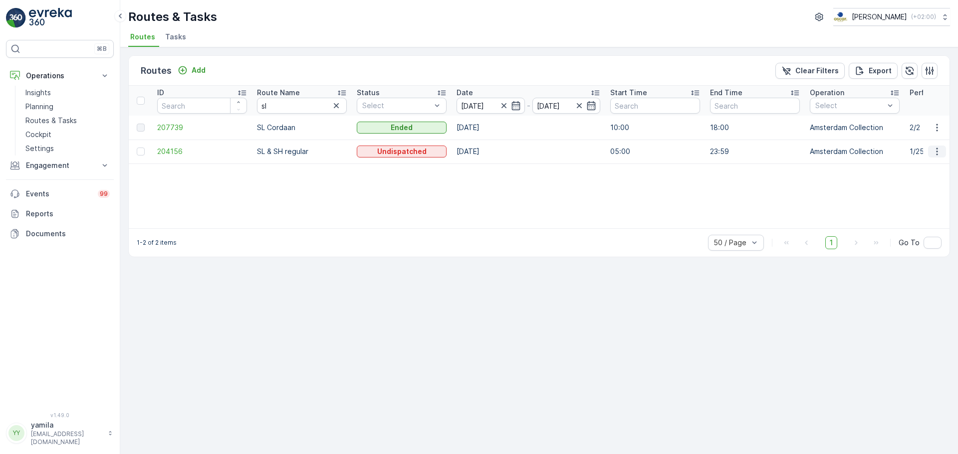
click at [936, 152] on icon "button" at bounding box center [937, 152] width 10 height 10
click at [177, 40] on span "Tasks" at bounding box center [175, 37] width 21 height 10
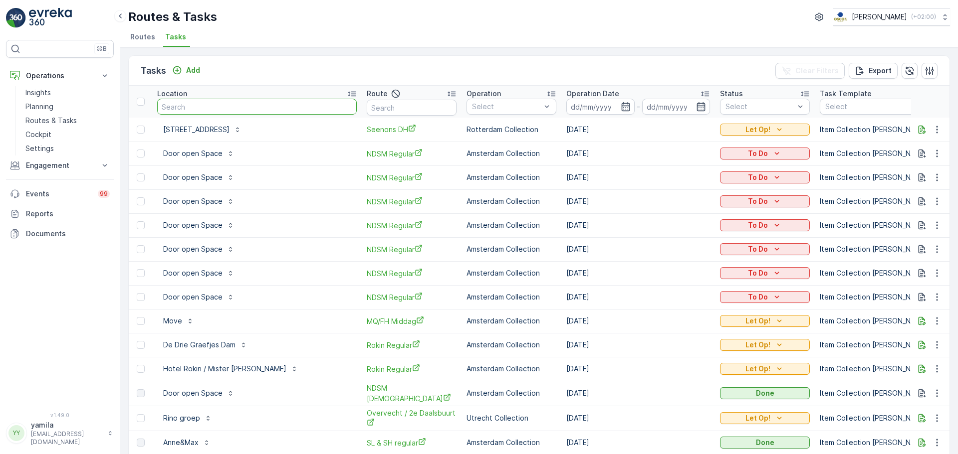
click at [237, 109] on input "text" at bounding box center [256, 107] width 199 height 16
type input "brasserie"
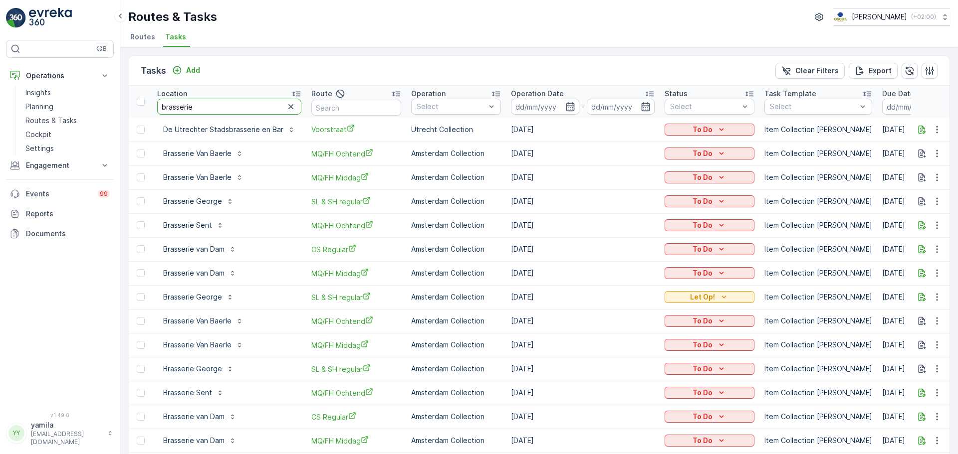
click at [241, 109] on input "brasserie" at bounding box center [229, 107] width 144 height 16
type input "brasserie van dam"
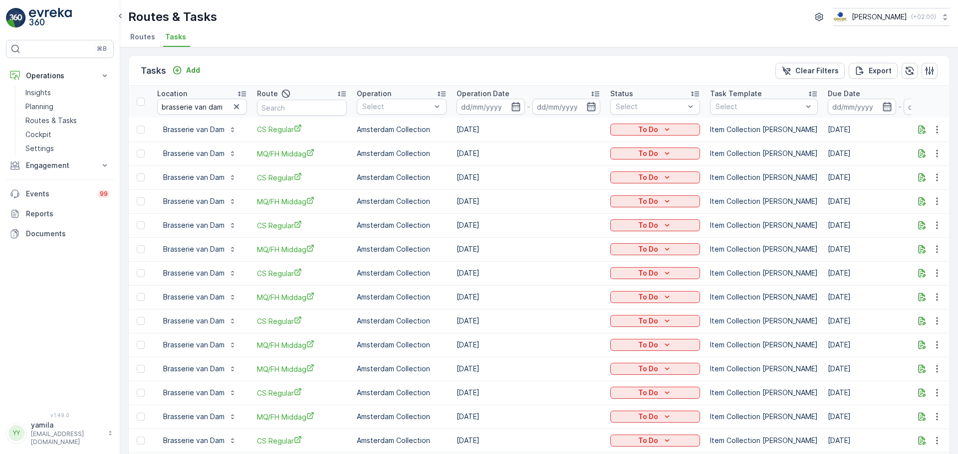
scroll to position [199, 0]
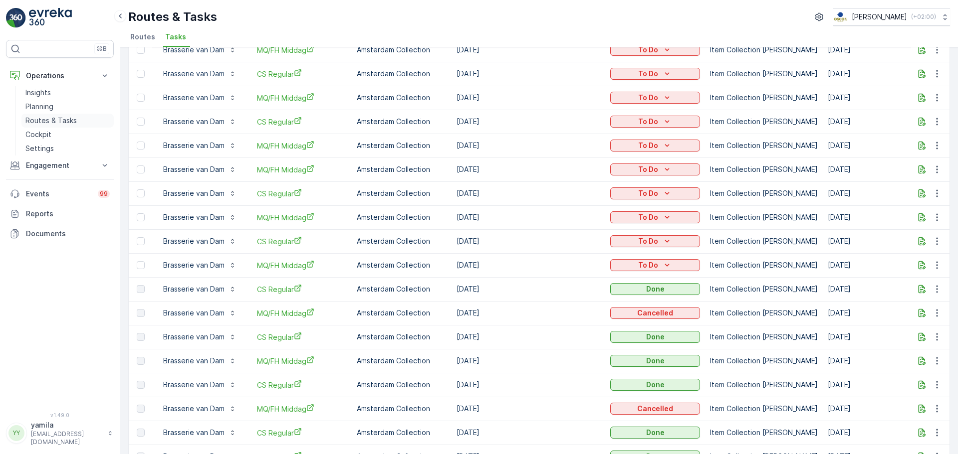
click at [68, 125] on p "Routes & Tasks" at bounding box center [50, 121] width 51 height 10
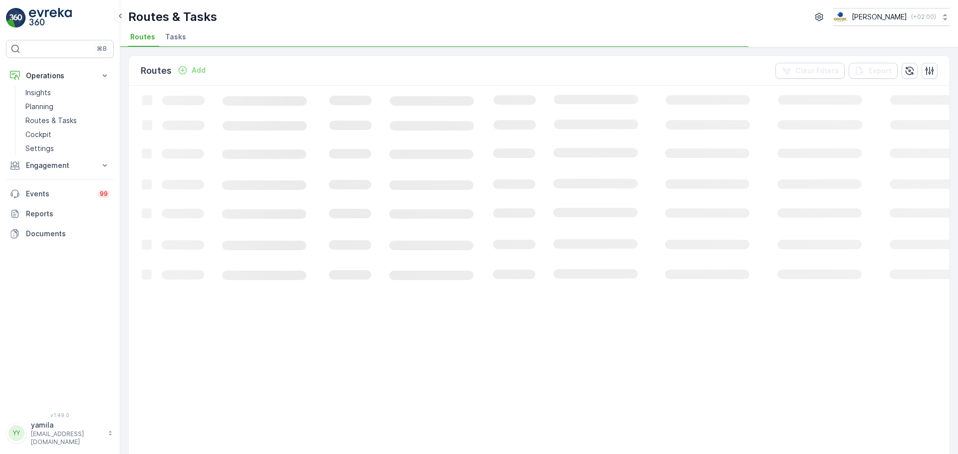
click at [176, 42] on li "Tasks" at bounding box center [176, 38] width 27 height 17
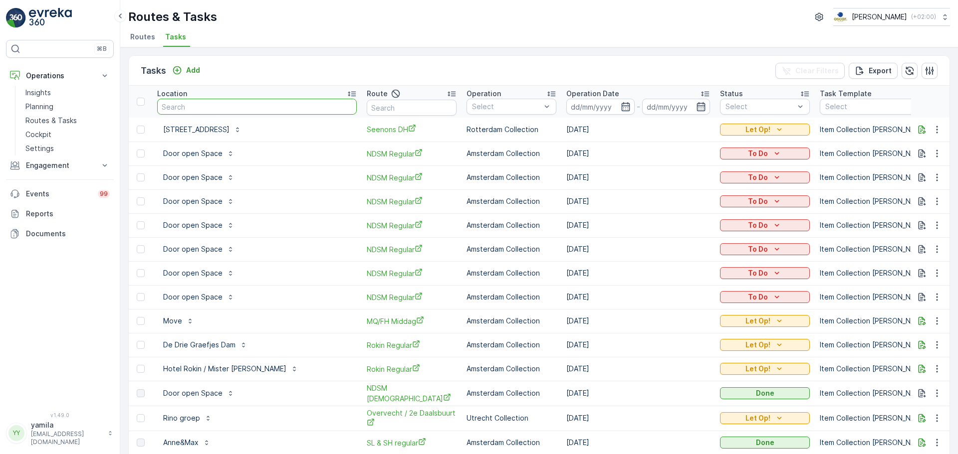
click at [214, 110] on input "text" at bounding box center [256, 107] width 199 height 16
type input "profuomo"
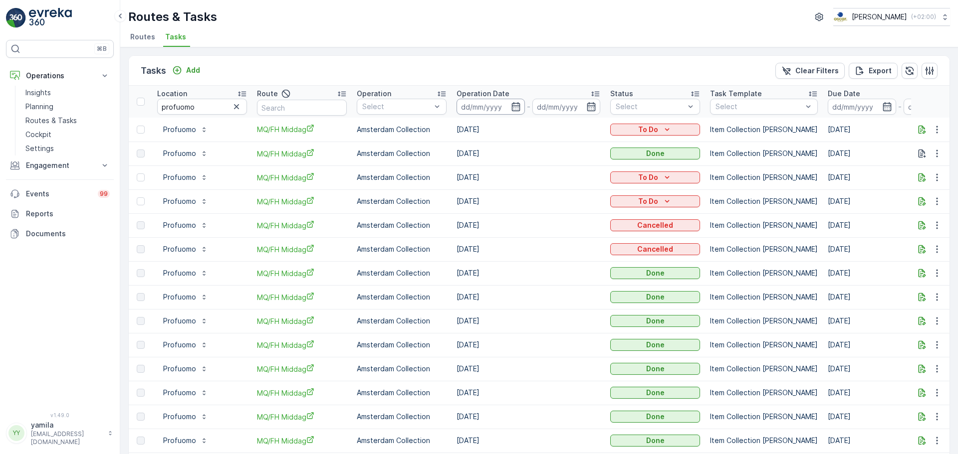
click at [471, 114] on input at bounding box center [490, 107] width 68 height 16
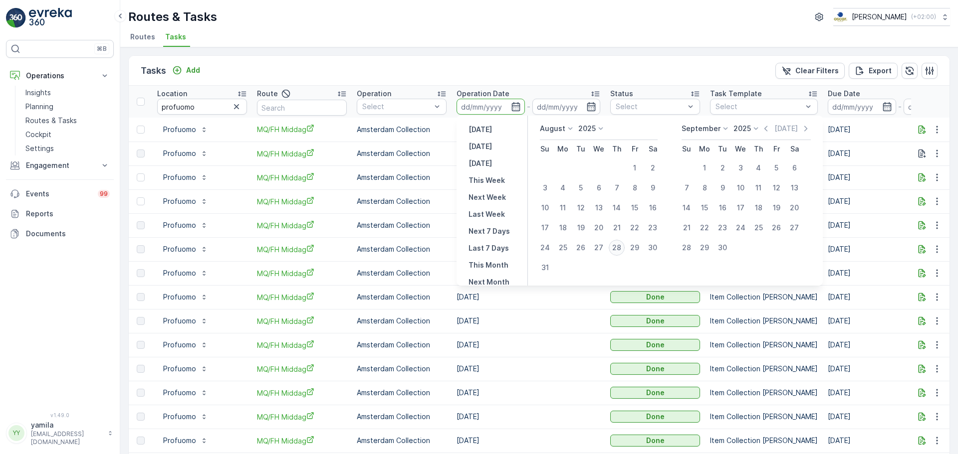
click at [617, 247] on div "28" at bounding box center [616, 248] width 16 height 16
type input "[DATE]"
click at [617, 247] on div "28" at bounding box center [616, 248] width 16 height 16
type input "[DATE]"
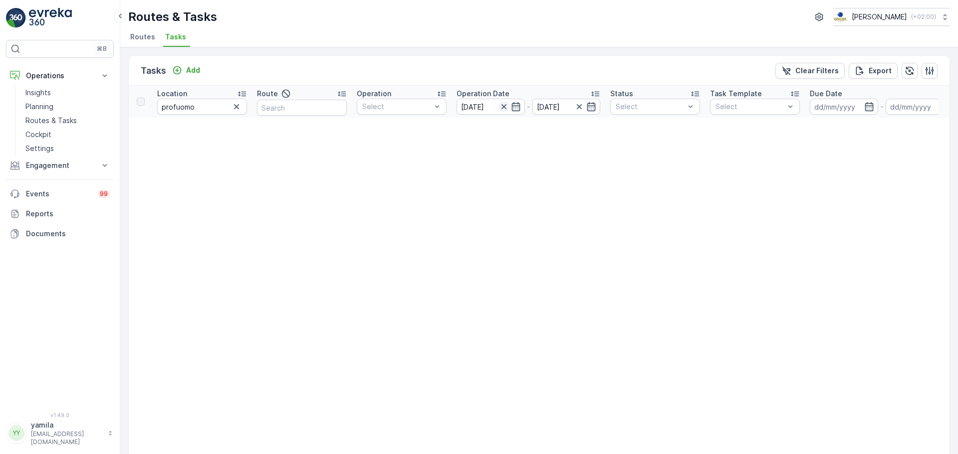
click at [506, 104] on icon "button" at bounding box center [504, 107] width 10 height 10
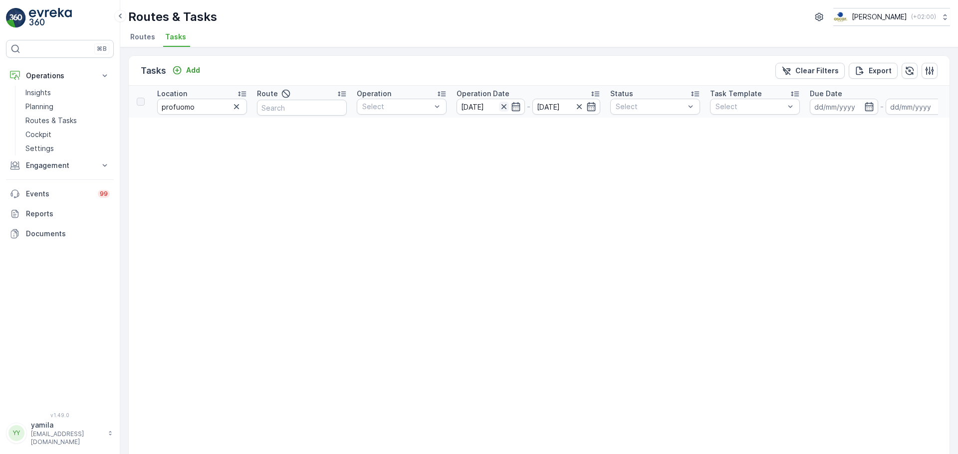
click at [506, 104] on icon "button" at bounding box center [504, 107] width 10 height 10
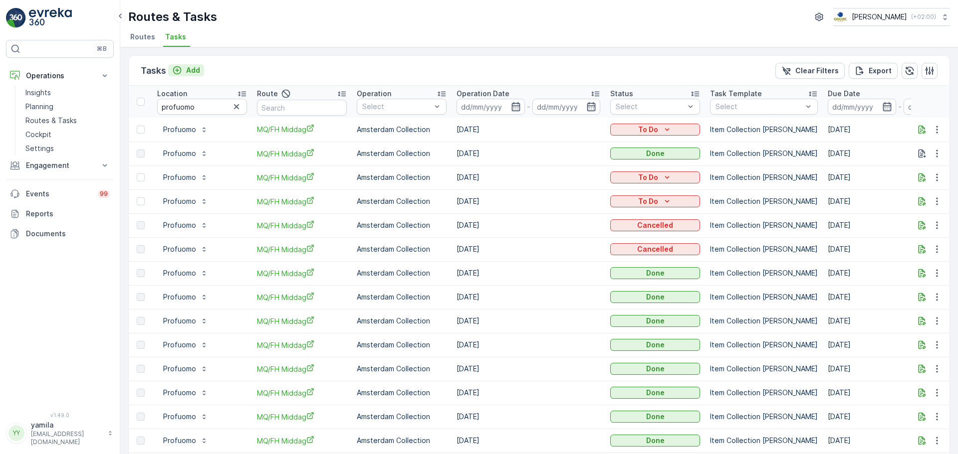
click at [186, 74] on p "Add" at bounding box center [193, 70] width 14 height 10
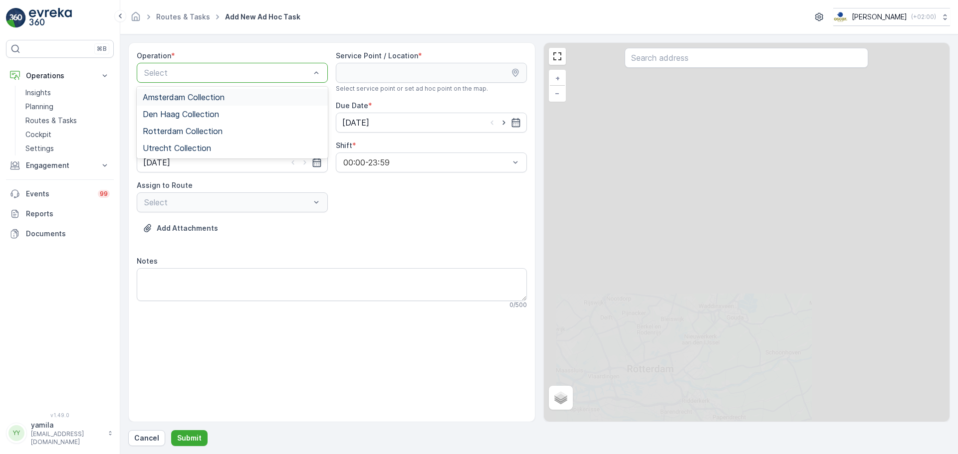
click at [168, 95] on span "Amsterdam Collection" at bounding box center [184, 97] width 82 height 9
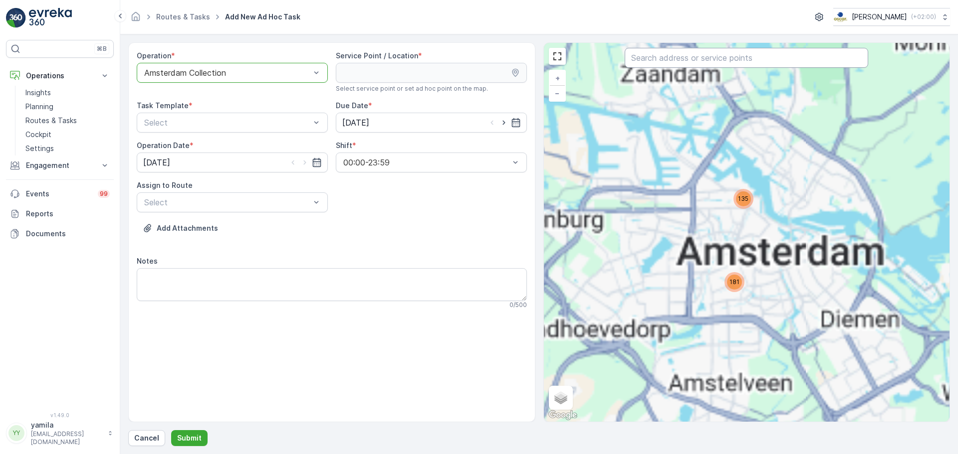
click at [652, 66] on input "text" at bounding box center [745, 58] width 243 height 20
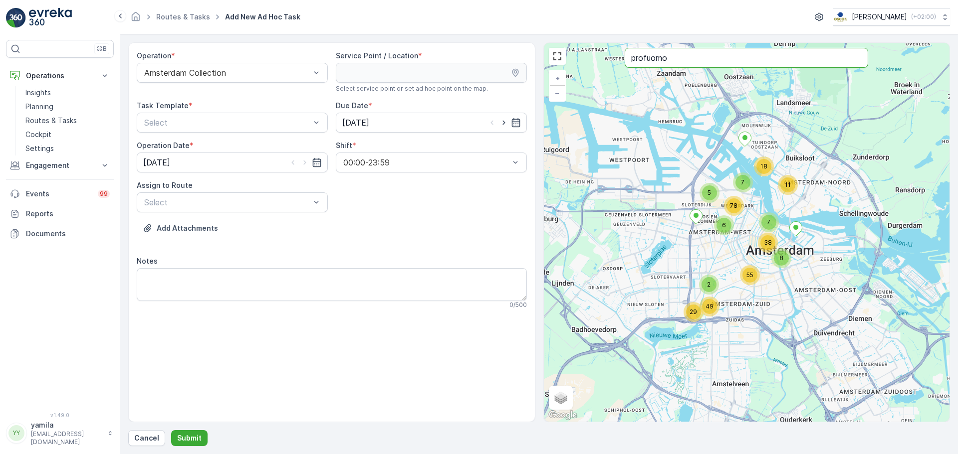
type input "profuomo"
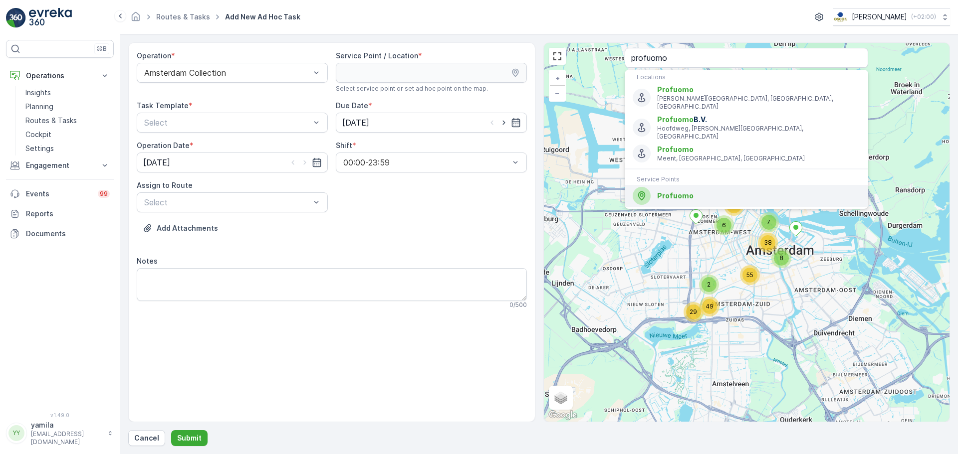
click at [659, 187] on div "Profuomo" at bounding box center [745, 196] width 227 height 18
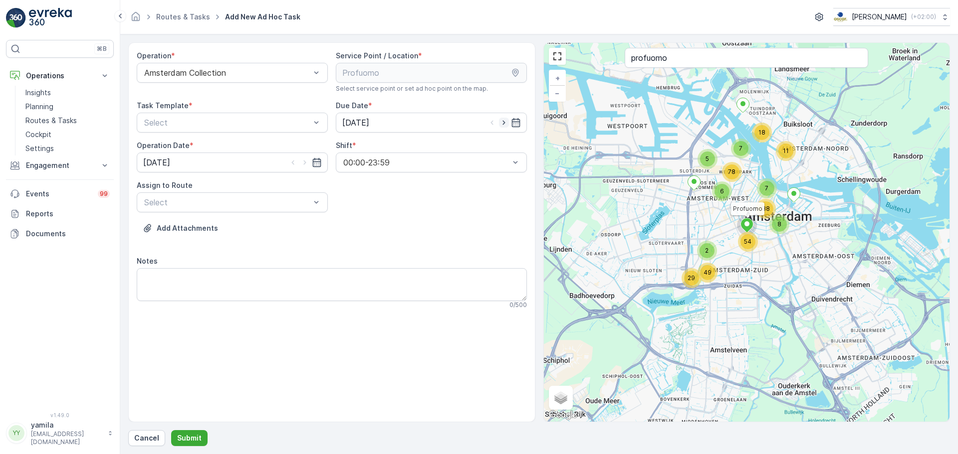
click at [502, 119] on icon "button" at bounding box center [504, 123] width 10 height 10
type input "[DATE]"
click at [301, 163] on icon "button" at bounding box center [305, 163] width 10 height 10
type input "[DATE]"
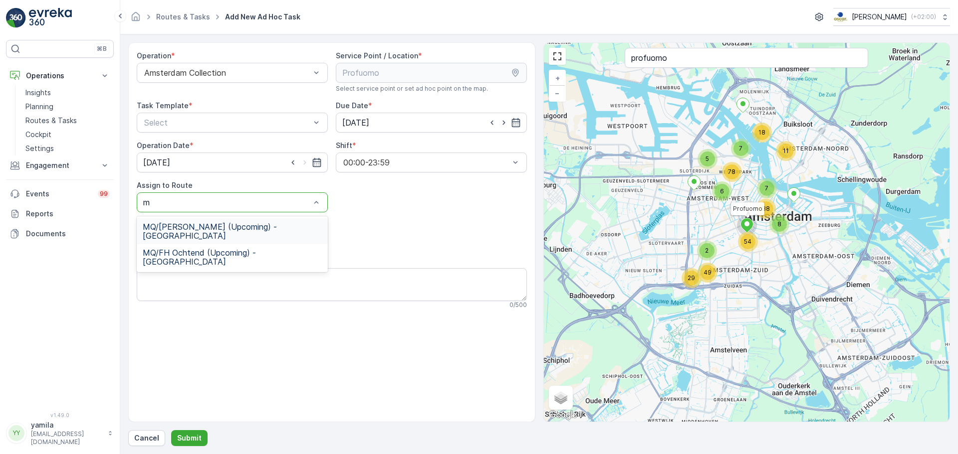
type input "mq"
click at [191, 248] on span "MQ/FH Ochtend (Upcoming) - [GEOGRAPHIC_DATA]" at bounding box center [232, 257] width 179 height 18
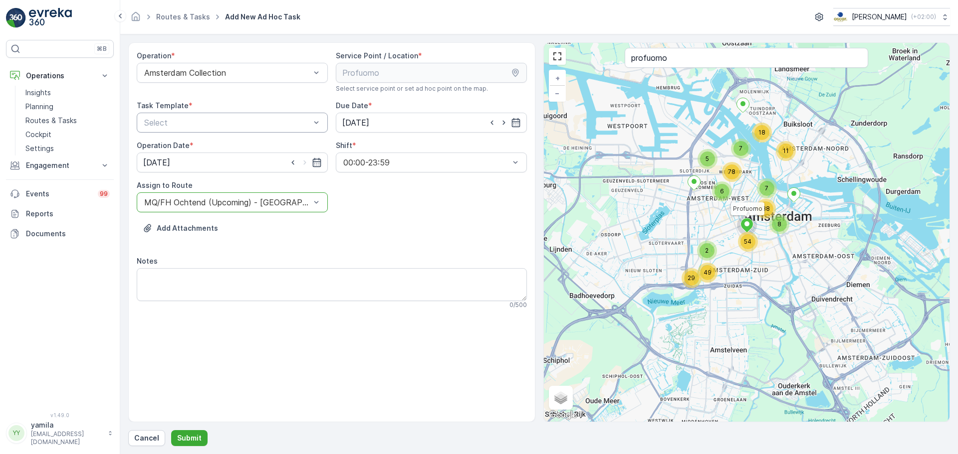
click at [206, 125] on div at bounding box center [227, 122] width 168 height 9
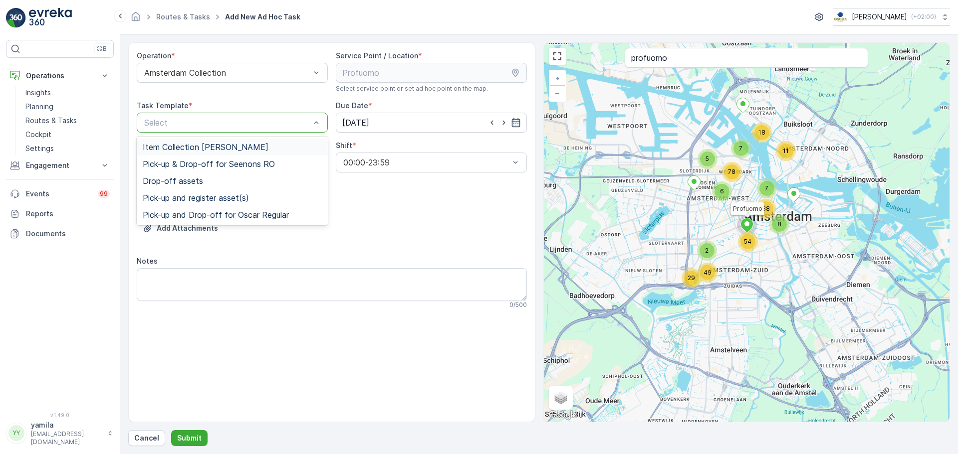
click at [183, 146] on span "Item Collection [PERSON_NAME]" at bounding box center [206, 147] width 126 height 9
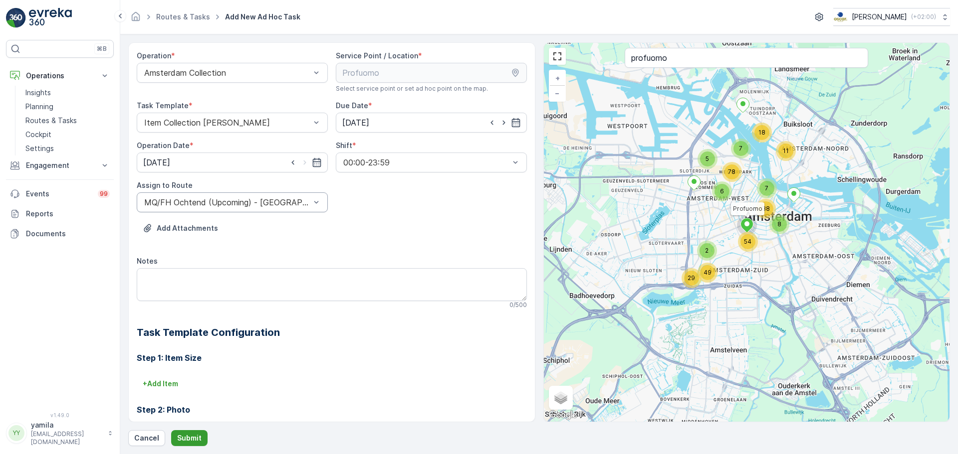
click at [186, 439] on p "Submit" at bounding box center [189, 438] width 24 height 10
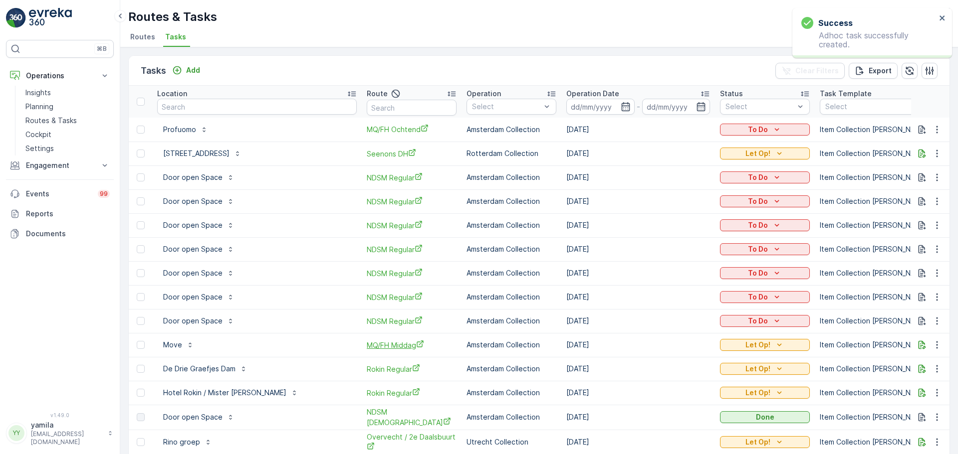
click at [398, 343] on span "MQ/FH Middag" at bounding box center [412, 345] width 90 height 10
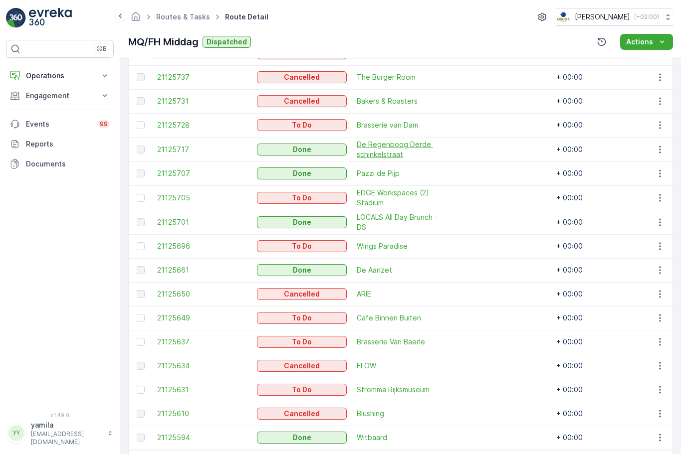
scroll to position [626, 0]
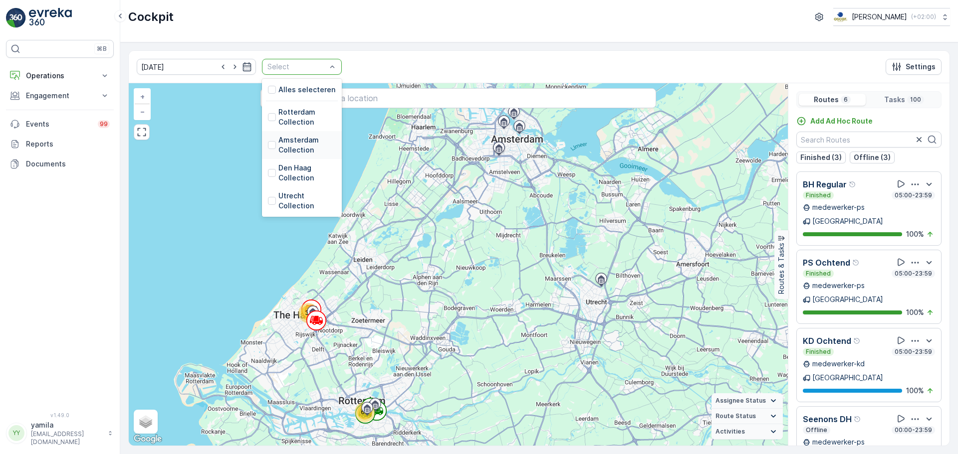
click at [268, 138] on div "Amsterdam Collection" at bounding box center [302, 145] width 68 height 20
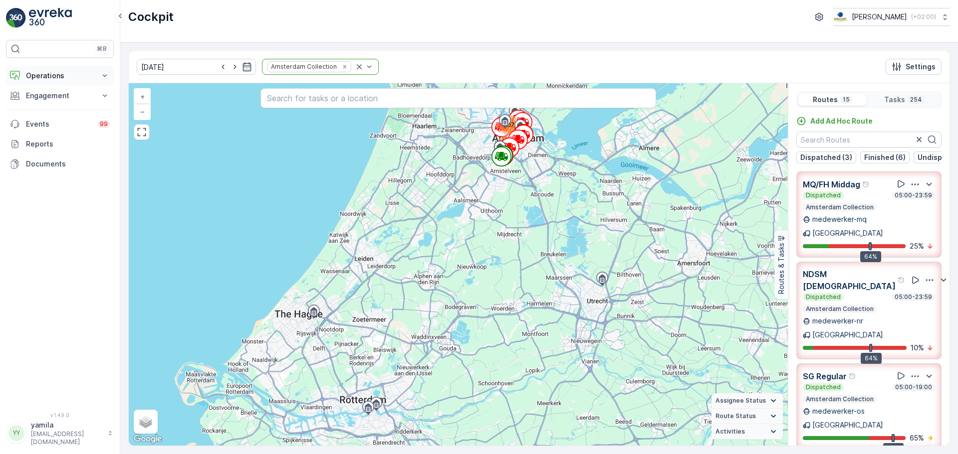
click at [61, 79] on p "Operations" at bounding box center [60, 76] width 68 height 10
click at [58, 124] on p "Routes & Tasks" at bounding box center [50, 121] width 51 height 10
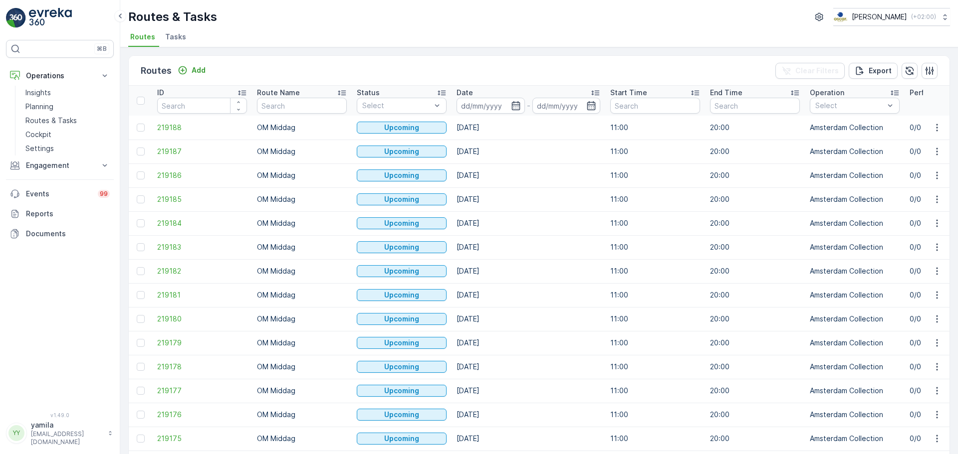
click at [170, 30] on li "Tasks" at bounding box center [176, 38] width 27 height 17
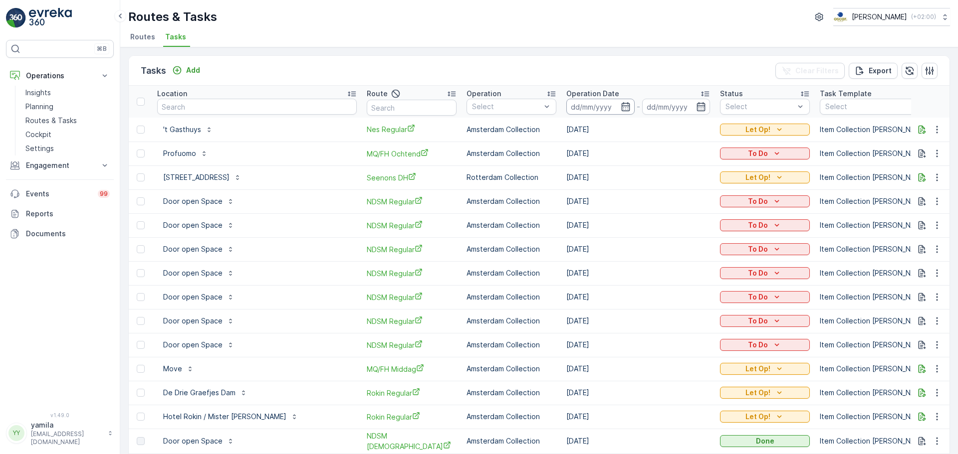
click at [595, 111] on input at bounding box center [600, 107] width 68 height 16
click at [521, 106] on div at bounding box center [506, 107] width 71 height 8
click at [715, 105] on th "Operation Date -" at bounding box center [638, 102] width 154 height 32
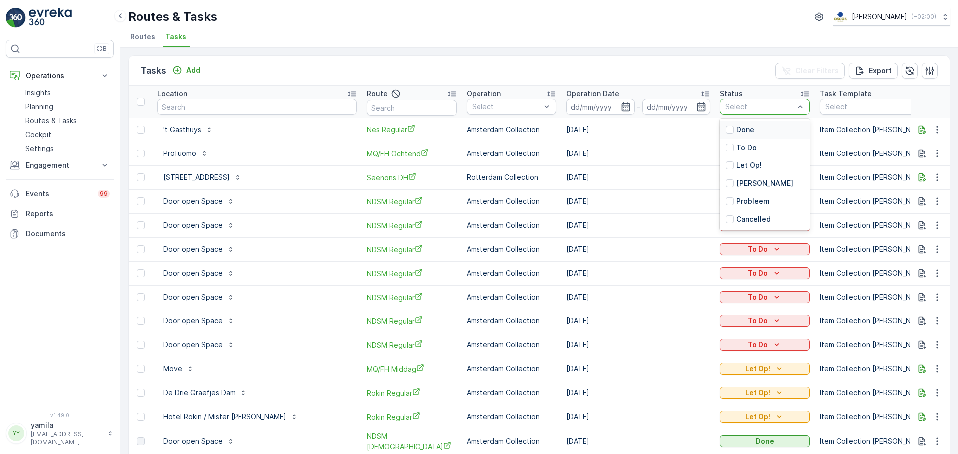
click at [738, 106] on div at bounding box center [759, 107] width 71 height 8
click at [734, 167] on div at bounding box center [730, 166] width 8 height 8
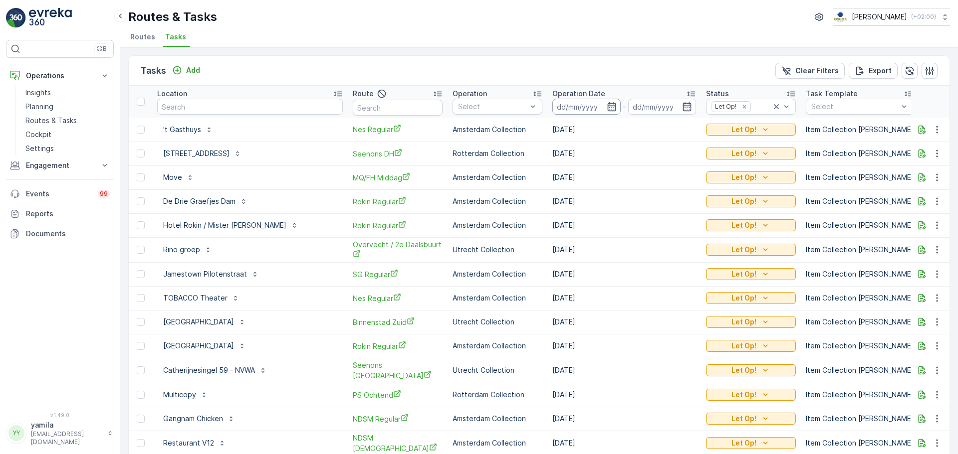
click at [552, 109] on input at bounding box center [586, 107] width 68 height 16
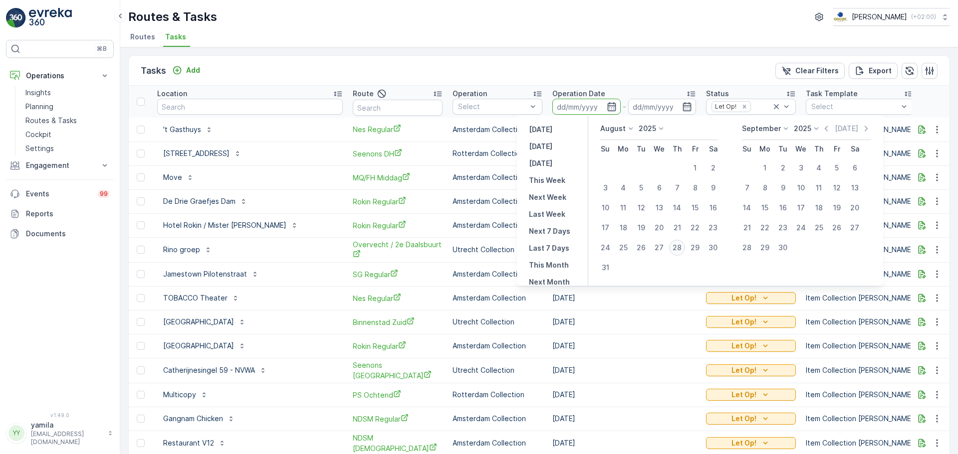
click at [677, 248] on div "28" at bounding box center [677, 248] width 16 height 16
type input "[DATE]"
click at [677, 248] on div "28" at bounding box center [677, 248] width 16 height 16
type input "[DATE]"
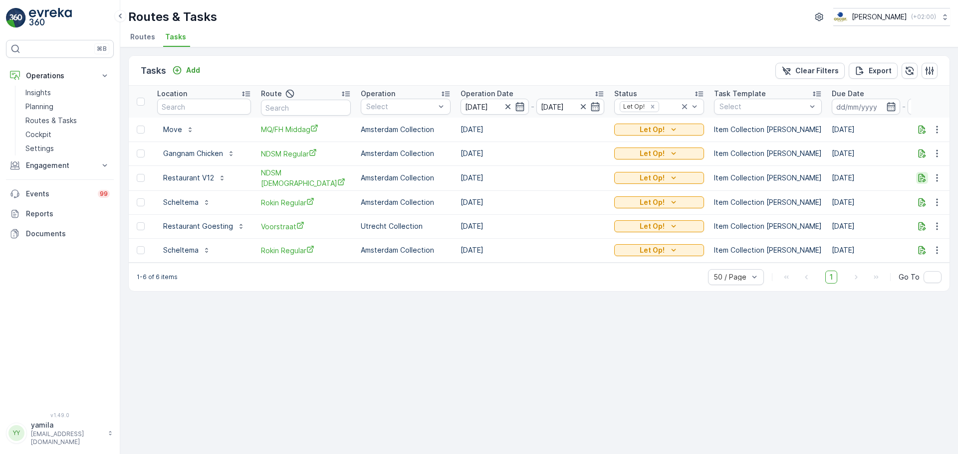
click at [919, 179] on icon "button" at bounding box center [921, 178] width 7 height 8
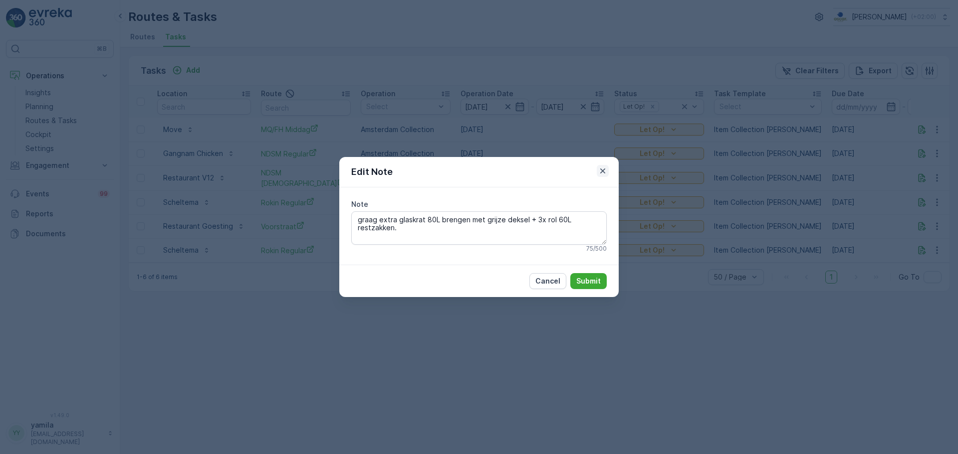
click at [599, 170] on icon "button" at bounding box center [603, 171] width 10 height 10
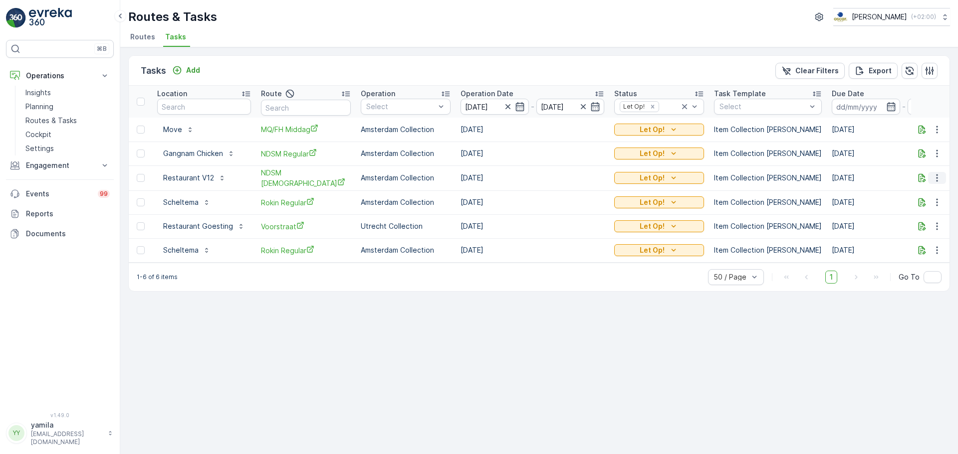
click at [939, 177] on icon "button" at bounding box center [937, 178] width 10 height 10
click at [916, 221] on span "Change Route" at bounding box center [911, 220] width 48 height 10
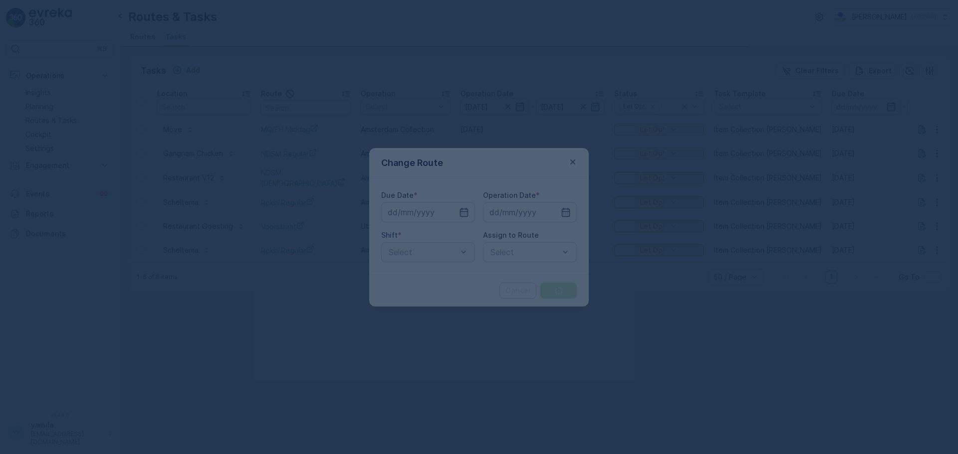
type input "[DATE]"
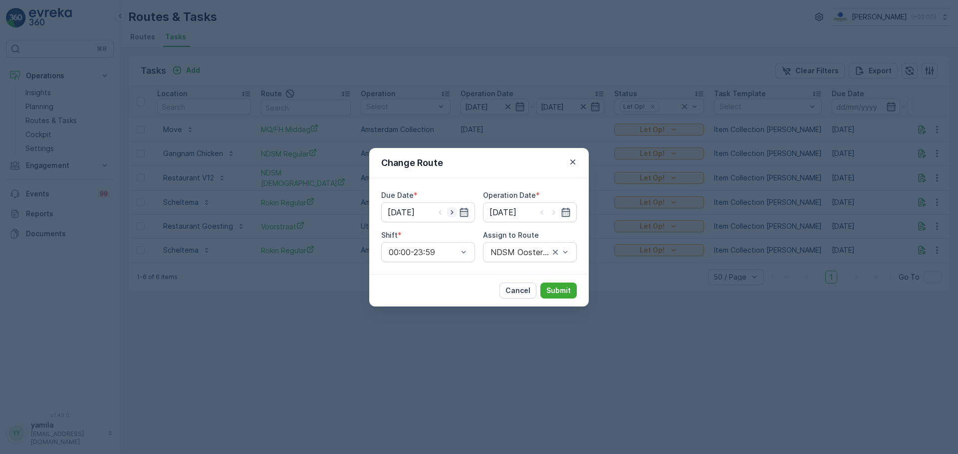
click at [452, 214] on icon "button" at bounding box center [452, 212] width 10 height 10
type input "[DATE]"
click at [554, 213] on icon "button" at bounding box center [553, 212] width 2 height 4
type input "[DATE]"
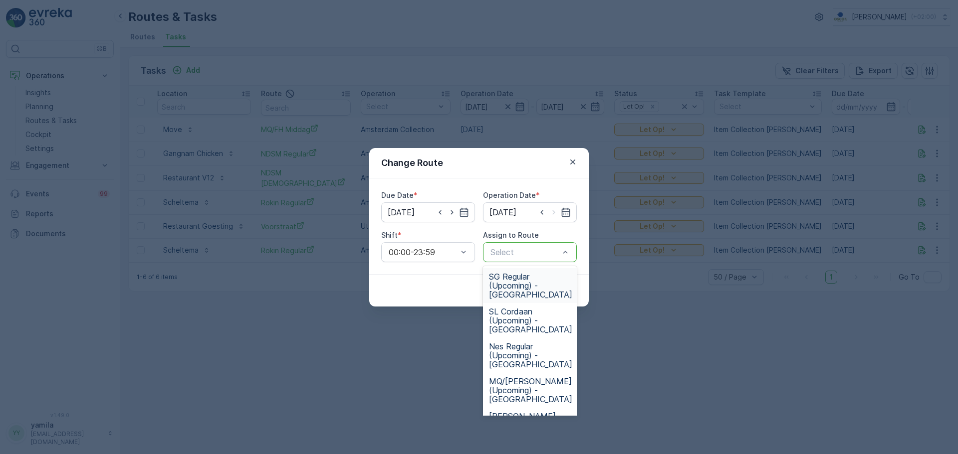
click at [558, 254] on div at bounding box center [524, 252] width 71 height 9
type input "ndsm"
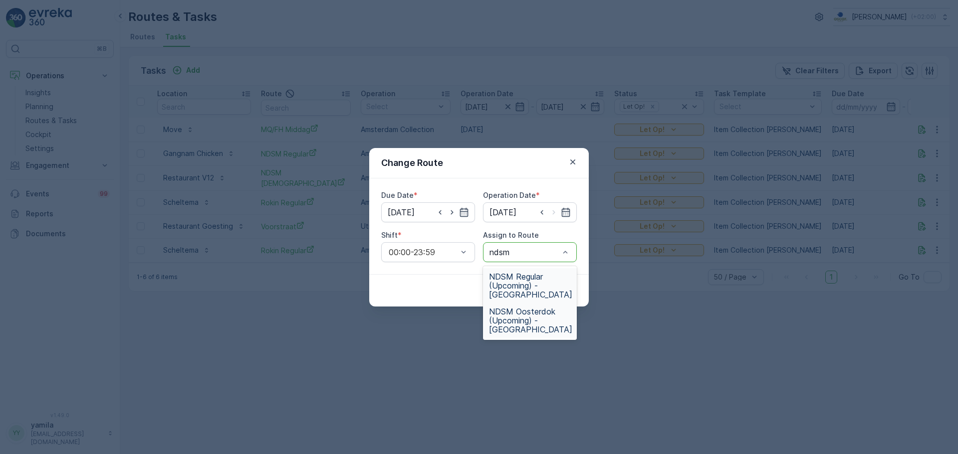
click at [509, 322] on span "NDSM Oosterdok (Upcoming) - [GEOGRAPHIC_DATA]" at bounding box center [530, 320] width 83 height 27
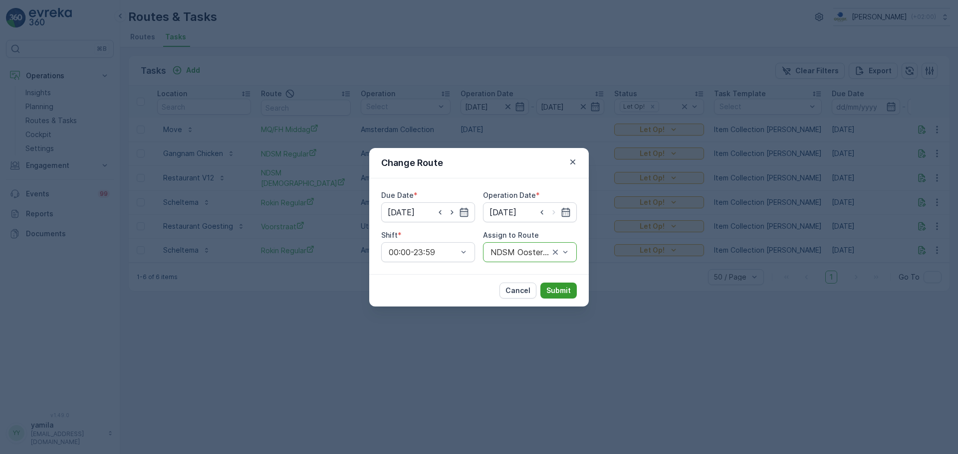
click at [554, 291] on p "Submit" at bounding box center [558, 291] width 24 height 10
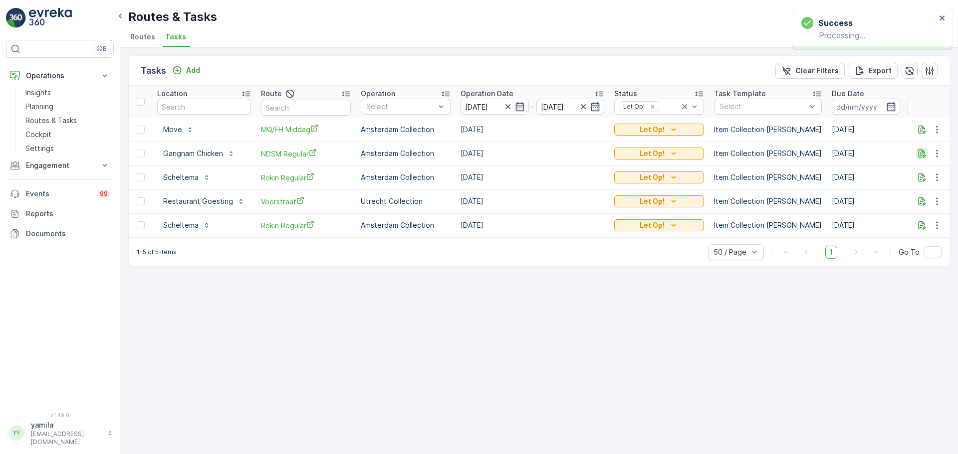
click at [924, 153] on icon "button" at bounding box center [921, 154] width 7 height 8
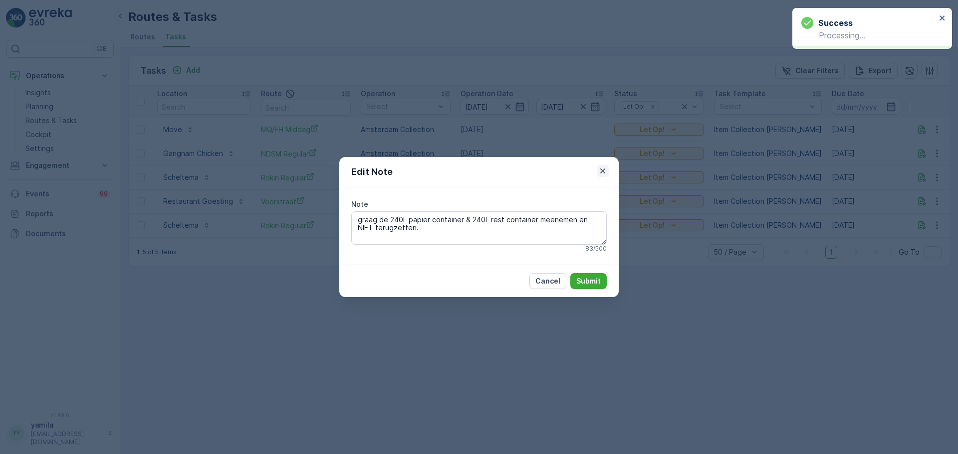
click at [605, 169] on icon "button" at bounding box center [603, 171] width 10 height 10
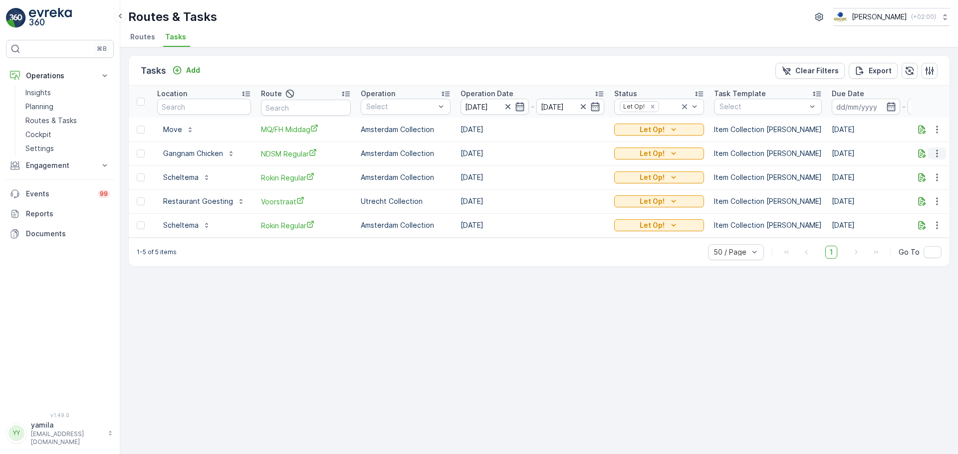
click at [937, 154] on icon "button" at bounding box center [936, 153] width 1 height 7
click at [913, 192] on span "Change Route" at bounding box center [911, 197] width 48 height 10
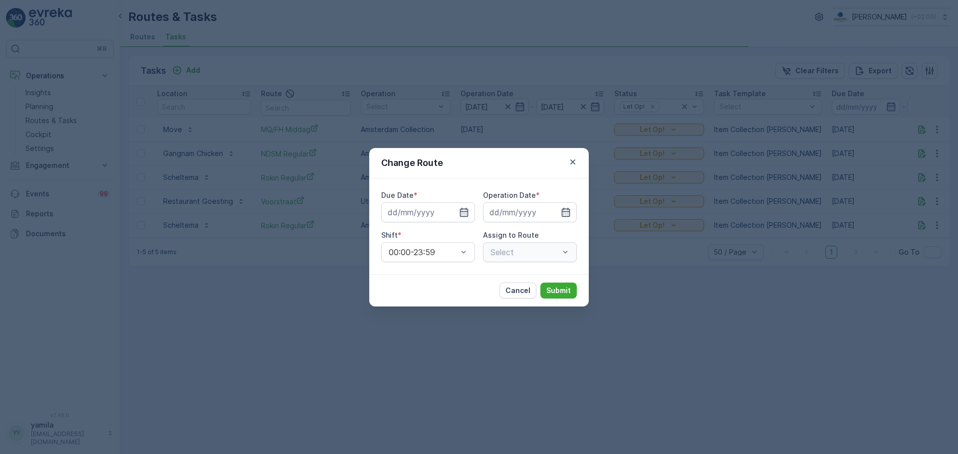
type input "[DATE]"
click at [452, 213] on icon "button" at bounding box center [451, 212] width 2 height 4
type input "[DATE]"
click at [549, 210] on icon "button" at bounding box center [554, 212] width 10 height 10
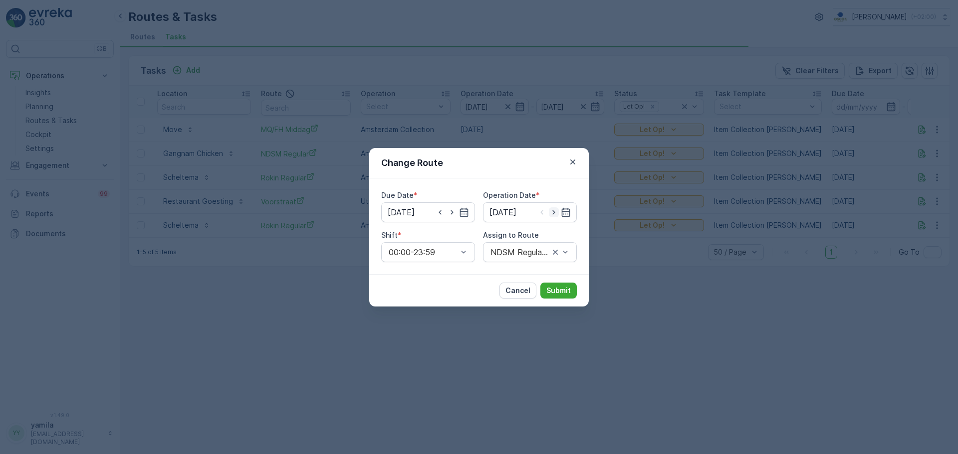
type input "[DATE]"
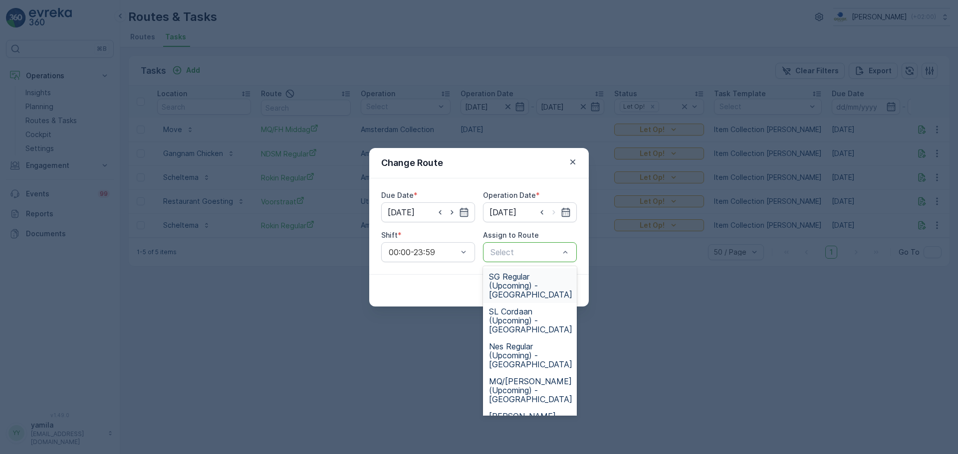
click at [553, 252] on div at bounding box center [524, 252] width 71 height 9
type input "ndsm"
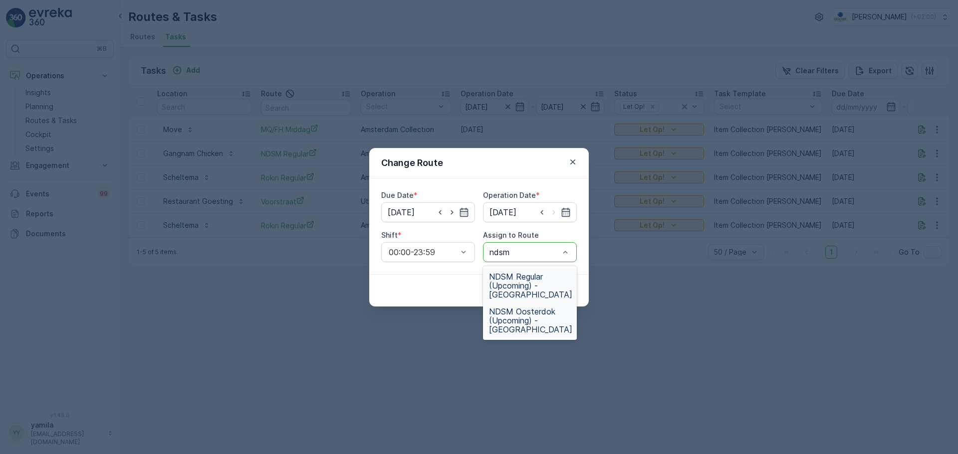
click at [535, 315] on span "NDSM Oosterdok (Upcoming) - [GEOGRAPHIC_DATA]" at bounding box center [530, 320] width 83 height 27
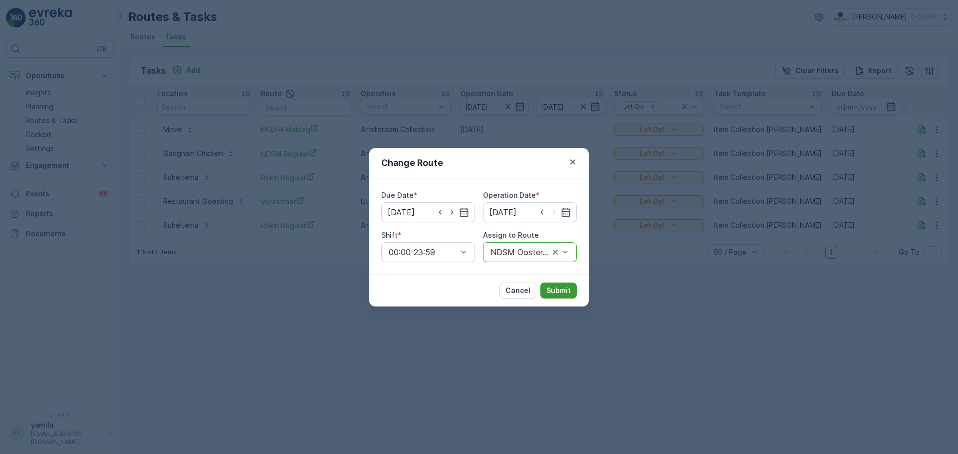
click at [551, 288] on p "Submit" at bounding box center [558, 291] width 24 height 10
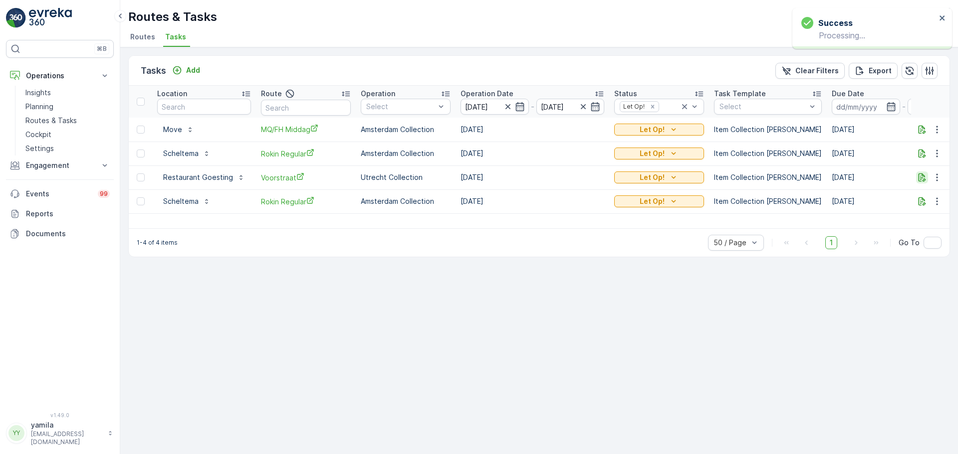
click at [916, 180] on button "button" at bounding box center [922, 178] width 12 height 12
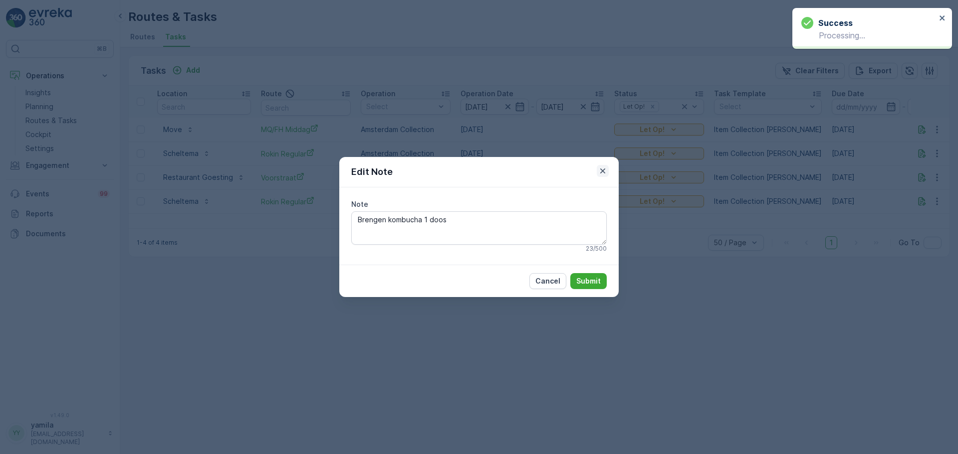
click at [598, 171] on icon "button" at bounding box center [603, 171] width 10 height 10
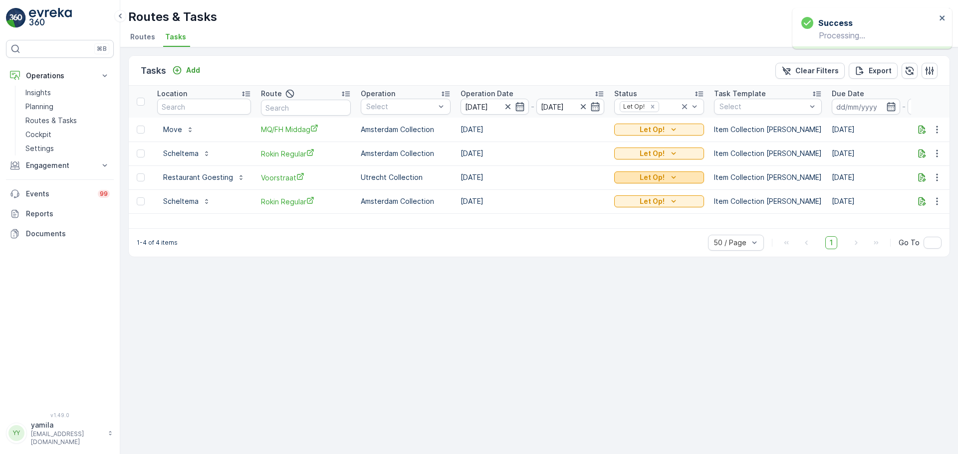
click at [641, 174] on p "Let Op!" at bounding box center [651, 178] width 25 height 10
click at [634, 248] on span "Cancelled" at bounding box center [633, 248] width 33 height 10
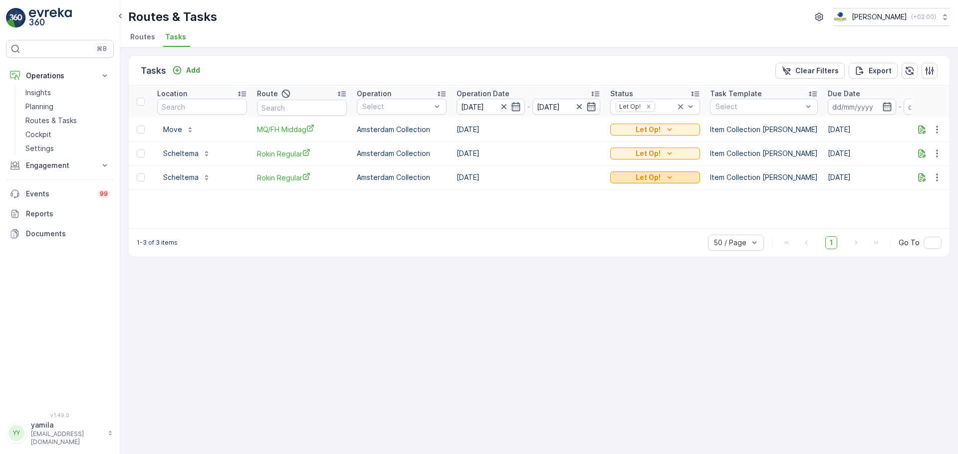
click at [652, 173] on p "Let Op!" at bounding box center [647, 178] width 25 height 10
click at [700, 254] on div "1-3 of 3 items 50 / Page 1 Go To" at bounding box center [539, 242] width 820 height 28
click at [922, 176] on icon "button" at bounding box center [922, 178] width 10 height 10
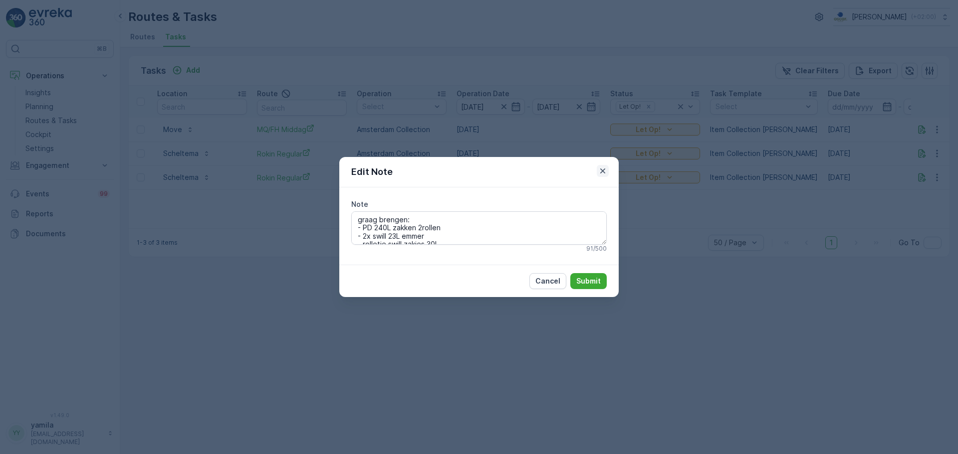
click at [605, 172] on icon "button" at bounding box center [603, 171] width 10 height 10
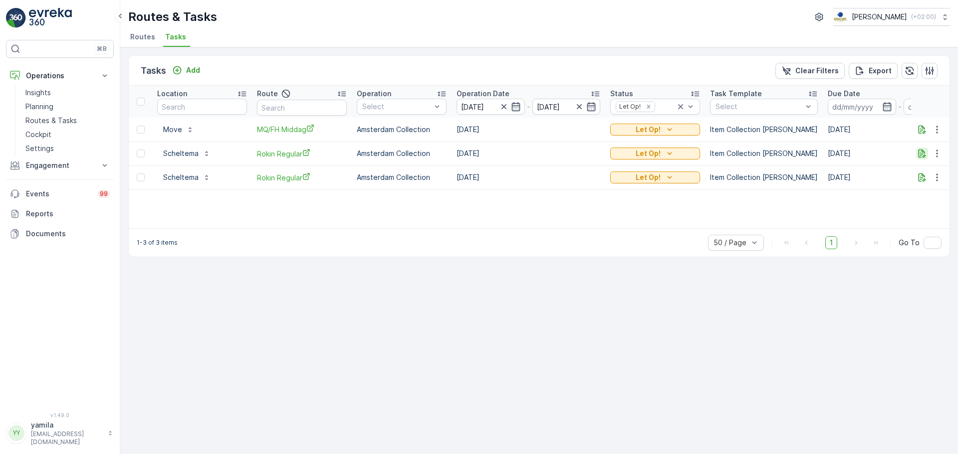
click at [921, 152] on icon "button" at bounding box center [922, 154] width 10 height 10
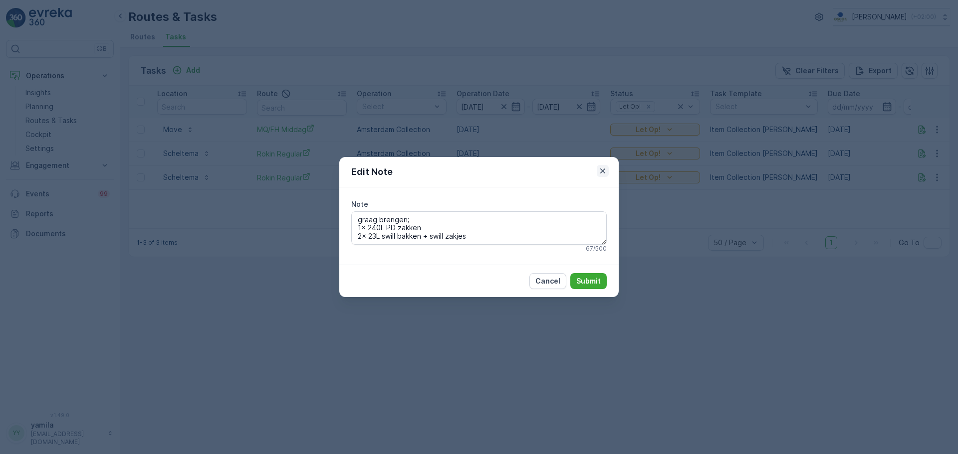
click at [604, 169] on icon "button" at bounding box center [603, 171] width 10 height 10
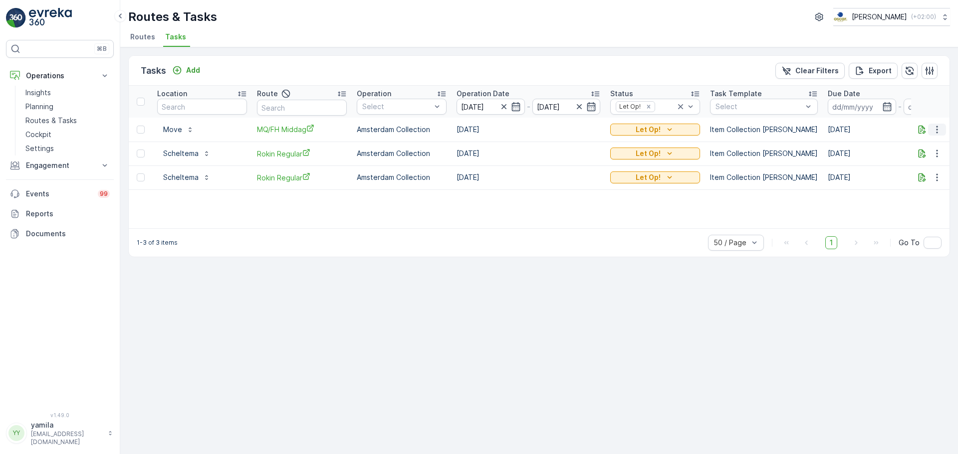
click at [937, 132] on icon "button" at bounding box center [936, 129] width 1 height 7
click at [913, 173] on span "Change Route" at bounding box center [911, 173] width 48 height 10
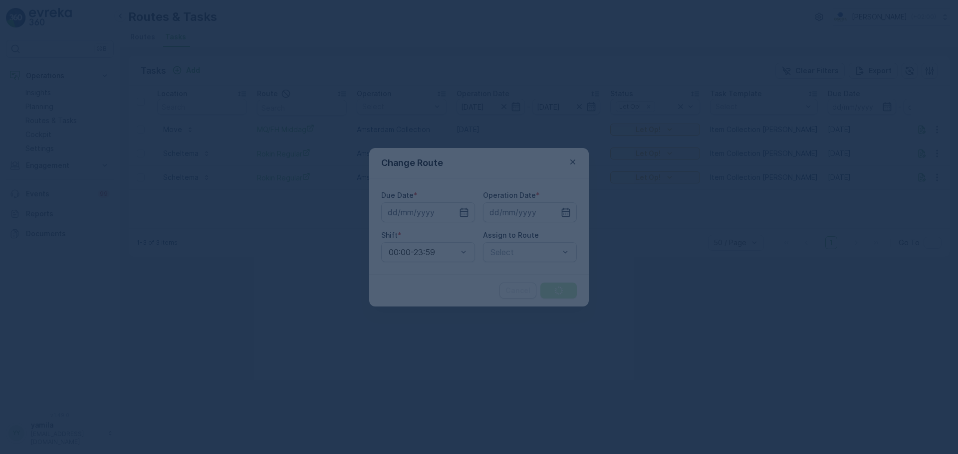
type input "[DATE]"
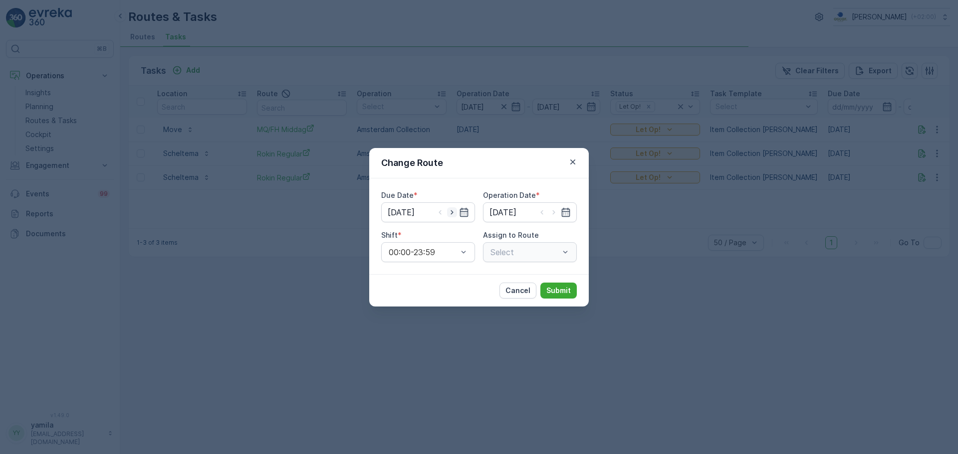
click at [452, 213] on icon "button" at bounding box center [451, 212] width 2 height 4
type input "[DATE]"
click at [552, 214] on icon "button" at bounding box center [554, 212] width 10 height 10
type input "[DATE]"
click at [562, 258] on div at bounding box center [560, 252] width 20 height 19
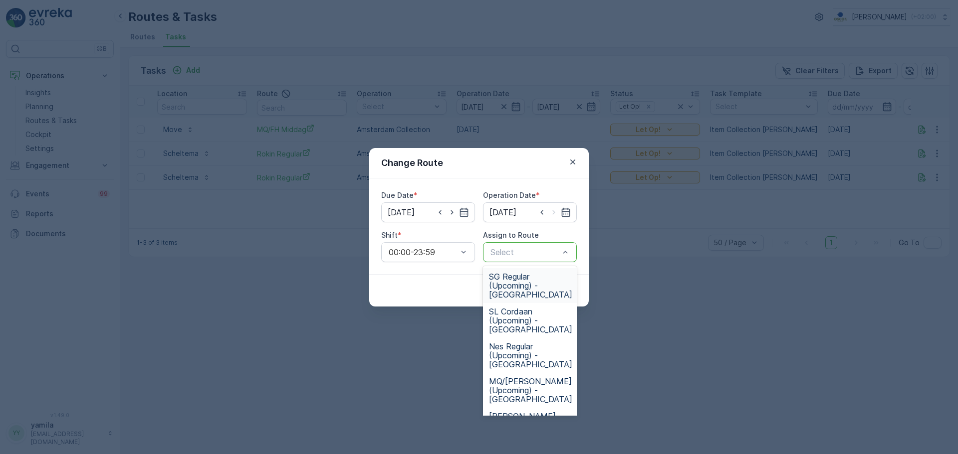
click at [551, 250] on div at bounding box center [524, 252] width 71 height 9
type input "os"
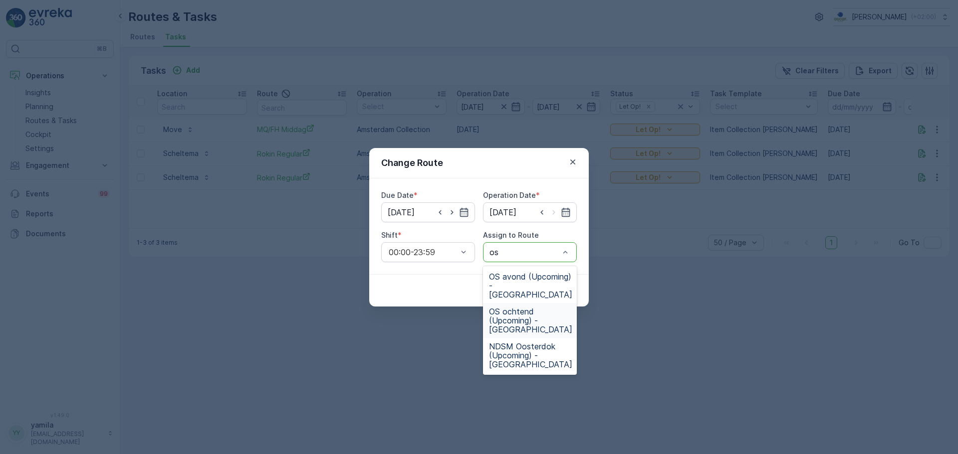
click at [518, 321] on span "OS ochtend (Upcoming) - [GEOGRAPHIC_DATA]" at bounding box center [530, 320] width 83 height 27
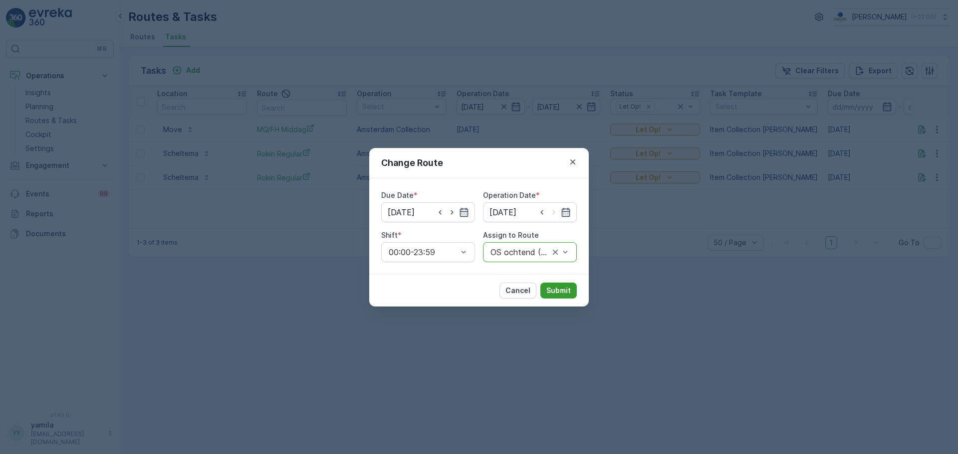
click at [572, 285] on button "Submit" at bounding box center [558, 291] width 36 height 16
